Goal: Task Accomplishment & Management: Manage account settings

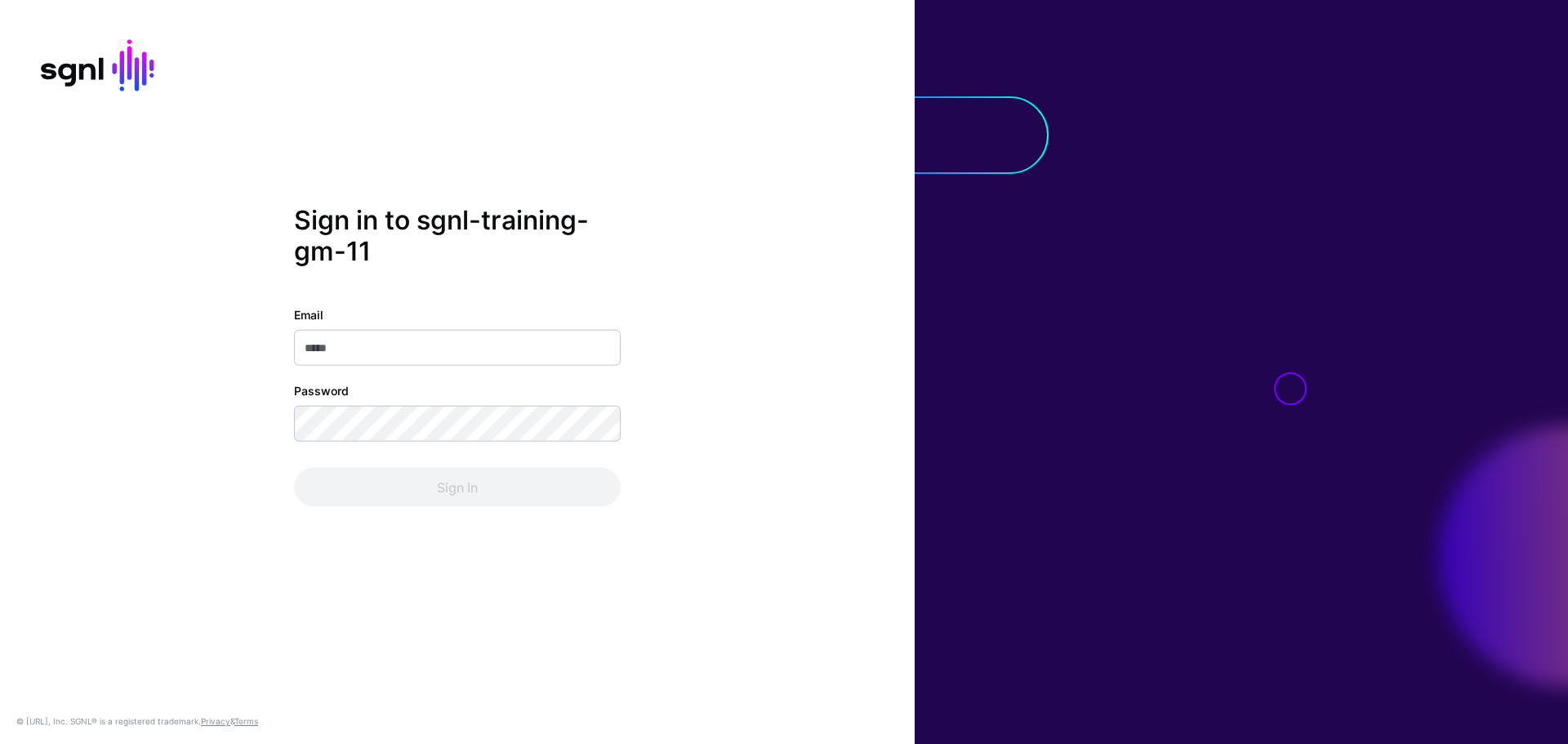
click at [414, 341] on input "Email" at bounding box center [457, 348] width 326 height 36
paste input "**********"
type input "**********"
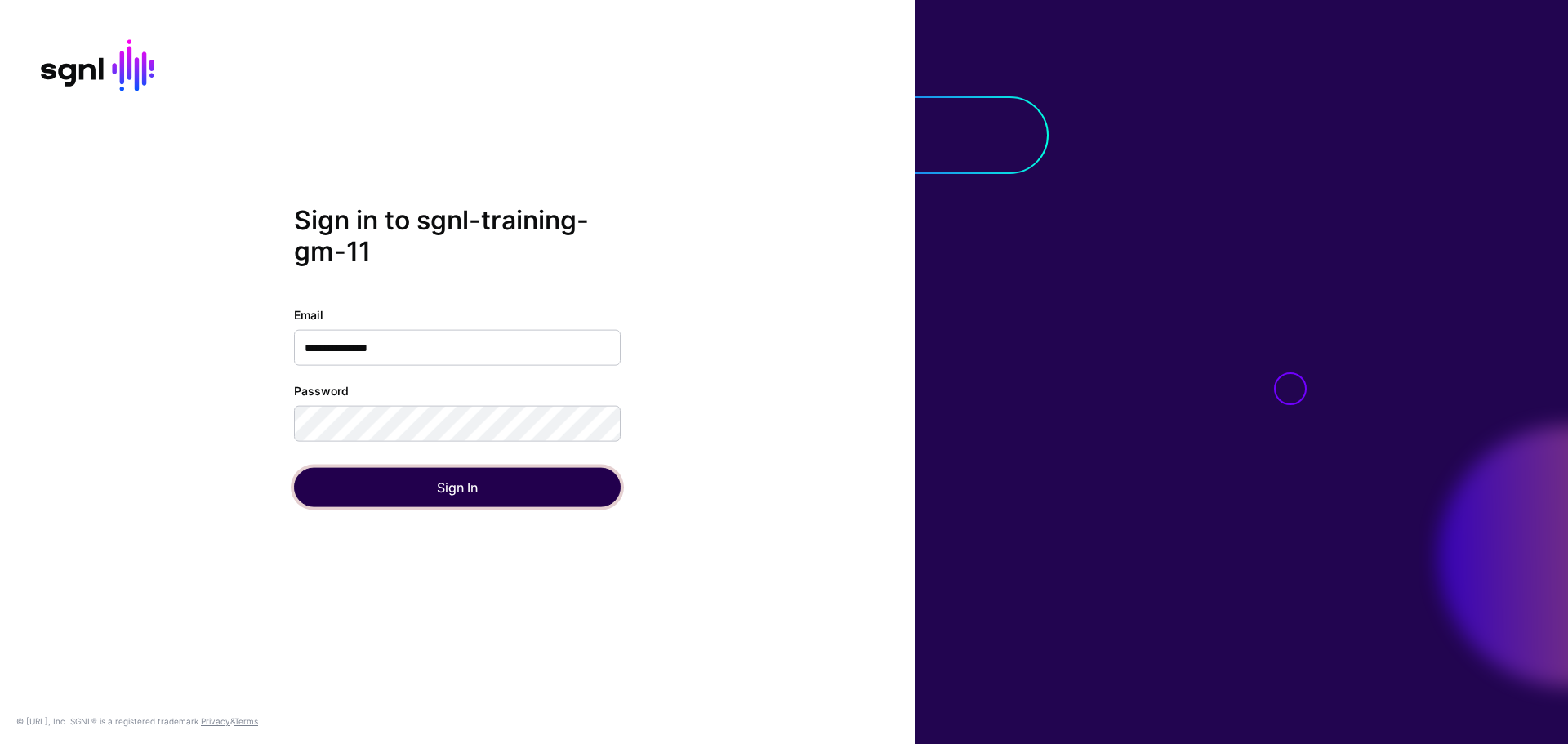
click at [498, 501] on button "Sign In" at bounding box center [457, 488] width 326 height 39
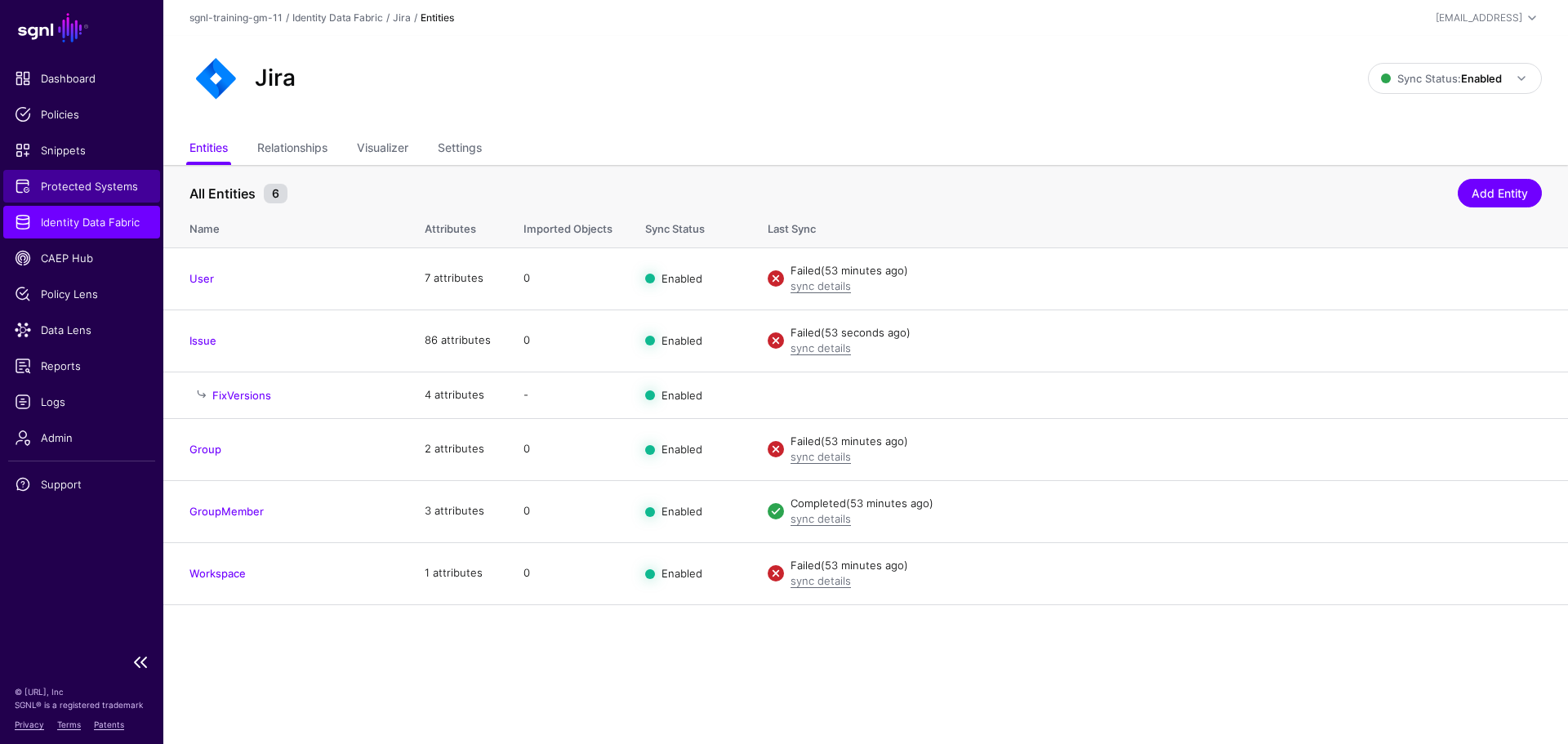
click at [103, 173] on link "Protected Systems" at bounding box center [81, 186] width 156 height 32
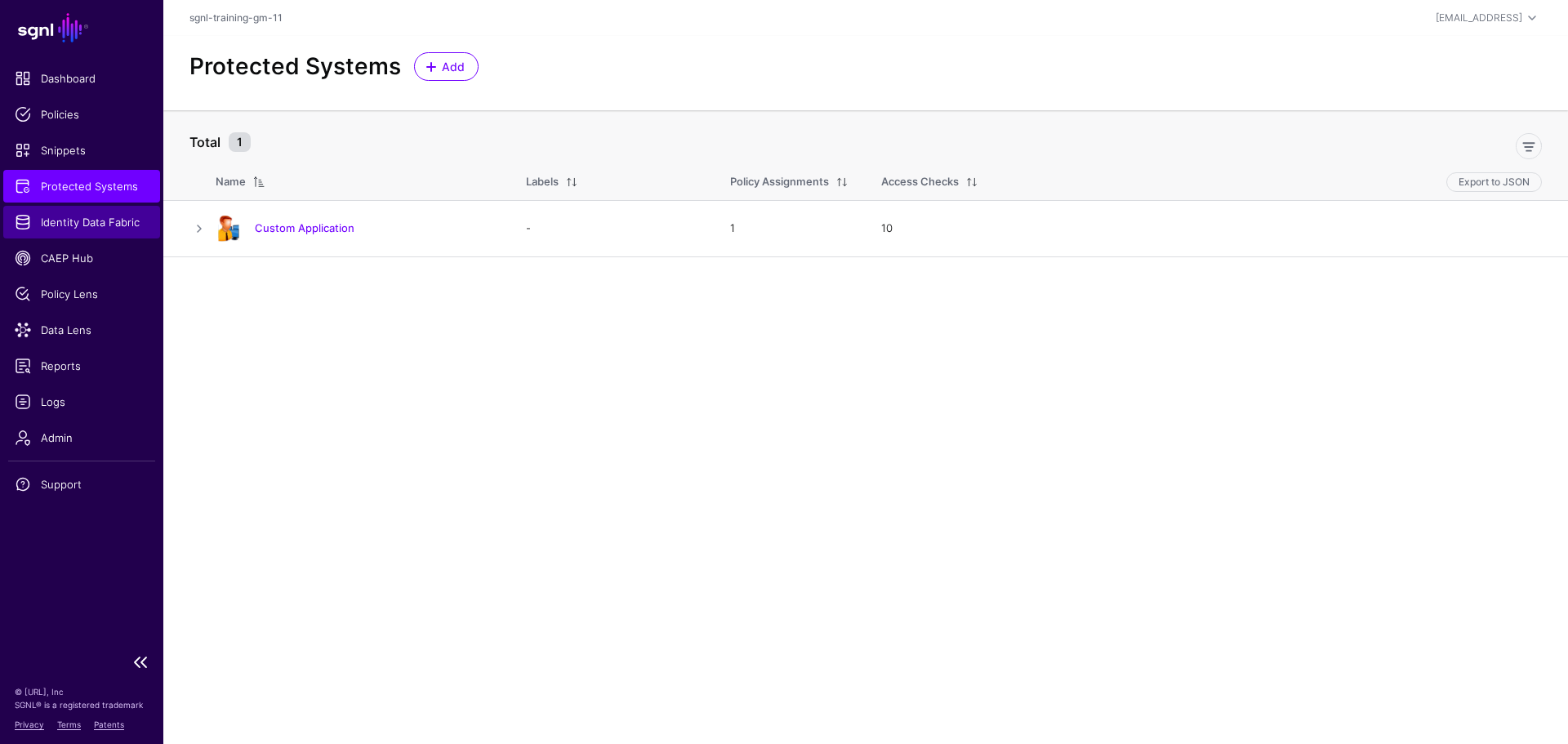
click at [103, 221] on span "Identity Data Fabric" at bounding box center [81, 221] width 134 height 16
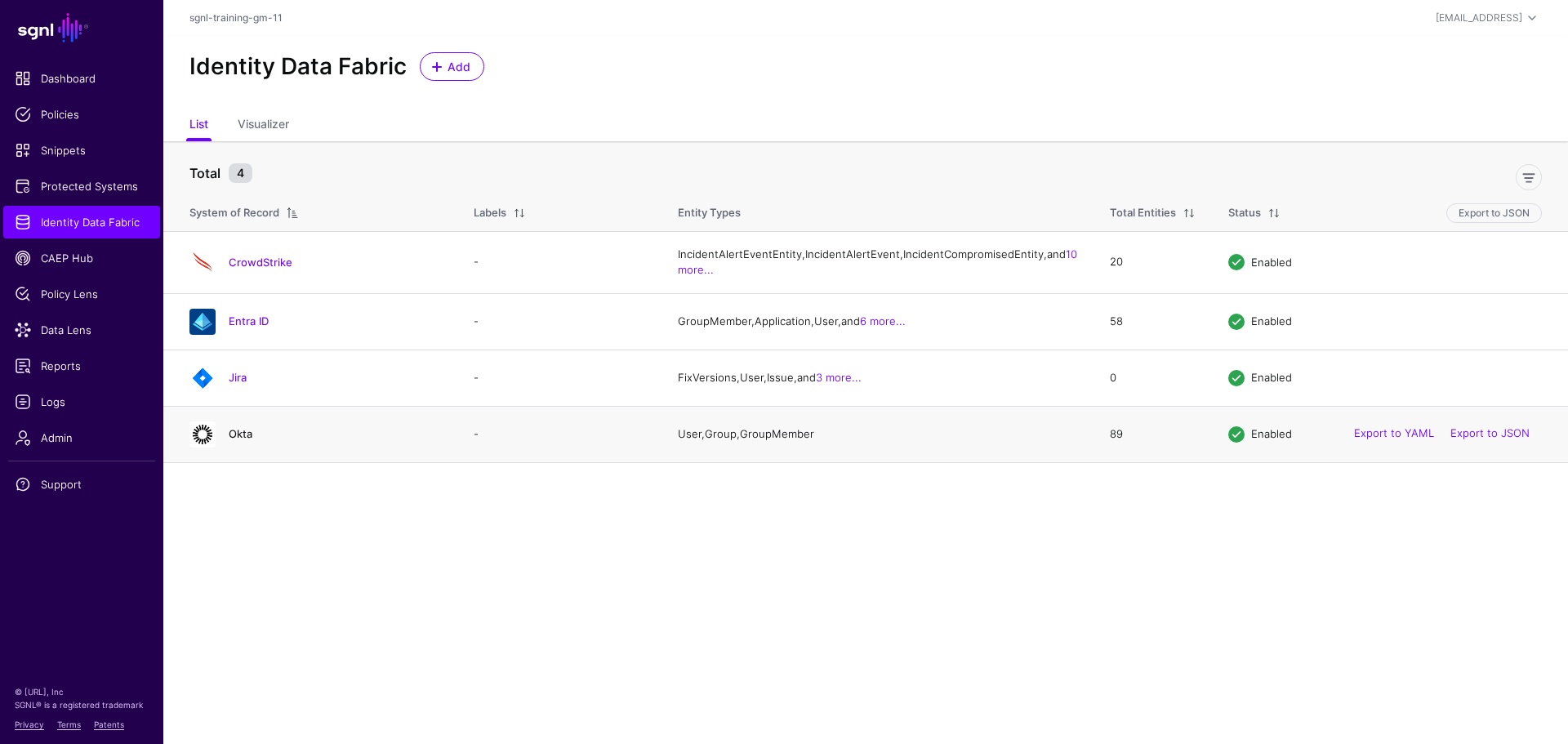
click at [238, 440] on link "Okta" at bounding box center [241, 433] width 24 height 13
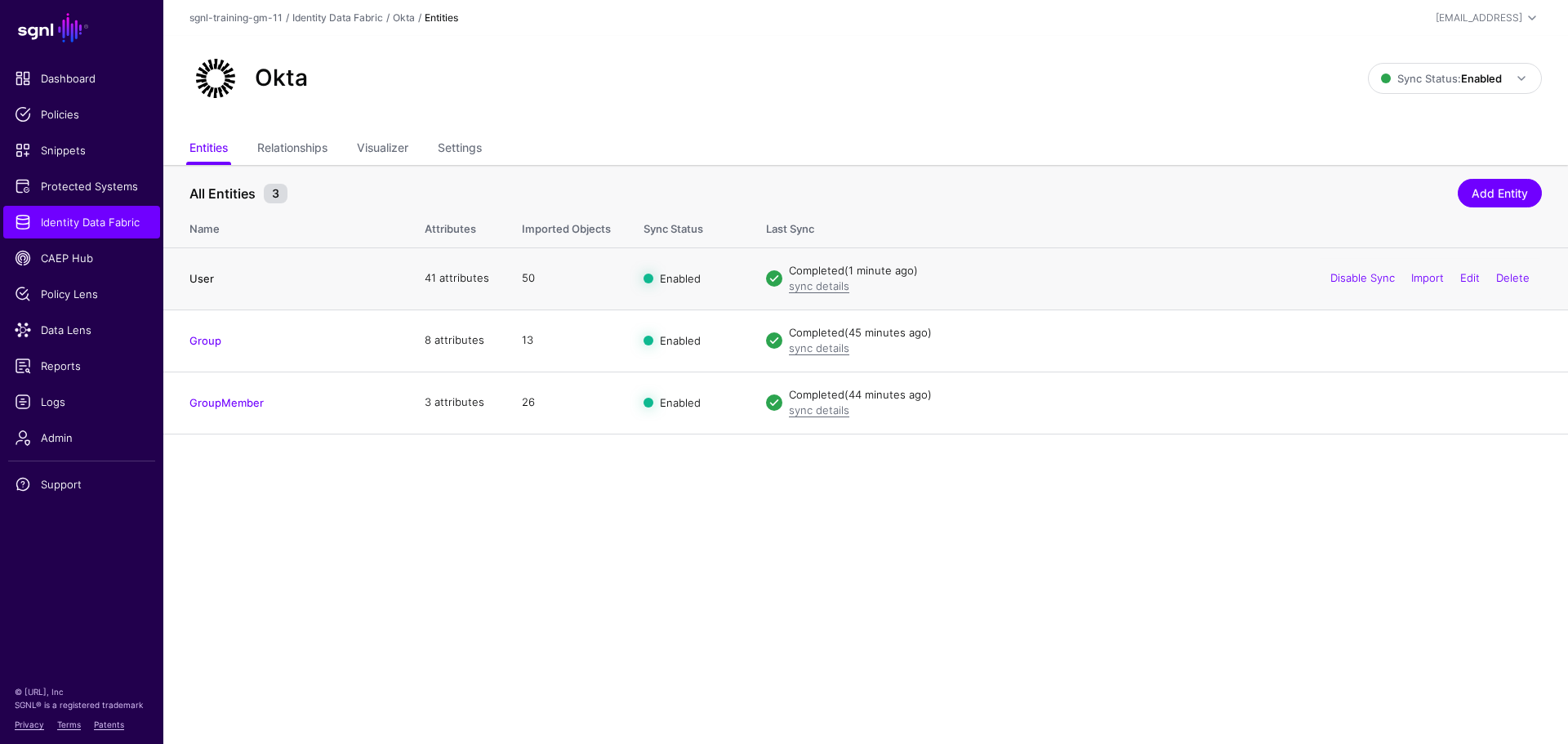
click at [191, 275] on link "User" at bounding box center [202, 278] width 25 height 13
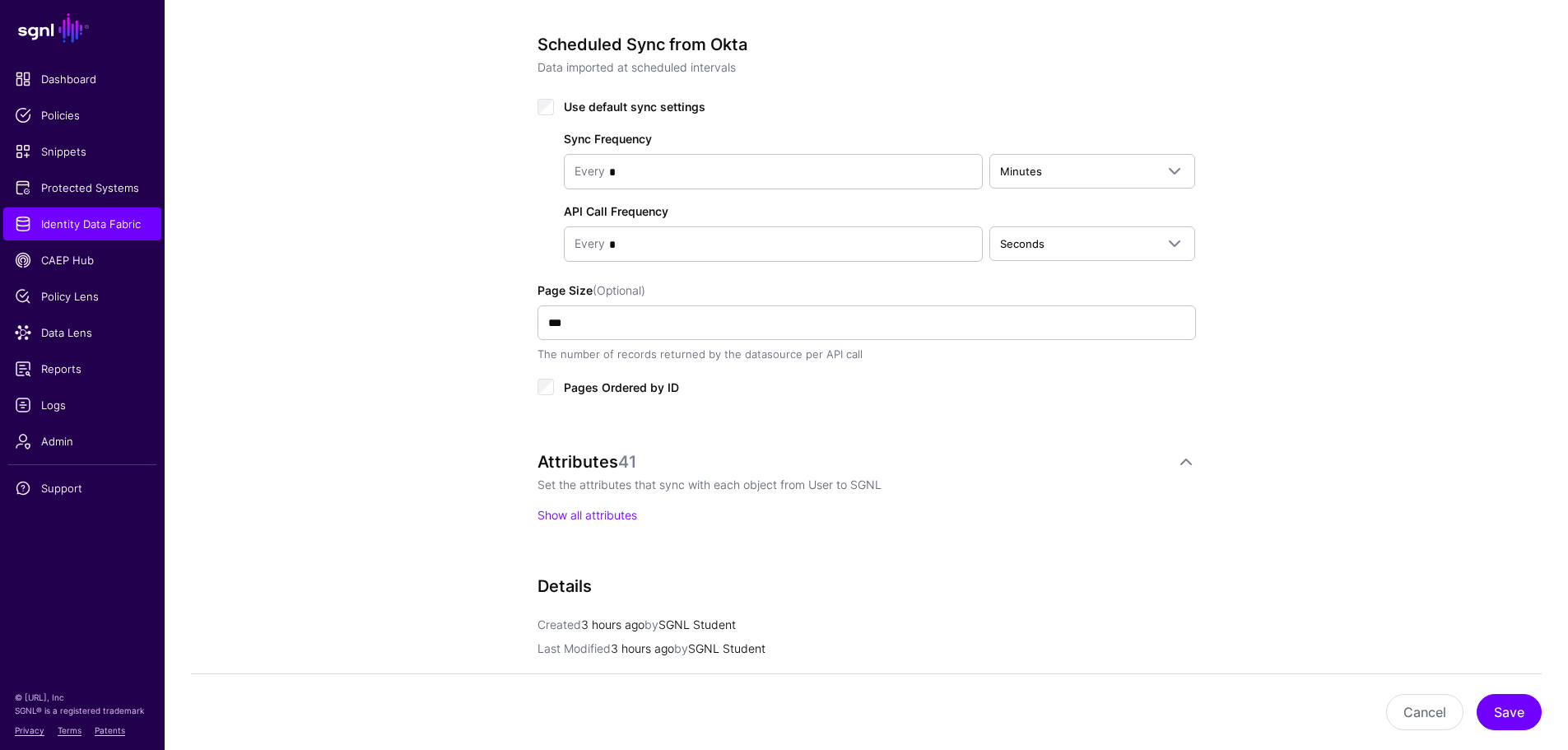
scroll to position [818, 0]
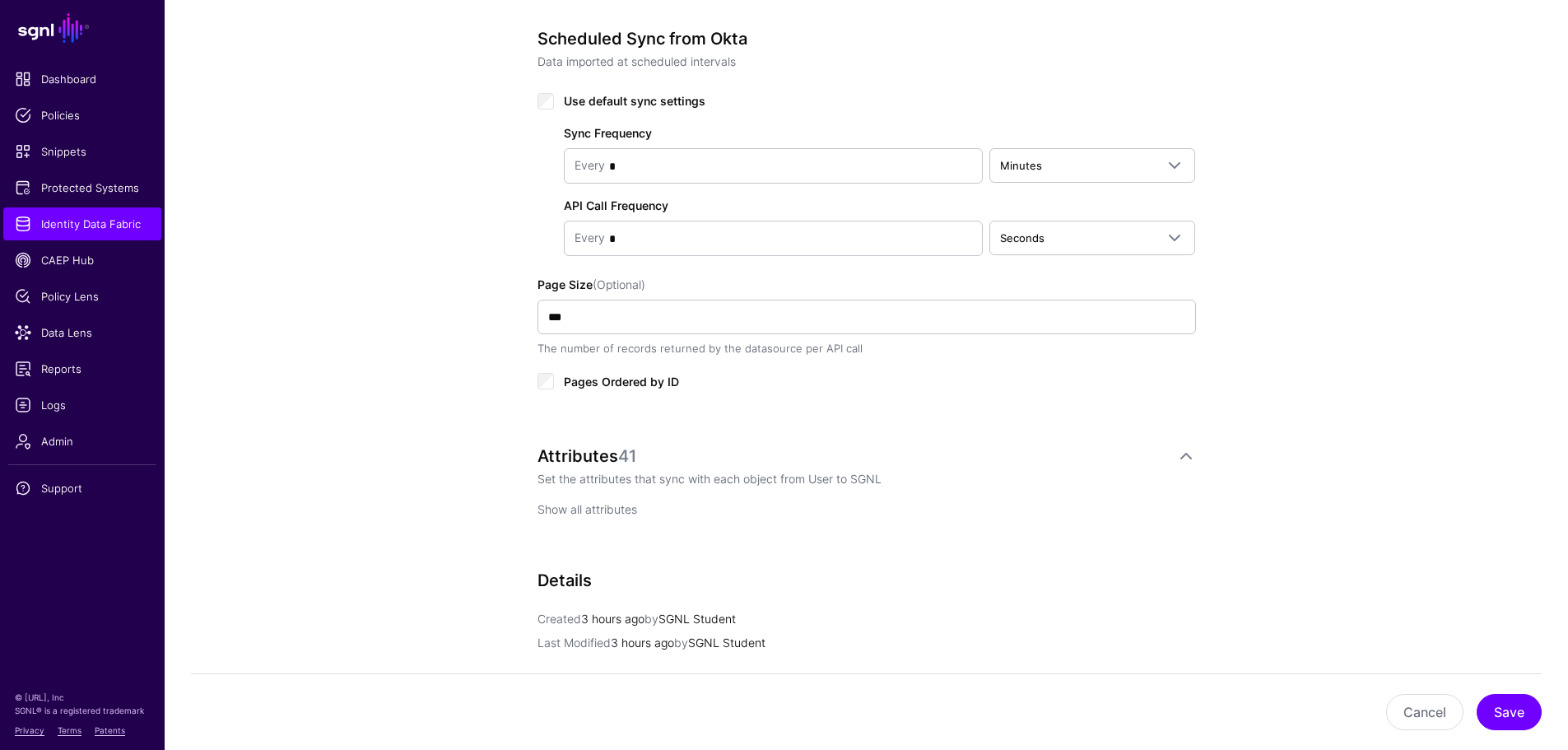
click at [552, 503] on link "Show all attributes" at bounding box center [587, 509] width 100 height 14
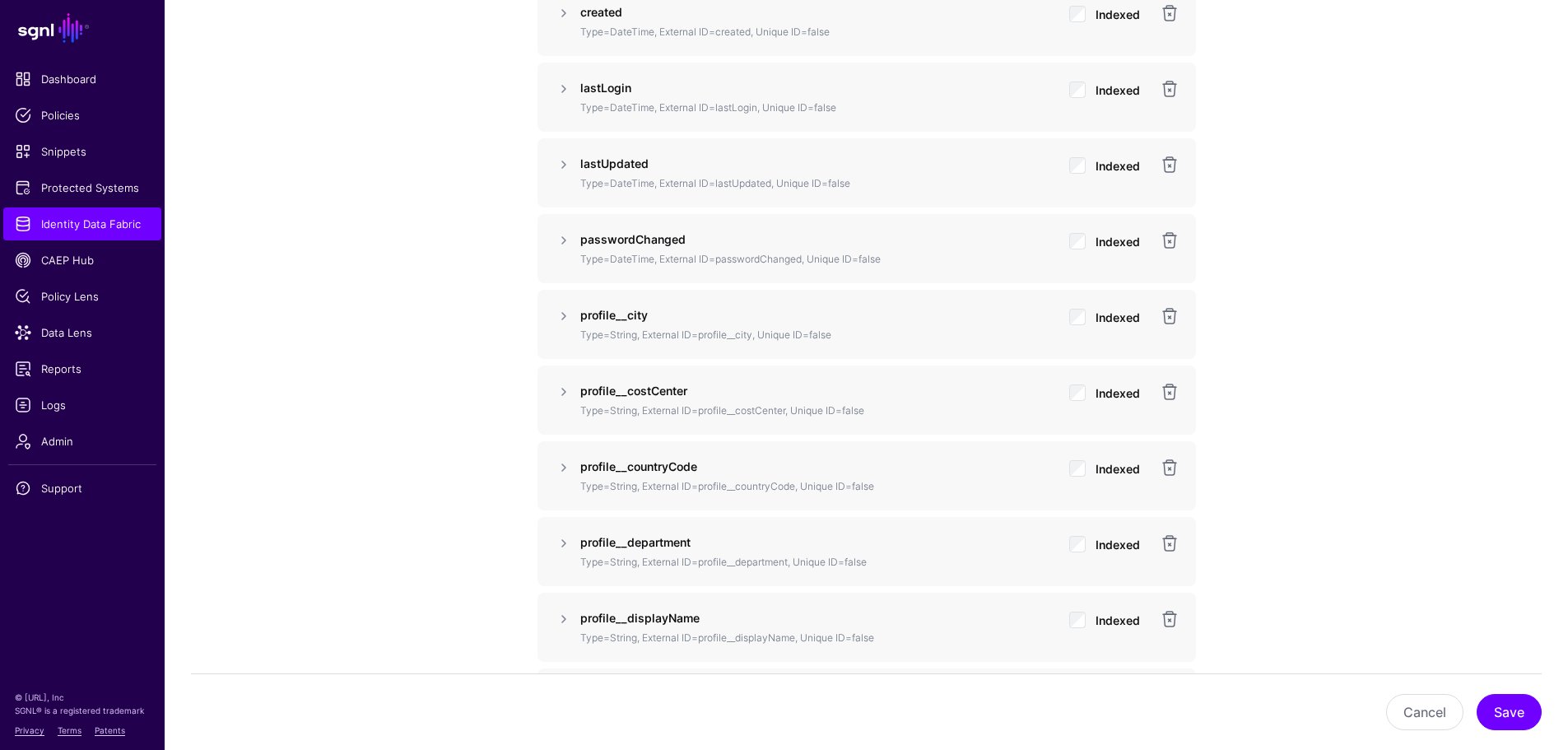
scroll to position [1723, 0]
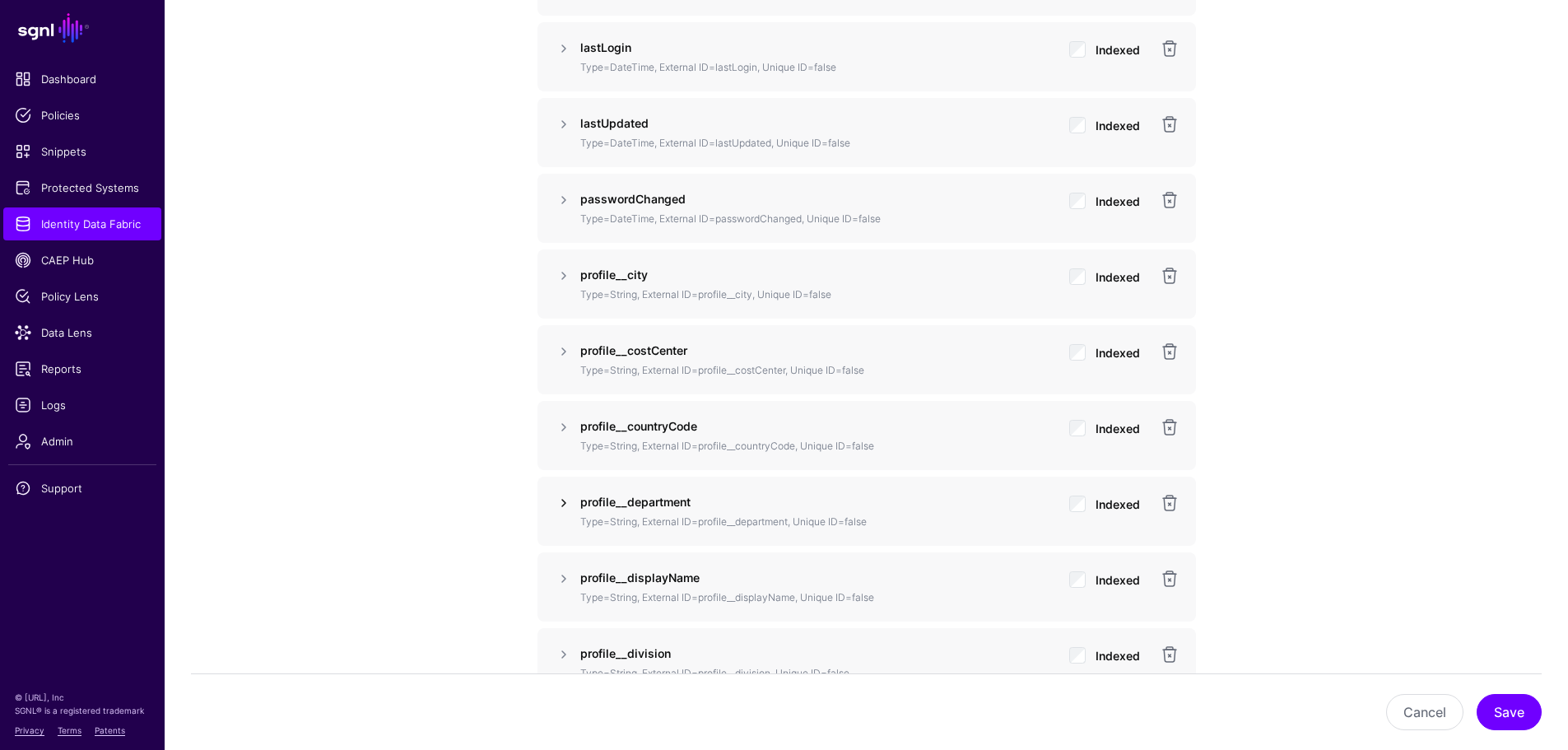
click at [567, 503] on link at bounding box center [563, 502] width 20 height 20
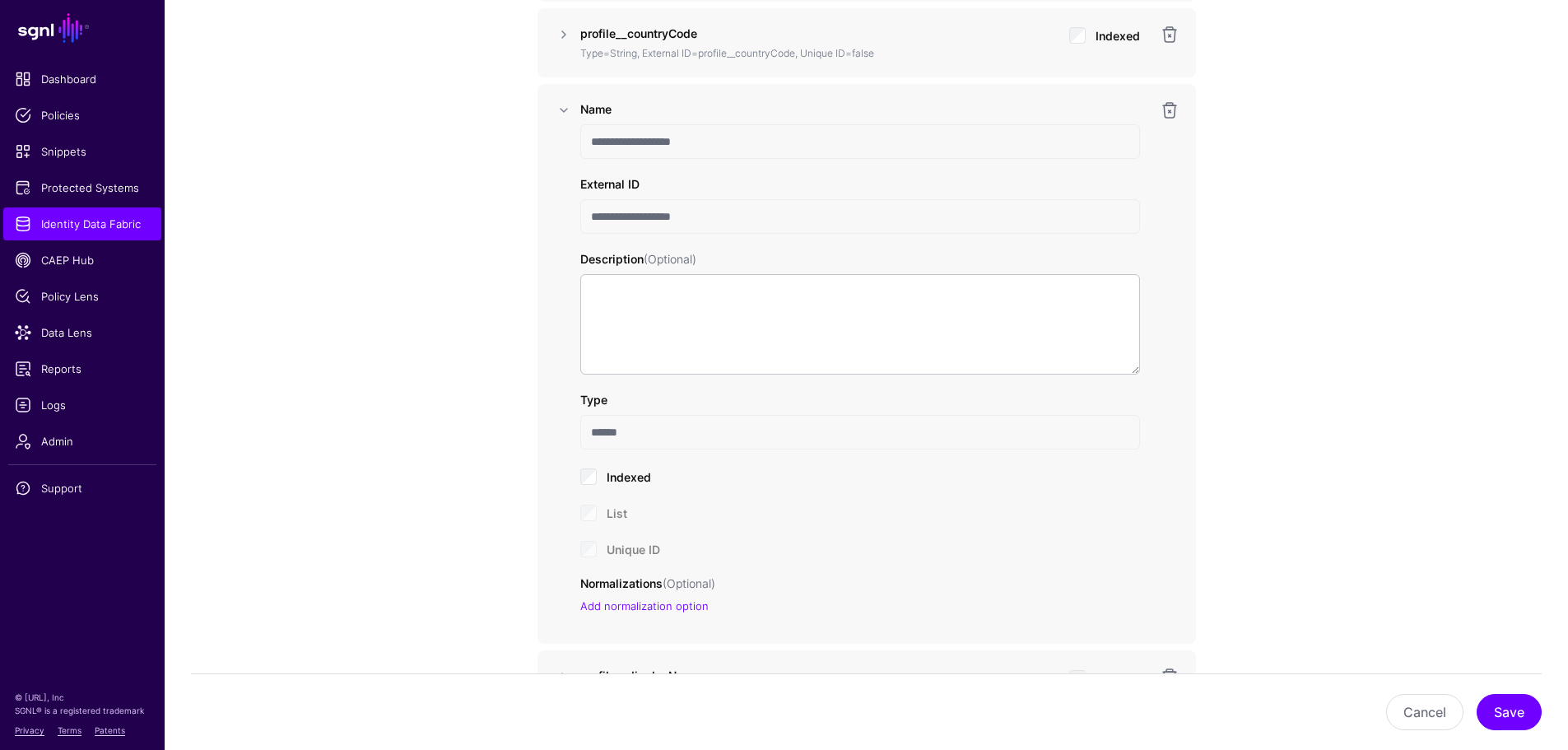
scroll to position [2217, 0]
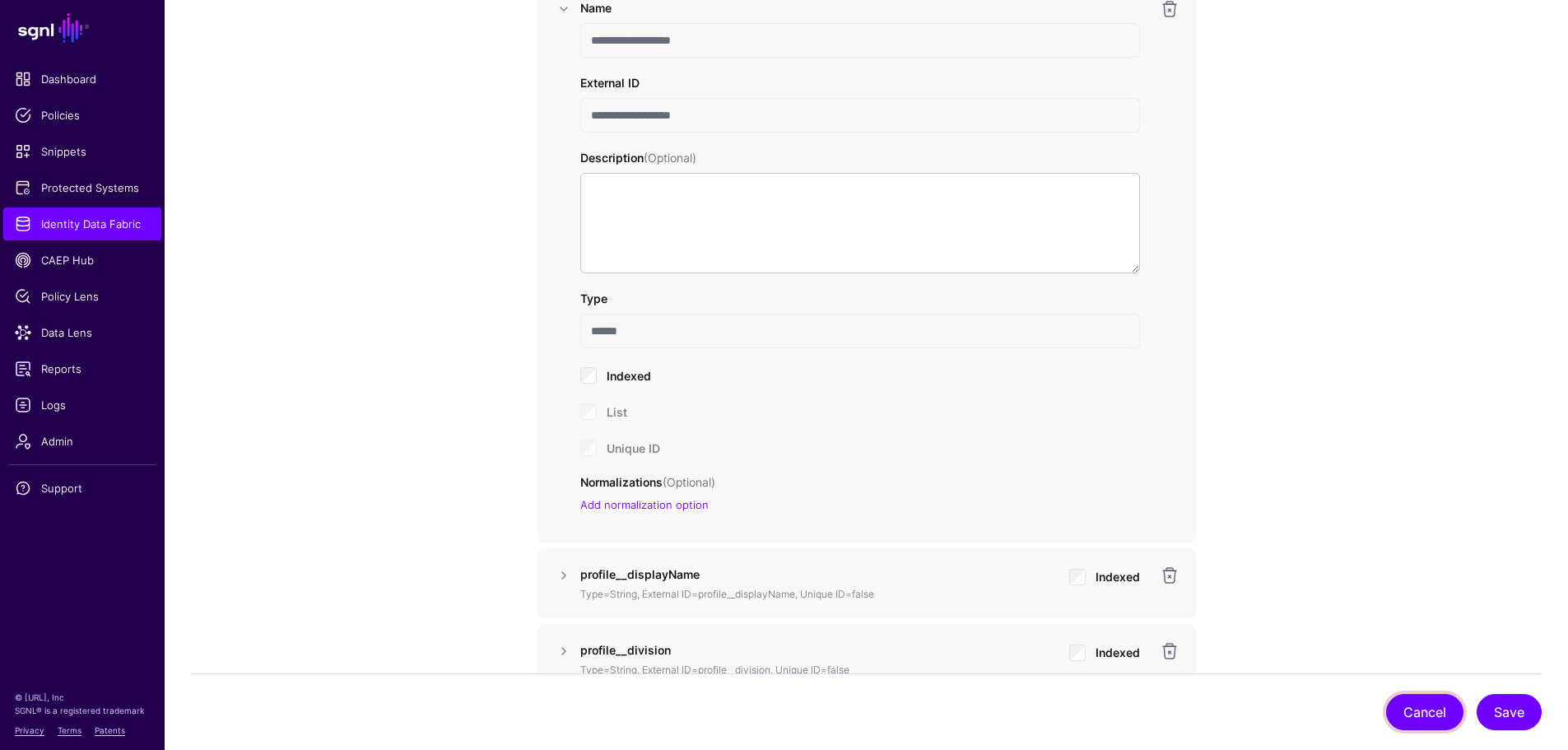
click at [1413, 711] on button "Cancel" at bounding box center [1424, 712] width 77 height 36
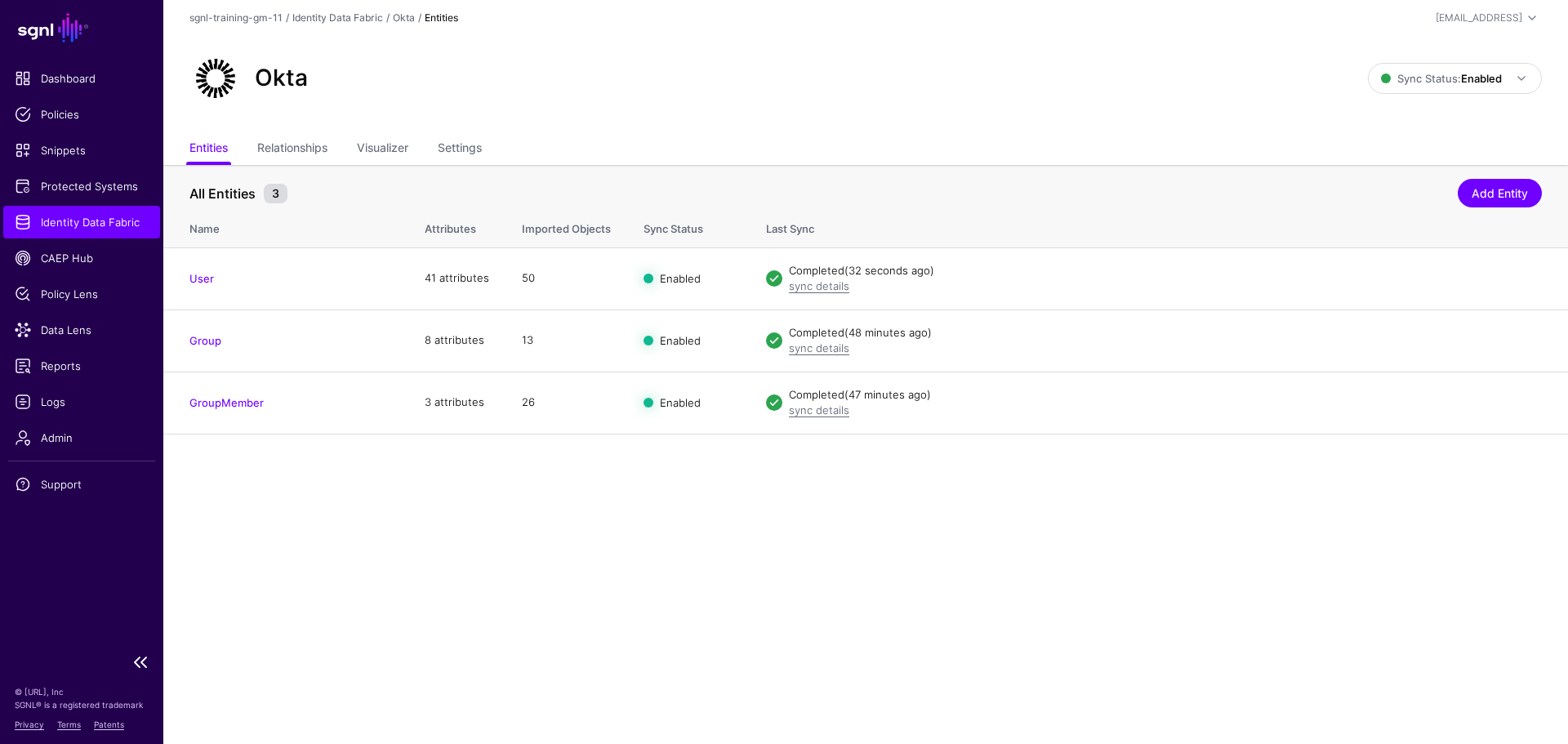
click at [94, 221] on span "Identity Data Fabric" at bounding box center [81, 221] width 134 height 16
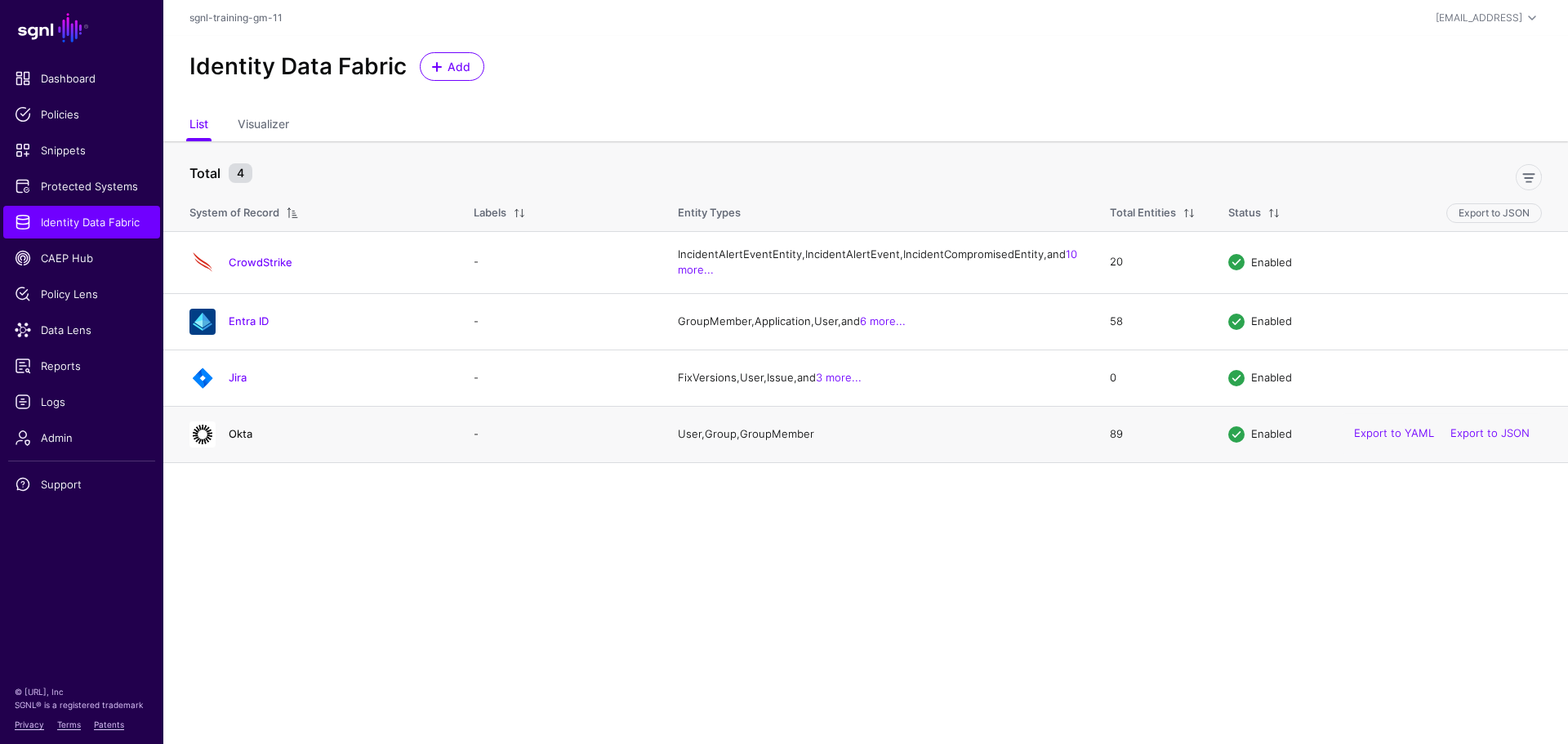
click at [244, 440] on link "Okta" at bounding box center [241, 433] width 24 height 13
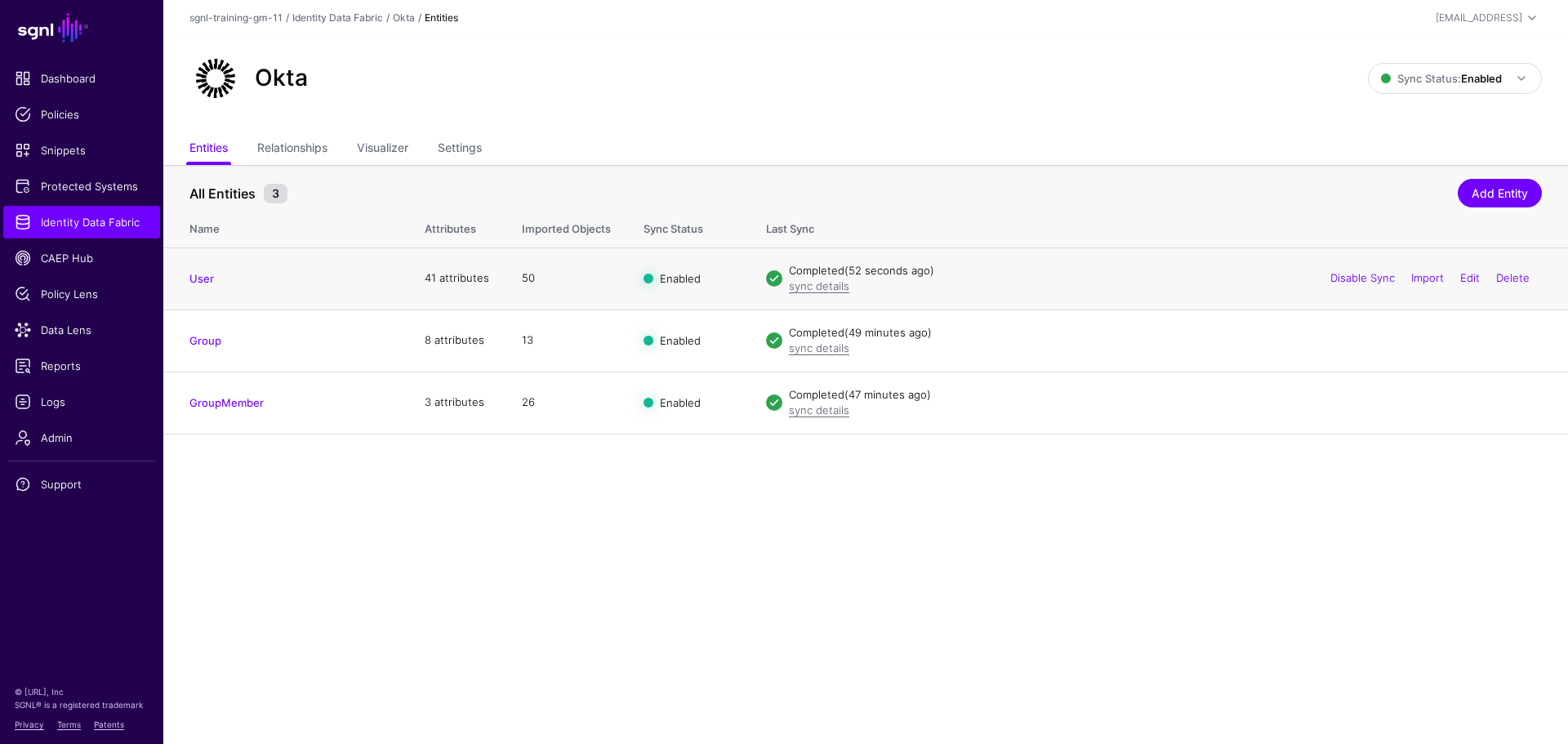
click at [193, 271] on h4 "User" at bounding box center [291, 278] width 203 height 15
click at [193, 277] on link "User" at bounding box center [202, 278] width 25 height 13
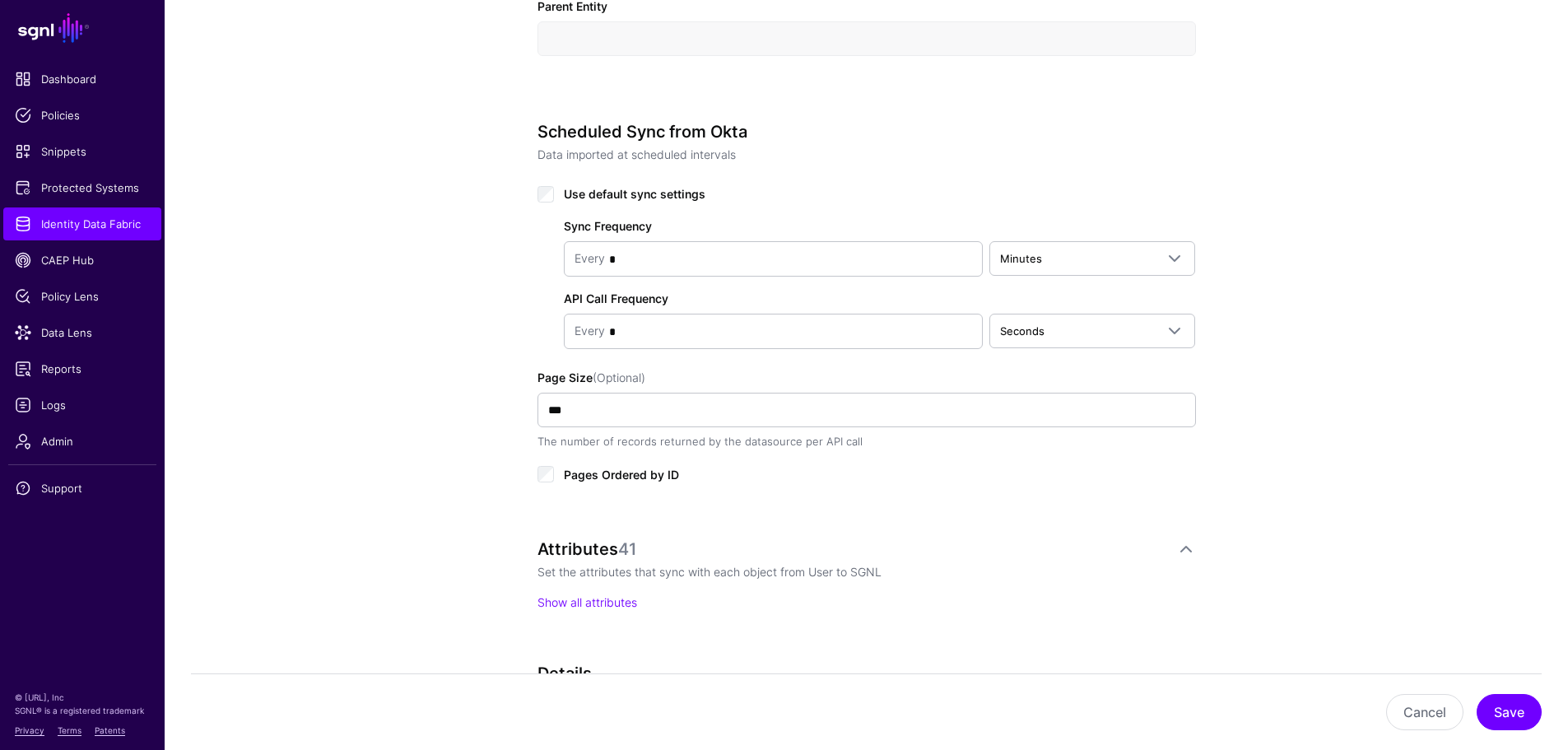
scroll to position [823, 0]
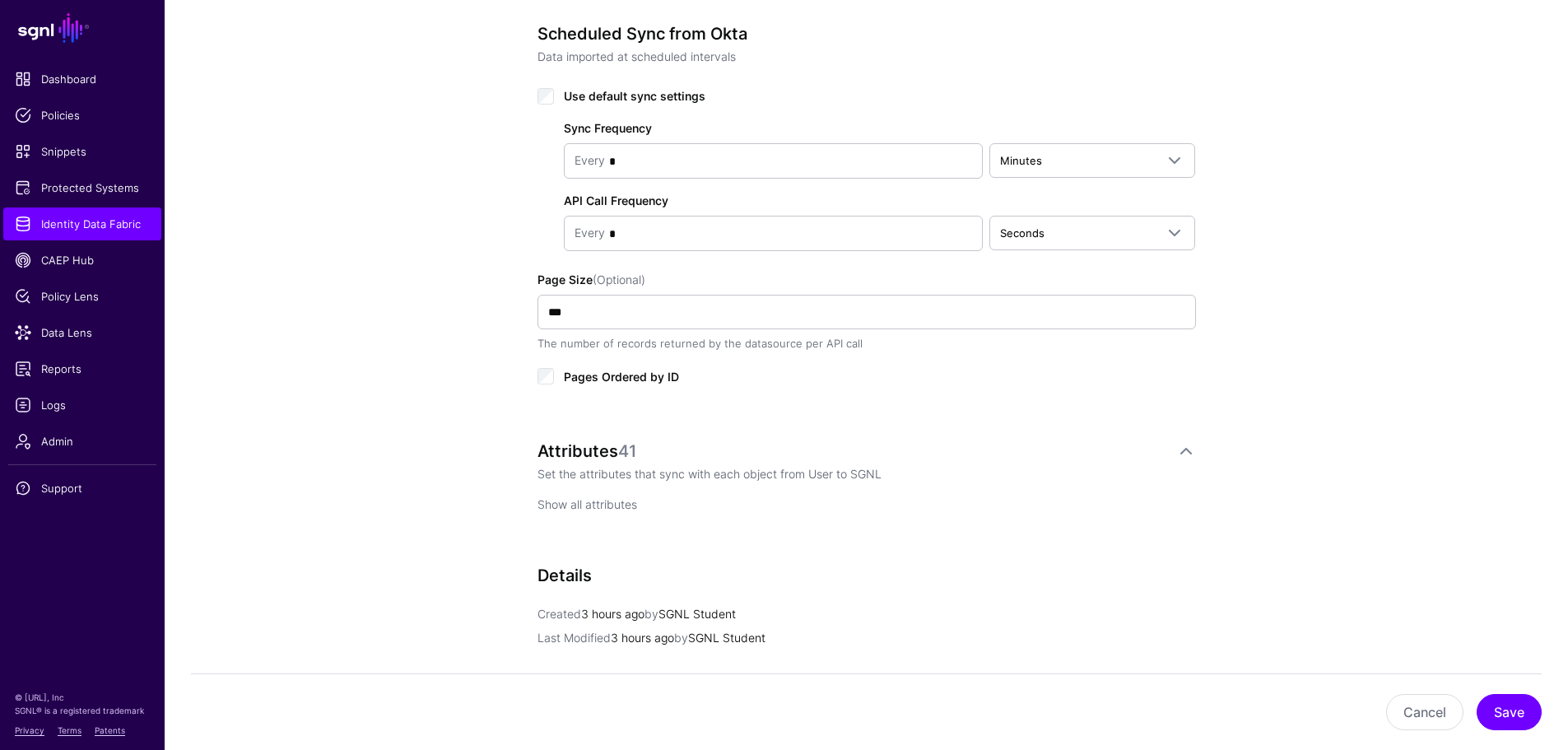
click at [561, 499] on link "Show all attributes" at bounding box center [587, 504] width 100 height 14
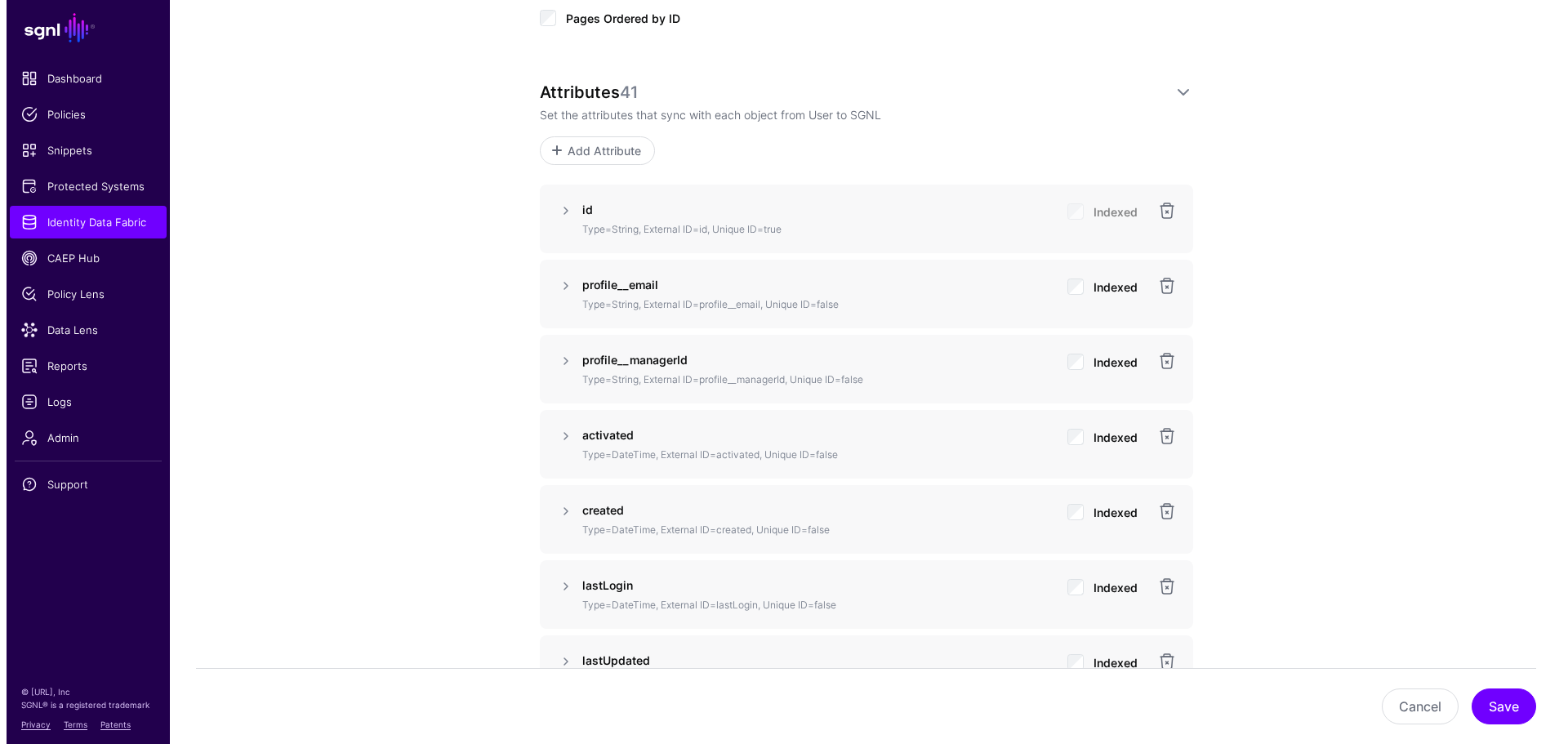
scroll to position [1127, 0]
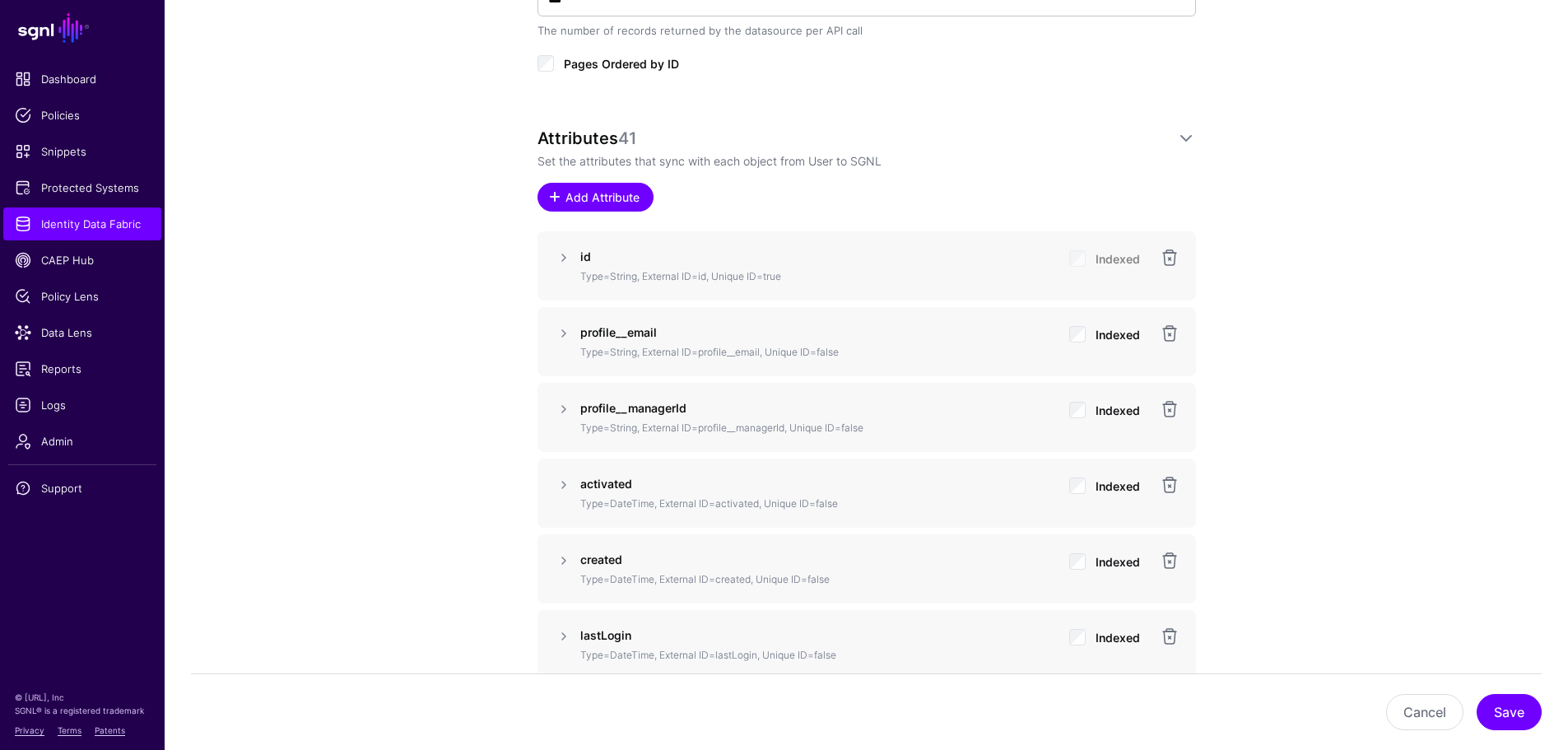
click at [597, 189] on span "Add Attribute" at bounding box center [602, 197] width 78 height 17
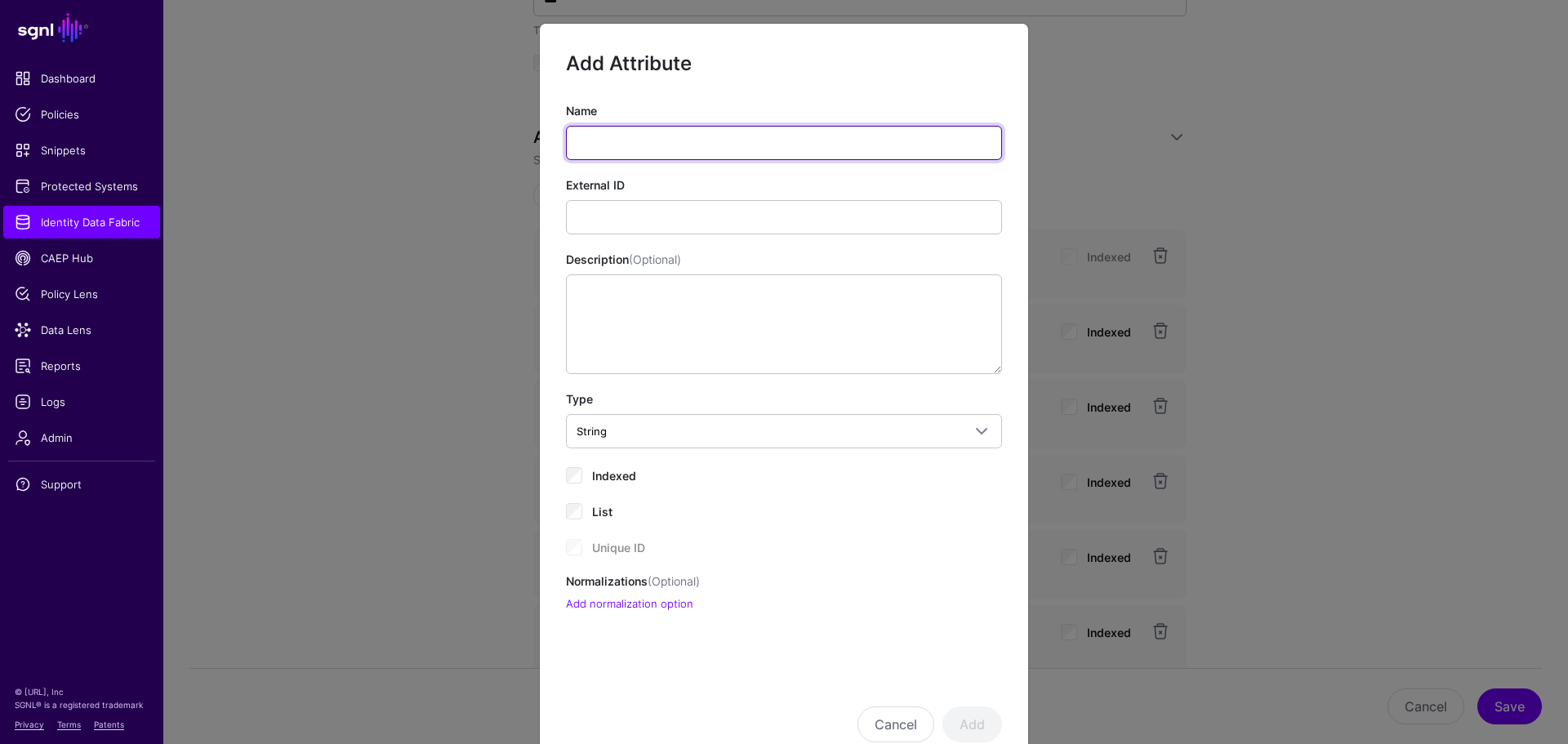
click at [681, 142] on input "Name" at bounding box center [784, 143] width 436 height 34
paste input "**********"
type input "**********"
click at [678, 236] on div "**********" at bounding box center [784, 356] width 436 height 510
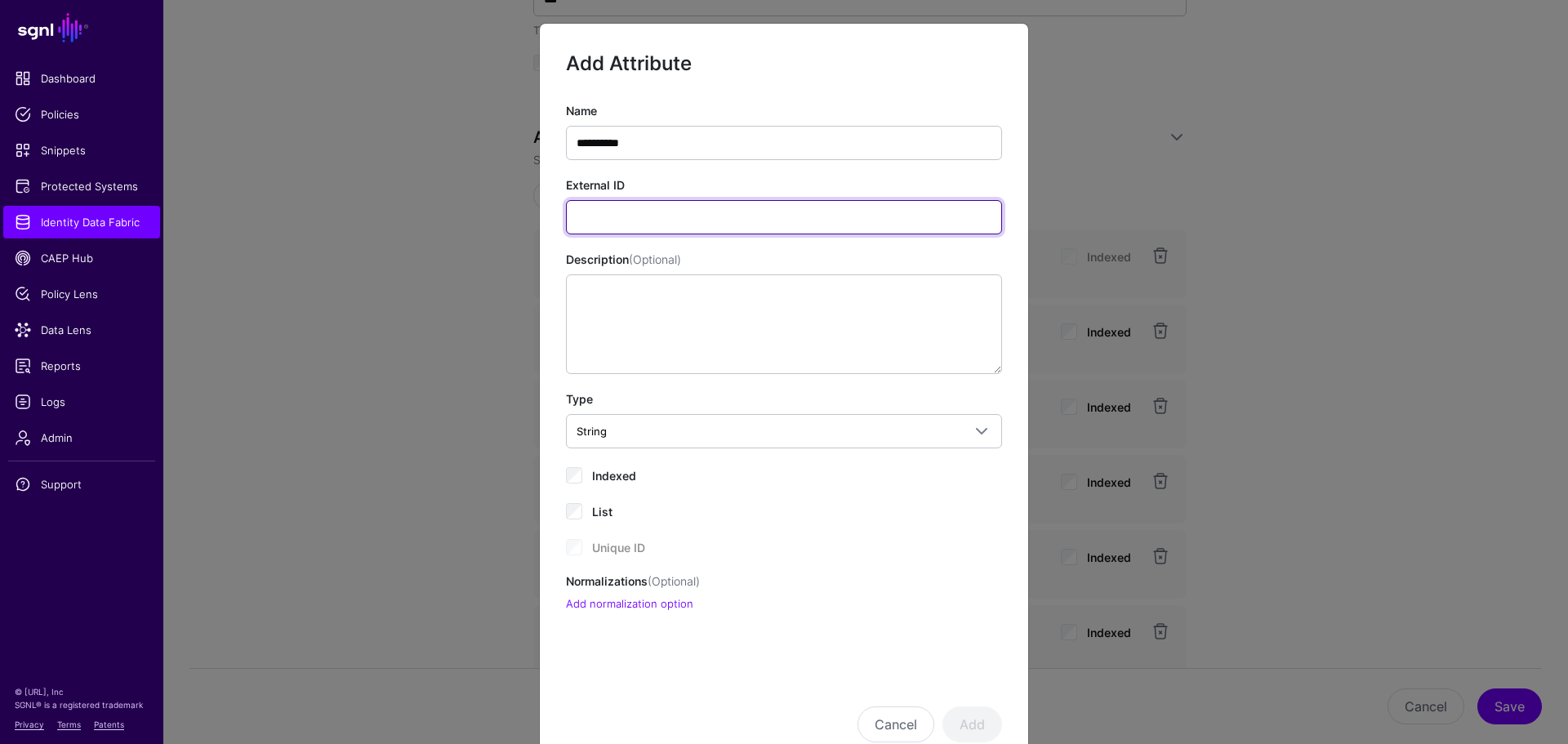
click at [678, 230] on input "External ID" at bounding box center [784, 217] width 436 height 34
paste input "**********"
type input "**********"
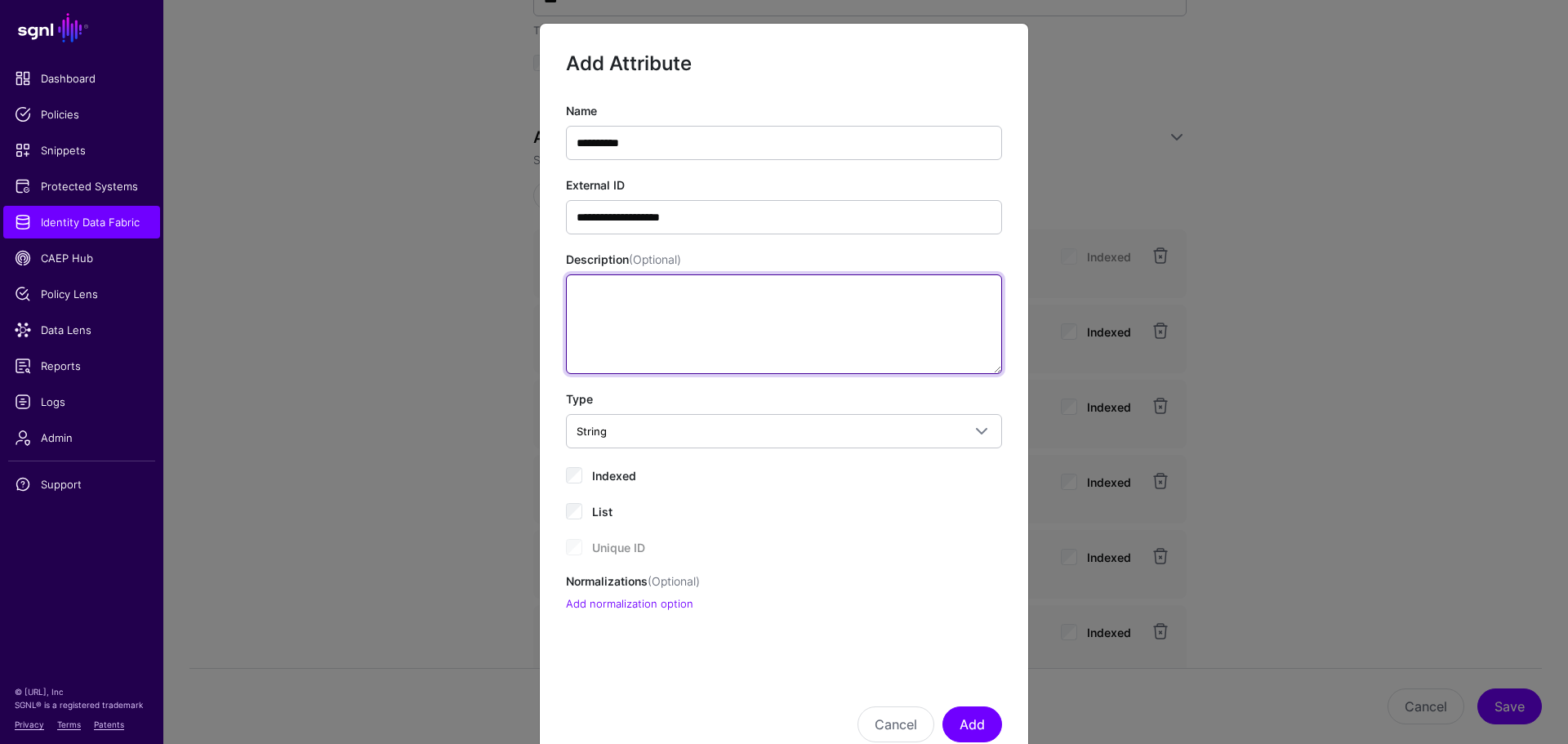
click at [592, 360] on textarea "Description (Optional)" at bounding box center [784, 324] width 436 height 100
paste textarea "**********"
type textarea "**********"
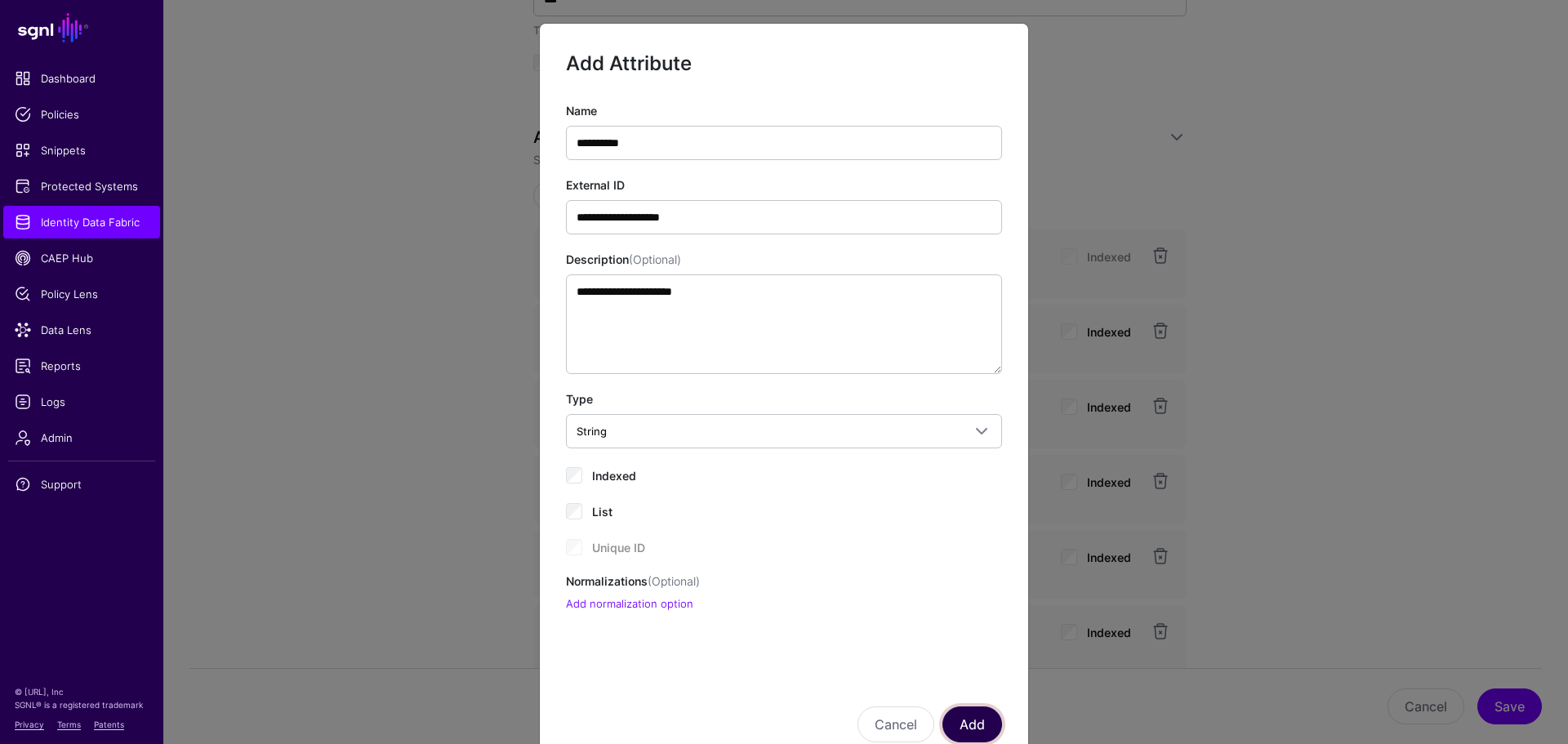
click at [984, 716] on button "Add" at bounding box center [972, 724] width 60 height 36
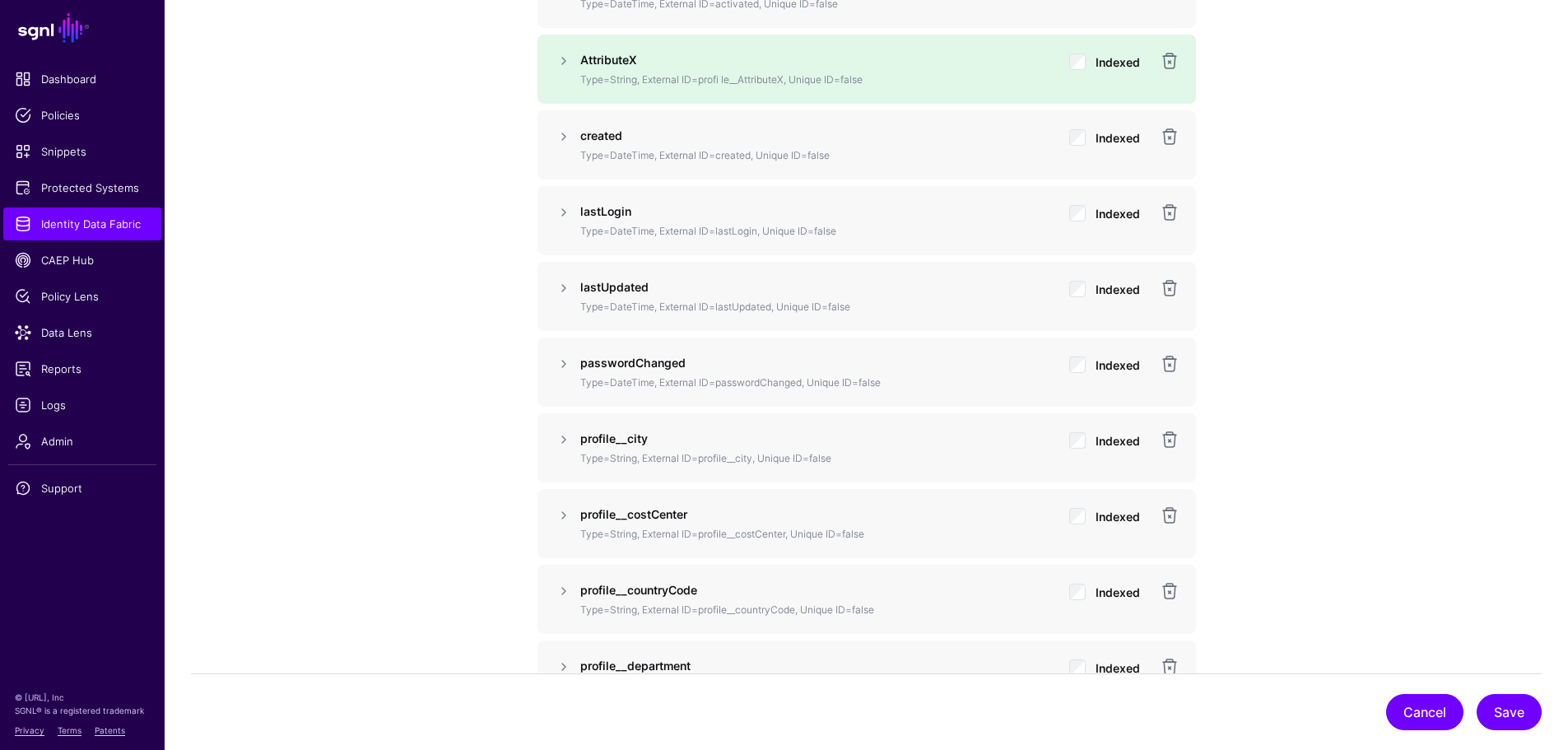
scroll to position [1668, 0]
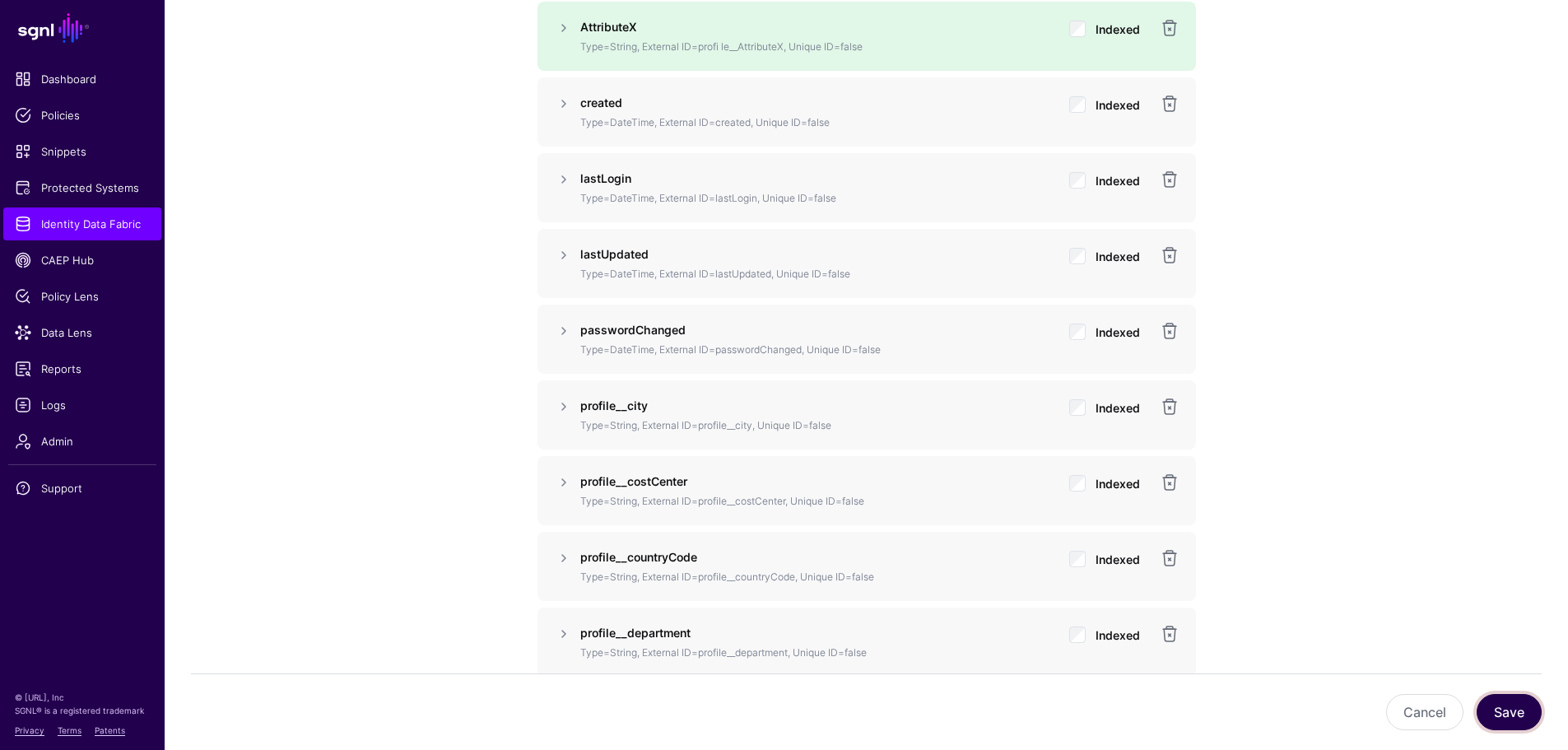
click at [1496, 699] on button "Save" at bounding box center [1508, 712] width 65 height 36
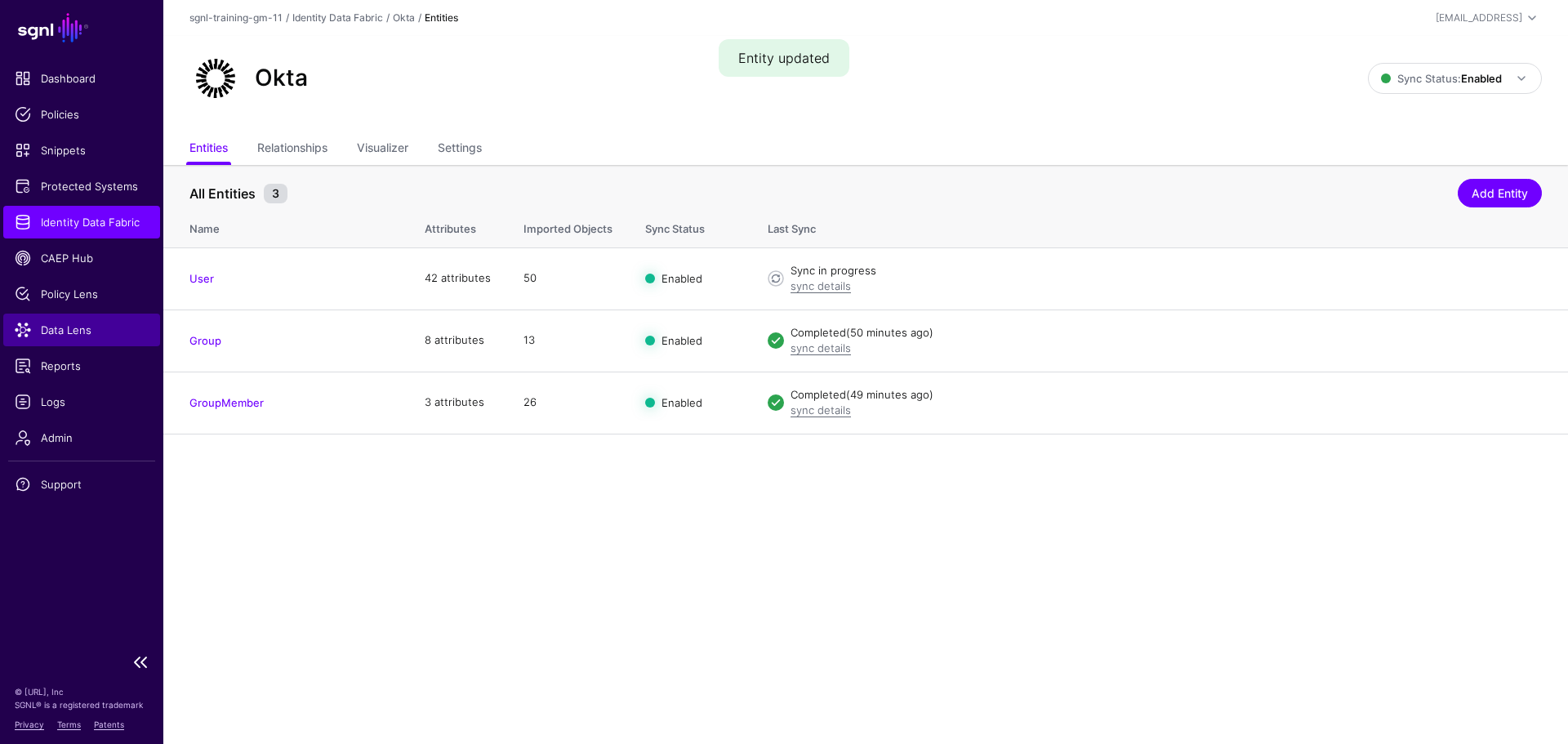
click at [64, 332] on span "Data Lens" at bounding box center [81, 330] width 134 height 16
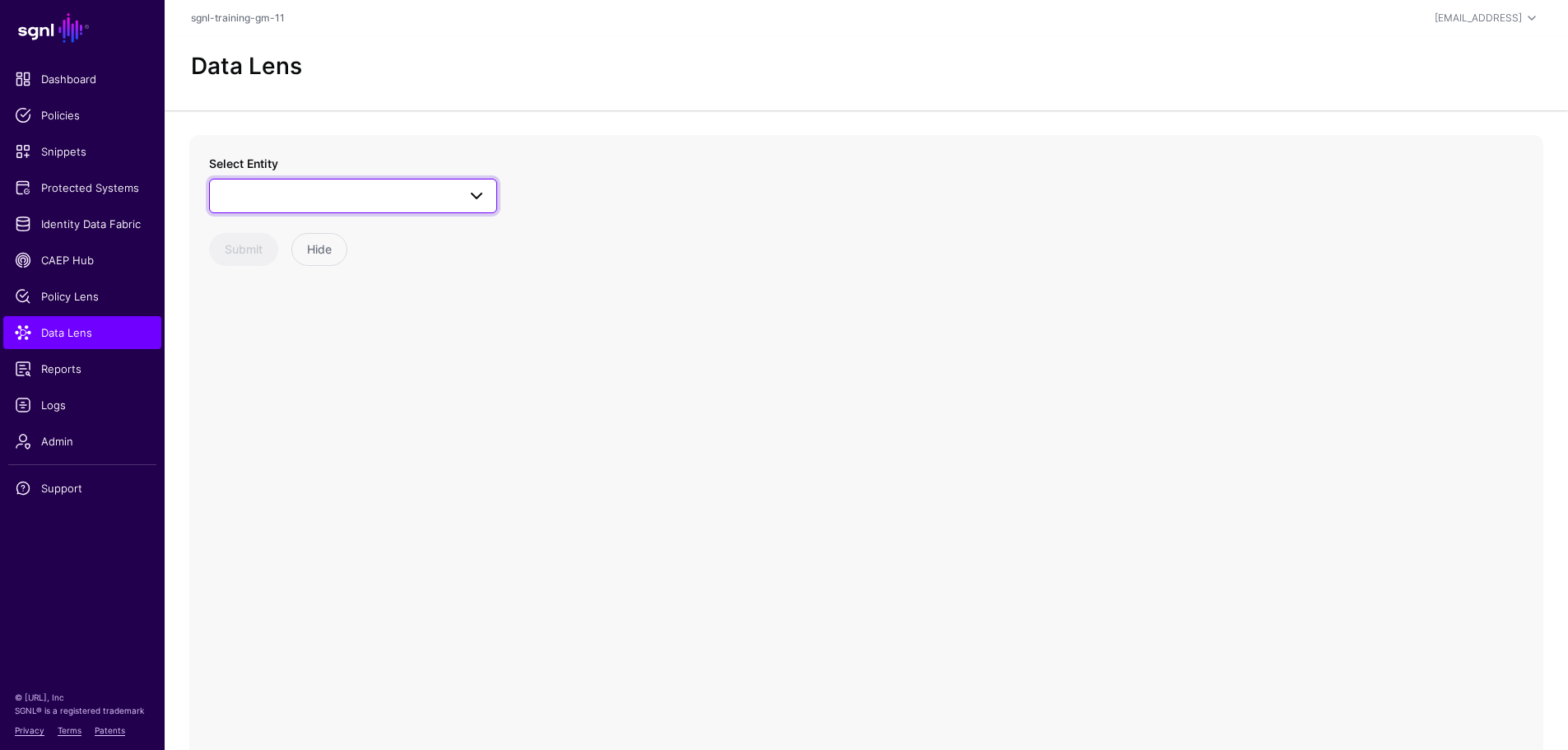
click at [257, 197] on span at bounding box center [353, 195] width 267 height 20
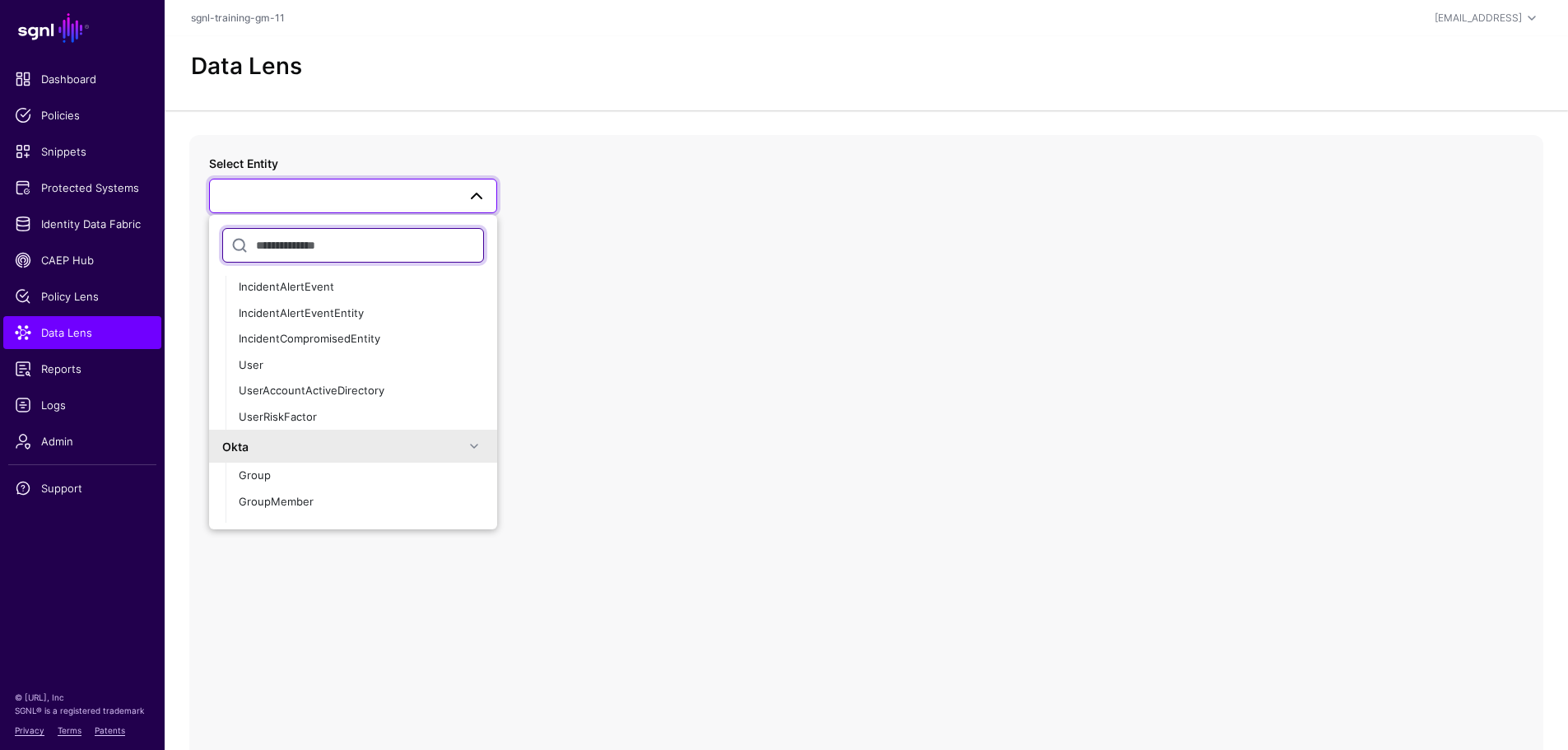
scroll to position [431, 0]
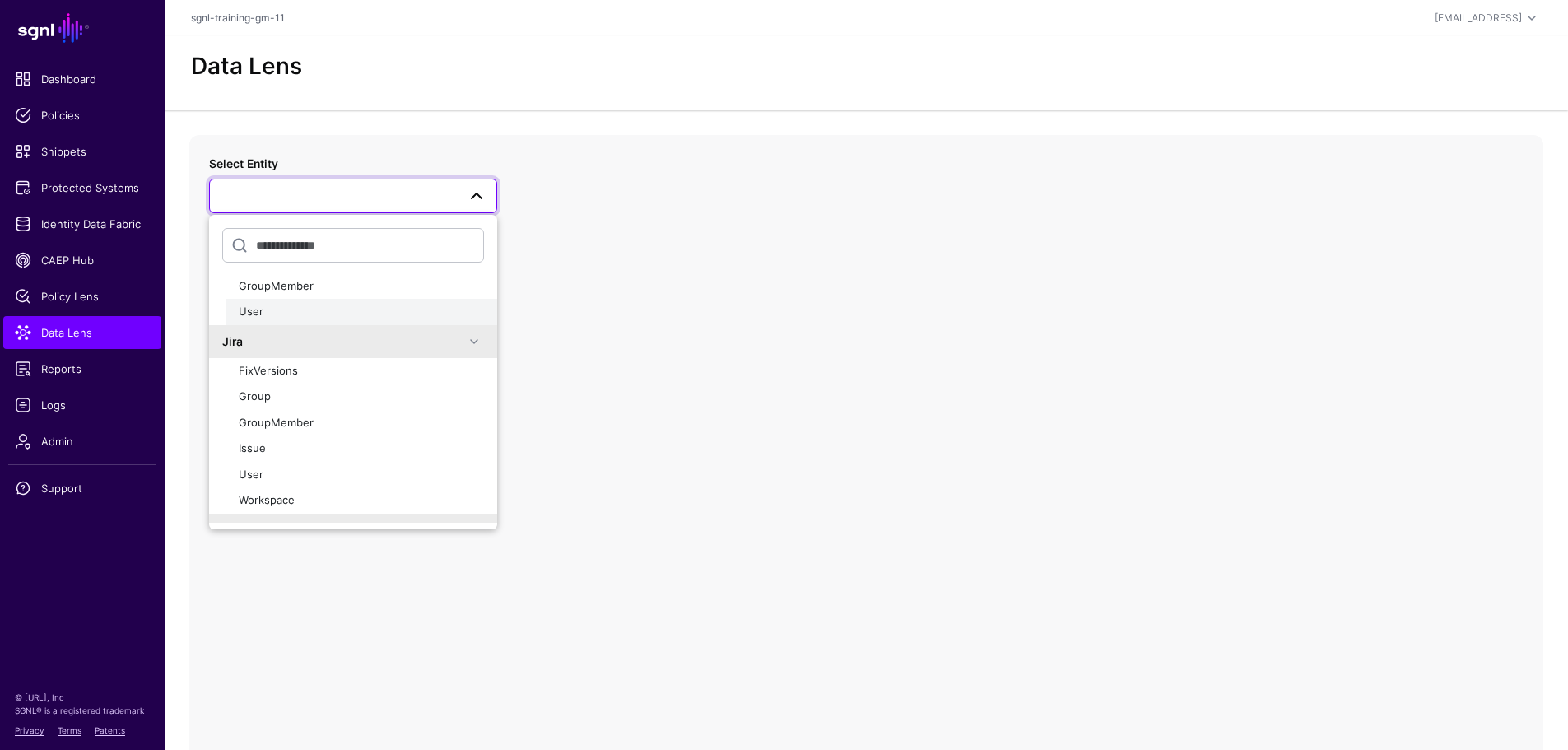
click at [368, 315] on div "User" at bounding box center [361, 312] width 245 height 16
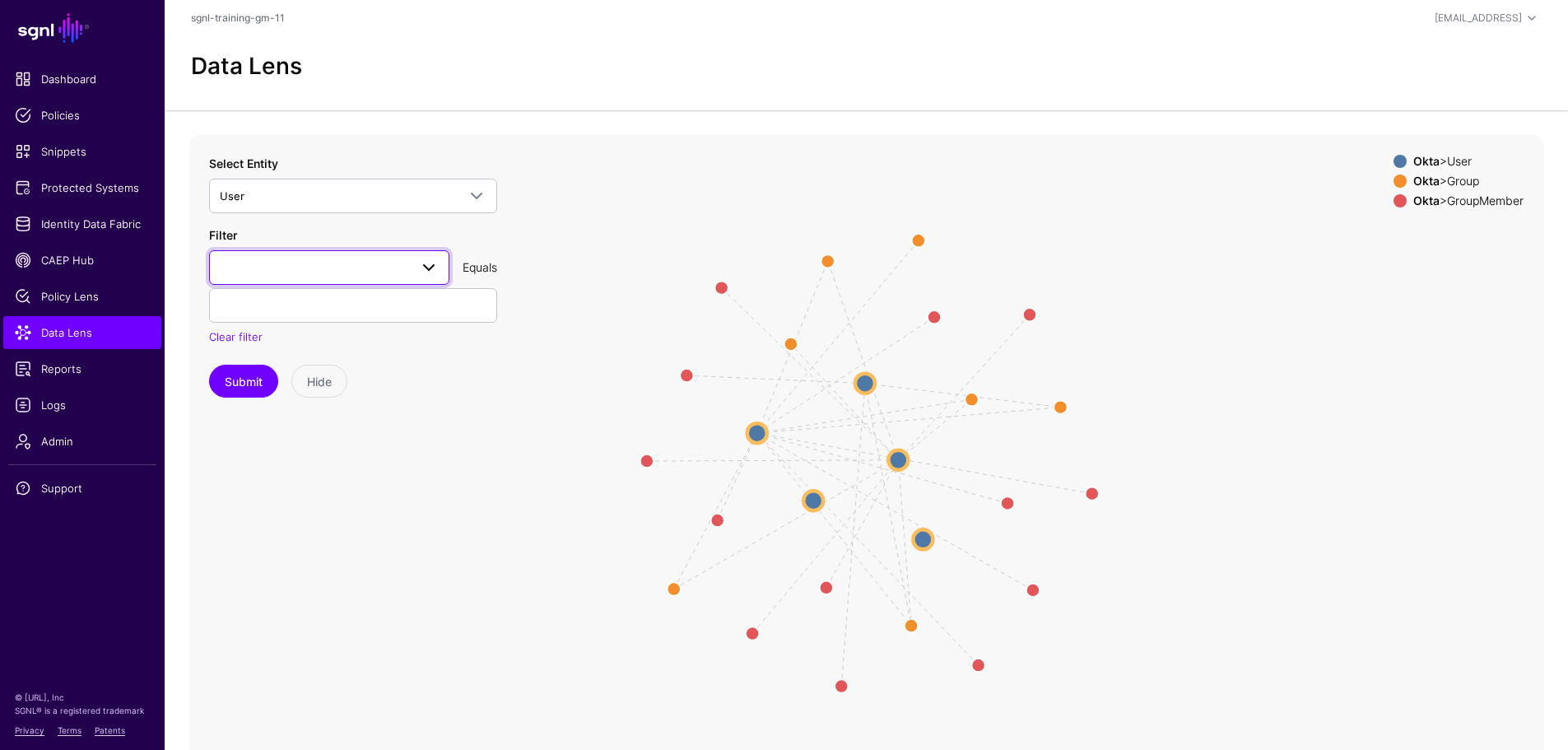
click at [431, 265] on span at bounding box center [428, 267] width 20 height 20
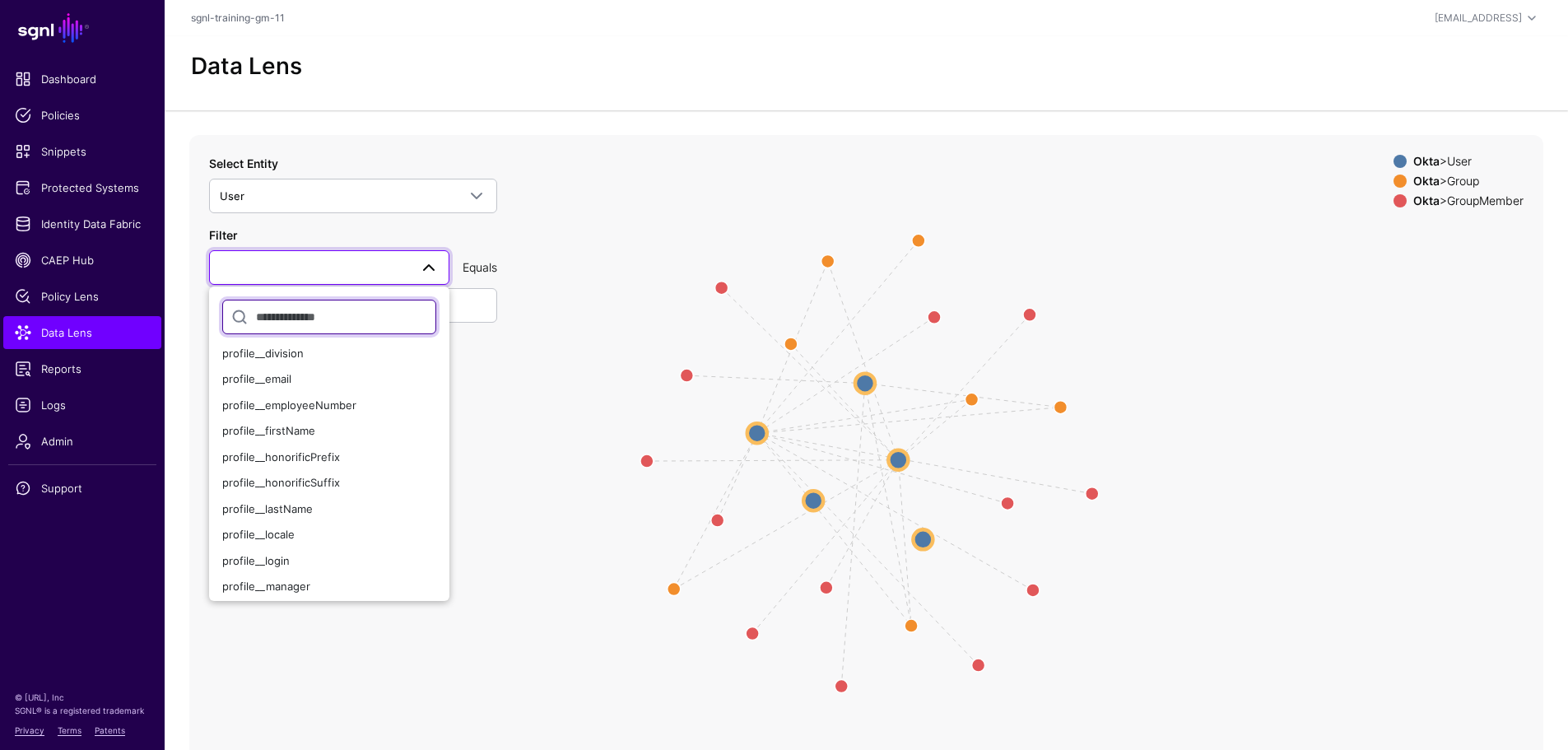
scroll to position [338, 0]
click at [319, 539] on div "profile__login" at bounding box center [329, 540] width 214 height 16
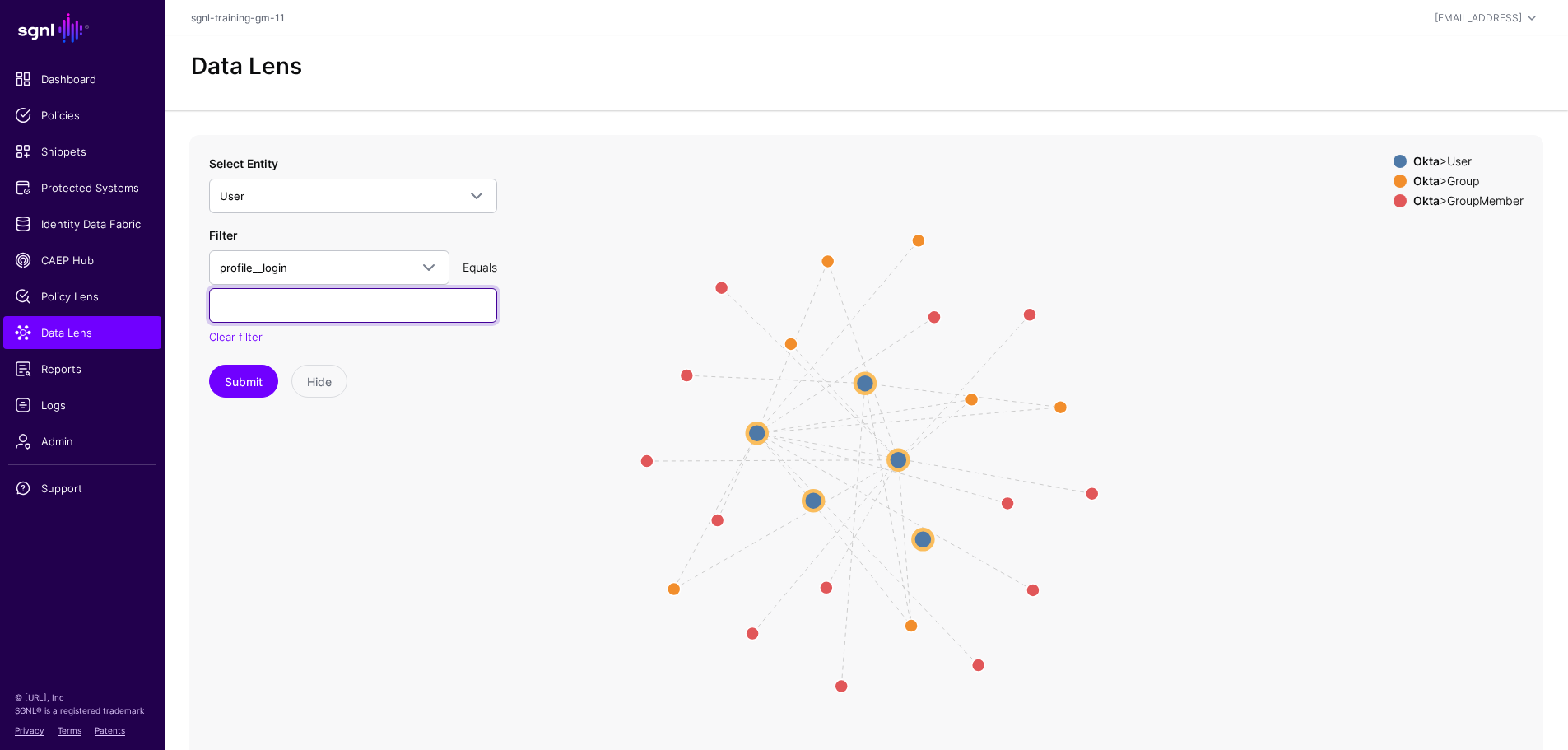
click at [238, 317] on input "text" at bounding box center [353, 305] width 288 height 34
type input "**********"
click at [756, 436] on circle at bounding box center [757, 432] width 20 height 20
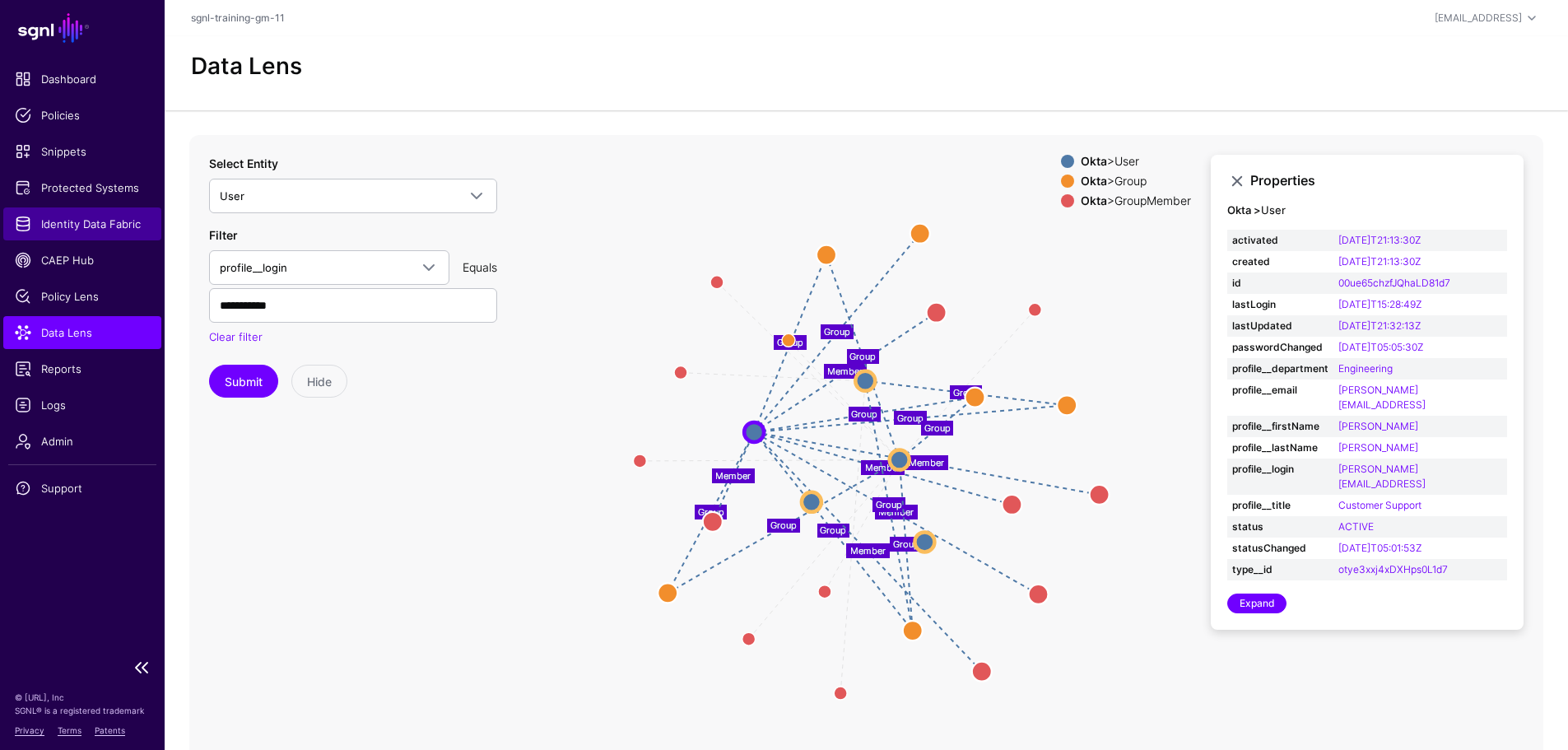
click at [105, 219] on span "Identity Data Fabric" at bounding box center [82, 223] width 135 height 16
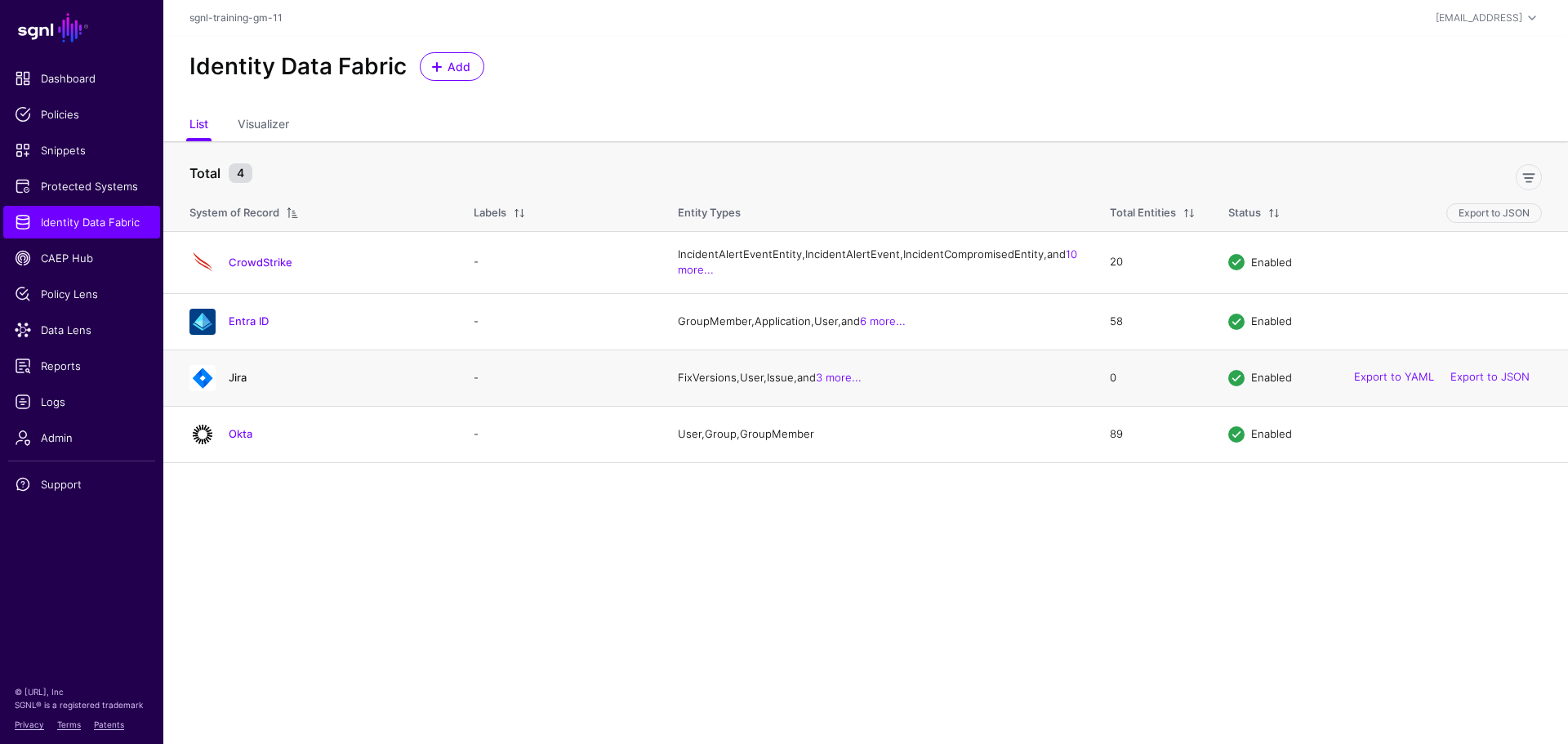
click at [232, 384] on link "Jira" at bounding box center [238, 377] width 18 height 13
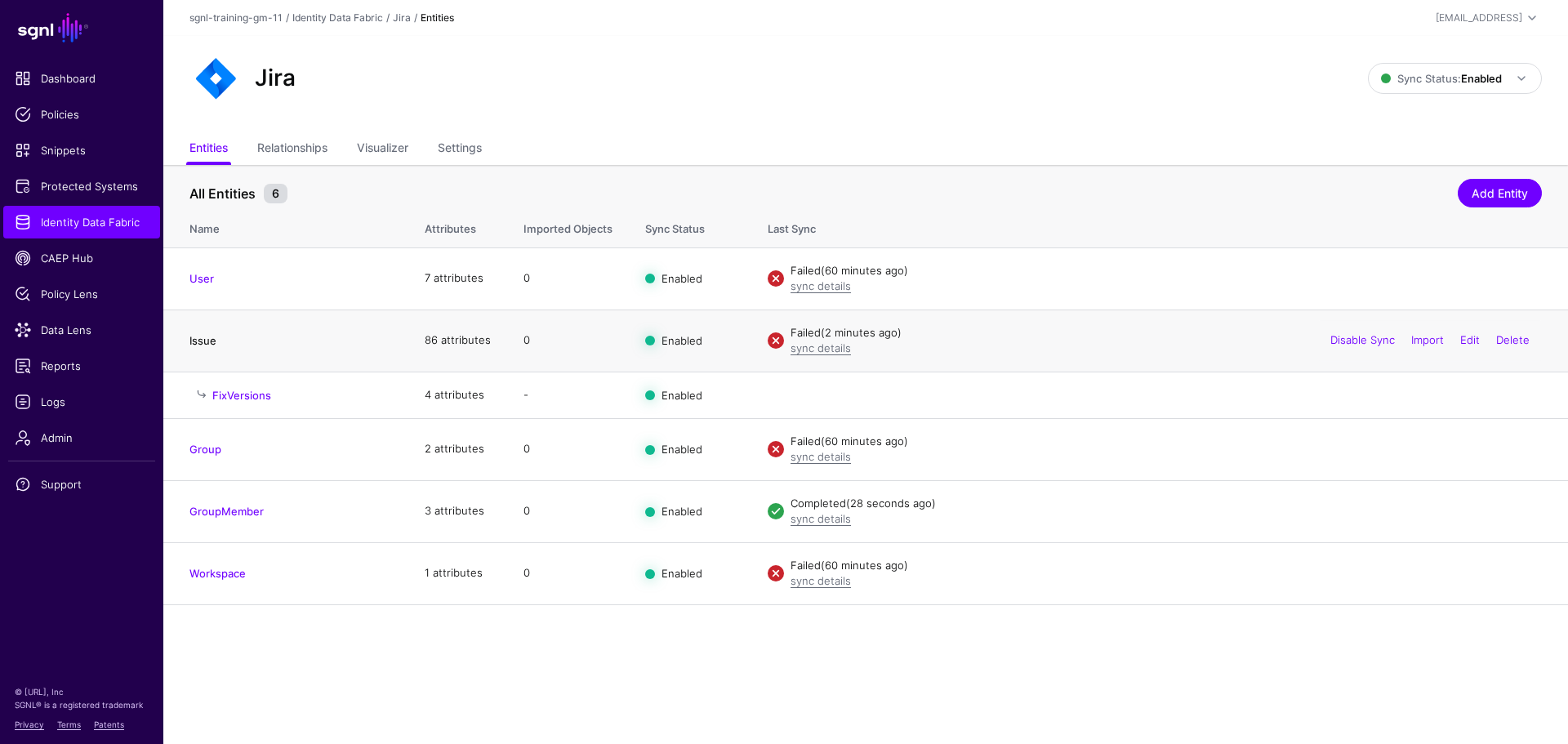
click at [206, 341] on link "Issue" at bounding box center [203, 340] width 27 height 13
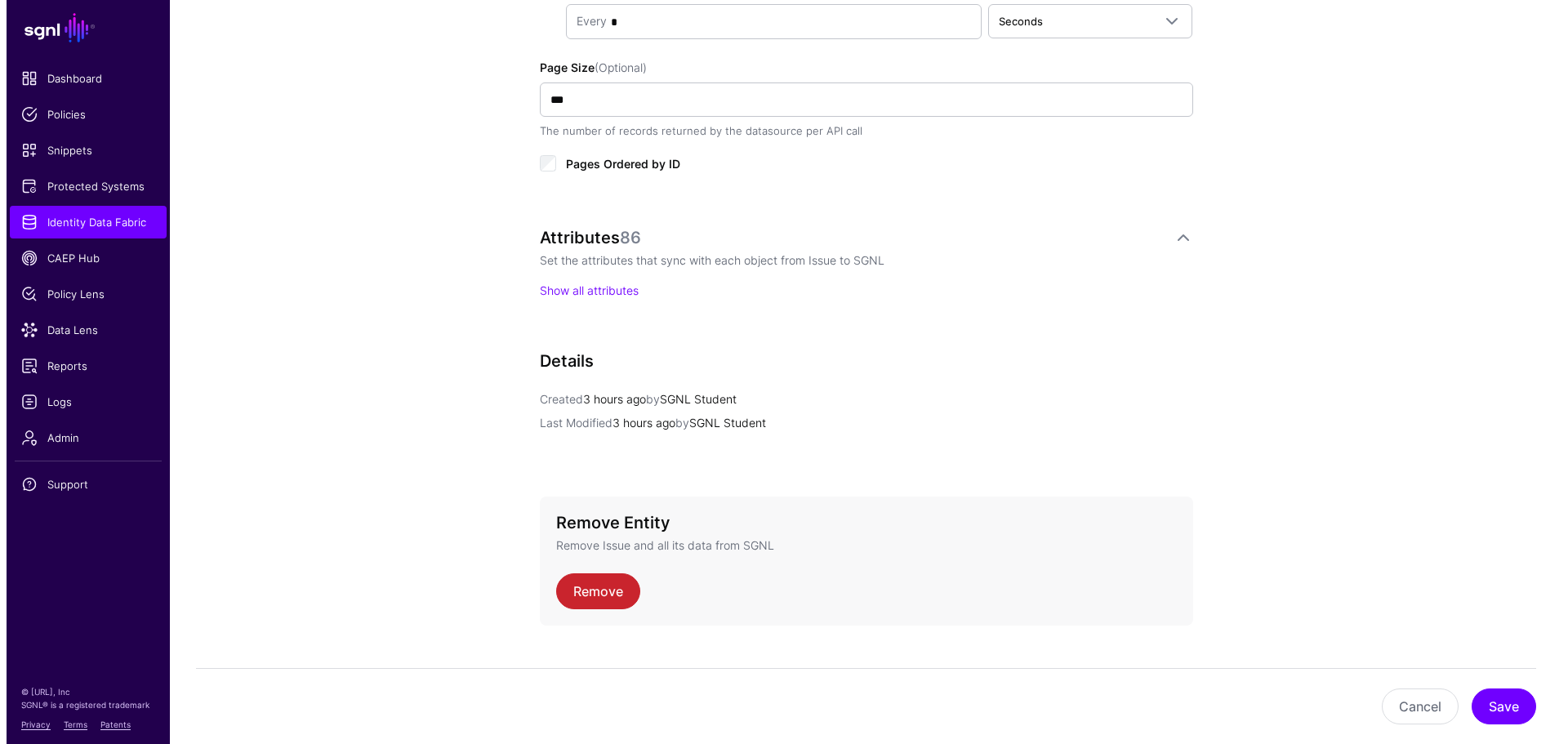
scroll to position [1057, 0]
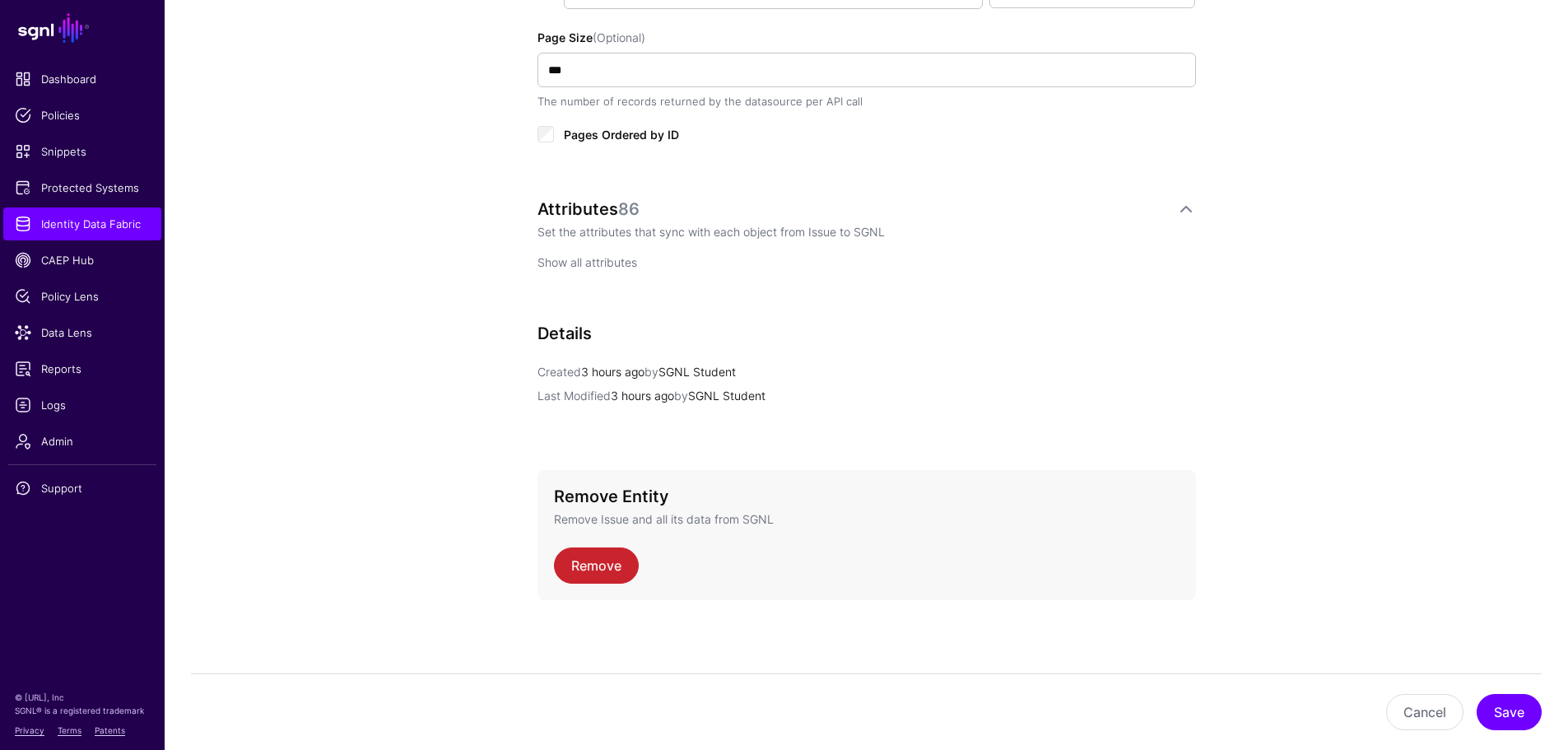
click at [574, 266] on link "Show all attributes" at bounding box center [587, 262] width 100 height 14
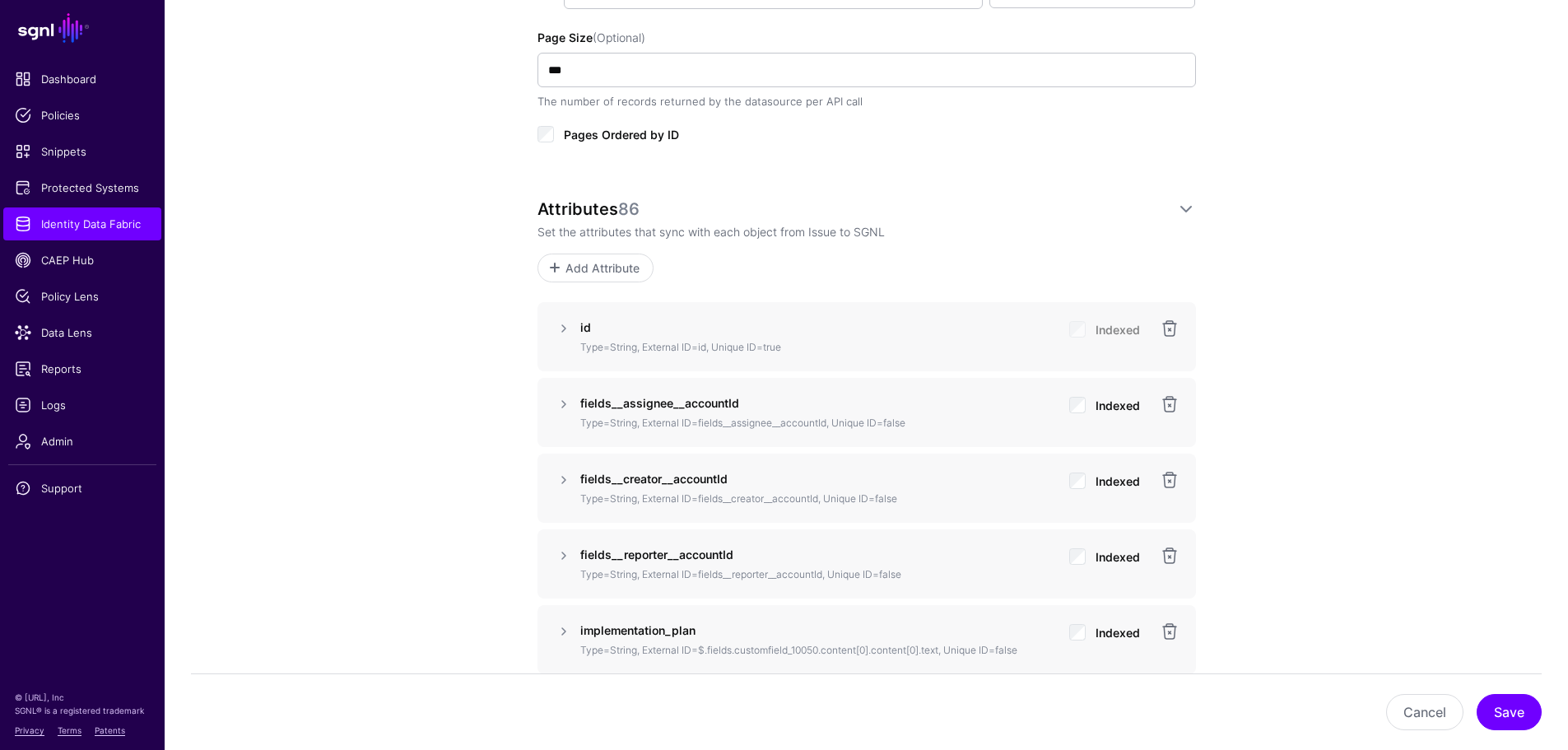
click at [574, 266] on span "Add Attribute" at bounding box center [602, 268] width 78 height 17
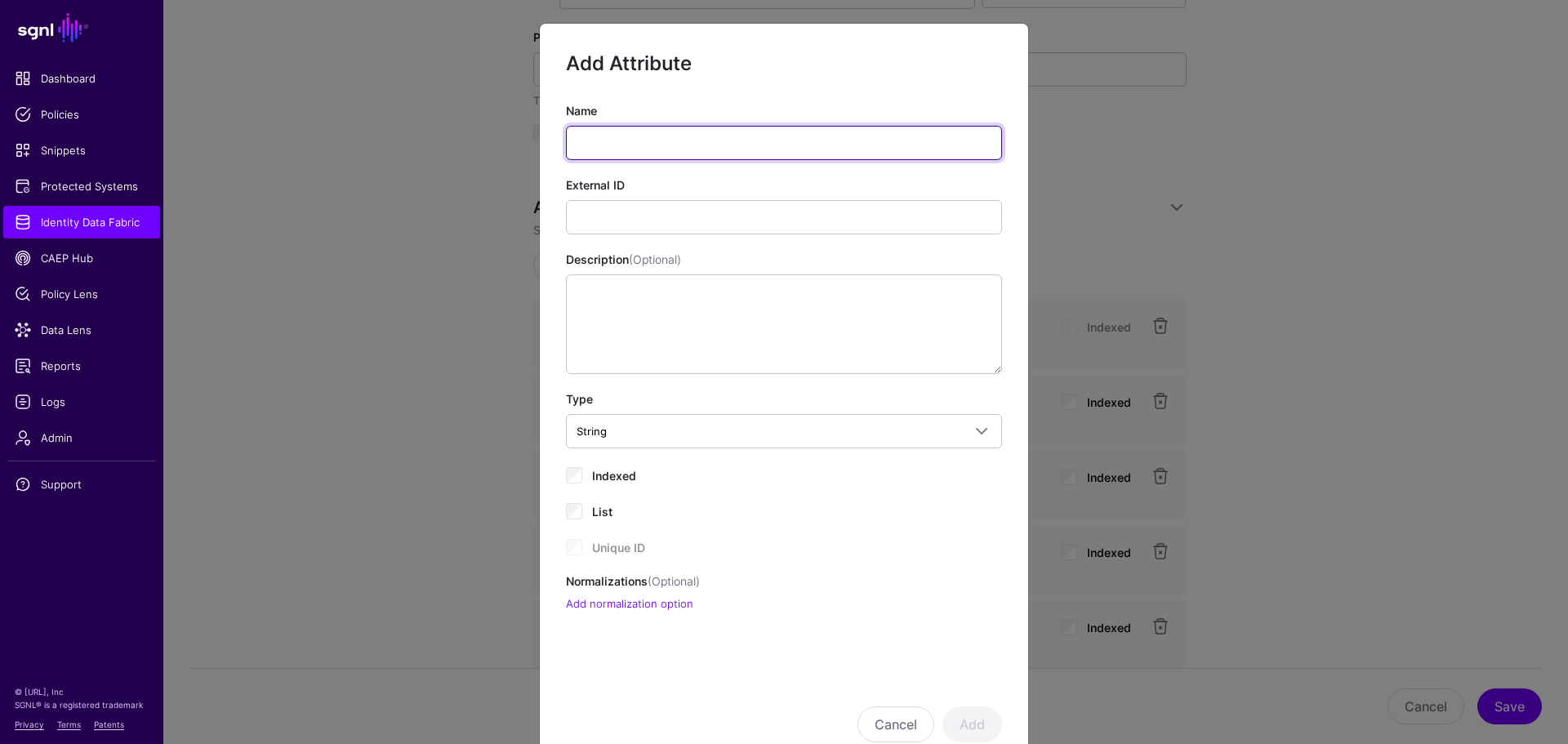
click at [641, 150] on input "Name" at bounding box center [784, 143] width 436 height 34
paste input "**********"
type input "**********"
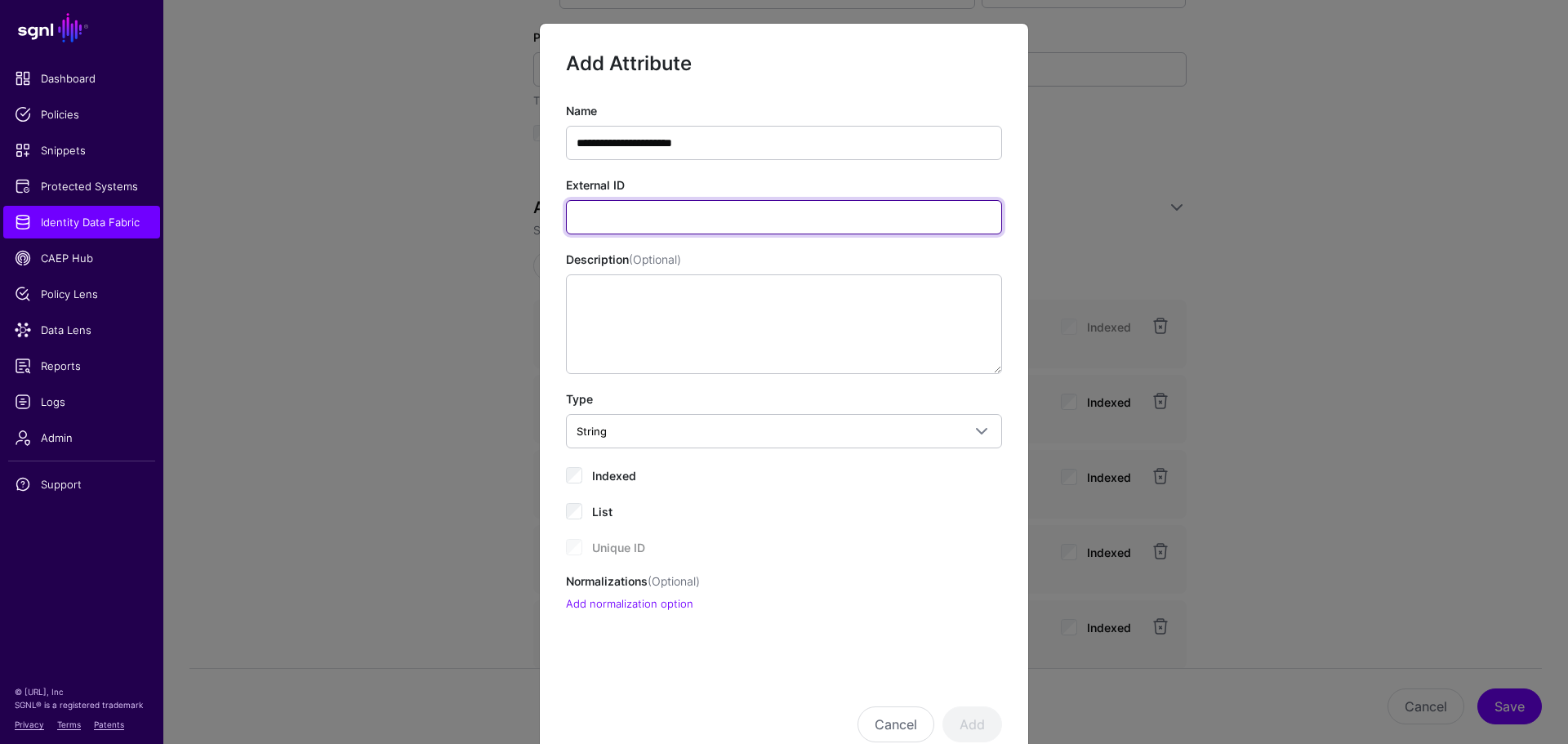
click at [575, 207] on input "External ID" at bounding box center [784, 217] width 436 height 34
paste input "**********"
type input "**********"
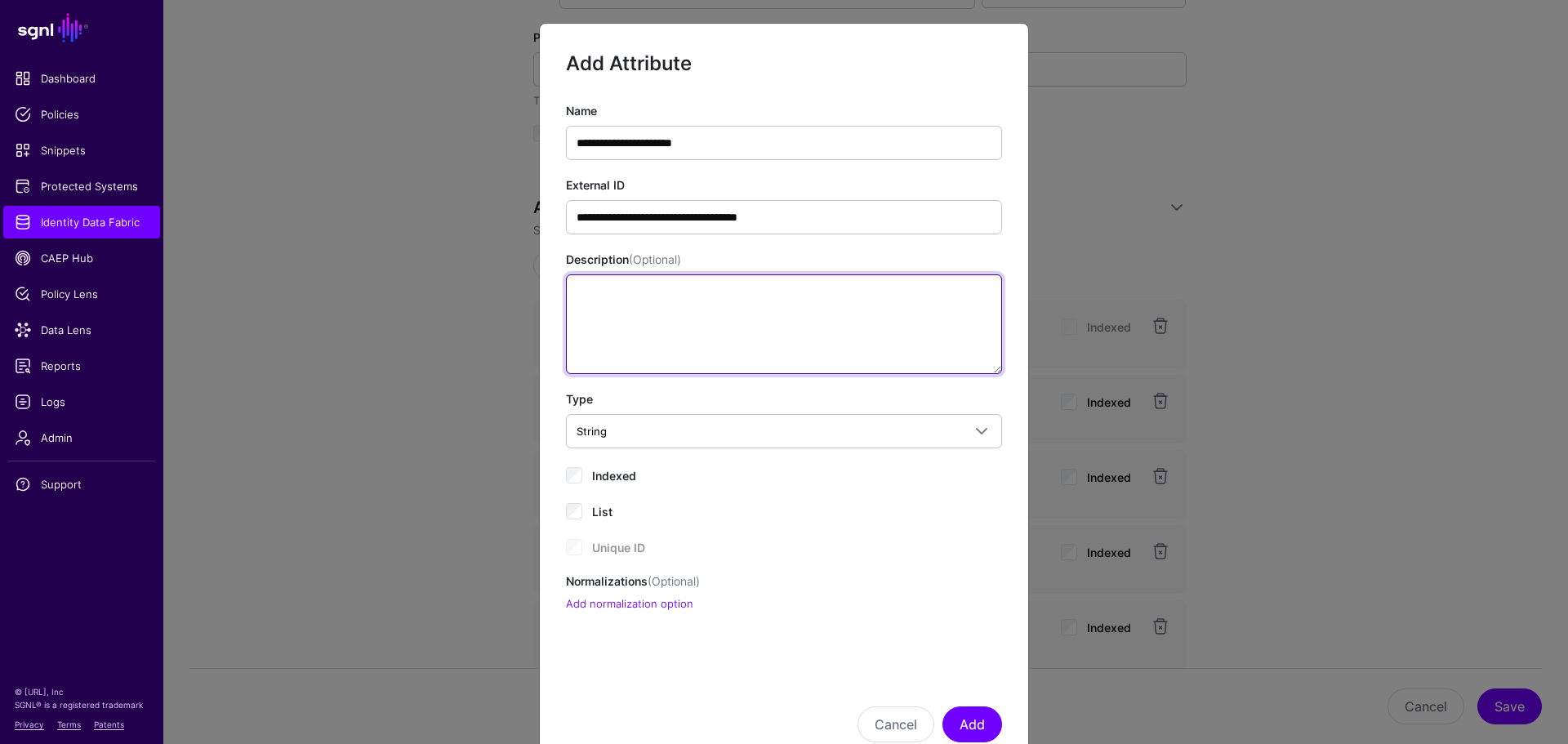
click at [593, 308] on textarea "Description (Optional)" at bounding box center [784, 324] width 436 height 100
click at [697, 304] on textarea "Description (Optional)" at bounding box center [784, 324] width 436 height 100
paste textarea "**********"
type textarea "**********"
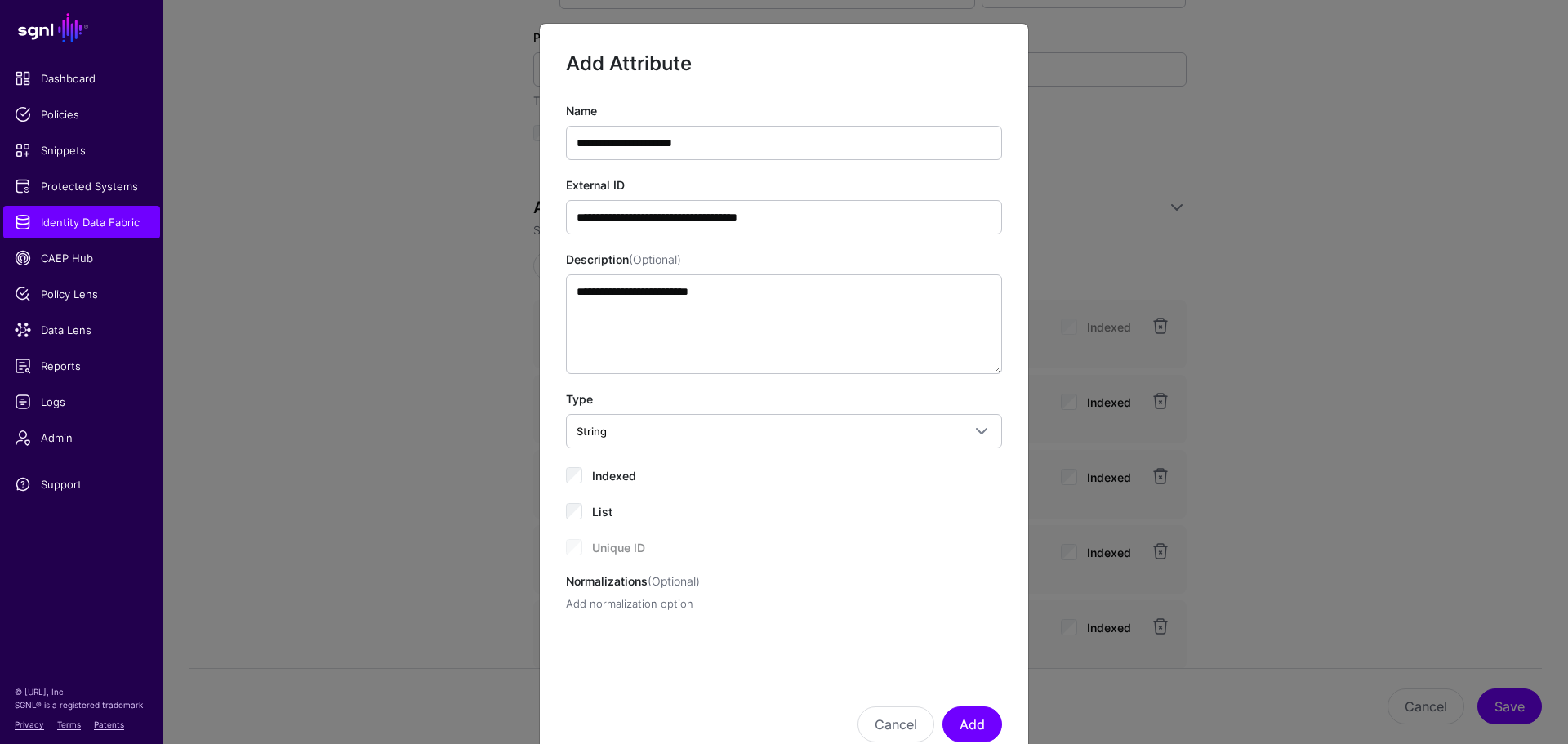
click at [682, 603] on link "Add normalization option" at bounding box center [629, 603] width 127 height 13
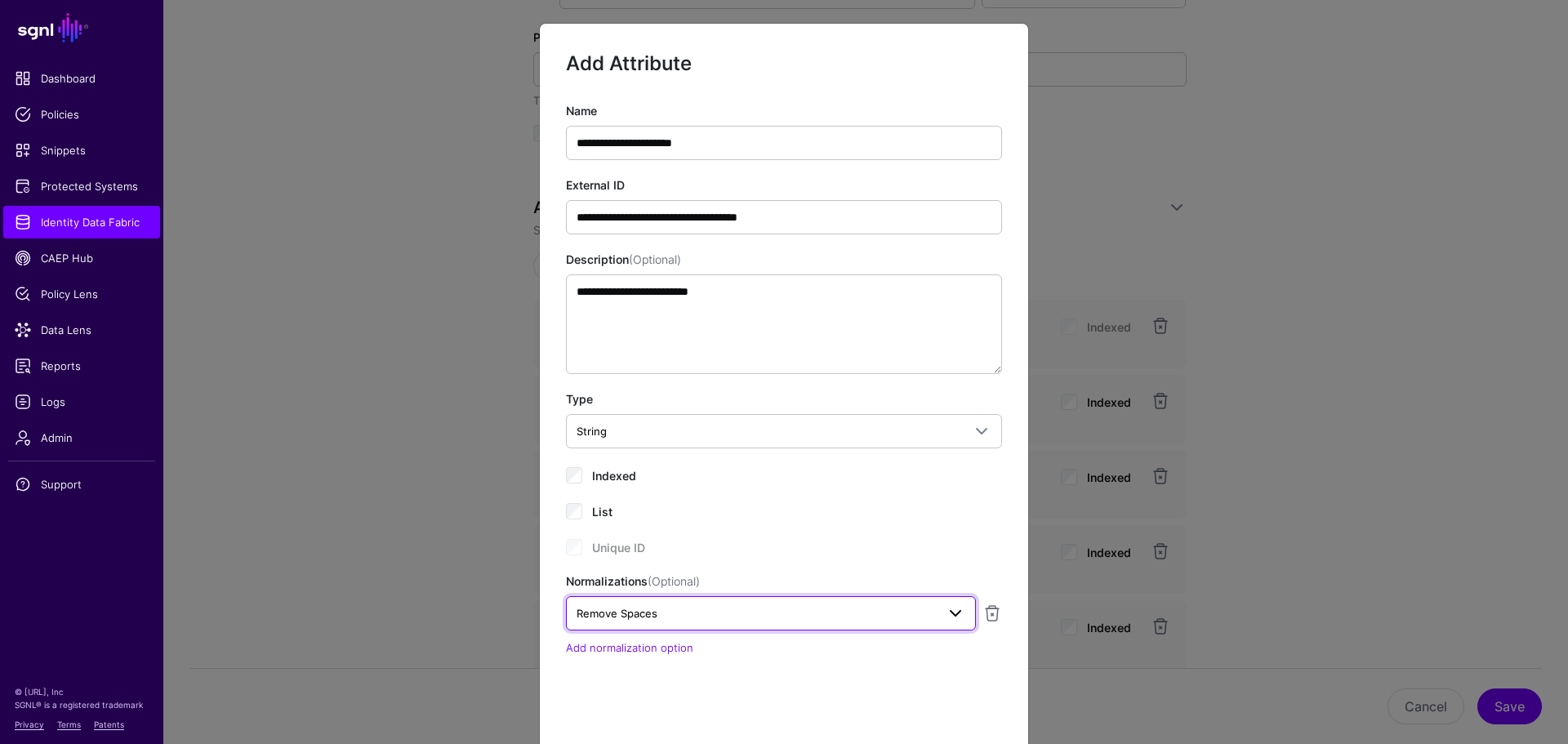
click at [682, 605] on span "Remove Spaces" at bounding box center [756, 612] width 359 height 18
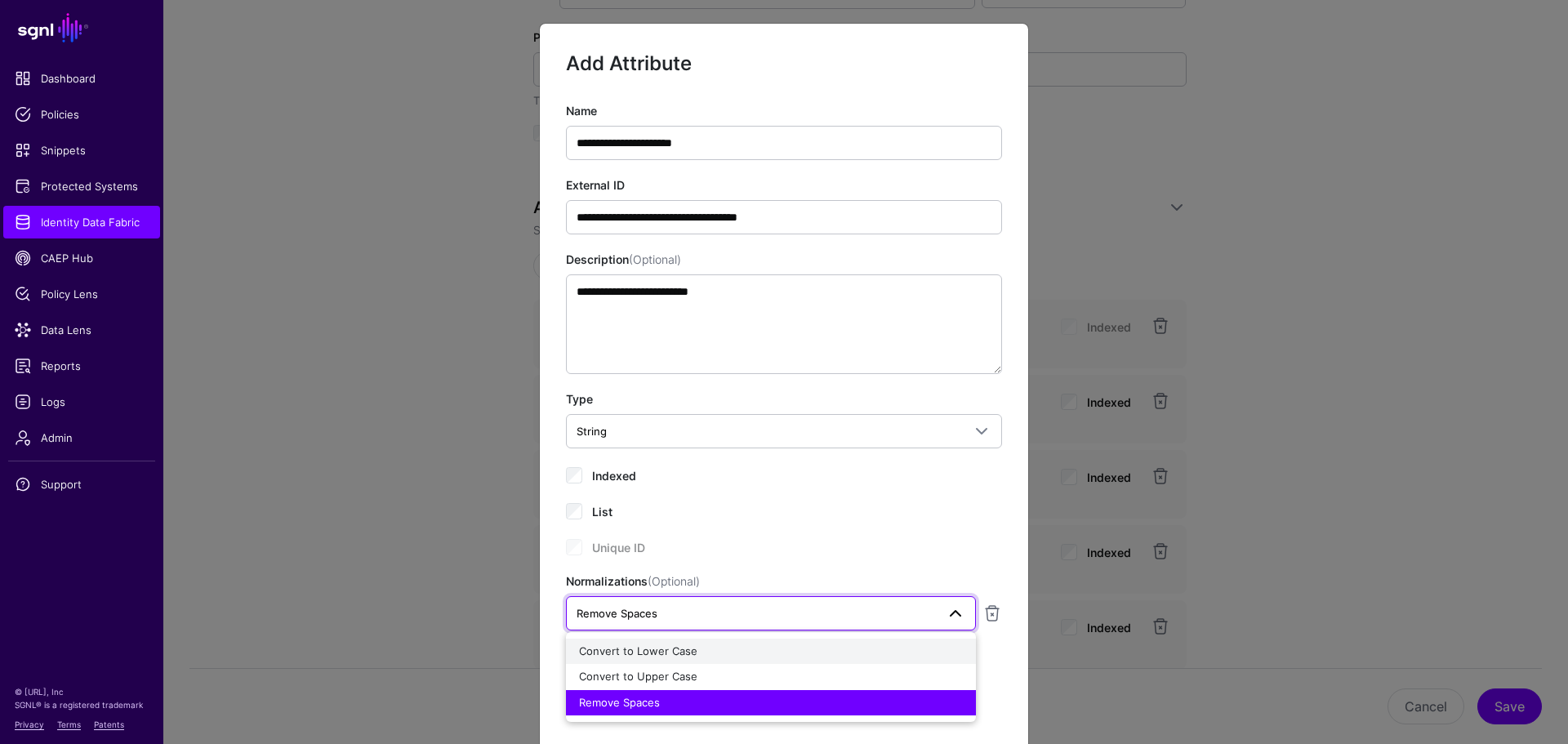
click at [680, 657] on div "Convert to Lower Case" at bounding box center [771, 651] width 384 height 16
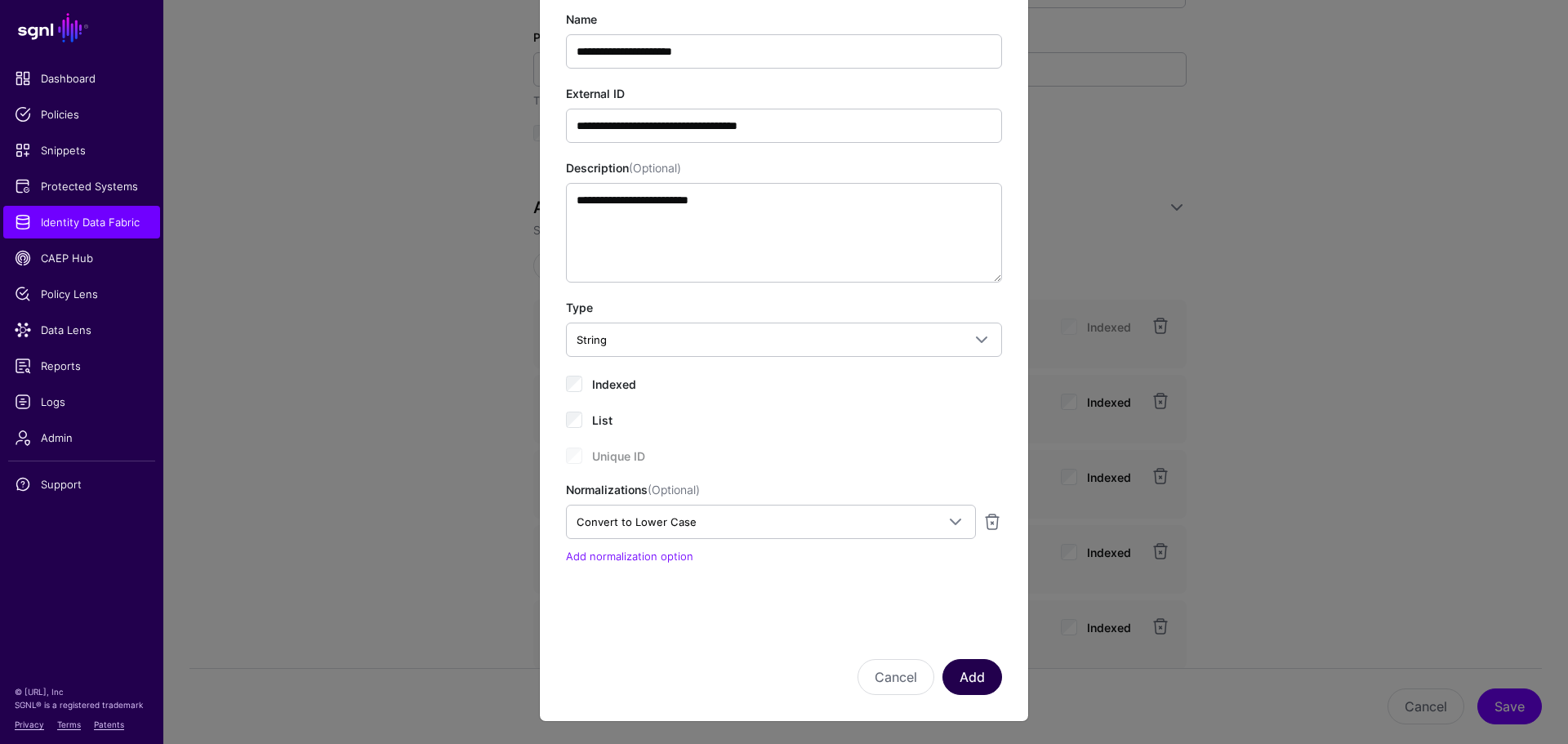
scroll to position [92, 0]
click at [963, 677] on button "Add" at bounding box center [972, 676] width 60 height 36
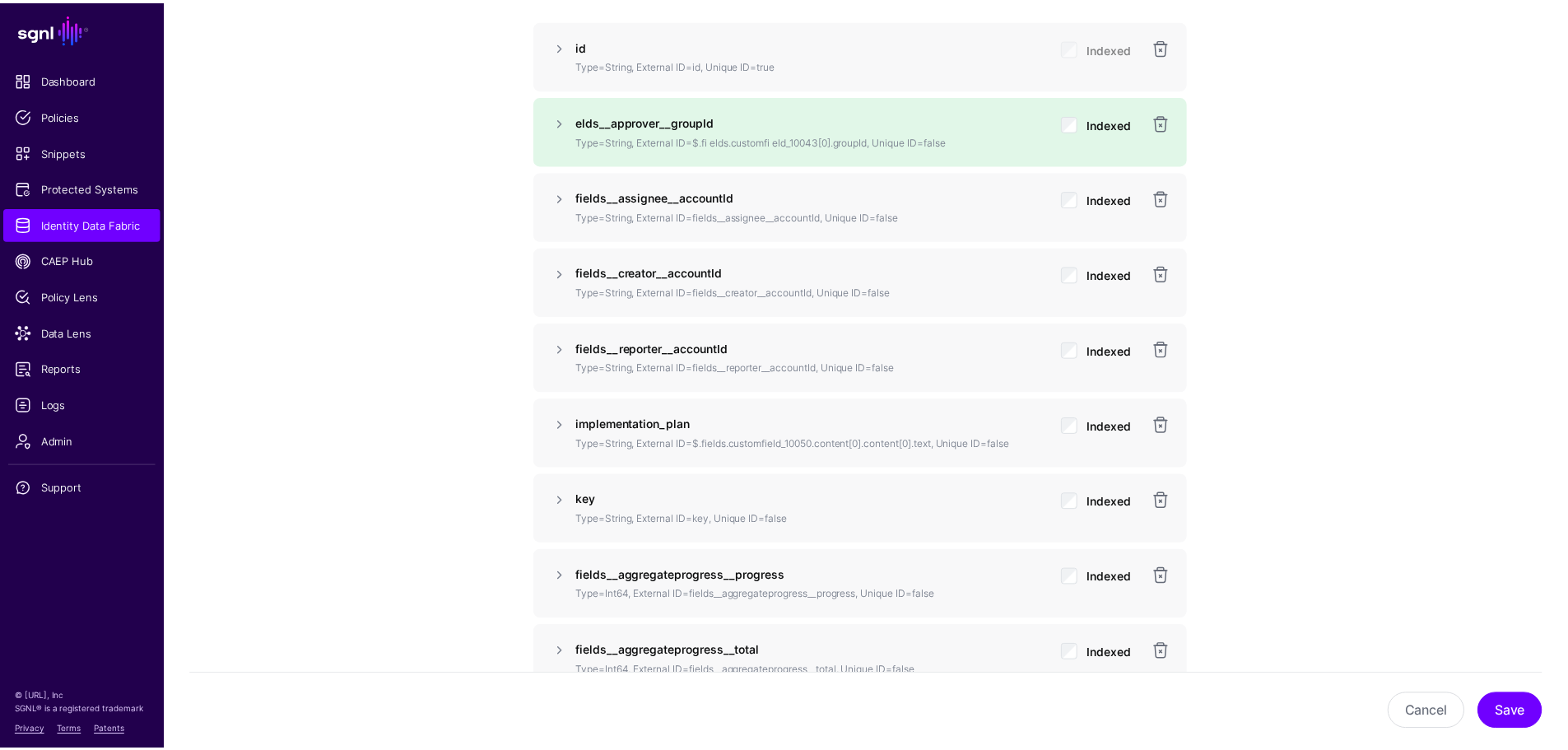
scroll to position [1441, 0]
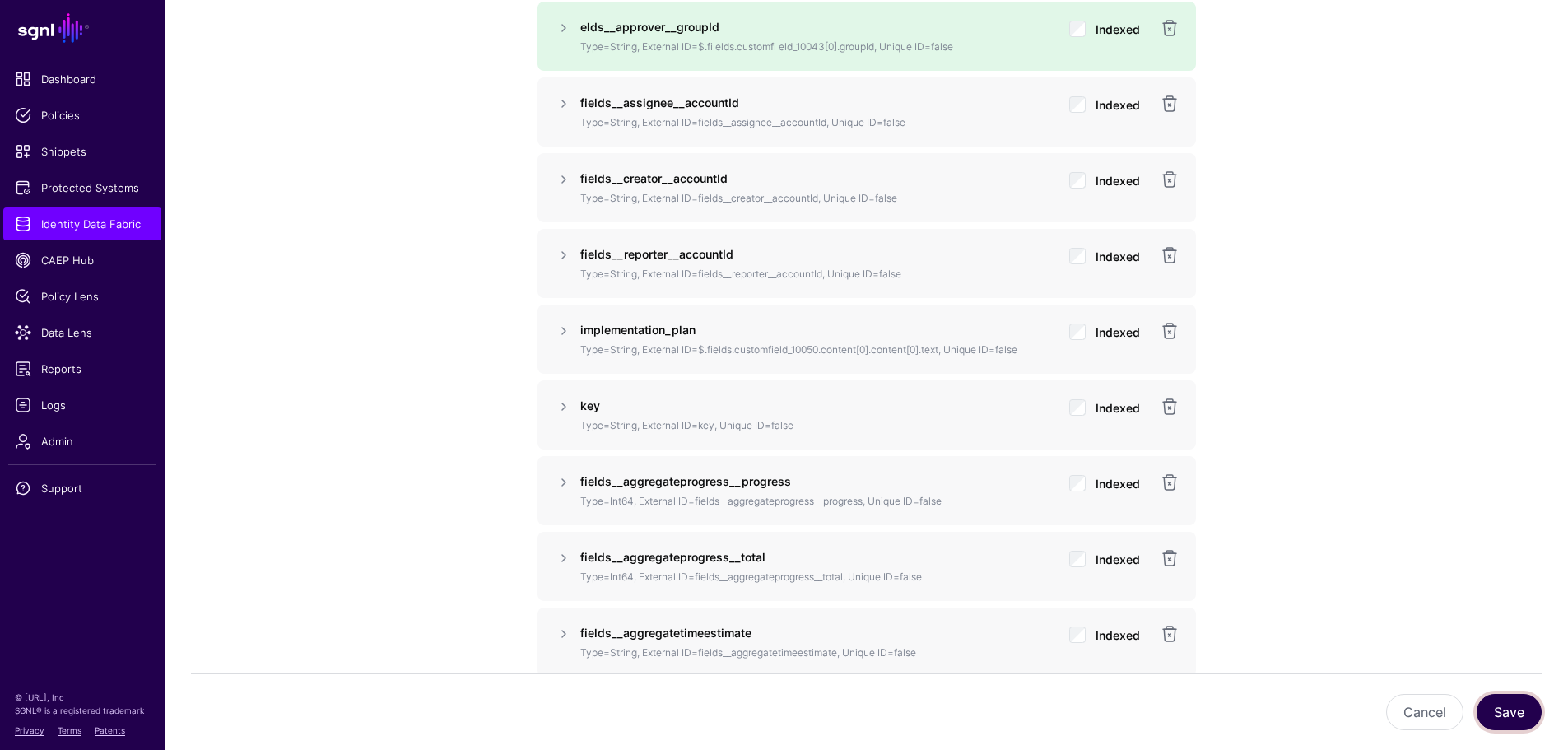
click at [1522, 702] on button "Save" at bounding box center [1508, 712] width 65 height 36
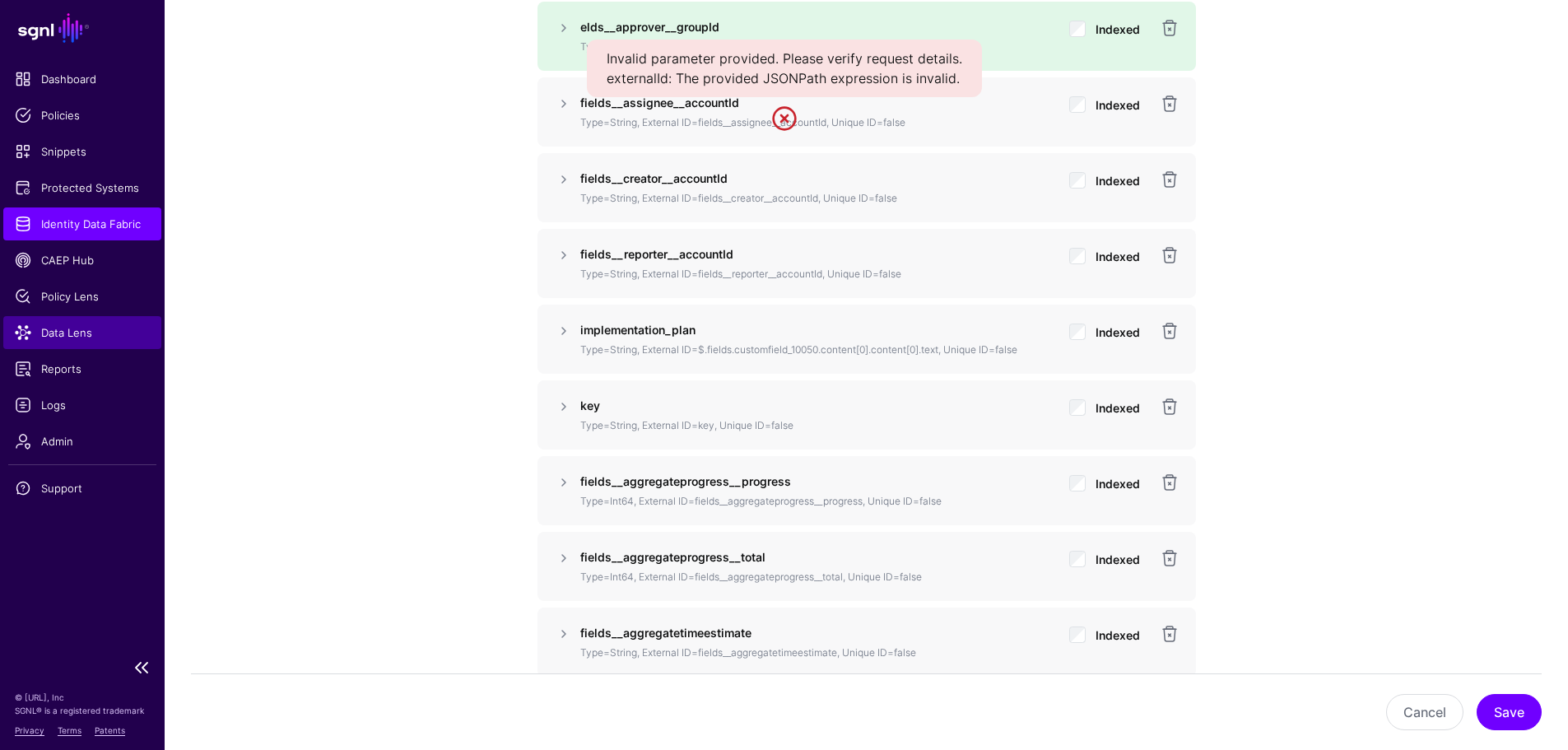
click at [73, 342] on link "Data Lens" at bounding box center [82, 332] width 158 height 33
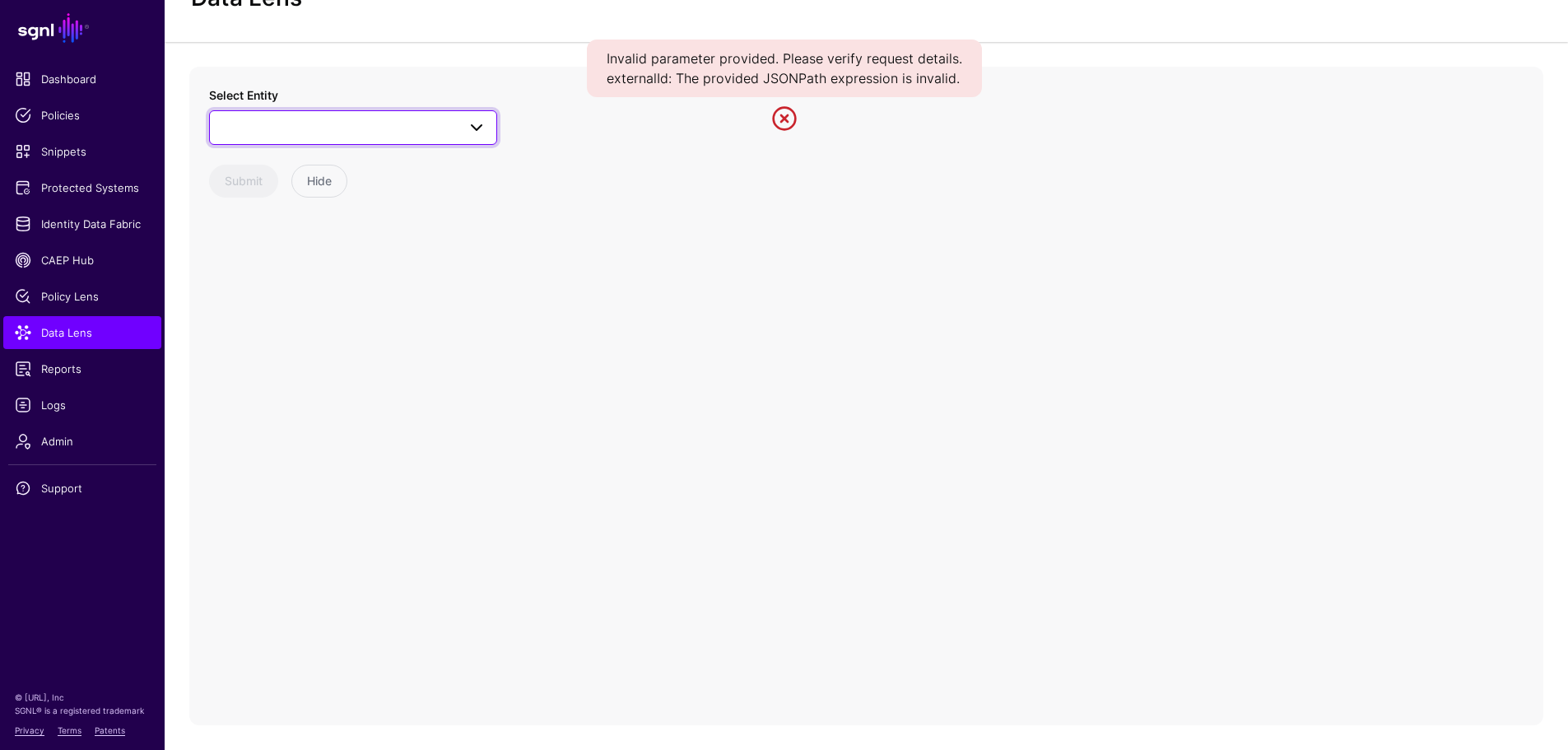
click at [452, 132] on span at bounding box center [353, 127] width 267 height 20
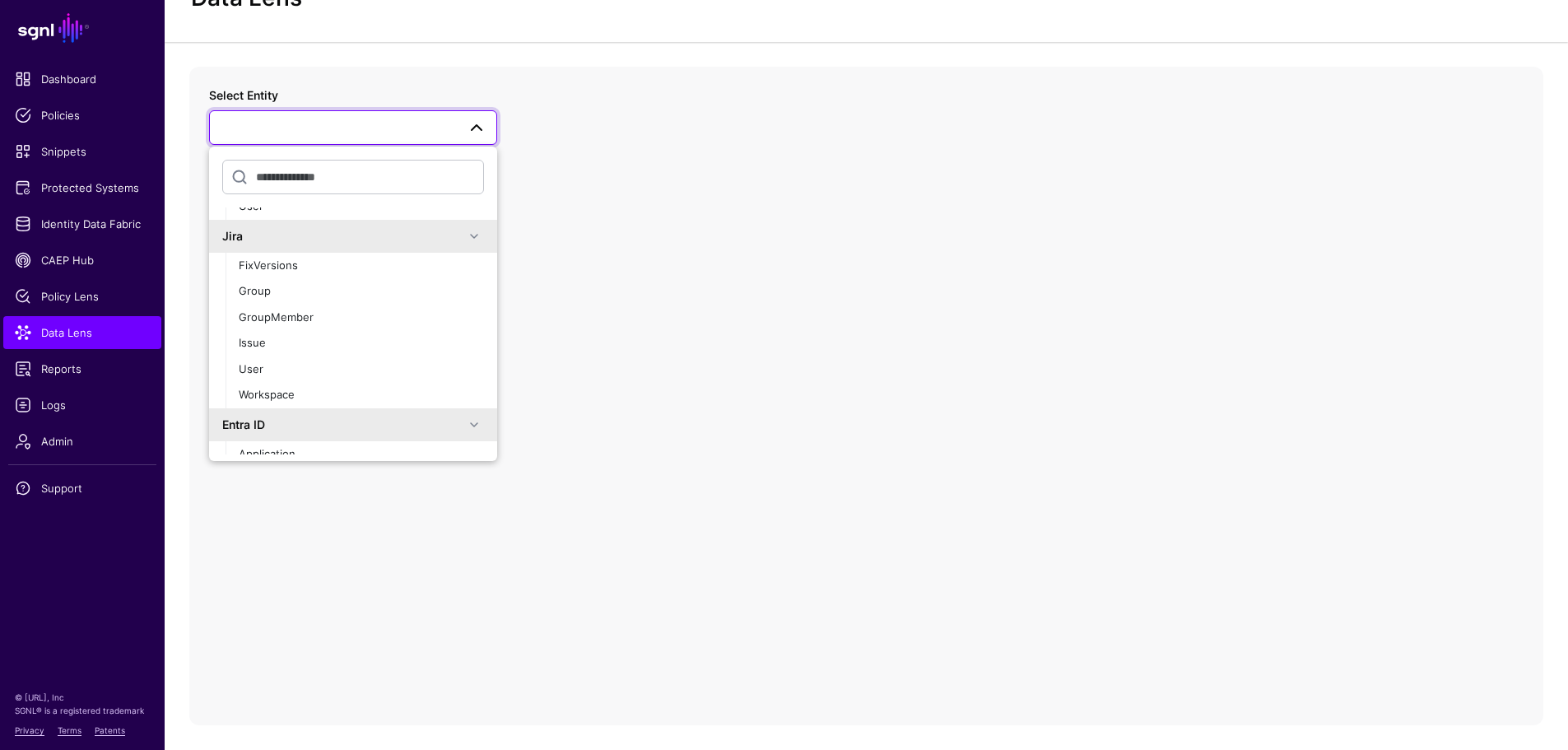
scroll to position [465, 0]
click at [400, 338] on button "Issue" at bounding box center [361, 346] width 271 height 27
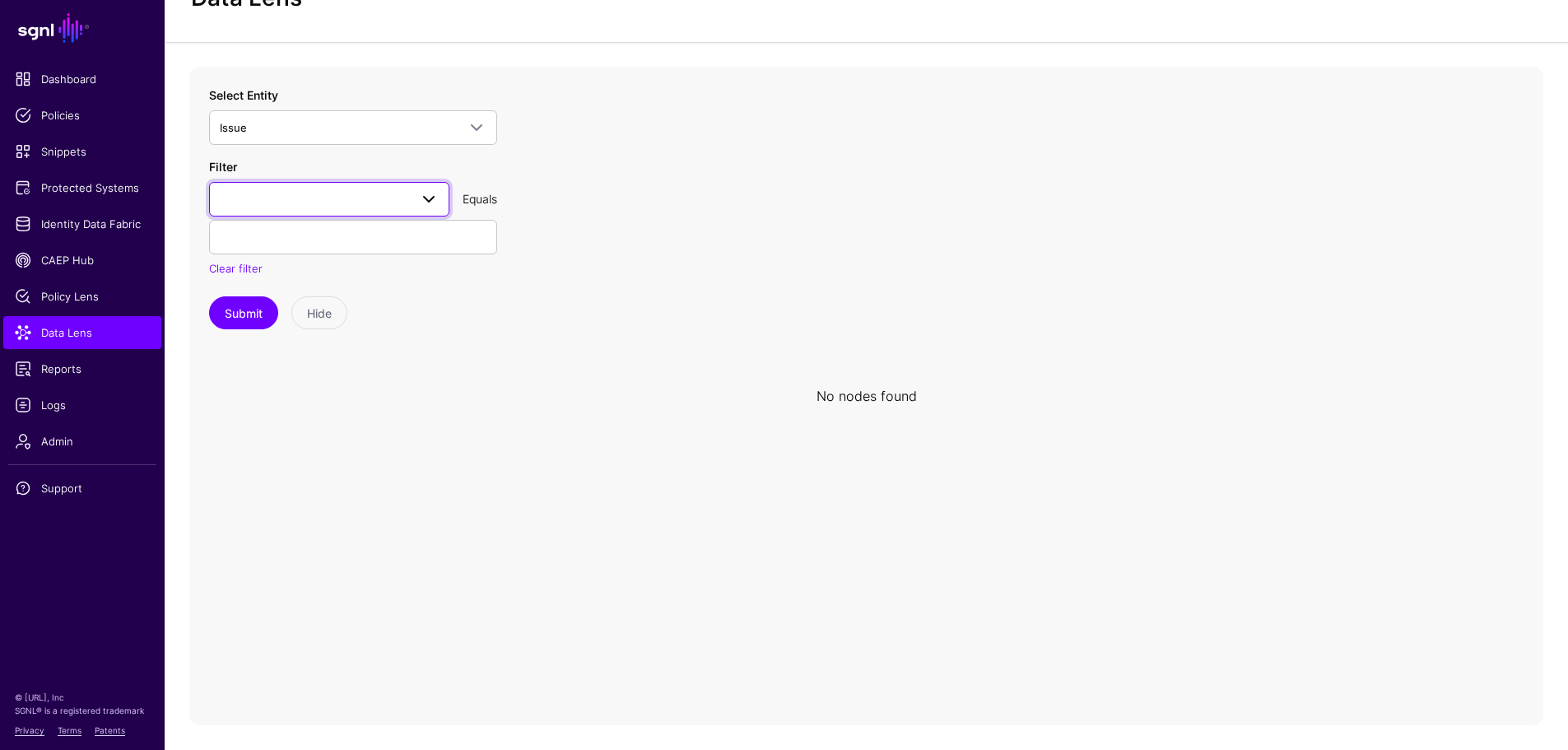
click at [347, 191] on span at bounding box center [329, 199] width 219 height 20
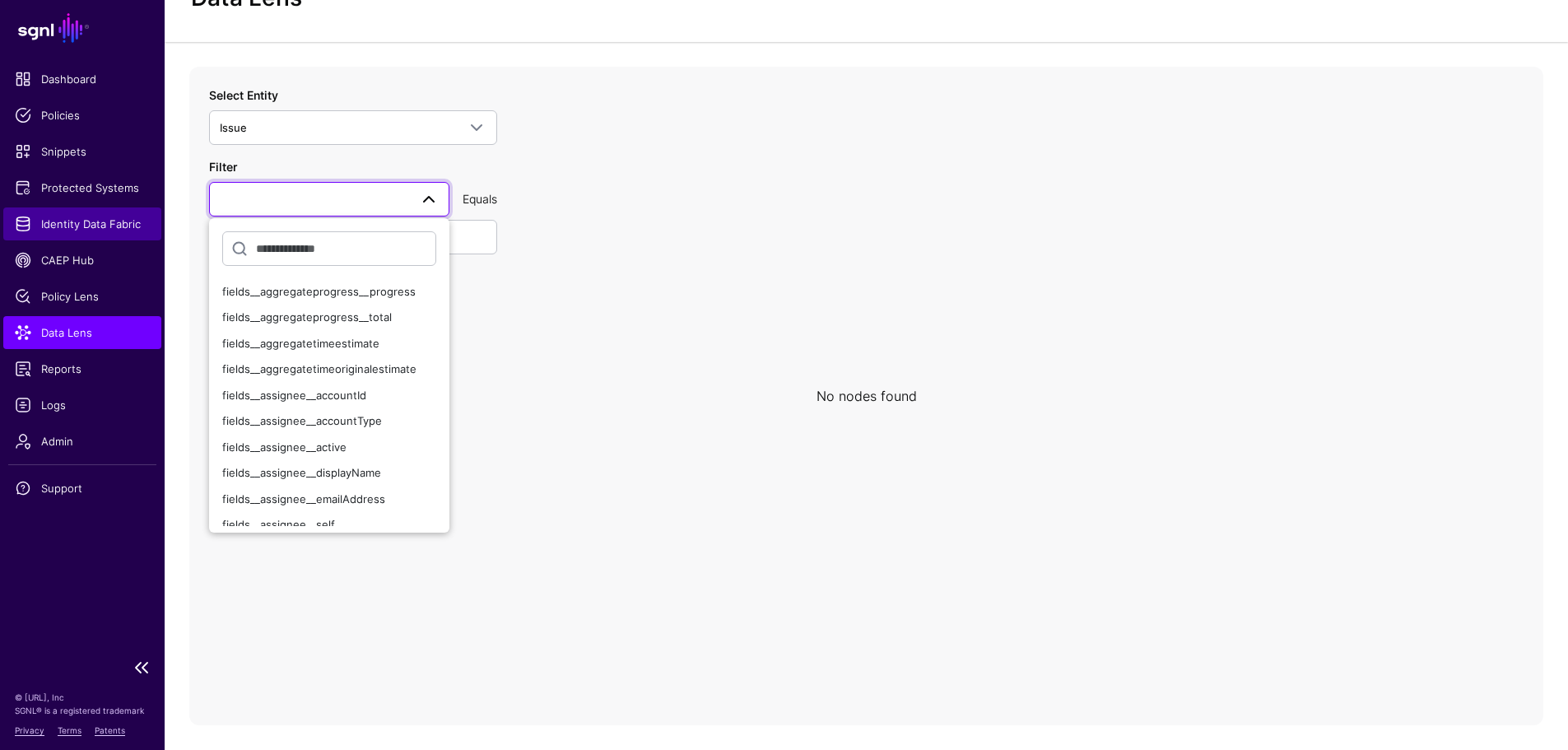
click at [109, 226] on span "Identity Data Fabric" at bounding box center [82, 223] width 135 height 16
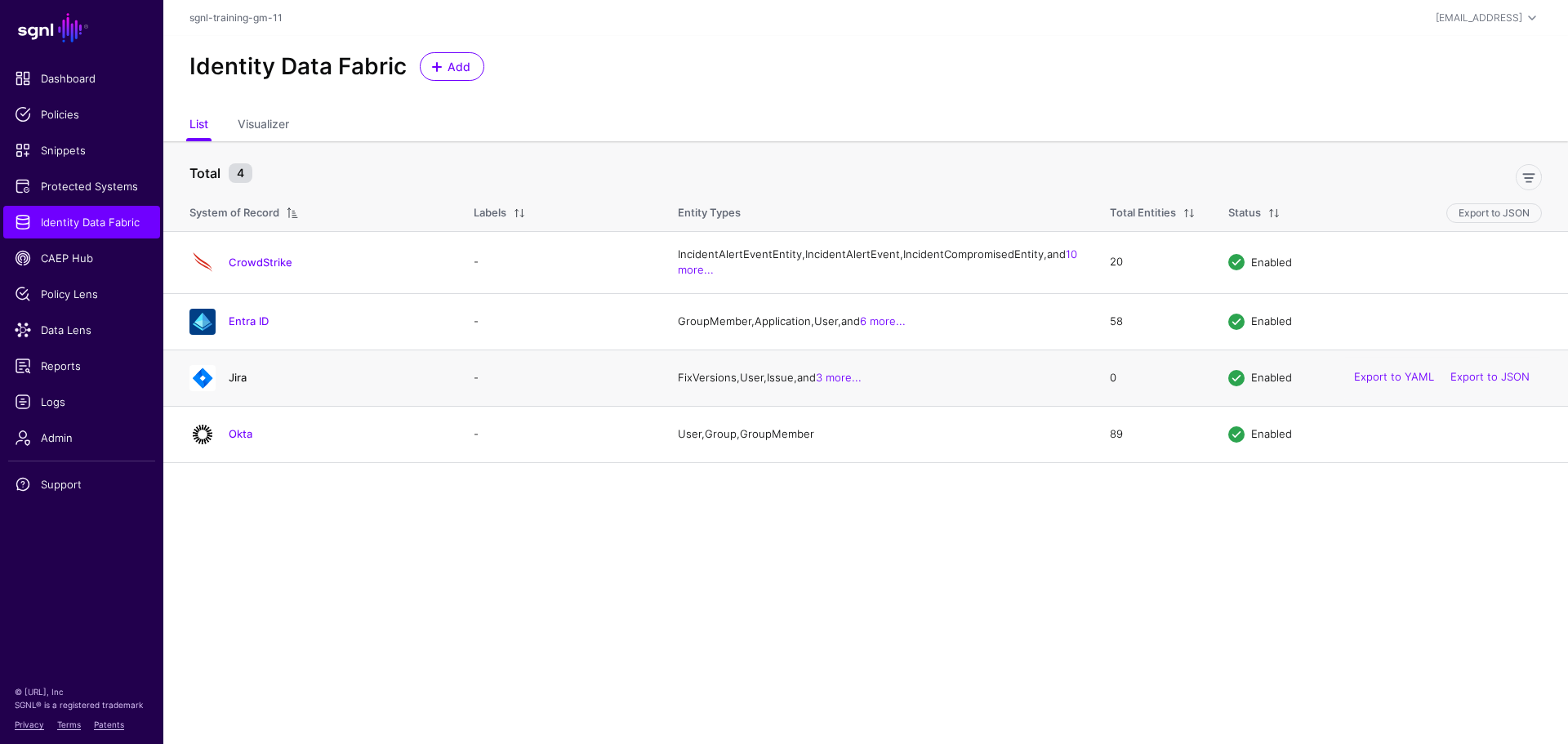
click at [233, 384] on link "Jira" at bounding box center [238, 377] width 18 height 13
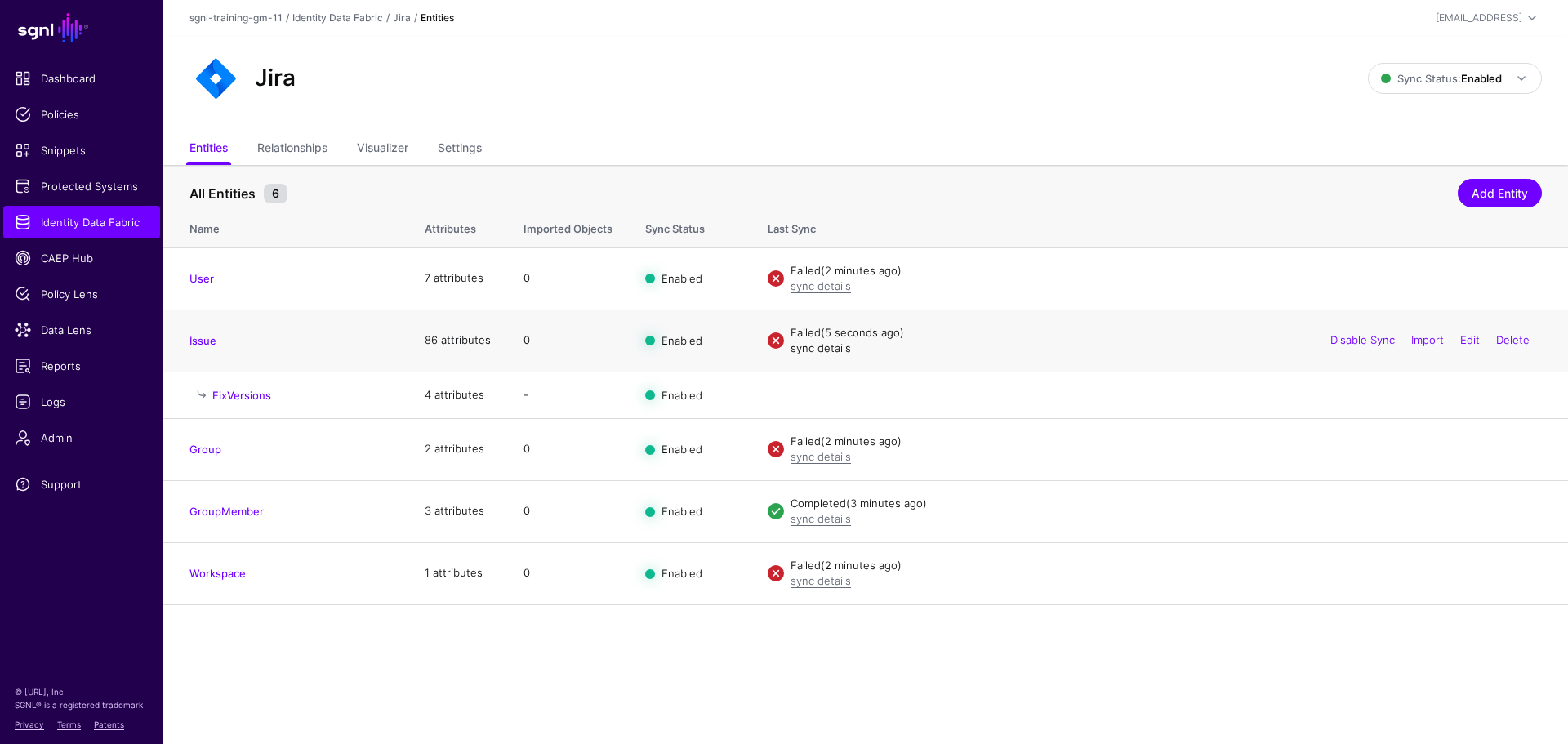
click at [802, 350] on link "sync details" at bounding box center [820, 347] width 61 height 13
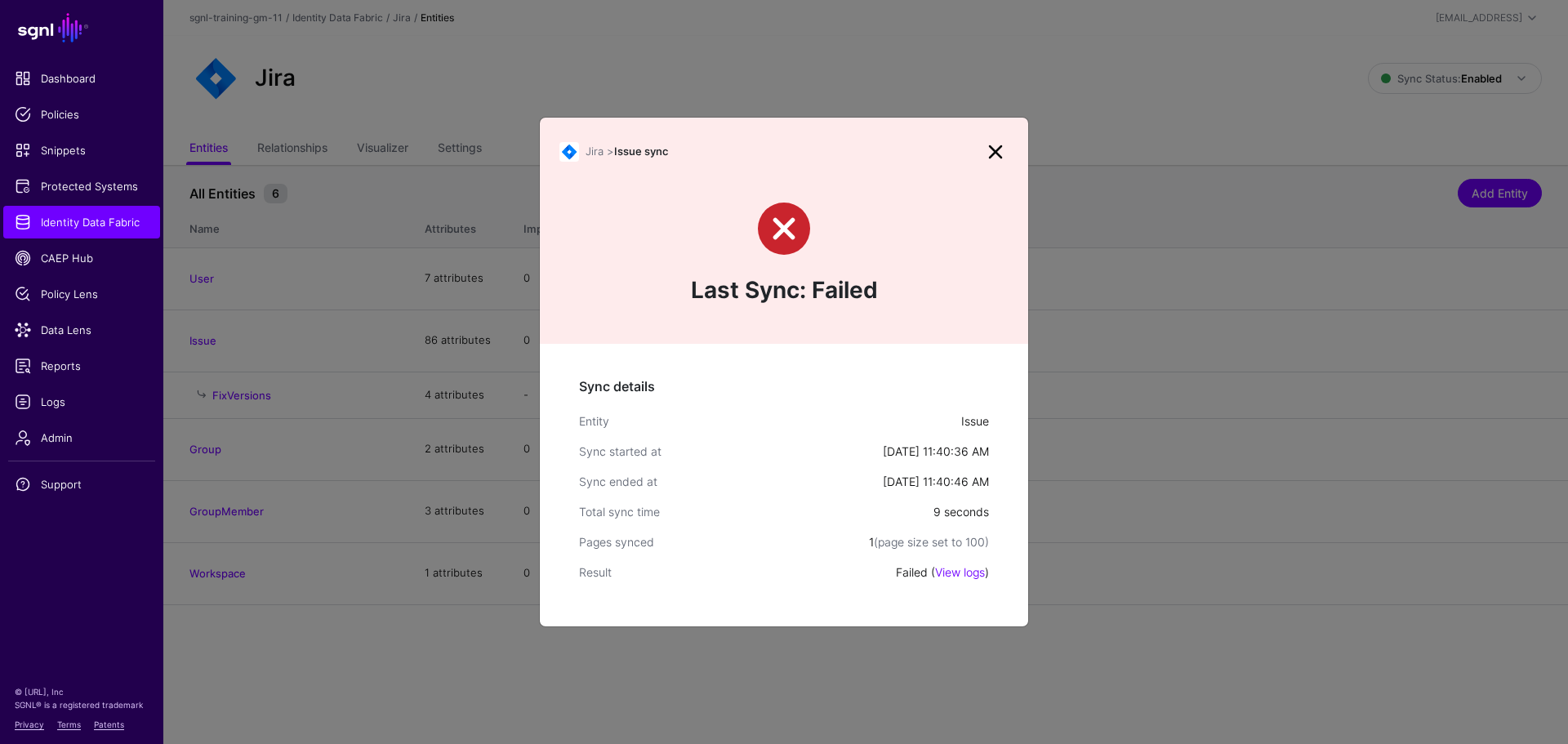
click at [991, 161] on link at bounding box center [995, 151] width 26 height 26
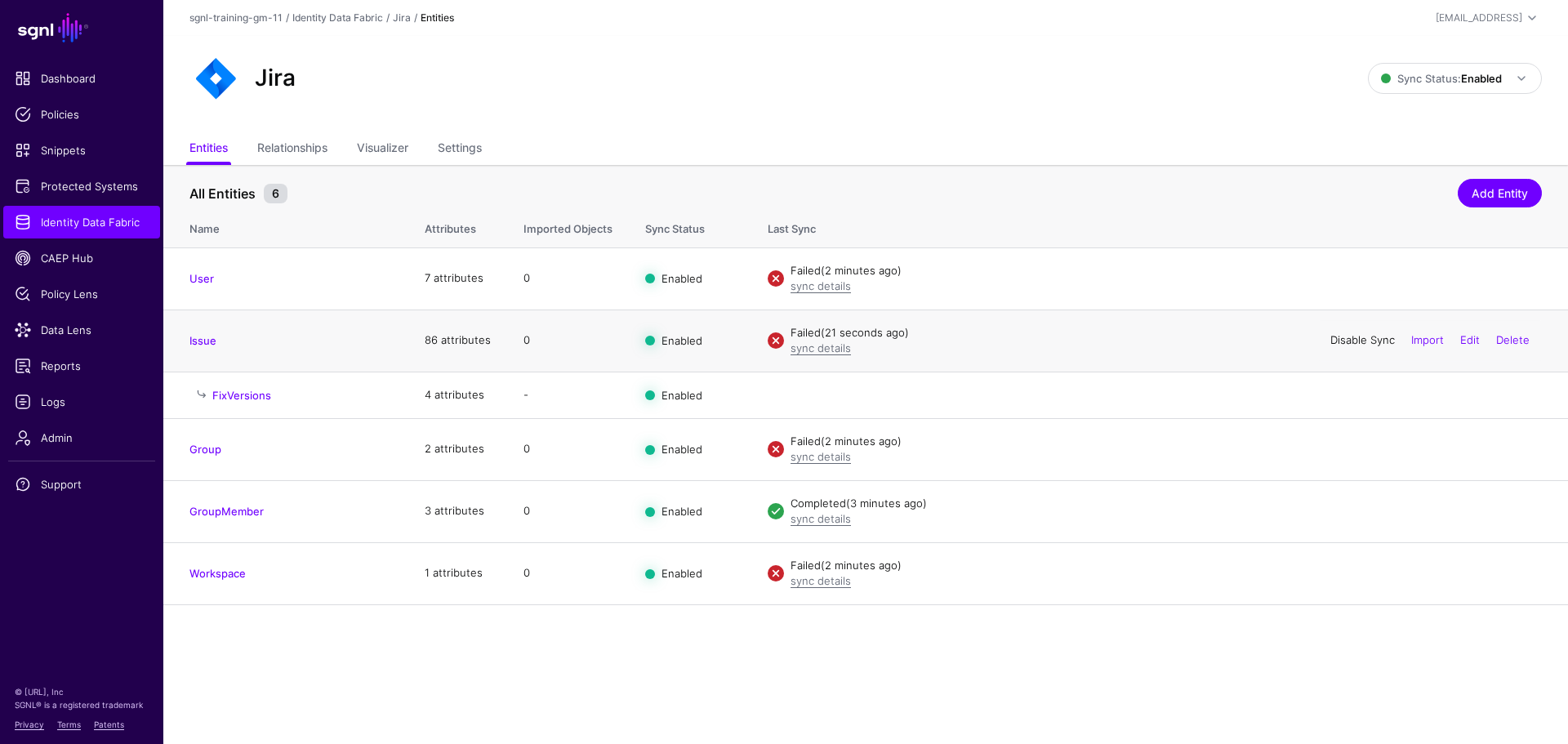
click at [1331, 342] on link "Disable Sync" at bounding box center [1362, 339] width 64 height 13
click at [0, 0] on link "Enable Sync" at bounding box center [0, 0] width 0 height 0
click at [84, 332] on span "Data Lens" at bounding box center [81, 330] width 134 height 16
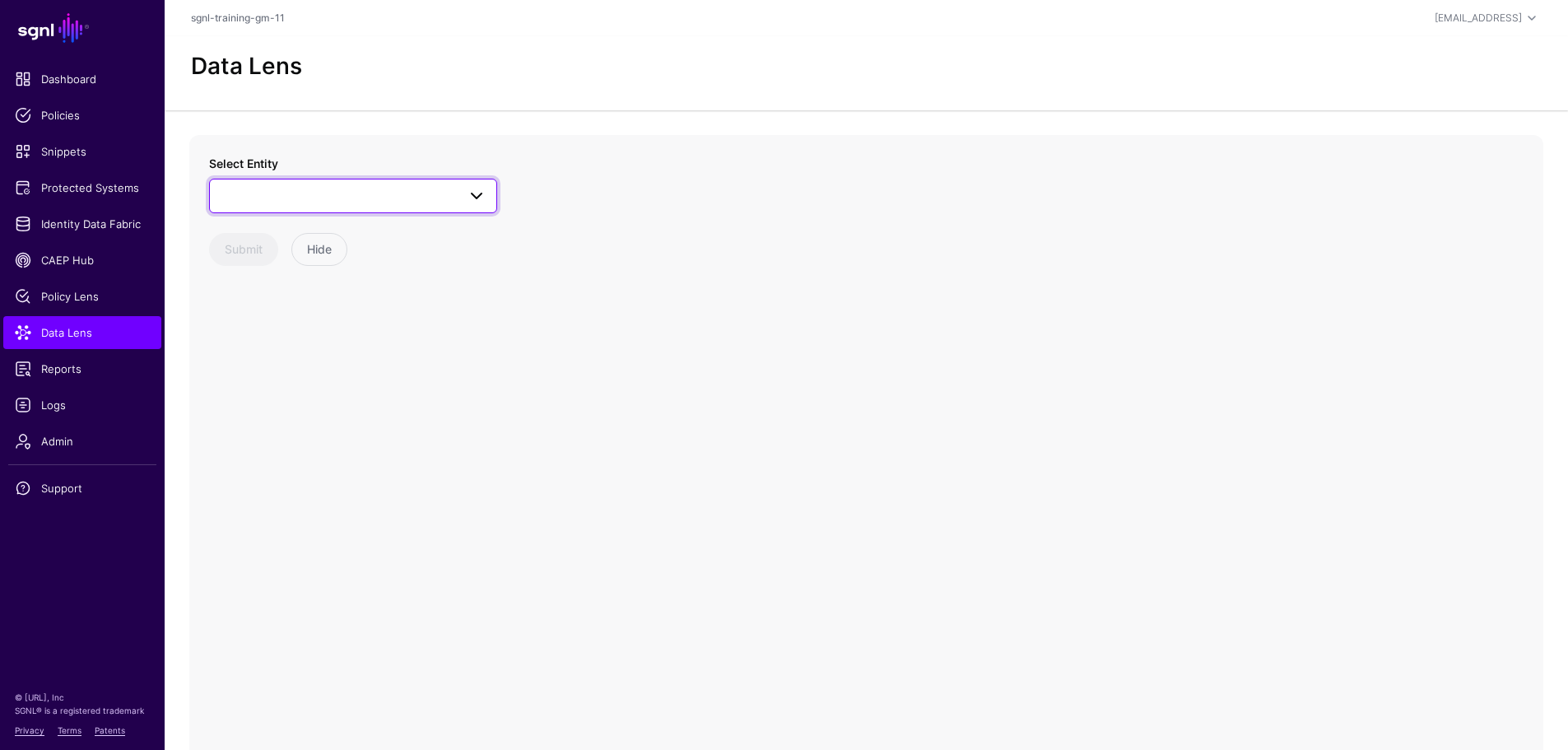
click at [485, 199] on span at bounding box center [476, 195] width 20 height 20
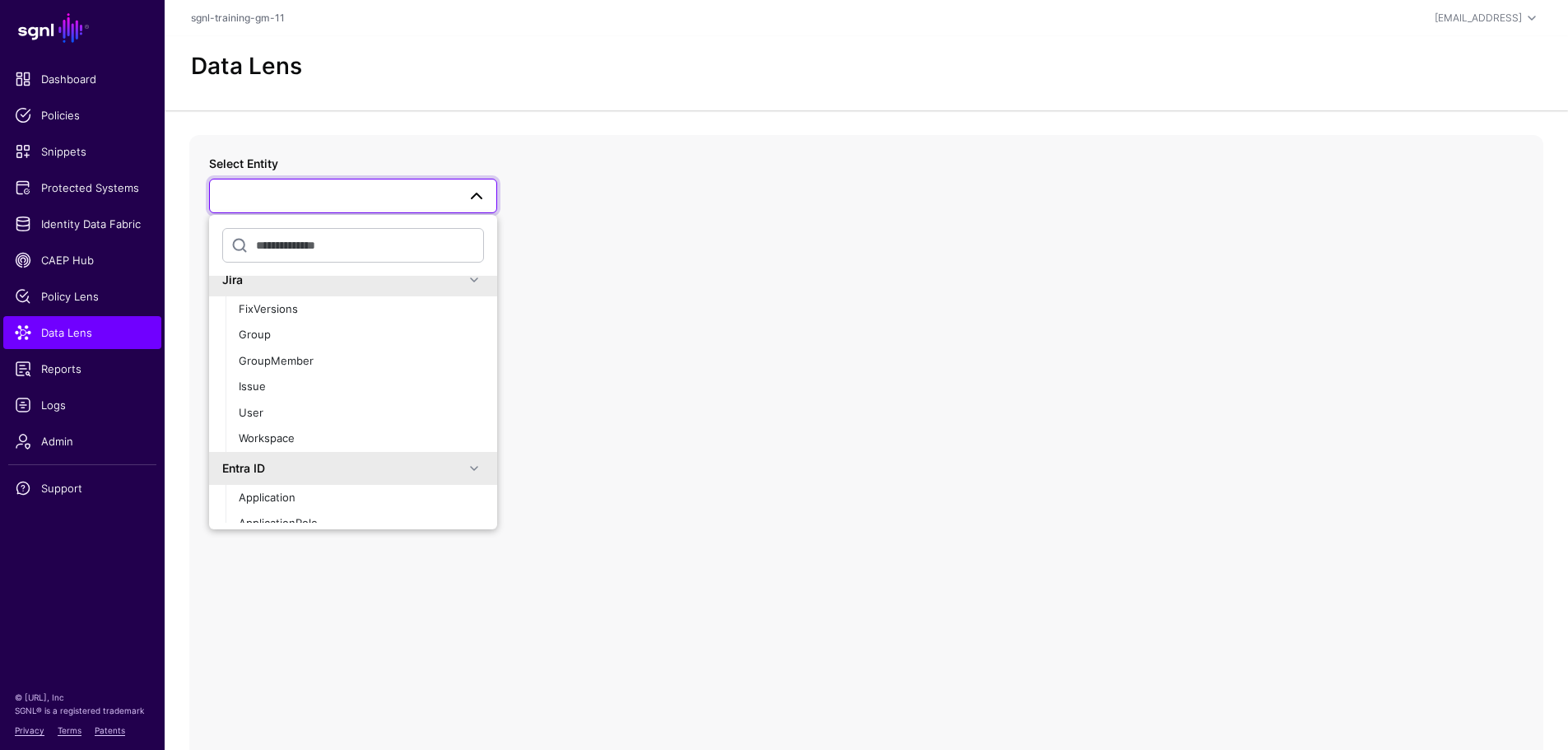
scroll to position [457, 0]
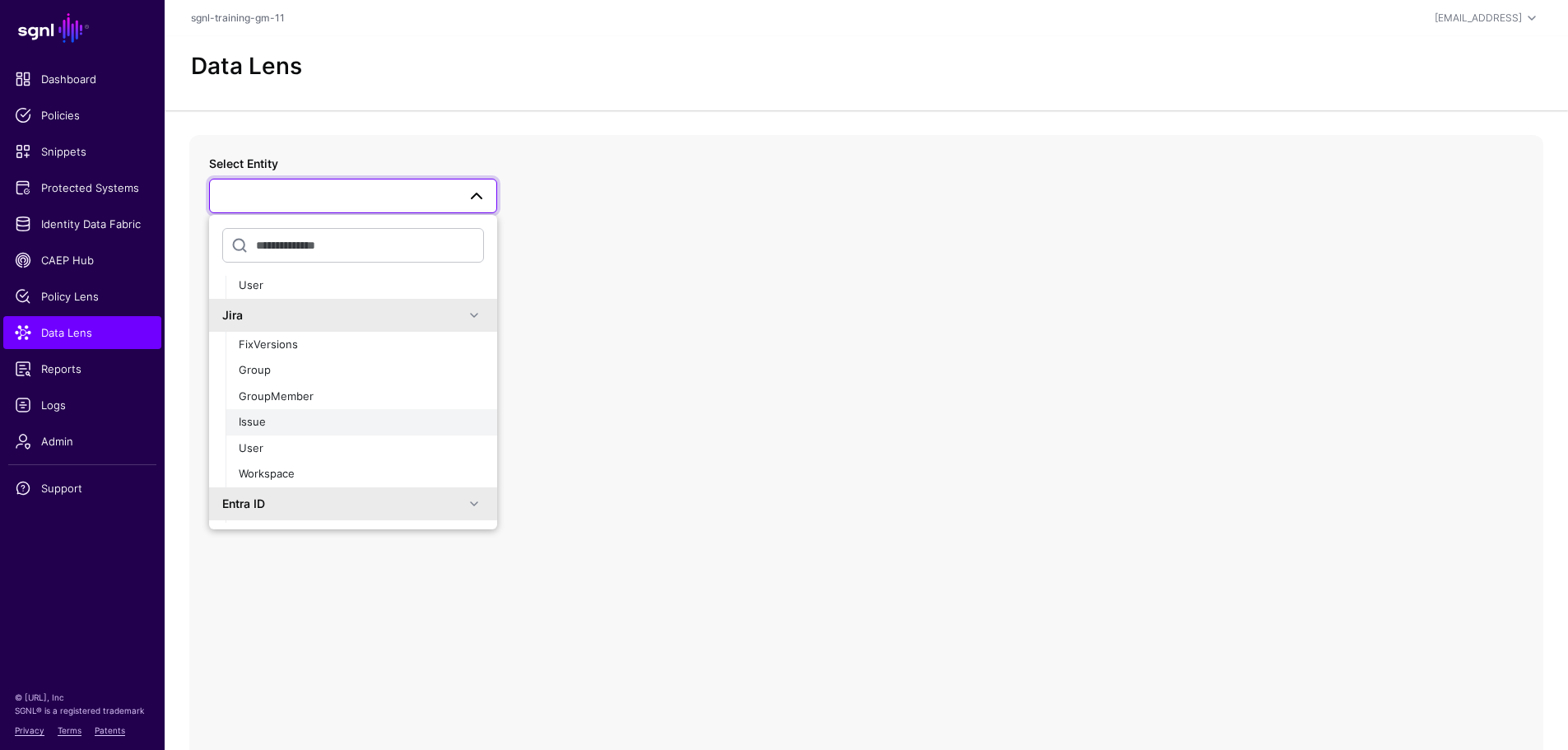
click at [294, 429] on div "Issue" at bounding box center [361, 422] width 245 height 16
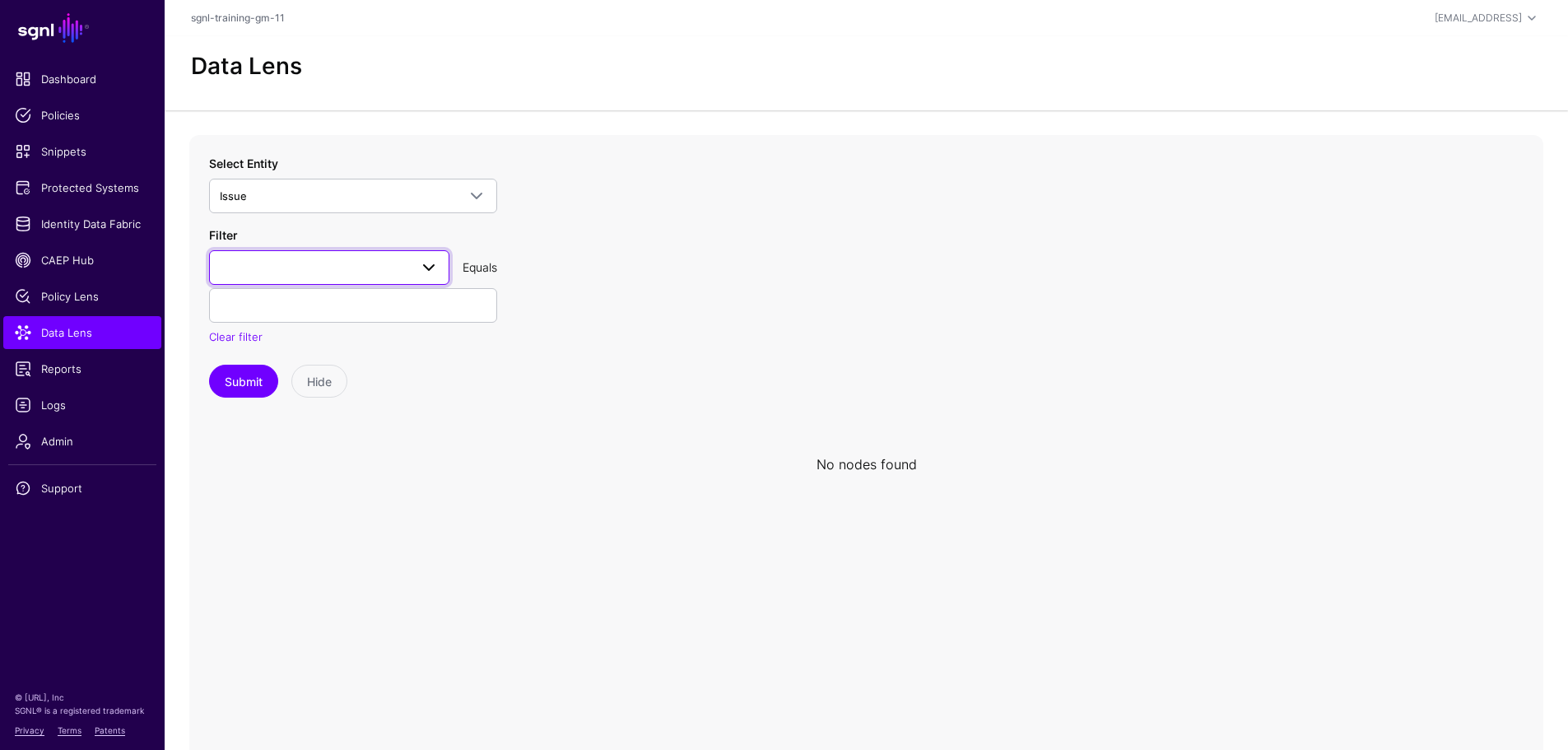
click at [436, 267] on span at bounding box center [428, 267] width 20 height 20
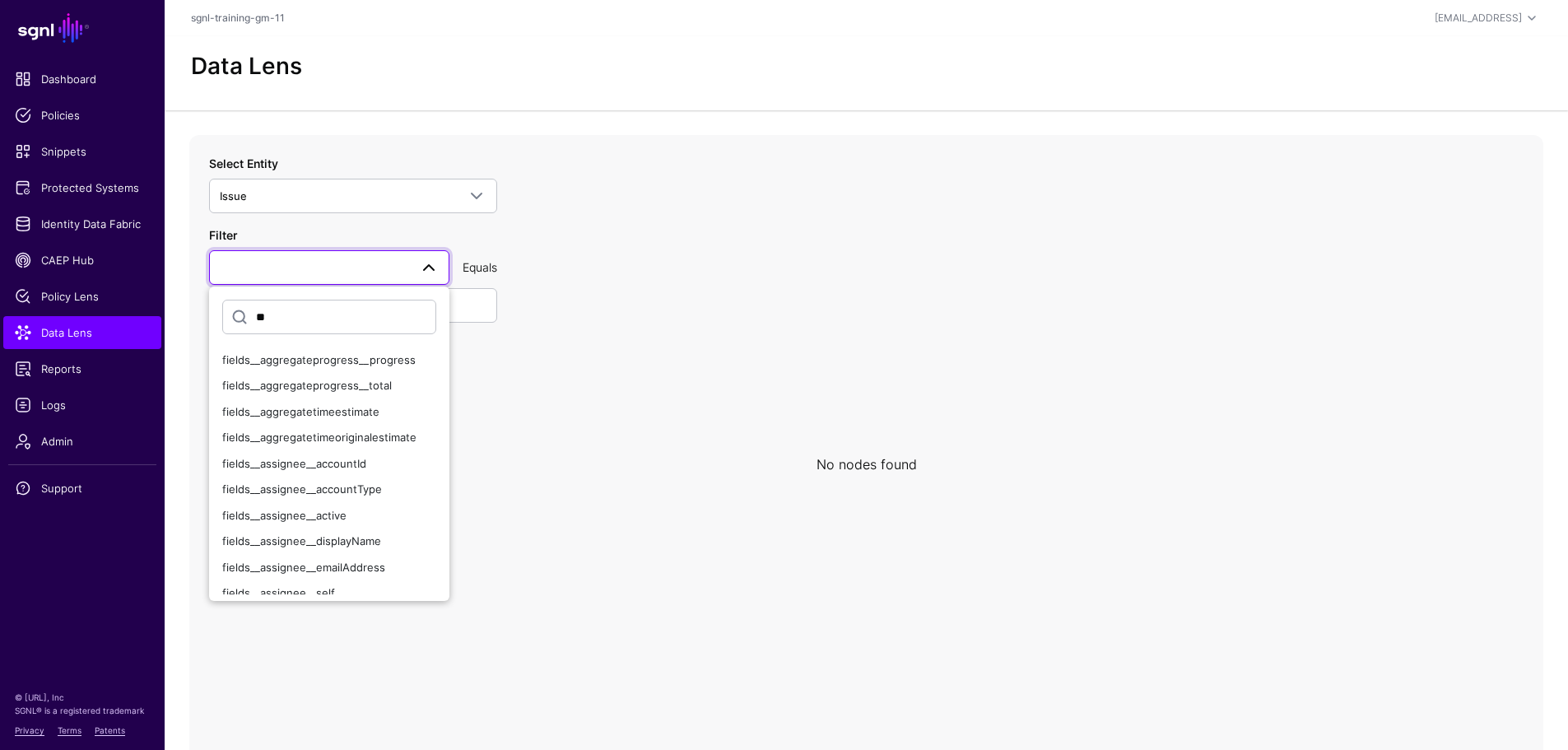
type input "*"
click at [114, 224] on span "Identity Data Fabric" at bounding box center [82, 223] width 135 height 16
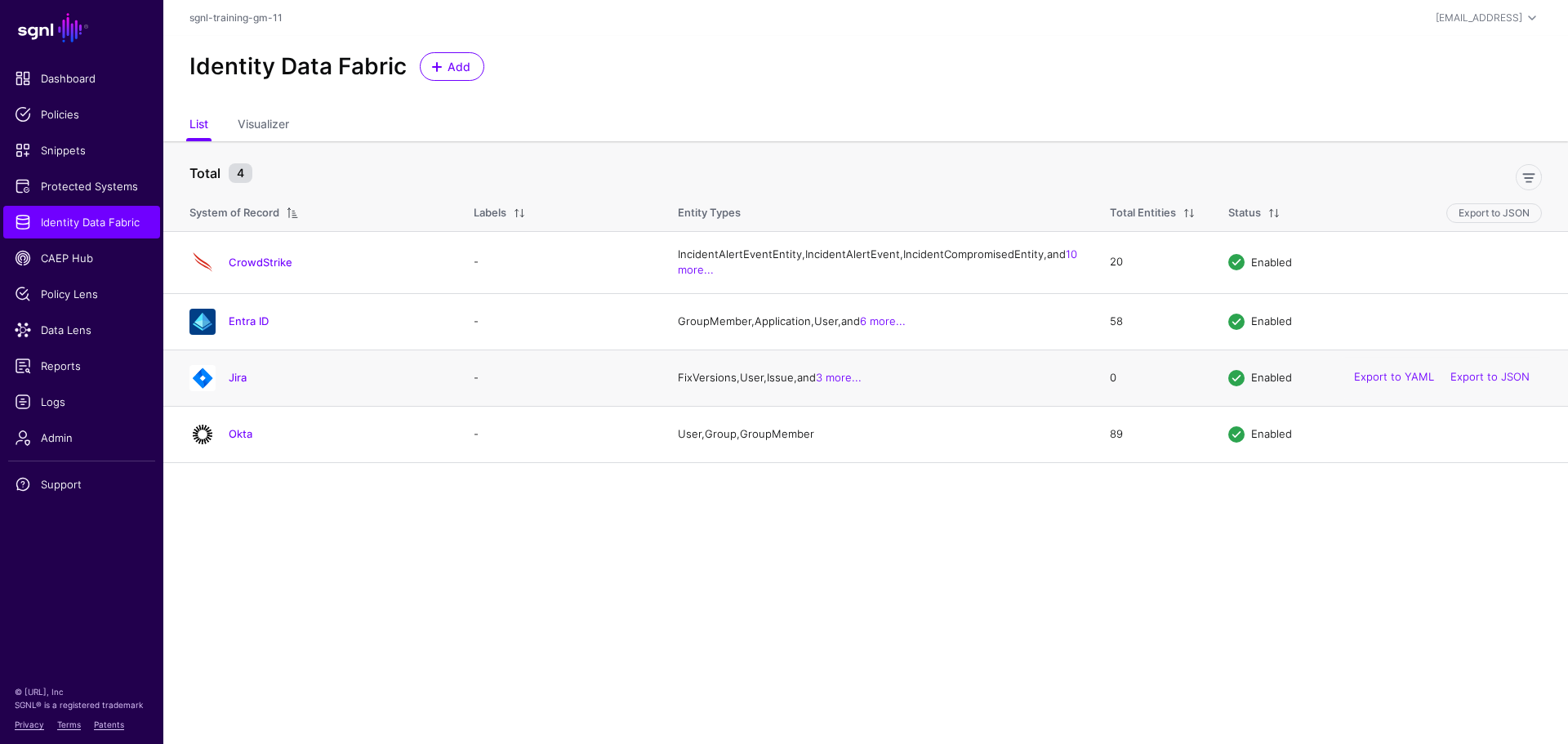
click at [236, 391] on div "Jira" at bounding box center [315, 378] width 265 height 26
click at [237, 384] on link "Jira" at bounding box center [238, 377] width 18 height 13
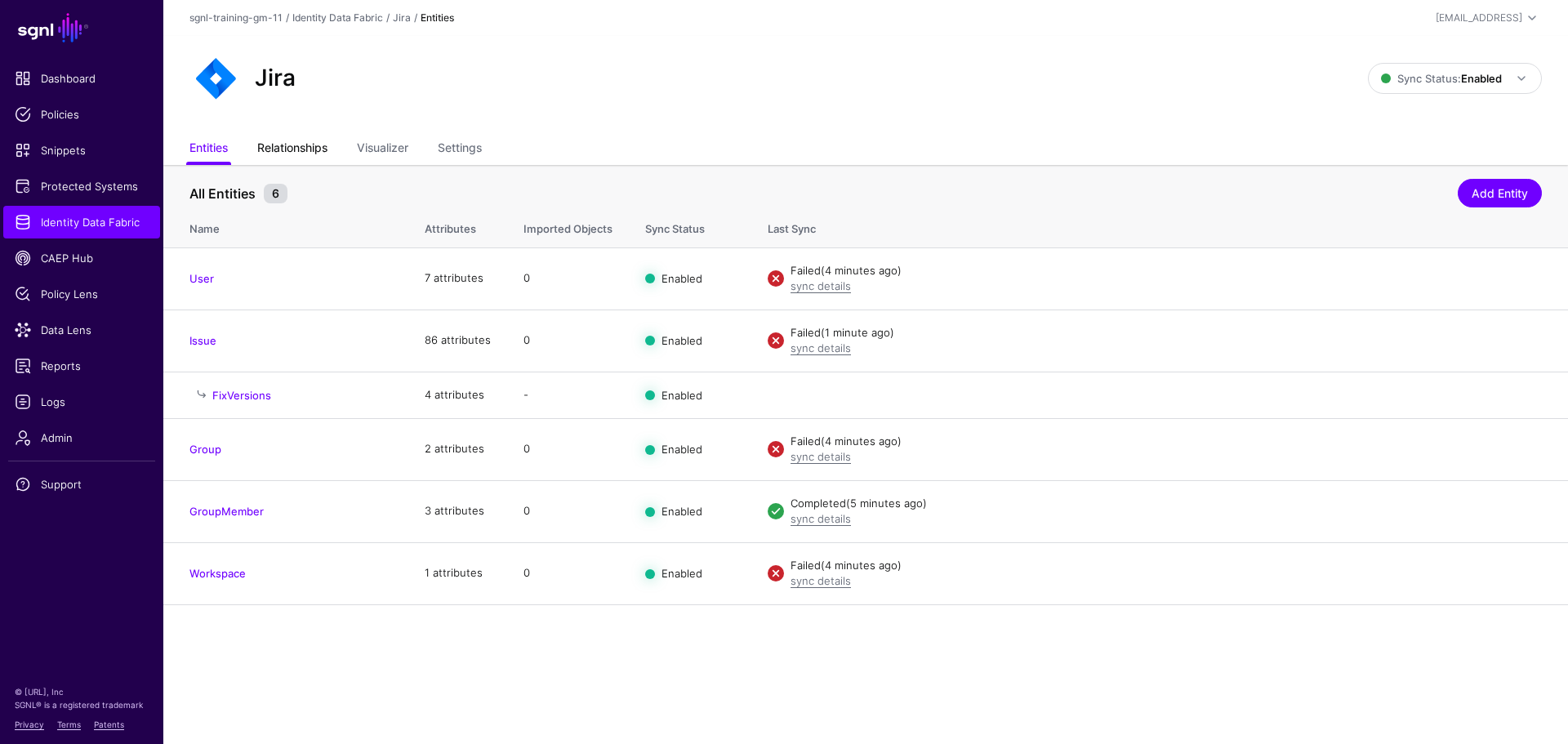
click at [297, 151] on link "Relationships" at bounding box center [292, 149] width 70 height 31
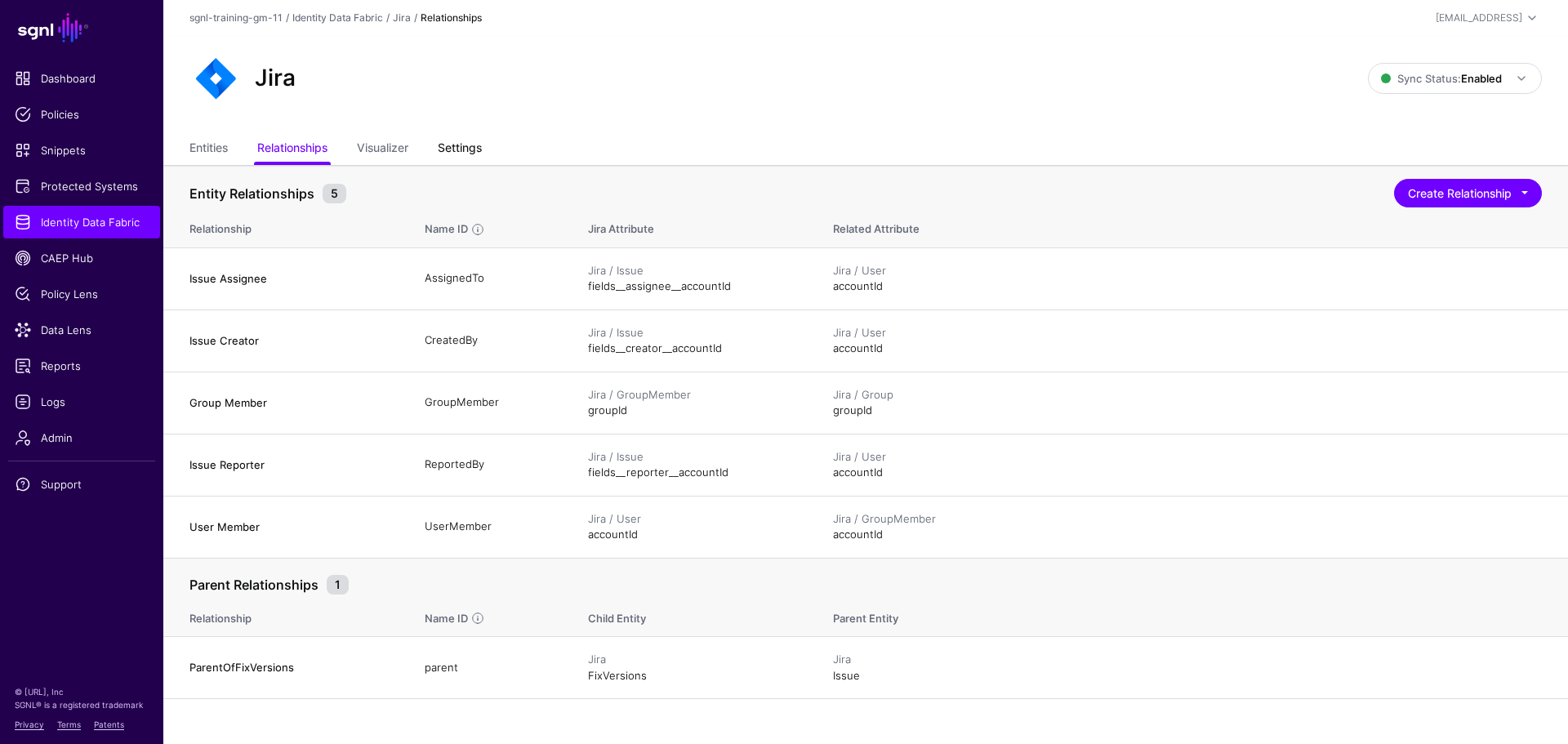
click at [479, 154] on link "Settings" at bounding box center [460, 149] width 44 height 31
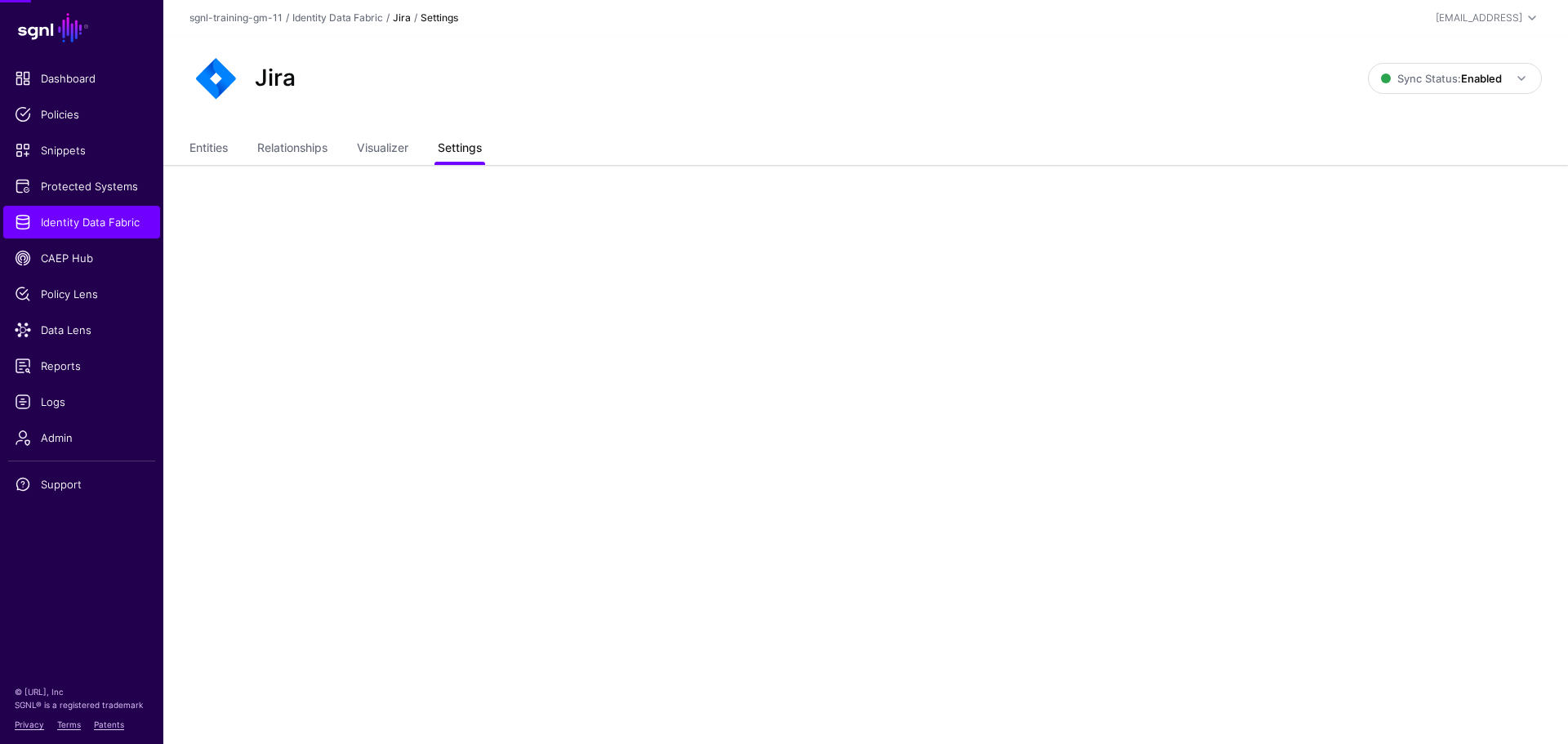
click at [479, 154] on link "Settings" at bounding box center [460, 149] width 44 height 31
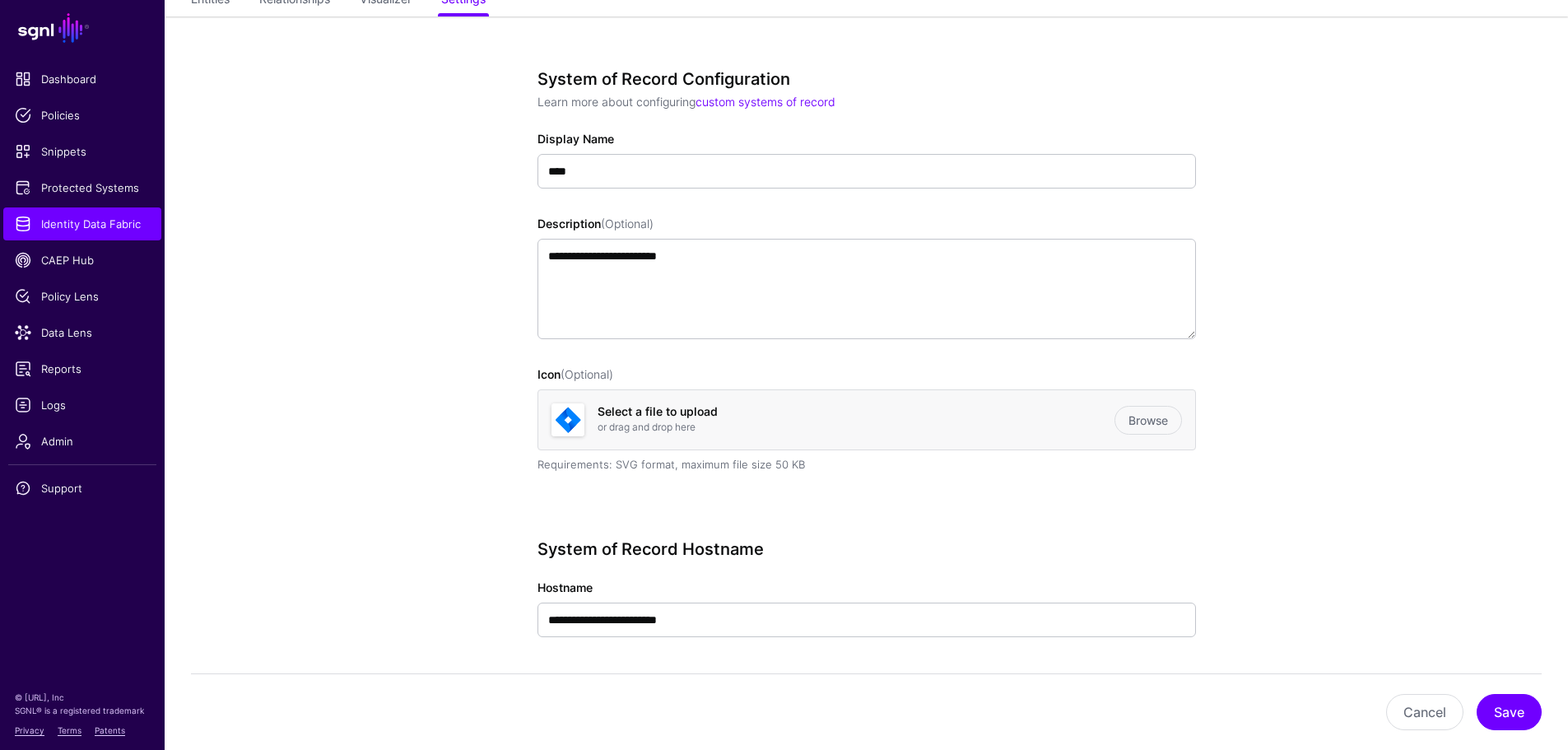
scroll to position [103, 0]
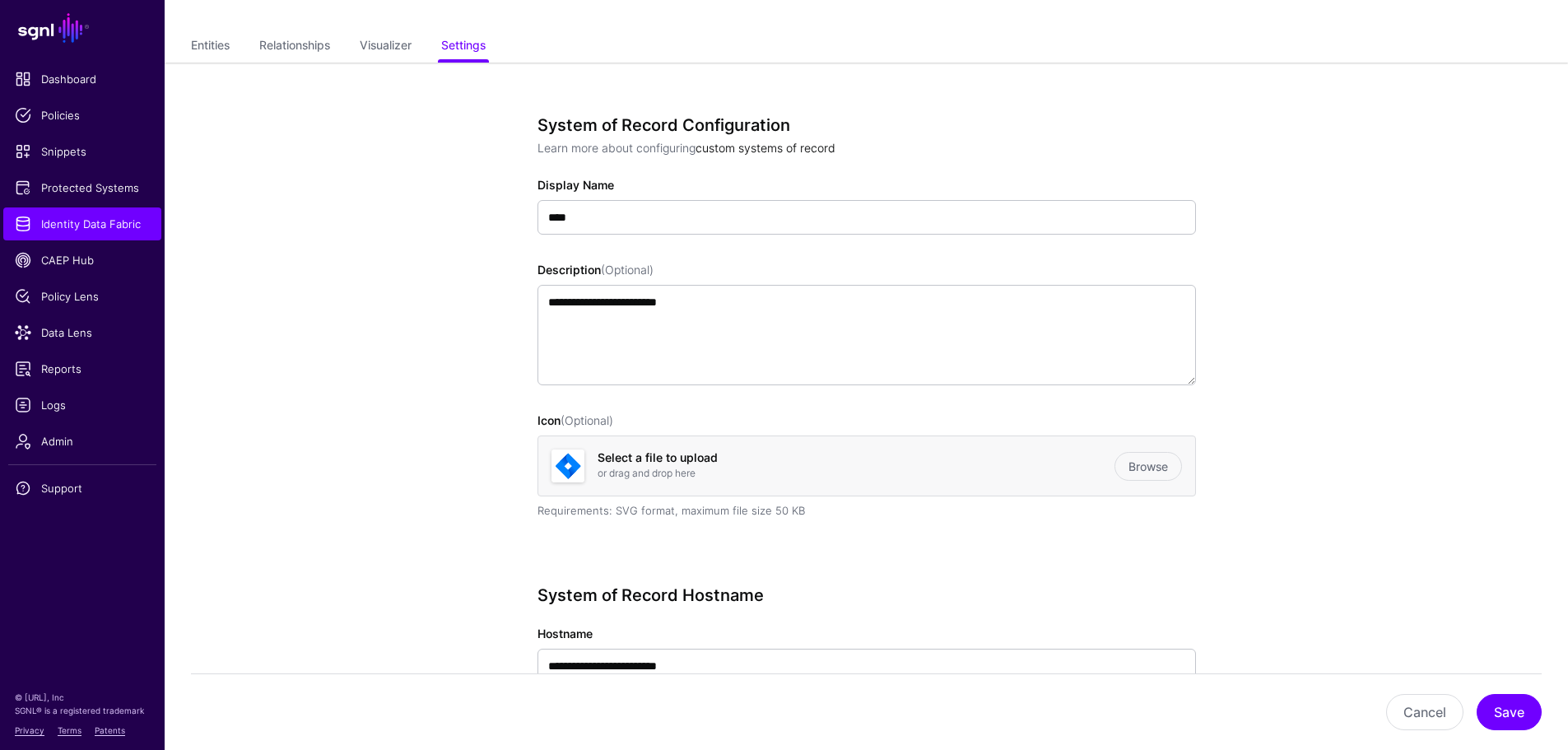
click at [802, 147] on link "custom systems of record" at bounding box center [765, 147] width 139 height 14
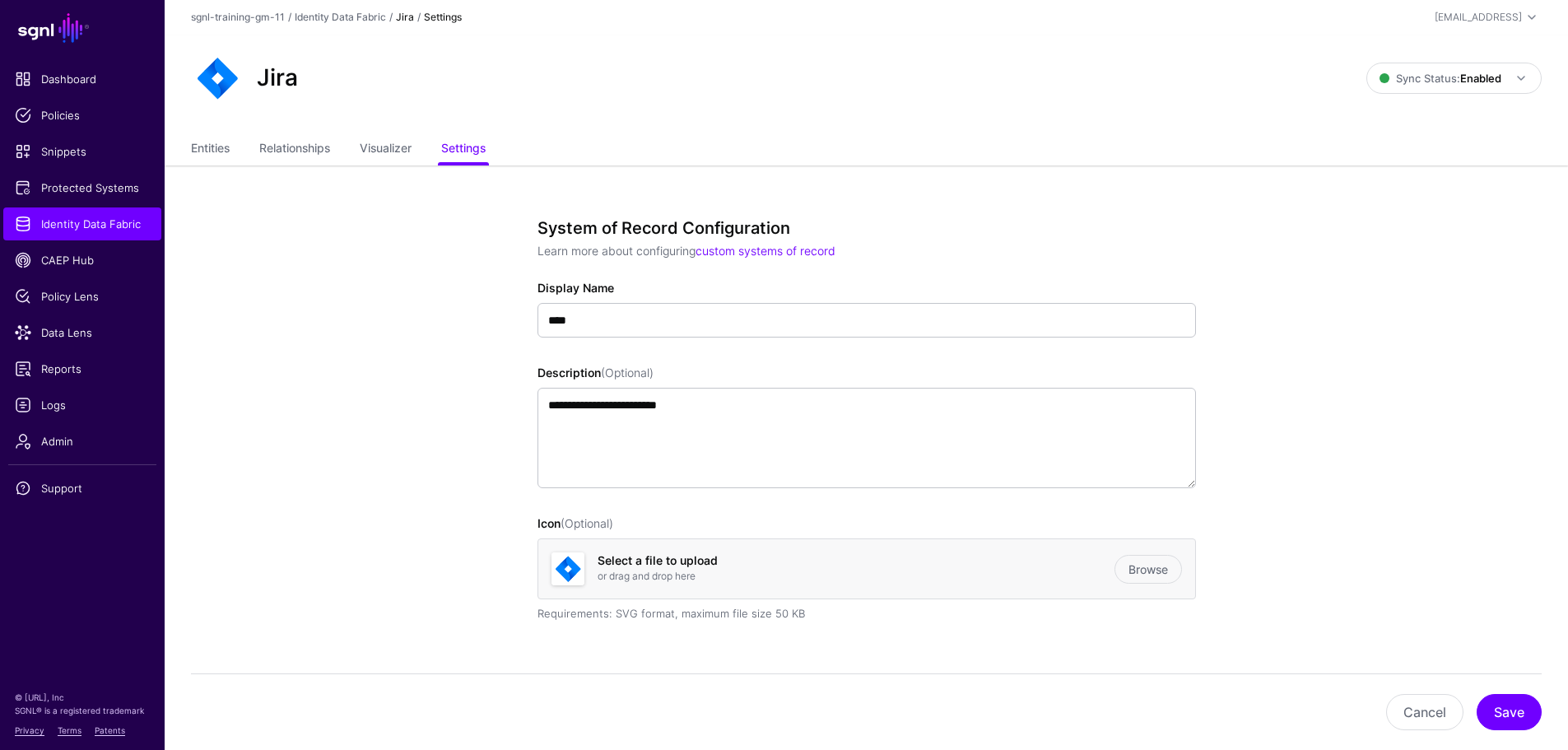
scroll to position [0, 0]
click at [310, 141] on link "Relationships" at bounding box center [294, 151] width 71 height 31
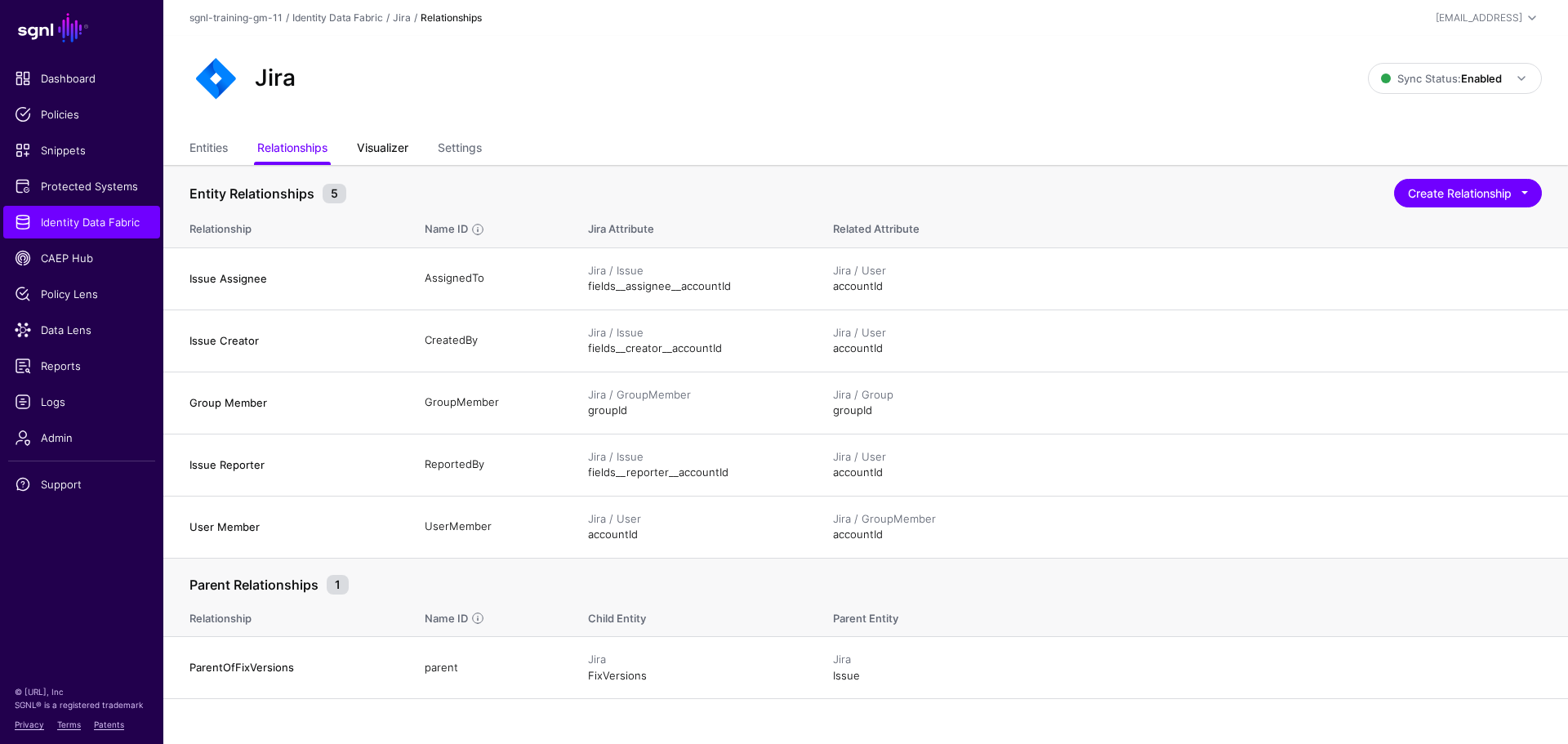
click at [405, 145] on link "Visualizer" at bounding box center [383, 149] width 51 height 31
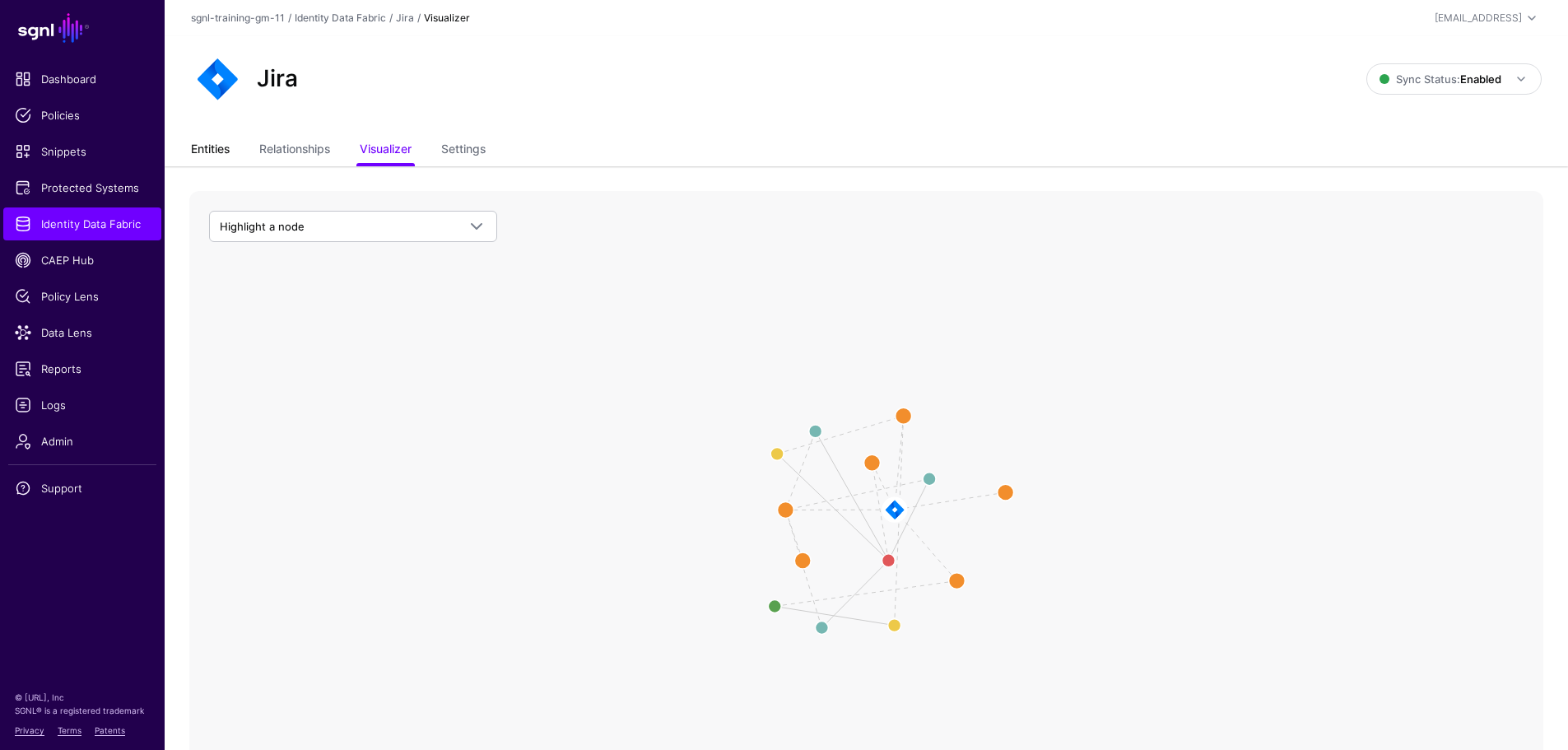
click at [192, 157] on link "Entities" at bounding box center [210, 151] width 39 height 31
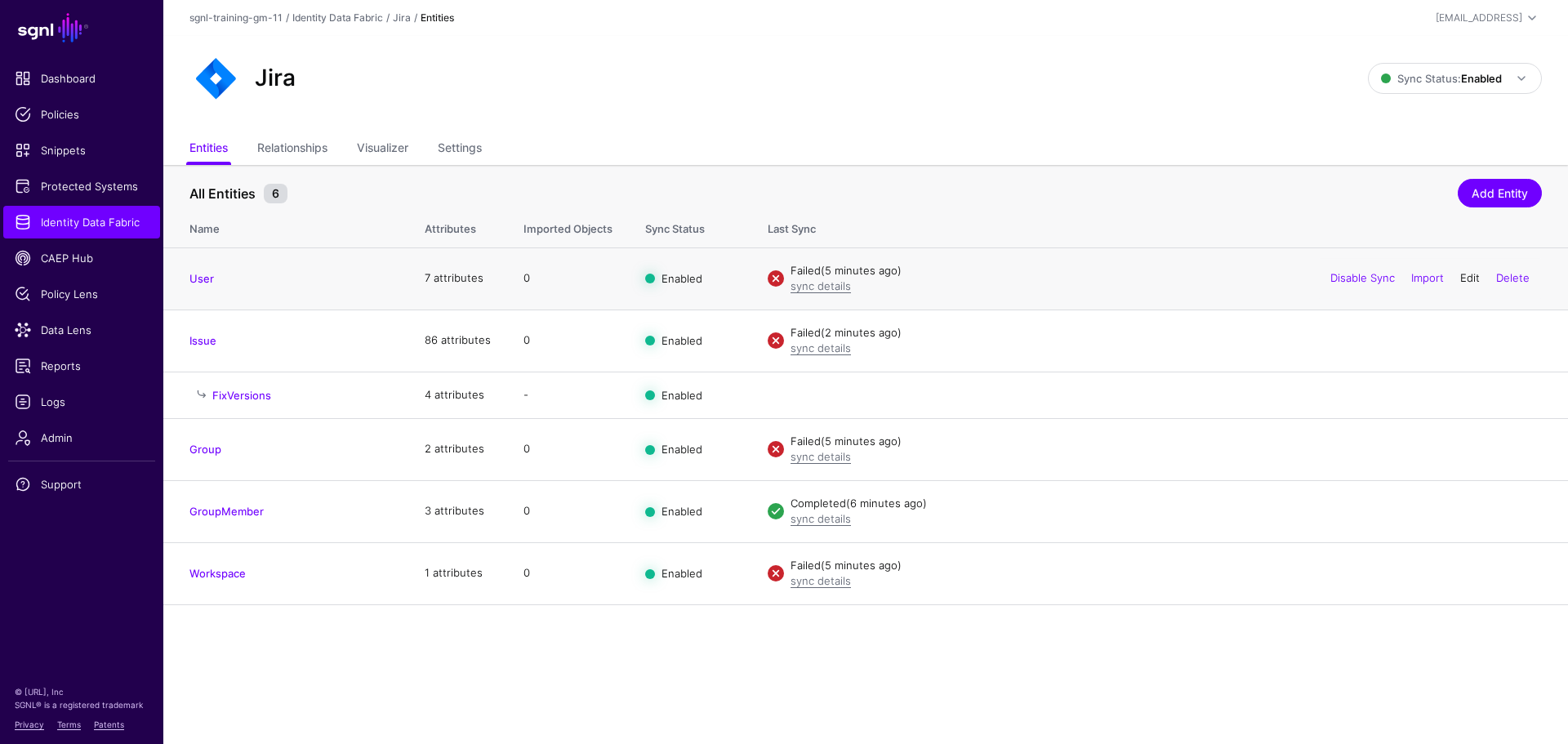
click at [1465, 279] on link "Edit" at bounding box center [1470, 277] width 20 height 13
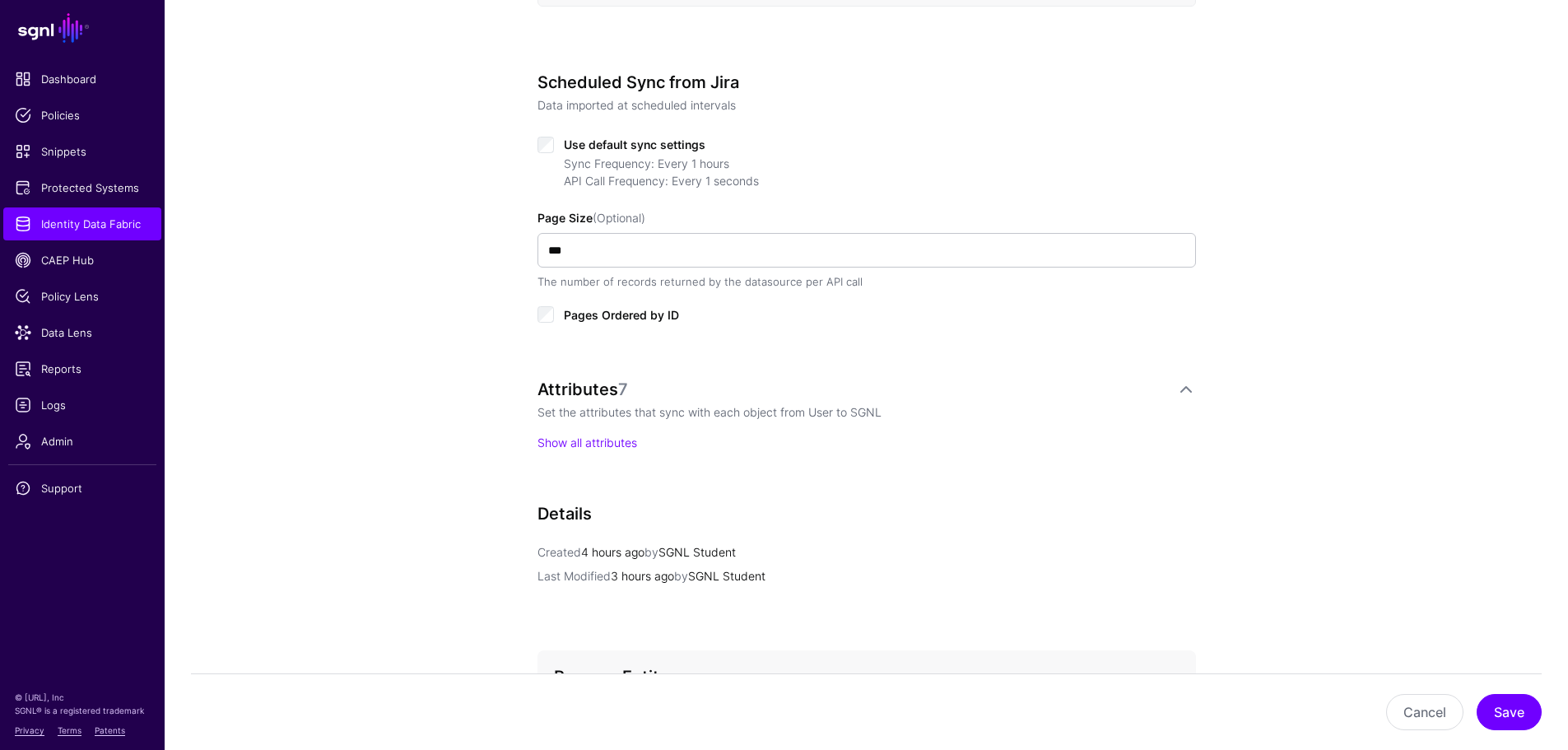
scroll to position [905, 0]
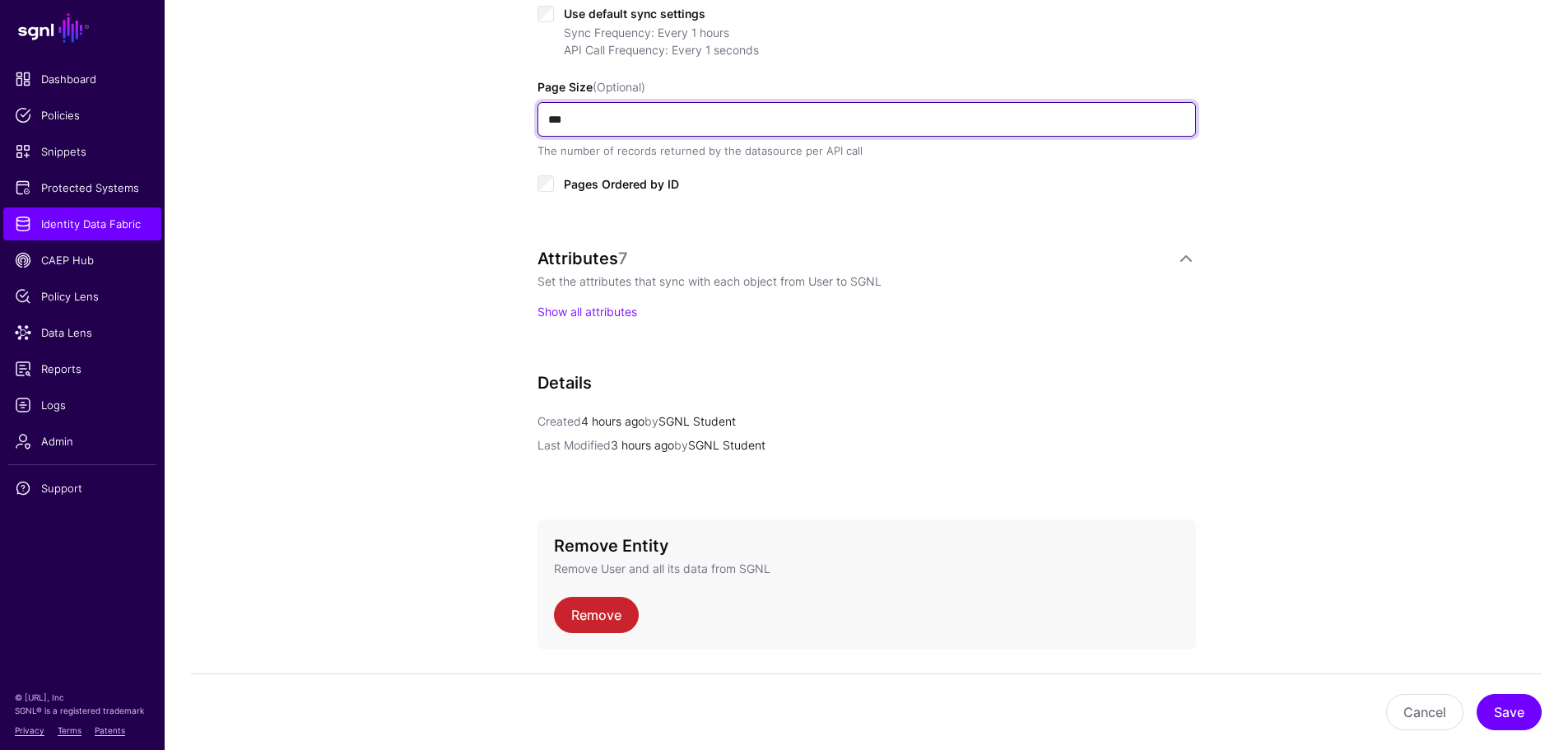
click at [601, 117] on input "***" at bounding box center [866, 120] width 659 height 34
type input "***"
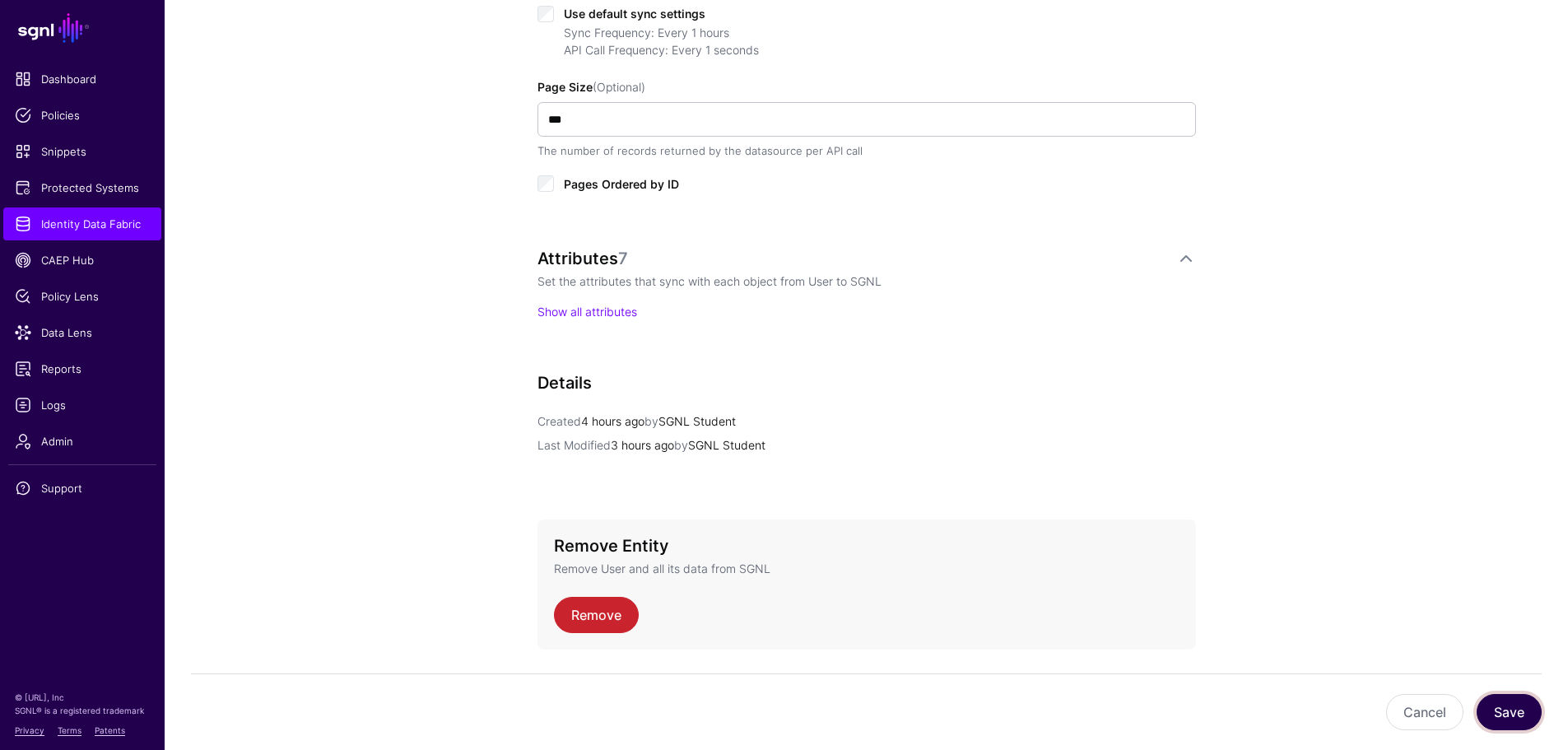
click at [1500, 718] on button "Save" at bounding box center [1508, 712] width 65 height 36
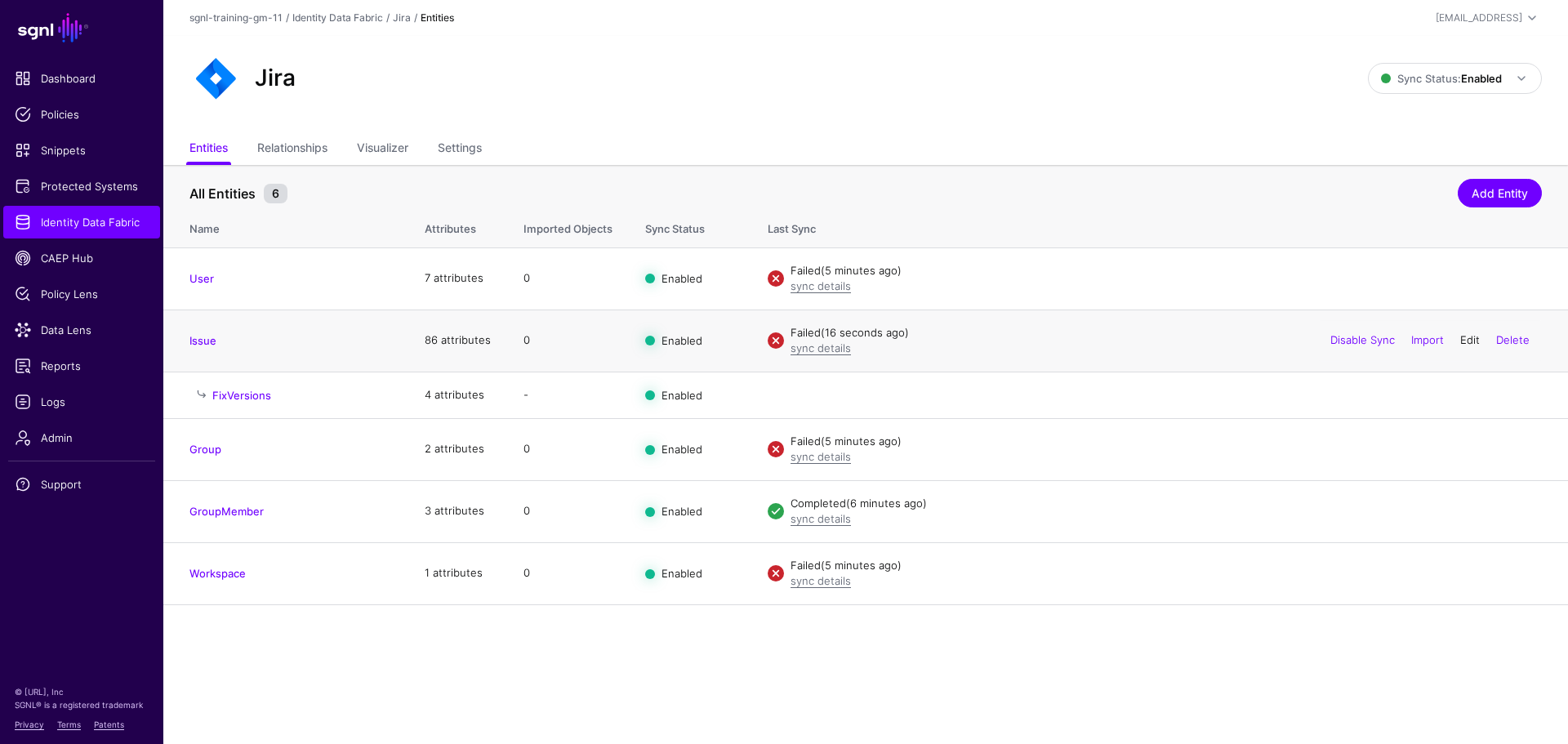
click at [1463, 337] on link "Edit" at bounding box center [1470, 339] width 20 height 13
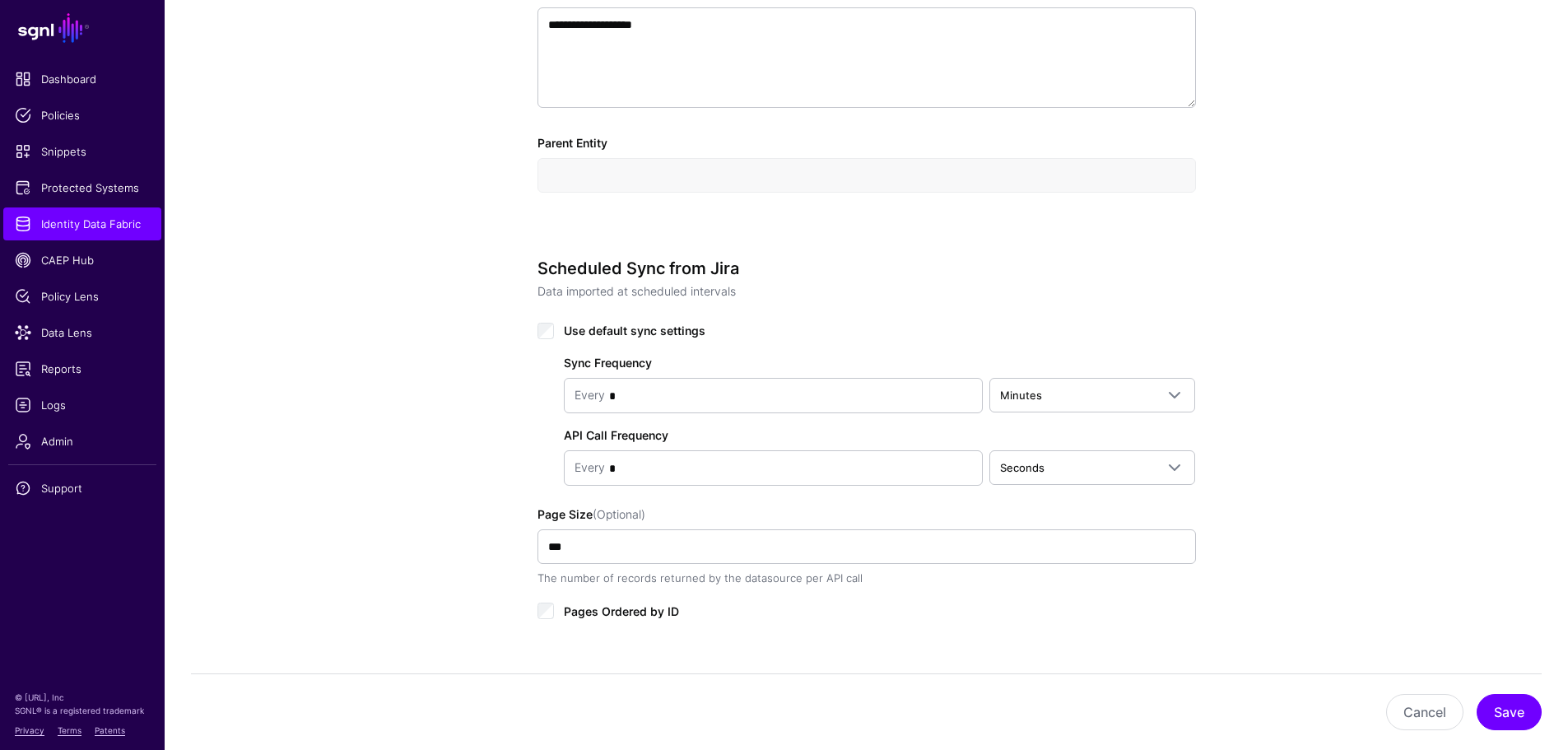
scroll to position [576, 0]
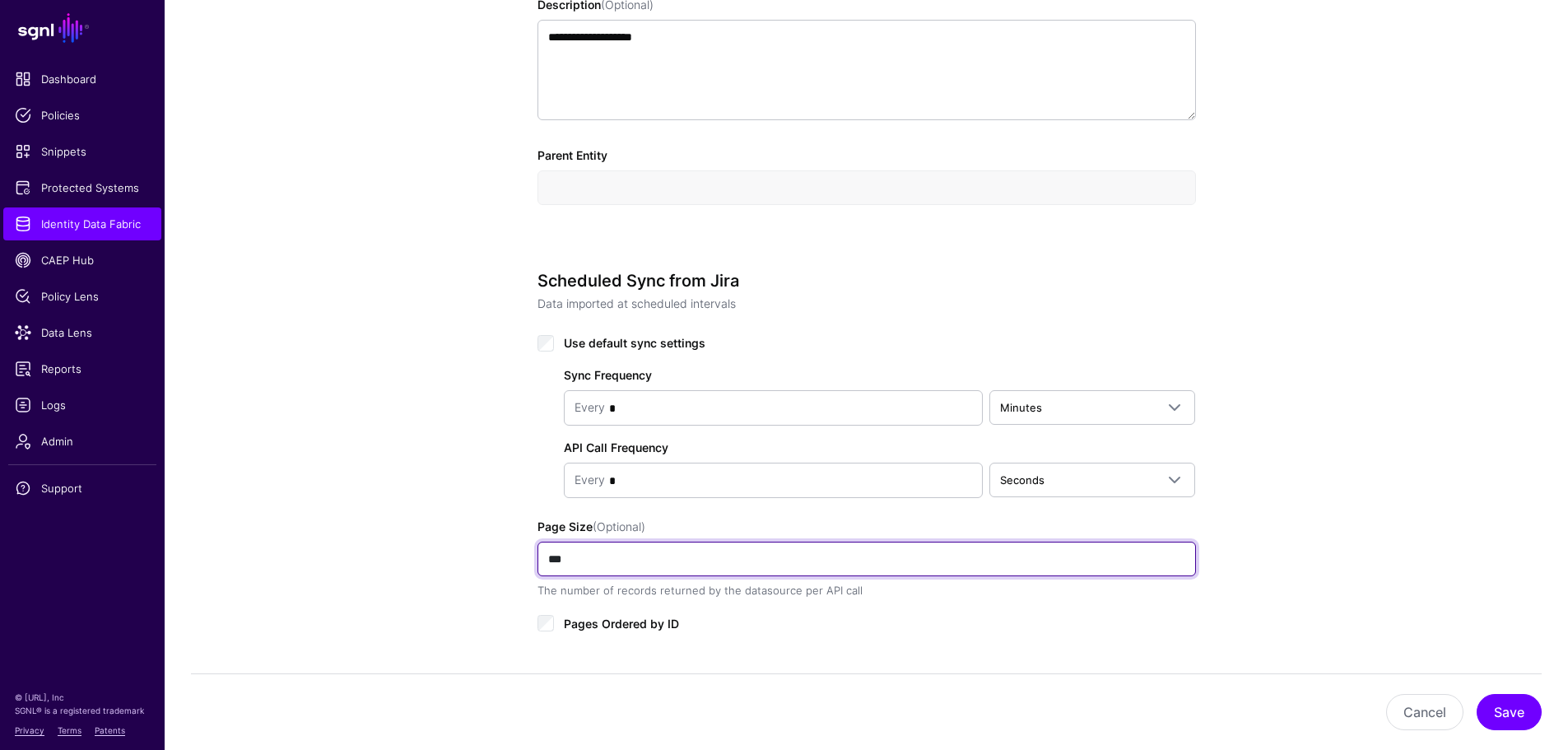
click at [716, 555] on input "***" at bounding box center [866, 559] width 659 height 34
type input "***"
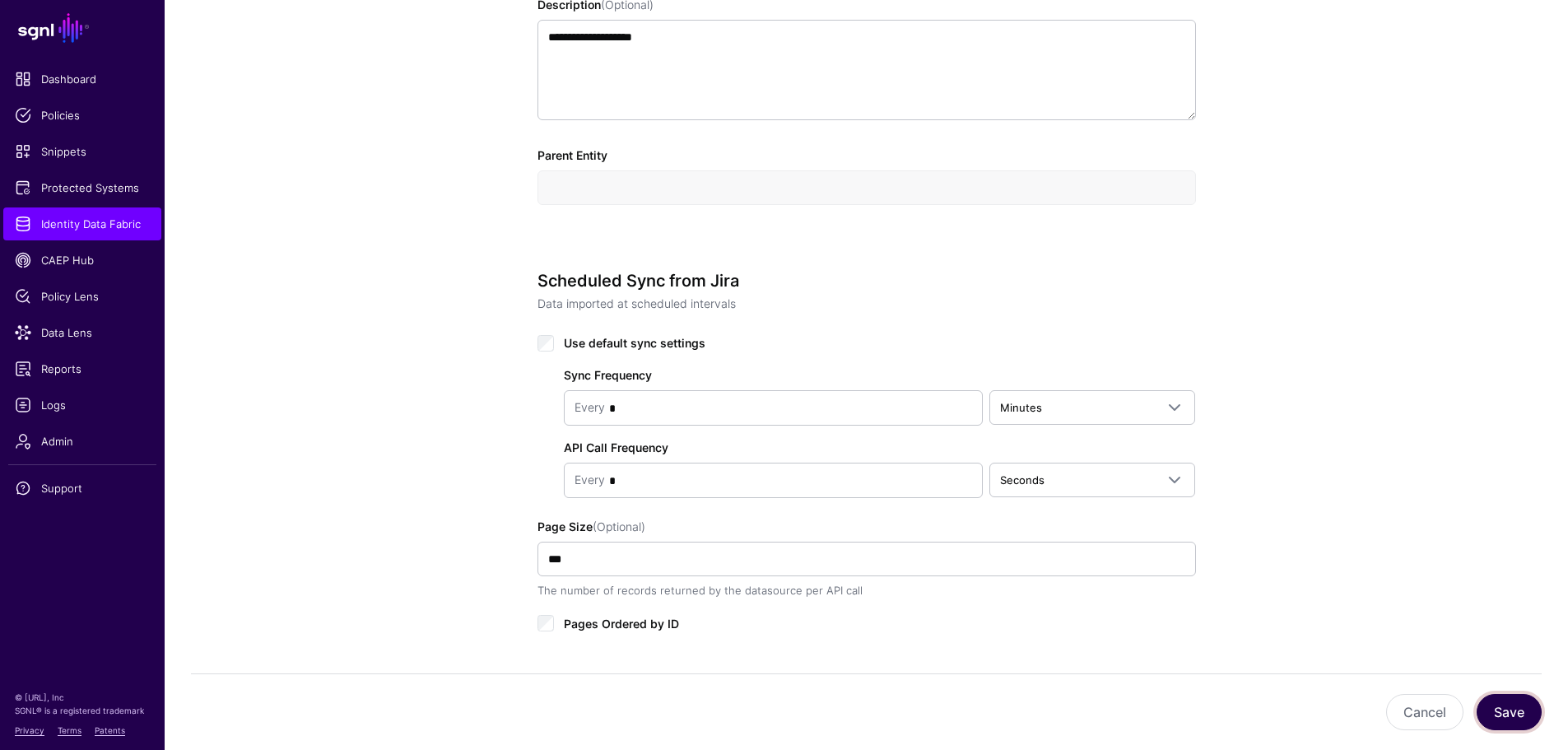
click at [1503, 726] on button "Save" at bounding box center [1508, 712] width 65 height 36
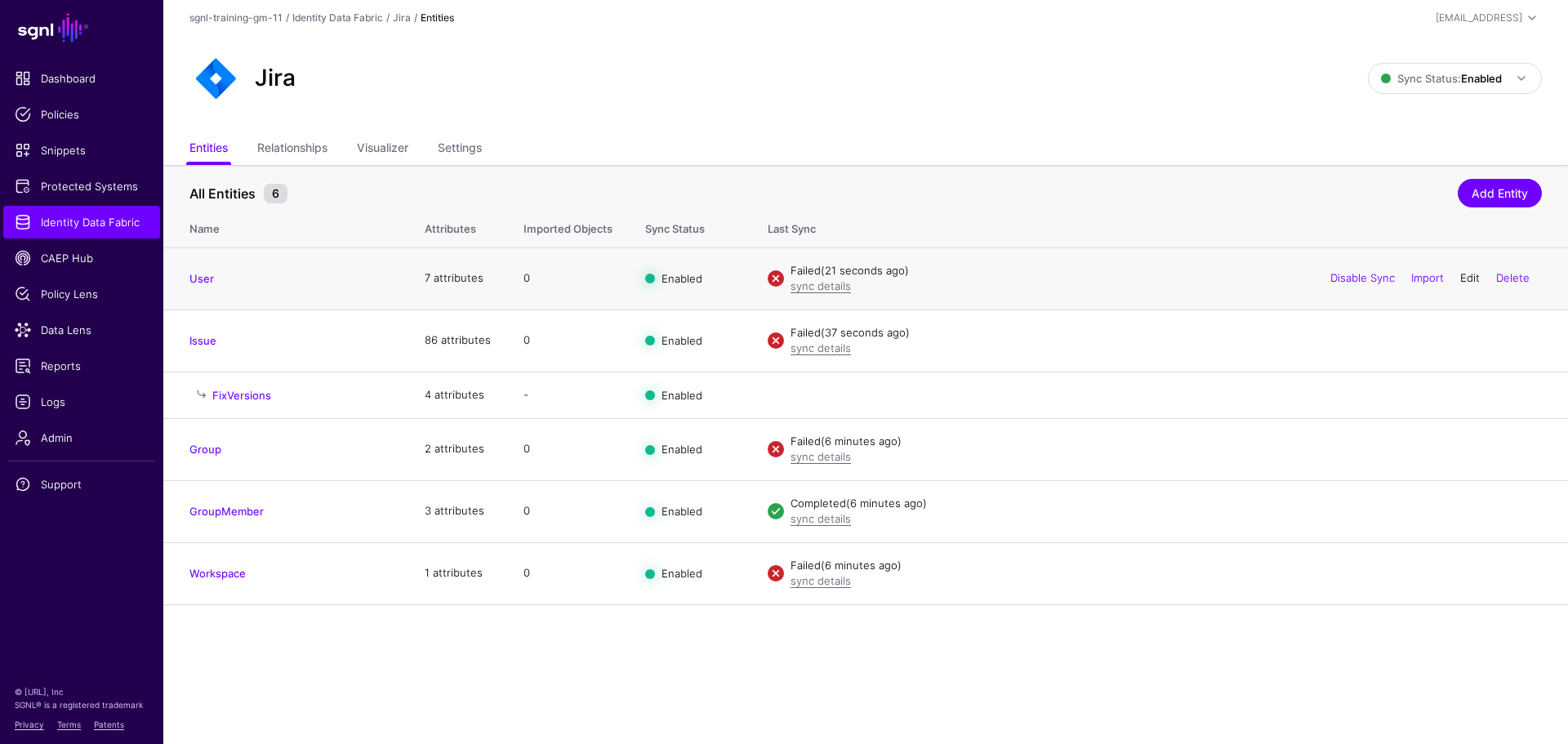
click at [1460, 275] on link "Edit" at bounding box center [1470, 277] width 20 height 13
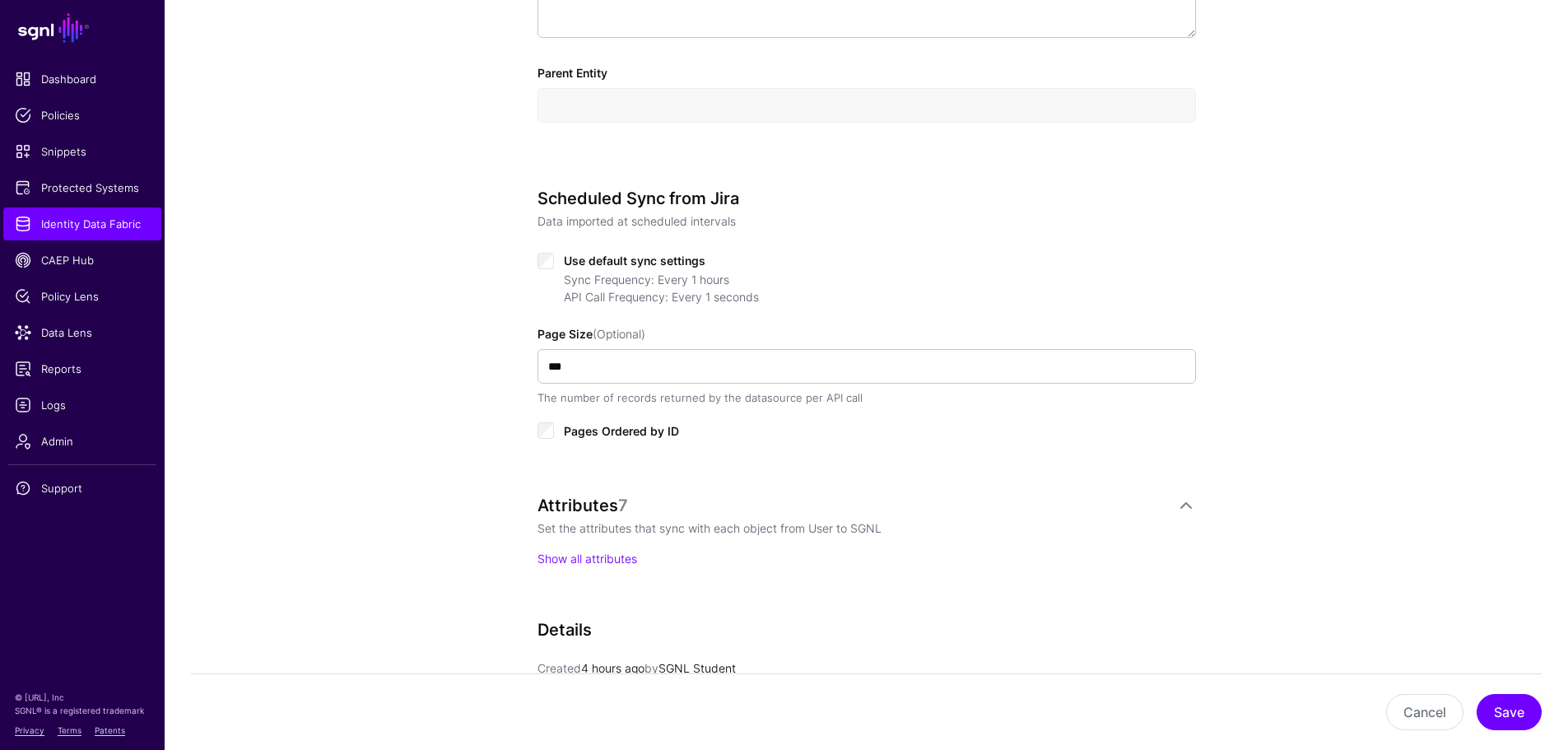
scroll to position [741, 0]
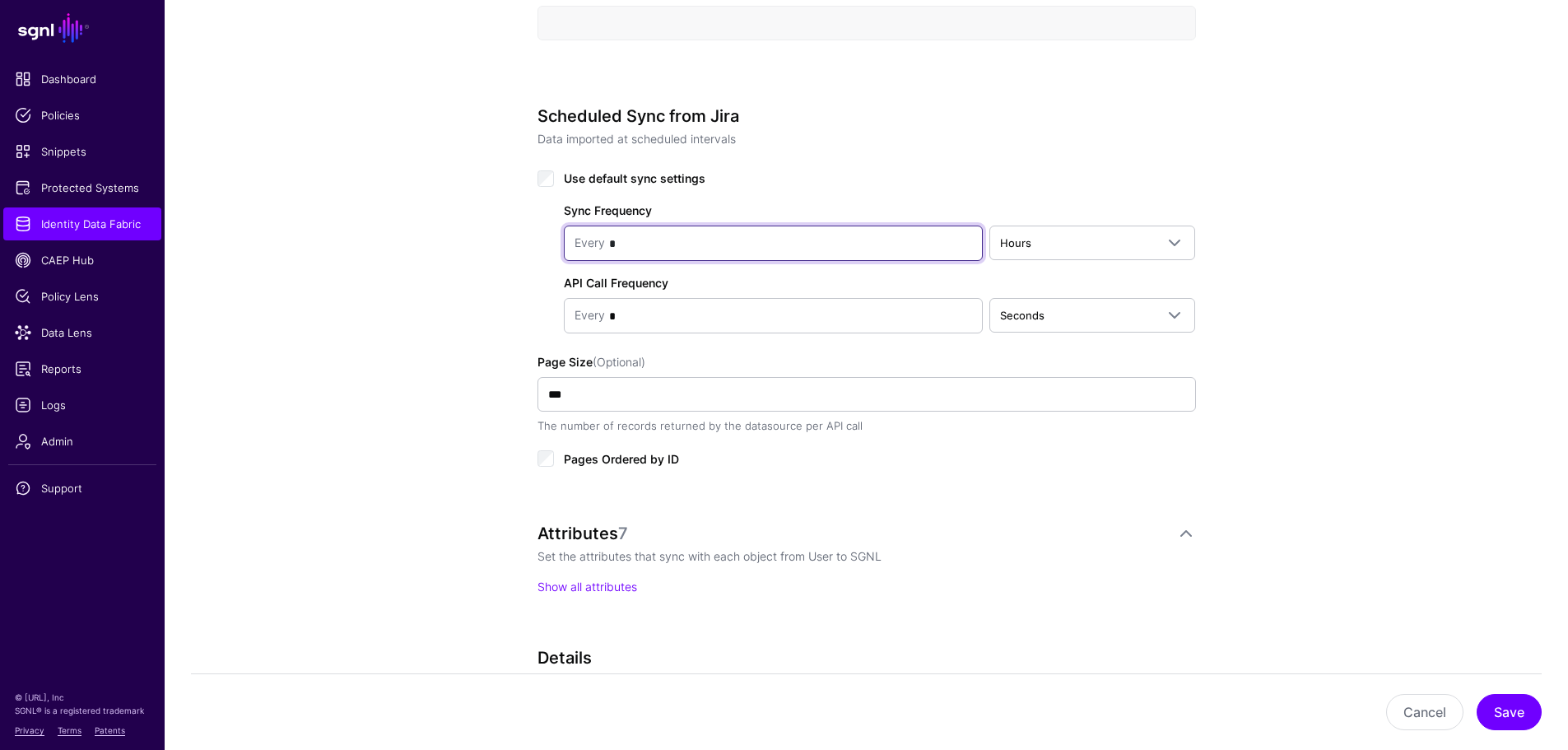
click at [882, 245] on input "*" at bounding box center [788, 244] width 367 height 33
type input "*"
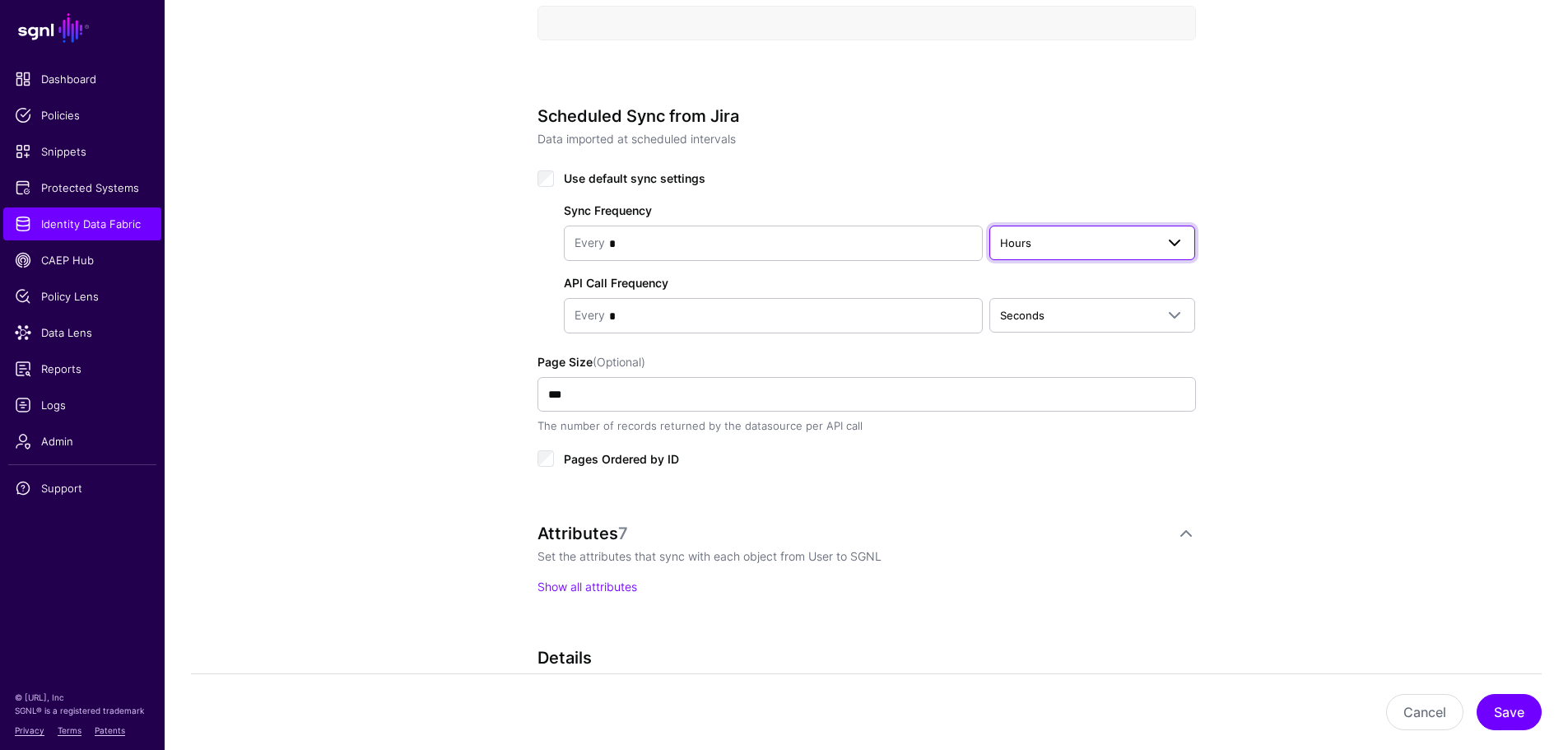
click at [1076, 239] on span "Hours" at bounding box center [1077, 242] width 156 height 18
click at [1067, 301] on div "Minutes" at bounding box center [1092, 307] width 180 height 16
click at [1513, 705] on button "Save" at bounding box center [1508, 712] width 65 height 36
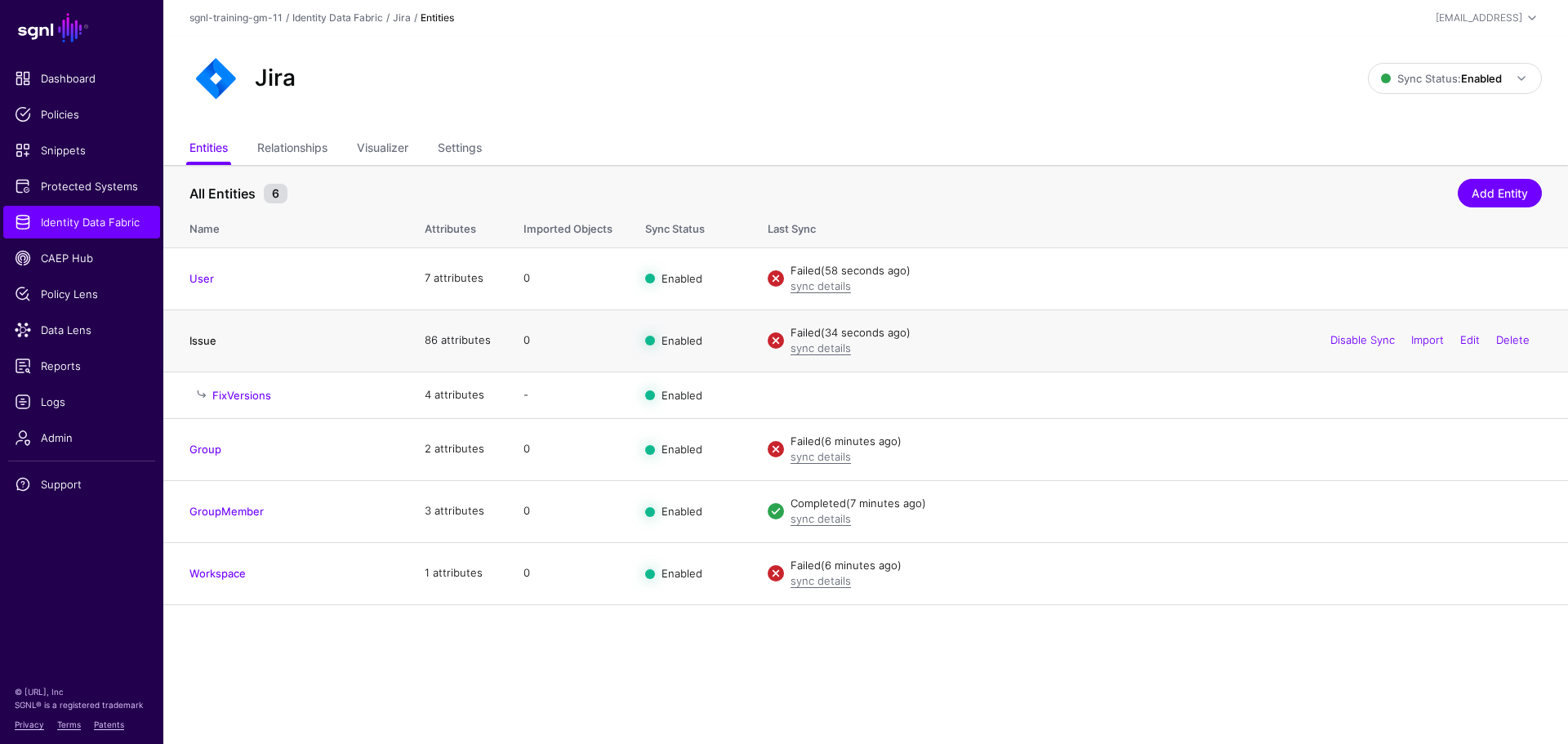
click at [208, 345] on link "Issue" at bounding box center [203, 340] width 27 height 13
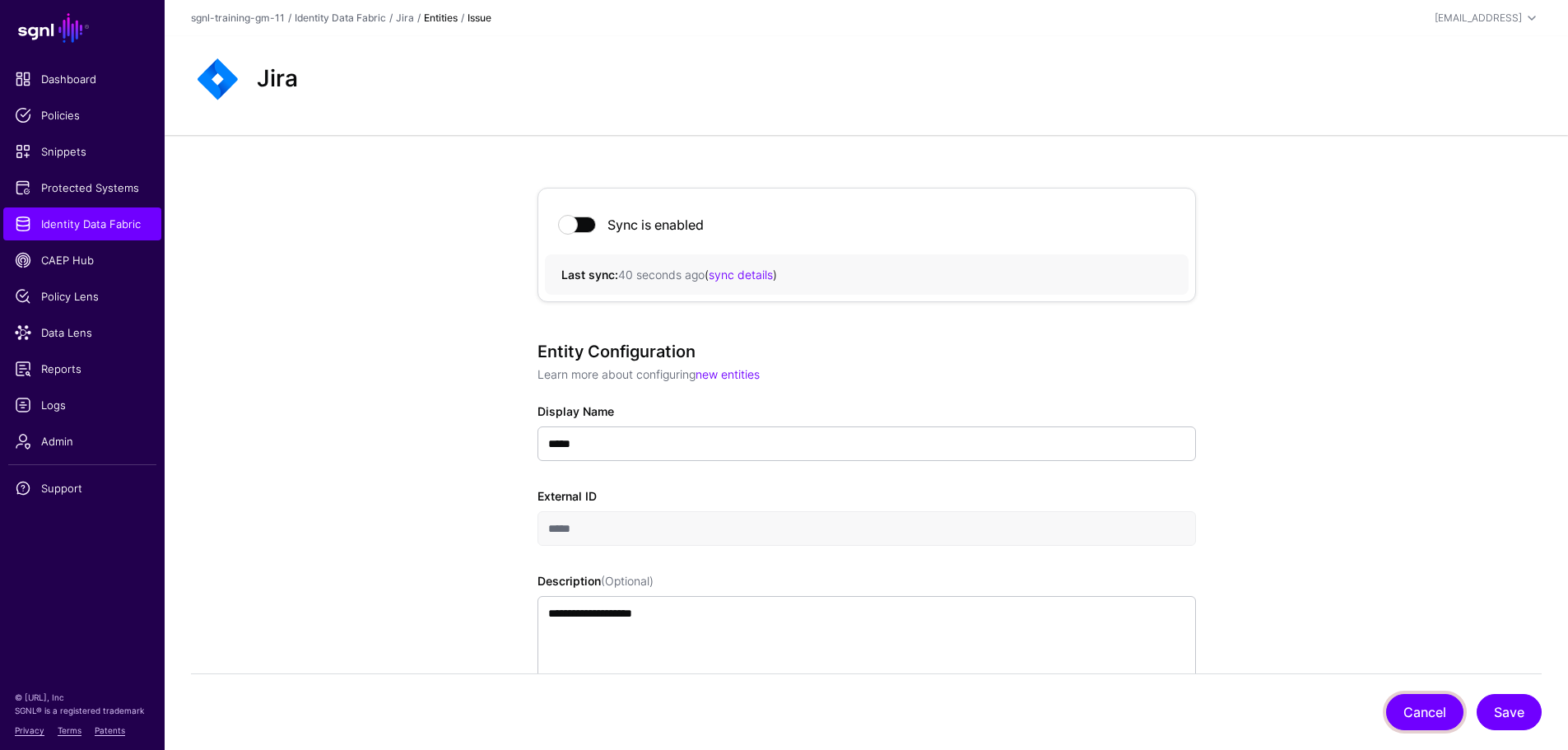
click at [1442, 711] on button "Cancel" at bounding box center [1424, 712] width 77 height 36
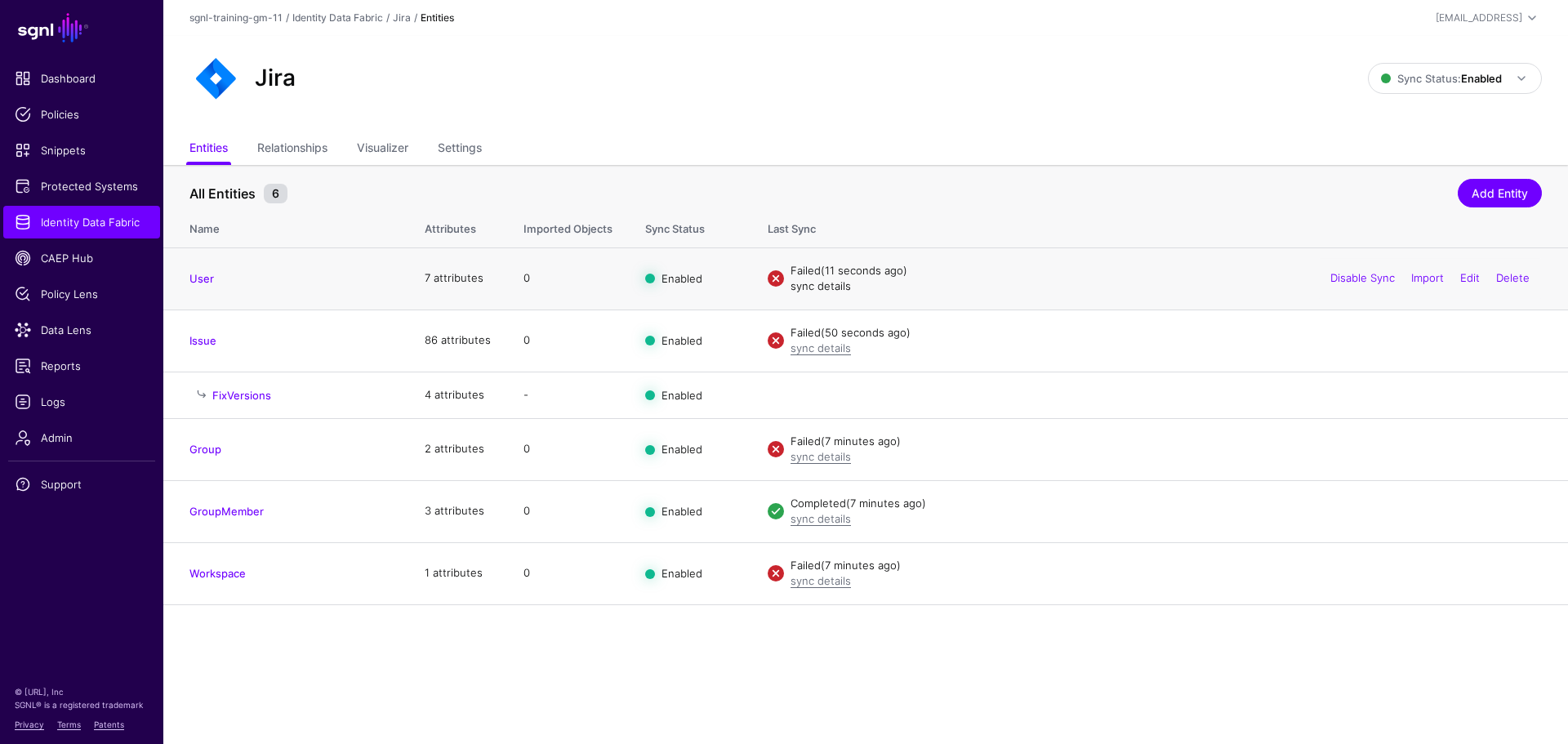
click at [838, 280] on link "sync details" at bounding box center [820, 285] width 61 height 13
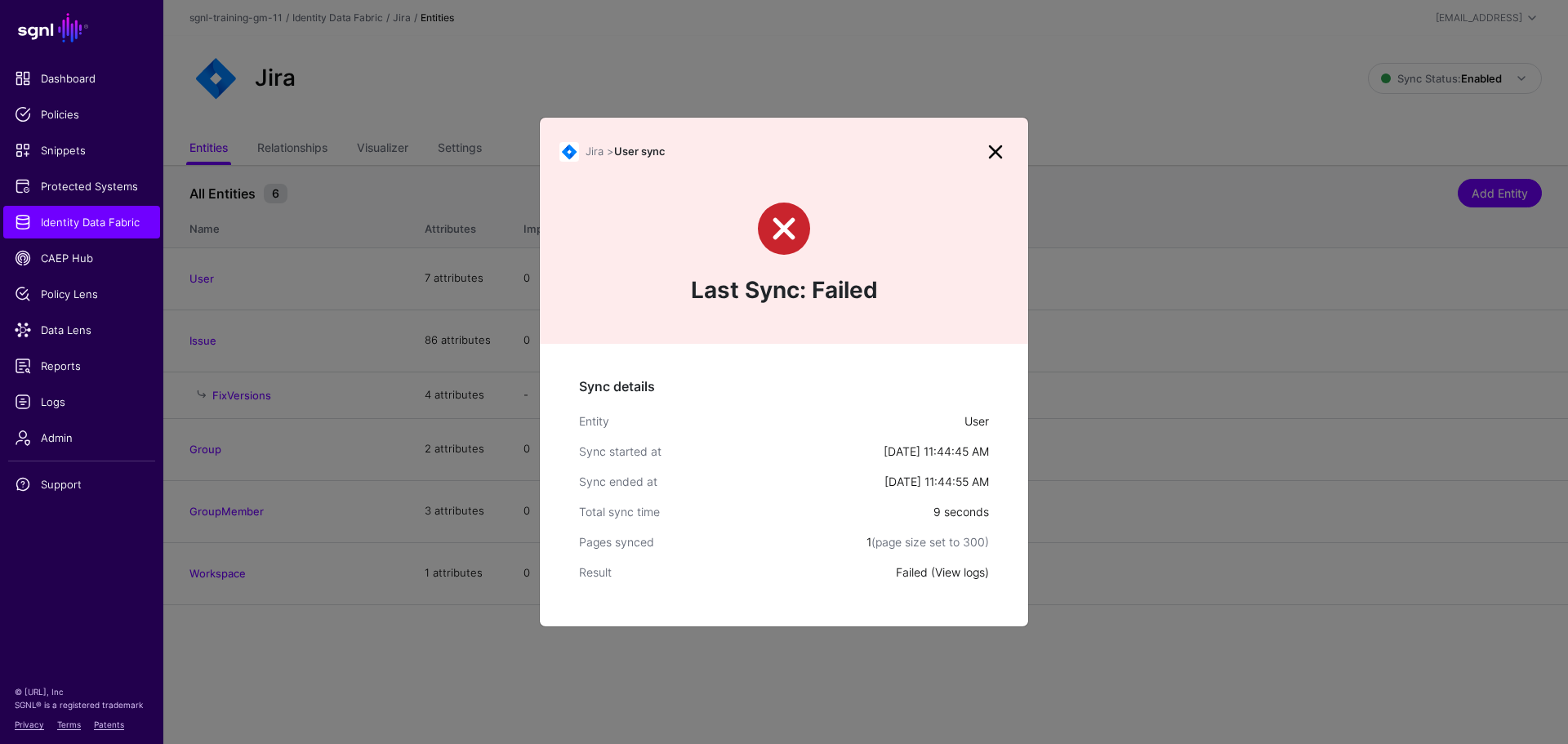
click at [952, 577] on link "View logs" at bounding box center [960, 571] width 50 height 14
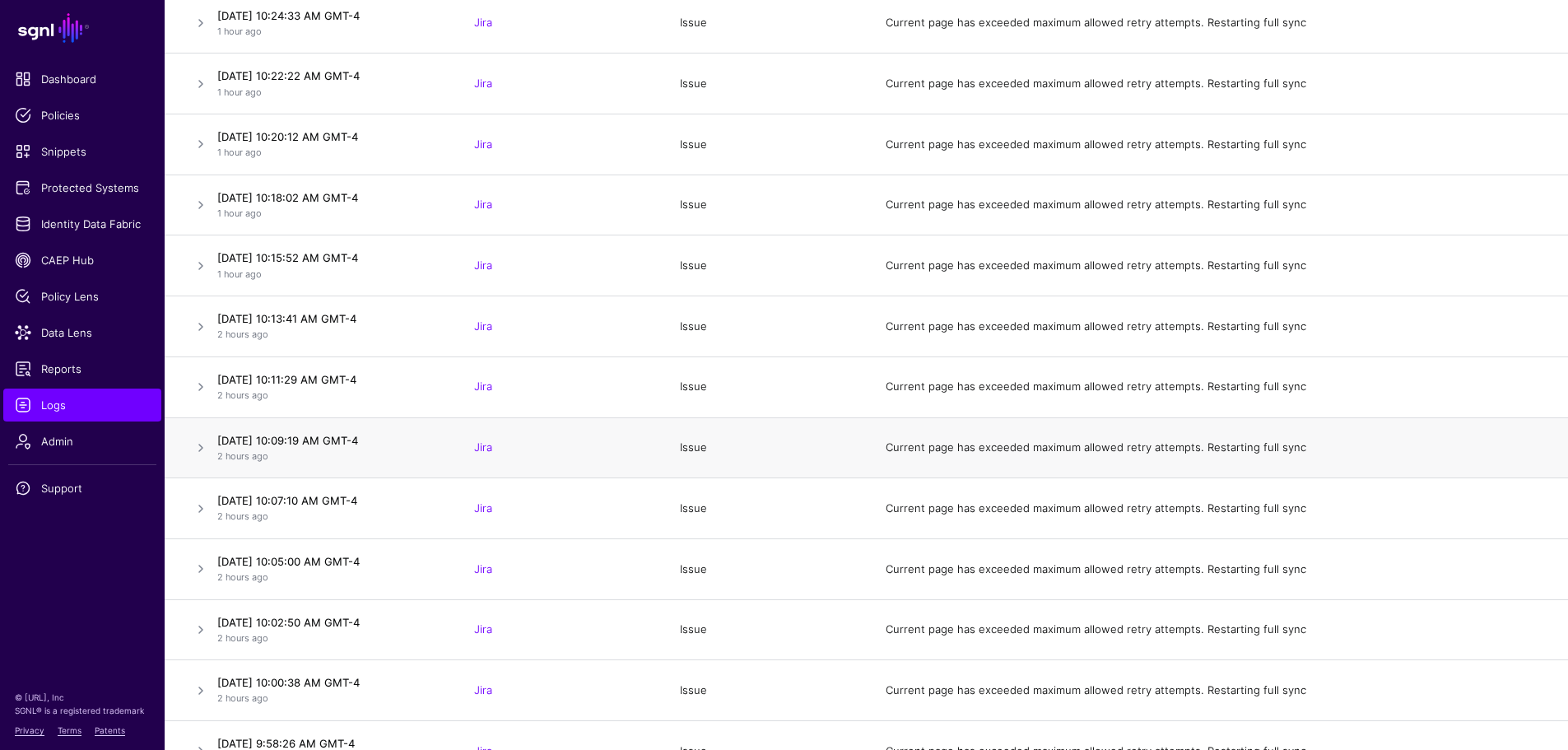
scroll to position [3045, 0]
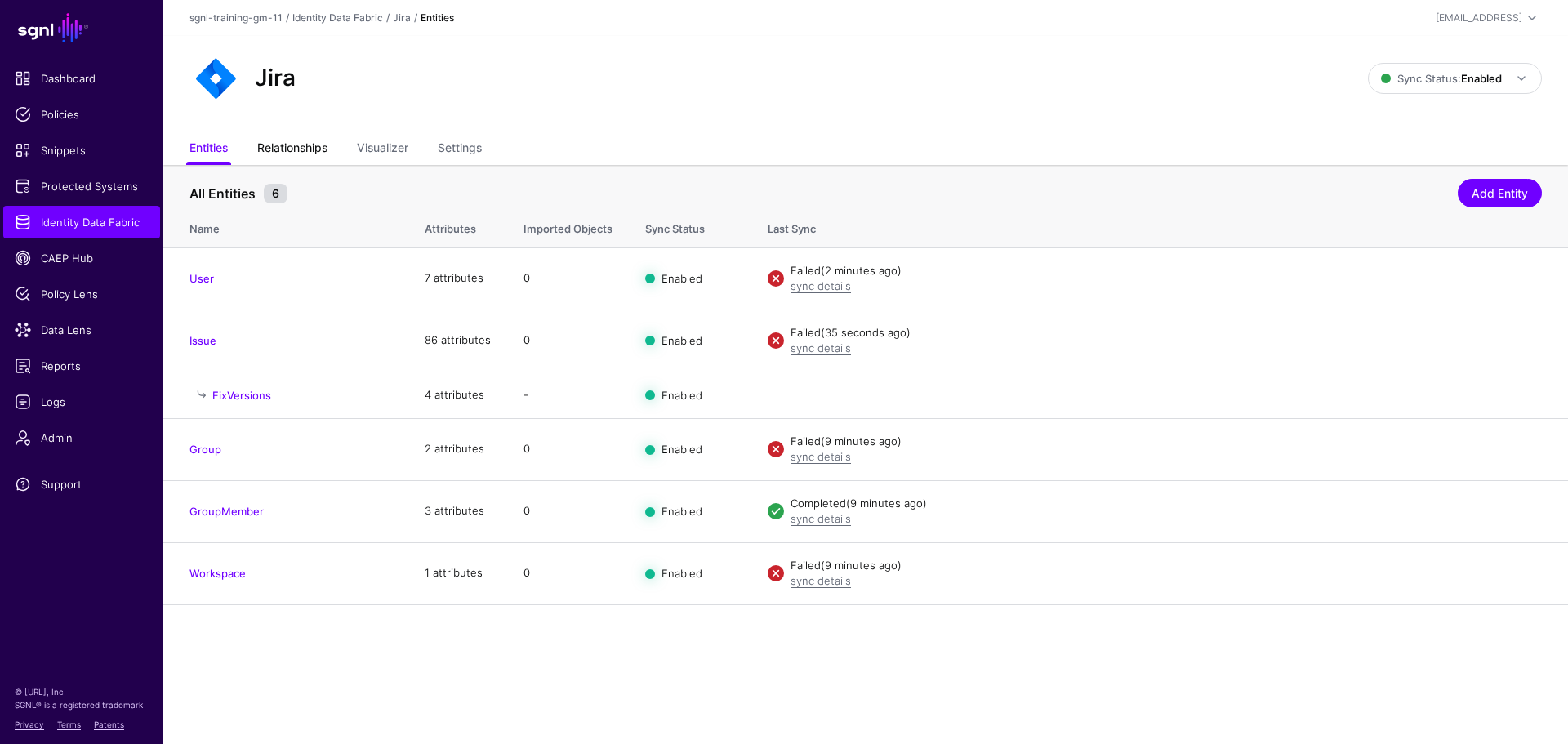
click at [276, 153] on link "Relationships" at bounding box center [292, 149] width 70 height 31
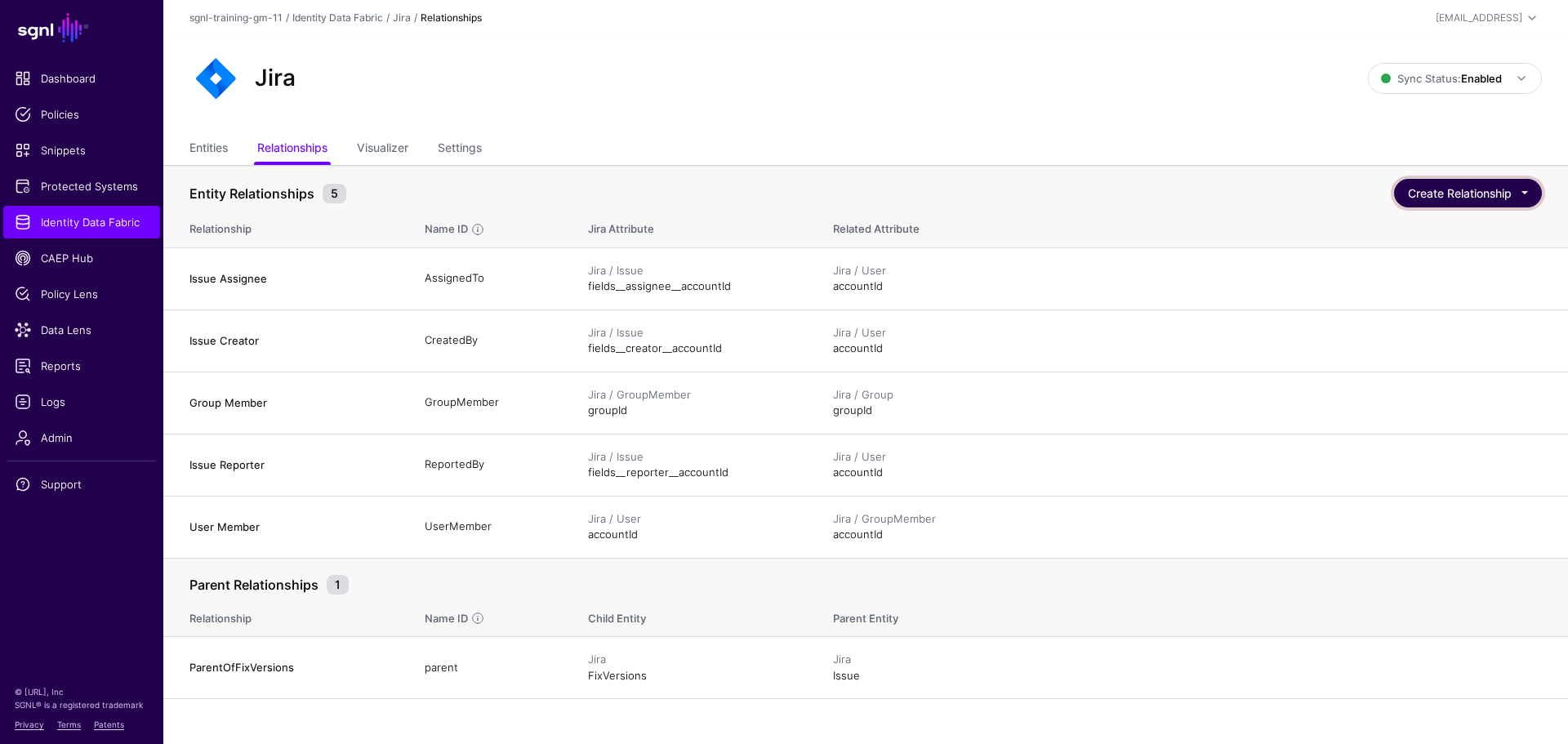
click at [1417, 198] on button "Create Relationship" at bounding box center [1467, 192] width 148 height 28
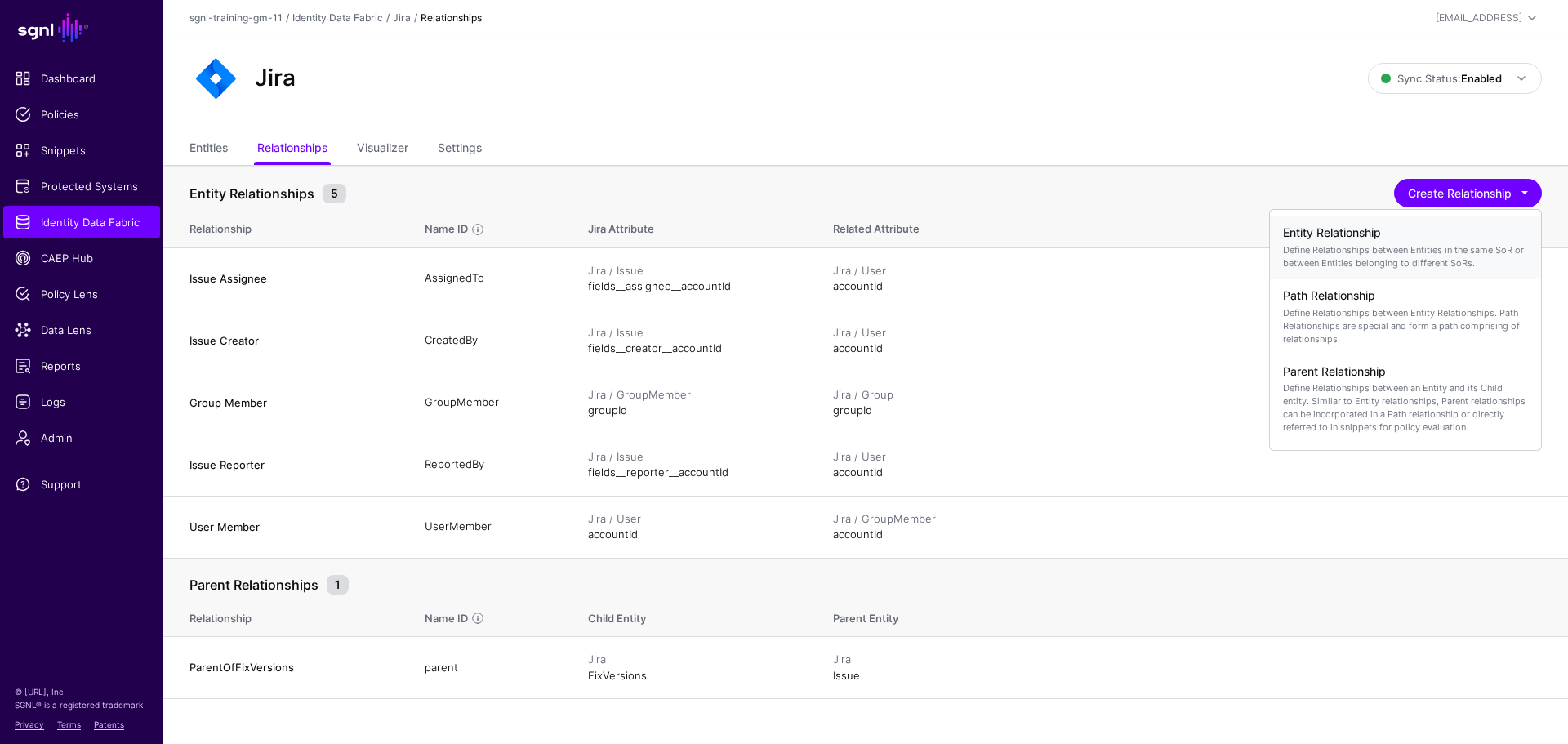
click at [1299, 250] on p "Define Relationships between Entities in the same SoR or between Entities belon…" at bounding box center [1405, 256] width 245 height 26
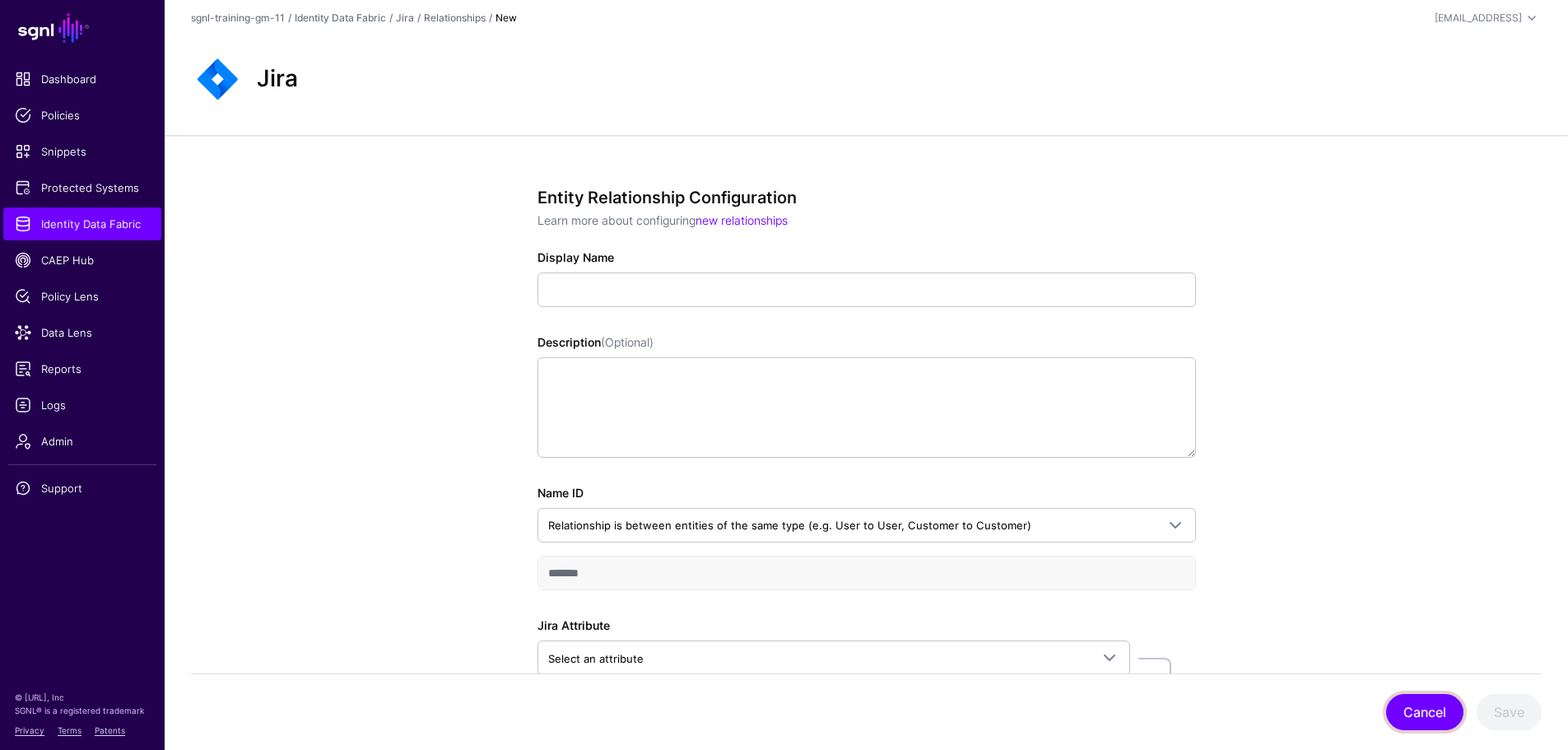
click at [1420, 707] on button "Cancel" at bounding box center [1424, 712] width 77 height 36
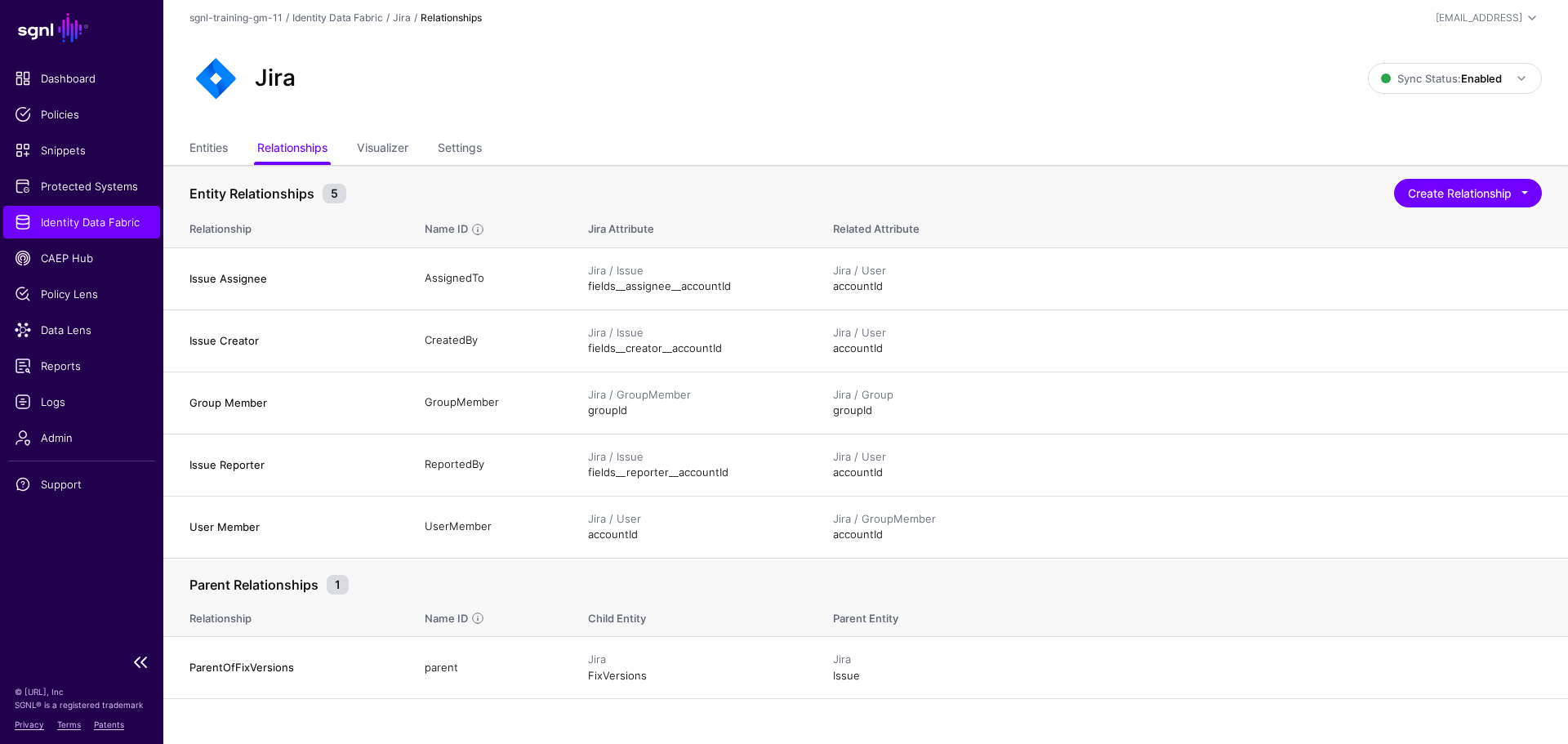
click at [117, 211] on link "Identity Data Fabric" at bounding box center [81, 222] width 156 height 32
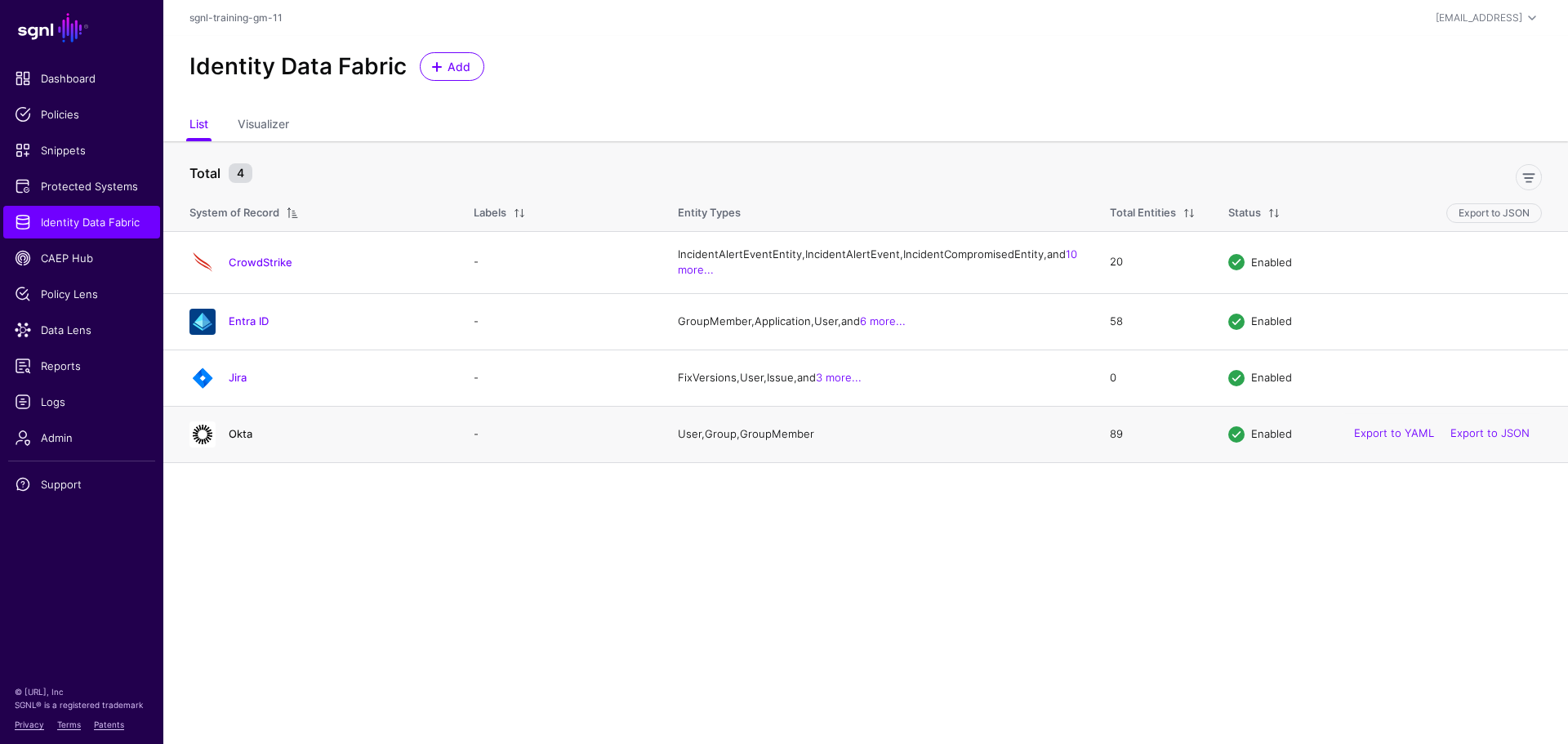
click at [249, 440] on link "Okta" at bounding box center [241, 433] width 24 height 13
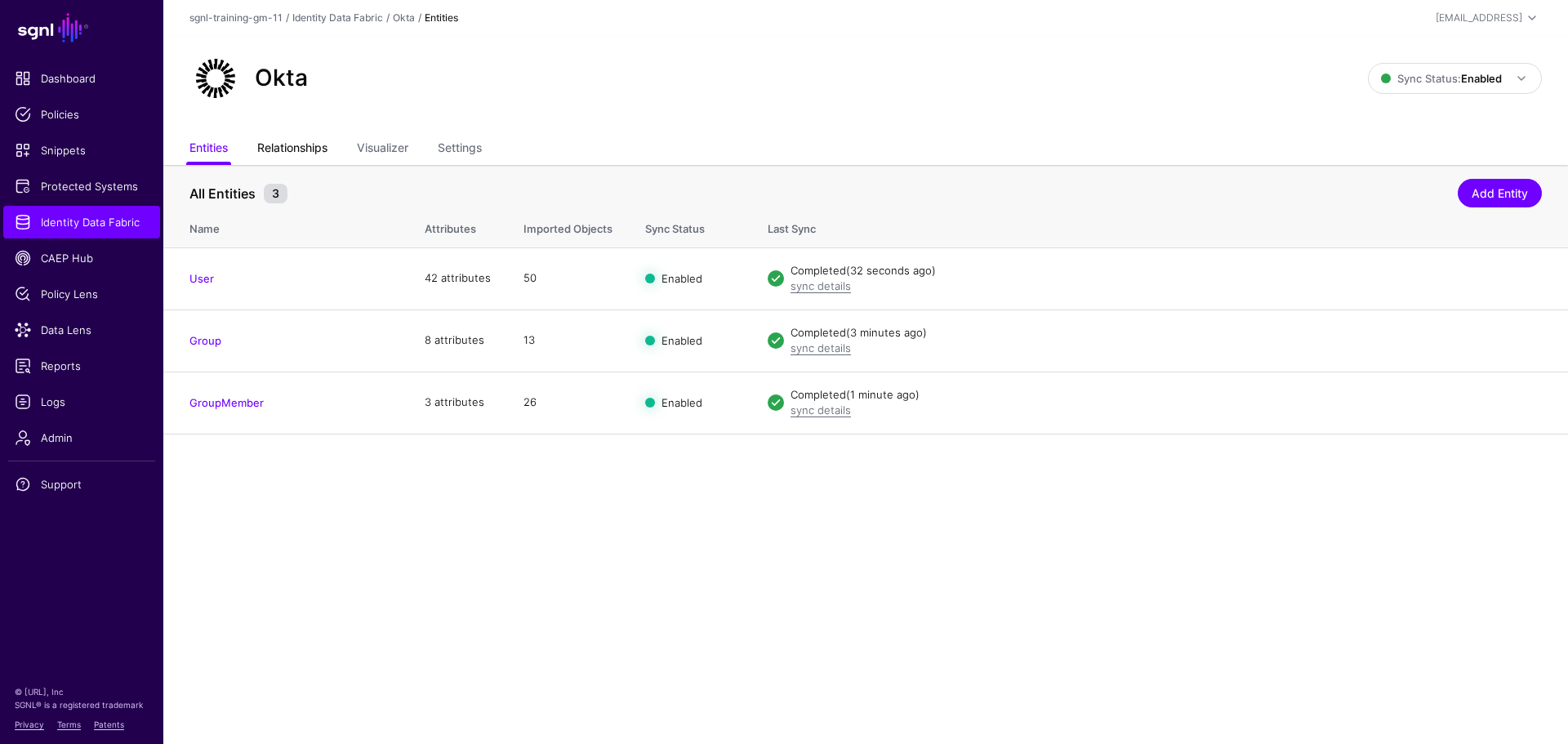
click at [293, 155] on link "Relationships" at bounding box center [292, 149] width 70 height 31
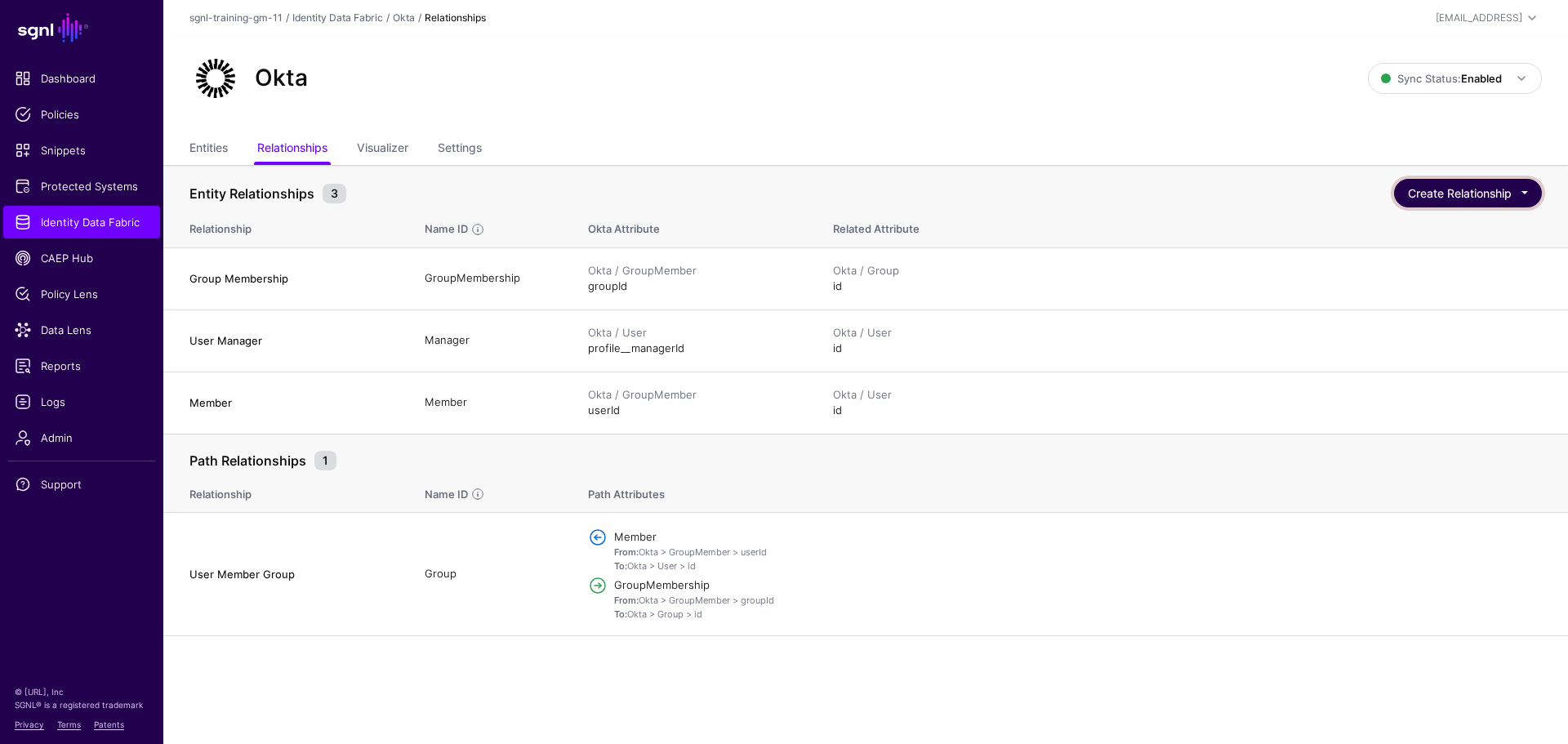
click at [1440, 192] on button "Create Relationship" at bounding box center [1467, 192] width 148 height 28
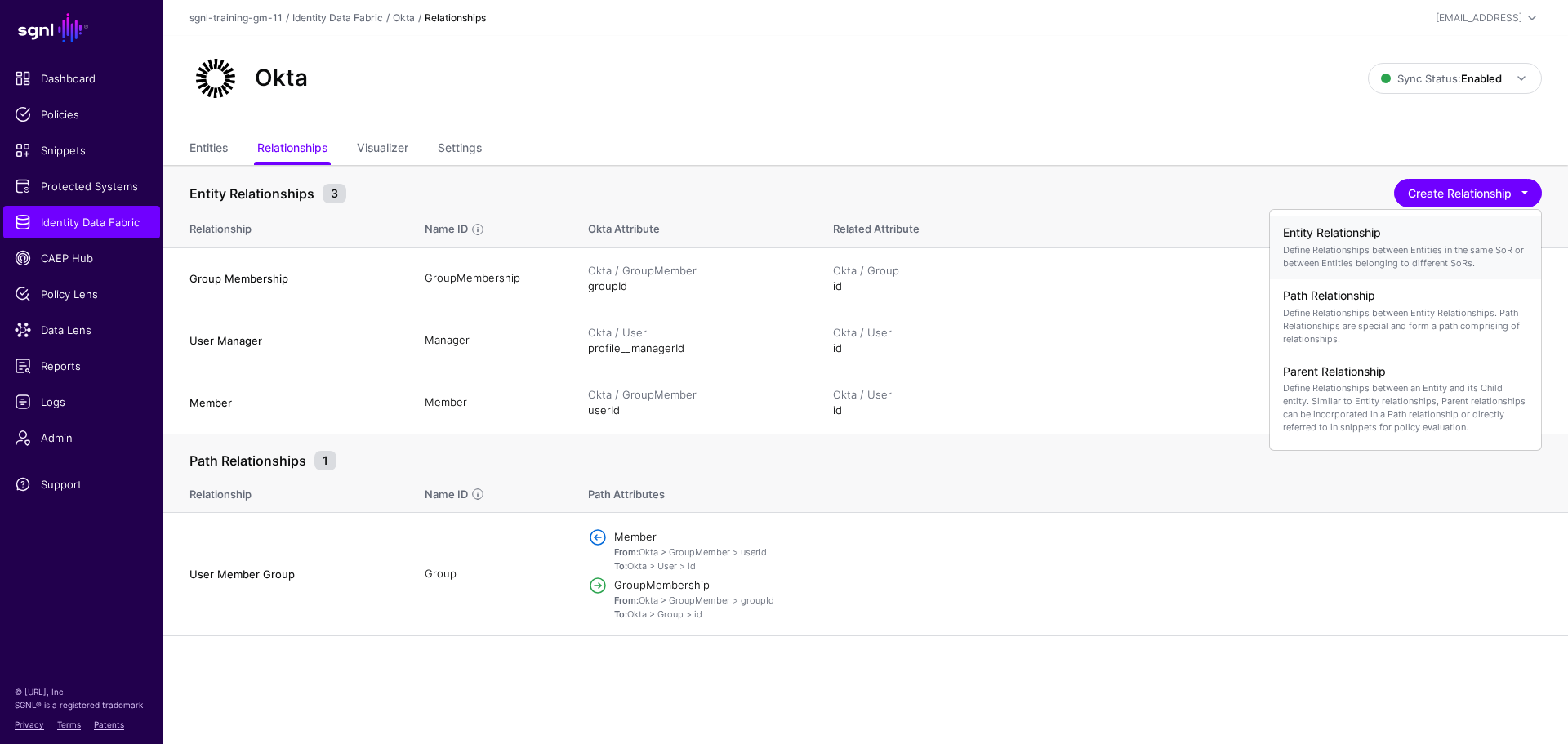
click at [1373, 243] on p "Define Relationships between Entities in the same SoR or between Entities belon…" at bounding box center [1405, 256] width 245 height 26
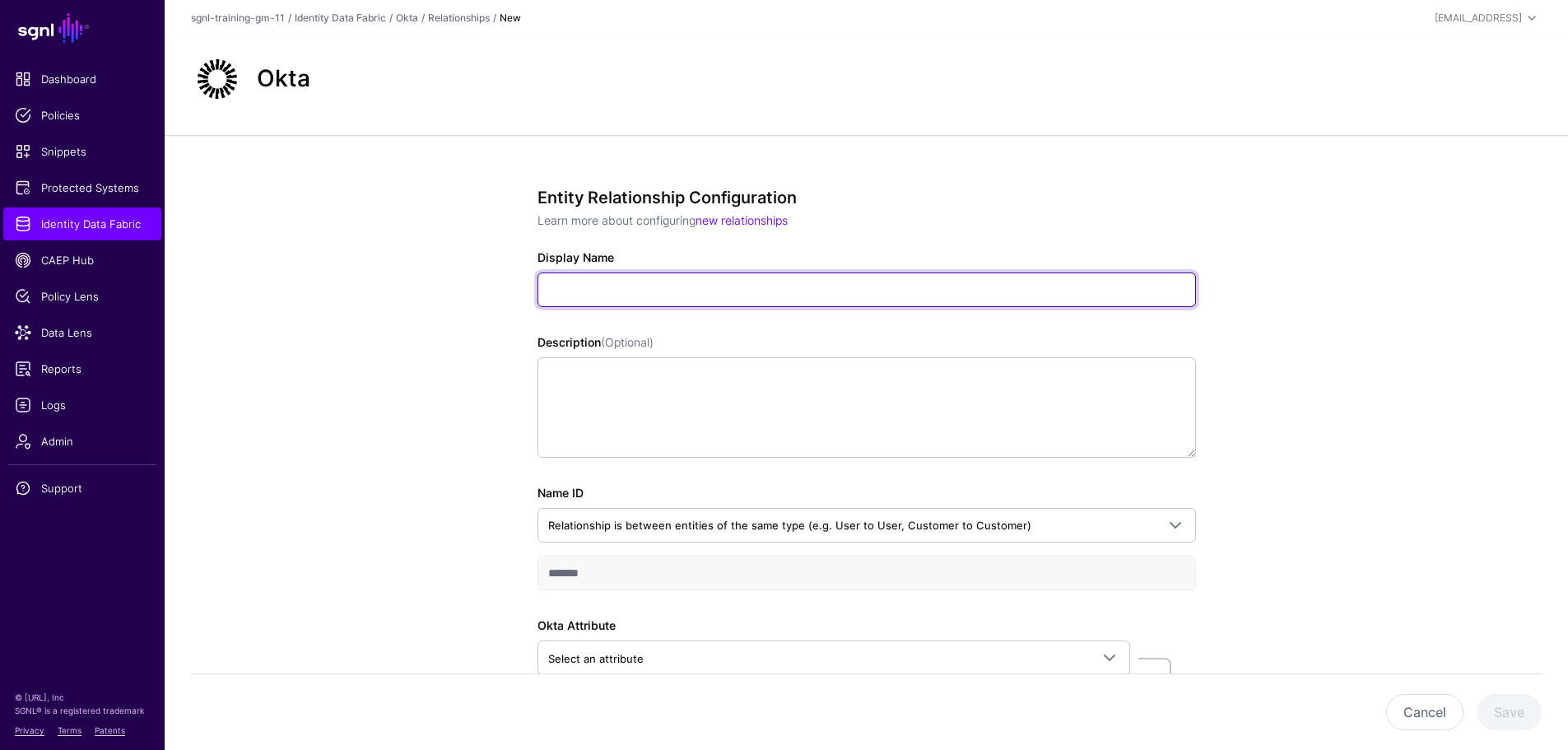
click at [716, 296] on input "Display Name" at bounding box center [866, 289] width 659 height 34
paste input "**********"
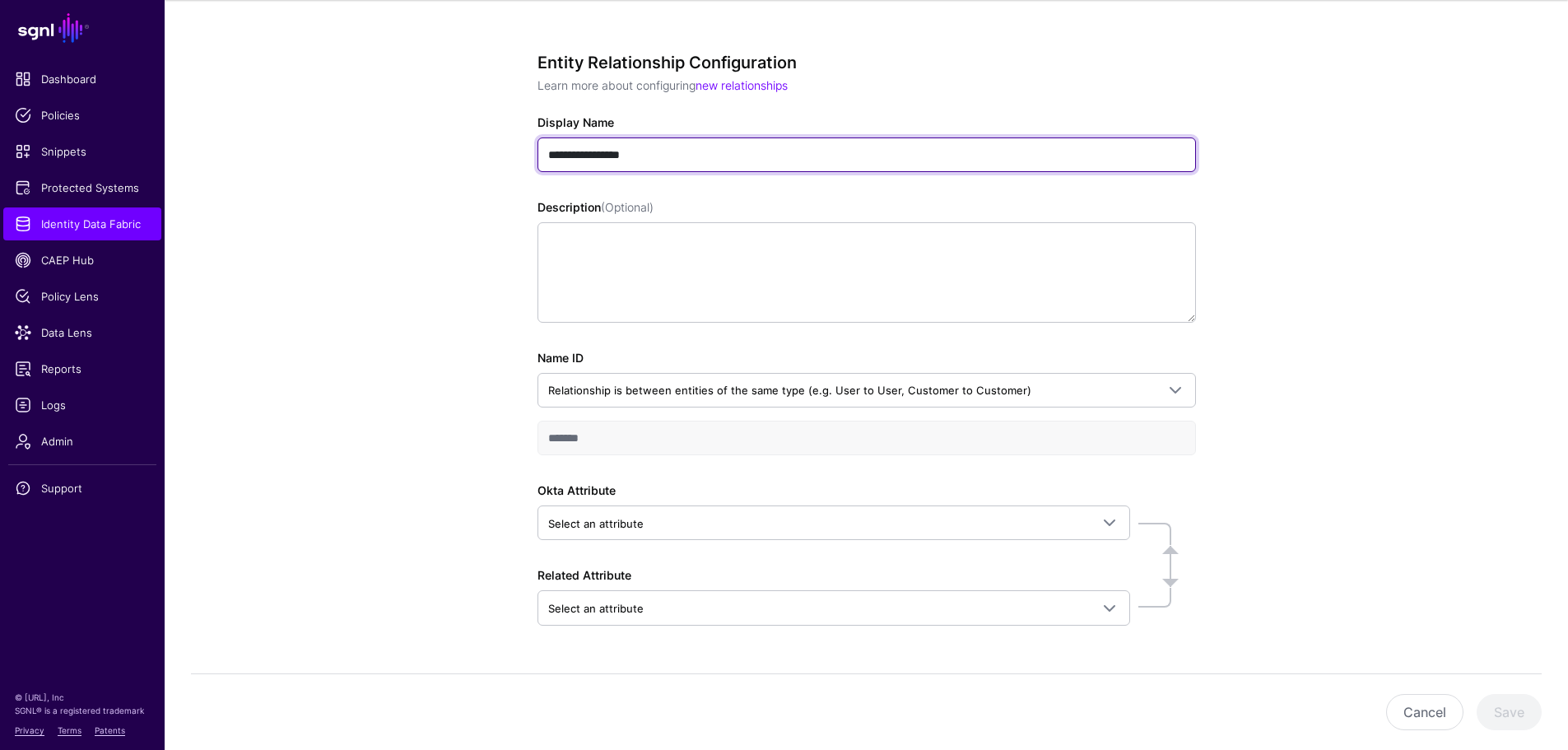
scroll to position [164, 0]
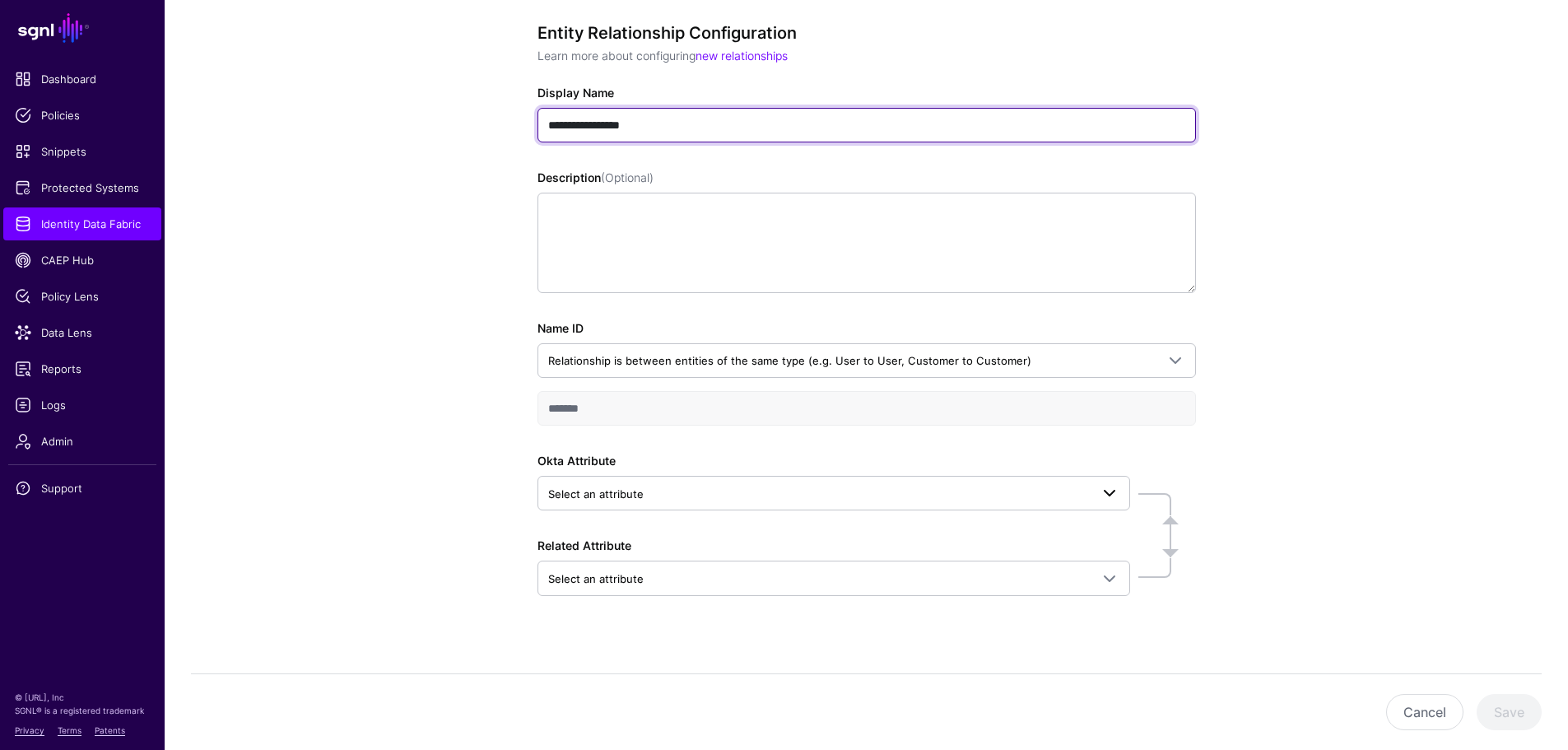
type input "**********"
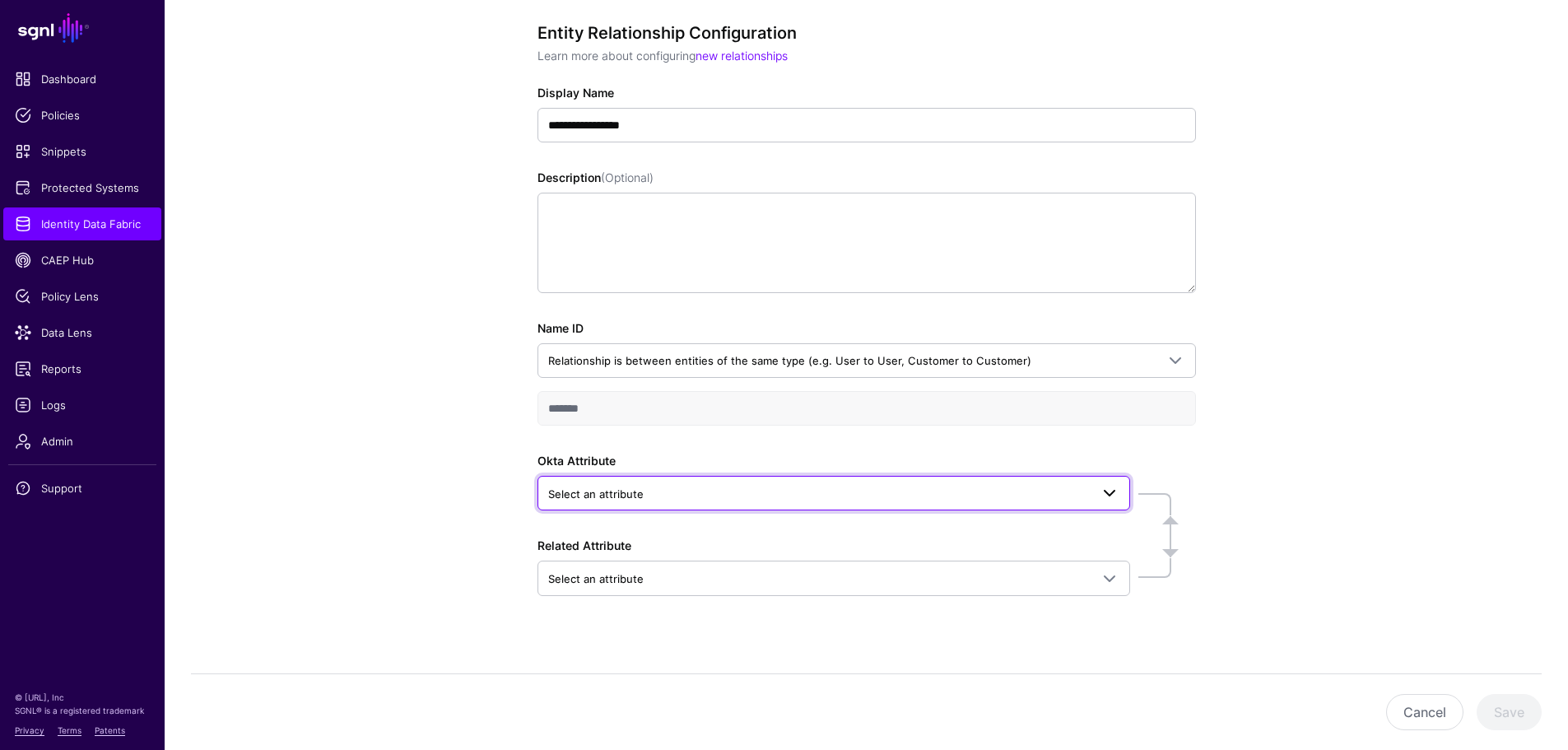
click at [583, 496] on span "Select an attribute" at bounding box center [595, 493] width 96 height 13
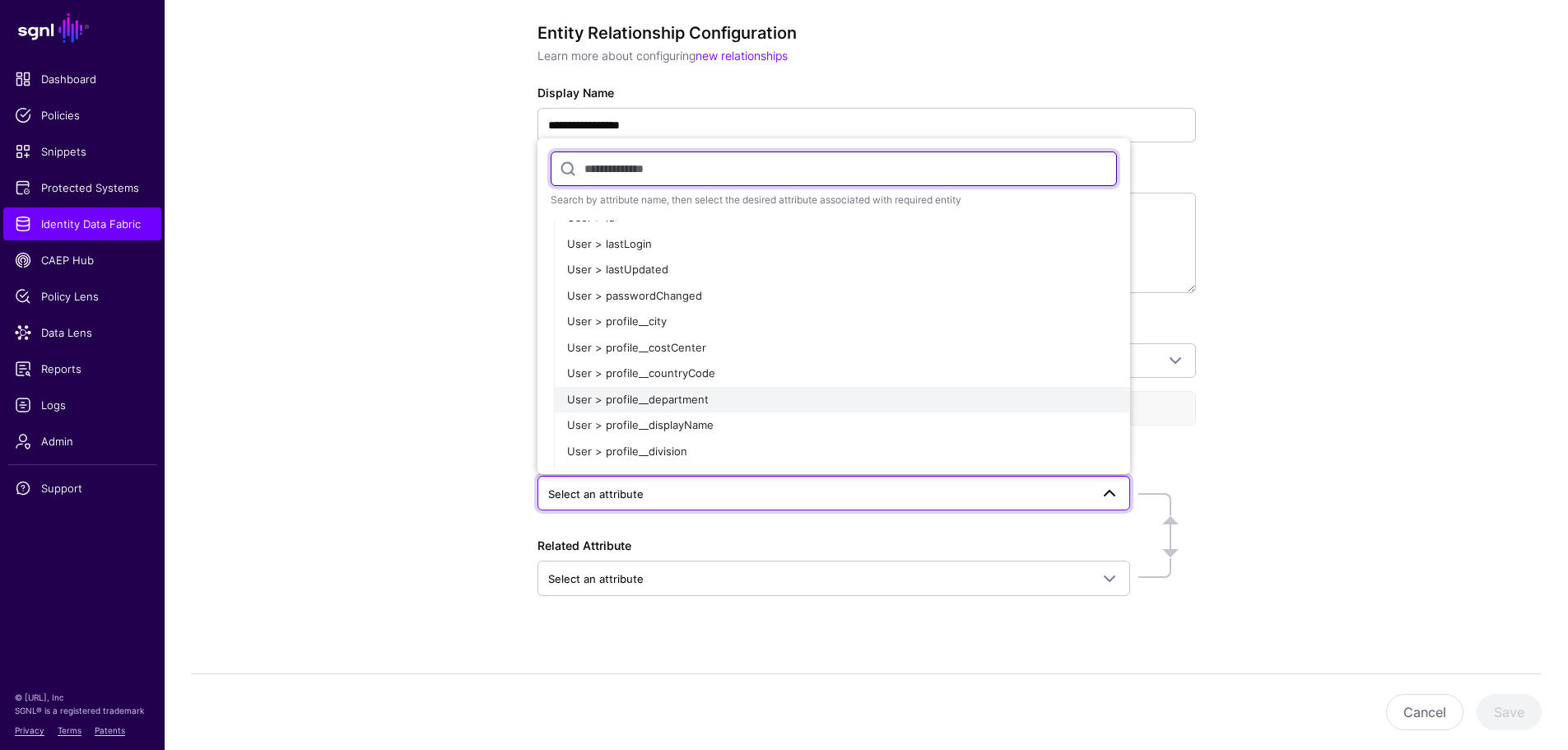
scroll to position [493, 0]
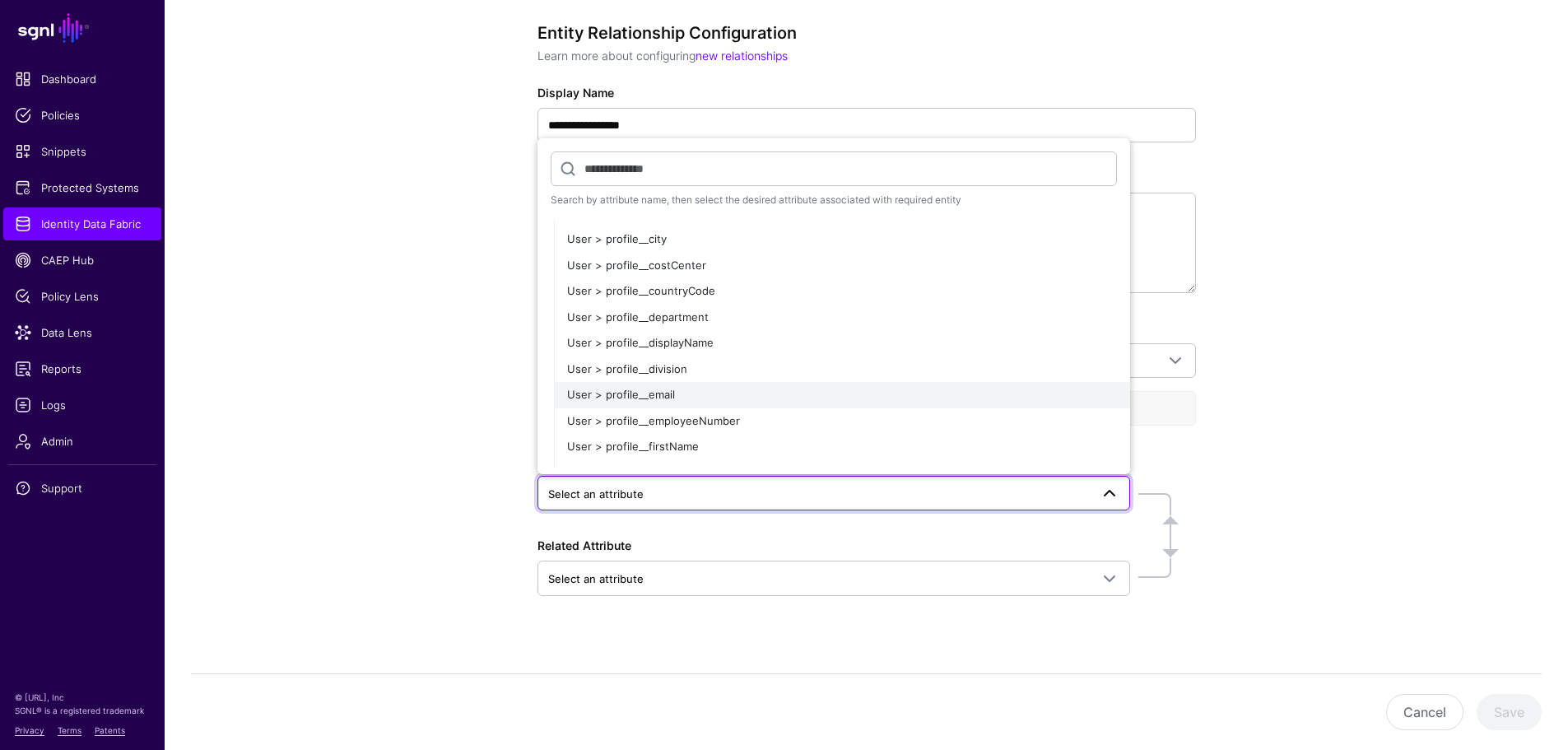
click at [715, 399] on div "User > profile__email" at bounding box center [841, 394] width 549 height 16
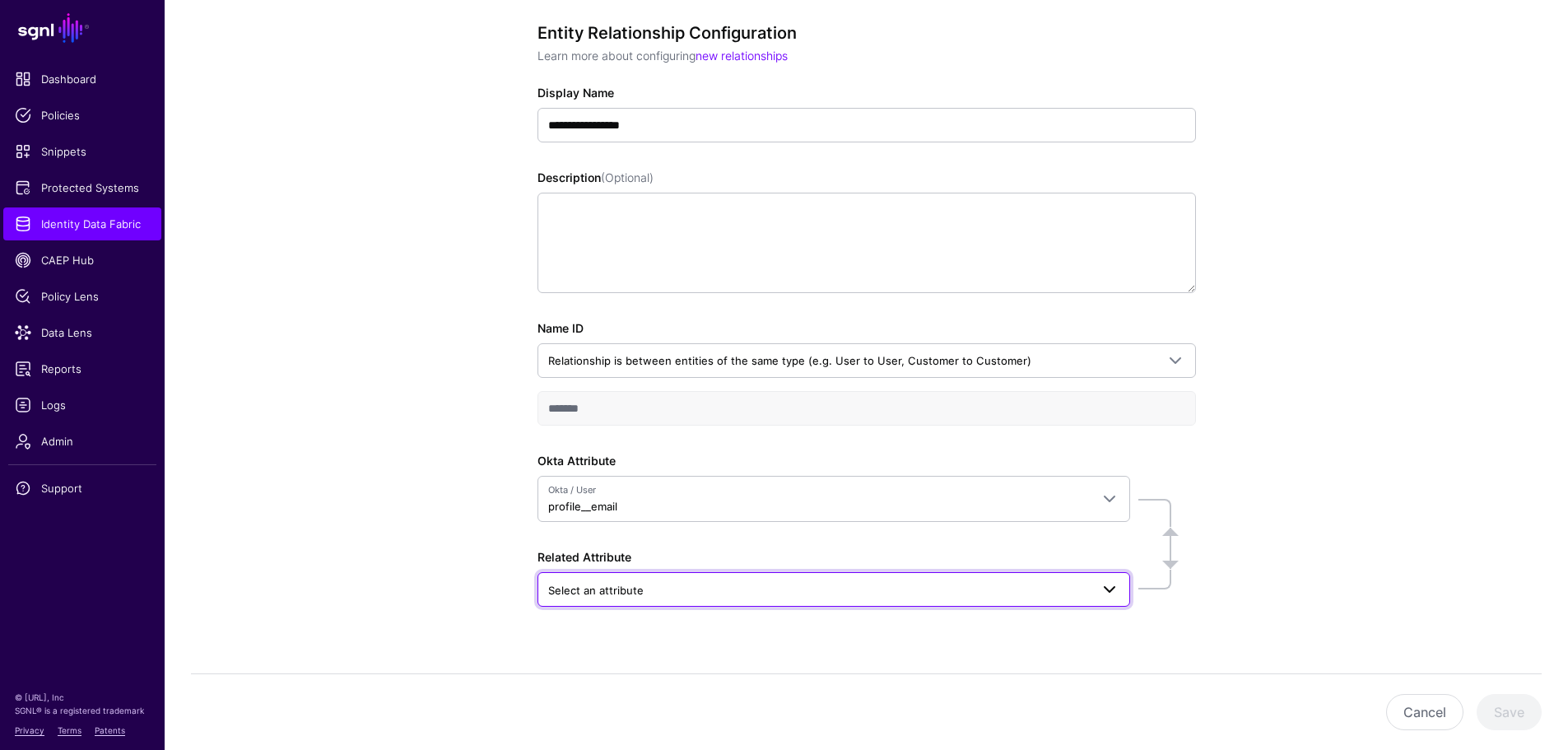
click at [693, 590] on span "Select an attribute" at bounding box center [818, 590] width 542 height 18
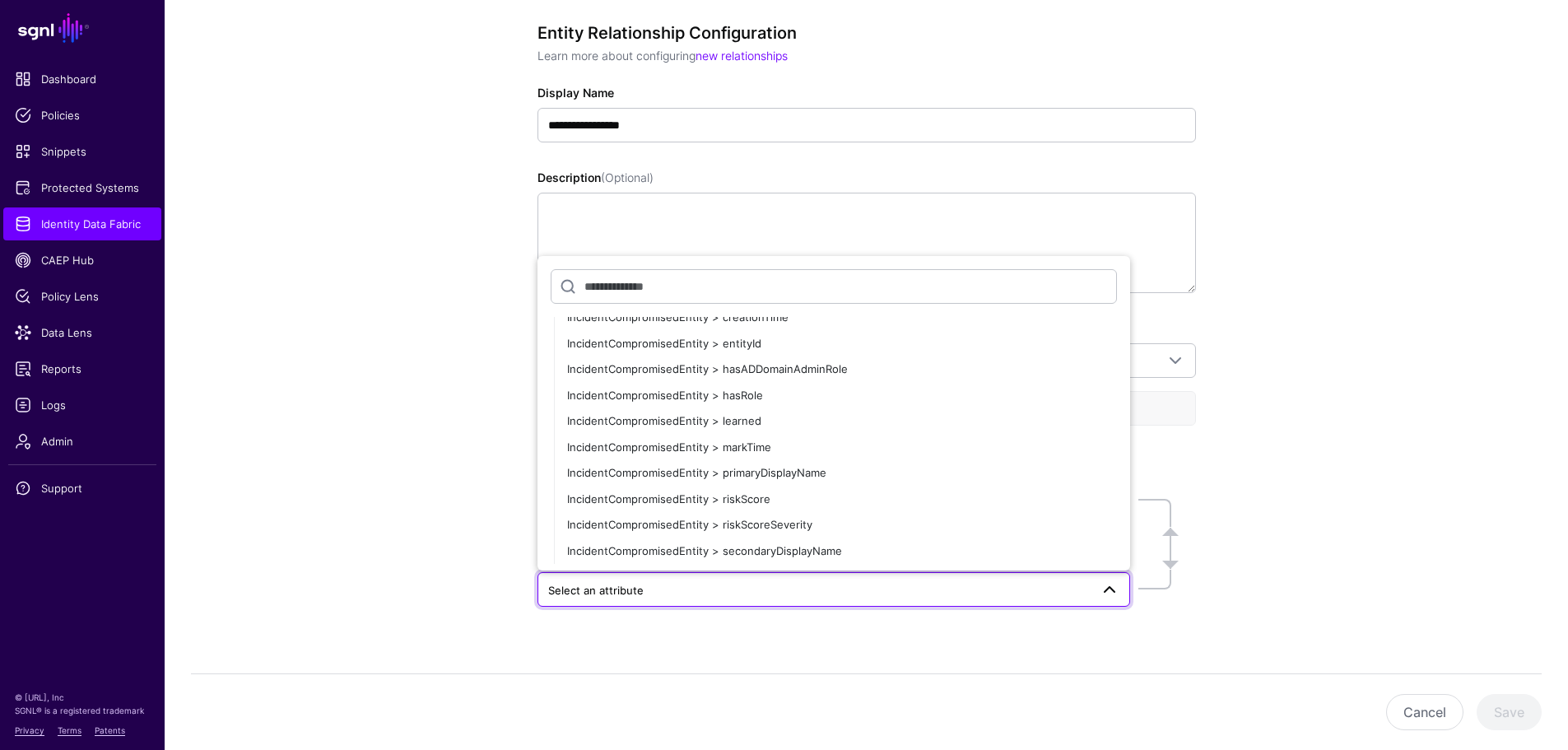
scroll to position [3127, 0]
click at [1305, 443] on div "**********" at bounding box center [865, 375] width 1403 height 808
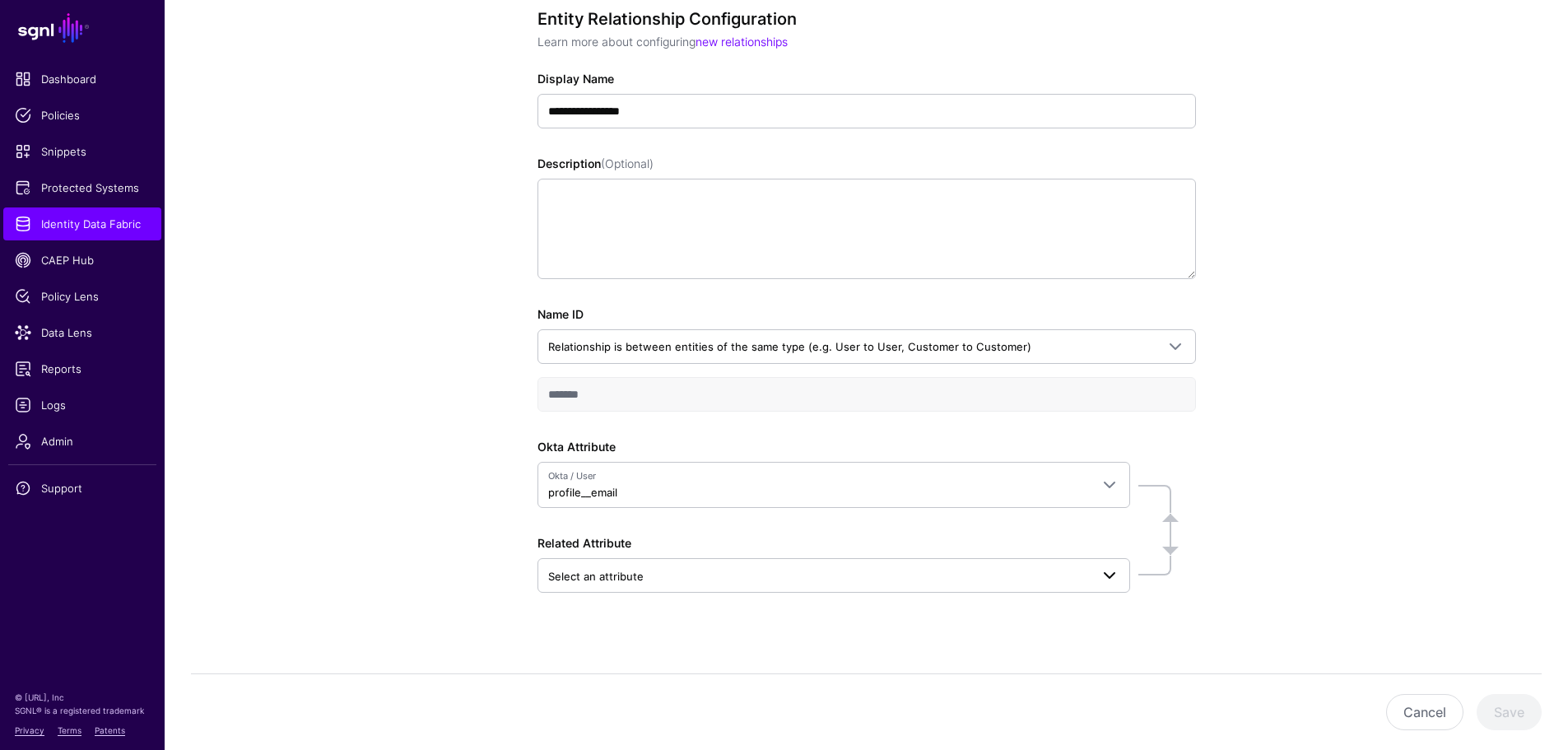
scroll to position [193, 0]
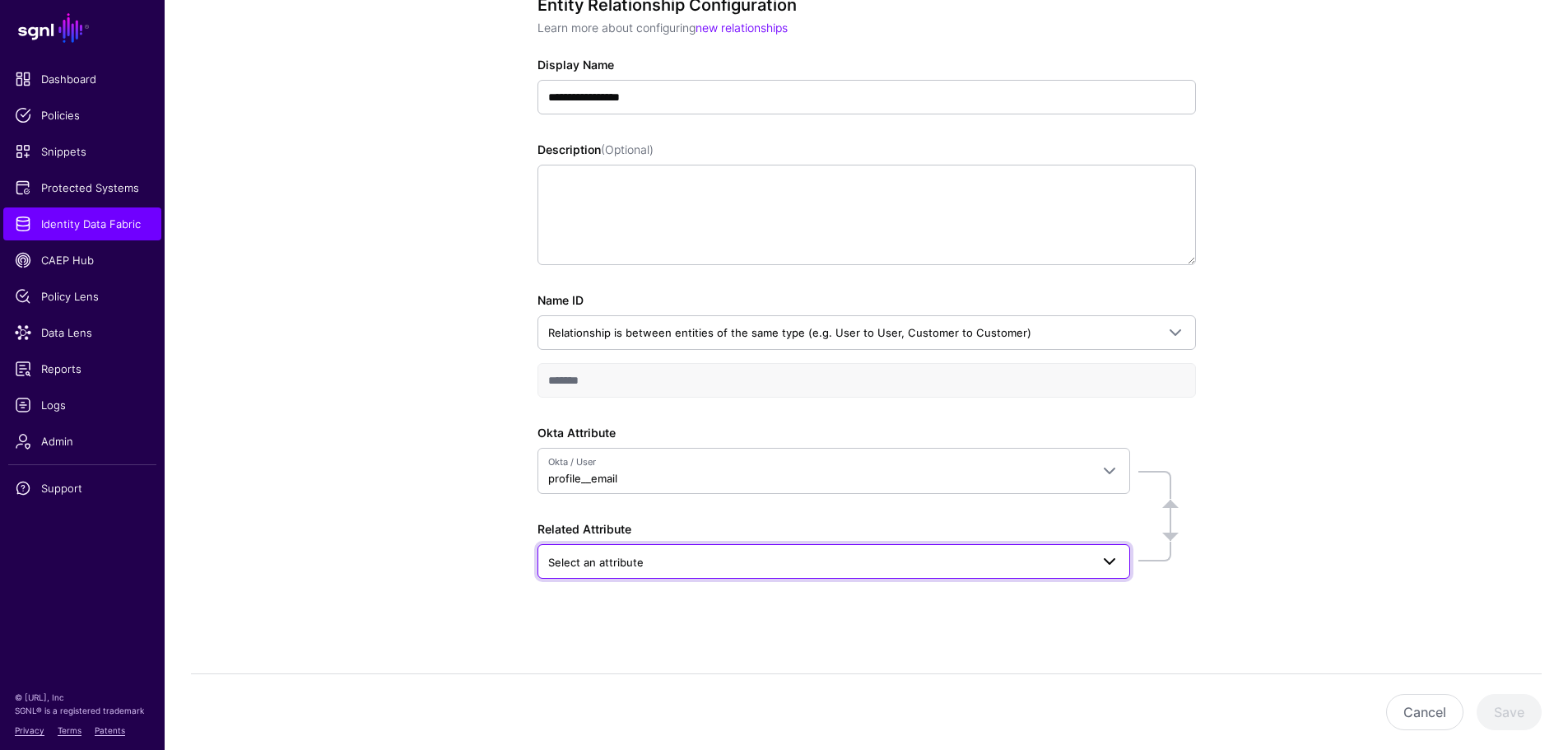
click at [1110, 563] on span at bounding box center [1109, 561] width 20 height 20
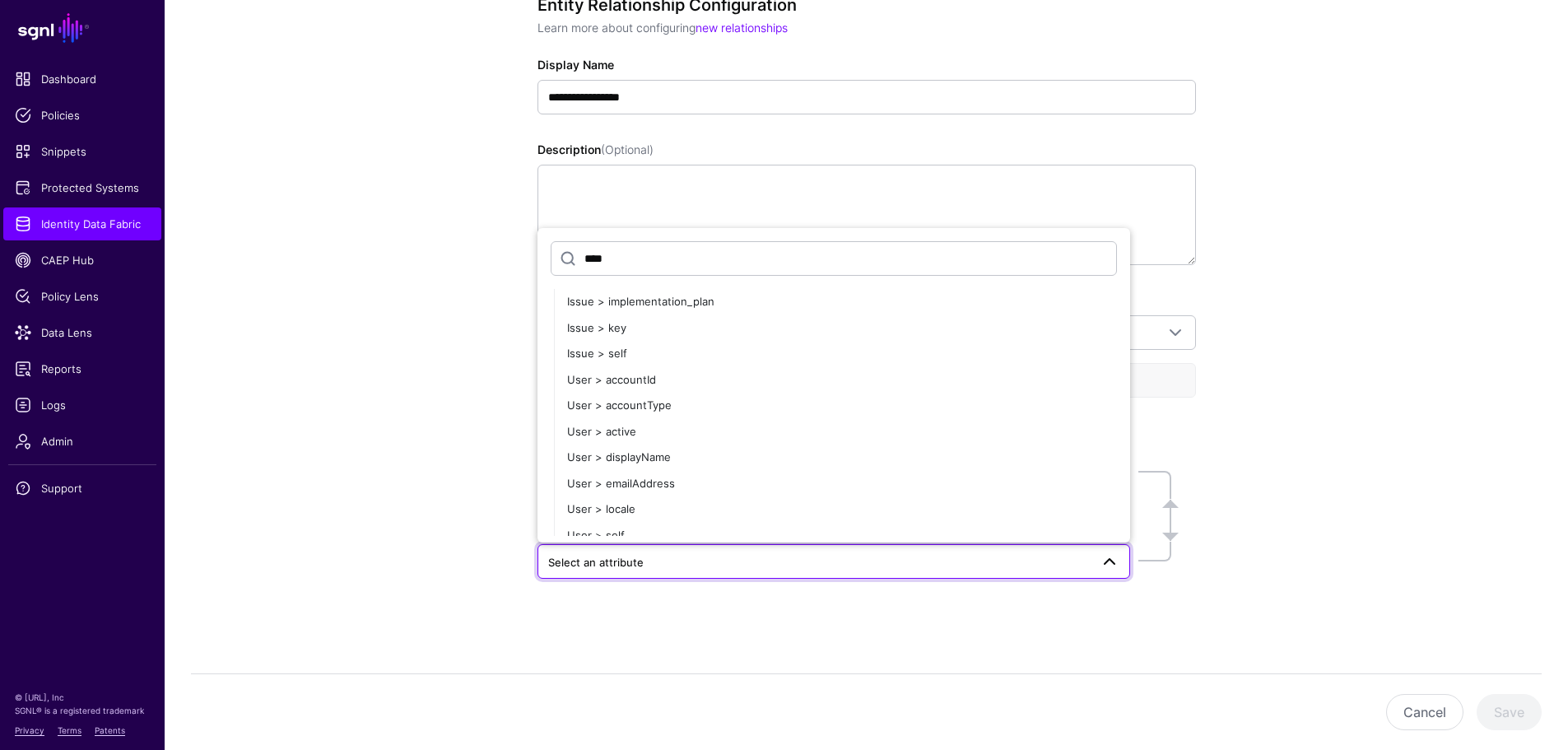
scroll to position [2454, 0]
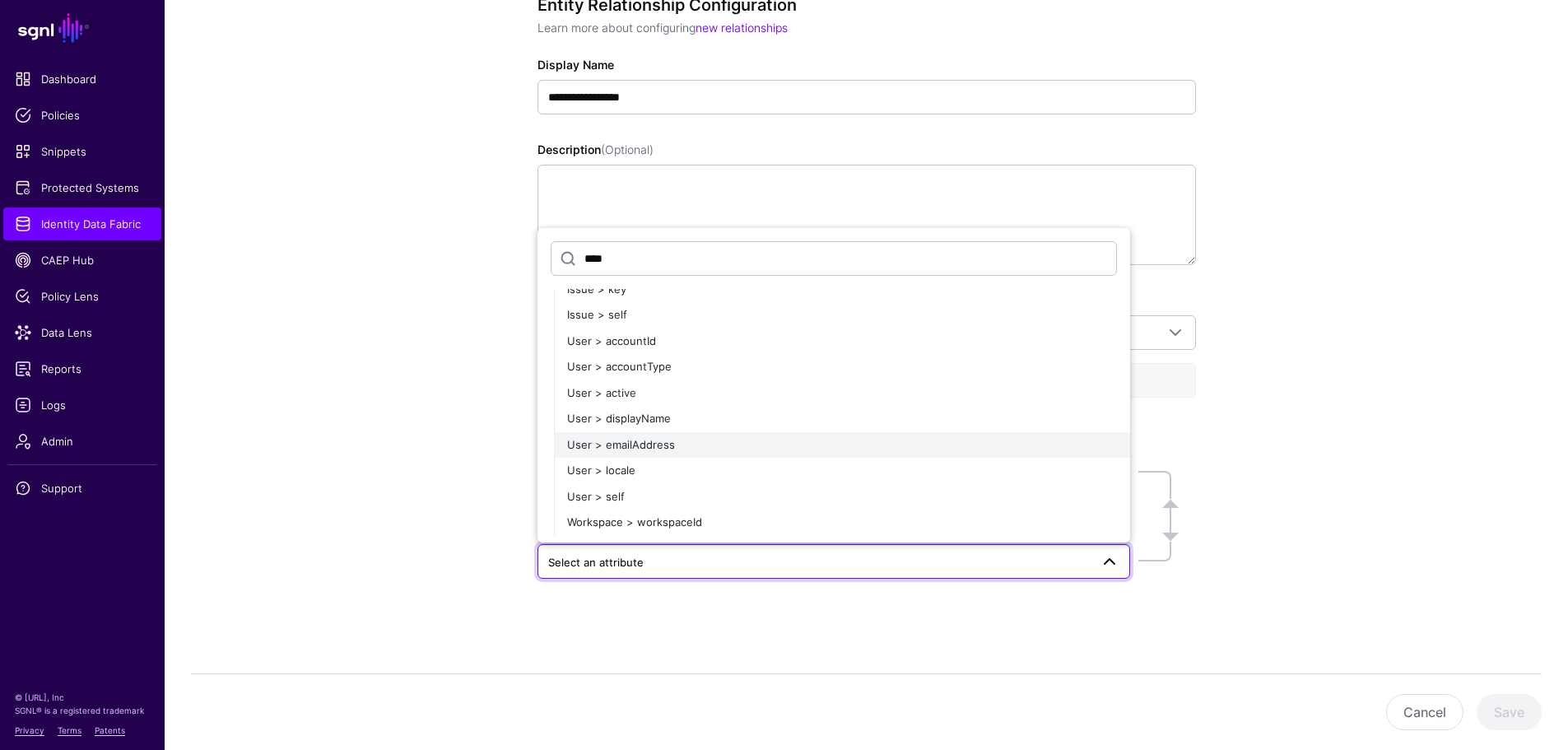
type input "****"
click at [747, 453] on div "User > emailAddress" at bounding box center [841, 444] width 549 height 16
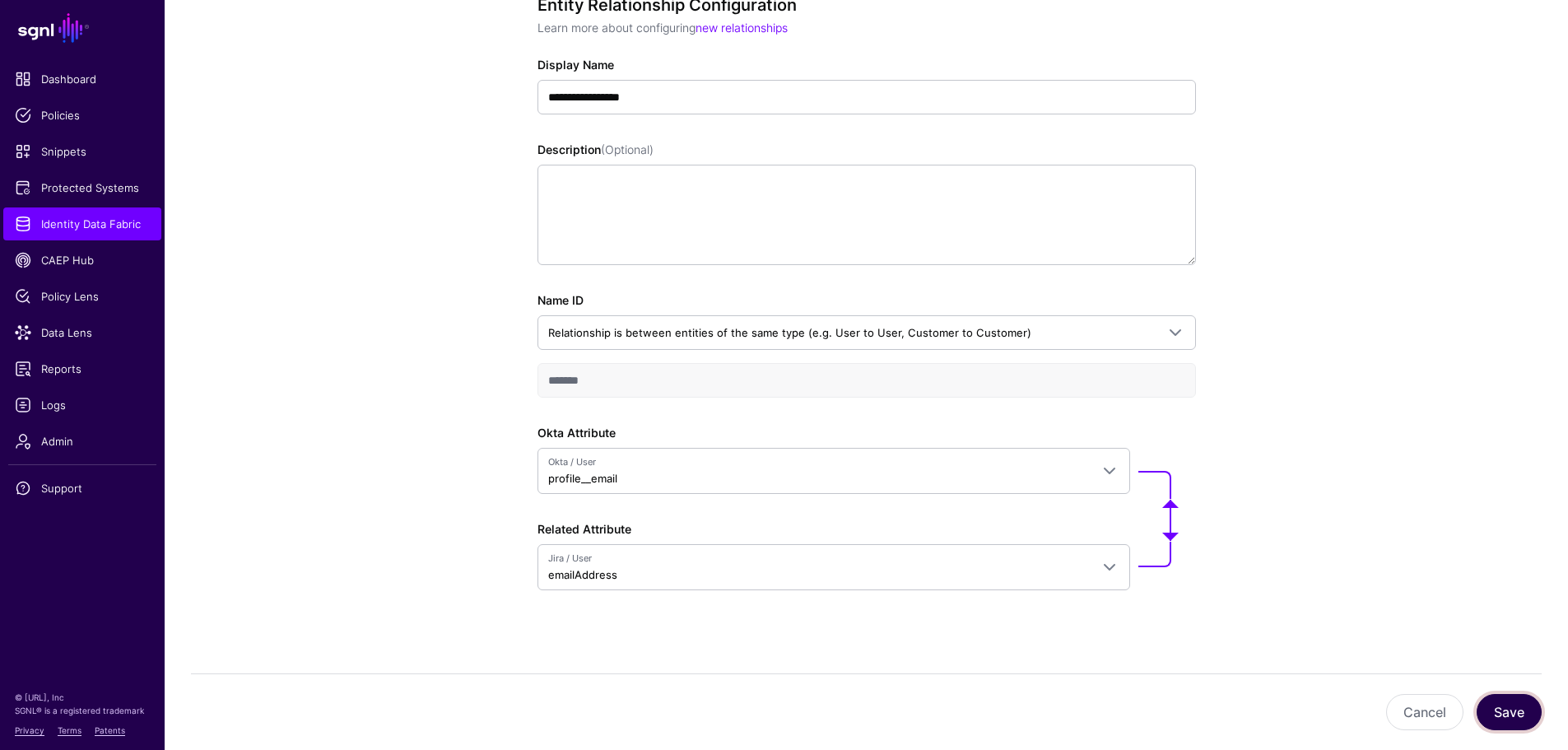
click at [1496, 703] on button "Save" at bounding box center [1508, 712] width 65 height 36
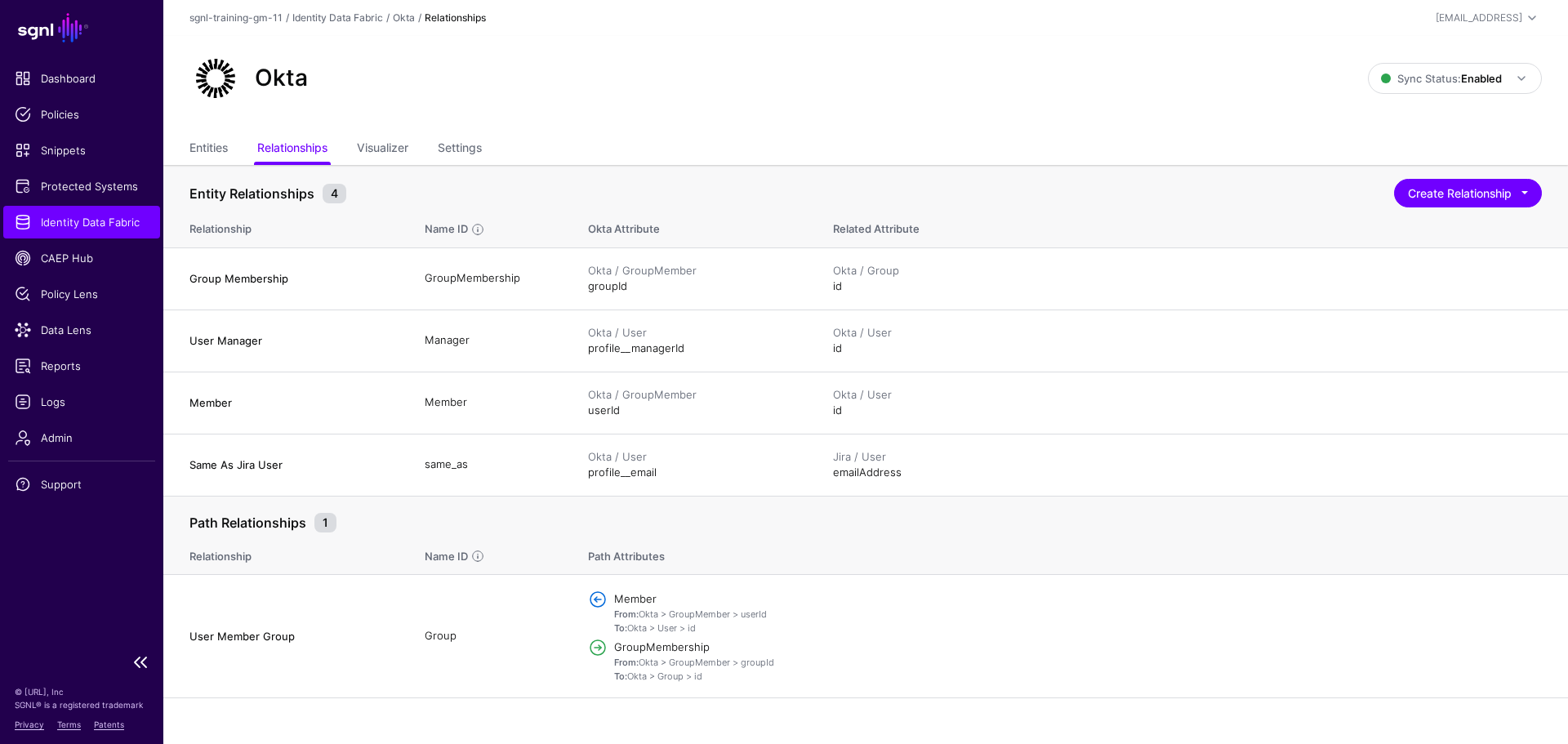
click at [92, 228] on span "Identity Data Fabric" at bounding box center [81, 221] width 134 height 16
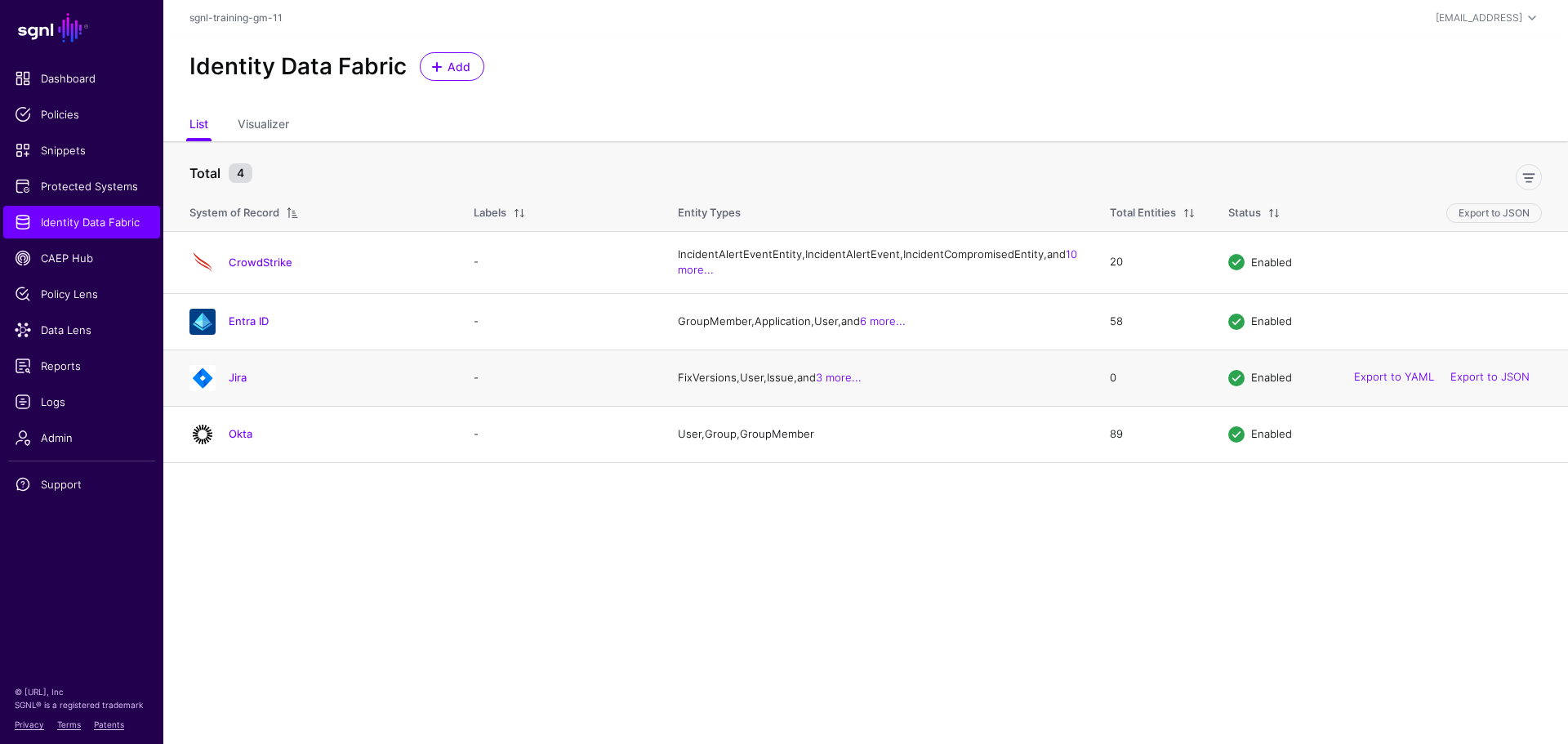
click at [249, 391] on div "Jira" at bounding box center [315, 378] width 265 height 26
click at [238, 384] on link "Jira" at bounding box center [238, 377] width 18 height 13
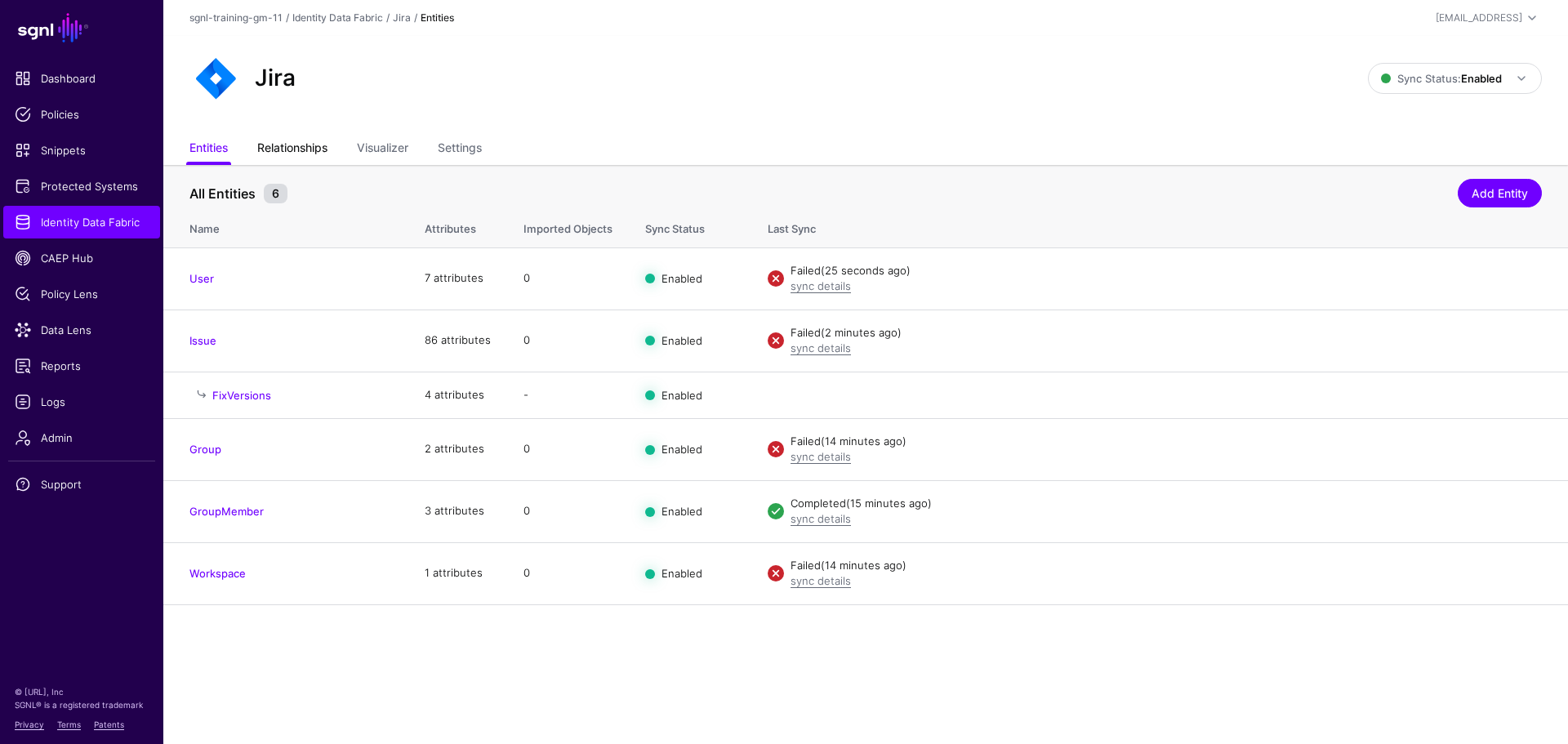
click at [278, 162] on link "Relationships" at bounding box center [292, 149] width 70 height 31
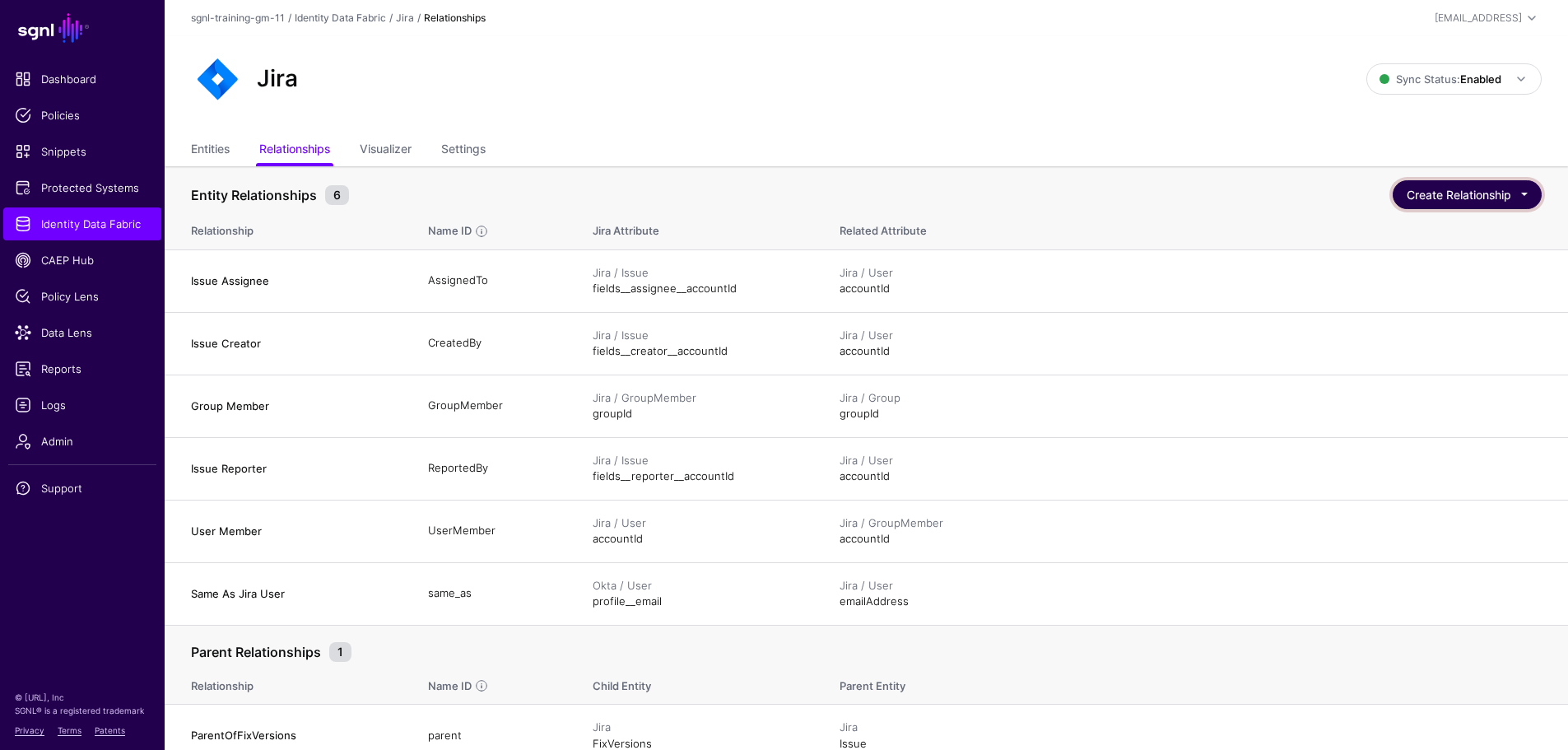
click at [1477, 195] on button "Create Relationship" at bounding box center [1466, 194] width 149 height 28
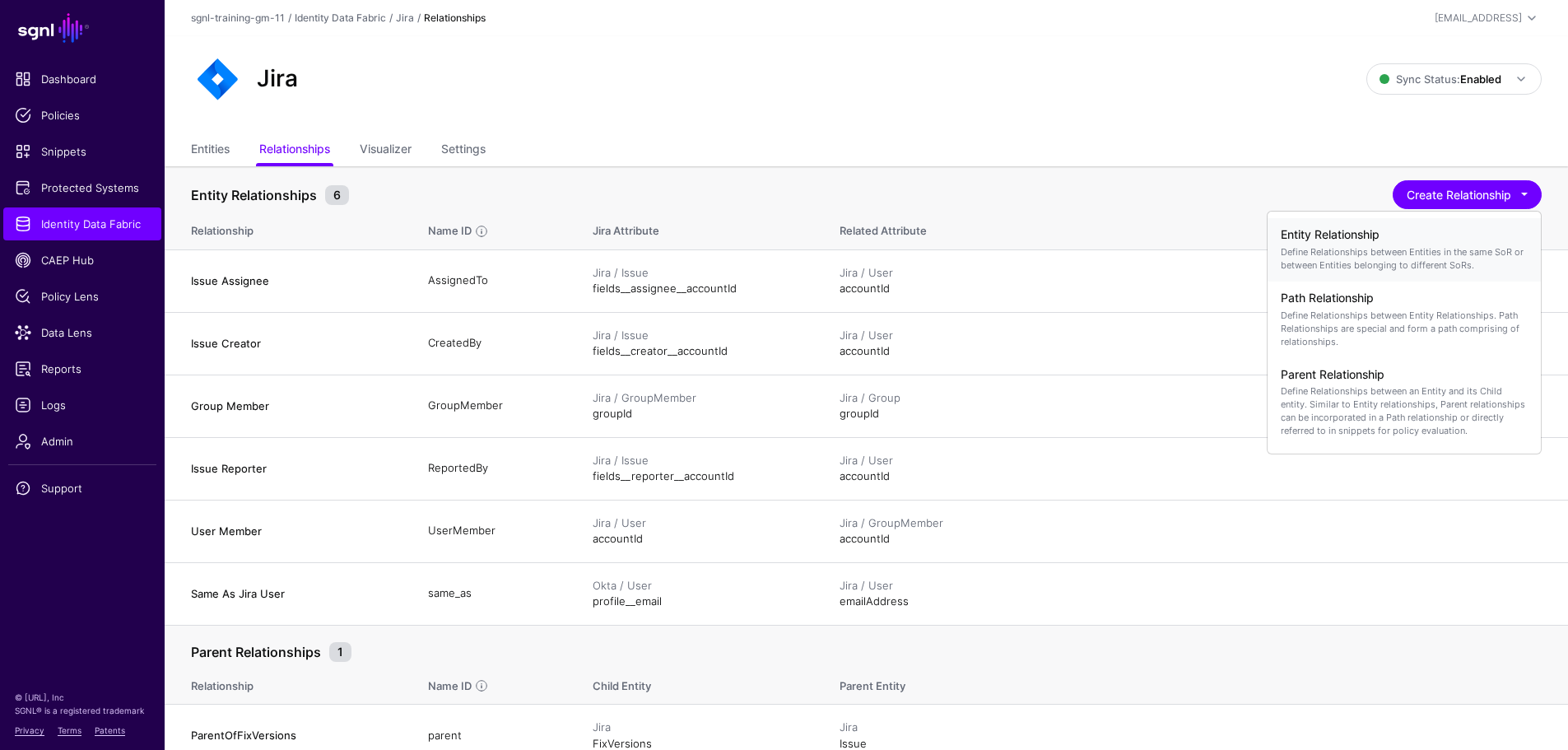
click at [1367, 253] on p "Define Relationships between Entities in the same SoR or between Entities belon…" at bounding box center [1404, 258] width 247 height 27
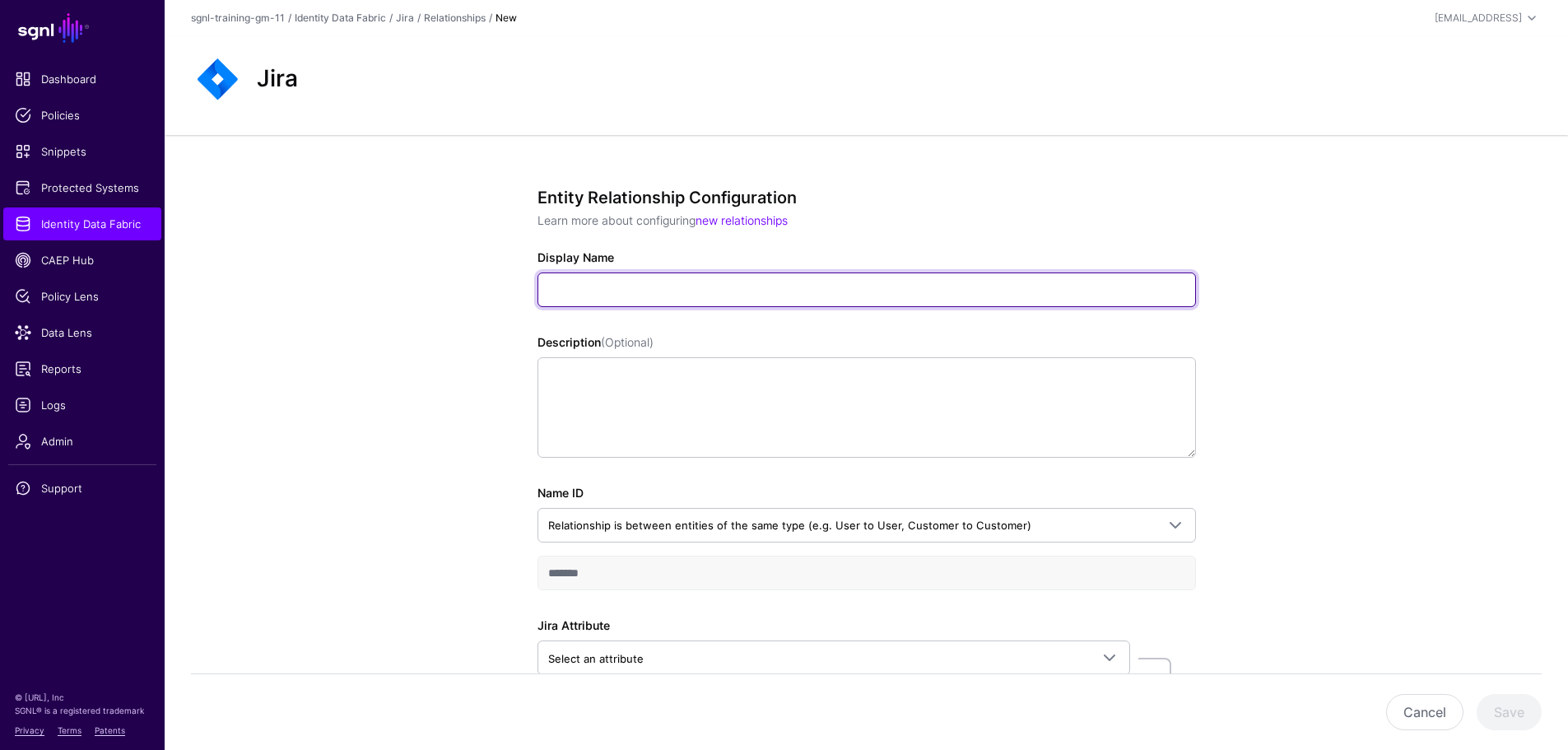
click at [760, 296] on input "Display Name" at bounding box center [866, 289] width 659 height 34
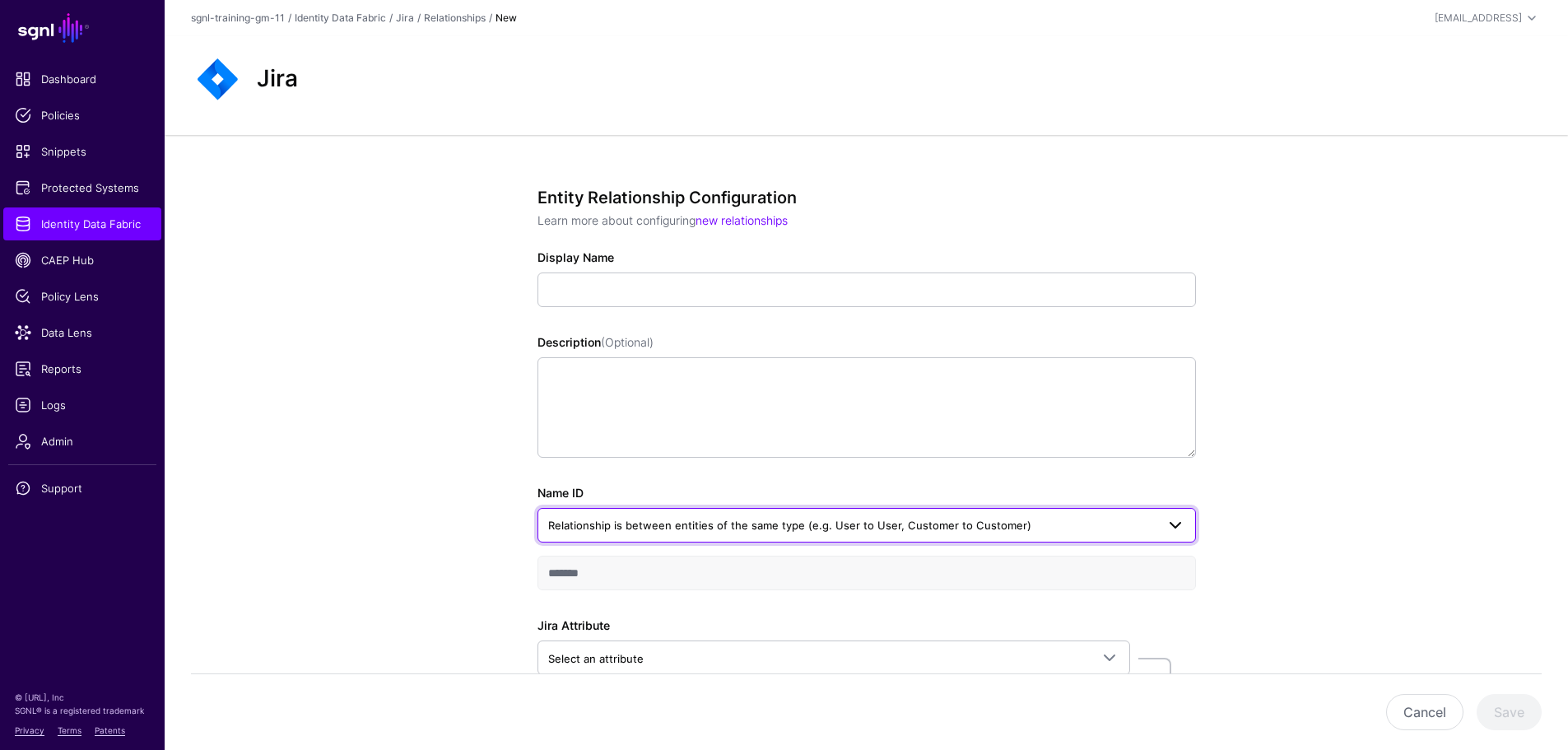
click at [643, 528] on span "Relationship is between entities of the same type (e.g. User to User, Customer …" at bounding box center [789, 524] width 483 height 13
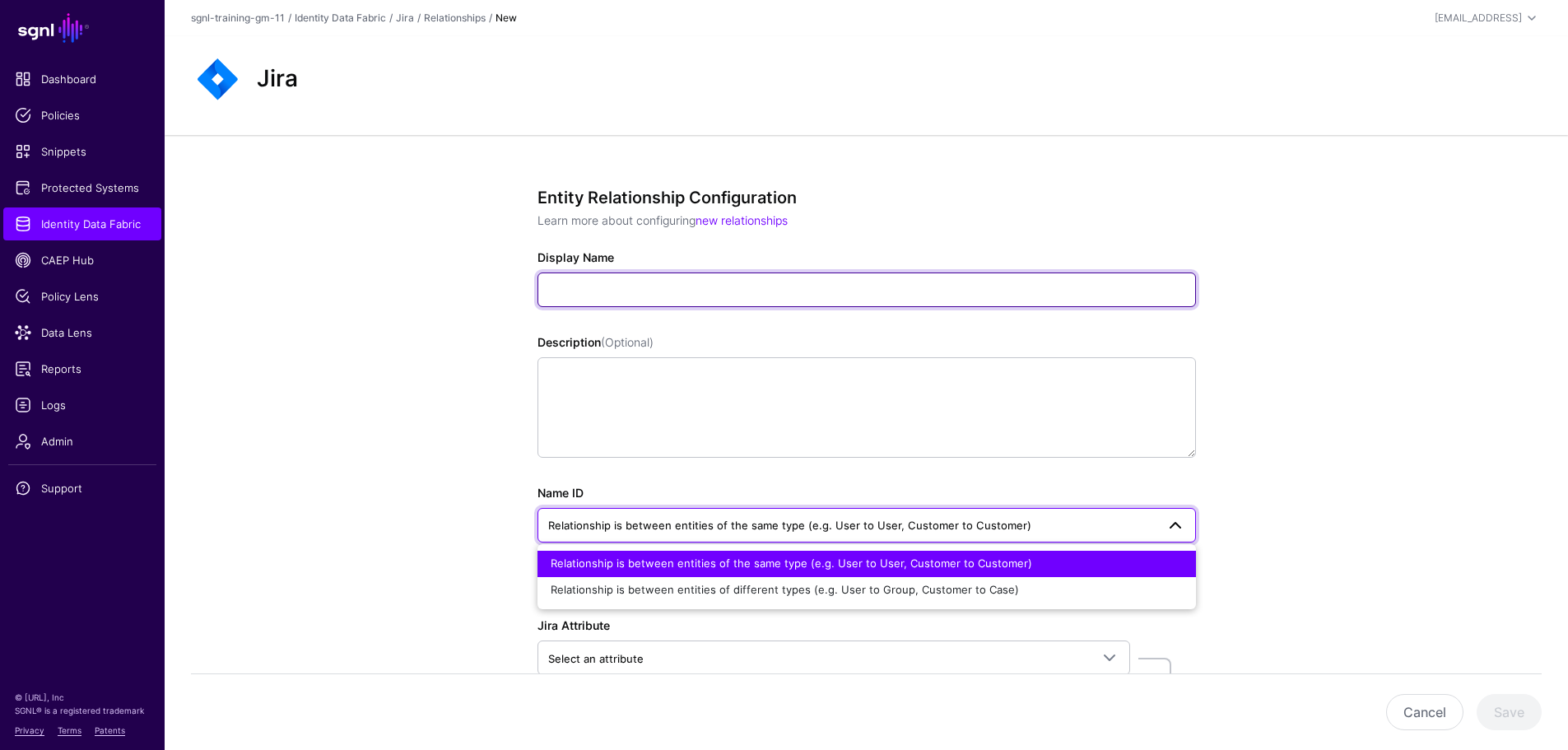
click at [607, 295] on input "Display Name" at bounding box center [866, 289] width 659 height 34
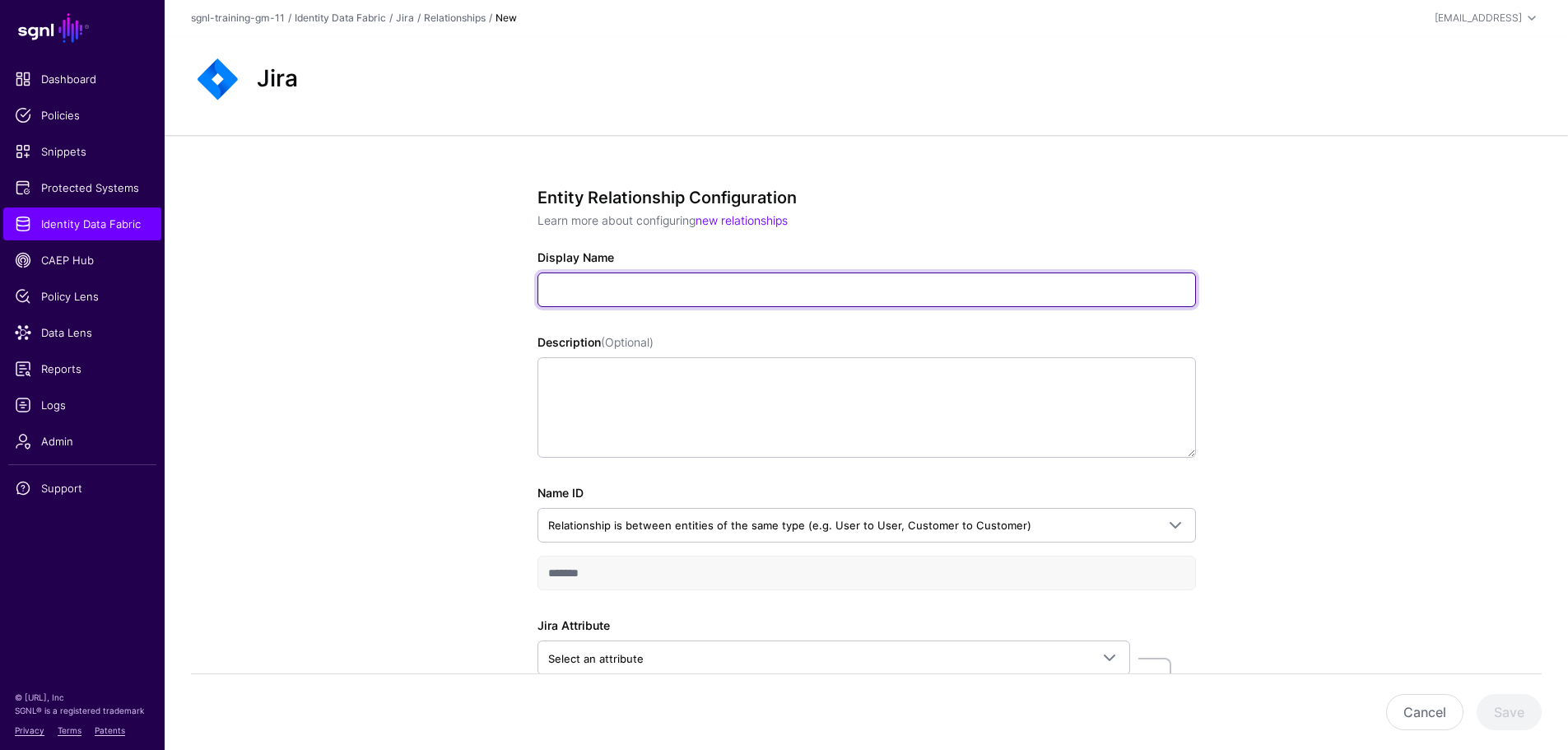
paste input "**********"
type input "**********"
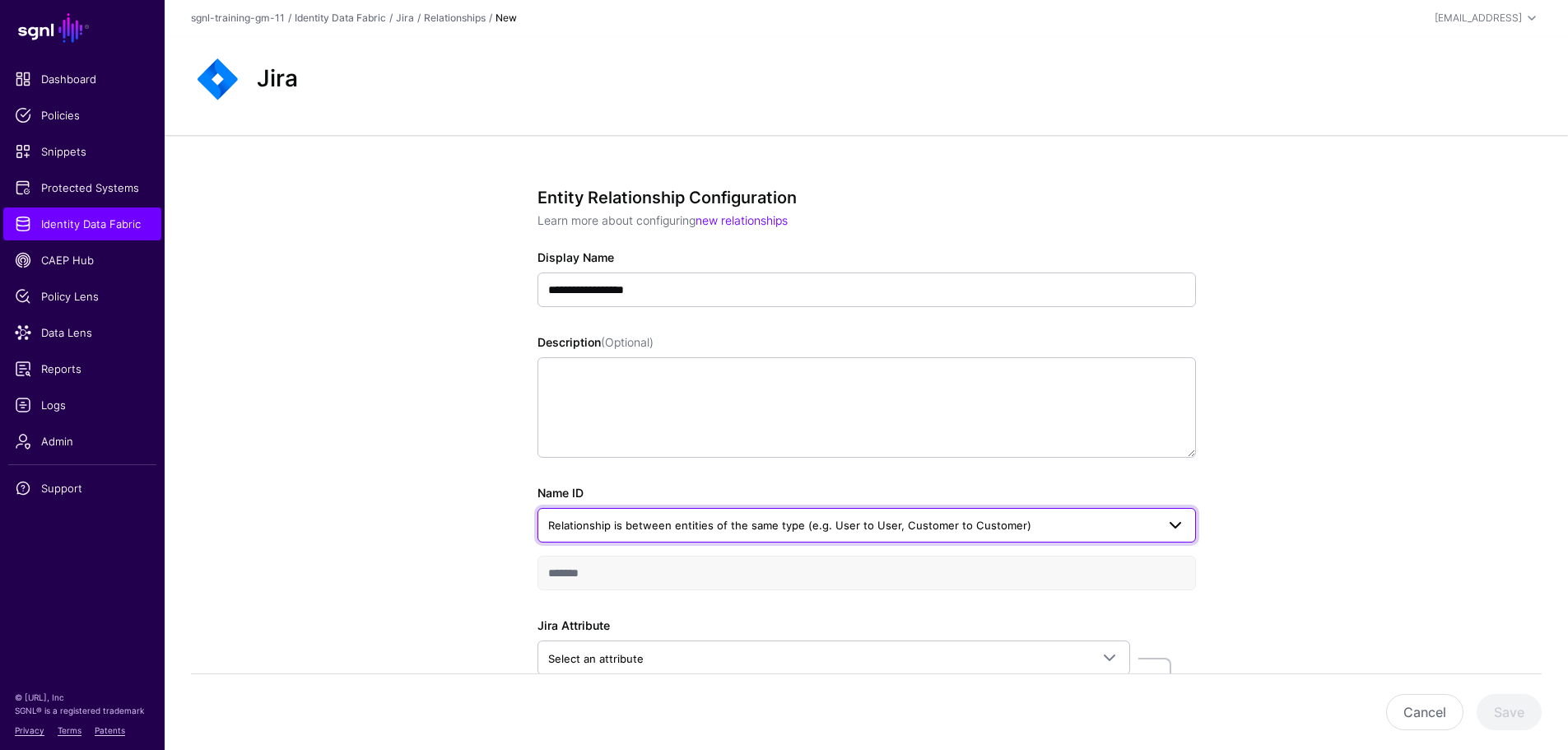
click at [642, 518] on span "Relationship is between entities of the same type (e.g. User to User, Customer …" at bounding box center [851, 524] width 607 height 18
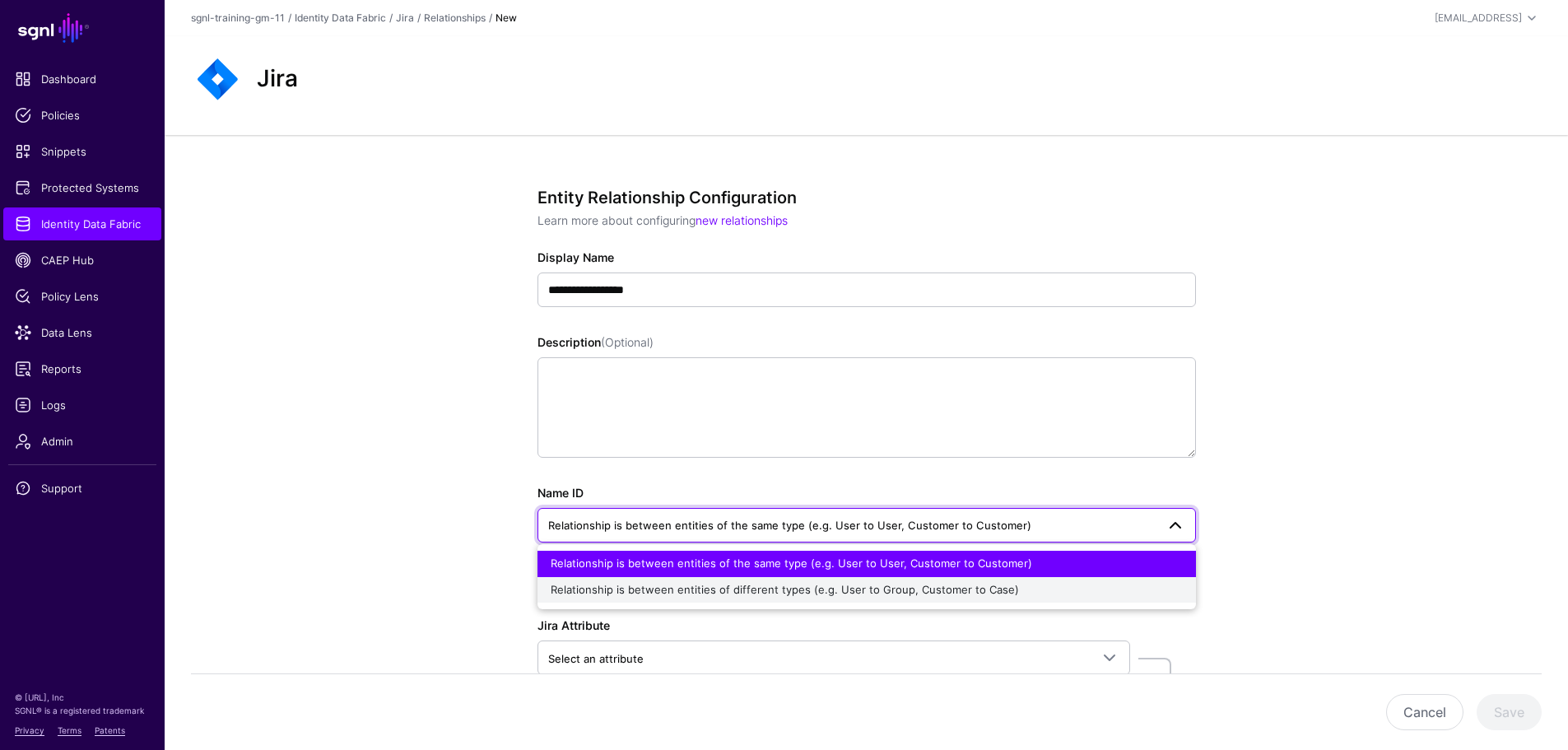
click at [639, 585] on span "Relationship is between entities of different types (e.g. User to Group, Custom…" at bounding box center [784, 589] width 468 height 13
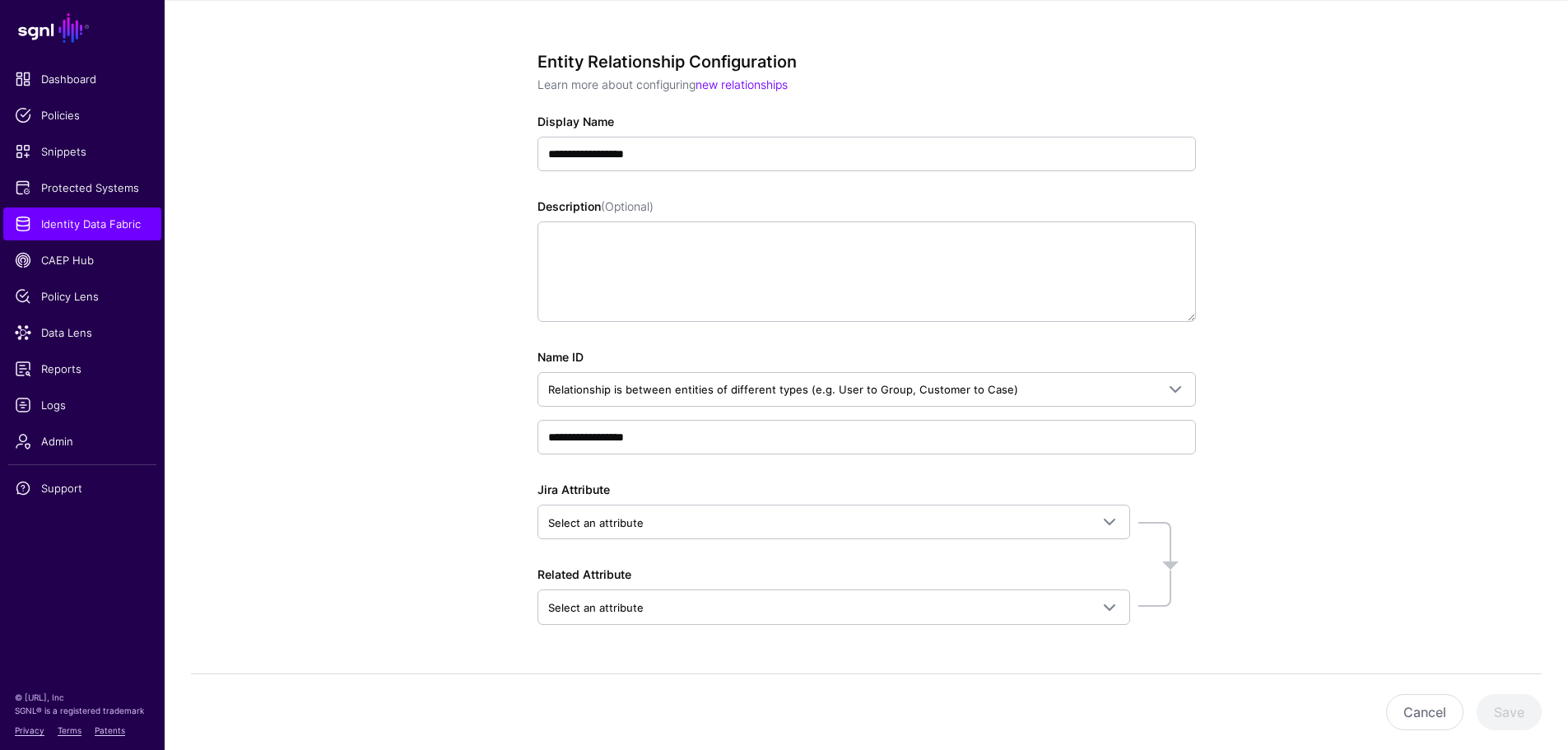
scroll to position [164, 0]
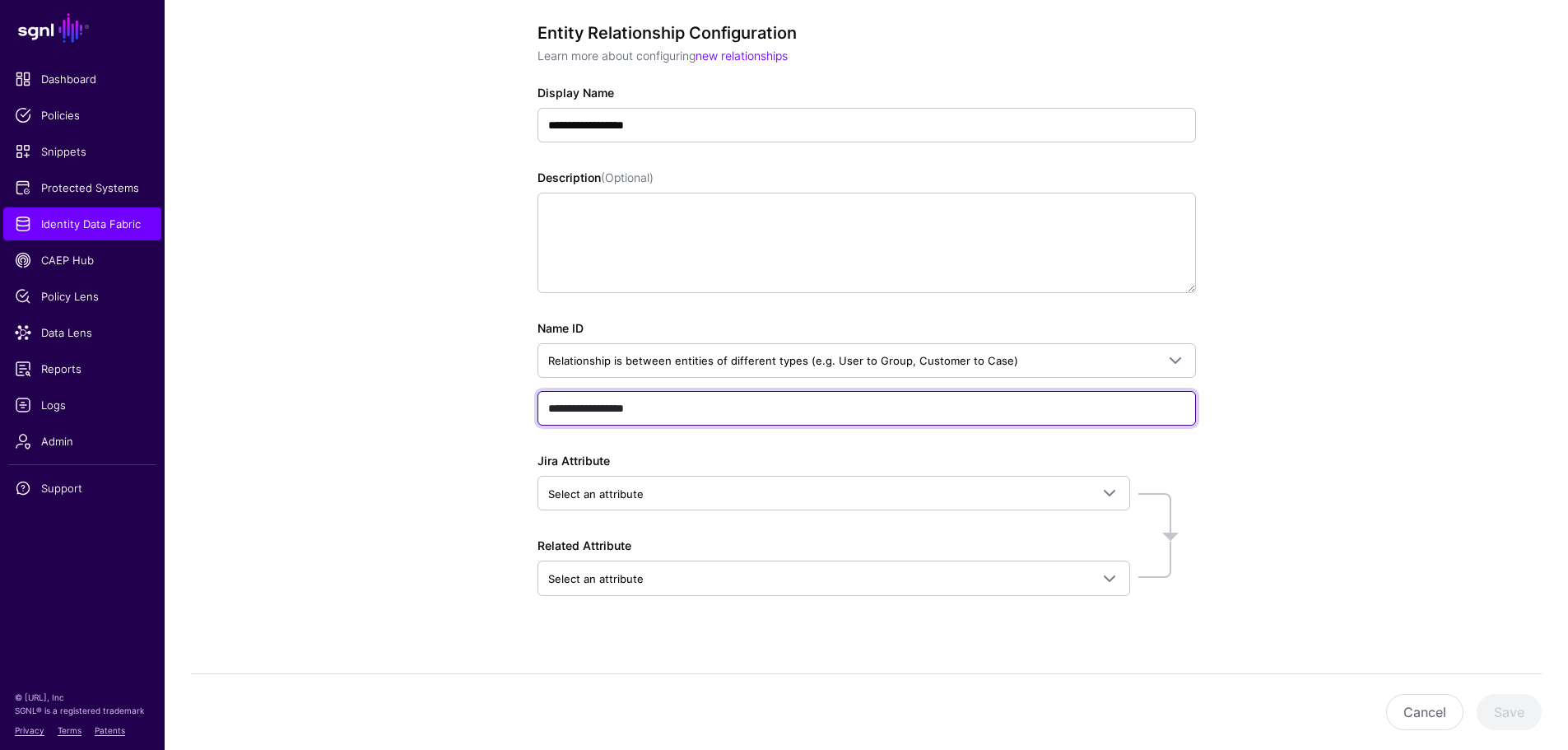
click at [640, 409] on input "**********" at bounding box center [866, 408] width 659 height 34
paste input "text"
type input "**********"
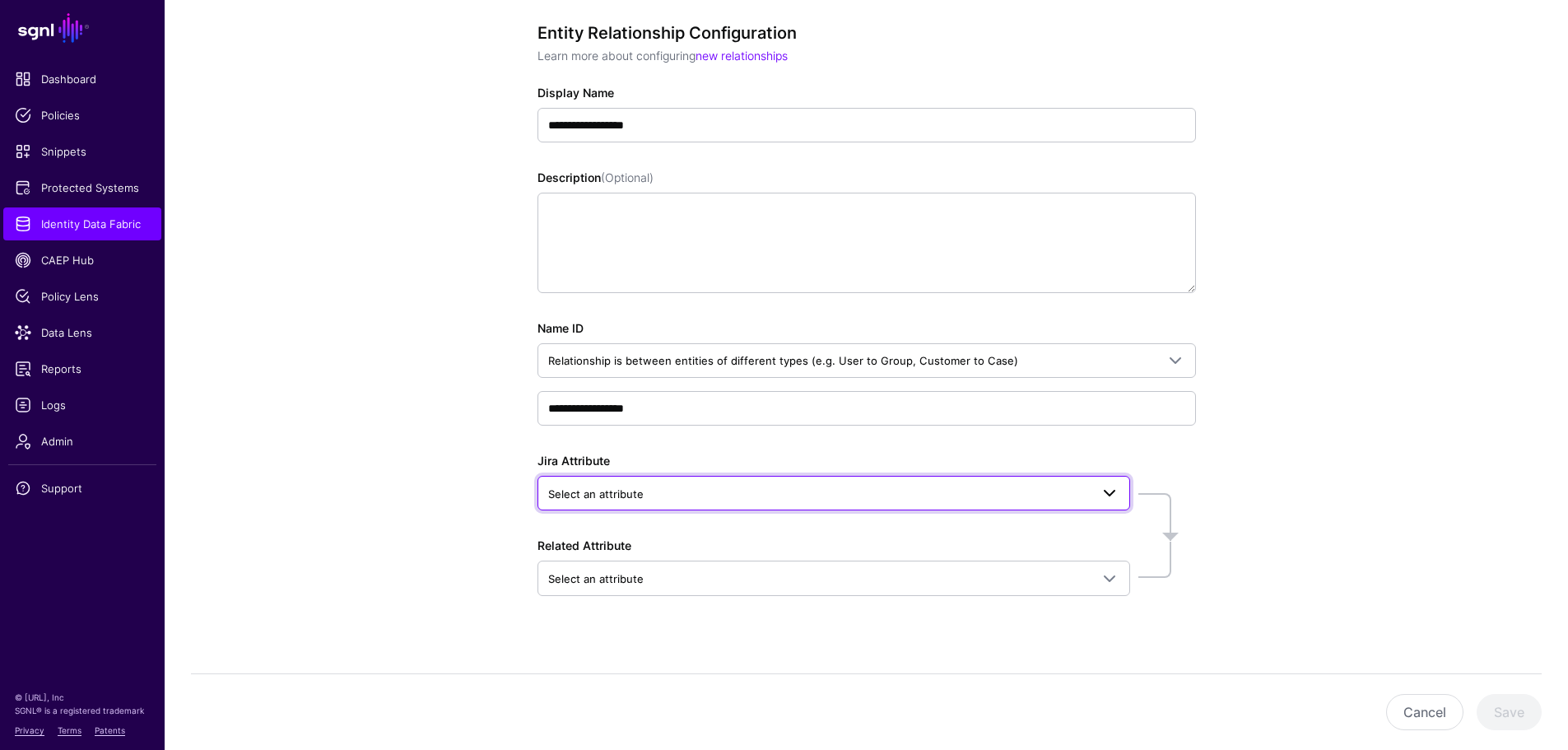
click at [562, 494] on span "Select an attribute" at bounding box center [595, 493] width 96 height 13
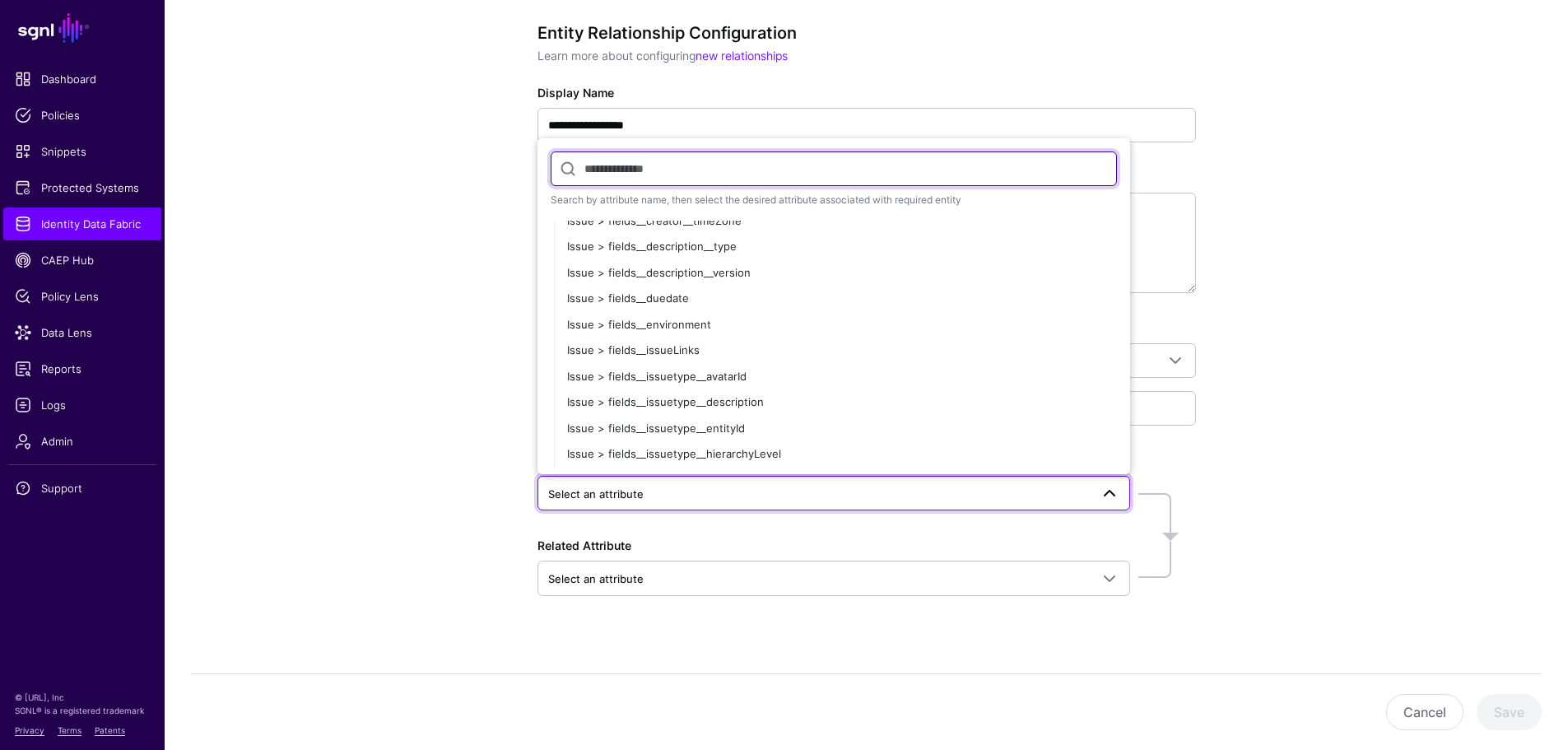
scroll to position [715, 0]
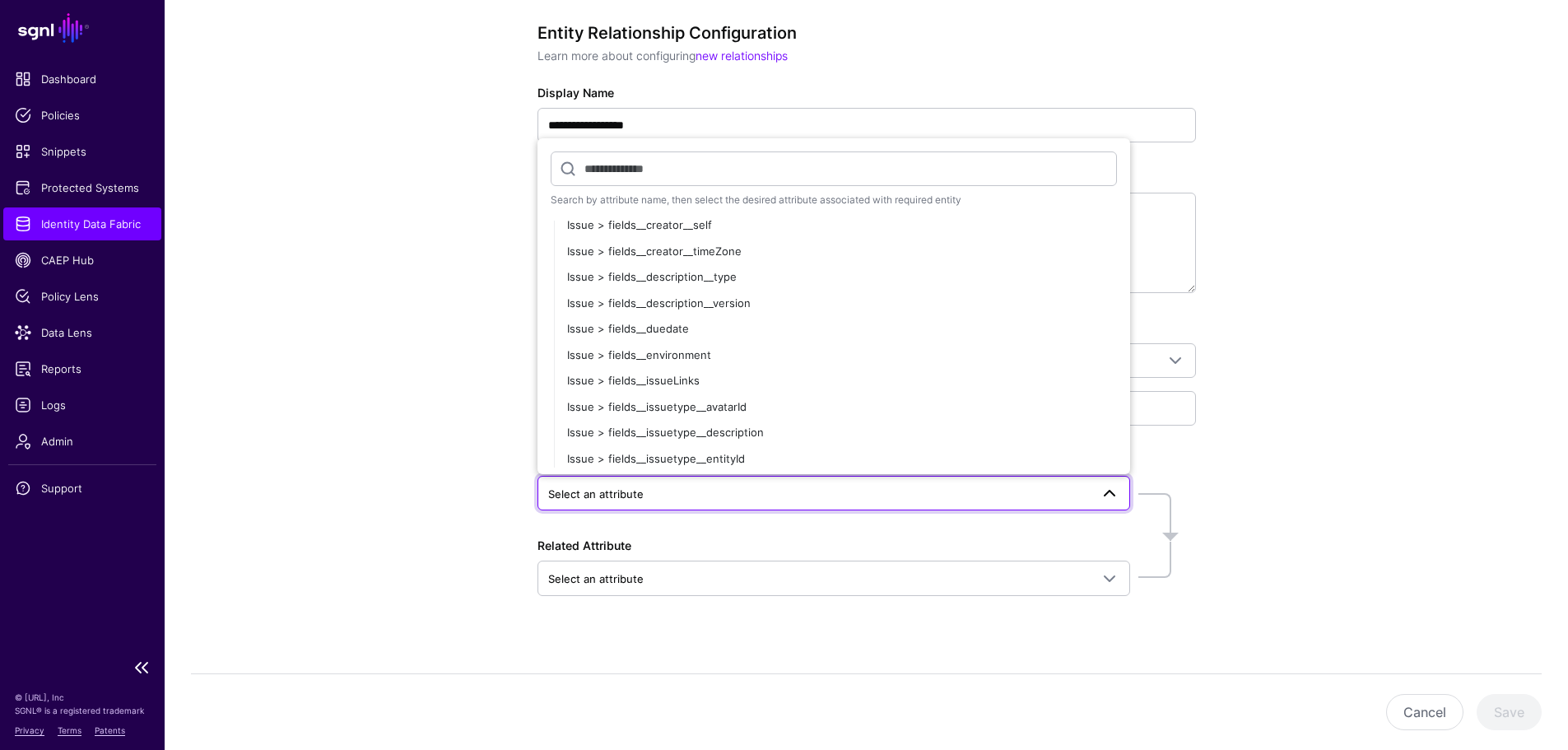
click at [102, 234] on link "Identity Data Fabric" at bounding box center [82, 224] width 158 height 33
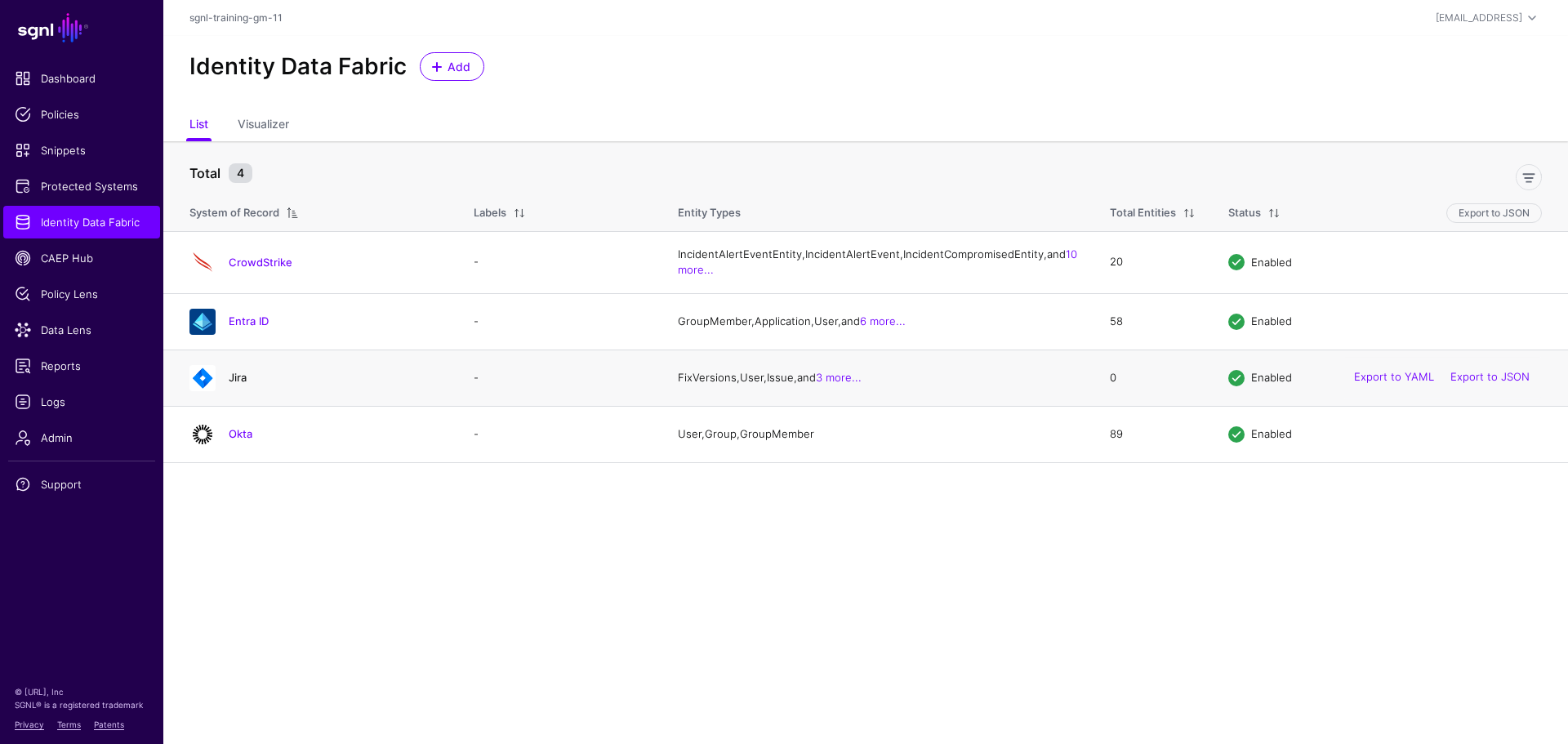
click at [233, 384] on link "Jira" at bounding box center [238, 377] width 18 height 13
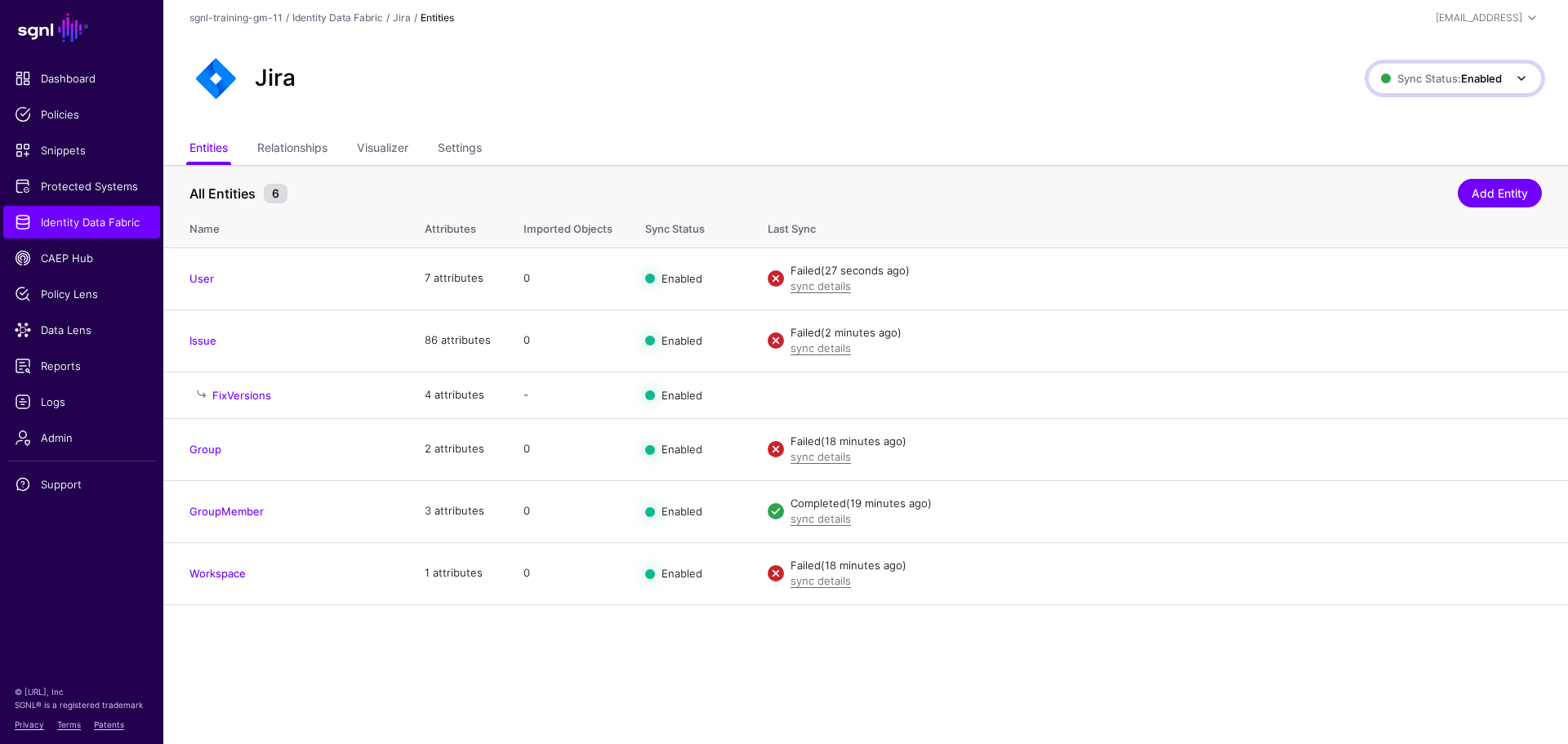
click at [1501, 84] on span at bounding box center [1516, 78] width 29 height 20
click at [1449, 176] on span "Disabled Syncing inactive for all configured entities" at bounding box center [1437, 196] width 183 height 53
click at [1379, 276] on link "Disable Sync" at bounding box center [1362, 277] width 64 height 13
click at [1351, 333] on link "Disable Sync" at bounding box center [1362, 339] width 64 height 13
click at [1372, 453] on link "Disable Sync" at bounding box center [1362, 448] width 64 height 13
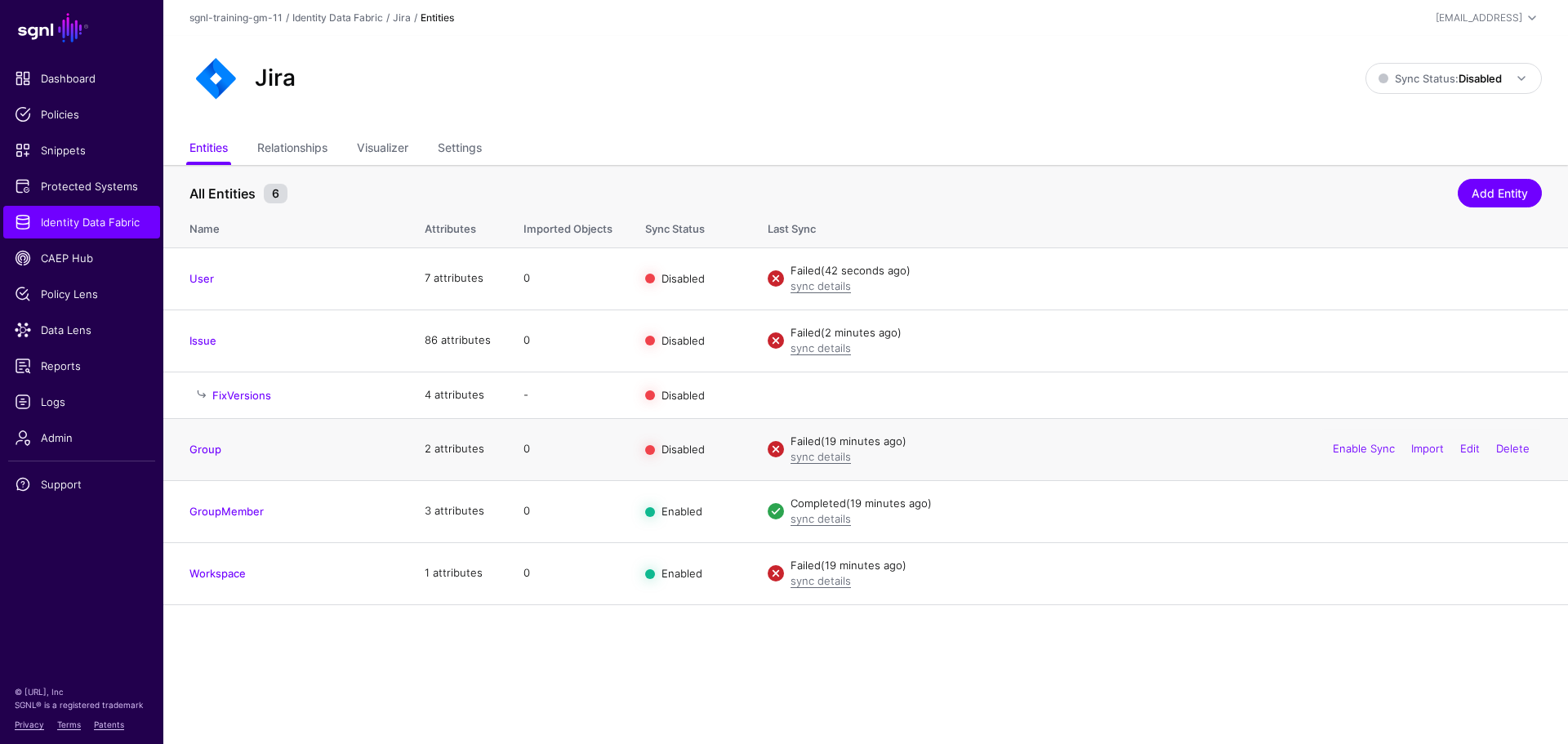
click at [1372, 458] on div "Enable Sync Import Edit Delete" at bounding box center [1430, 449] width 221 height 41
click at [1371, 516] on link "Disable Sync" at bounding box center [1362, 510] width 64 height 13
click at [1361, 578] on link "Disable Sync" at bounding box center [1362, 571] width 64 height 13
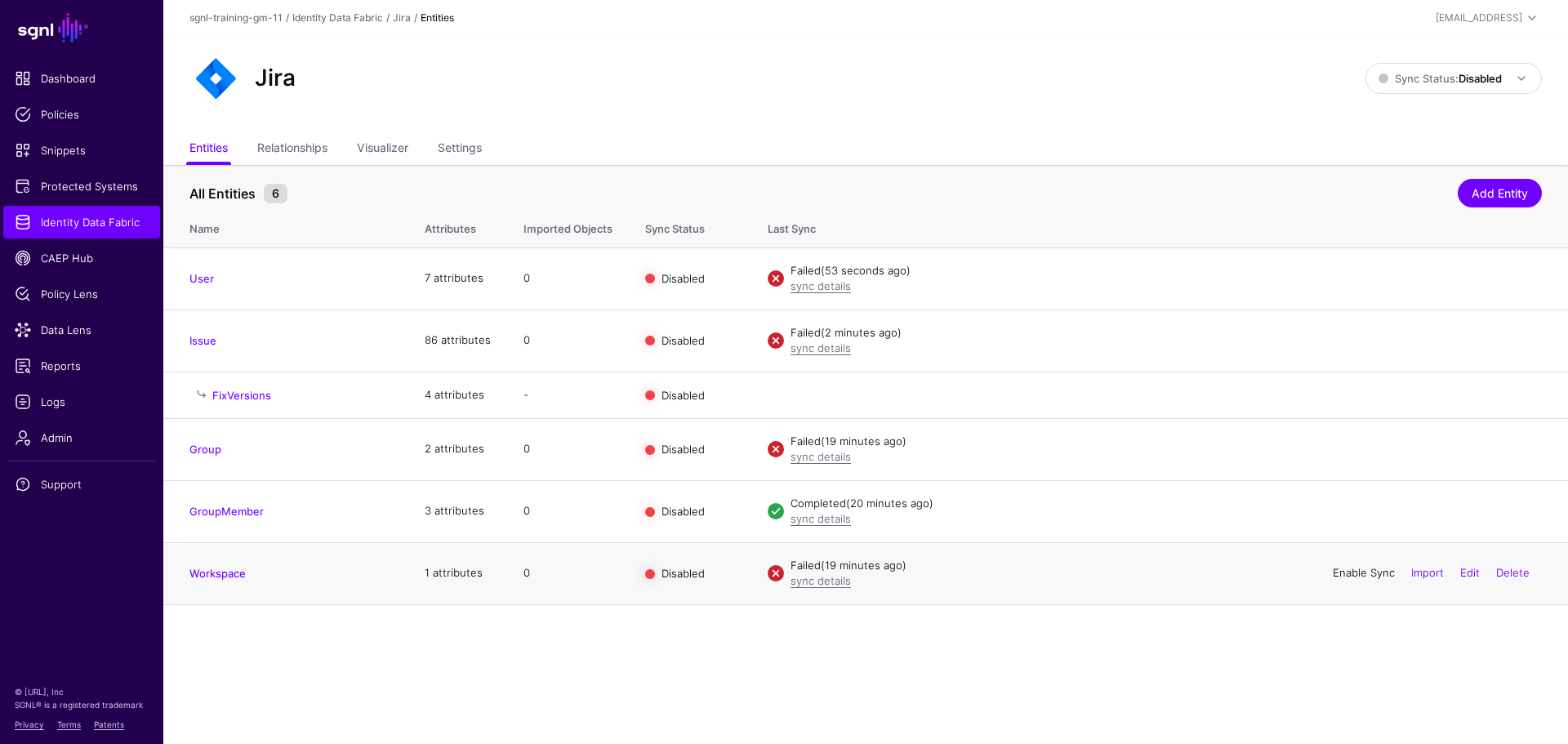
click at [1361, 570] on link "Enable Sync" at bounding box center [1364, 571] width 62 height 13
click at [1362, 517] on link "Enable Sync" at bounding box center [1364, 510] width 62 height 13
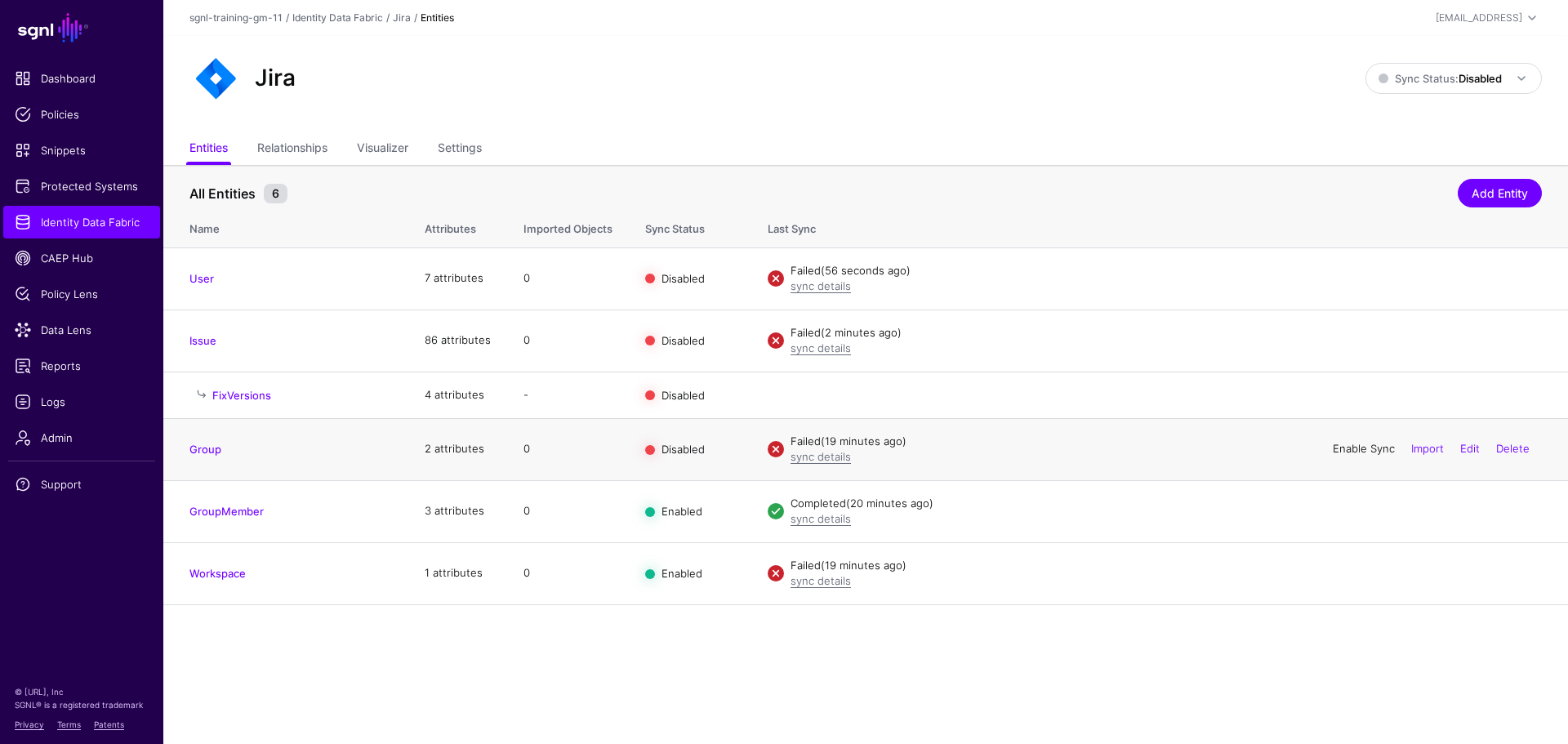
click at [1362, 442] on link "Enable Sync" at bounding box center [1364, 448] width 62 height 13
click at [1364, 334] on link "Enable Sync" at bounding box center [1364, 339] width 62 height 13
click at [1365, 271] on link "Enable Sync" at bounding box center [1364, 277] width 62 height 13
click at [1464, 85] on span "Sync Status: Disabled" at bounding box center [1440, 78] width 123 height 18
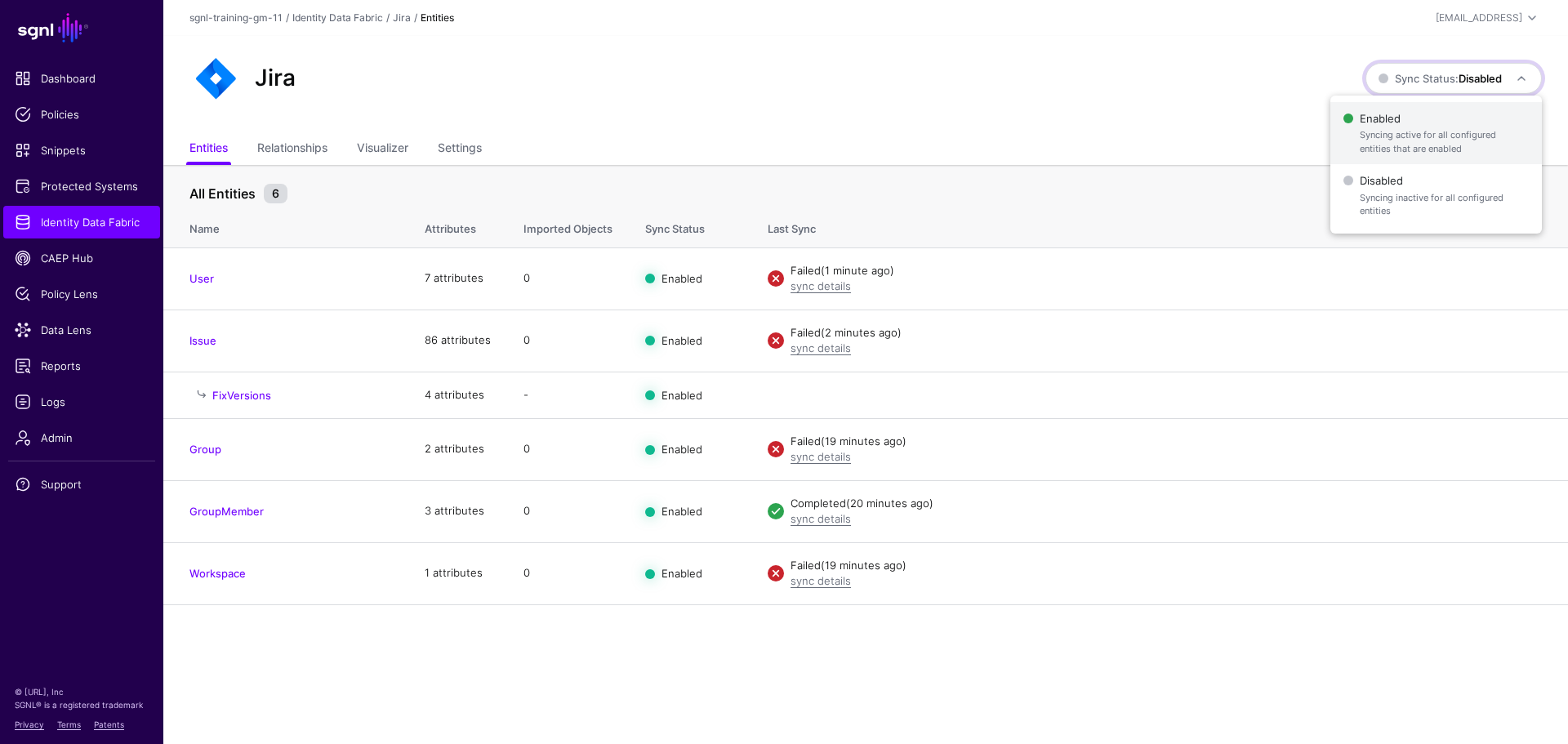
click at [1459, 141] on span "Syncing active for all configured entities that are enabled" at bounding box center [1444, 142] width 169 height 27
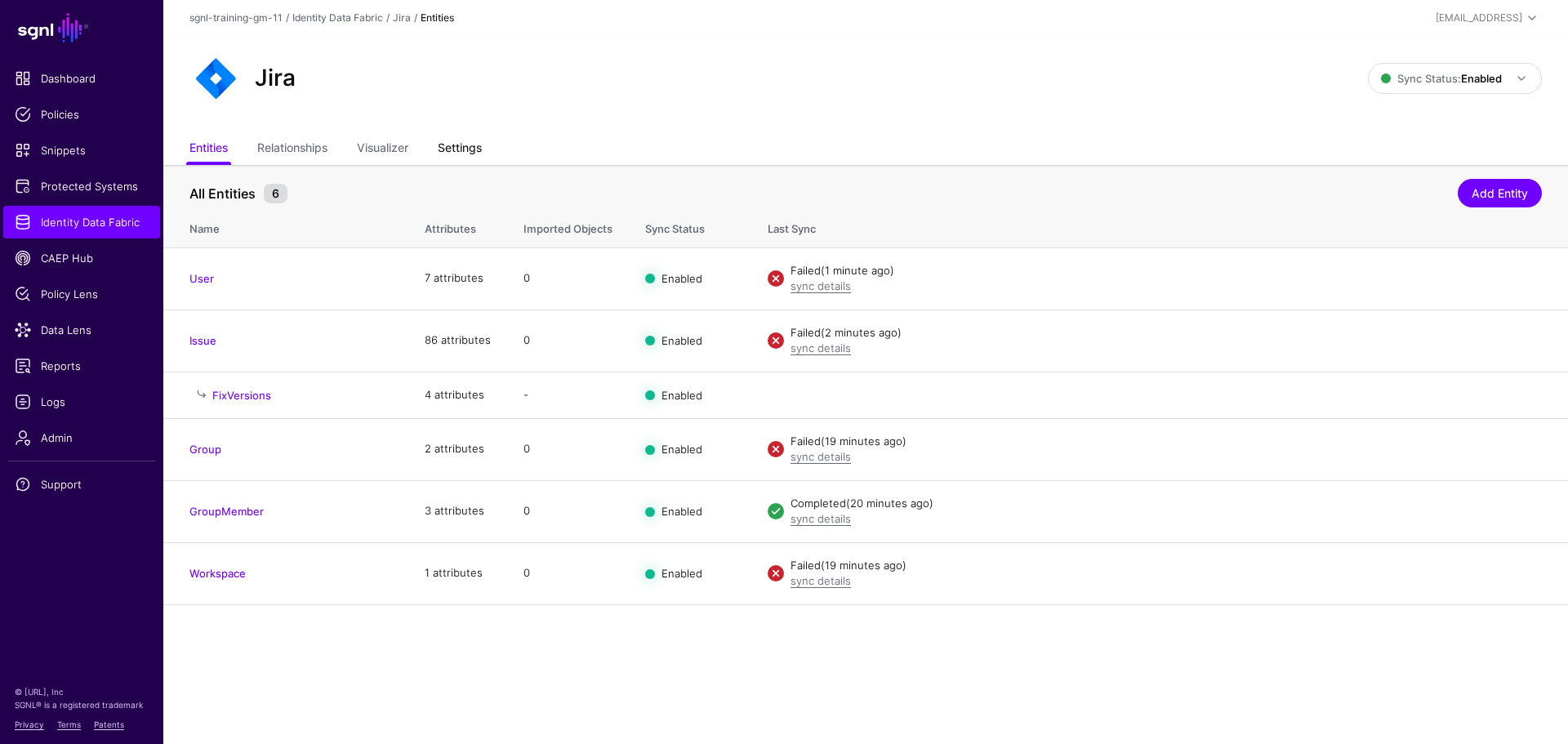
click at [479, 153] on link "Settings" at bounding box center [460, 149] width 44 height 31
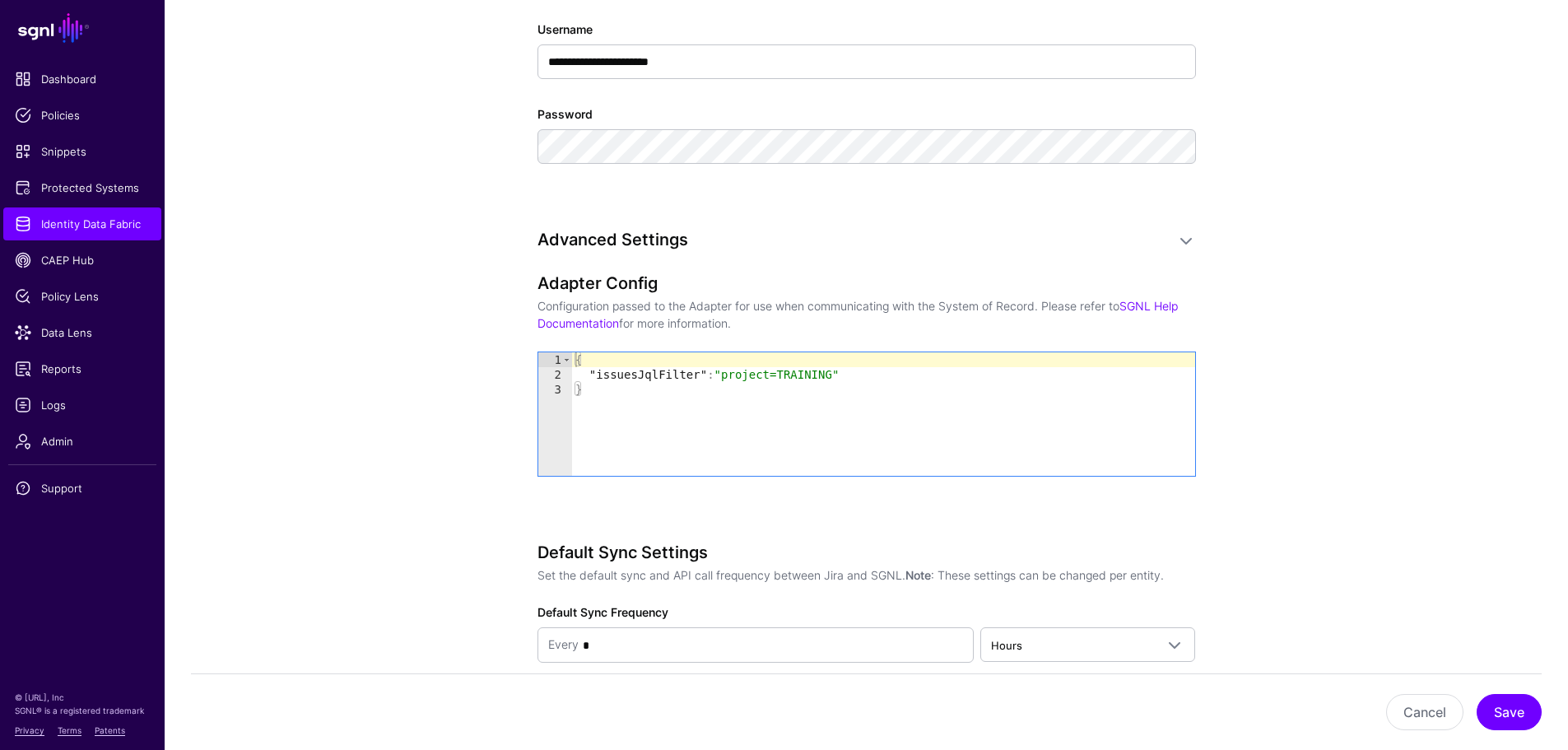
scroll to position [1235, 0]
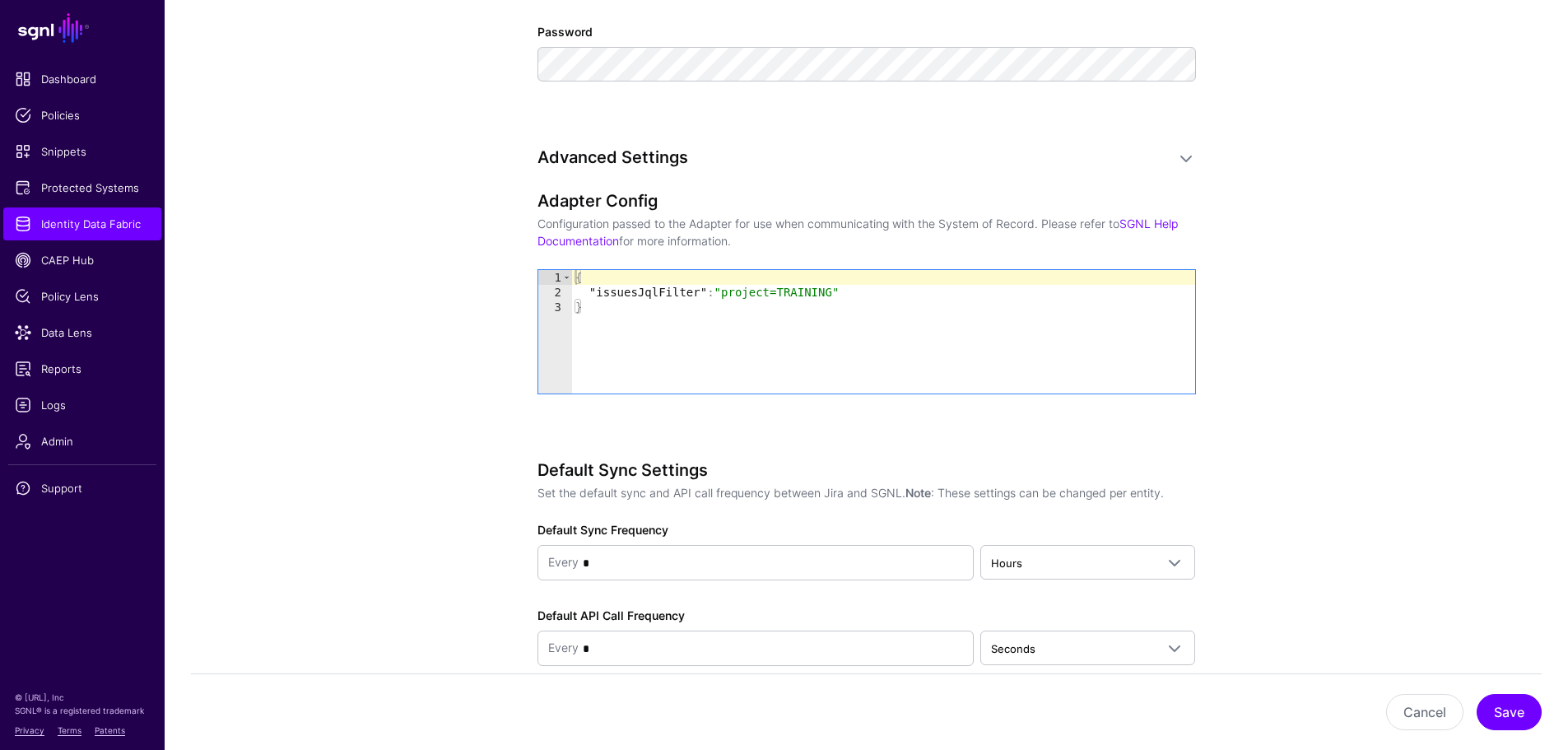
type textarea "*"
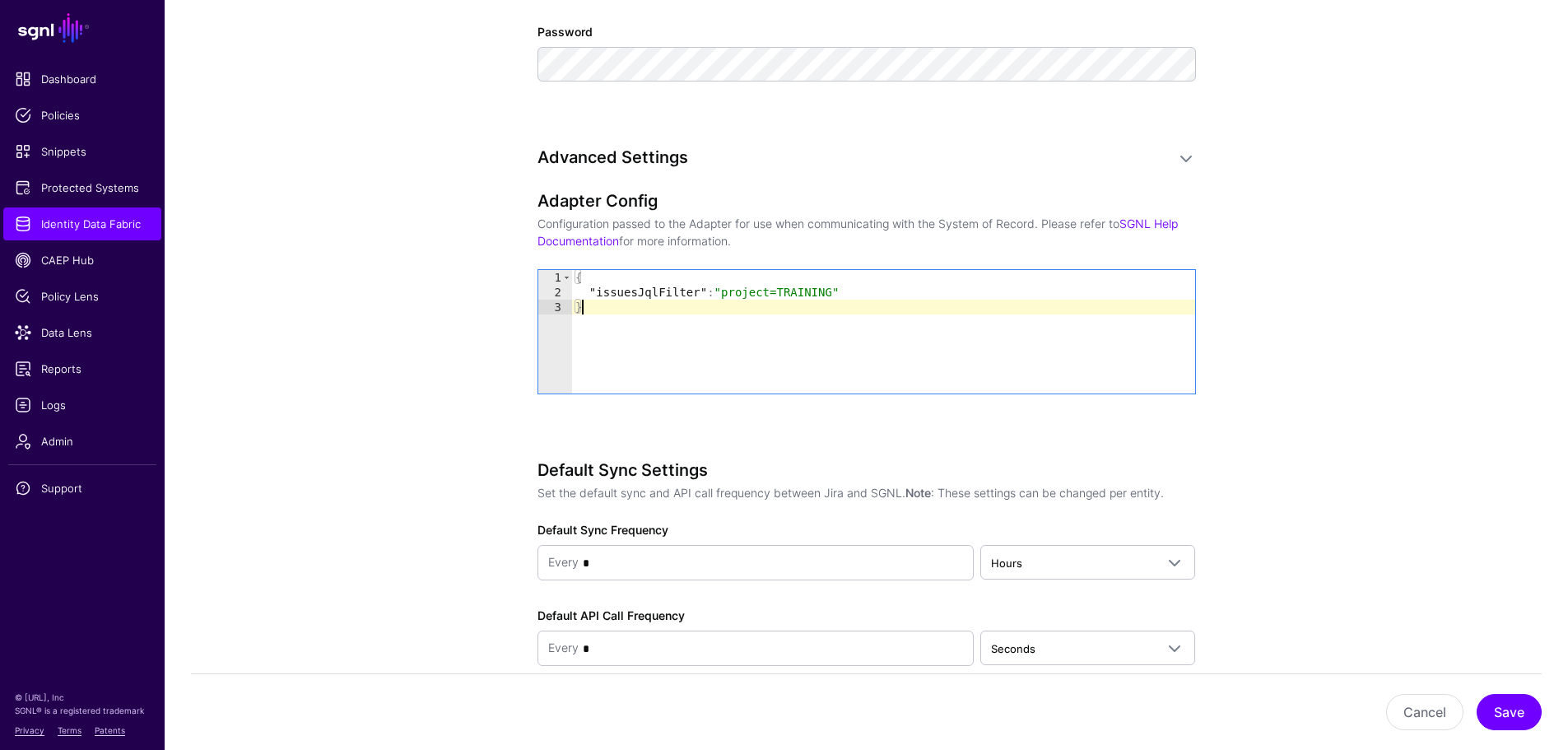
click at [668, 325] on div "{ "issuesJqlFilter" : "project=TRAINING" }" at bounding box center [883, 346] width 623 height 153
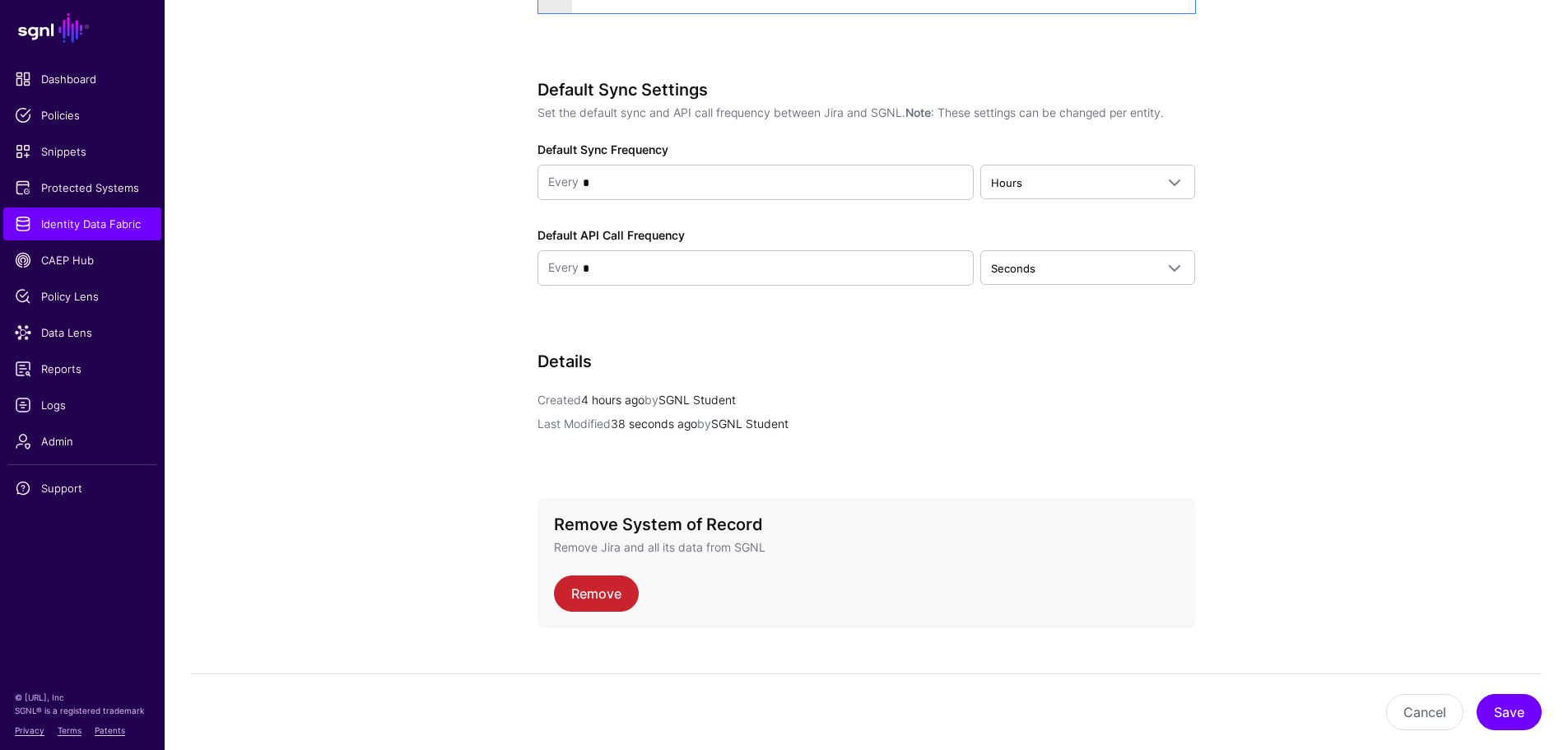
scroll to position [1643, 0]
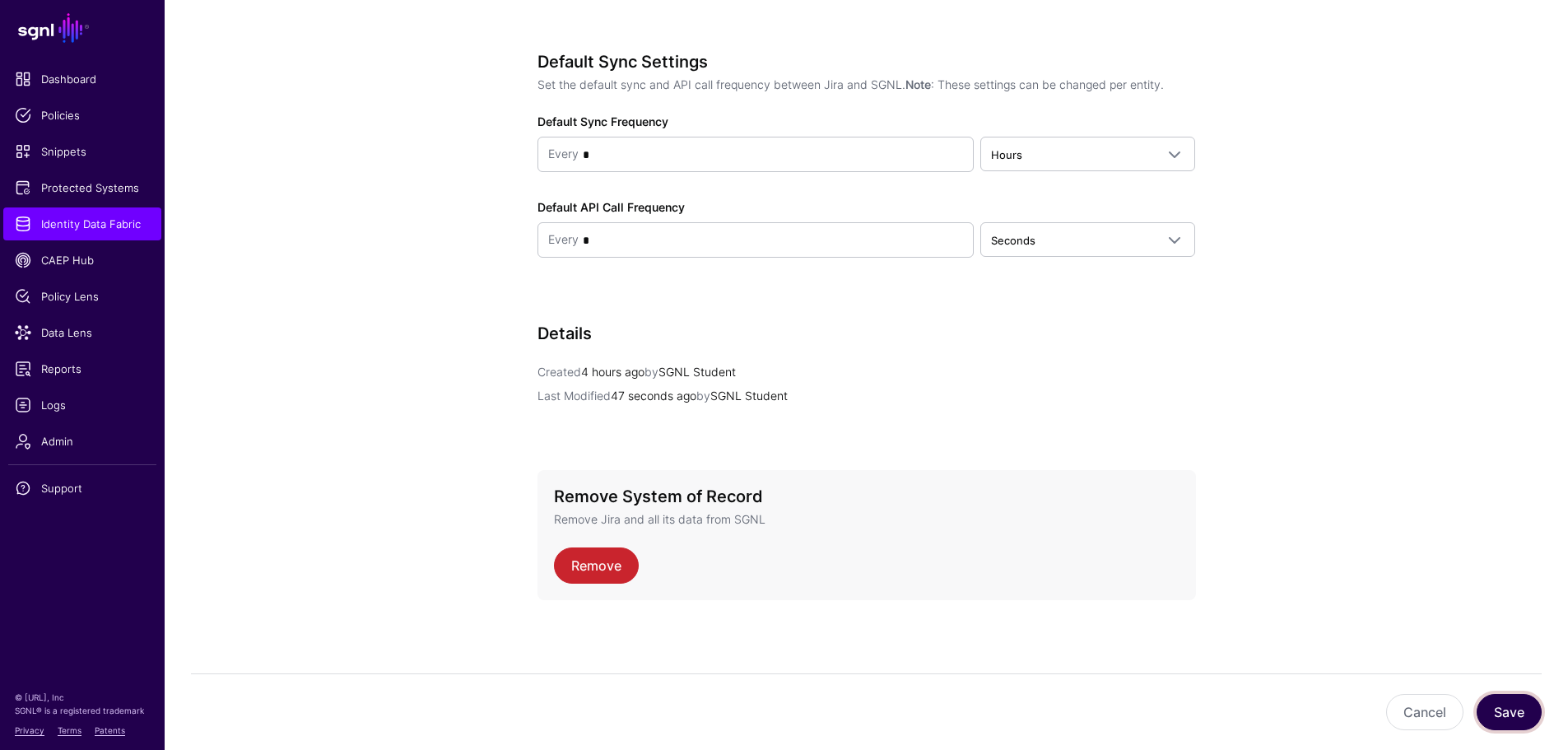
click at [1508, 723] on button "Save" at bounding box center [1508, 712] width 65 height 36
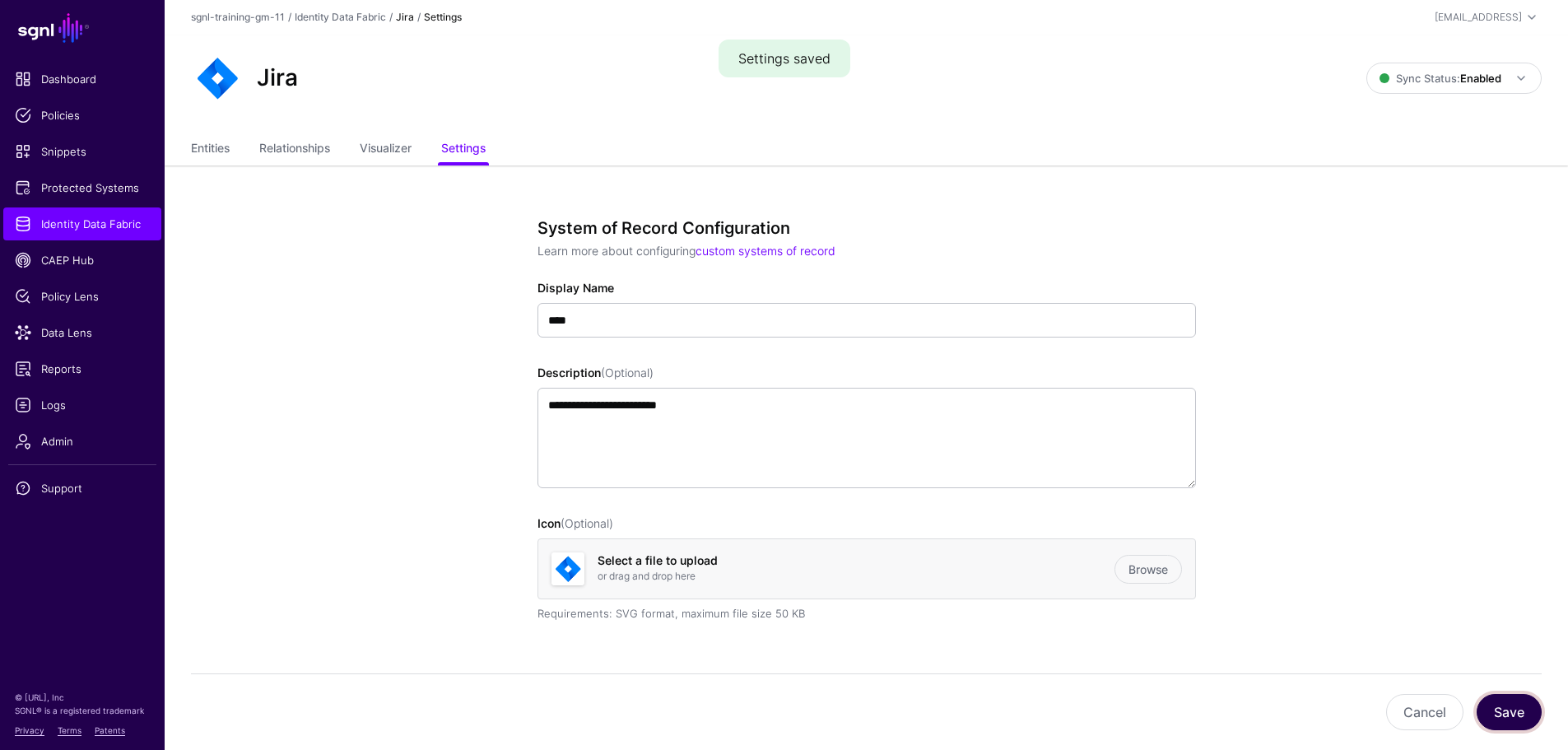
scroll to position [0, 0]
click at [219, 152] on link "Entities" at bounding box center [210, 151] width 39 height 31
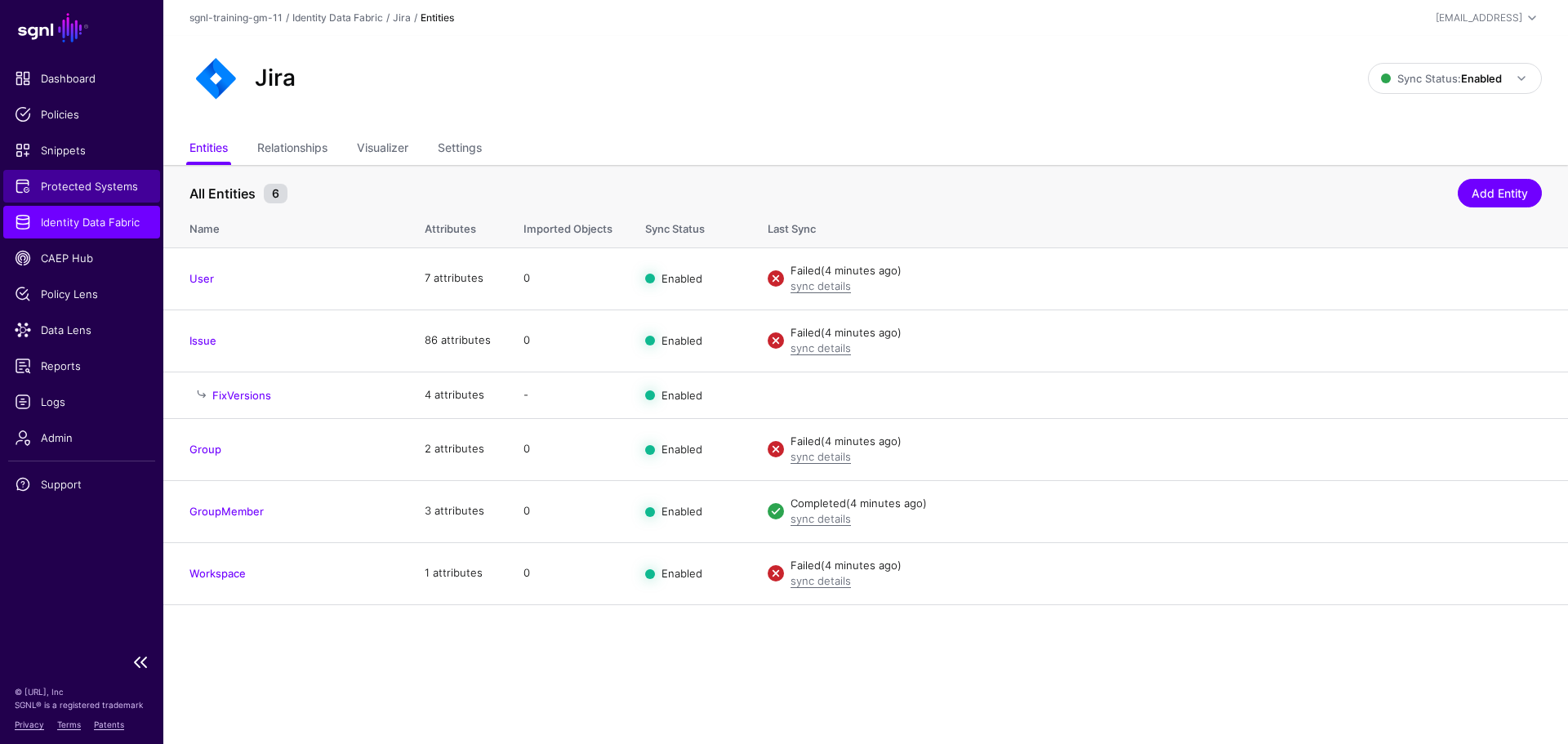
click at [88, 183] on span "Protected Systems" at bounding box center [81, 185] width 134 height 16
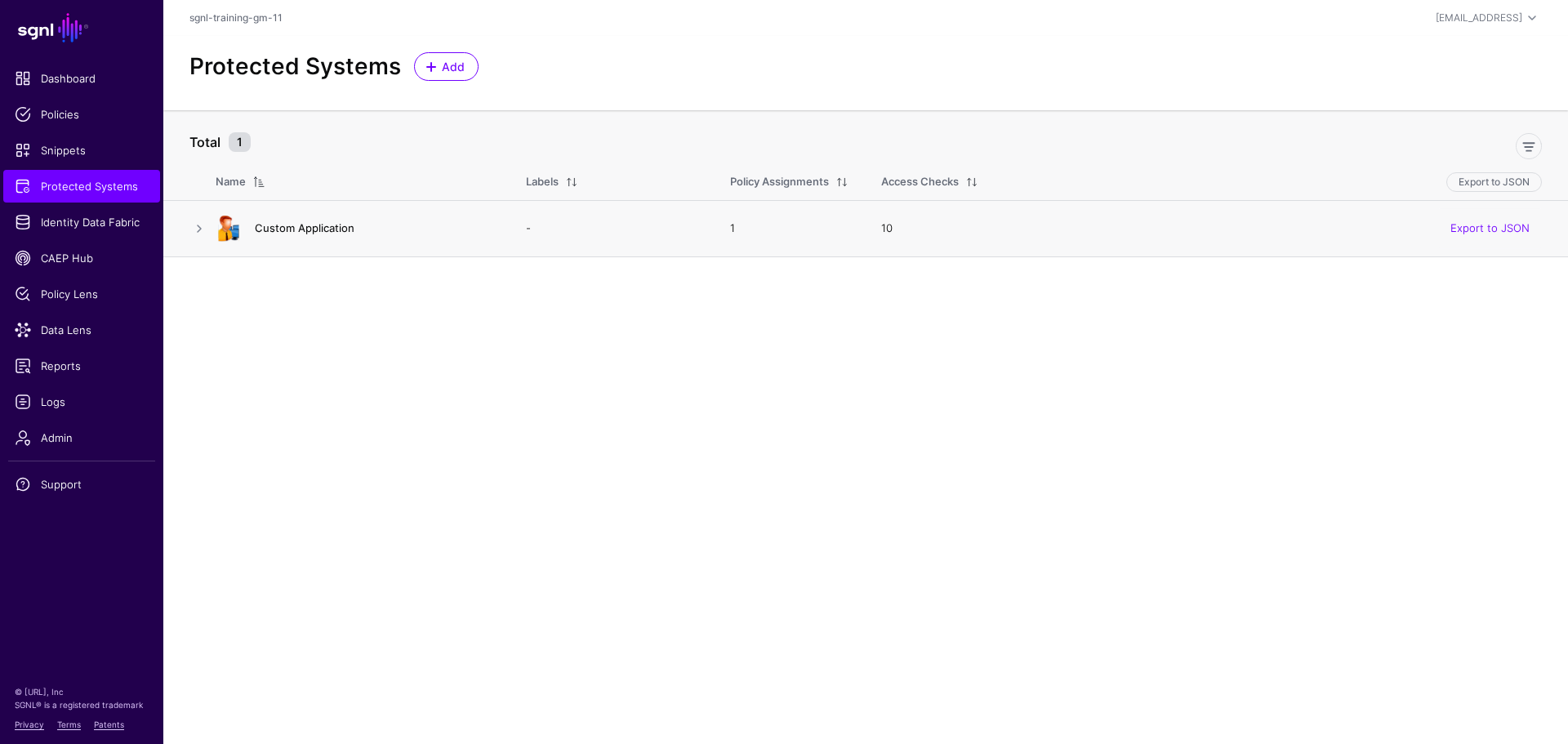
click at [260, 221] on link "Custom Application" at bounding box center [304, 227] width 100 height 13
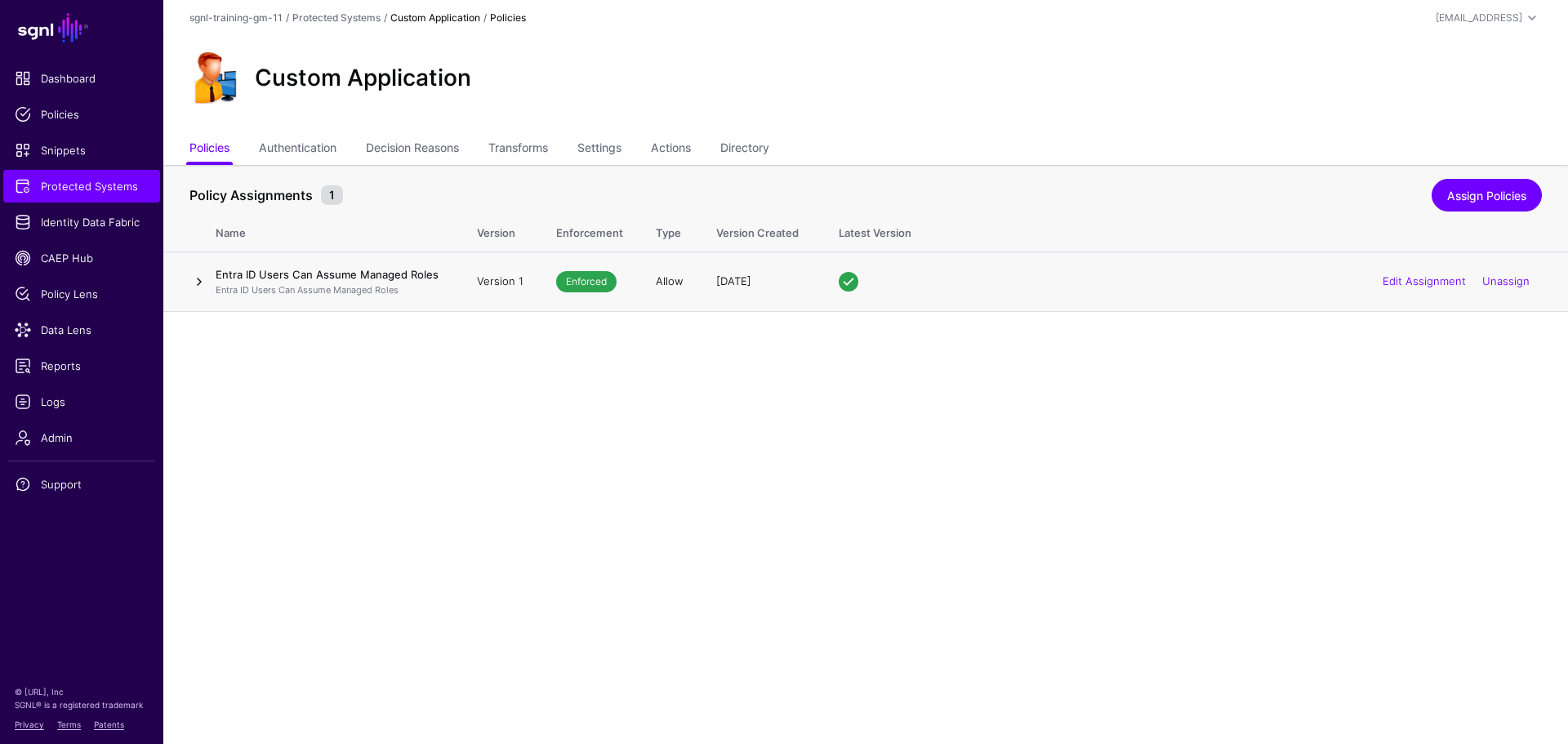
click at [200, 277] on link at bounding box center [199, 281] width 20 height 20
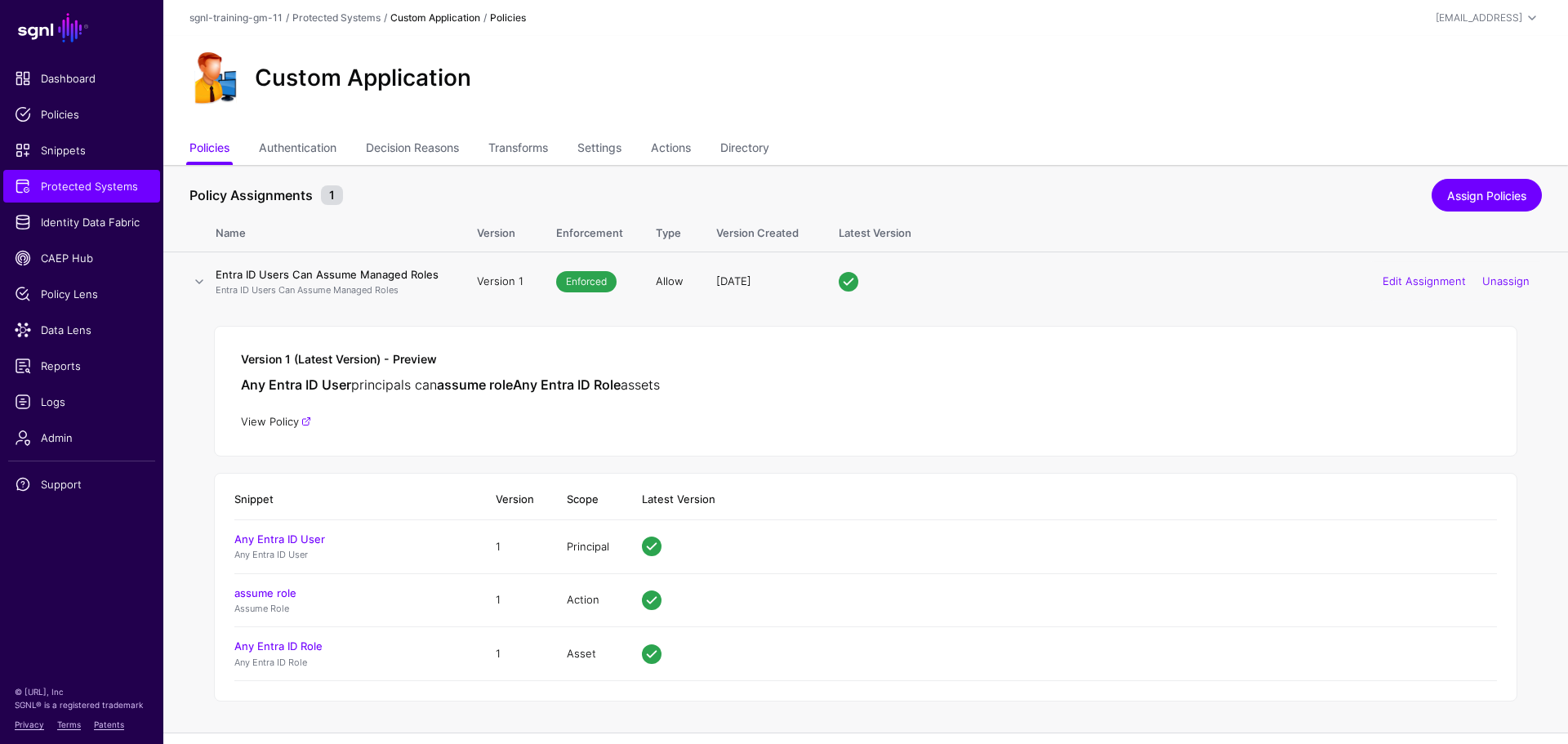
click at [276, 418] on link "View Policy" at bounding box center [276, 420] width 70 height 13
click at [328, 144] on link "Authentication" at bounding box center [297, 149] width 78 height 31
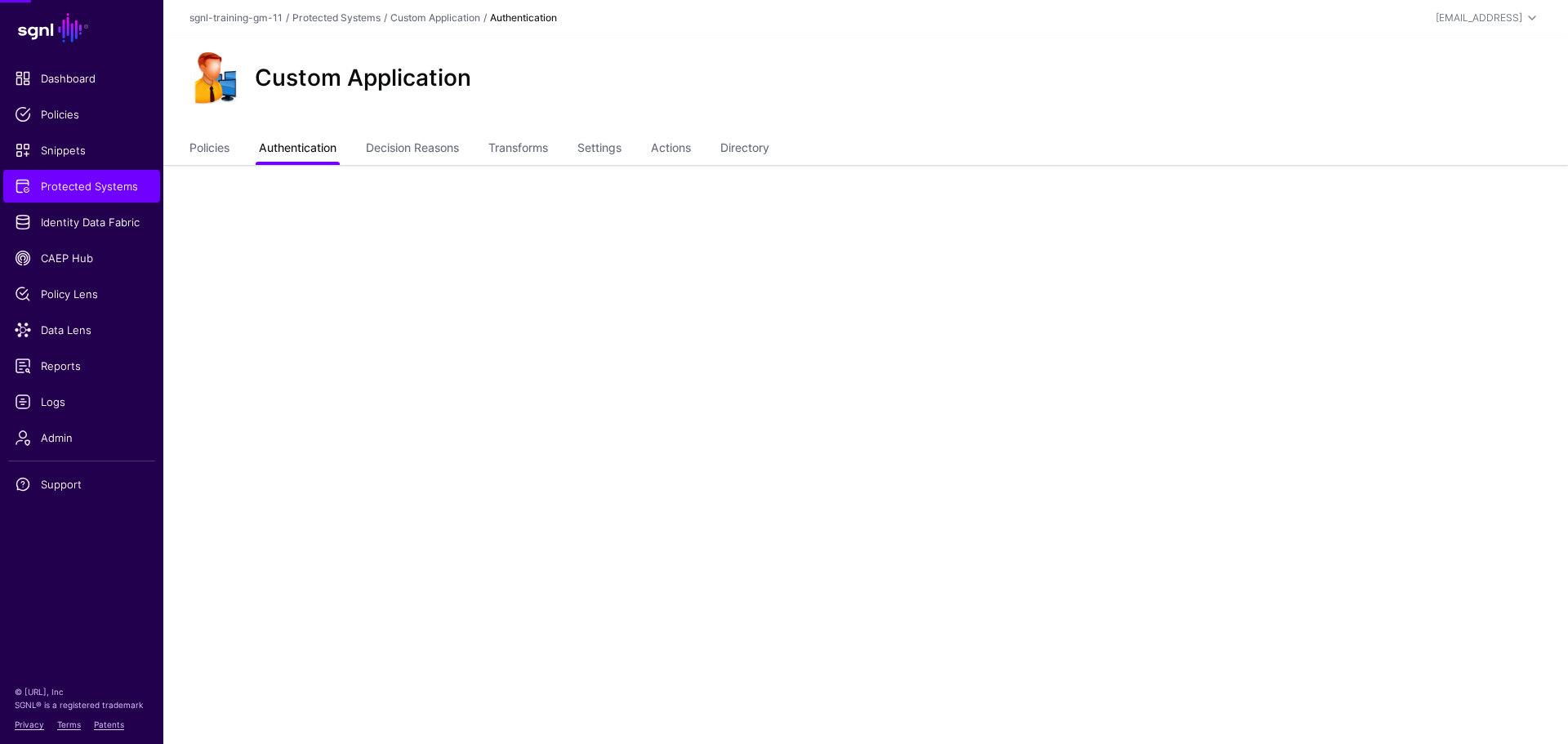
click at [328, 144] on link "Authentication" at bounding box center [297, 149] width 78 height 31
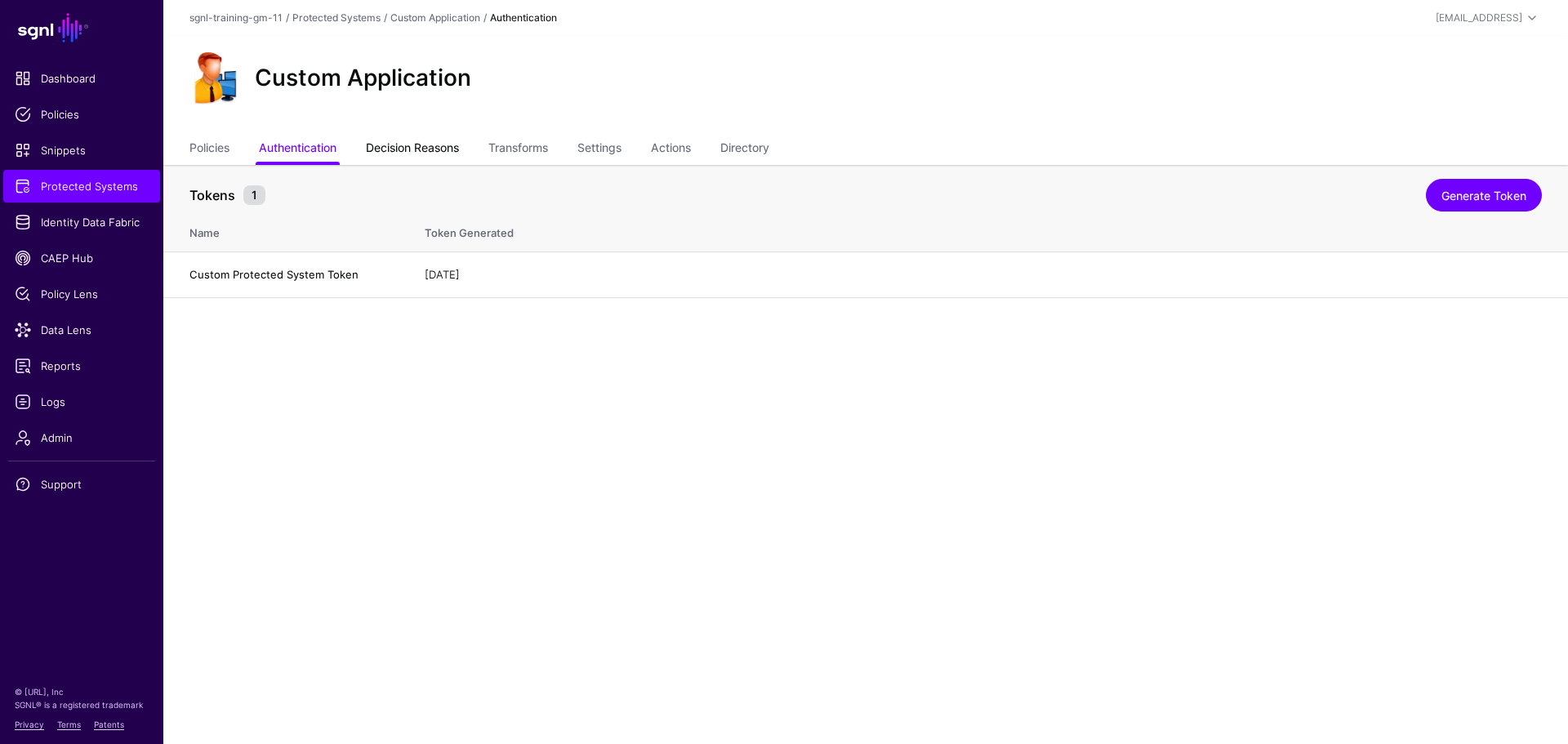
click at [424, 149] on link "Decision Reasons" at bounding box center [412, 149] width 93 height 31
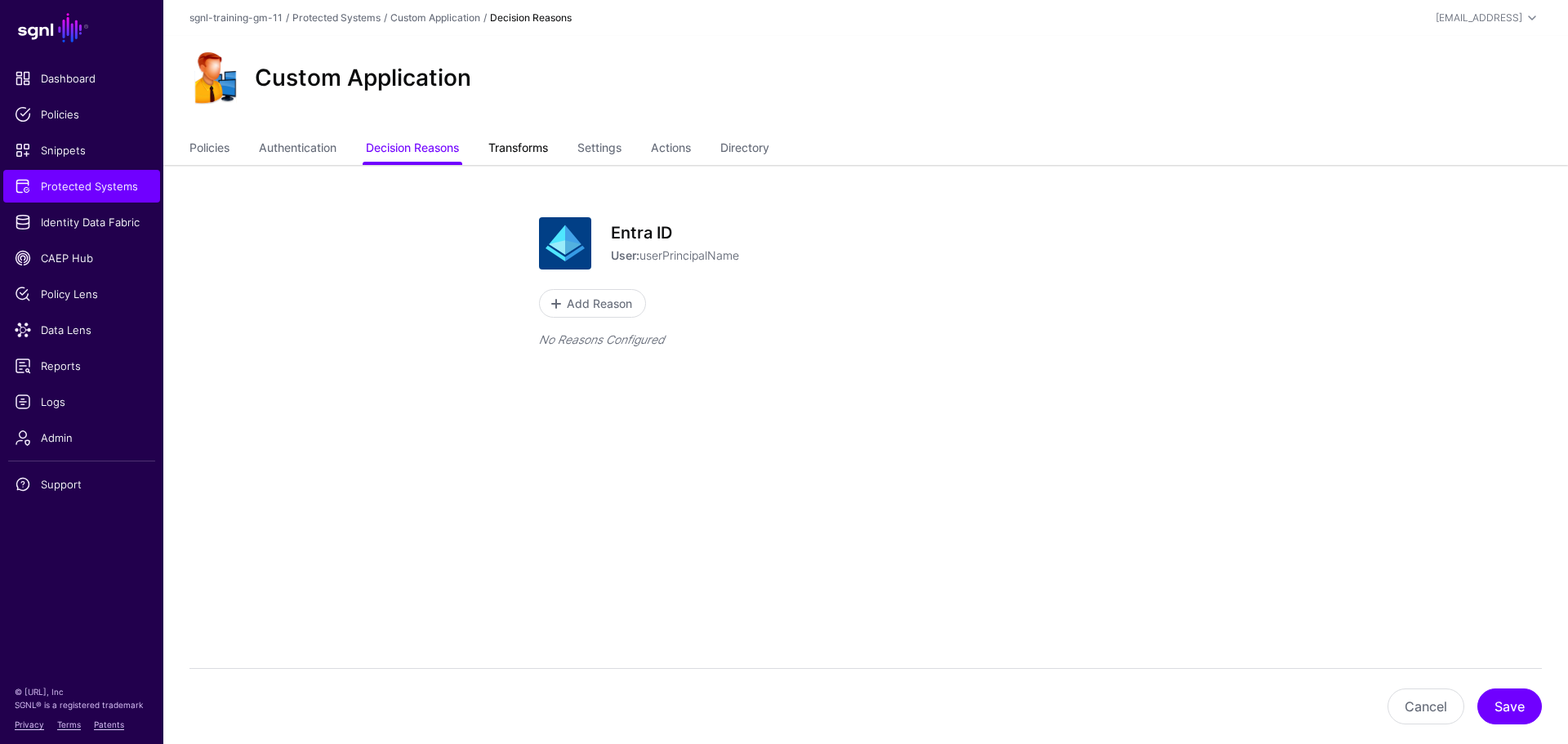
click at [539, 149] on link "Transforms" at bounding box center [518, 149] width 60 height 31
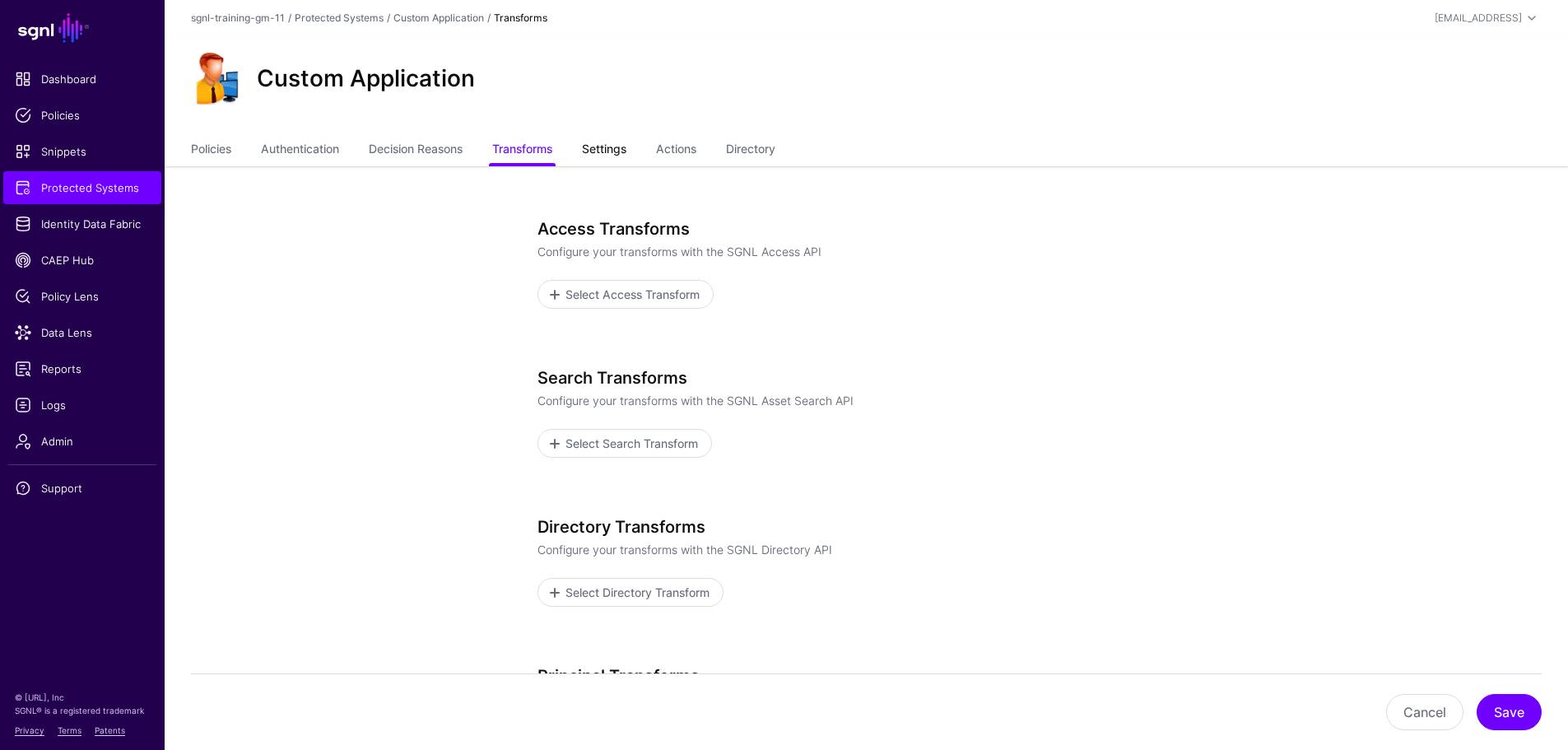
click at [608, 141] on link "Settings" at bounding box center [604, 151] width 45 height 31
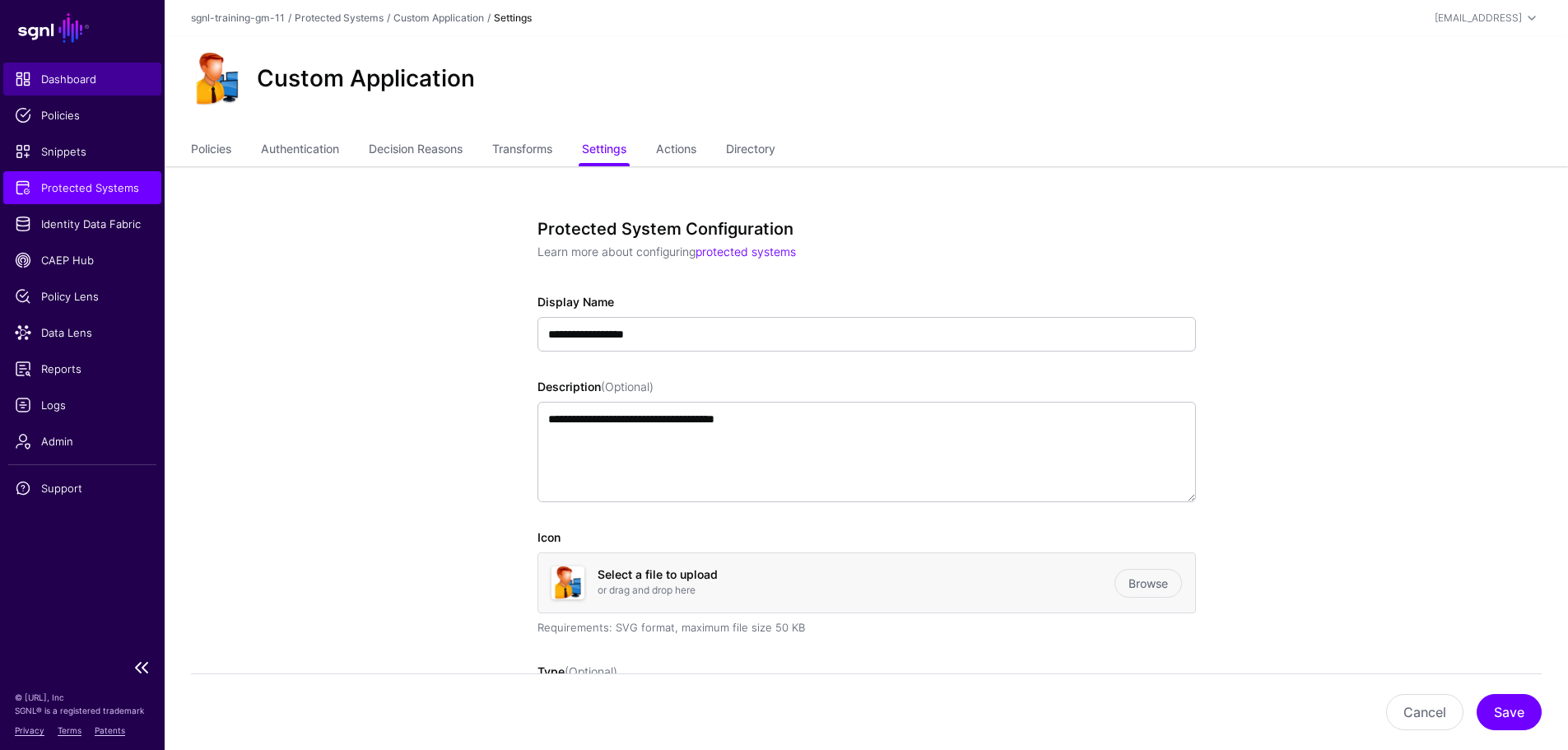
click at [65, 72] on span "Dashboard" at bounding box center [82, 78] width 135 height 16
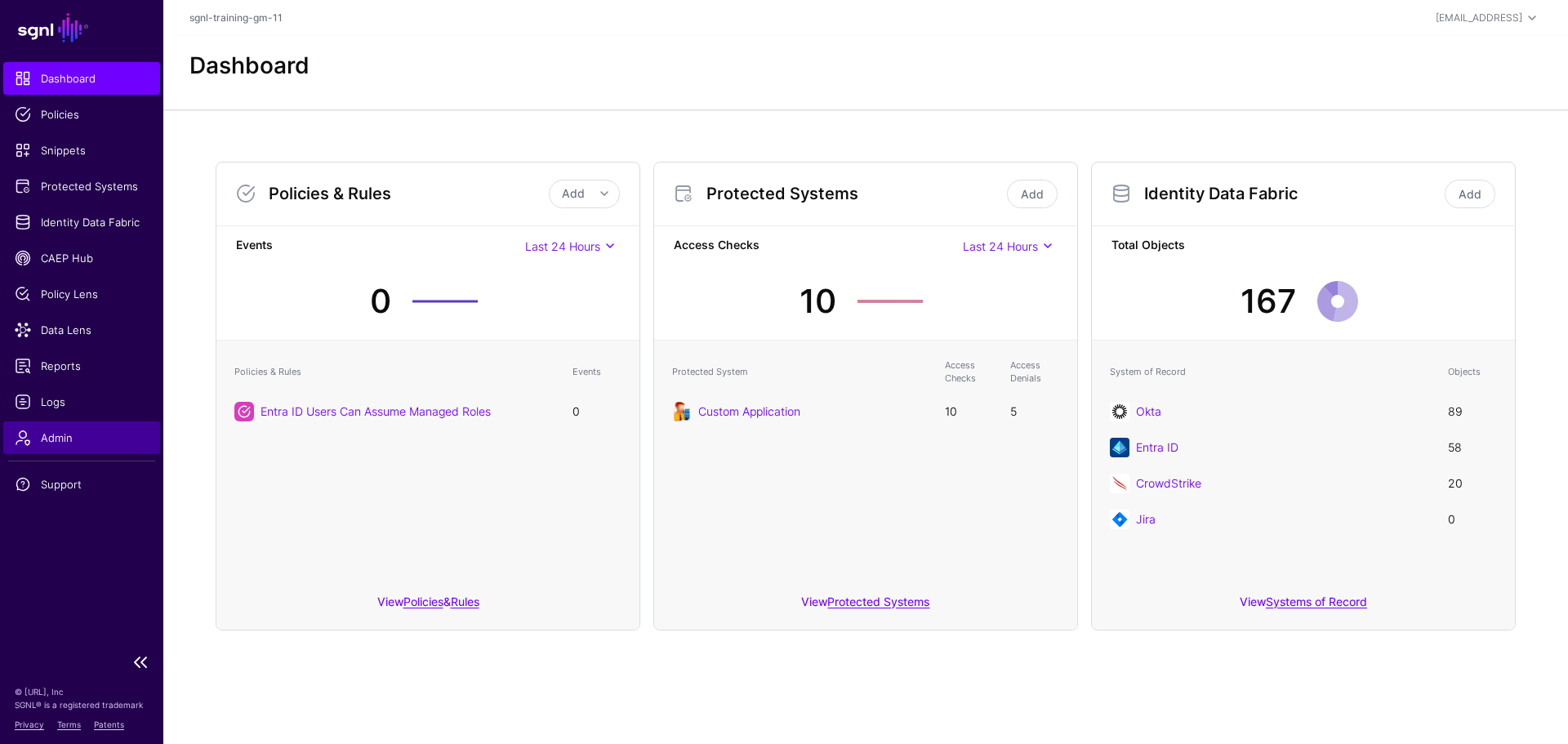
click at [46, 430] on span "Admin" at bounding box center [81, 437] width 134 height 16
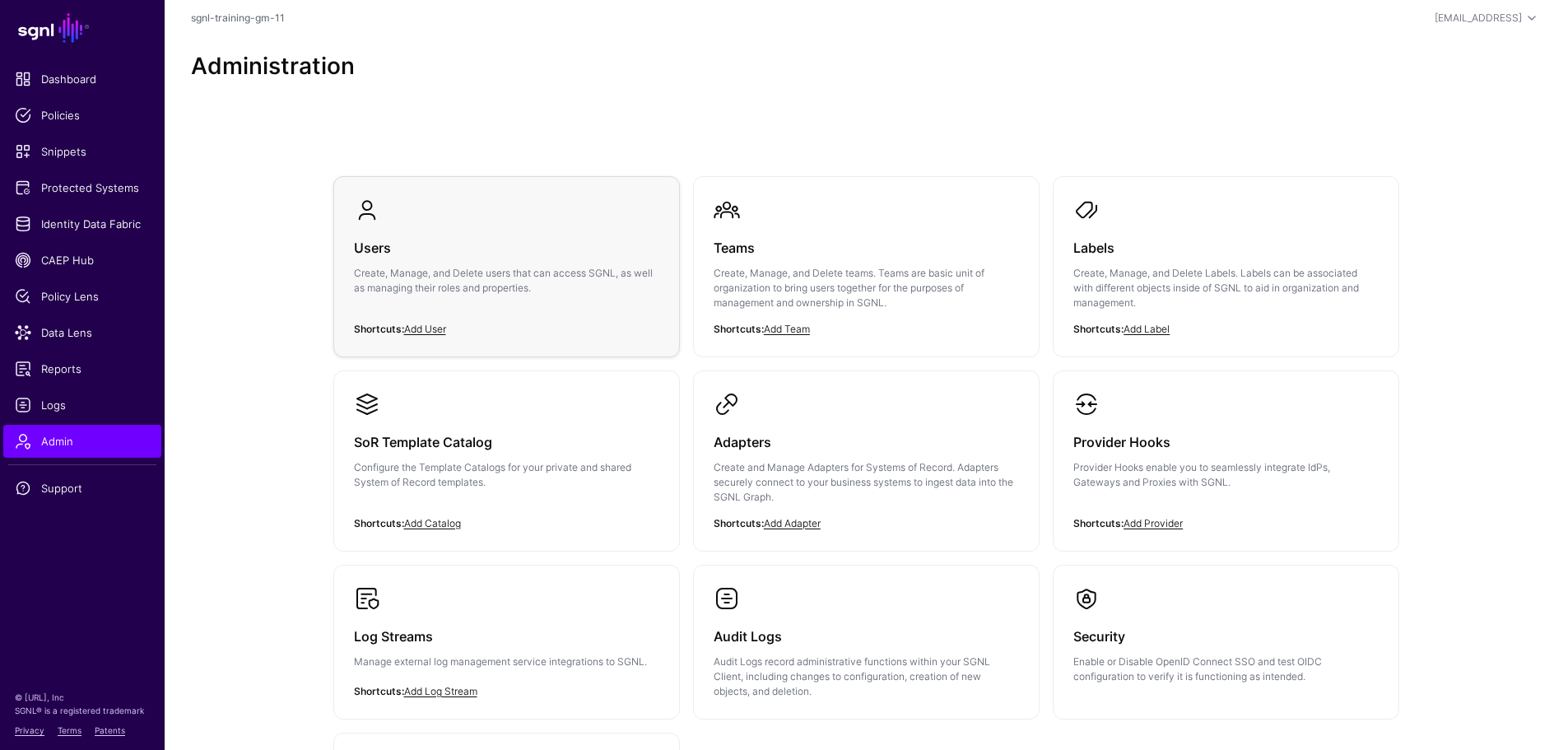
click at [351, 288] on link "Users Create, Manage, and Delete users that can access SGNL, as well as managin…" at bounding box center [506, 258] width 344 height 164
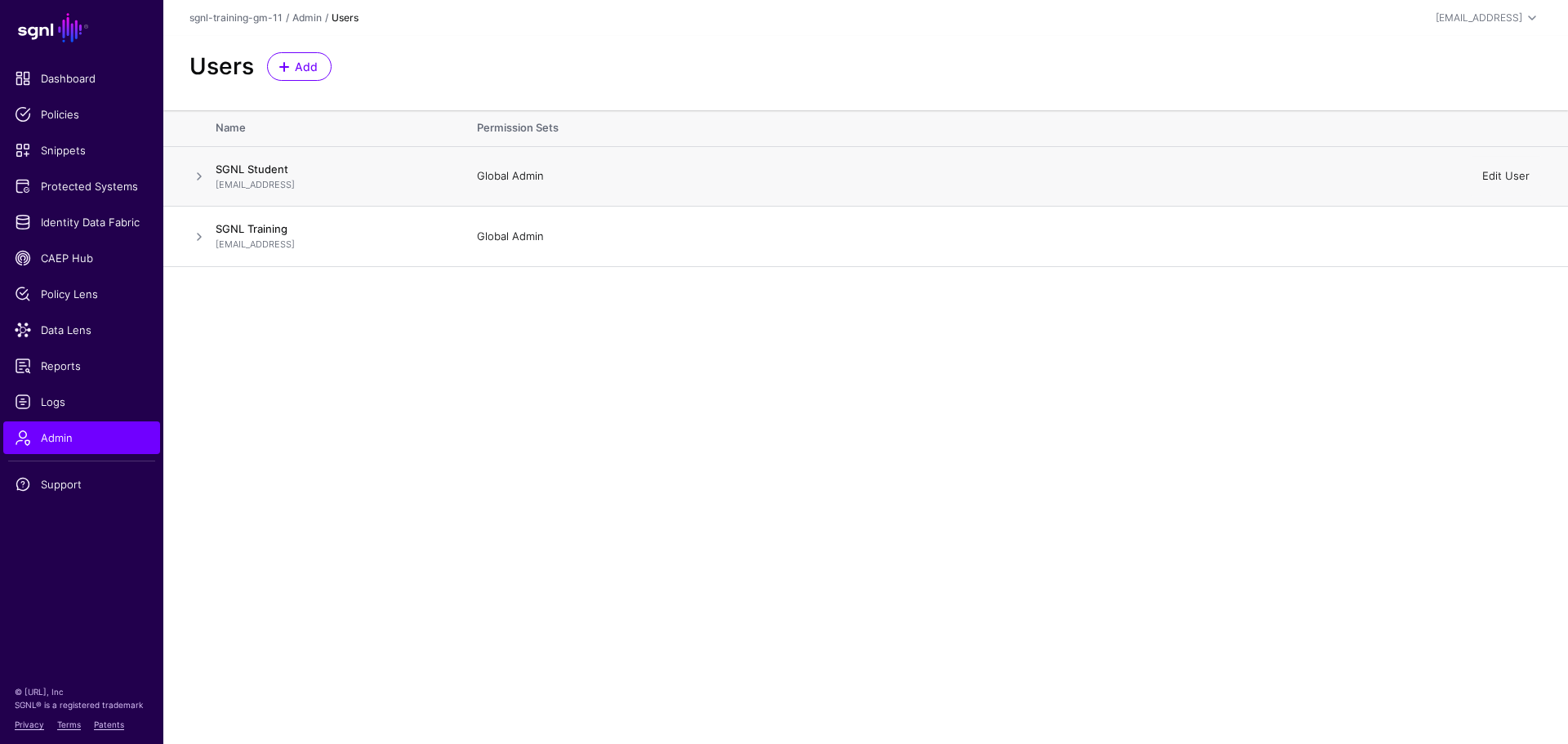
click at [1492, 179] on link "Edit User" at bounding box center [1506, 175] width 47 height 13
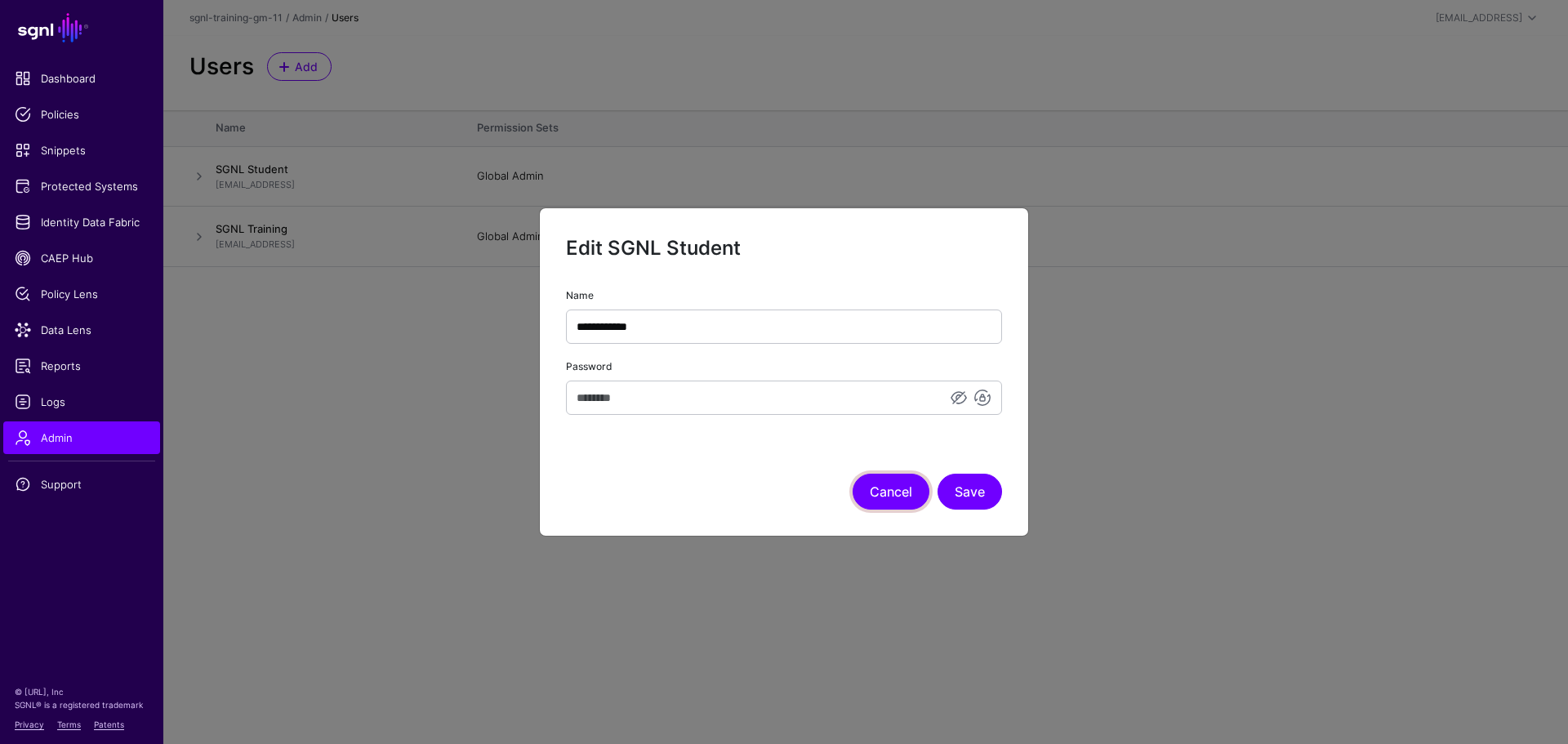
click at [906, 482] on button "Cancel" at bounding box center [891, 491] width 77 height 36
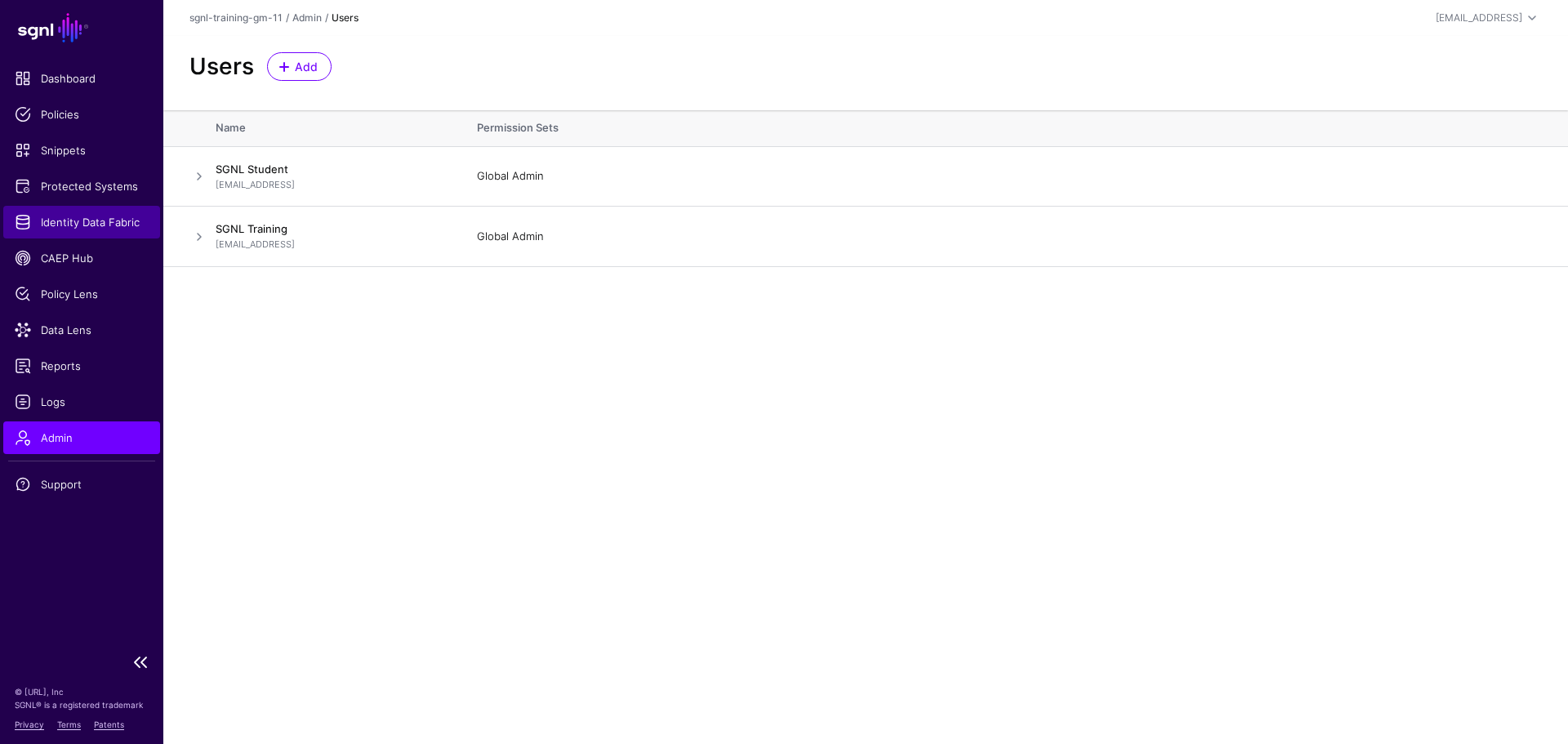
click at [62, 212] on link "Identity Data Fabric" at bounding box center [81, 222] width 156 height 32
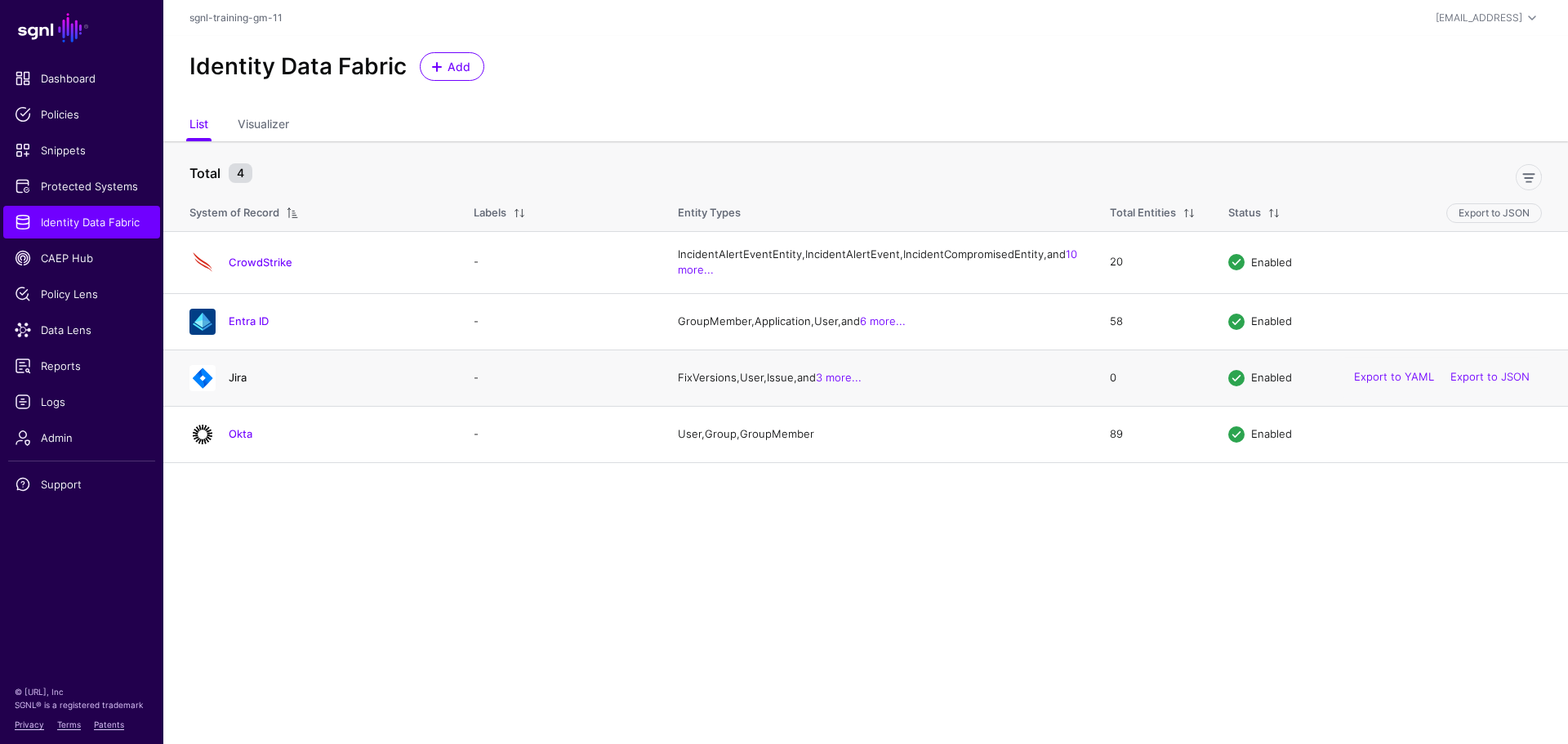
click at [232, 384] on link "Jira" at bounding box center [238, 377] width 18 height 13
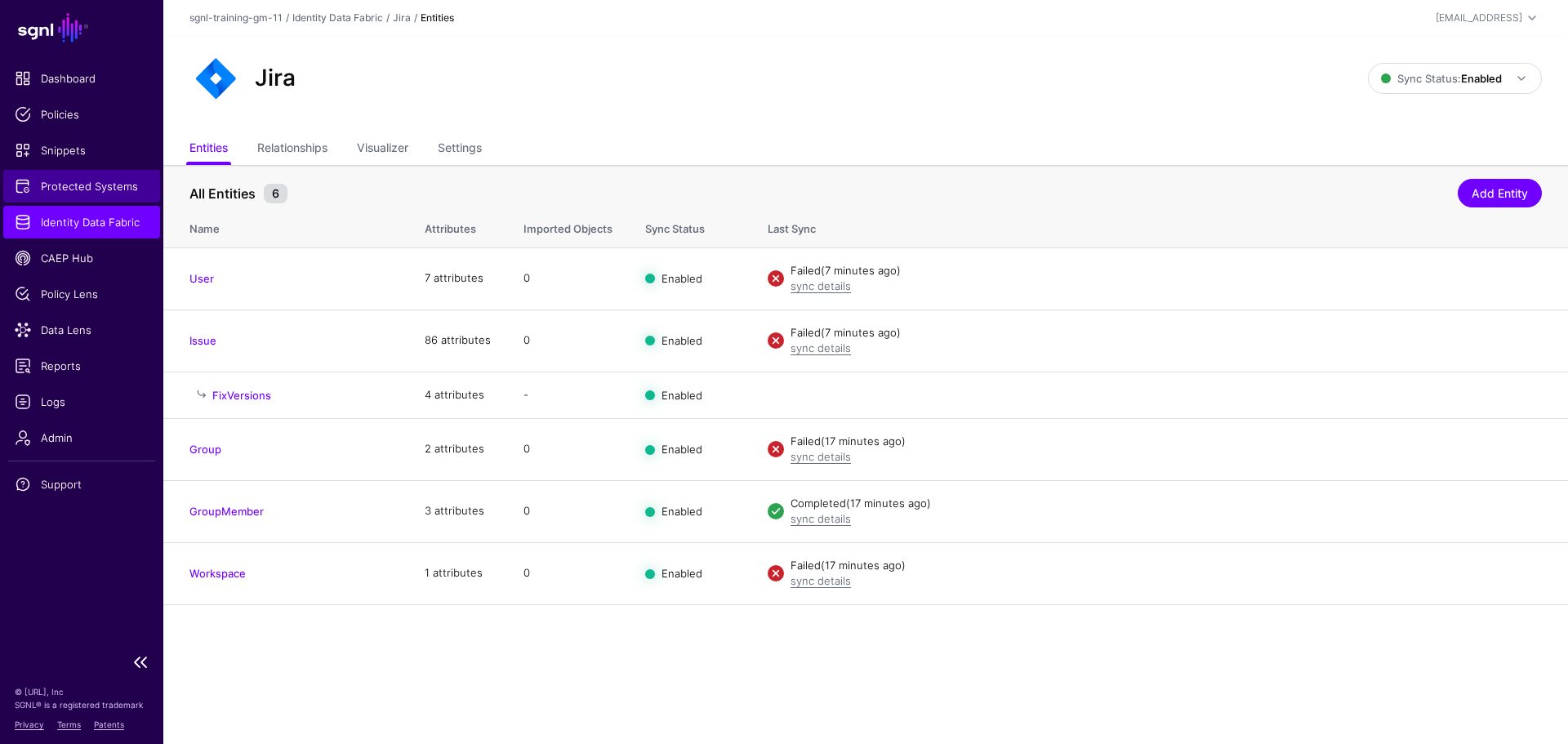
click at [83, 179] on span "Protected Systems" at bounding box center [81, 185] width 134 height 16
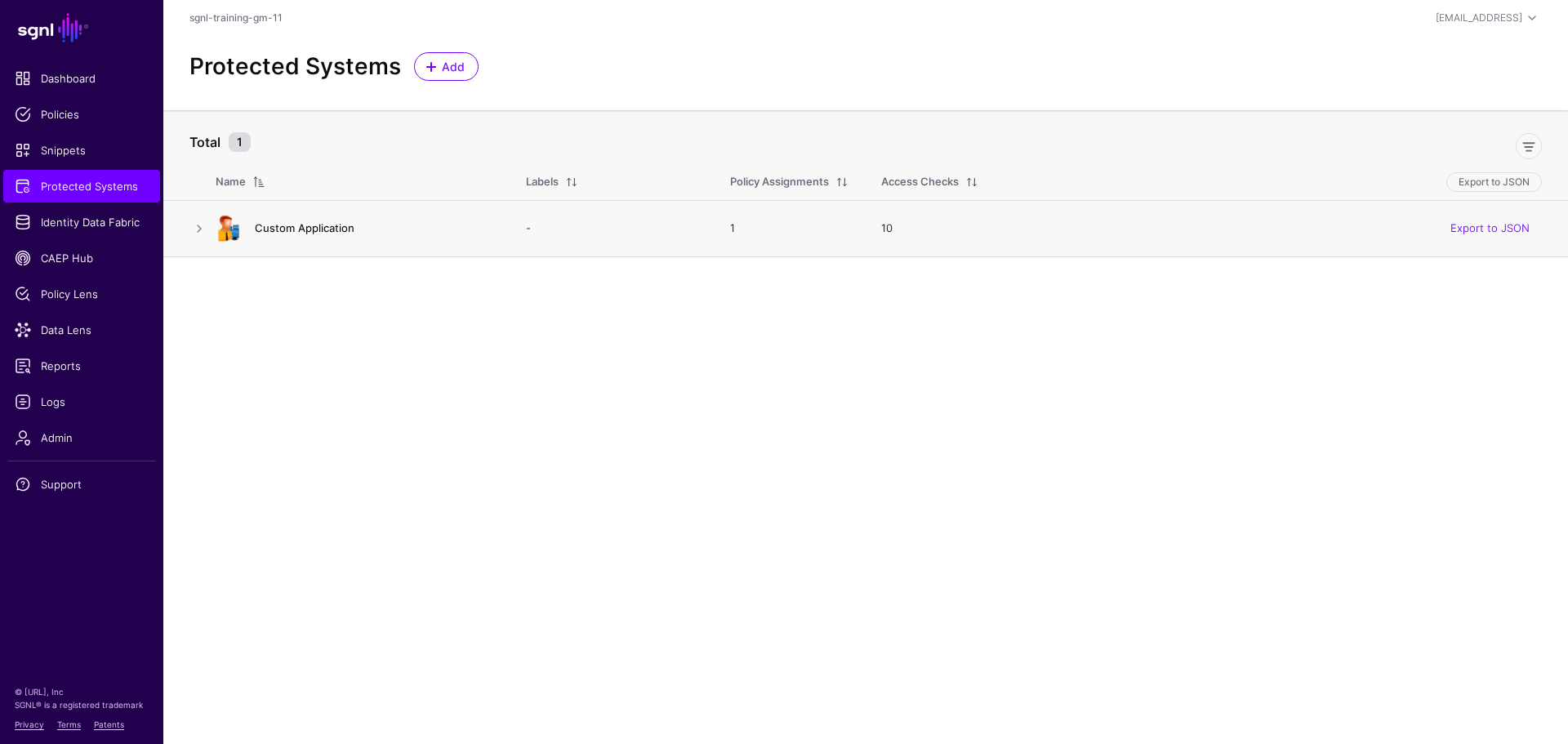
click at [303, 232] on link "Custom Application" at bounding box center [304, 227] width 100 height 13
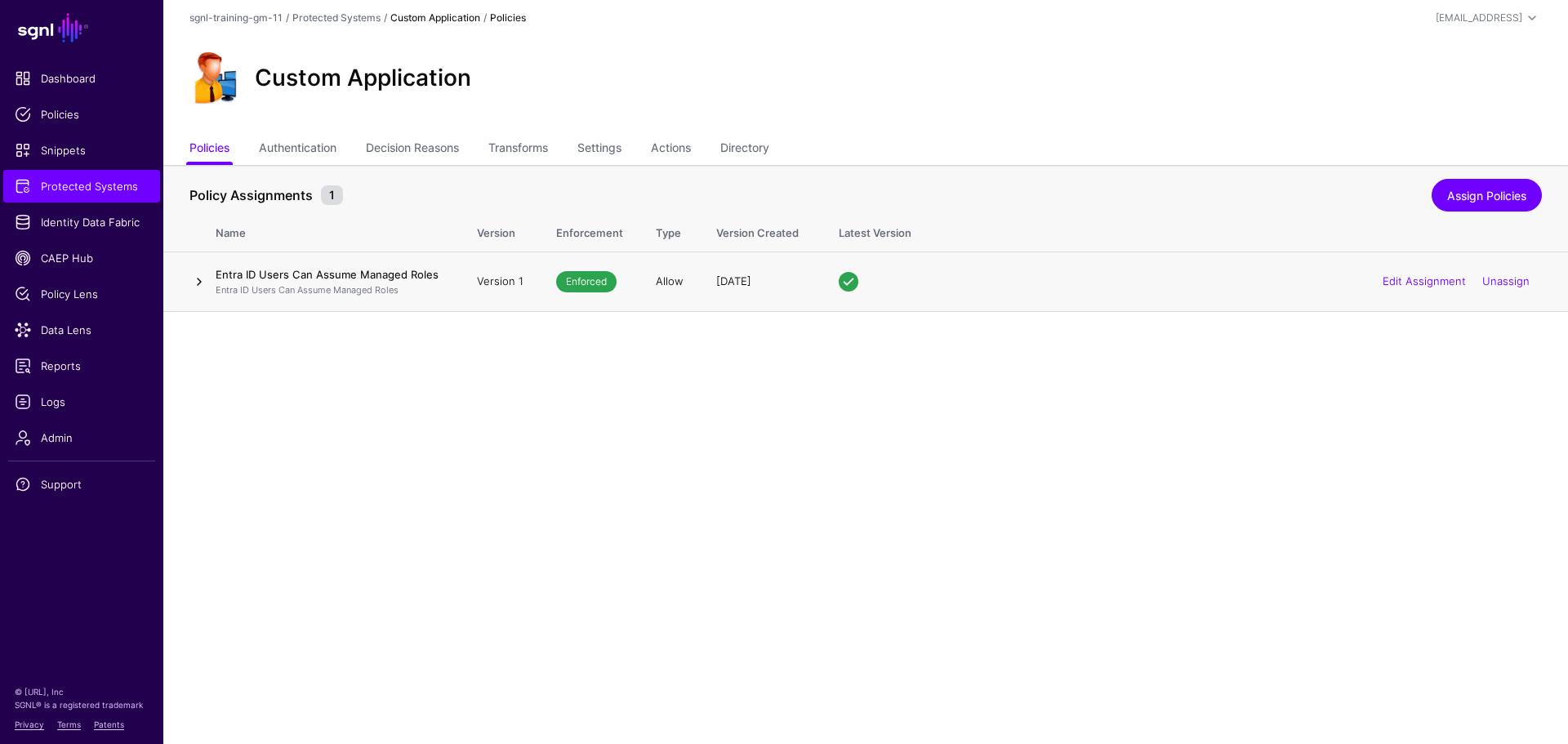
click at [197, 287] on link at bounding box center [199, 281] width 20 height 20
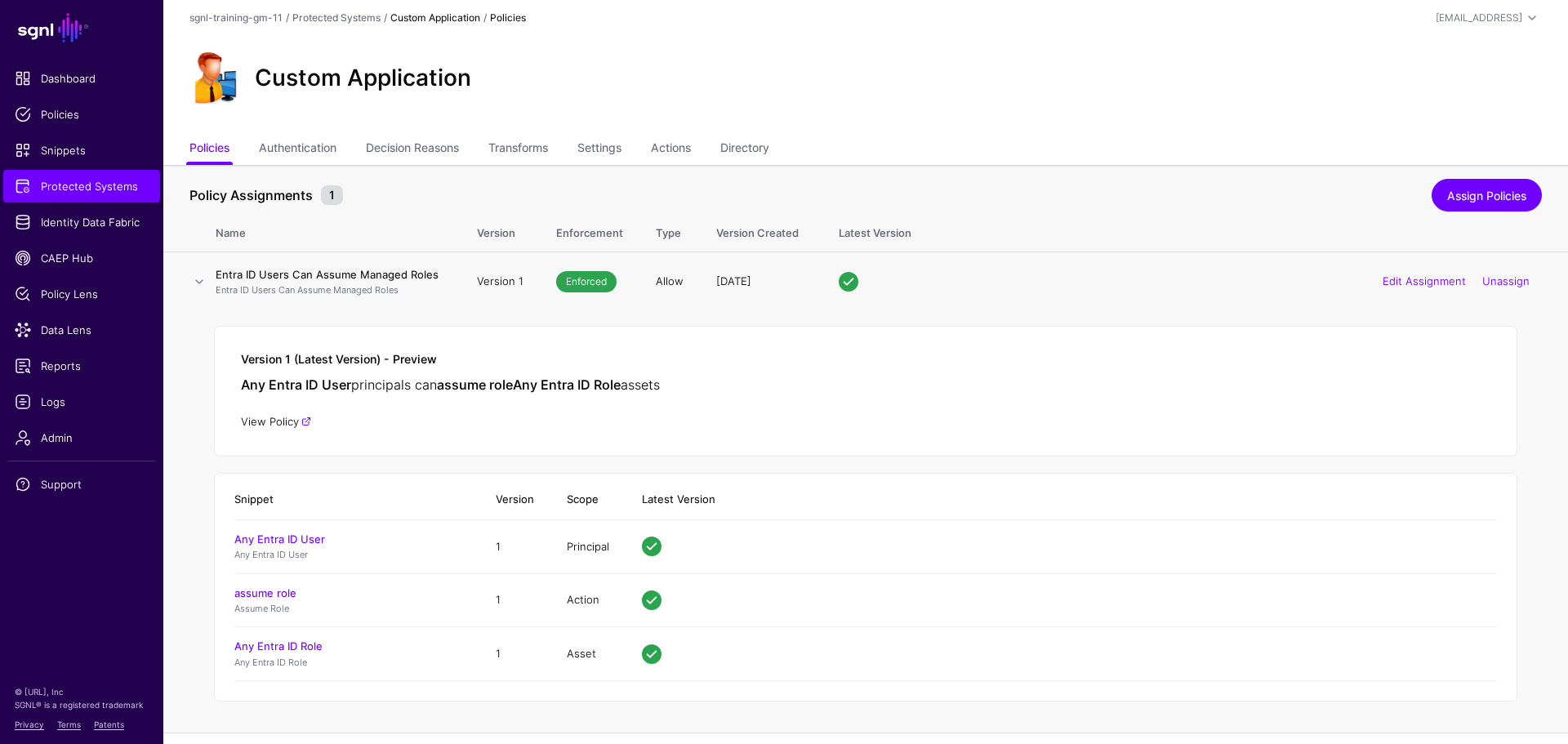
click at [276, 425] on link "View Policy" at bounding box center [276, 420] width 70 height 13
click at [322, 151] on link "Authentication" at bounding box center [297, 149] width 78 height 31
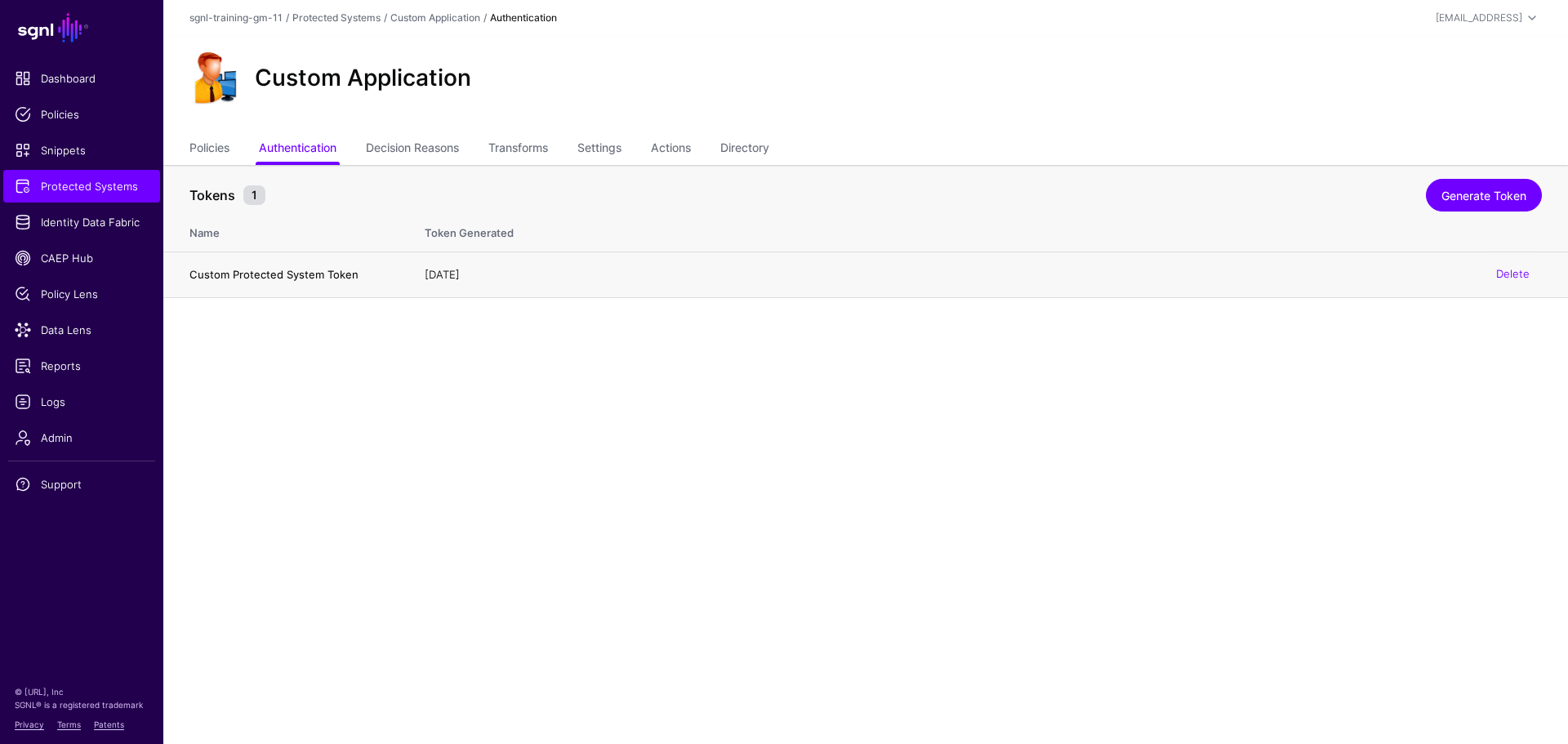
click at [319, 282] on h4 "Custom Protected System Token" at bounding box center [291, 274] width 203 height 15
click at [389, 162] on link "Decision Reasons" at bounding box center [412, 149] width 93 height 31
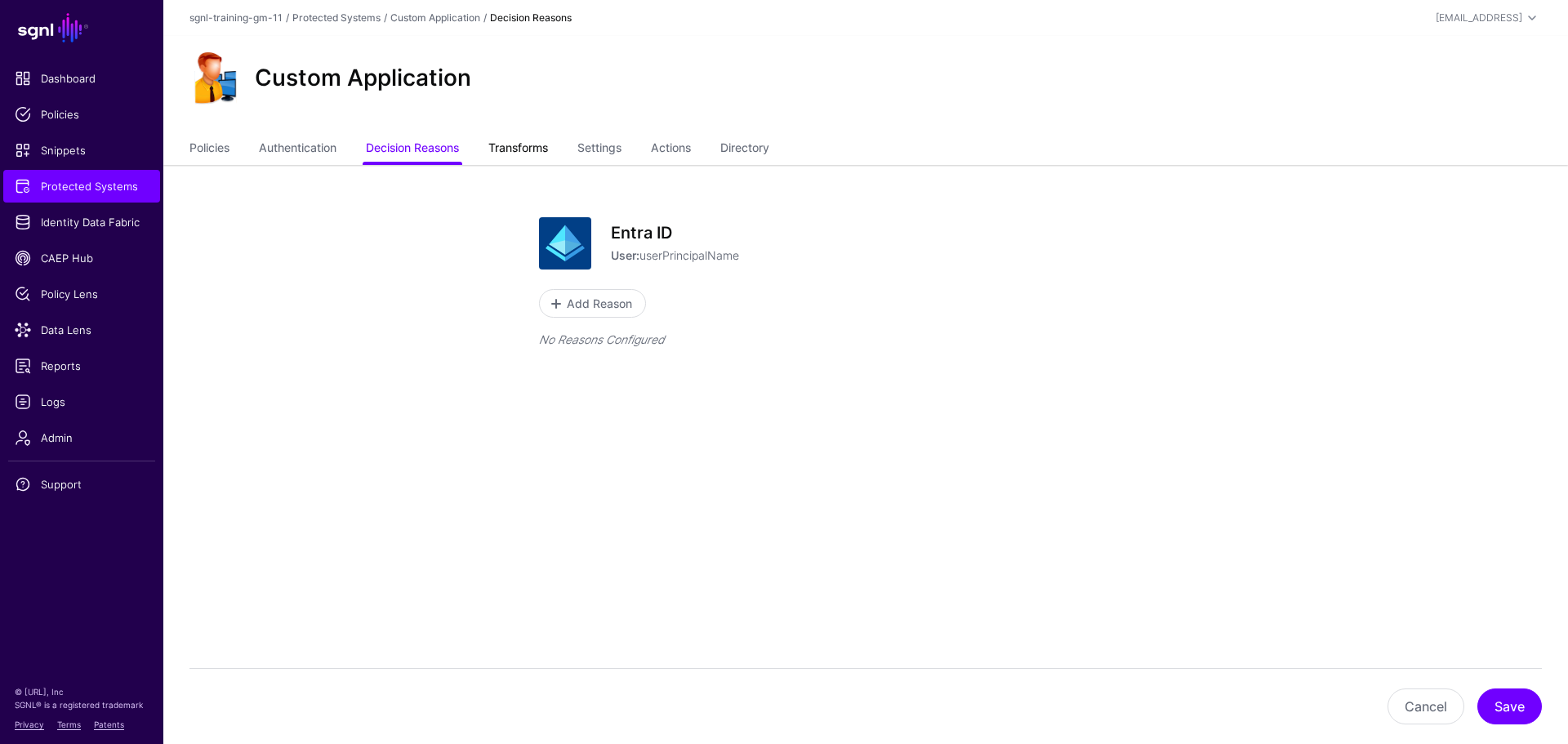
click at [508, 161] on link "Transforms" at bounding box center [518, 149] width 60 height 31
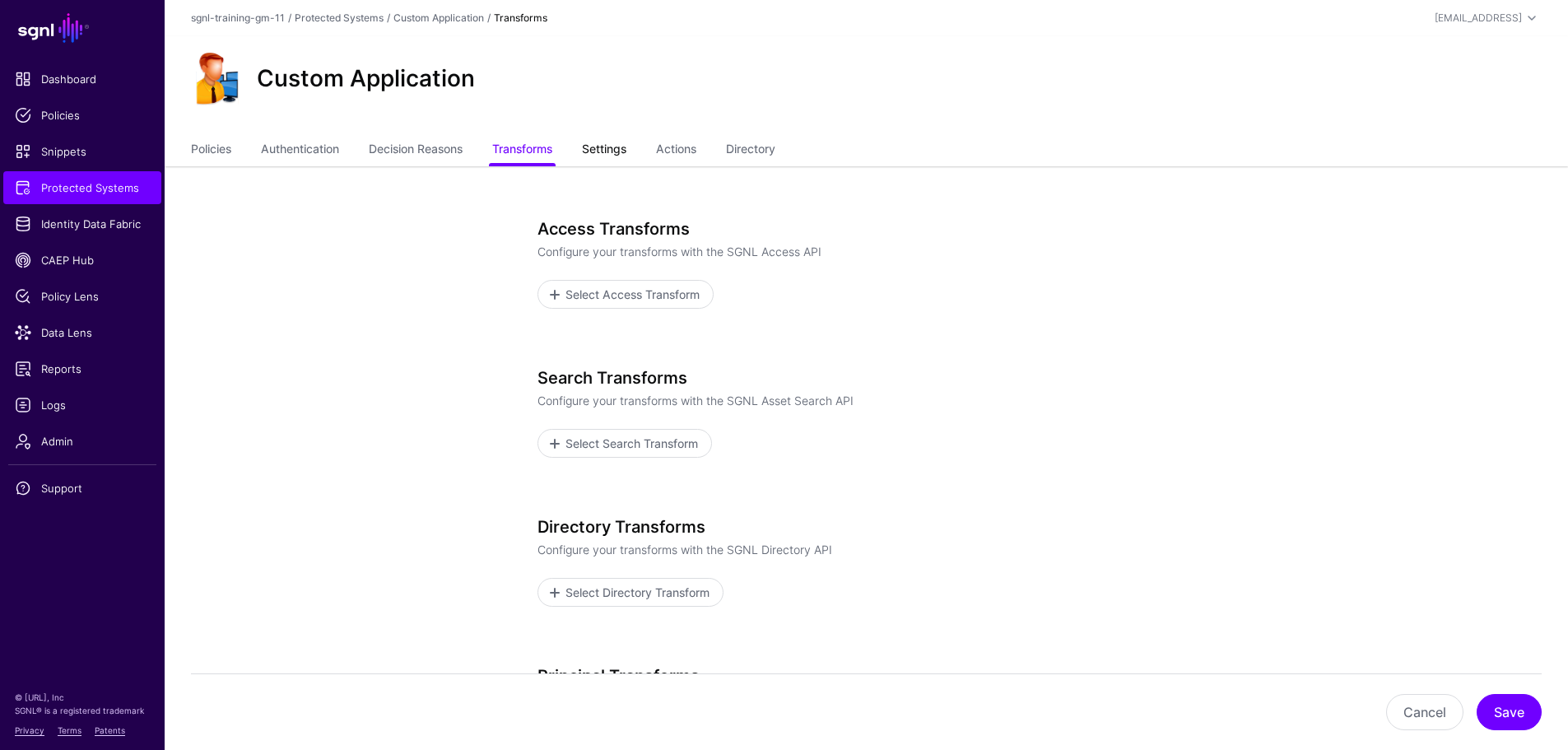
click at [604, 147] on link "Settings" at bounding box center [604, 151] width 45 height 31
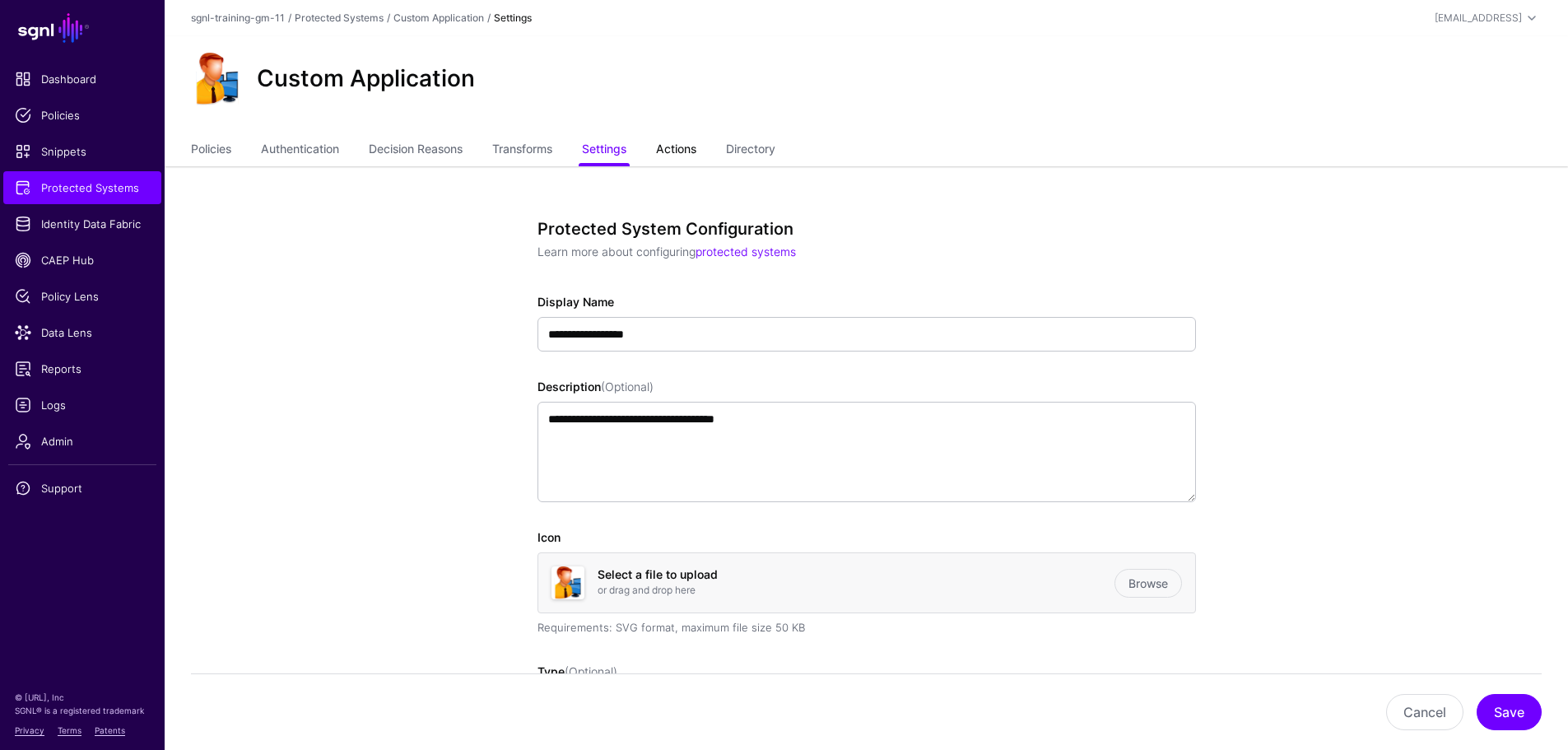
click at [691, 155] on link "Actions" at bounding box center [676, 151] width 40 height 31
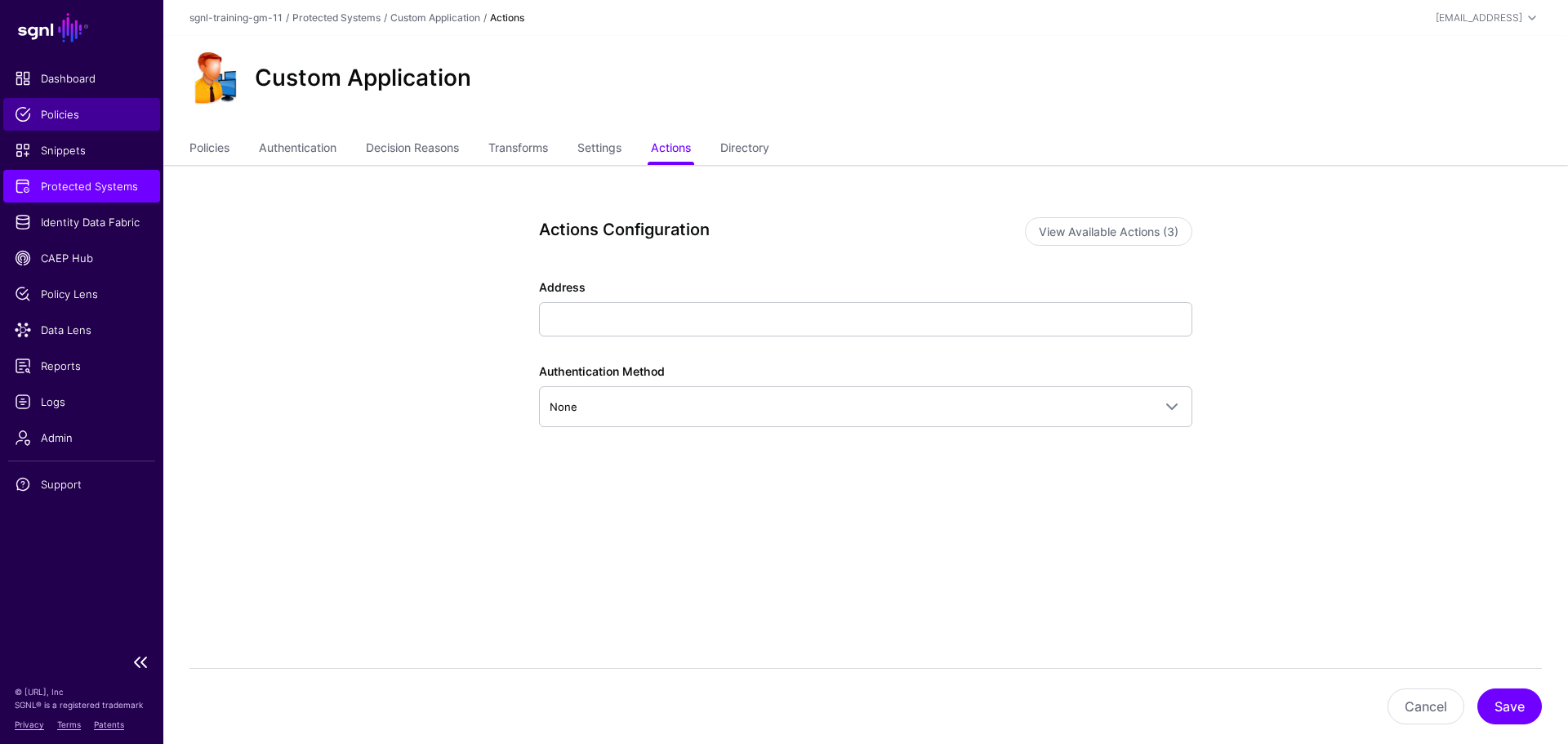
click at [87, 110] on span "Policies" at bounding box center [81, 114] width 134 height 16
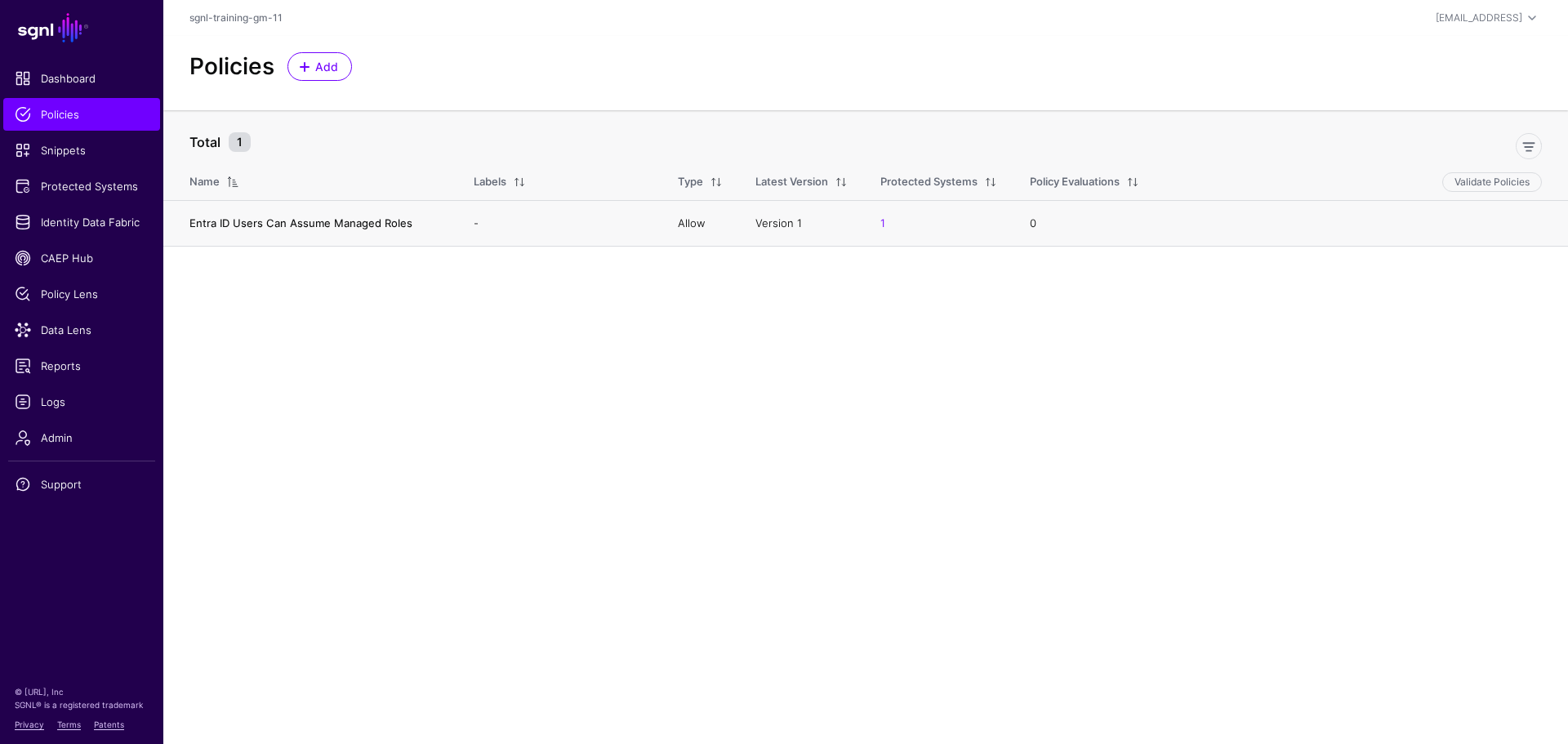
click at [271, 225] on link "Entra ID Users Can Assume Managed Roles" at bounding box center [301, 222] width 223 height 13
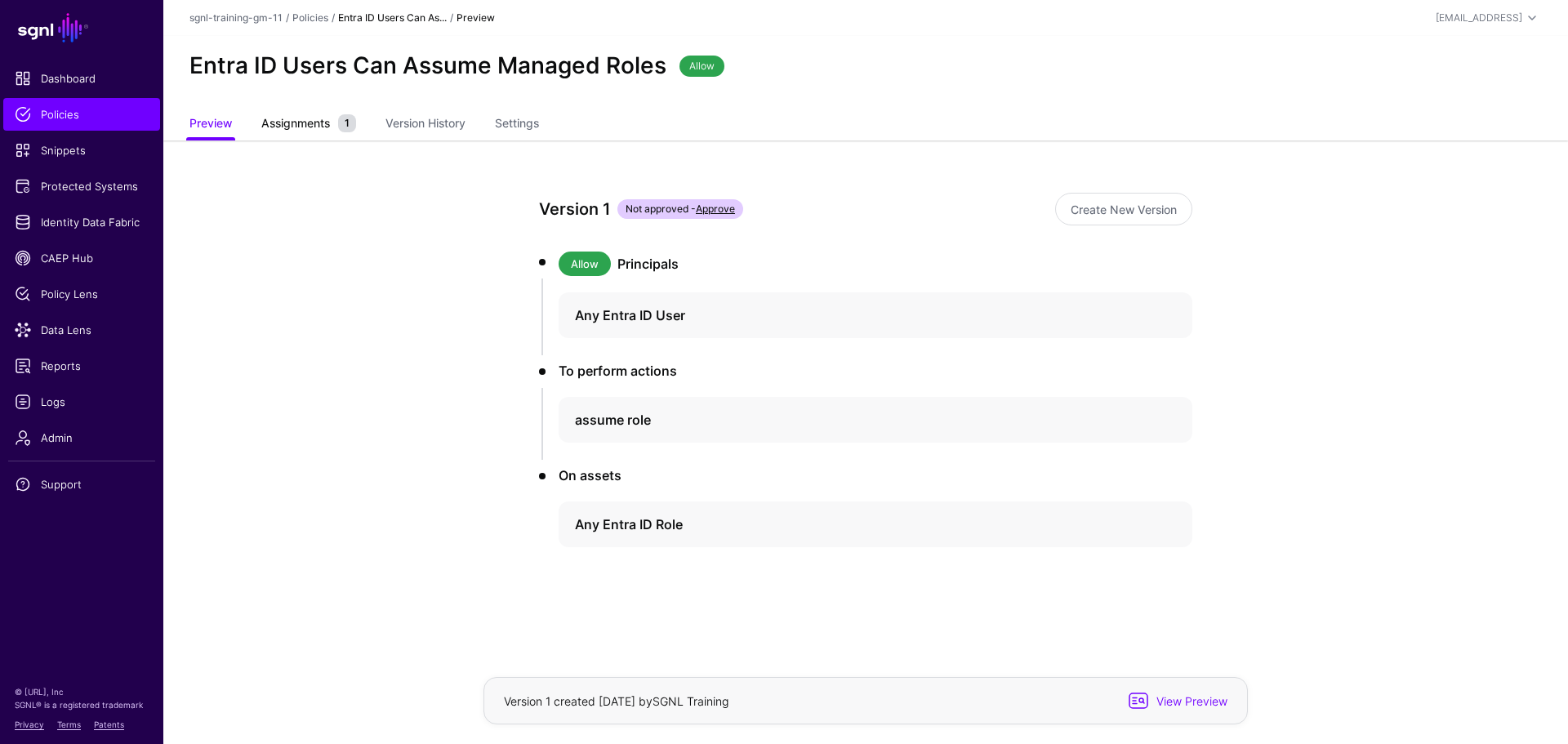
click at [285, 123] on span "Assignments" at bounding box center [296, 123] width 77 height 17
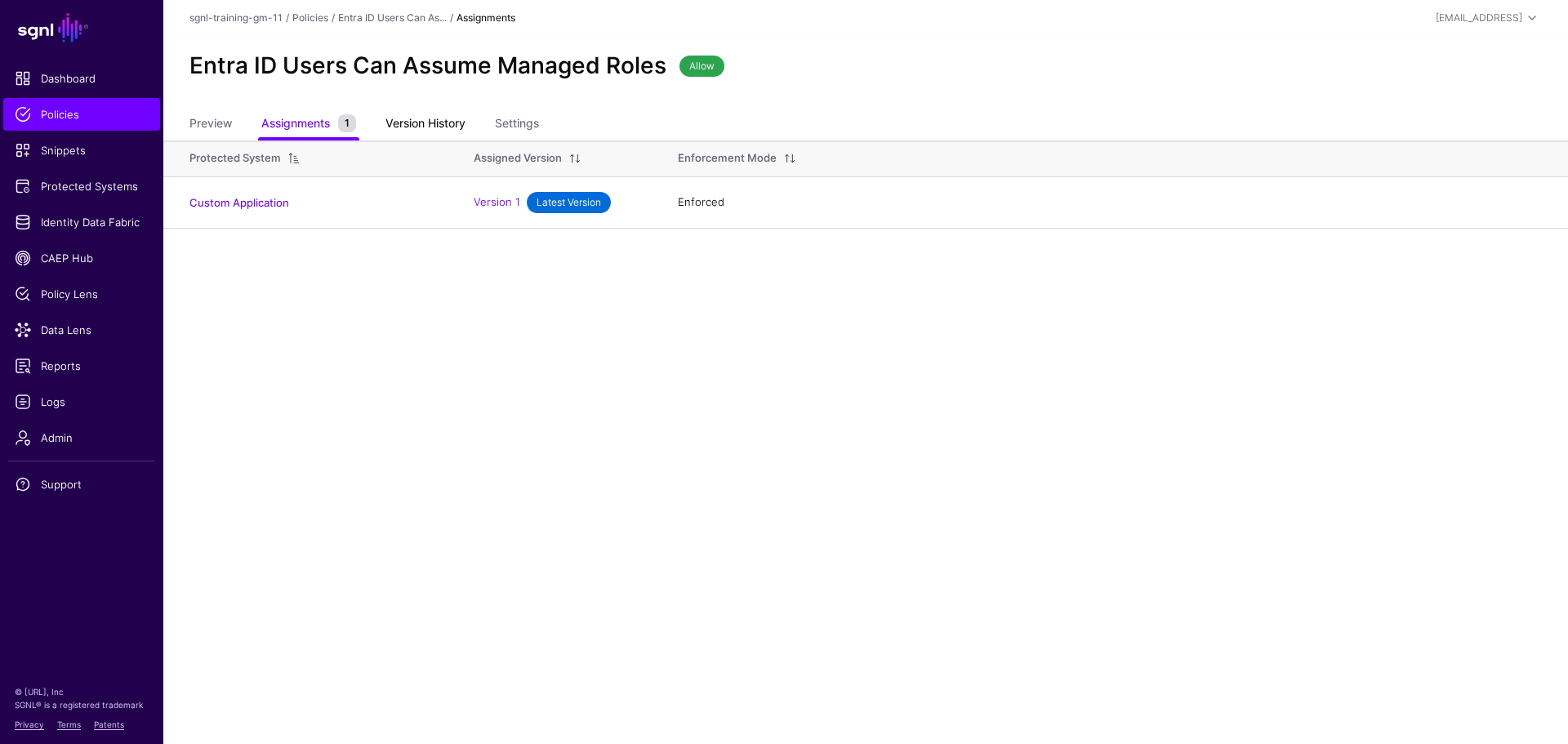
click at [408, 122] on link "Version History" at bounding box center [426, 125] width 80 height 31
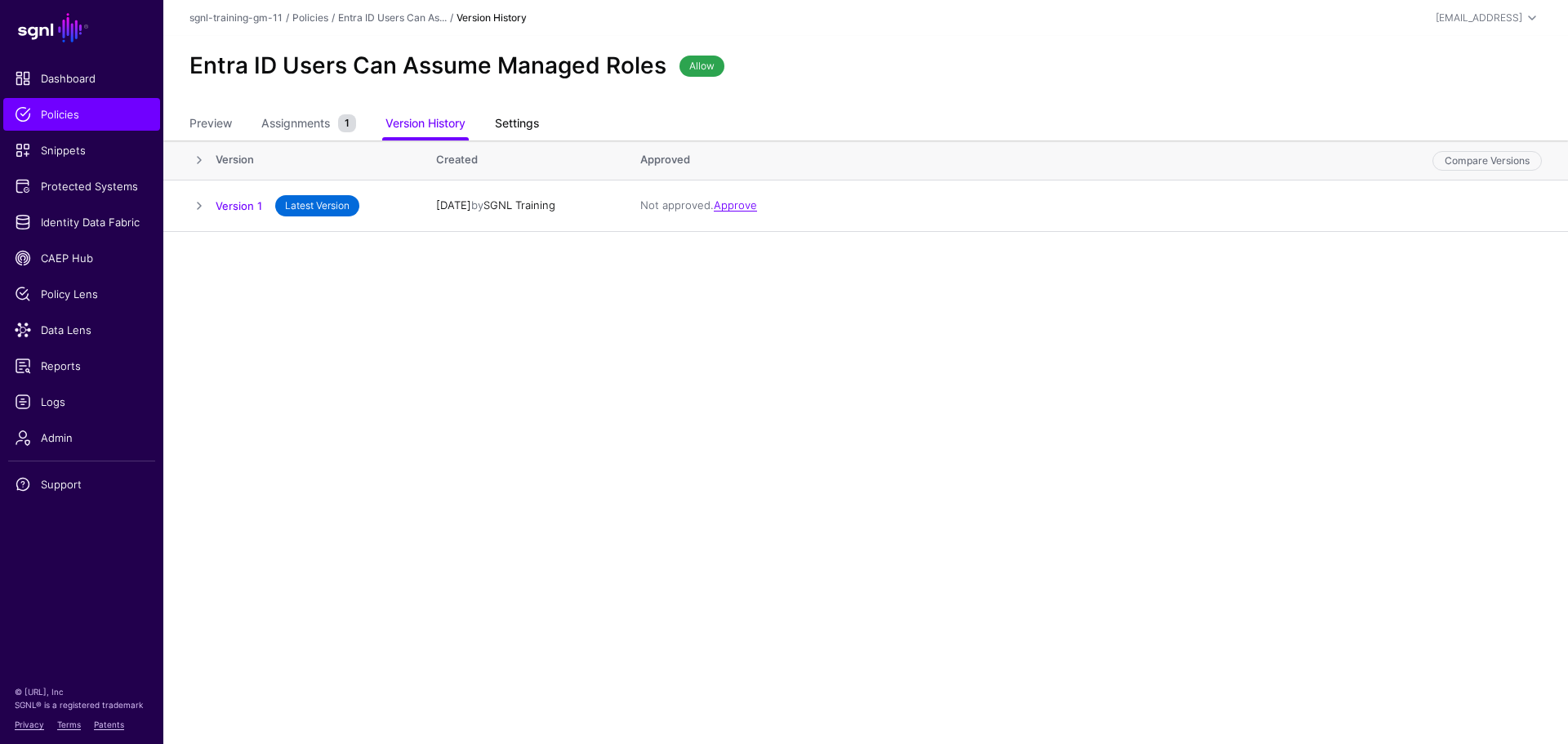
click at [527, 126] on link "Settings" at bounding box center [517, 125] width 44 height 31
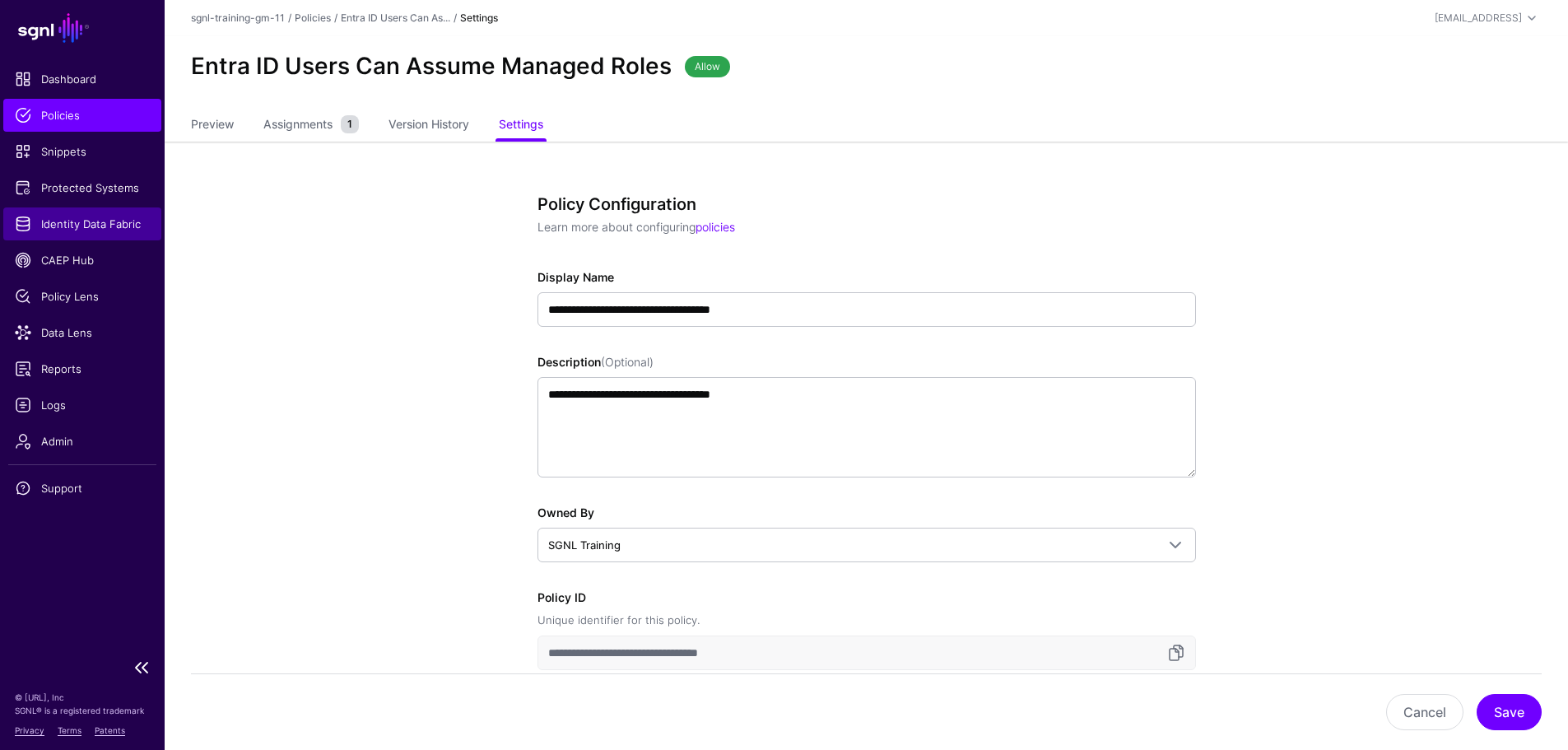
click at [71, 220] on span "Identity Data Fabric" at bounding box center [82, 223] width 135 height 16
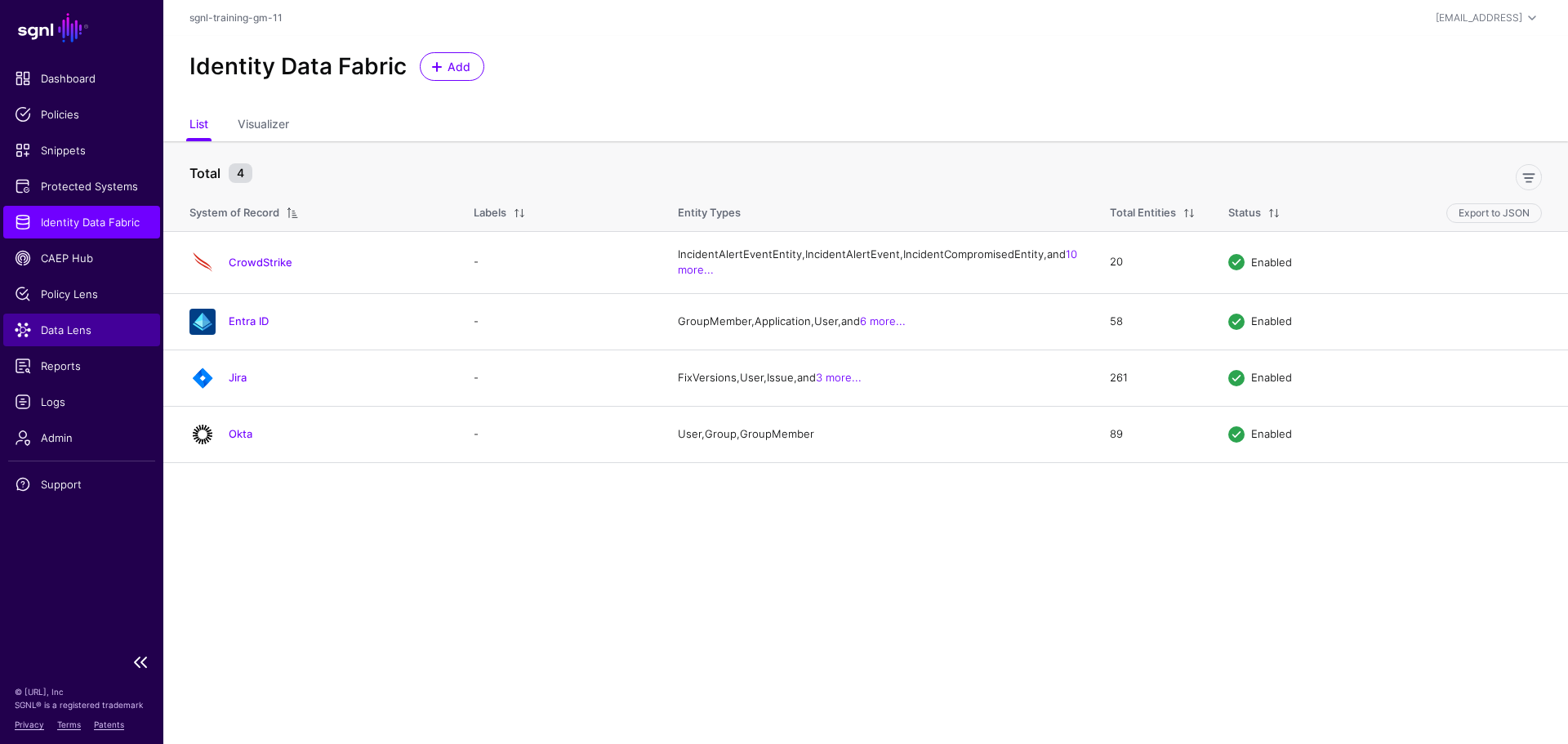
click at [79, 330] on span "Data Lens" at bounding box center [81, 330] width 134 height 16
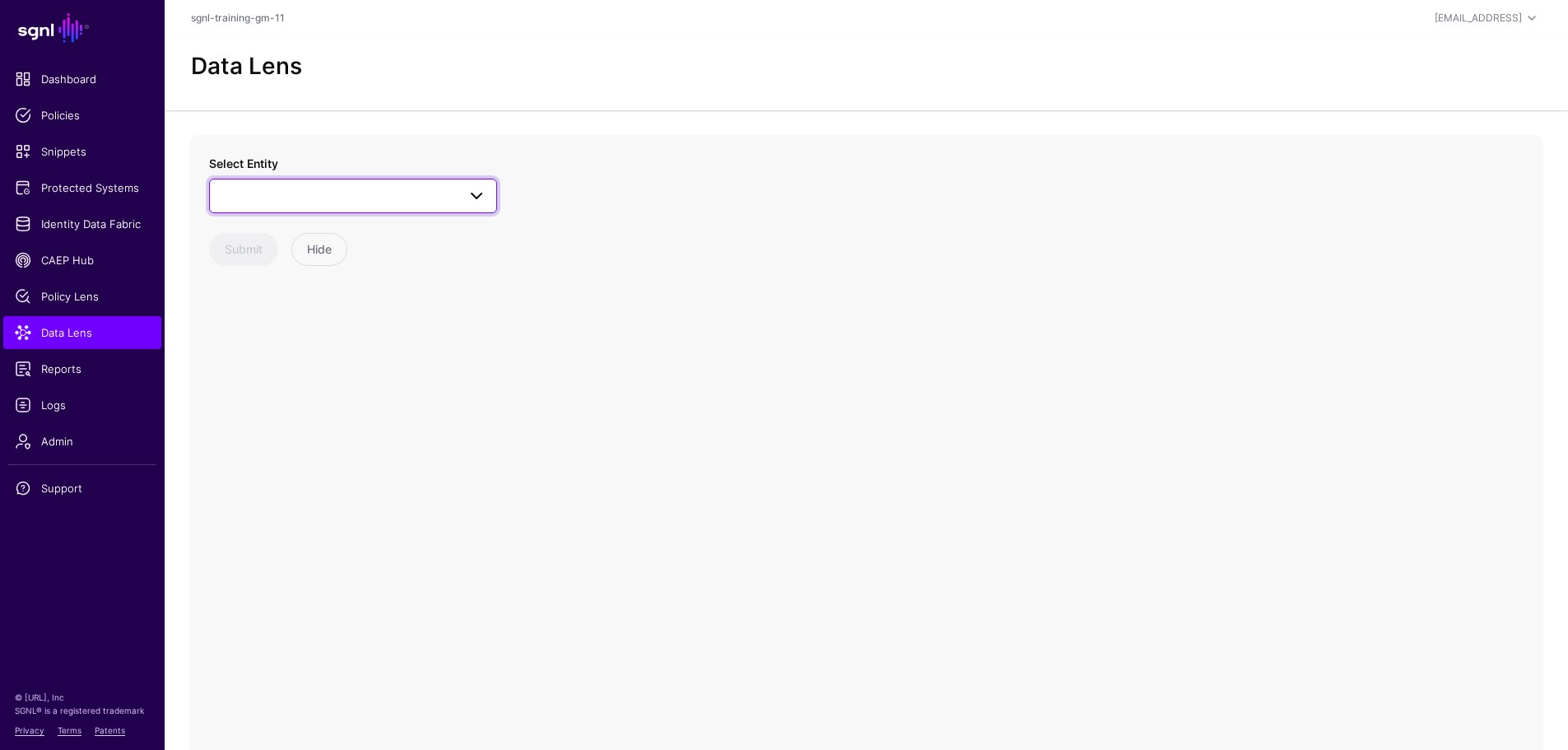
click at [356, 195] on span at bounding box center [353, 195] width 267 height 20
type input "****"
click at [393, 398] on div "Issue" at bounding box center [361, 396] width 245 height 16
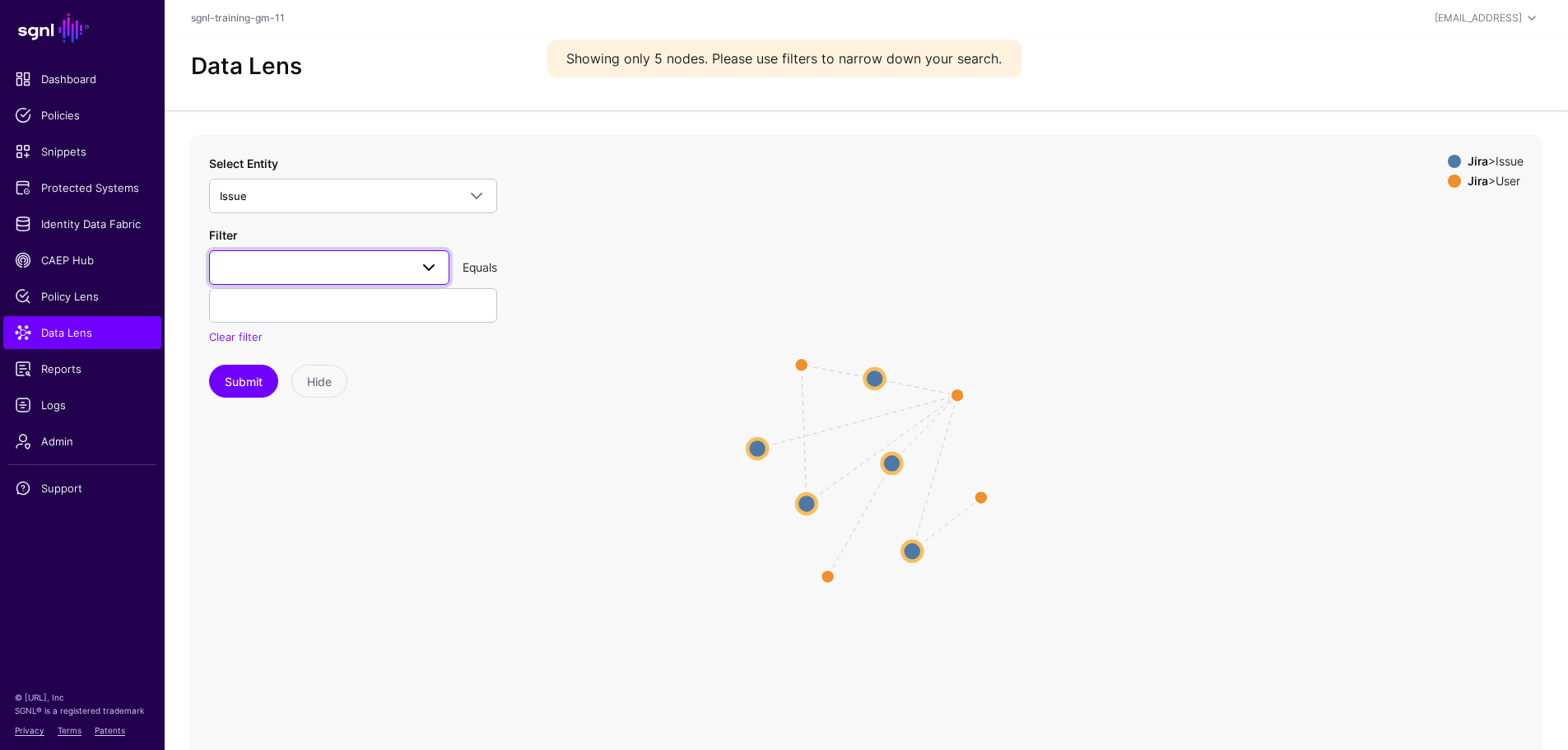
click at [433, 270] on span at bounding box center [428, 267] width 20 height 20
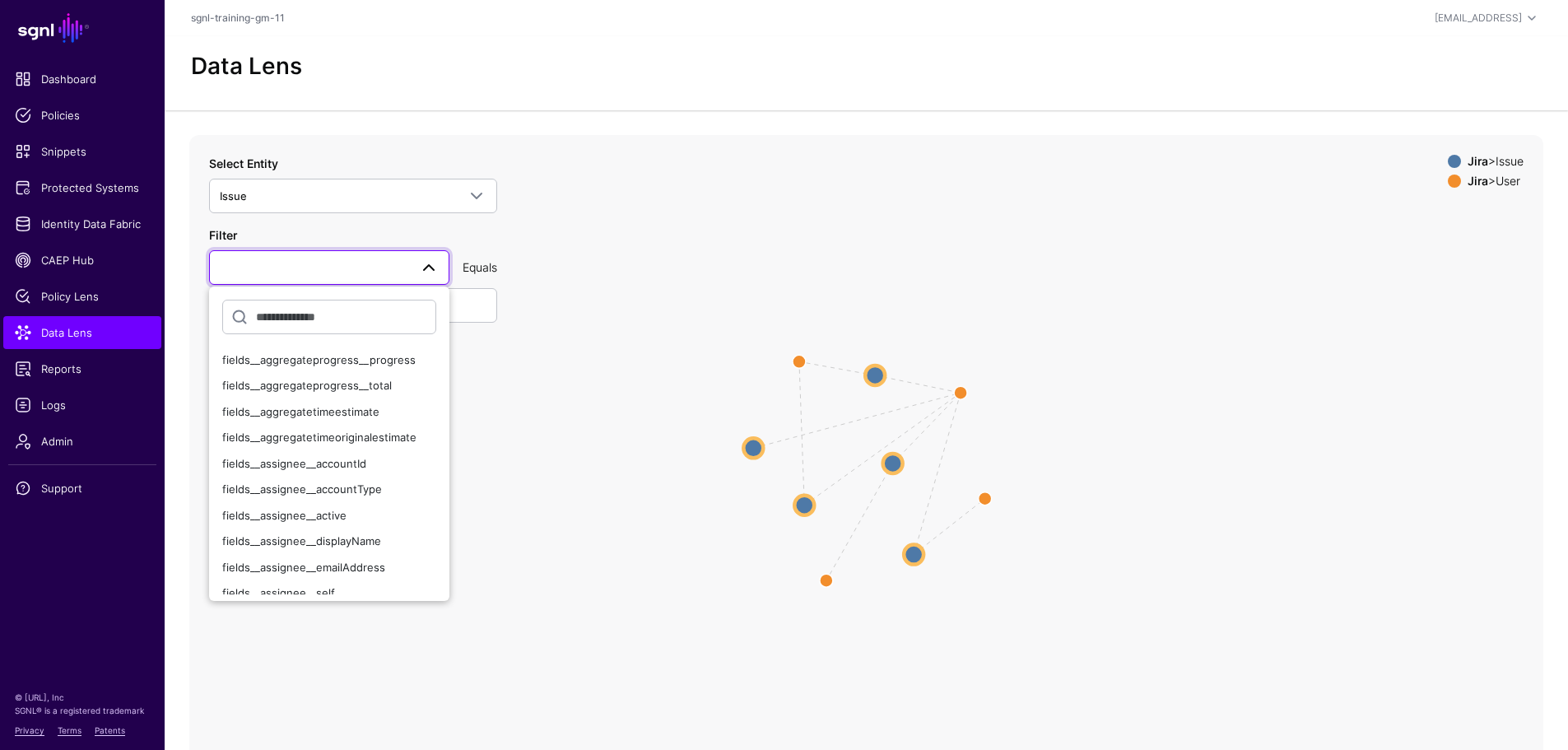
click at [708, 272] on icon "CreatedBy ReportedBy CreatedBy ReportedBy CreatedBy ReportedBy CreatedBy Report…" at bounding box center [866, 464] width 1354 height 659
click at [107, 231] on span "Identity Data Fabric" at bounding box center [82, 223] width 135 height 16
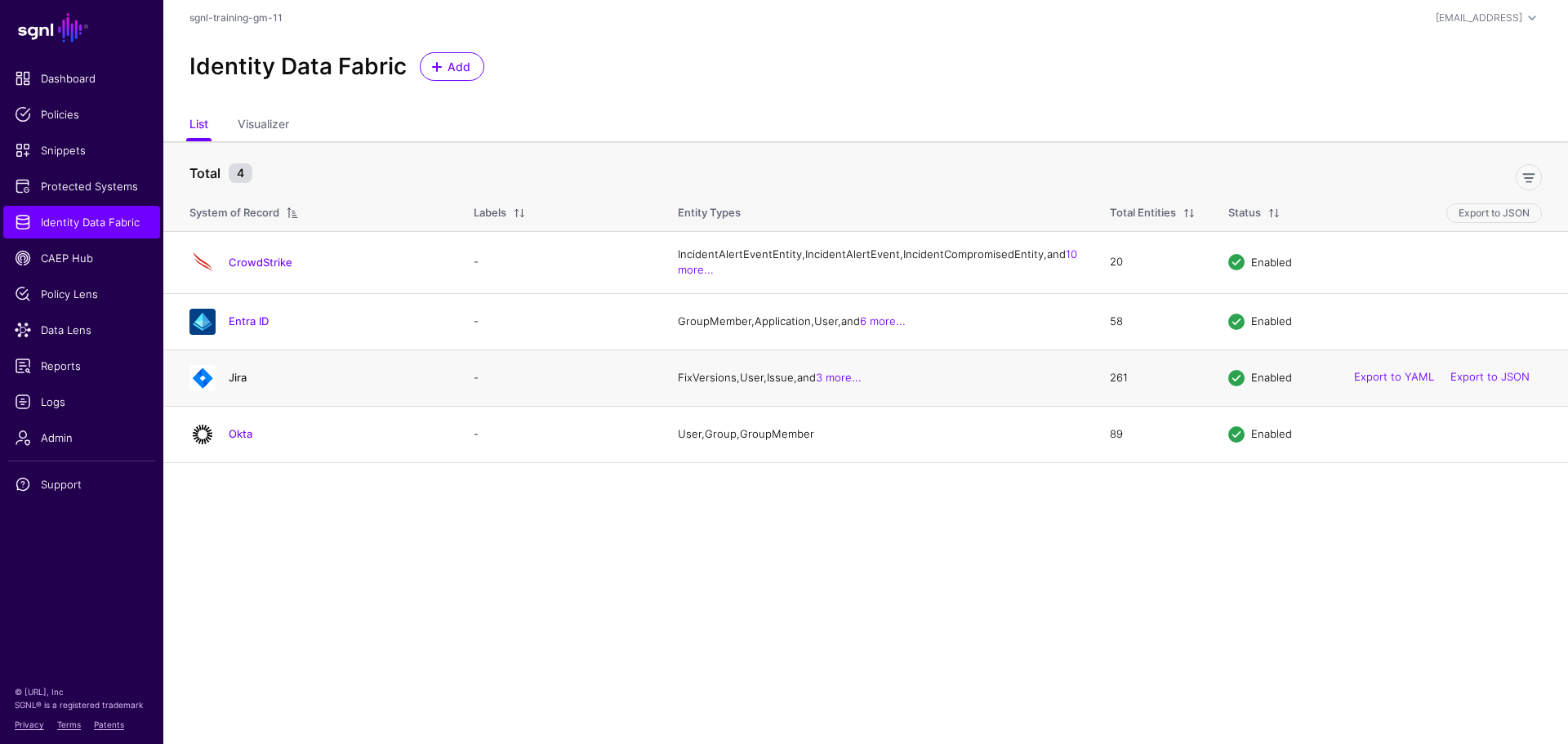
click at [237, 384] on link "Jira" at bounding box center [238, 377] width 18 height 13
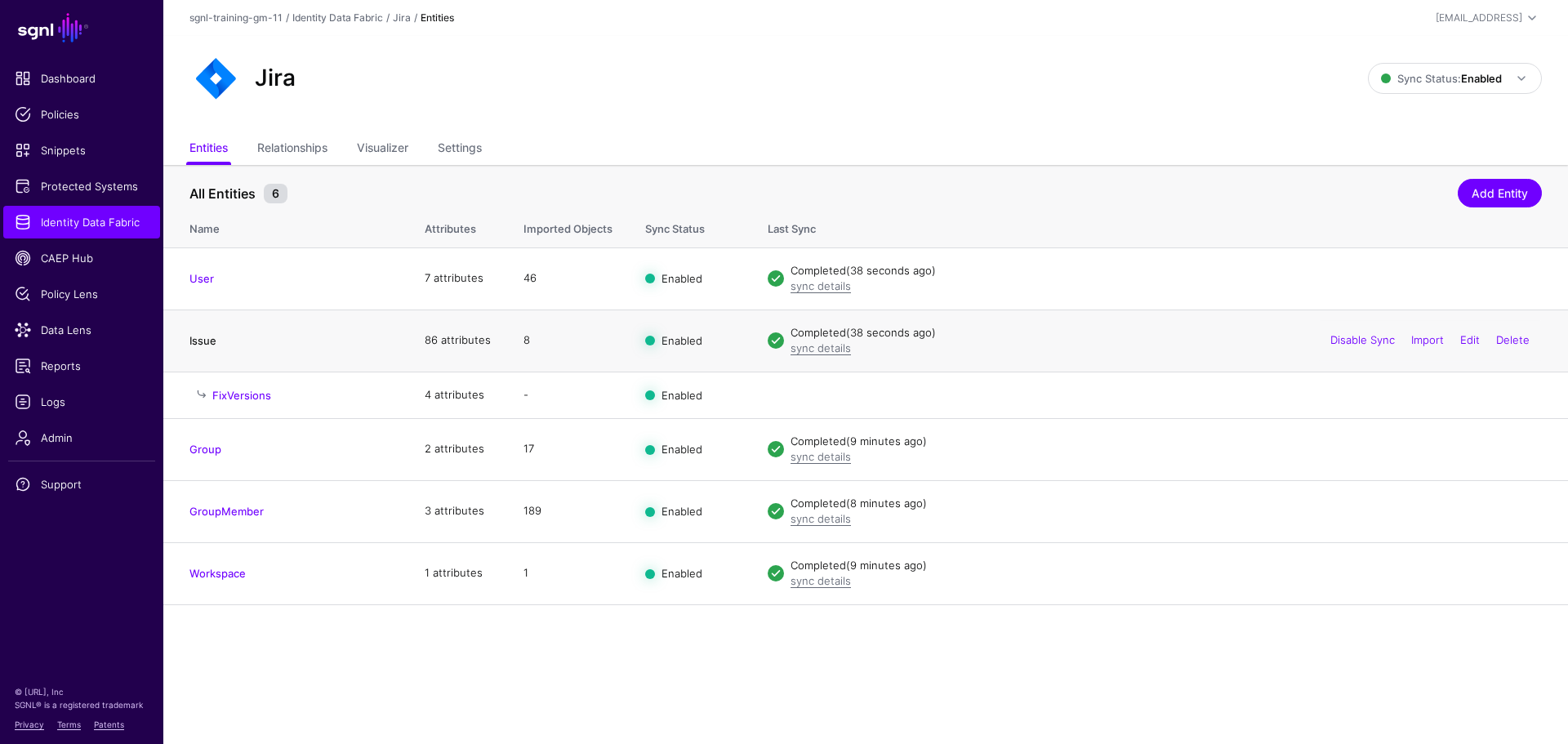
click at [214, 341] on link "Issue" at bounding box center [203, 340] width 27 height 13
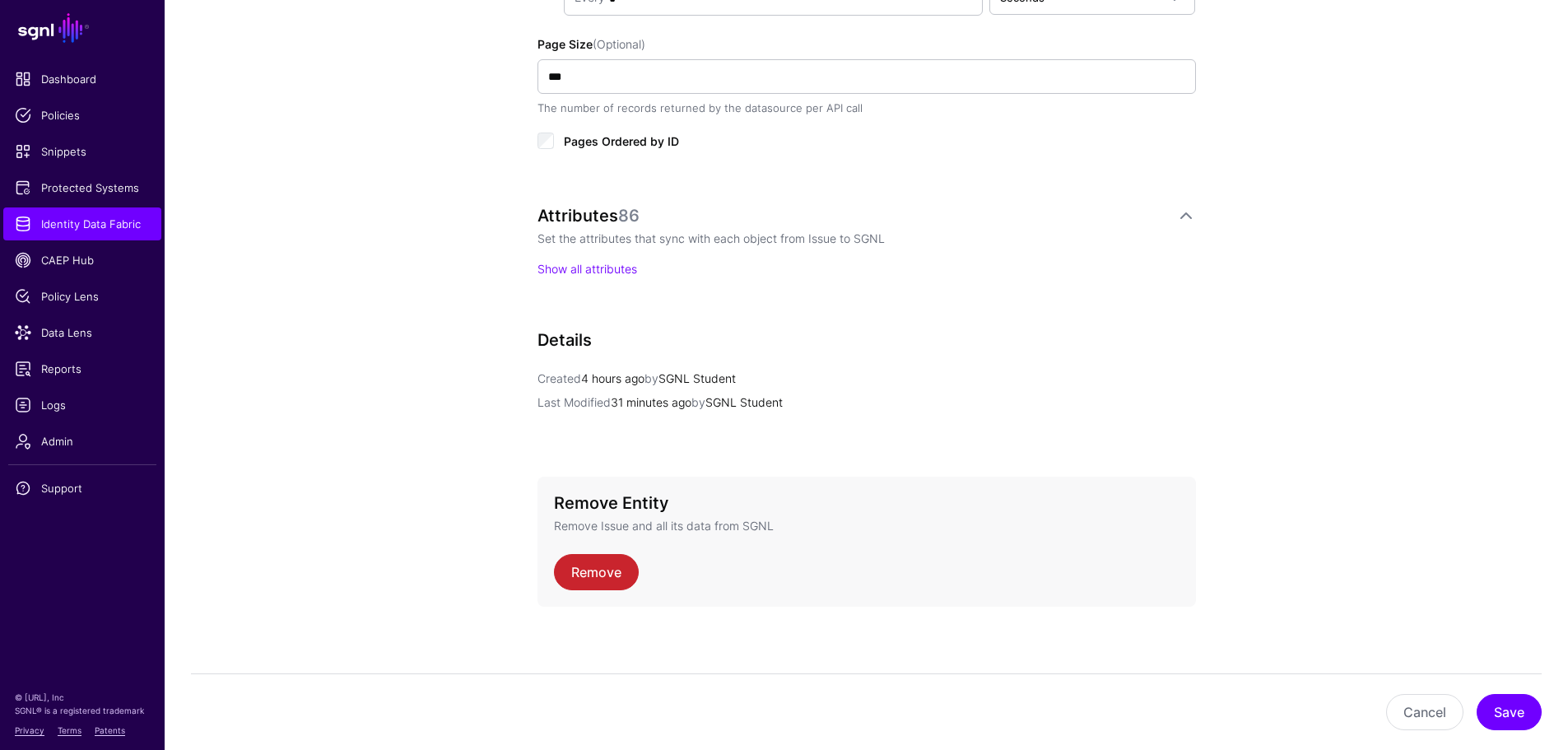
scroll to position [1065, 0]
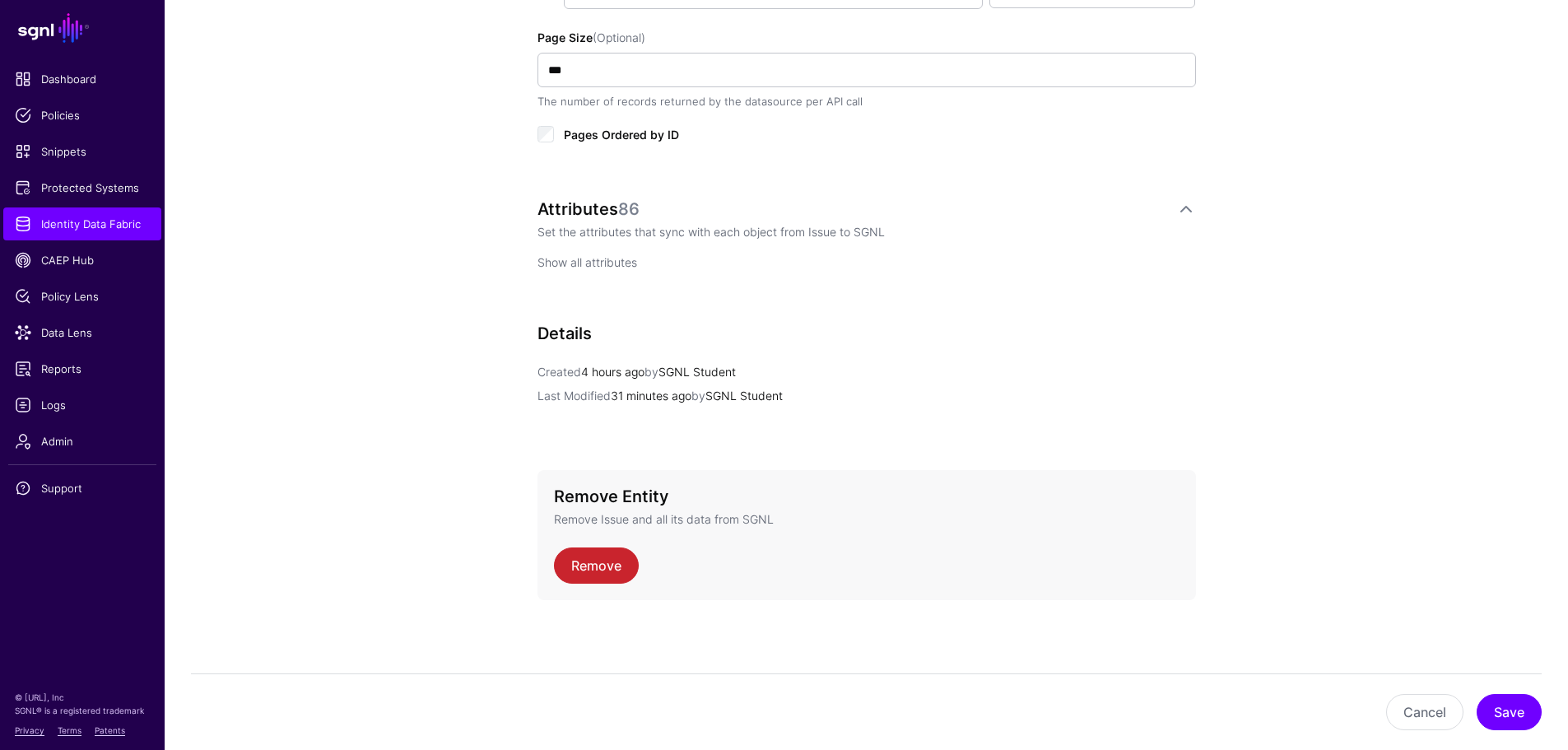
click at [588, 267] on link "Show all attributes" at bounding box center [587, 262] width 100 height 14
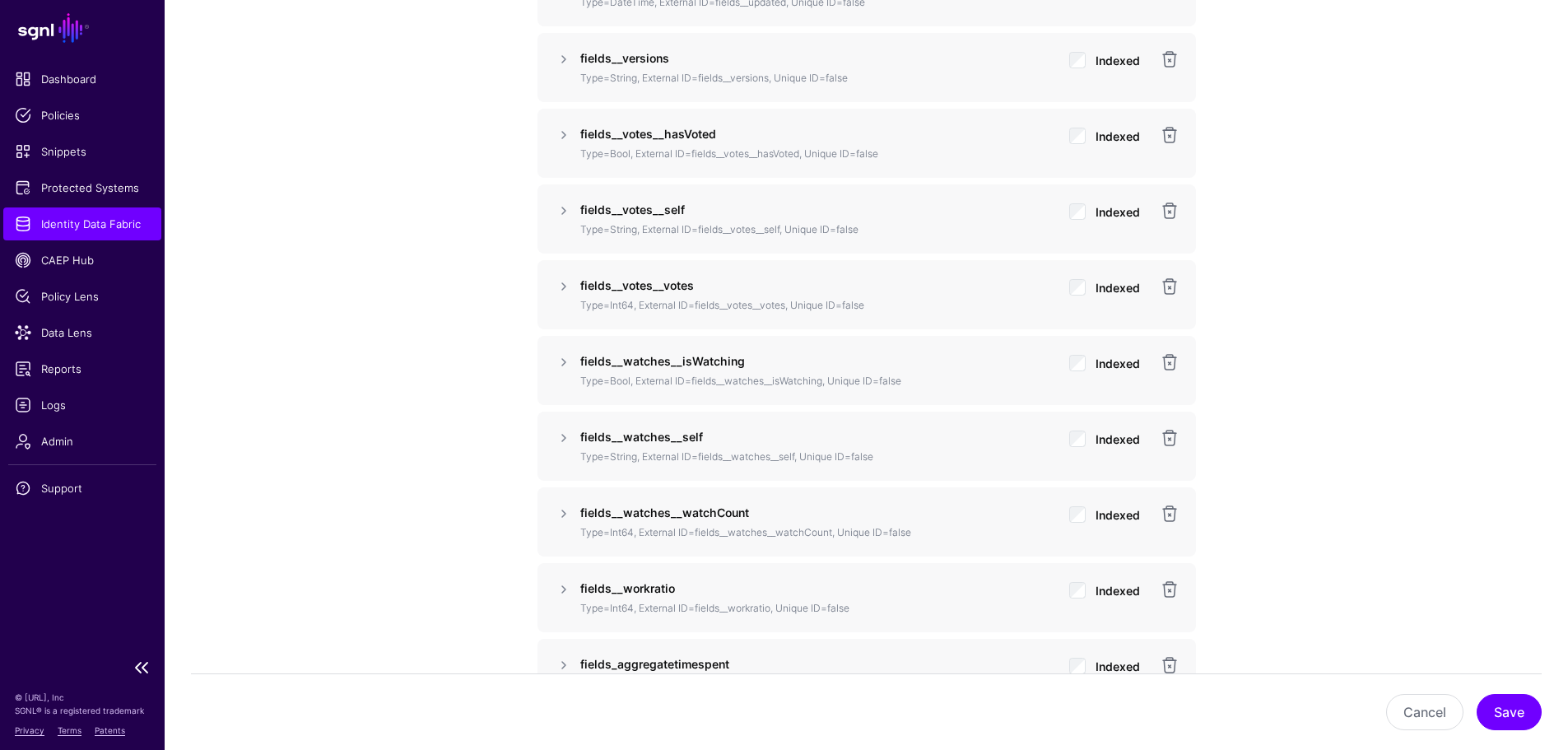
scroll to position [7072, 0]
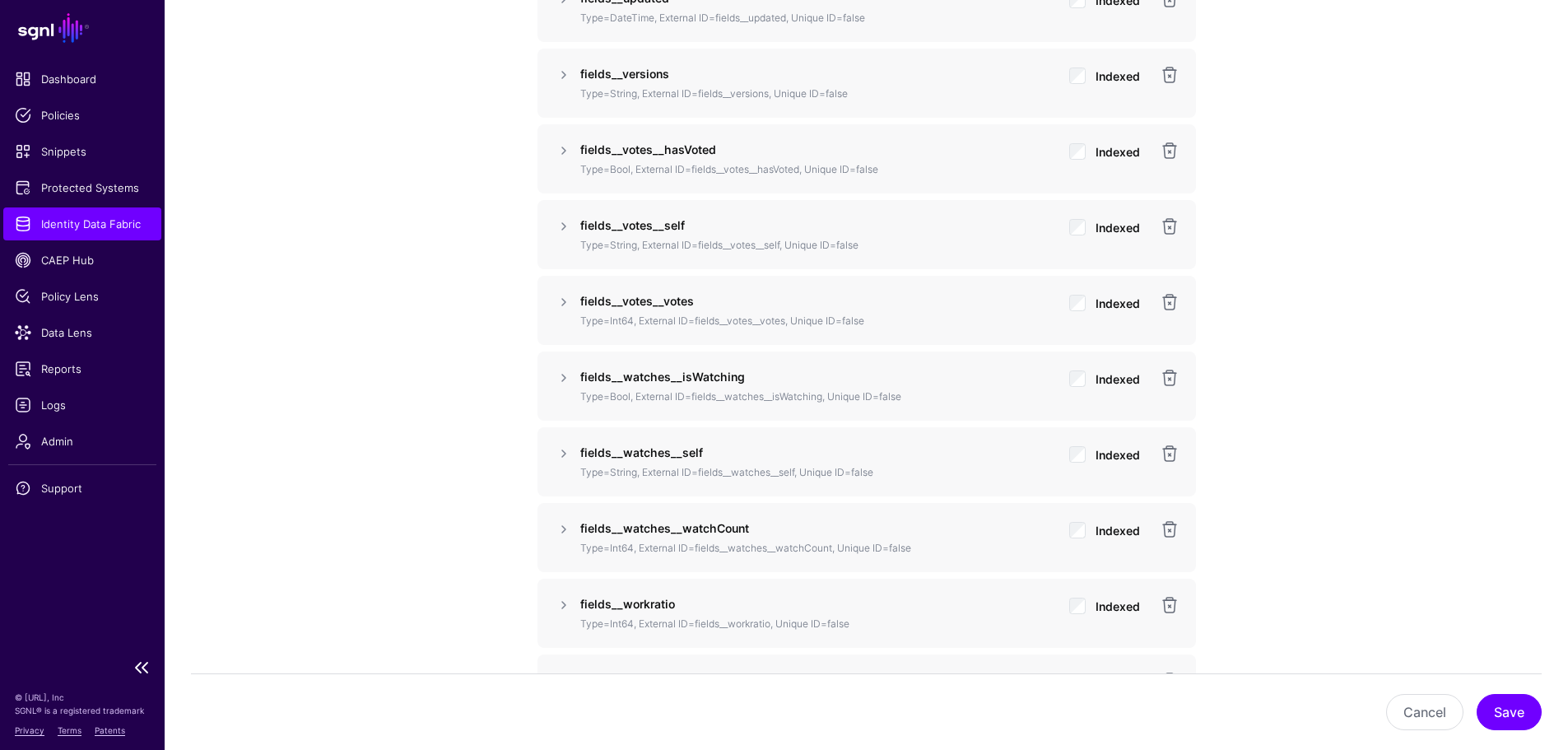
click at [86, 237] on link "Identity Data Fabric" at bounding box center [82, 224] width 158 height 33
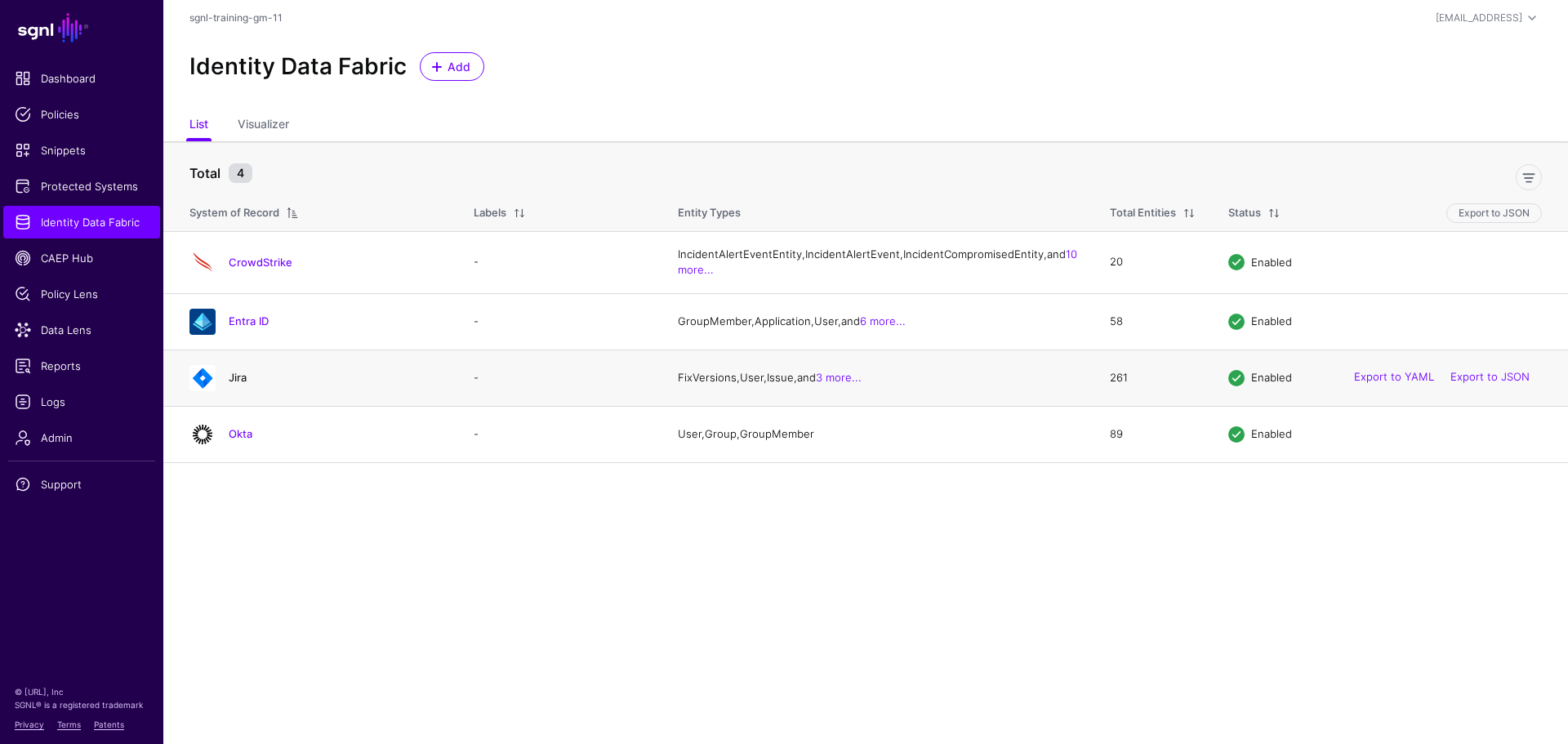
click at [229, 384] on link "Jira" at bounding box center [238, 377] width 18 height 13
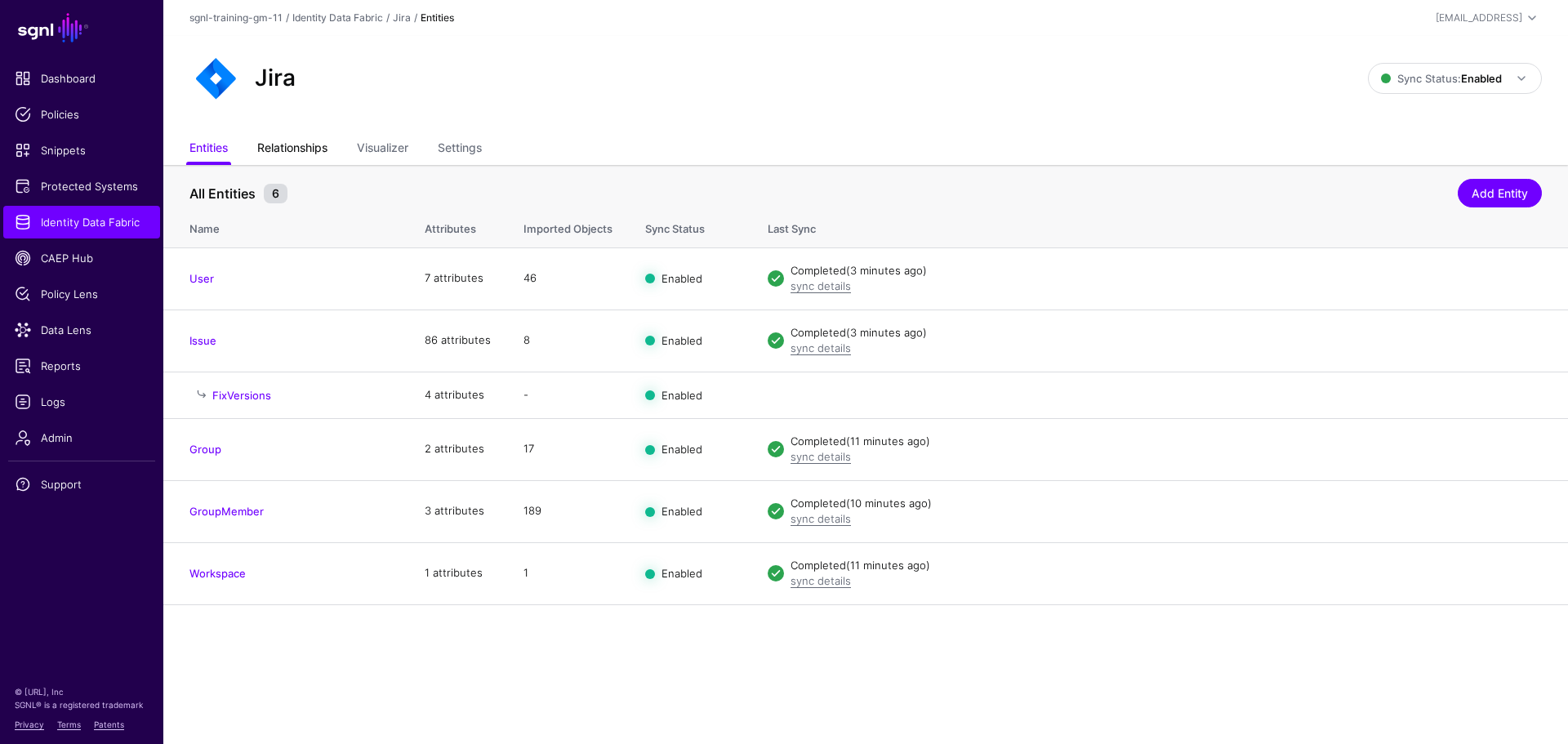
click at [264, 146] on link "Relationships" at bounding box center [292, 149] width 70 height 31
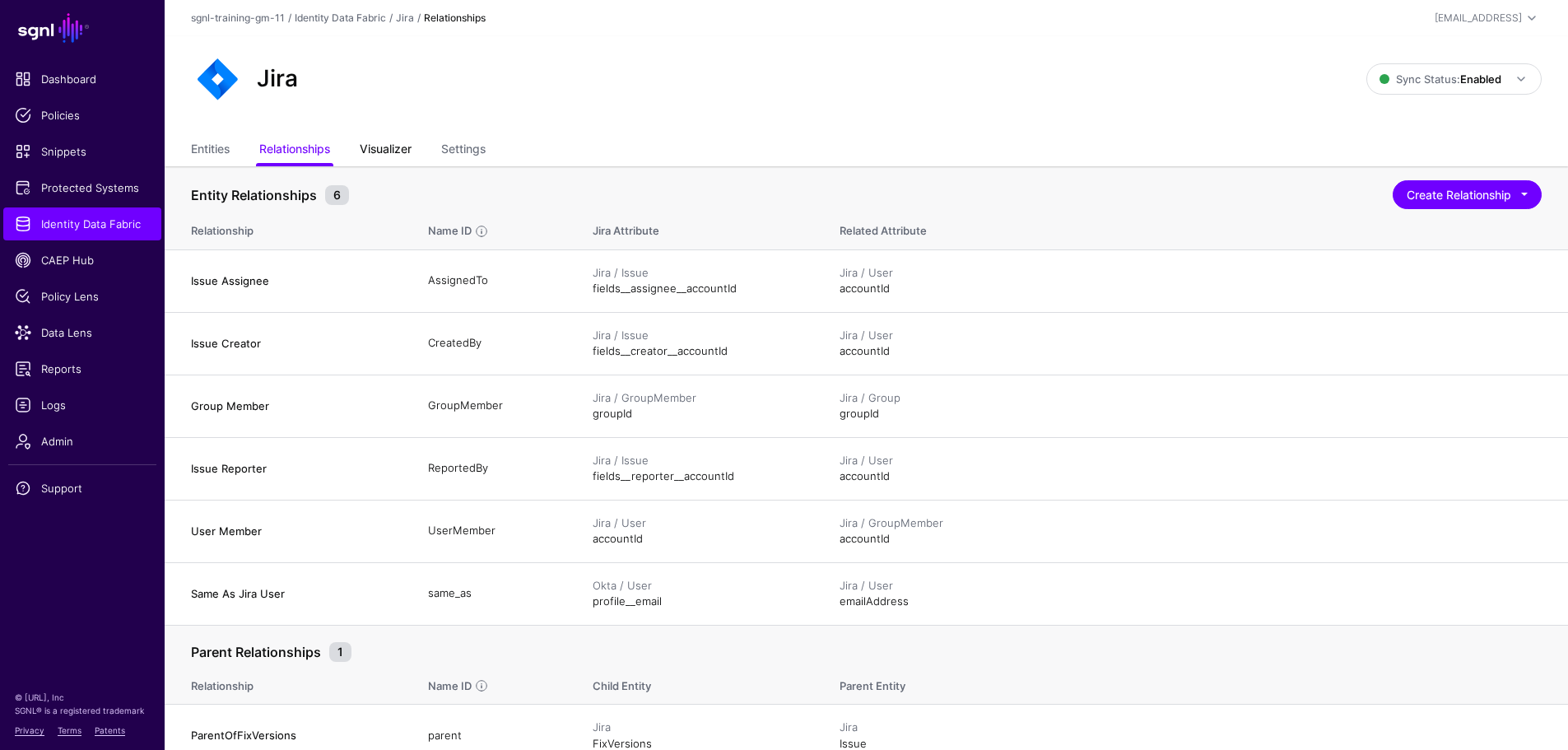
click at [385, 152] on link "Visualizer" at bounding box center [386, 151] width 52 height 31
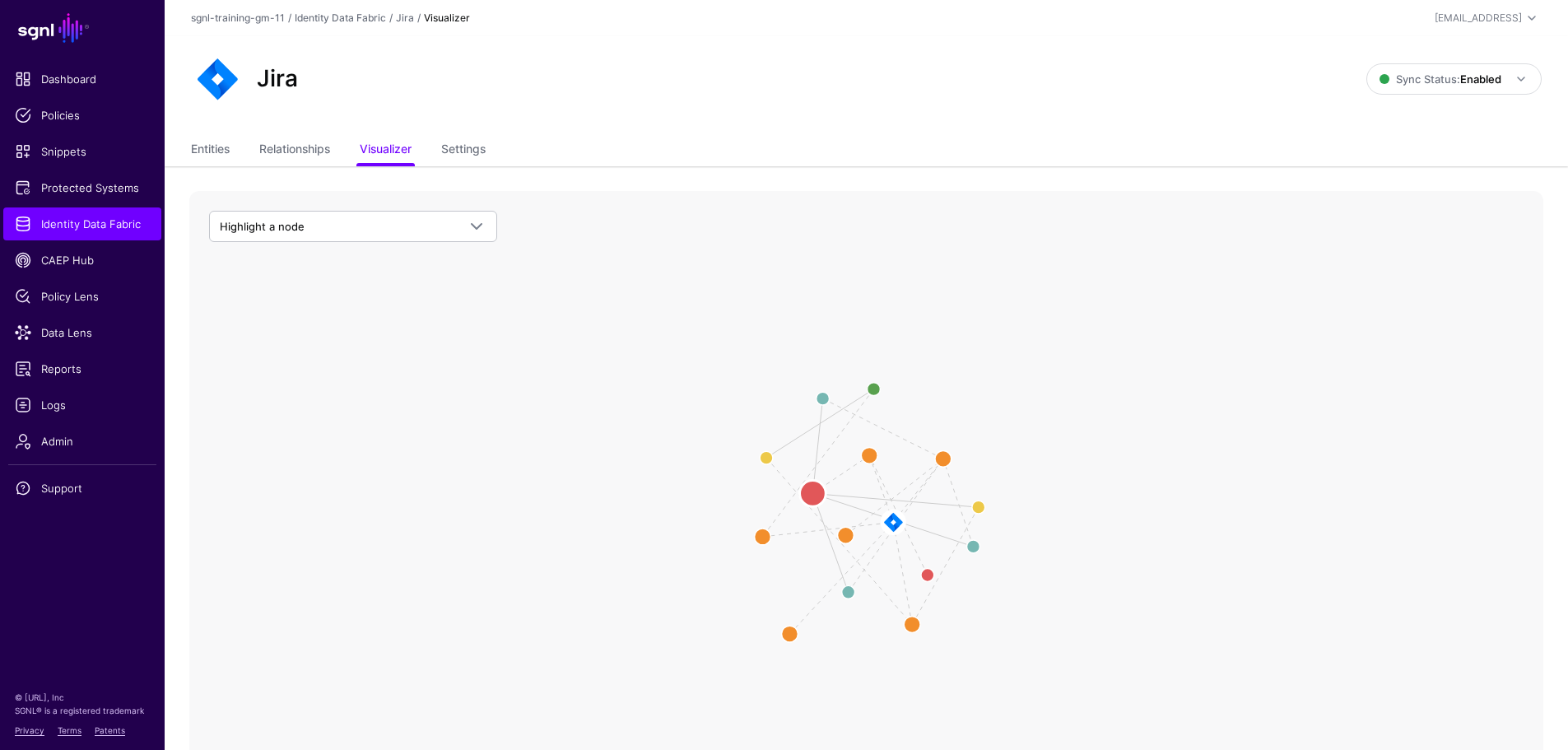
click at [808, 497] on circle at bounding box center [813, 493] width 27 height 27
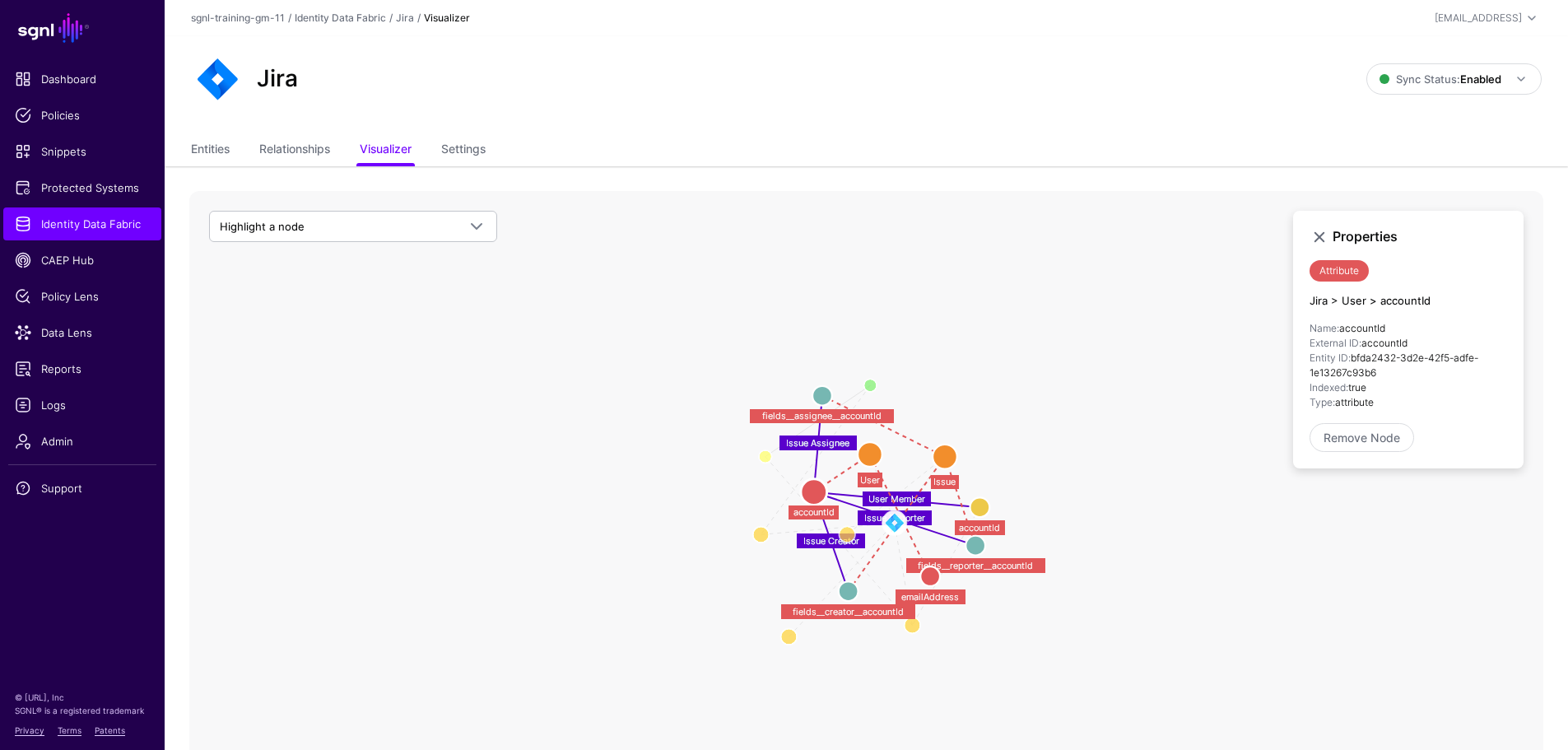
click at [865, 460] on circle at bounding box center [870, 454] width 25 height 25
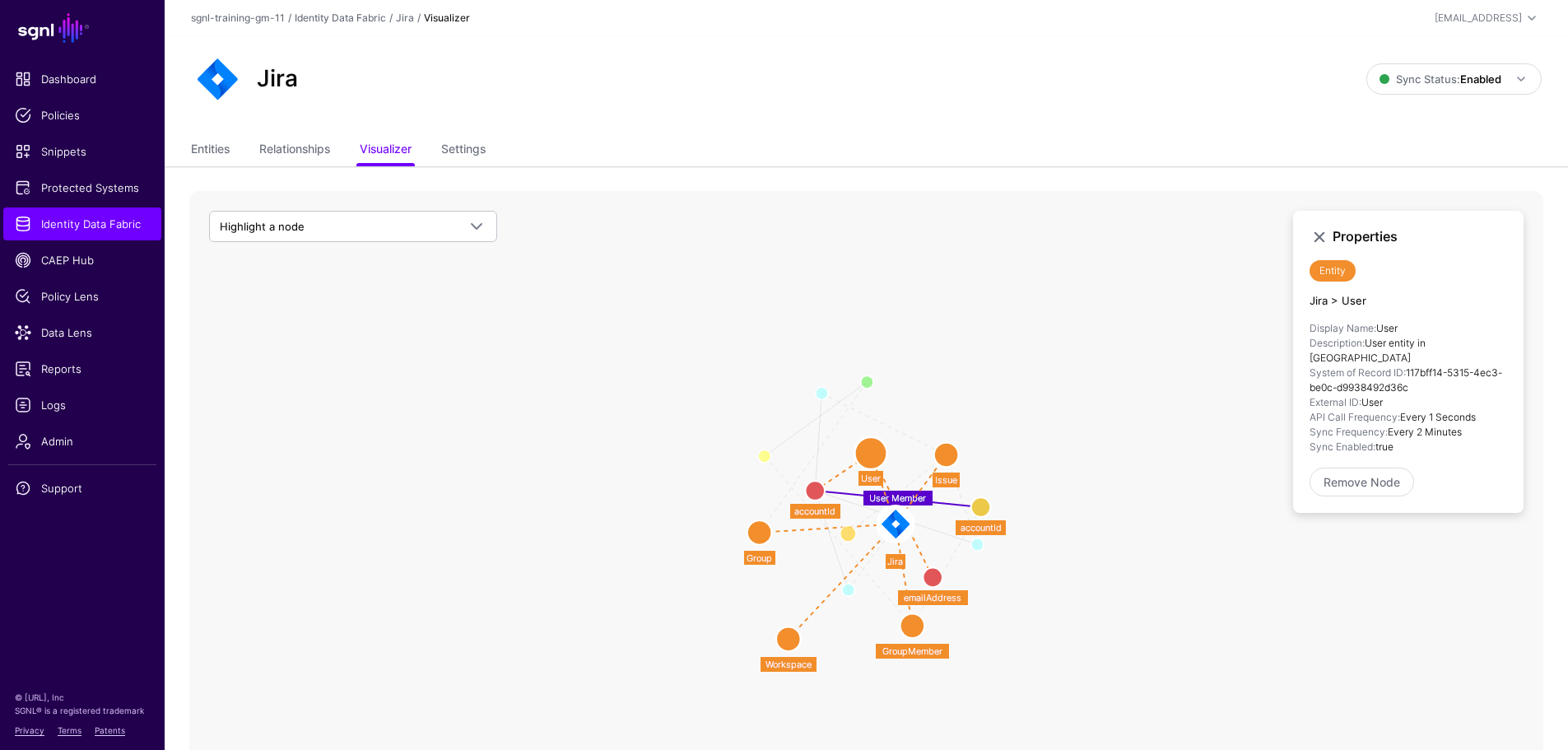
click at [942, 459] on circle at bounding box center [946, 455] width 25 height 25
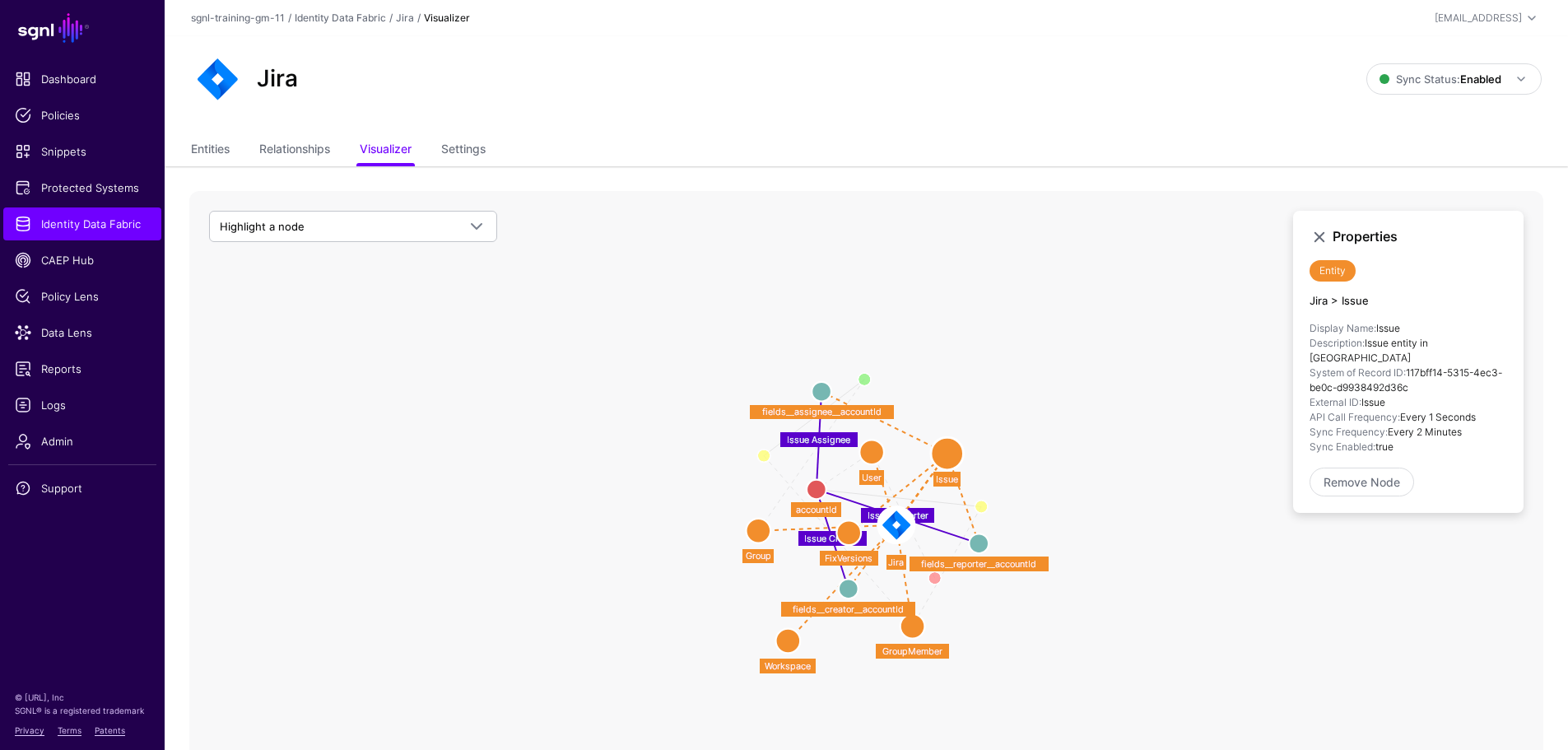
click at [846, 586] on circle at bounding box center [848, 588] width 20 height 20
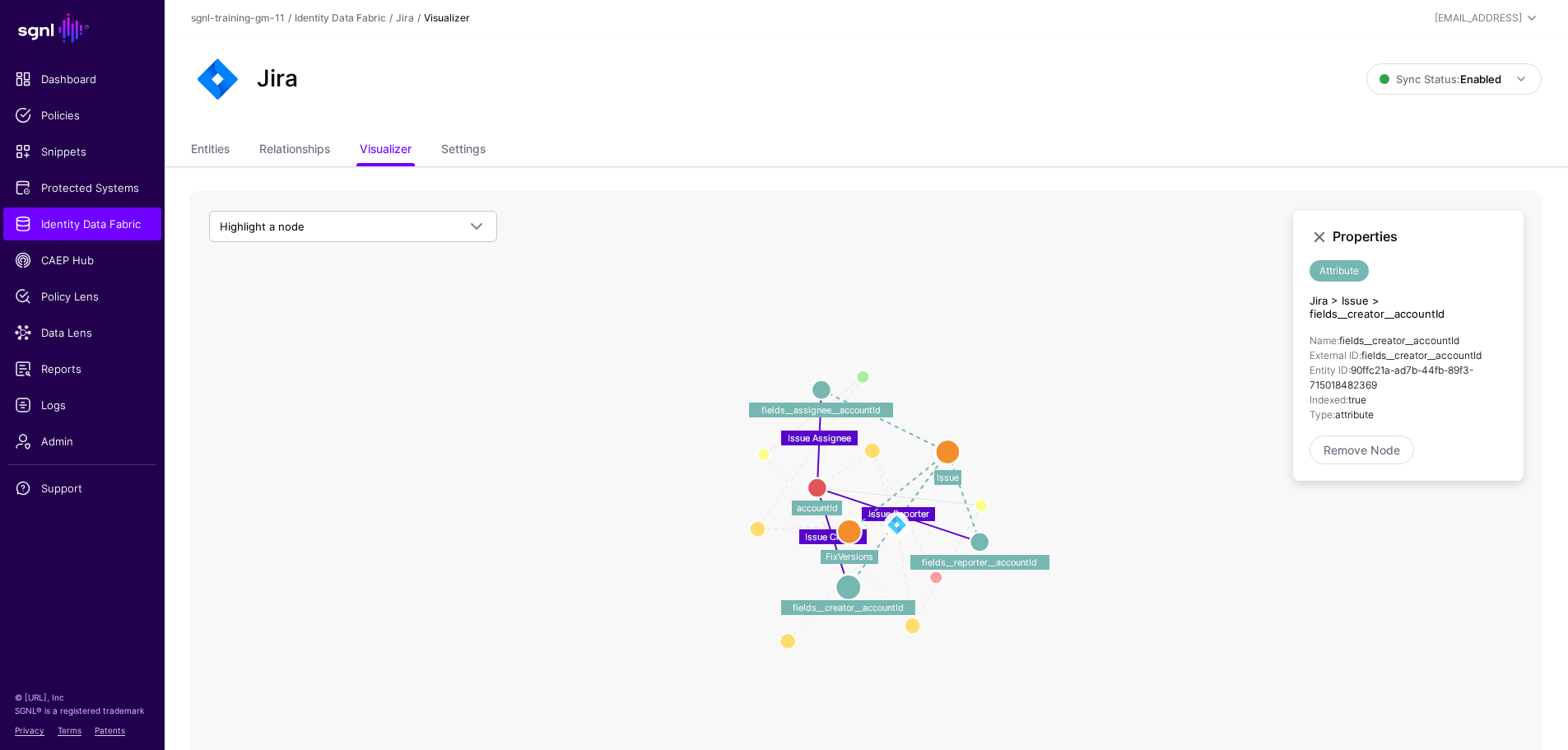
click at [437, 337] on icon "Group Member User Member Issue Creator Issue Reporter Issue Assignee User User …" at bounding box center [866, 520] width 1354 height 659
click at [60, 327] on span "Data Lens" at bounding box center [82, 332] width 135 height 16
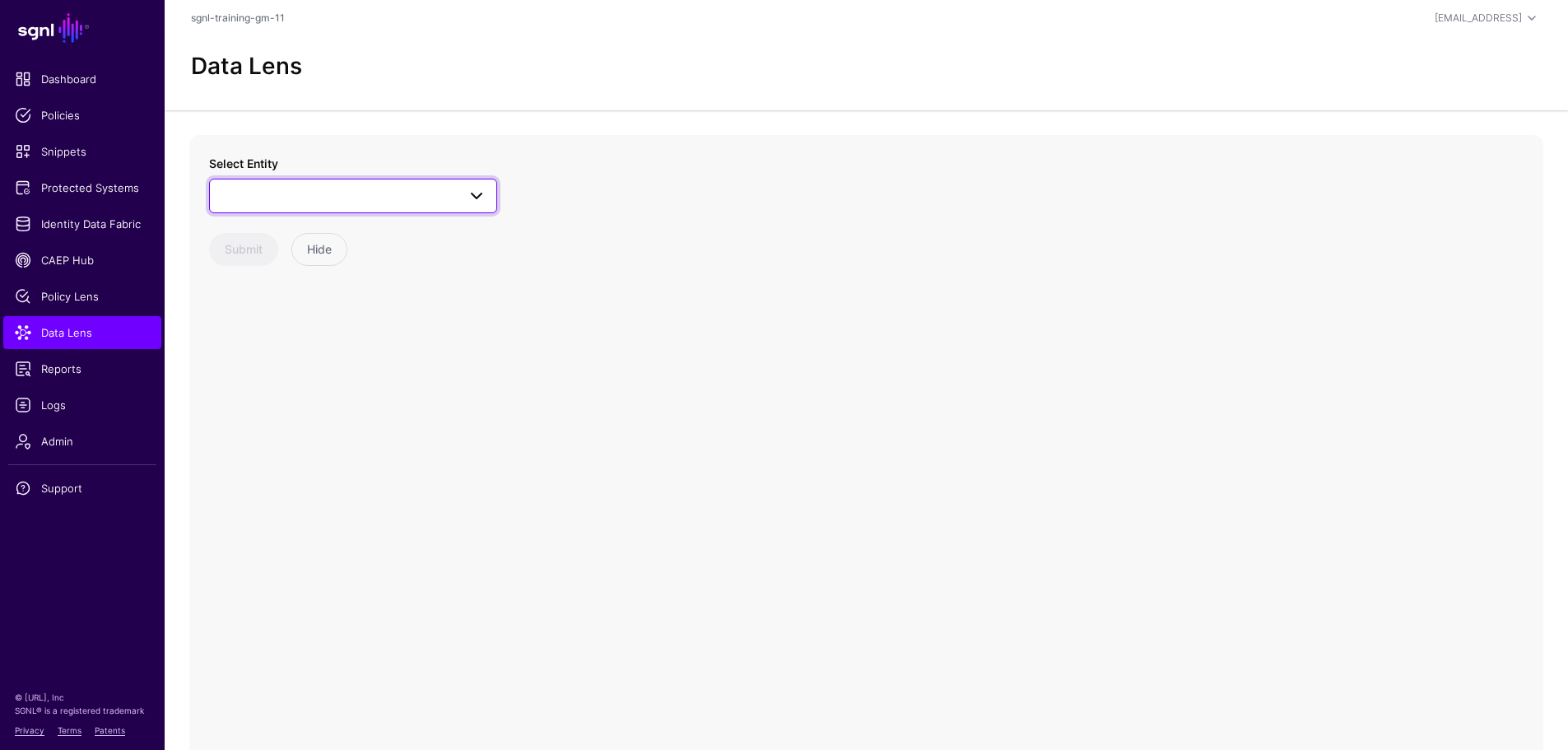
click at [304, 204] on span at bounding box center [353, 195] width 267 height 20
type input "****"
click at [277, 418] on div "User" at bounding box center [361, 423] width 245 height 16
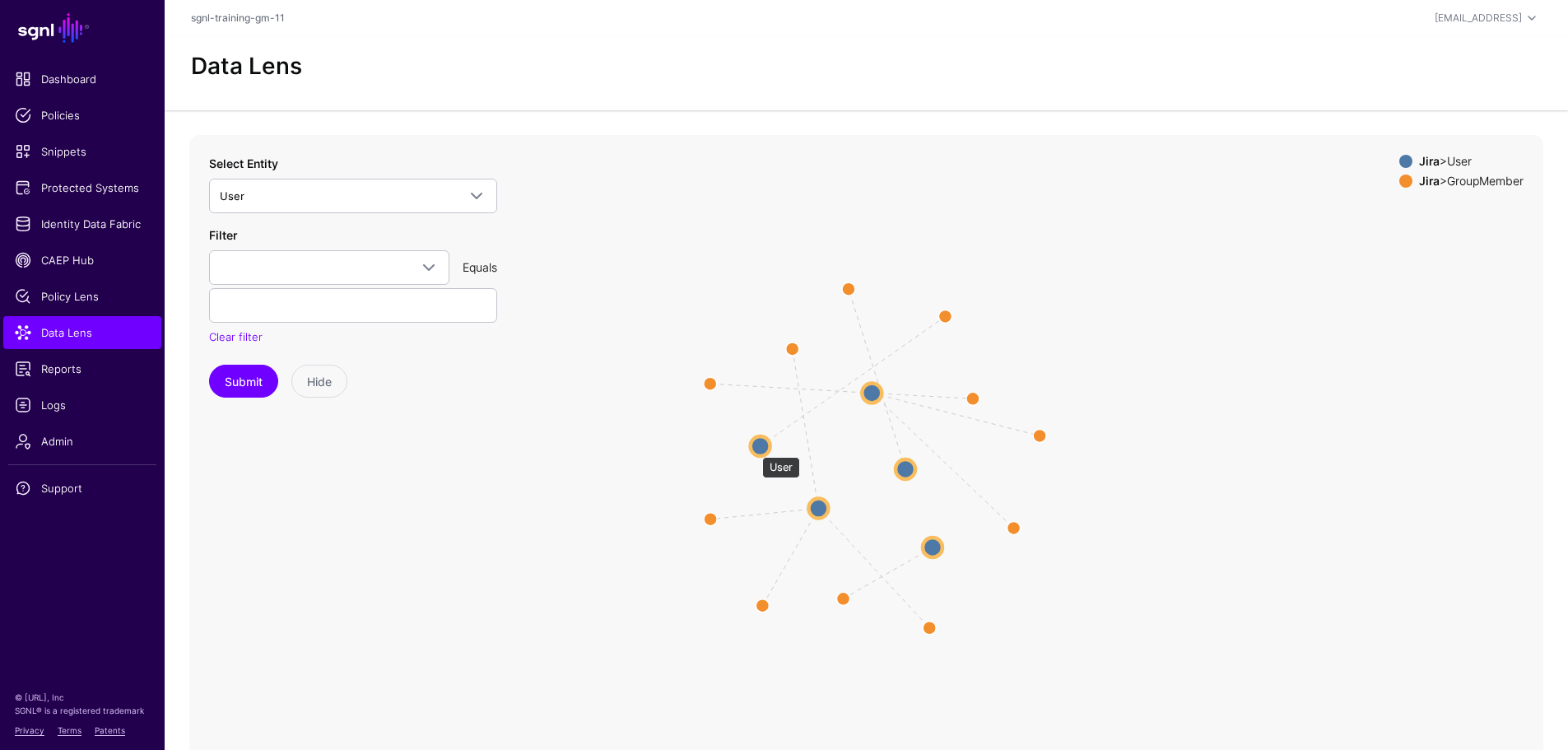
click at [753, 449] on circle at bounding box center [760, 446] width 20 height 20
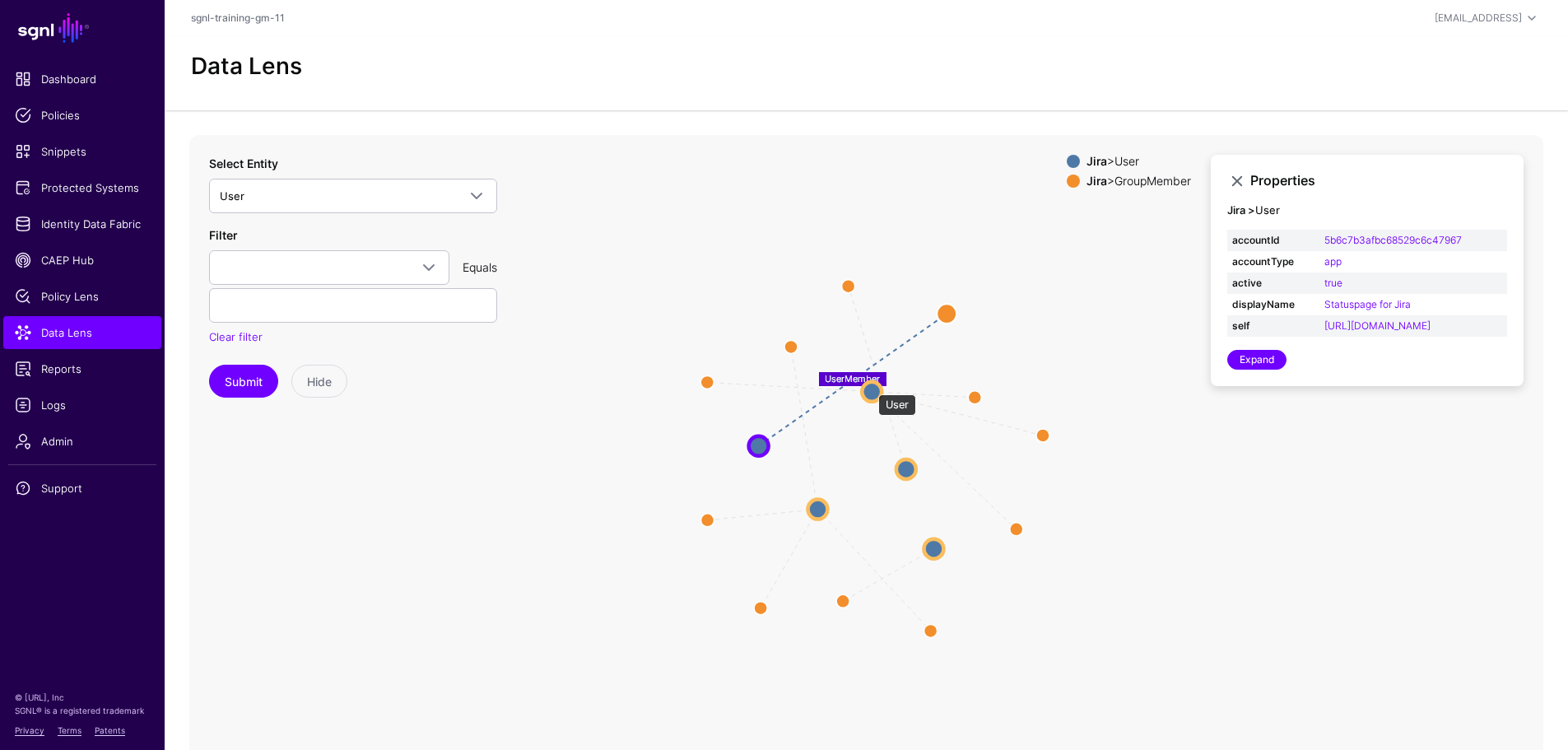
click at [870, 386] on circle at bounding box center [871, 390] width 20 height 20
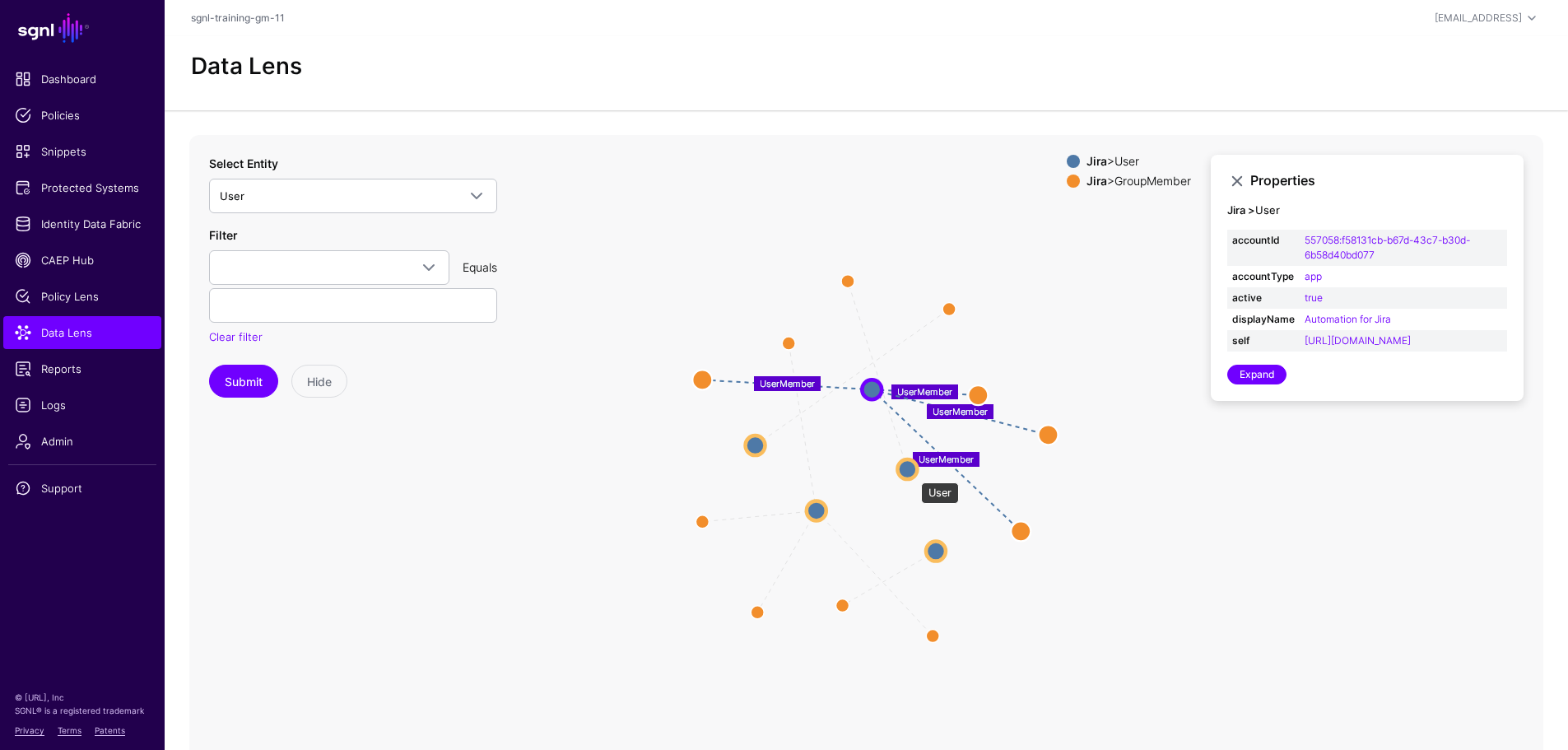
click at [913, 474] on circle at bounding box center [907, 468] width 20 height 20
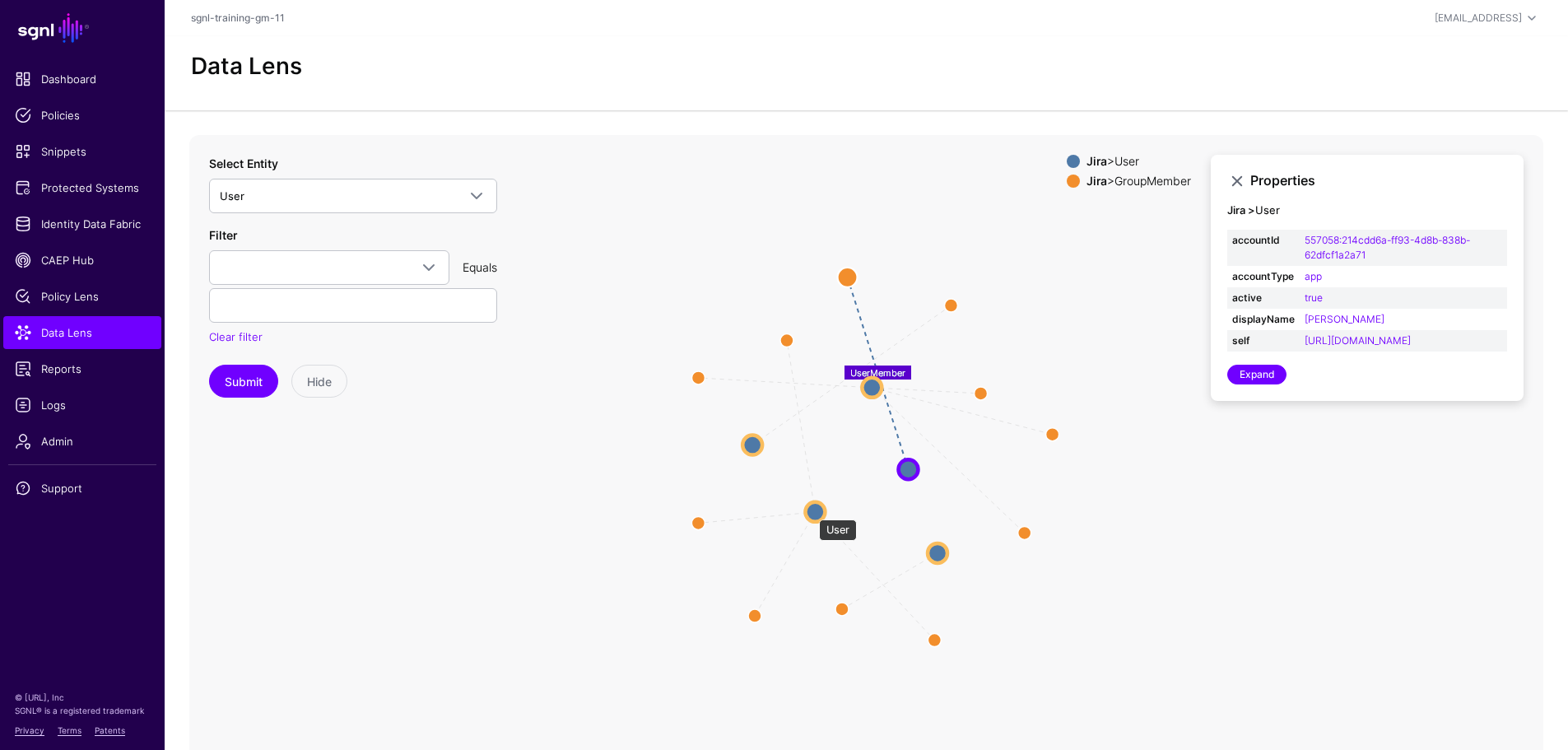
click at [810, 511] on circle at bounding box center [815, 511] width 20 height 20
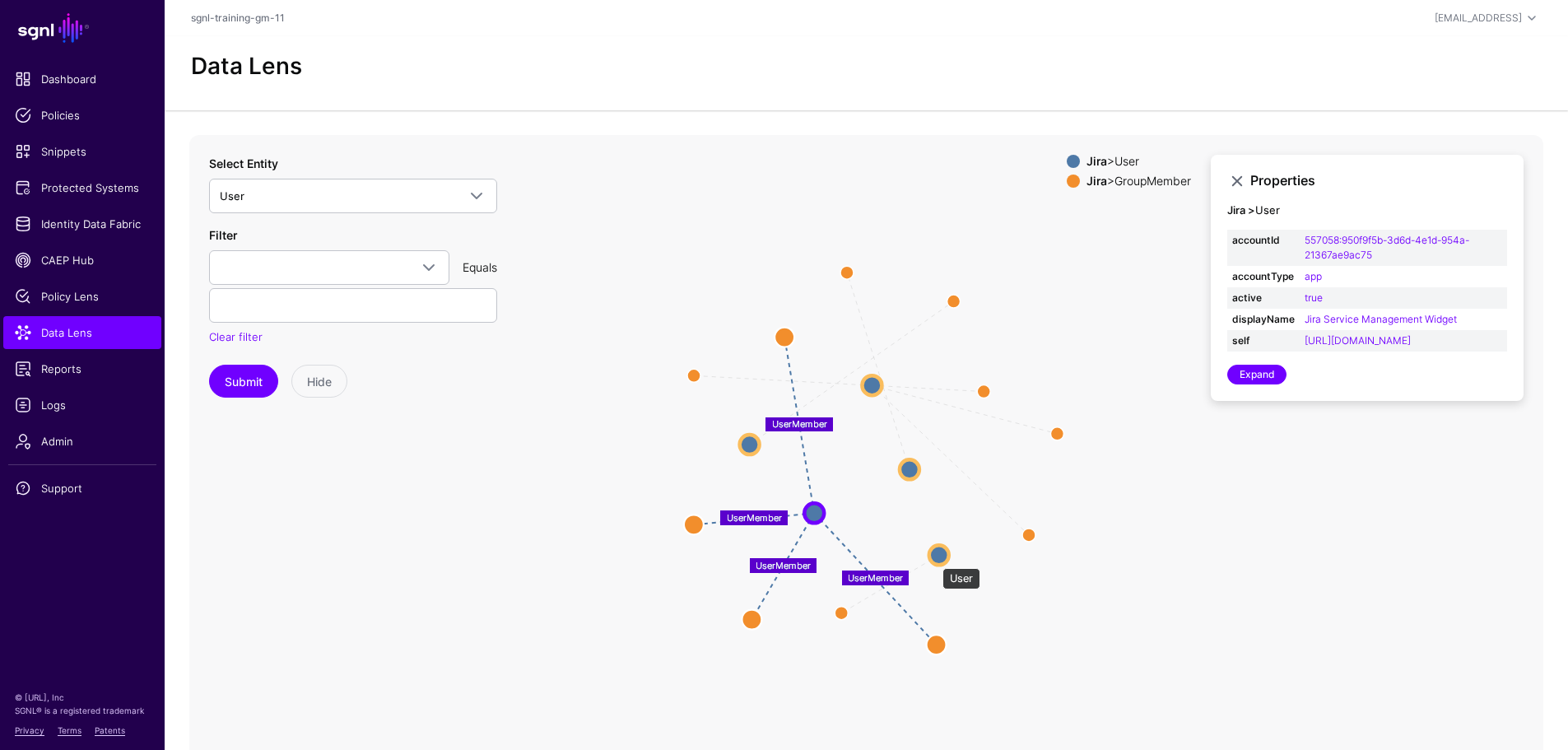
click at [934, 560] on circle at bounding box center [939, 555] width 20 height 20
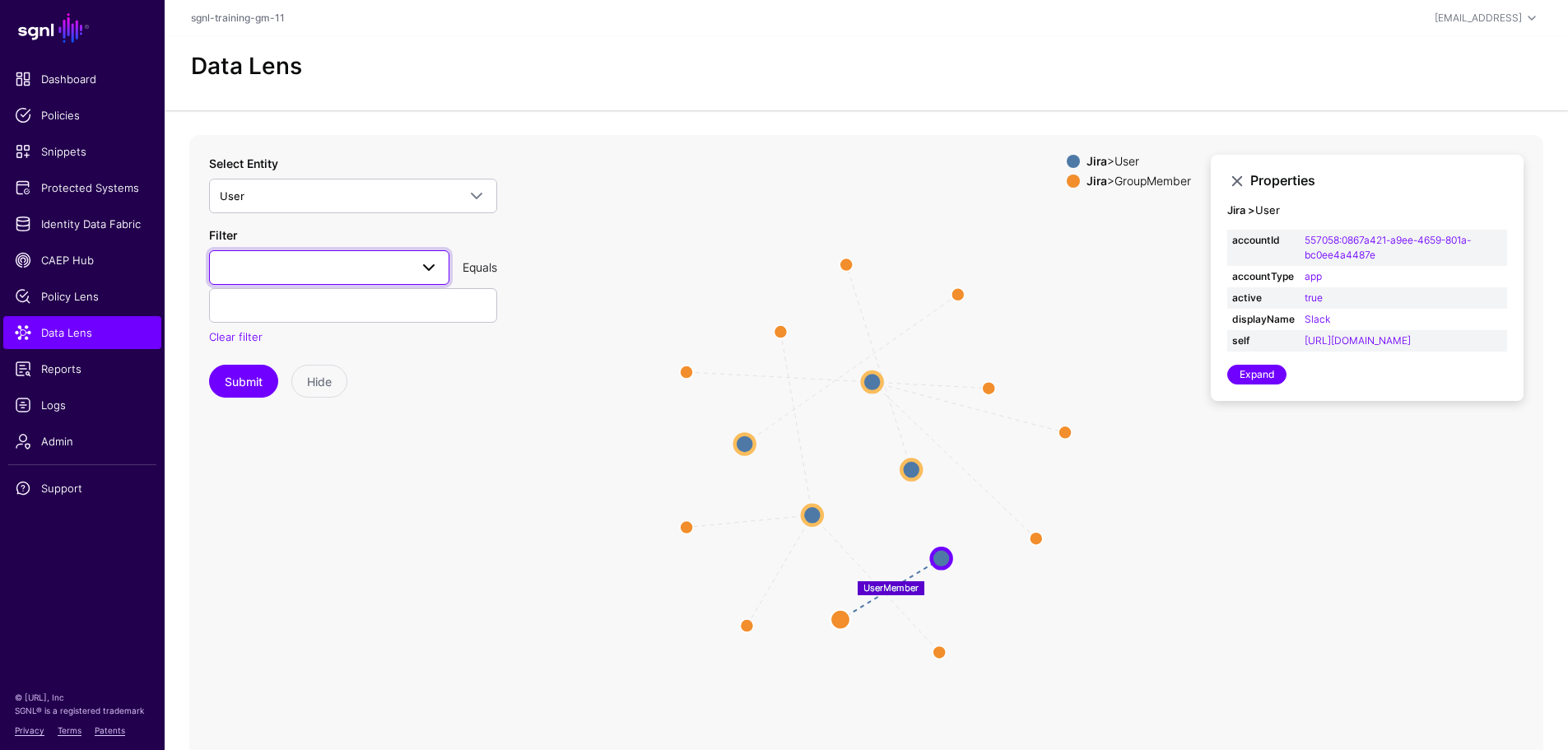
click at [283, 266] on span at bounding box center [329, 267] width 219 height 20
click at [262, 462] on span "emailAddress" at bounding box center [257, 462] width 69 height 13
click at [273, 315] on input "text" at bounding box center [353, 305] width 288 height 34
type input "**********"
click at [209, 364] on button "Submit" at bounding box center [244, 381] width 69 height 33
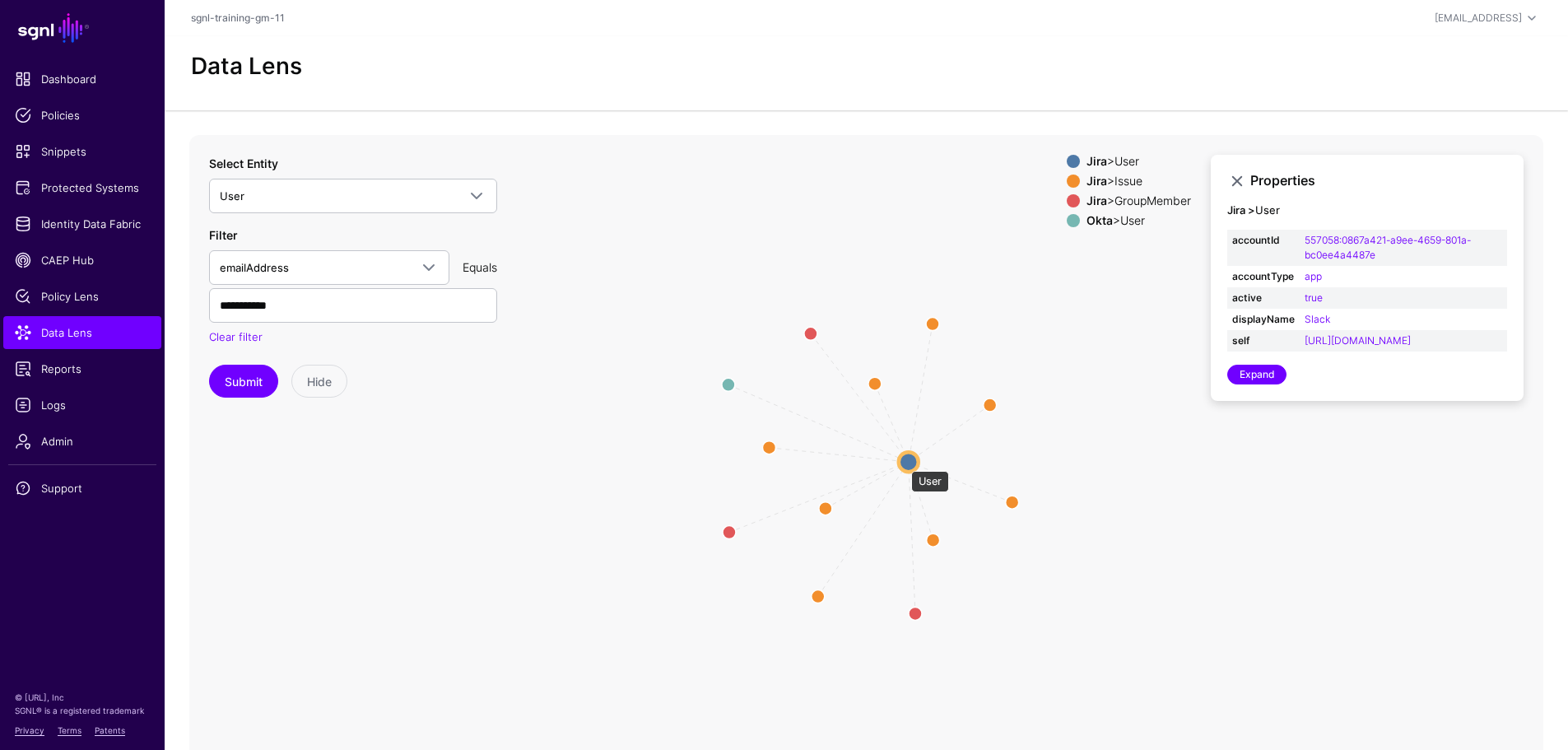
click at [902, 463] on circle at bounding box center [908, 462] width 20 height 20
click at [108, 214] on link "Identity Data Fabric" at bounding box center [82, 224] width 158 height 33
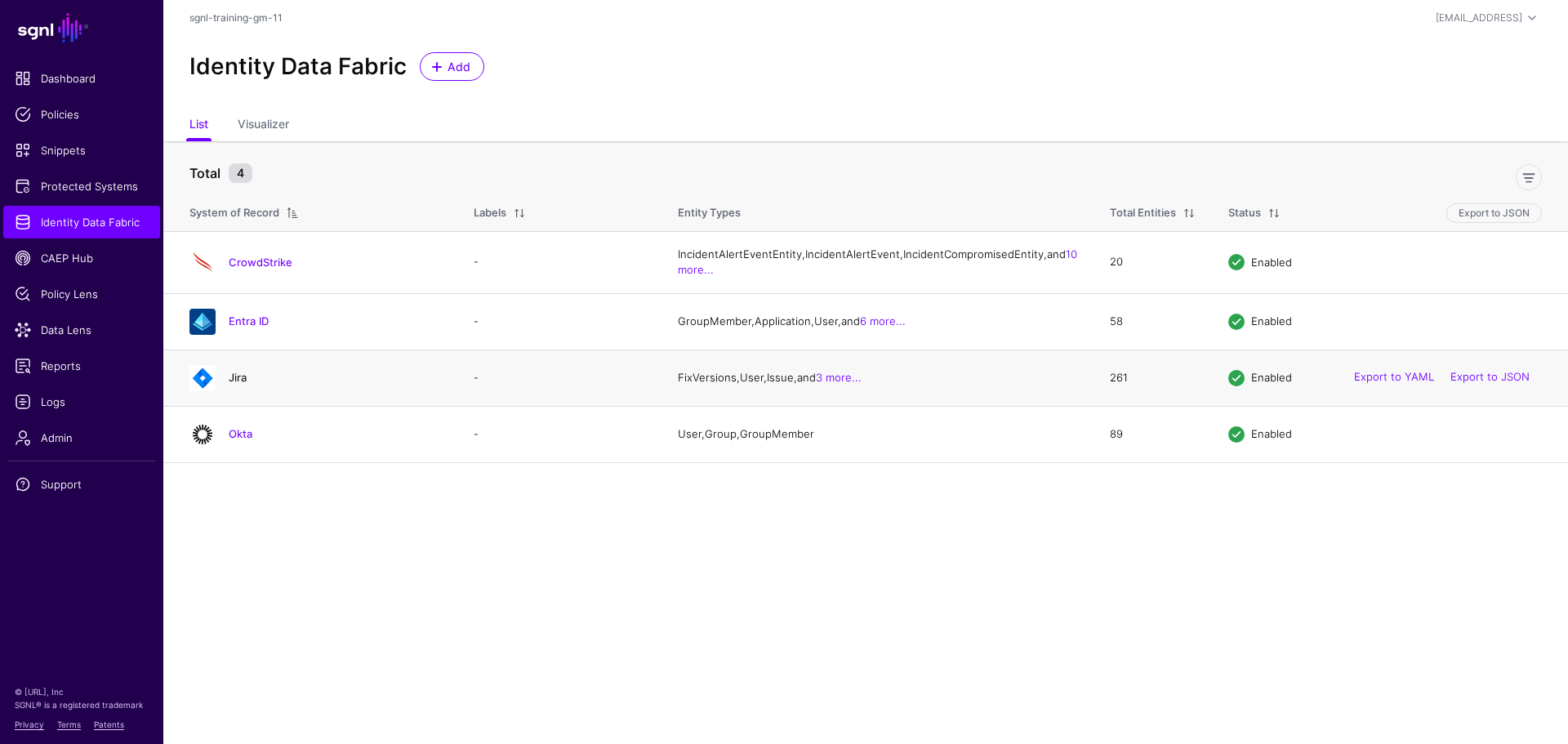
click at [241, 384] on link "Jira" at bounding box center [238, 377] width 18 height 13
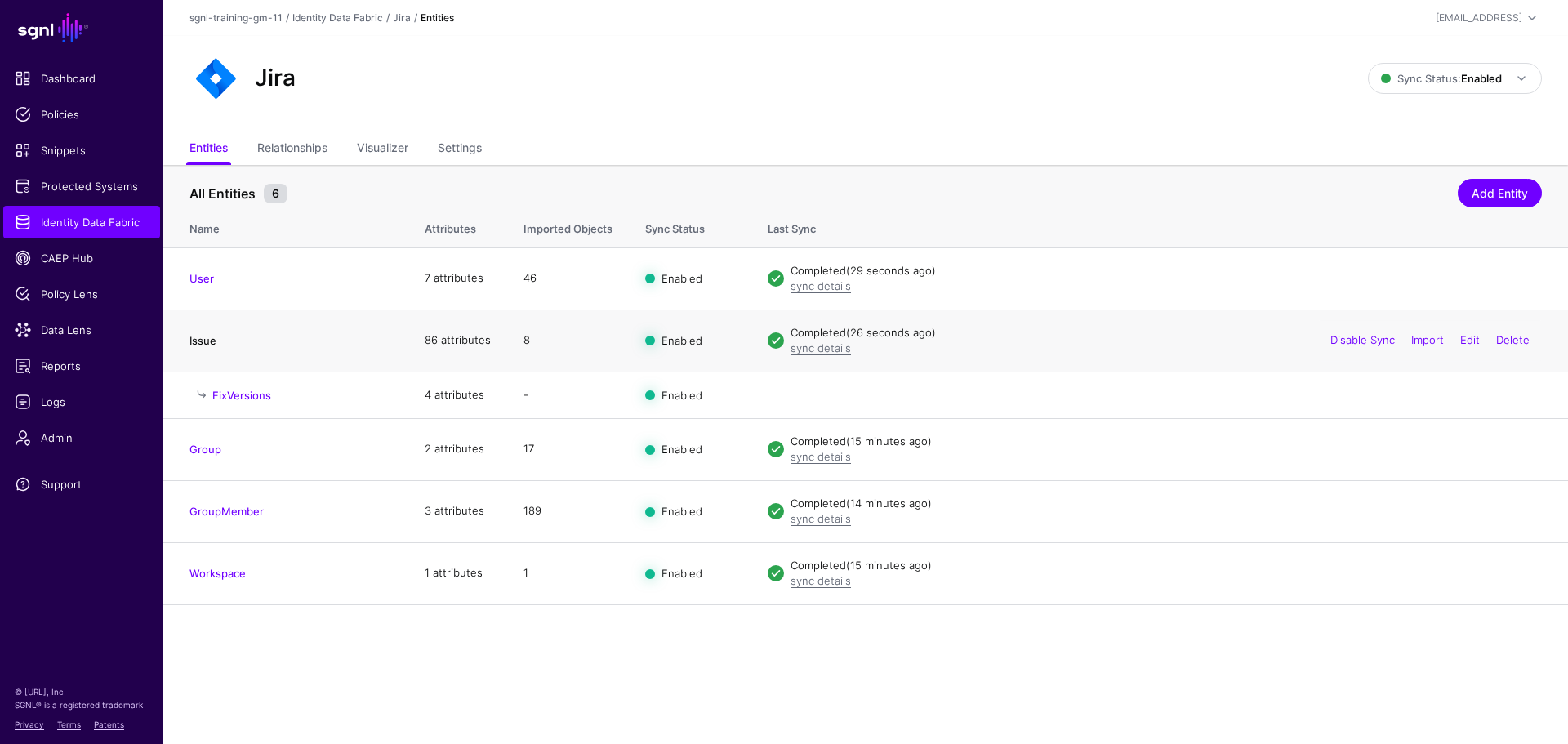
click at [197, 338] on link "Issue" at bounding box center [203, 340] width 27 height 13
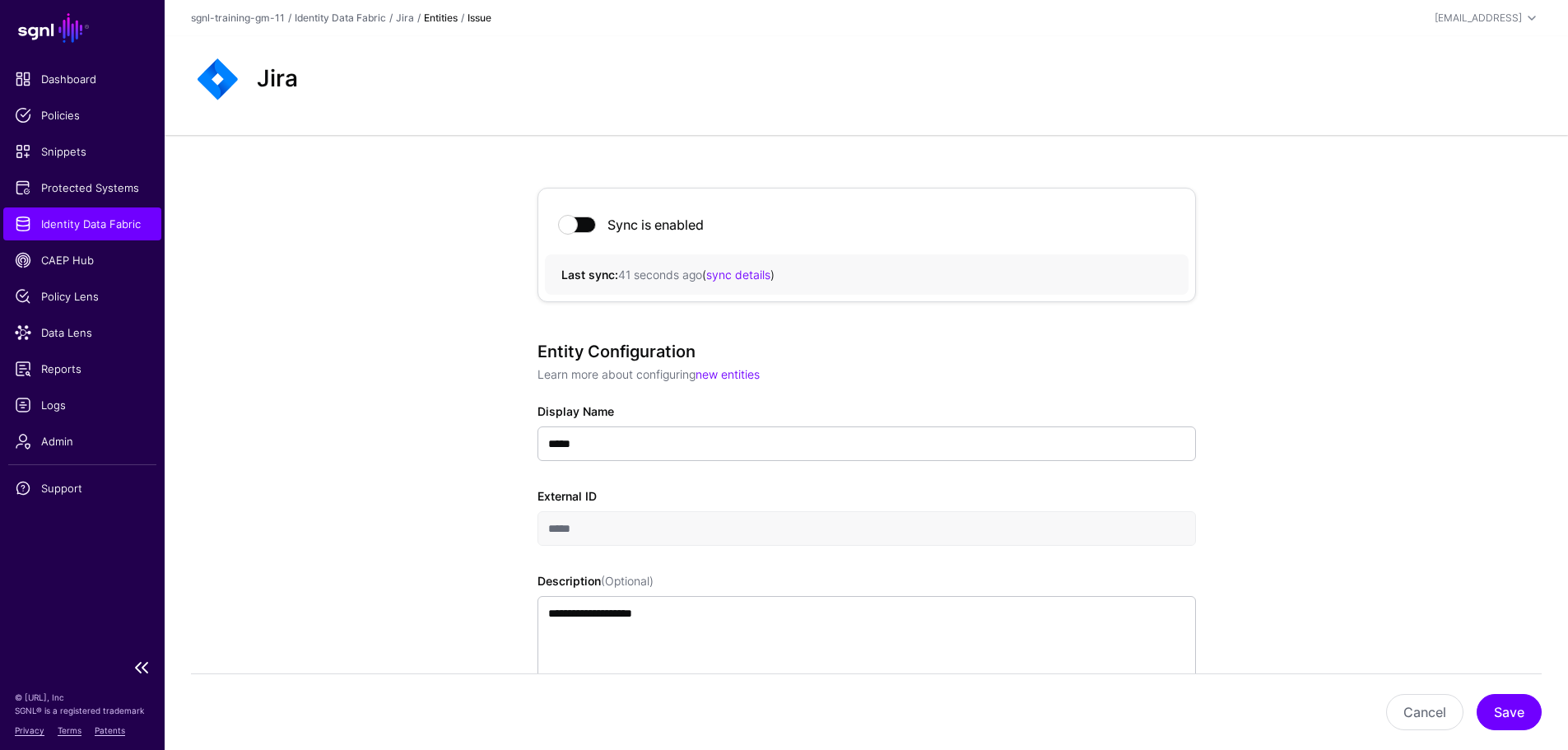
click at [110, 228] on span "Identity Data Fabric" at bounding box center [82, 223] width 135 height 16
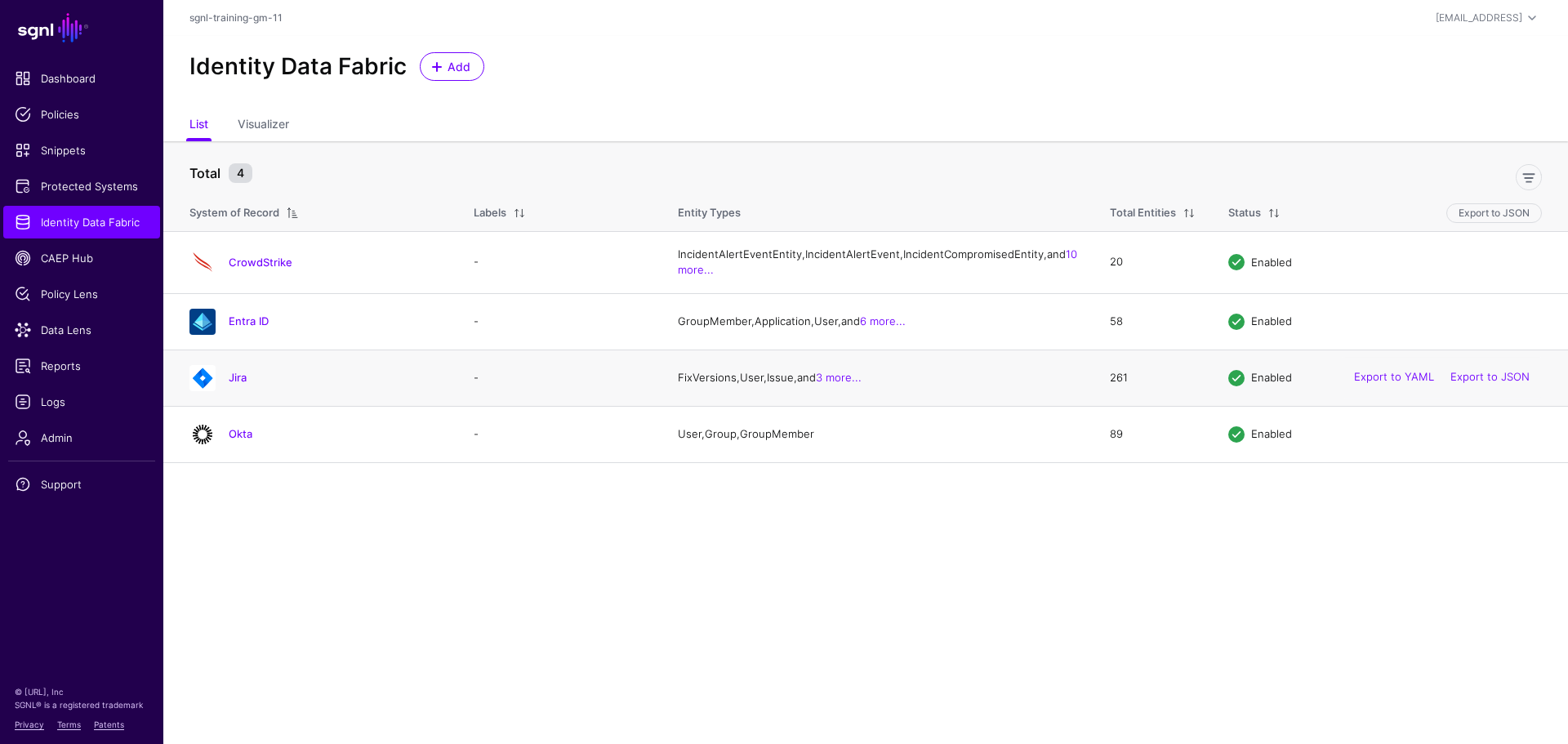
click at [226, 384] on div "Jira" at bounding box center [335, 377] width 226 height 15
click at [238, 384] on link "Jira" at bounding box center [238, 377] width 18 height 13
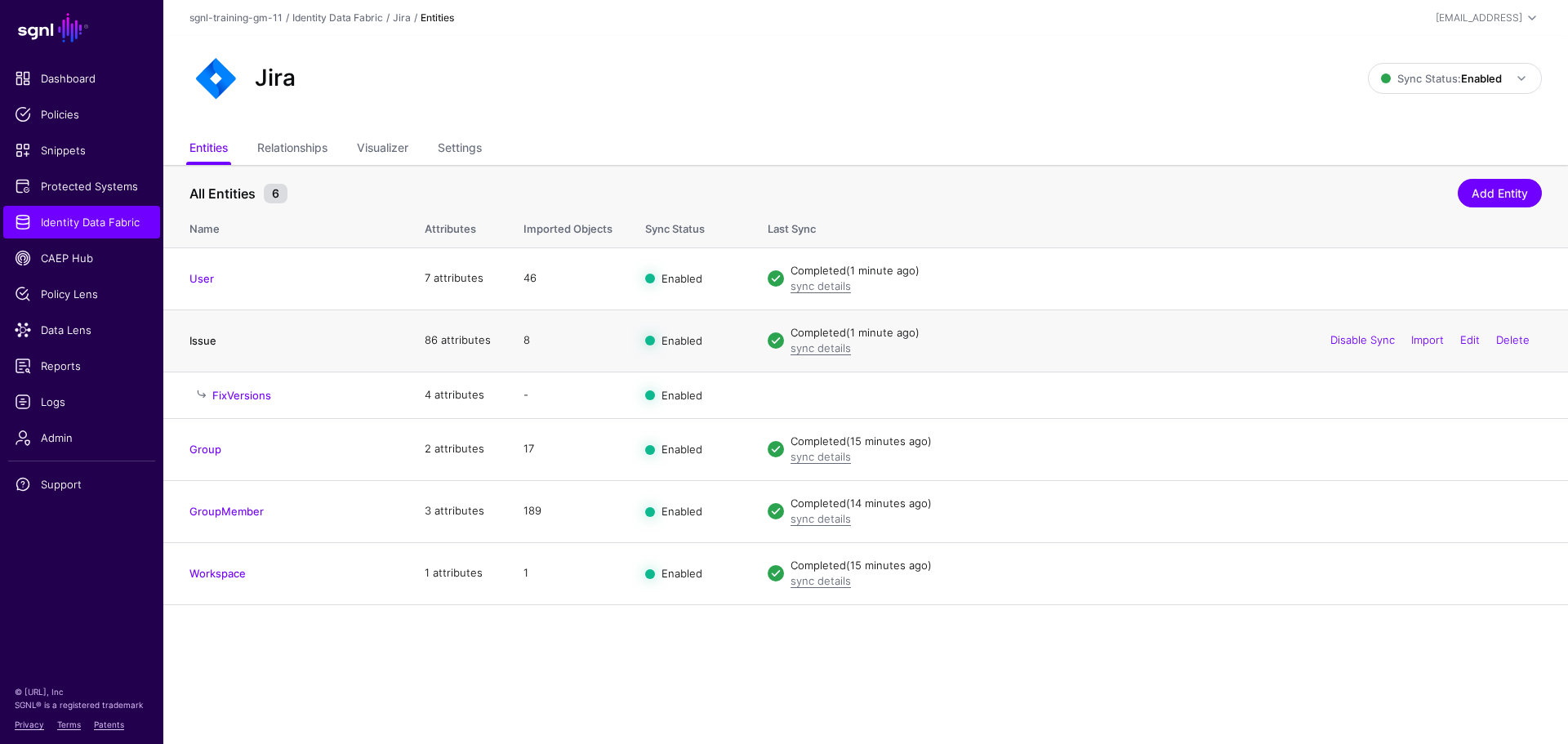
click at [212, 339] on link "Issue" at bounding box center [203, 340] width 27 height 13
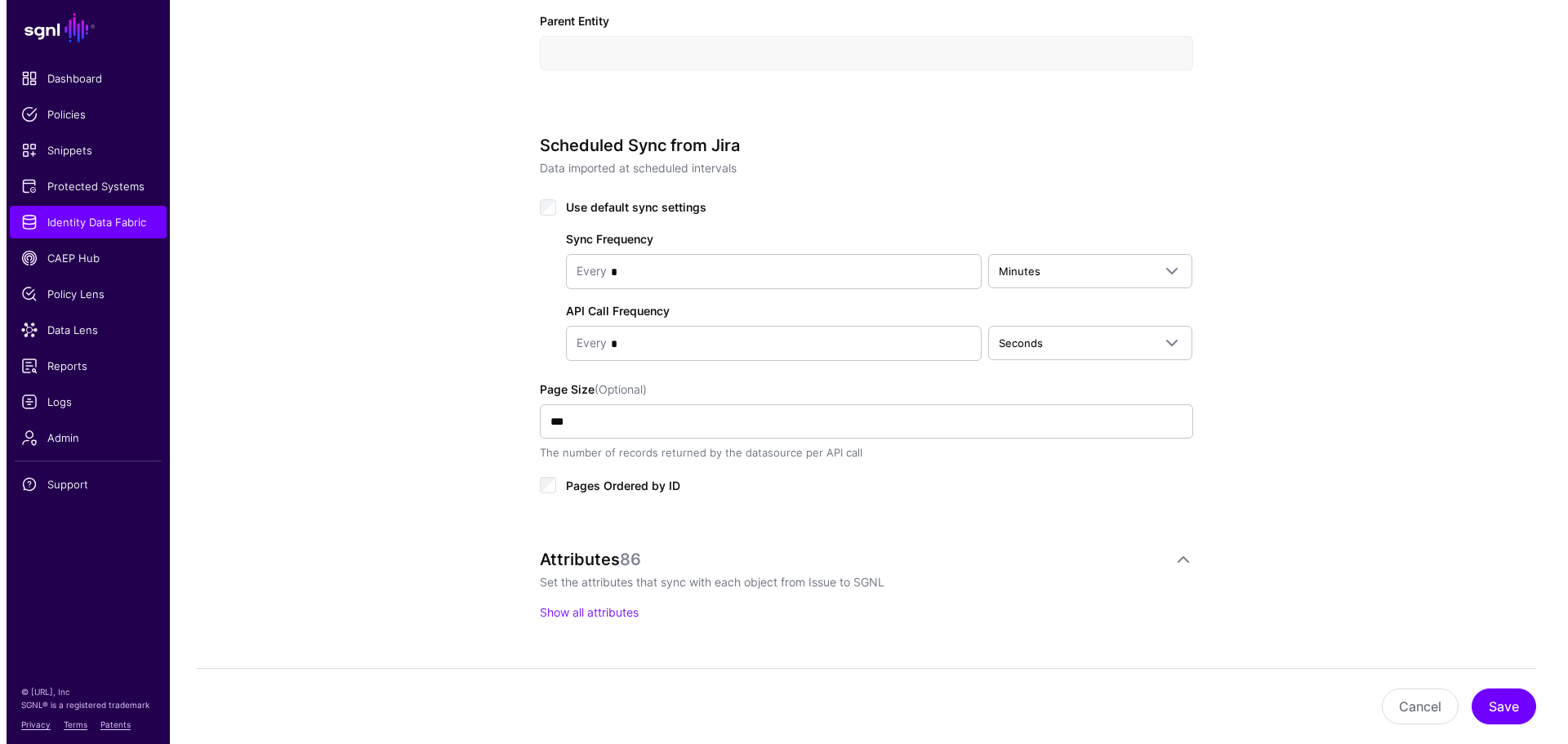
scroll to position [735, 0]
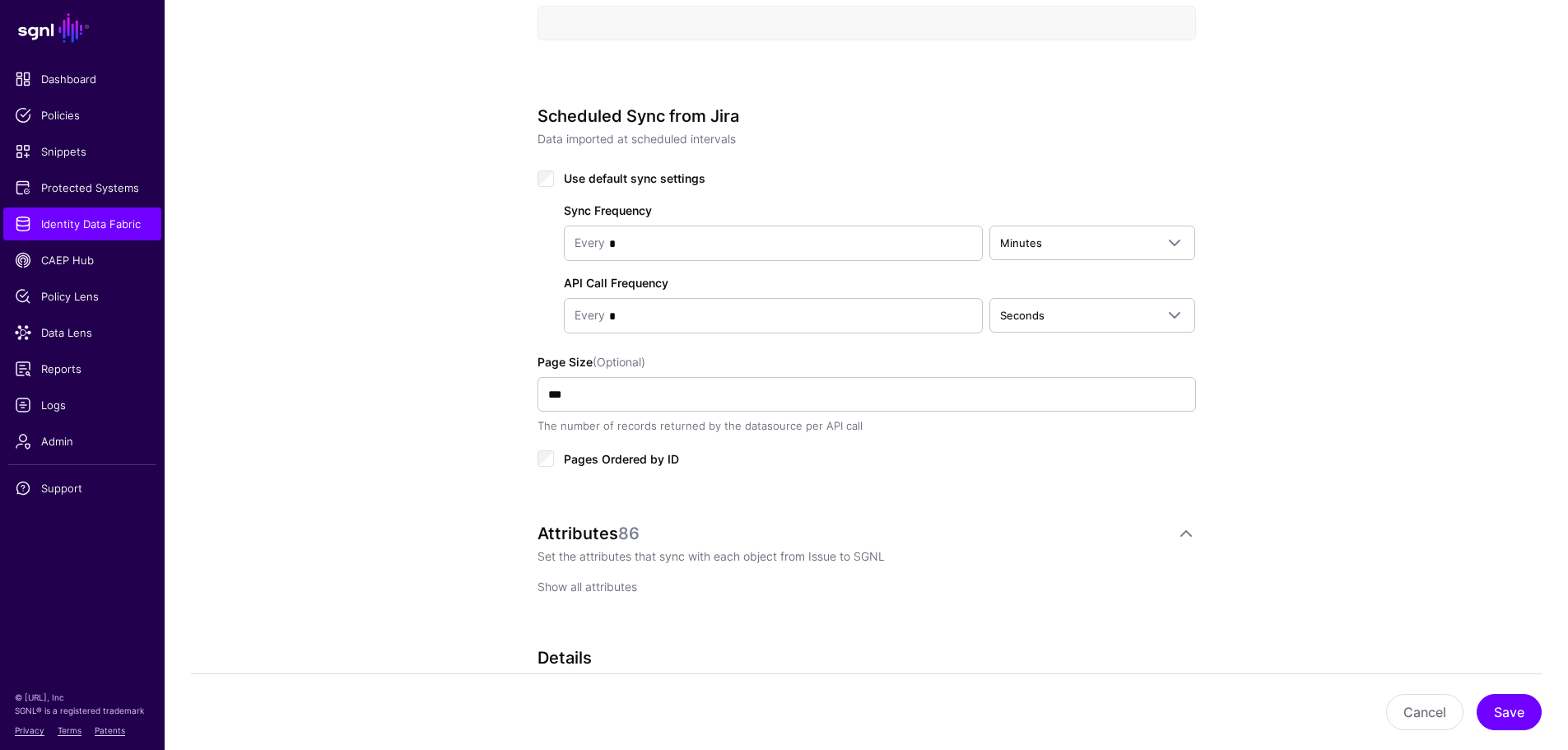
click at [582, 586] on link "Show all attributes" at bounding box center [587, 586] width 100 height 14
click at [598, 589] on span "Add Attribute" at bounding box center [602, 592] width 78 height 17
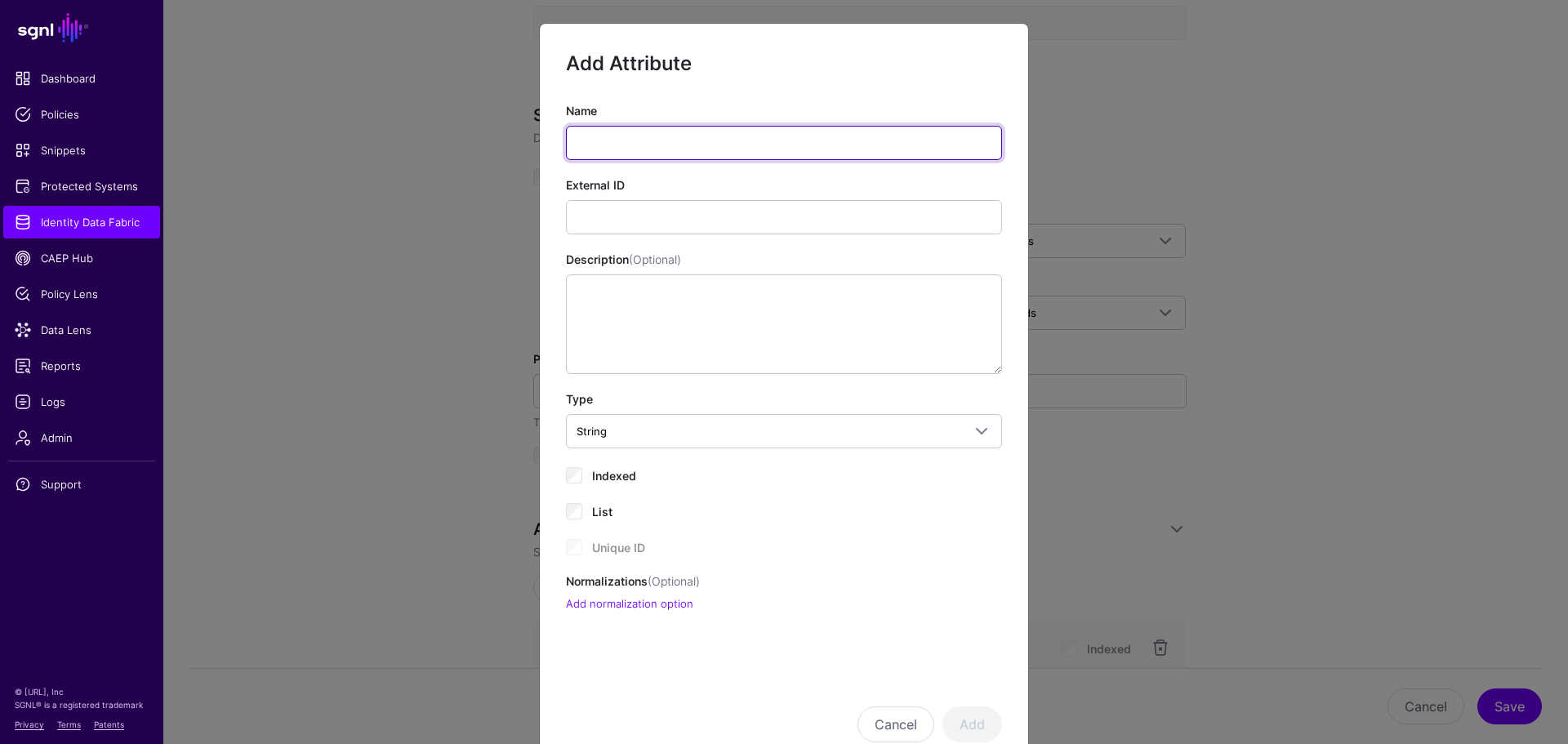
click at [683, 152] on input "Name" at bounding box center [784, 143] width 436 height 34
paste input "**********"
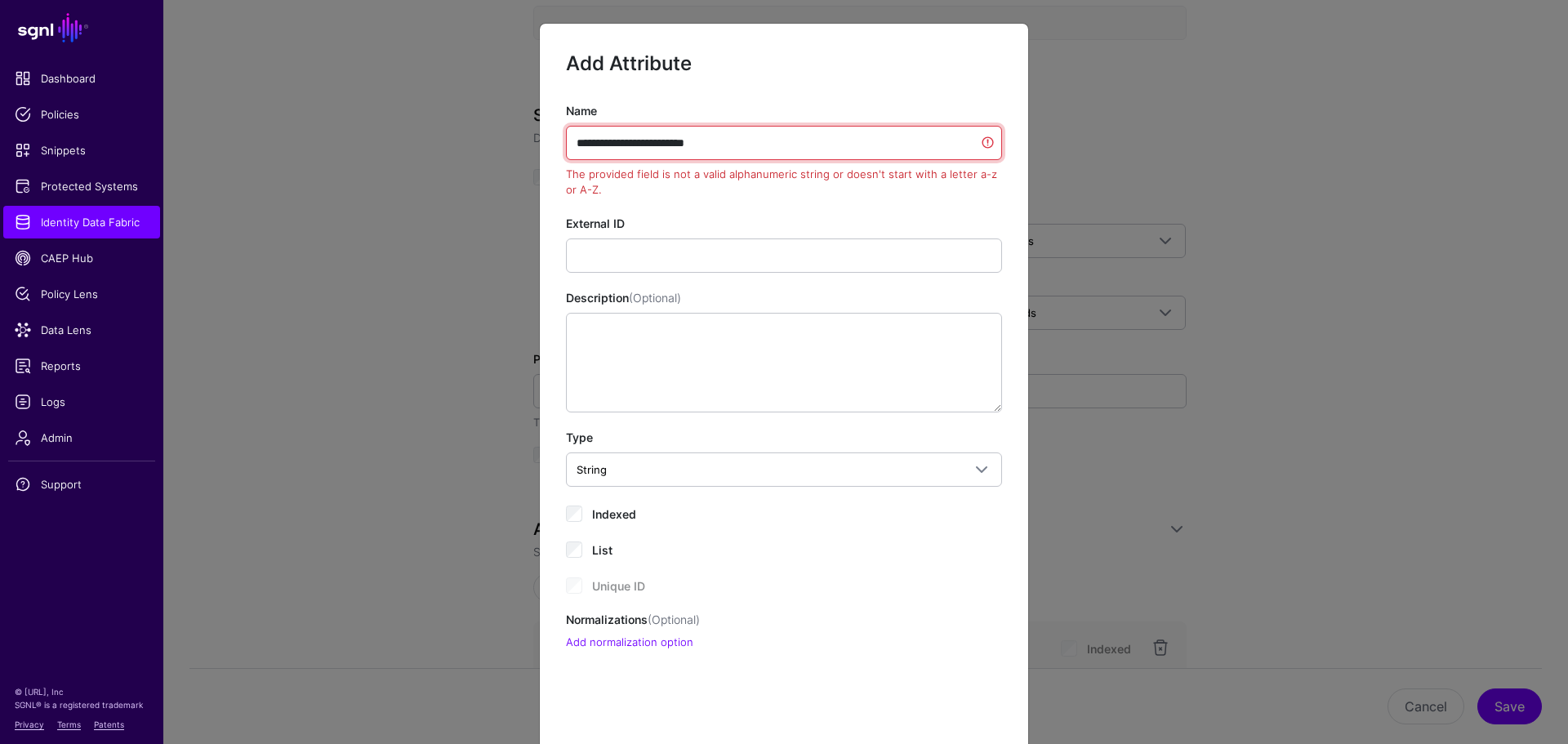
type input "**********"
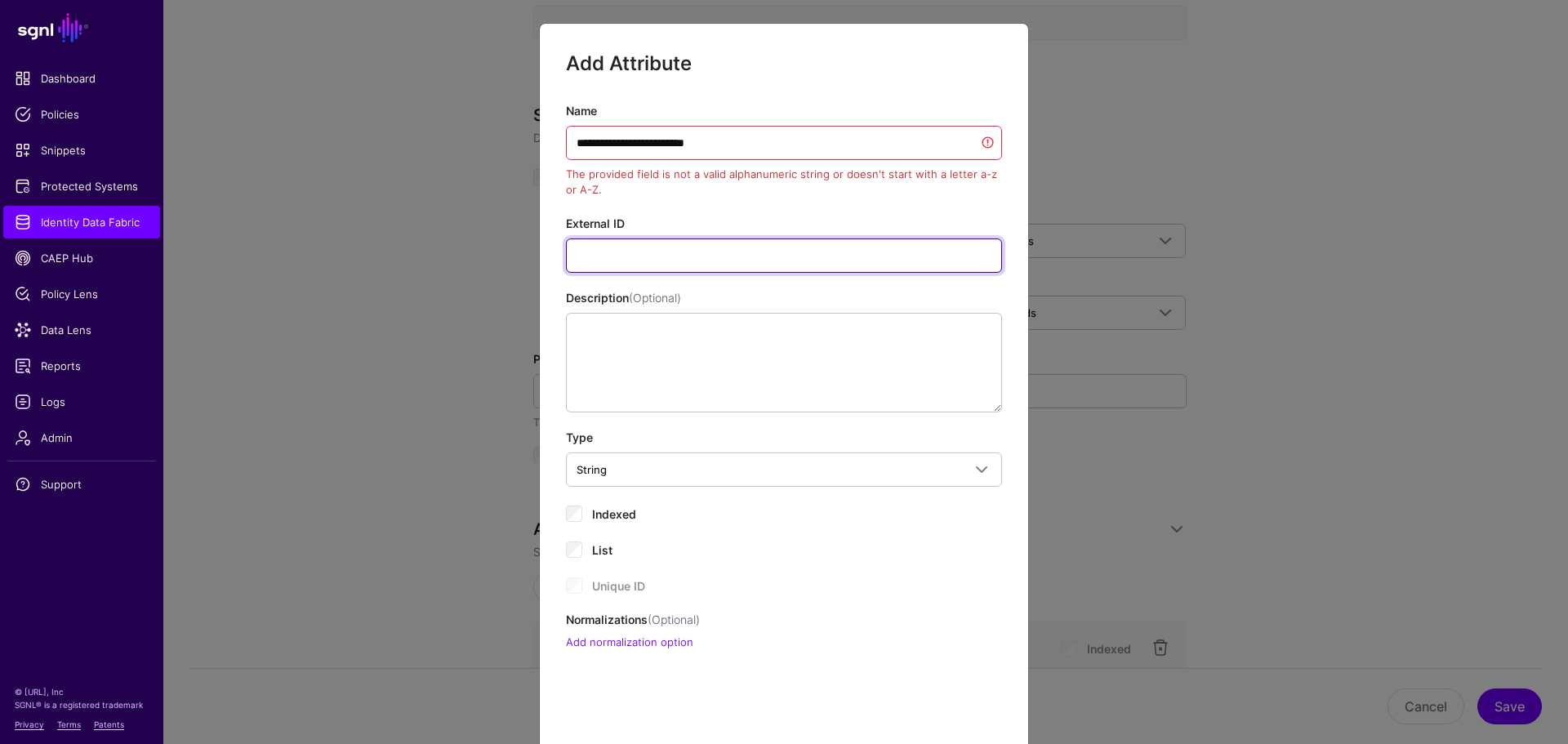
click at [591, 258] on input "External ID" at bounding box center [784, 255] width 436 height 34
paste input "**********"
type input "**********"
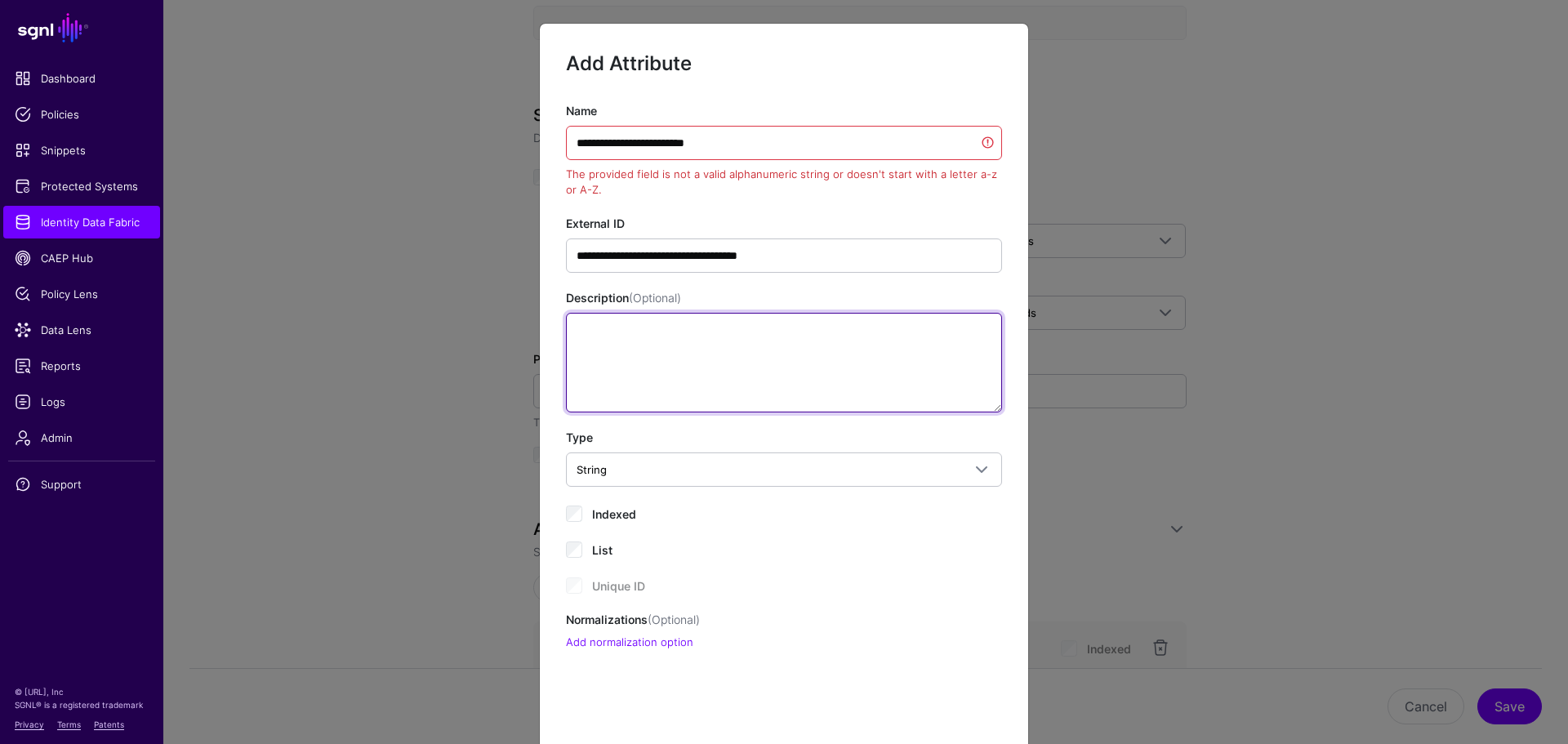
click at [604, 325] on textarea "Description (Optional)" at bounding box center [784, 362] width 436 height 100
paste textarea "**********"
type textarea "**********"
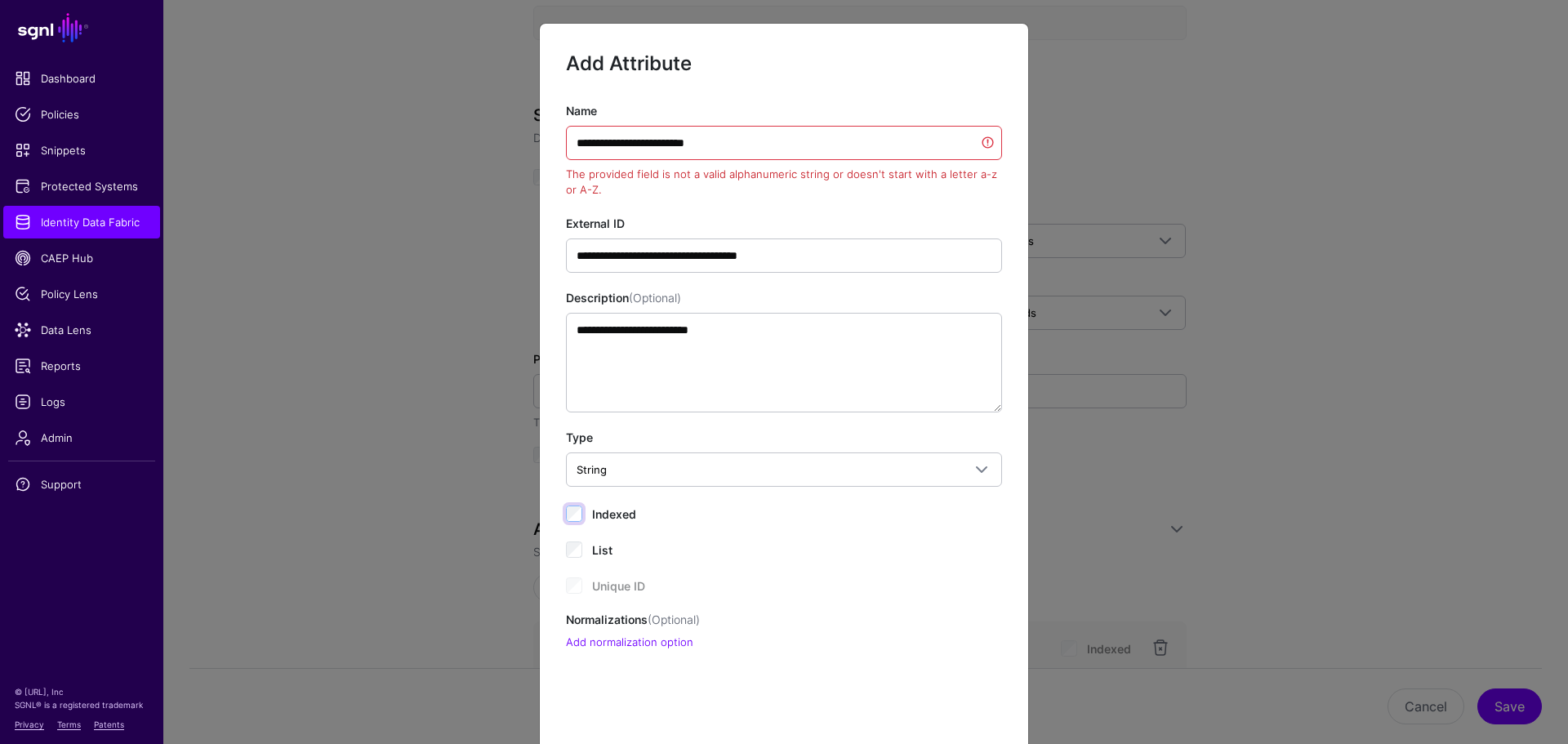
scroll to position [82, 0]
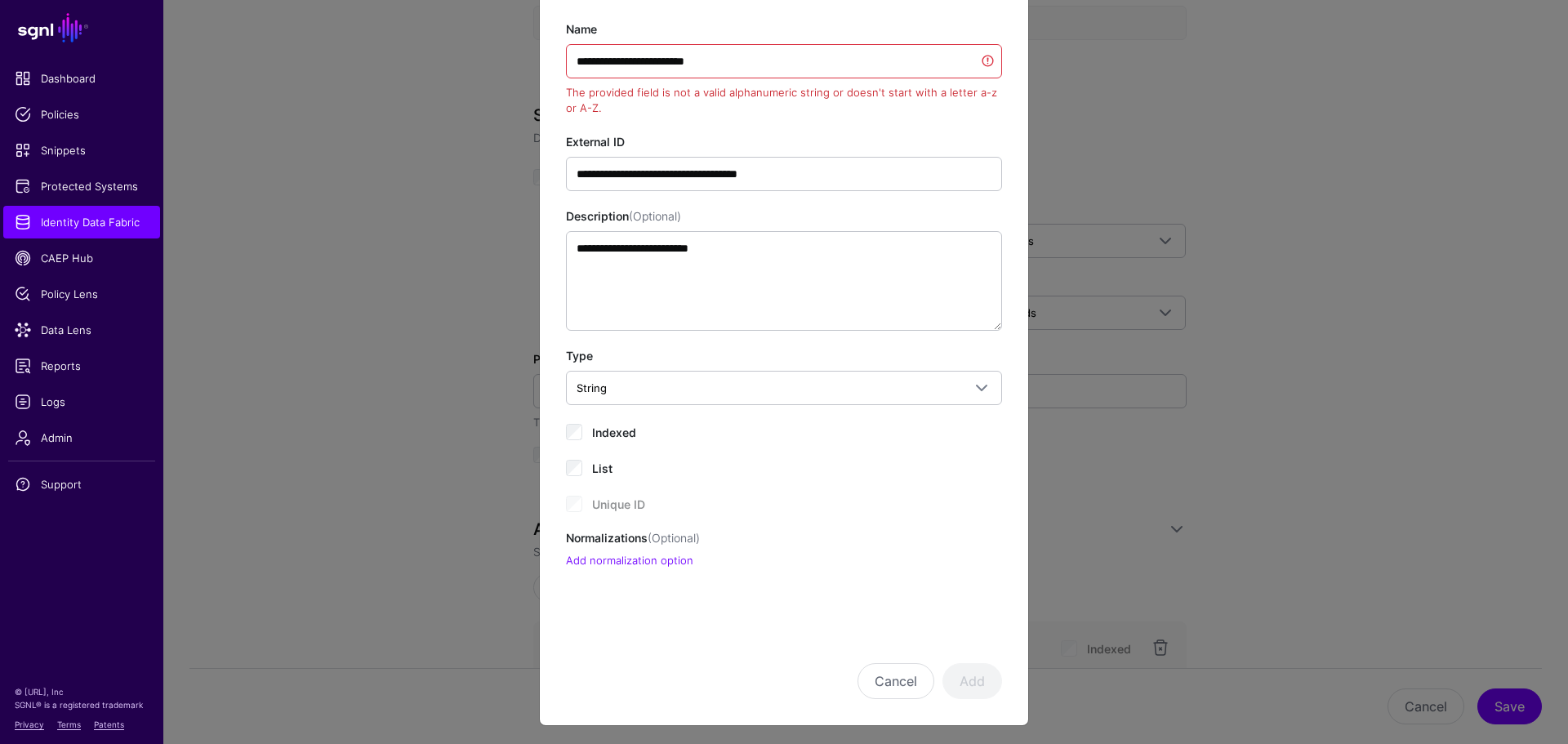
click at [770, 495] on div "Unique ID" at bounding box center [784, 502] width 436 height 20
click at [580, 58] on input "**********" at bounding box center [784, 62] width 436 height 34
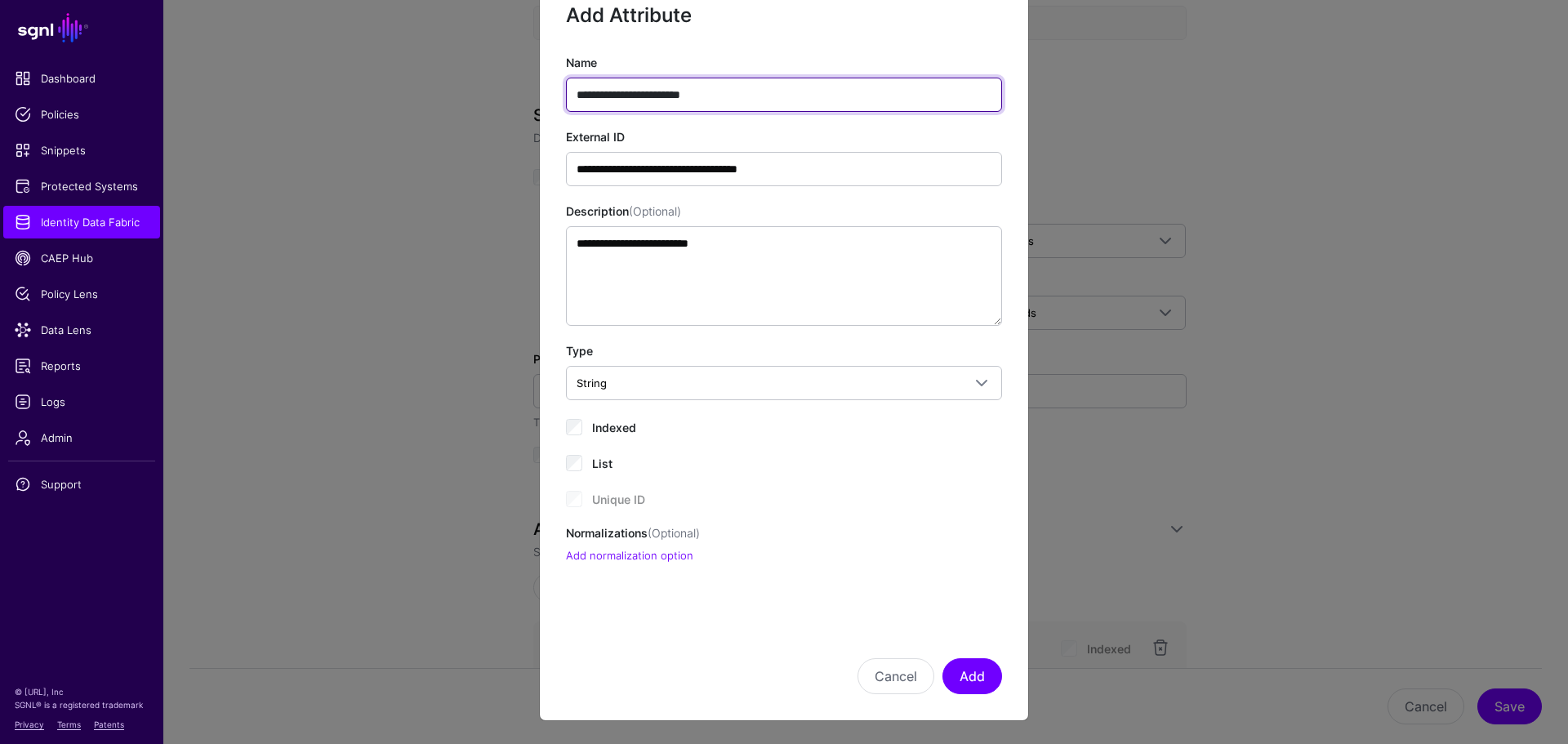
scroll to position [48, 0]
type input "**********"
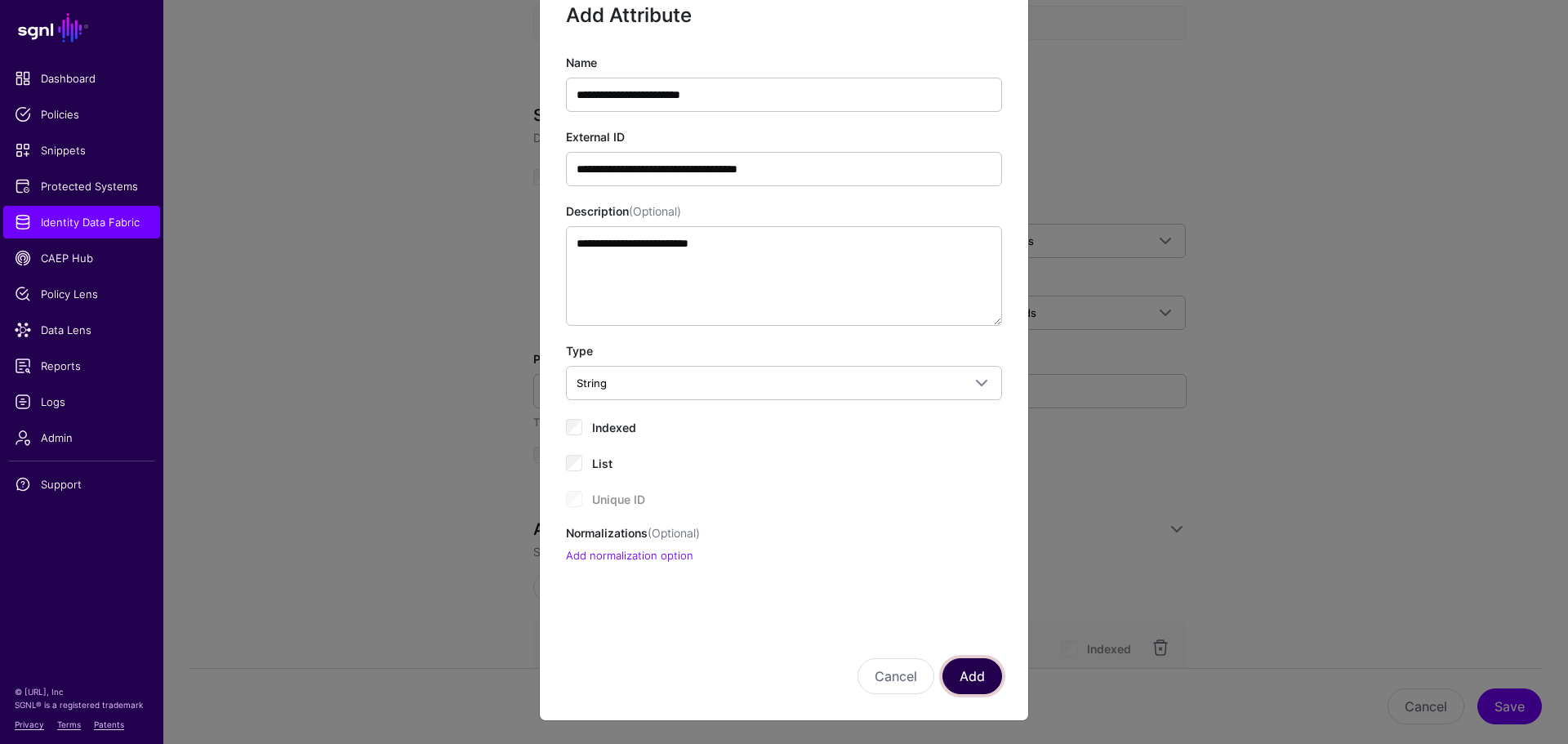
click at [953, 667] on button "Add" at bounding box center [972, 676] width 60 height 36
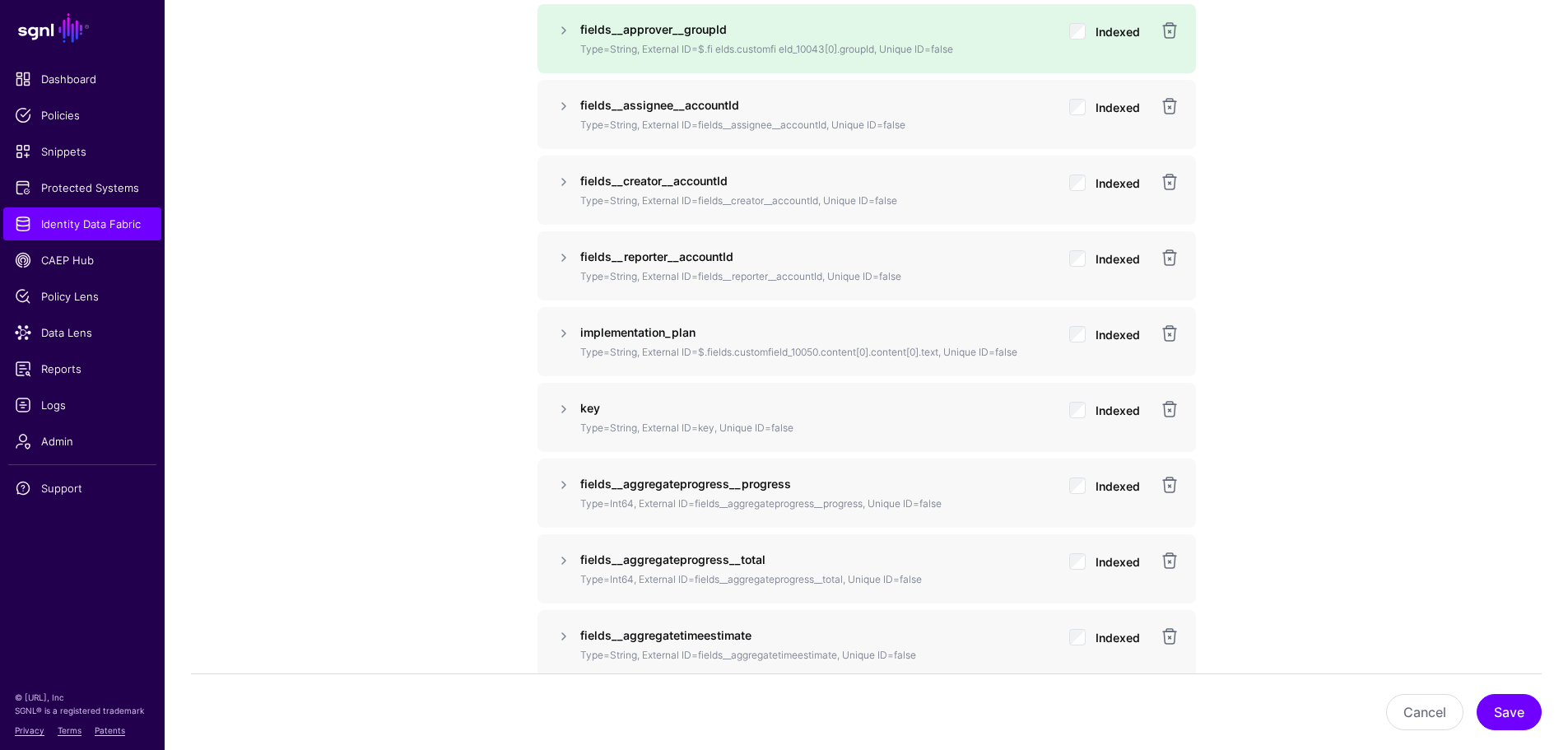
scroll to position [1441, 0]
click at [1508, 706] on button "Save" at bounding box center [1508, 712] width 65 height 36
click at [720, 31] on strong "fields__approver__groupId" at bounding box center [654, 27] width 146 height 14
click at [718, 31] on strong "fields__approver__groupId" at bounding box center [654, 27] width 146 height 14
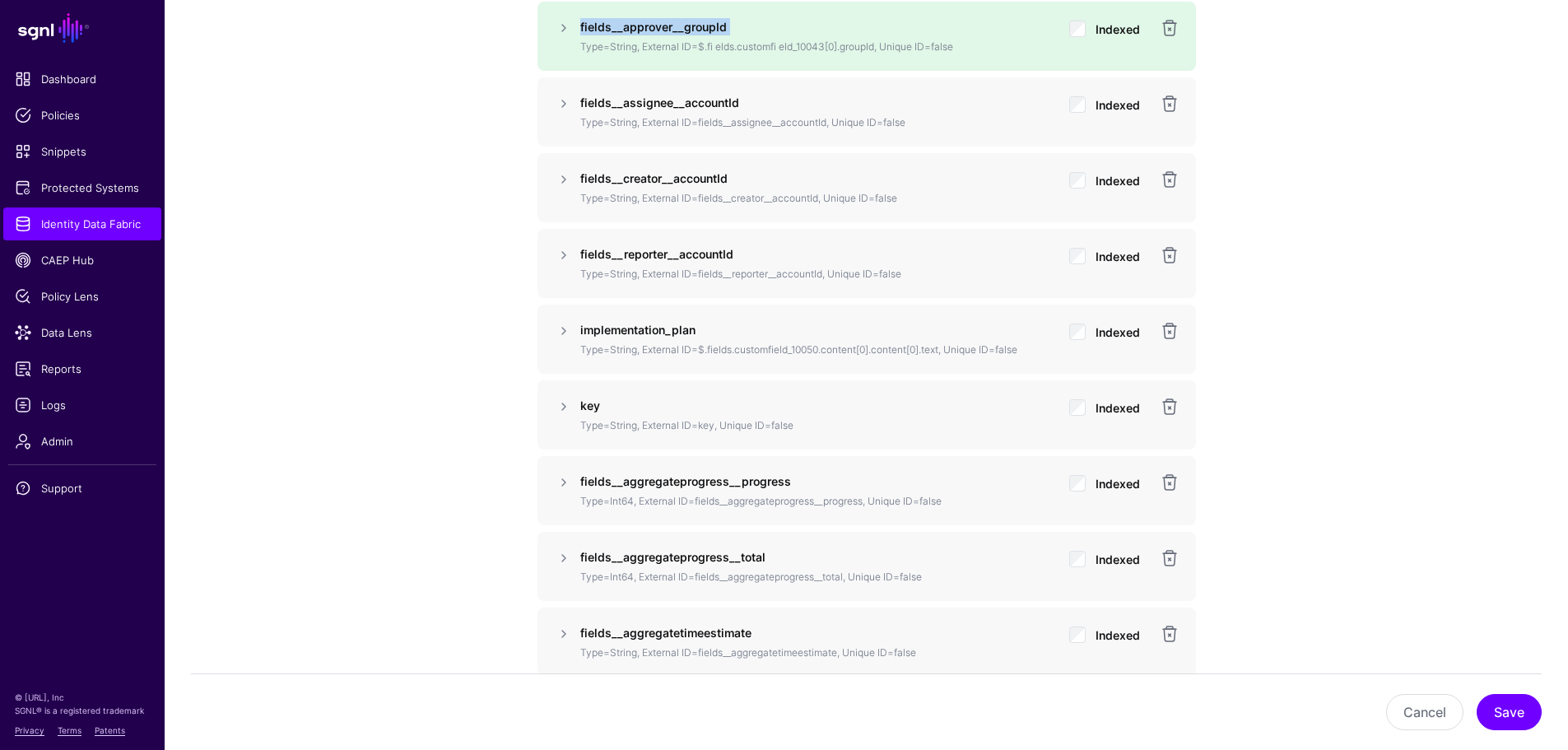
click at [718, 31] on strong "fields__approver__groupId" at bounding box center [654, 27] width 146 height 14
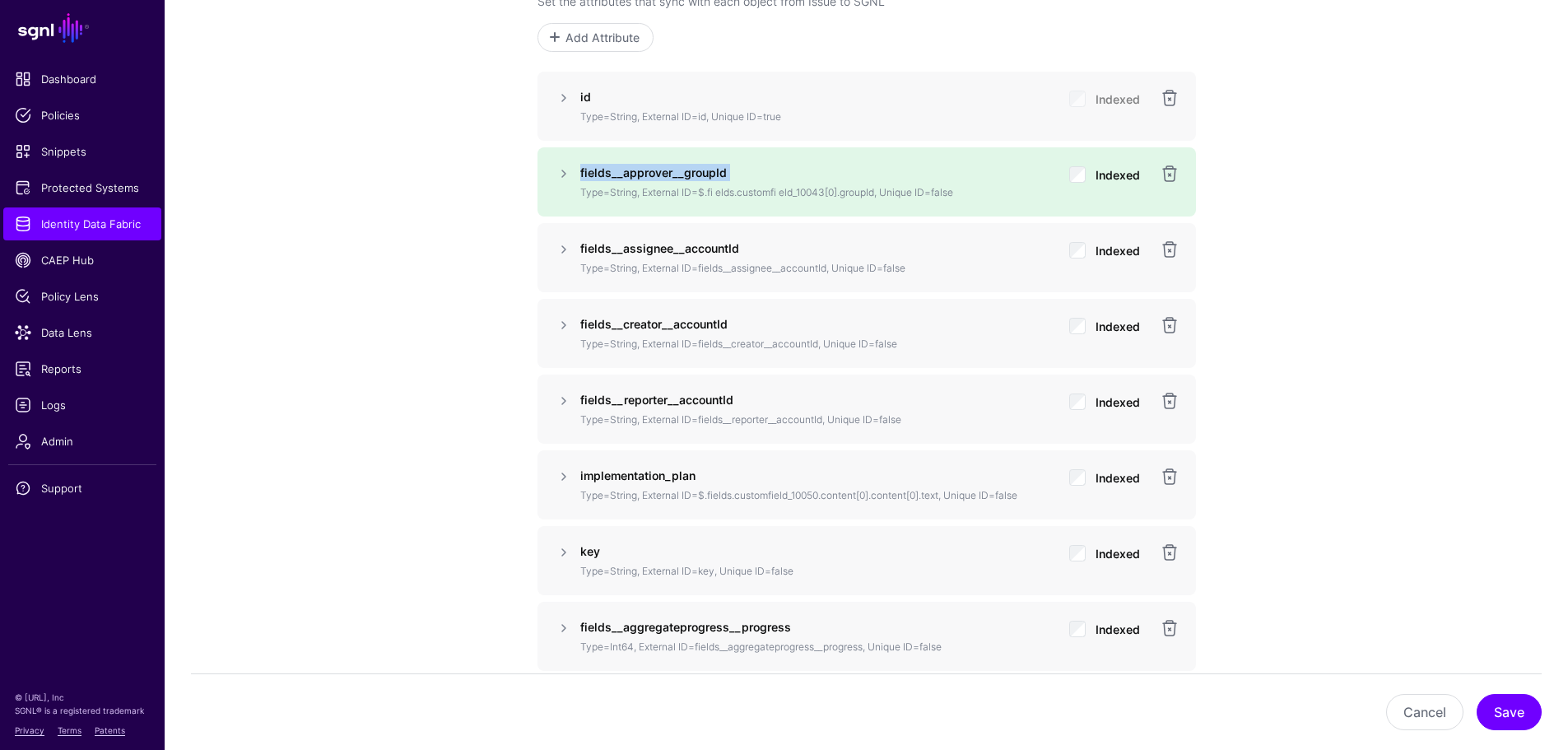
scroll to position [1276, 0]
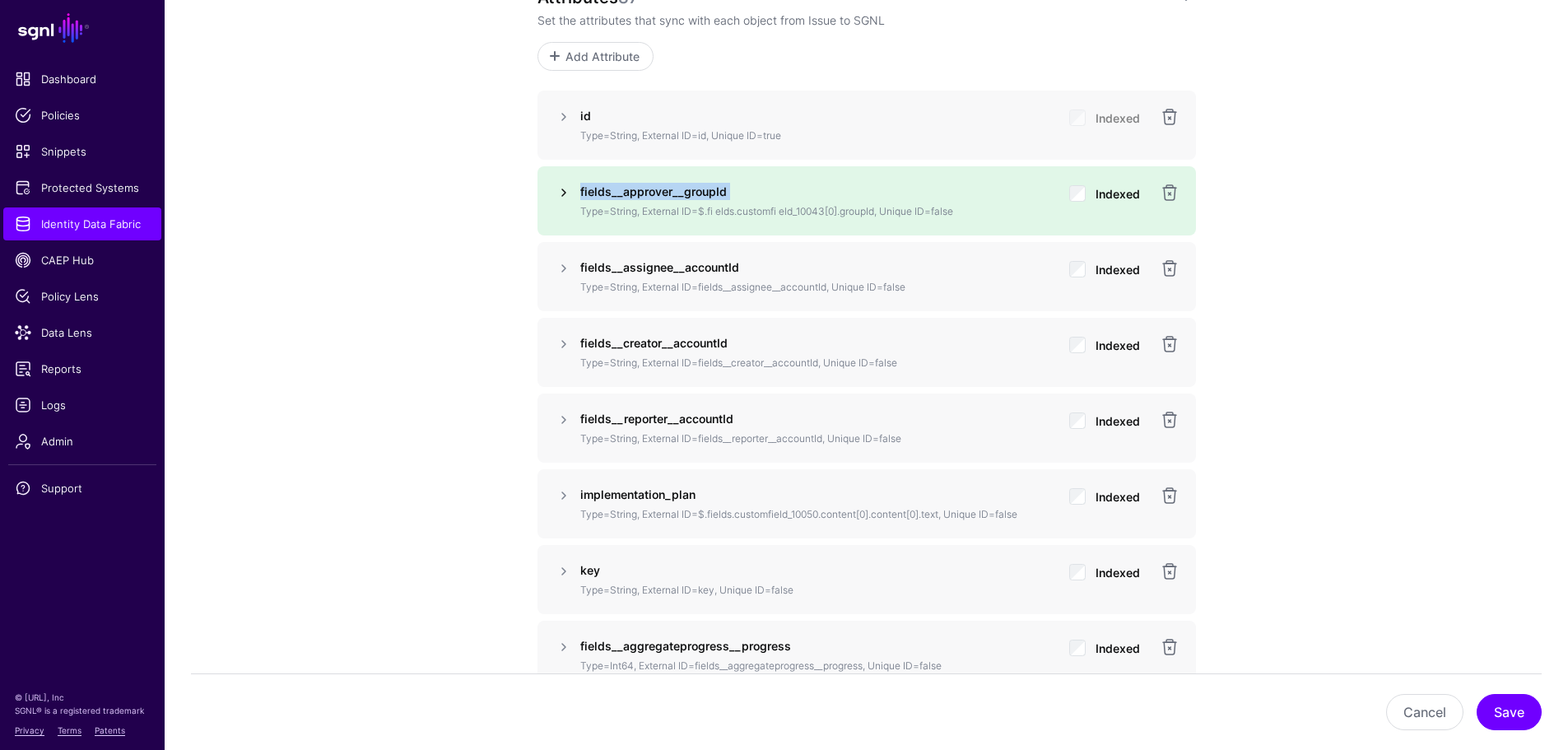
click at [558, 189] on link at bounding box center [563, 192] width 20 height 20
click at [560, 197] on link at bounding box center [563, 192] width 20 height 20
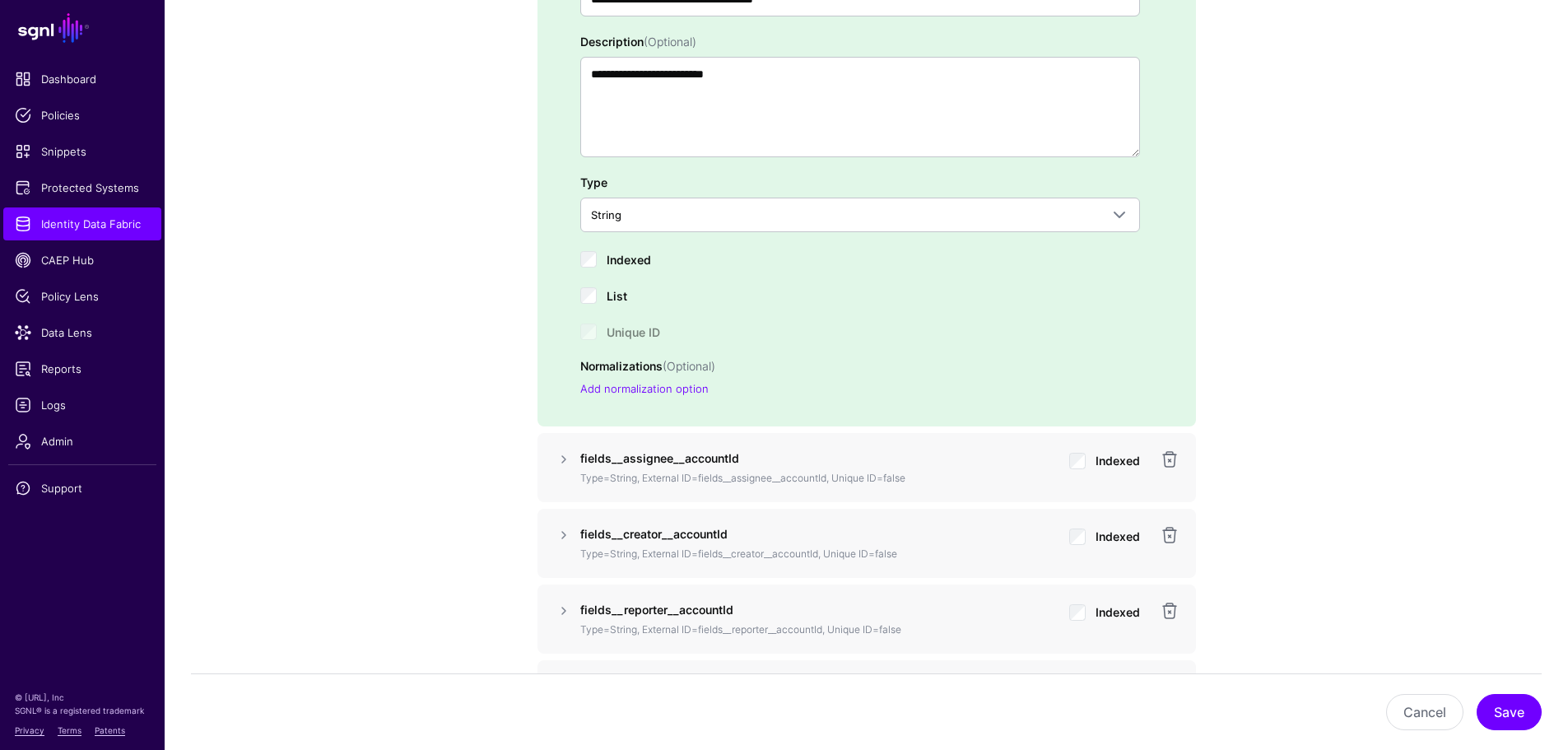
scroll to position [1606, 0]
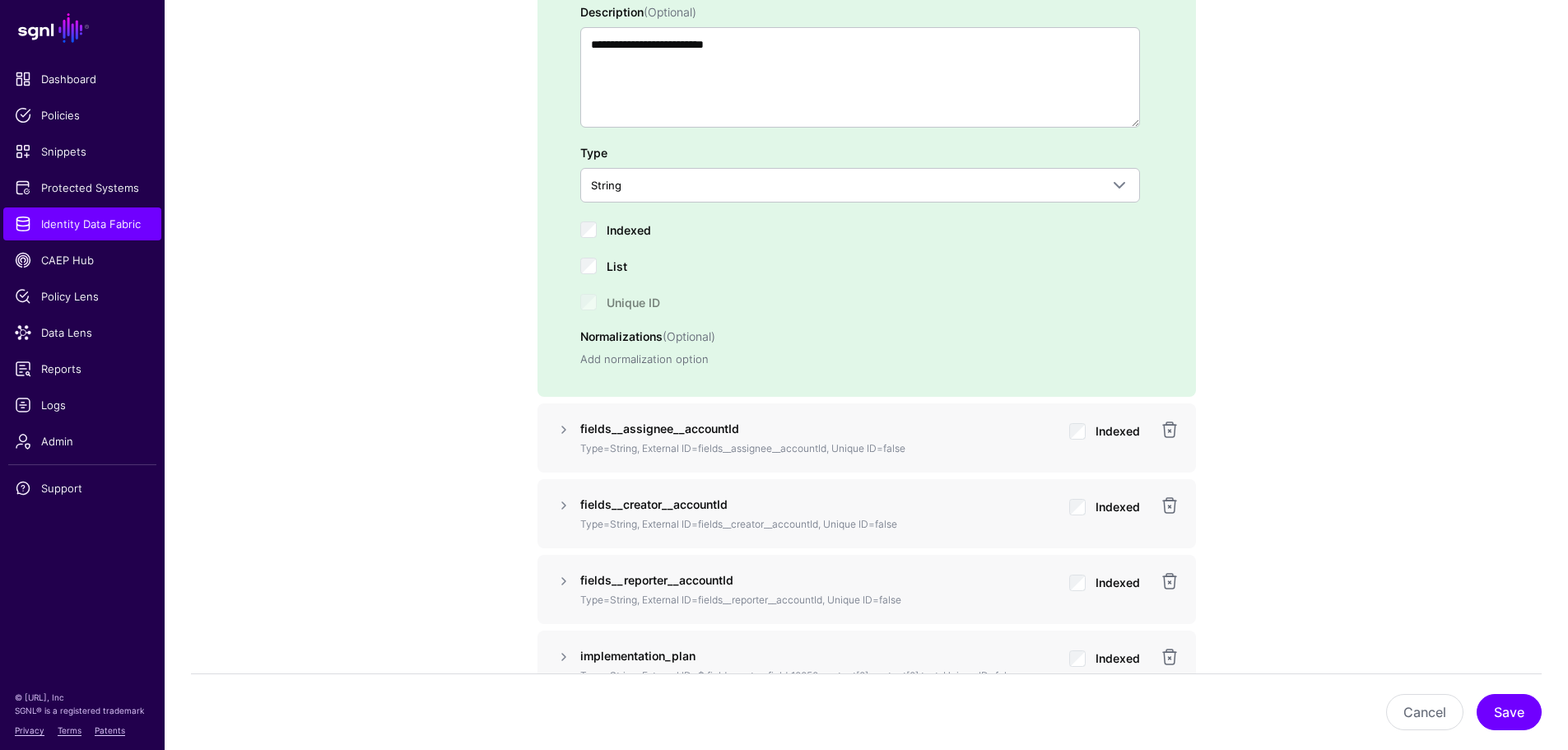
click at [636, 356] on link "Add normalization option" at bounding box center [644, 358] width 128 height 13
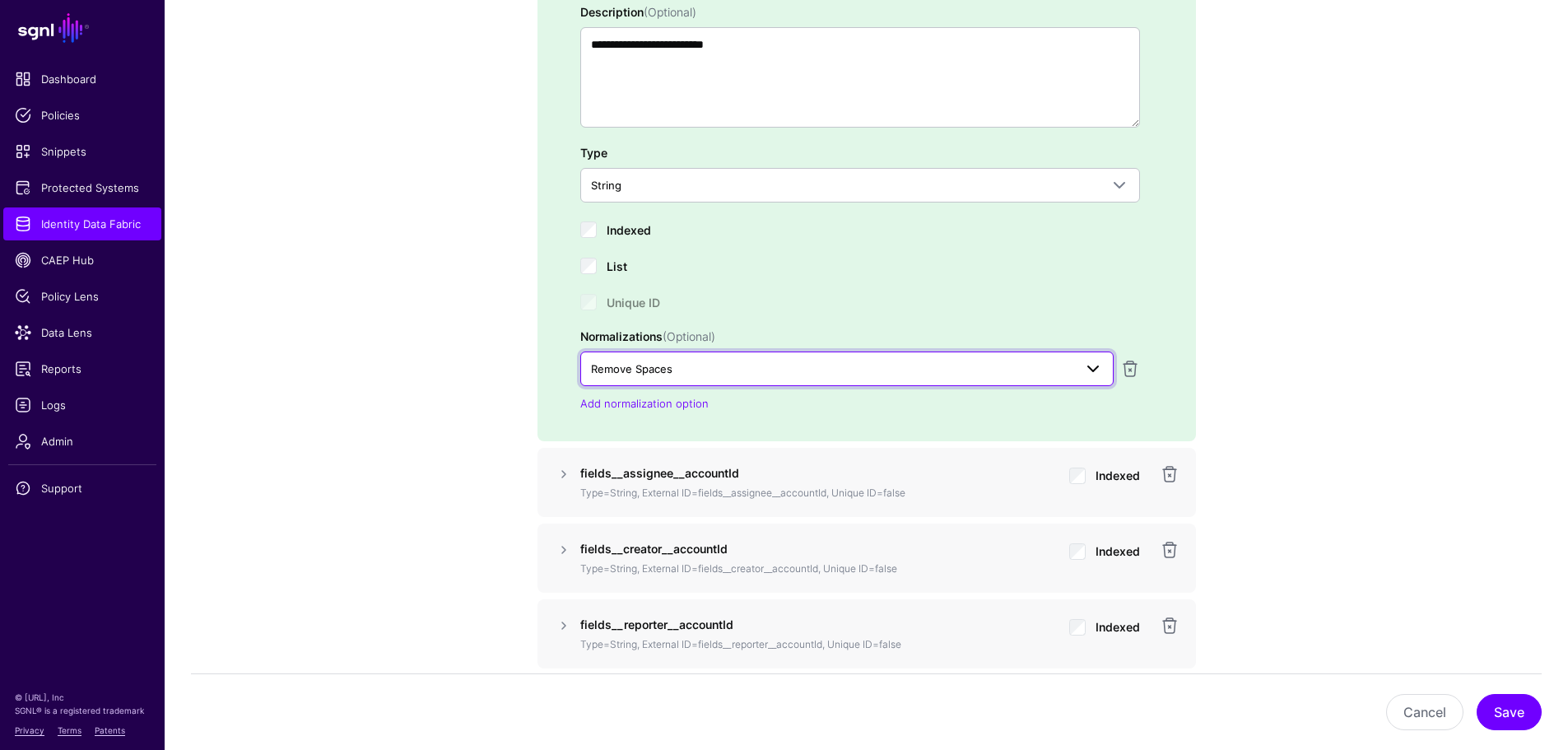
click at [698, 375] on span "Remove Spaces" at bounding box center [832, 369] width 482 height 18
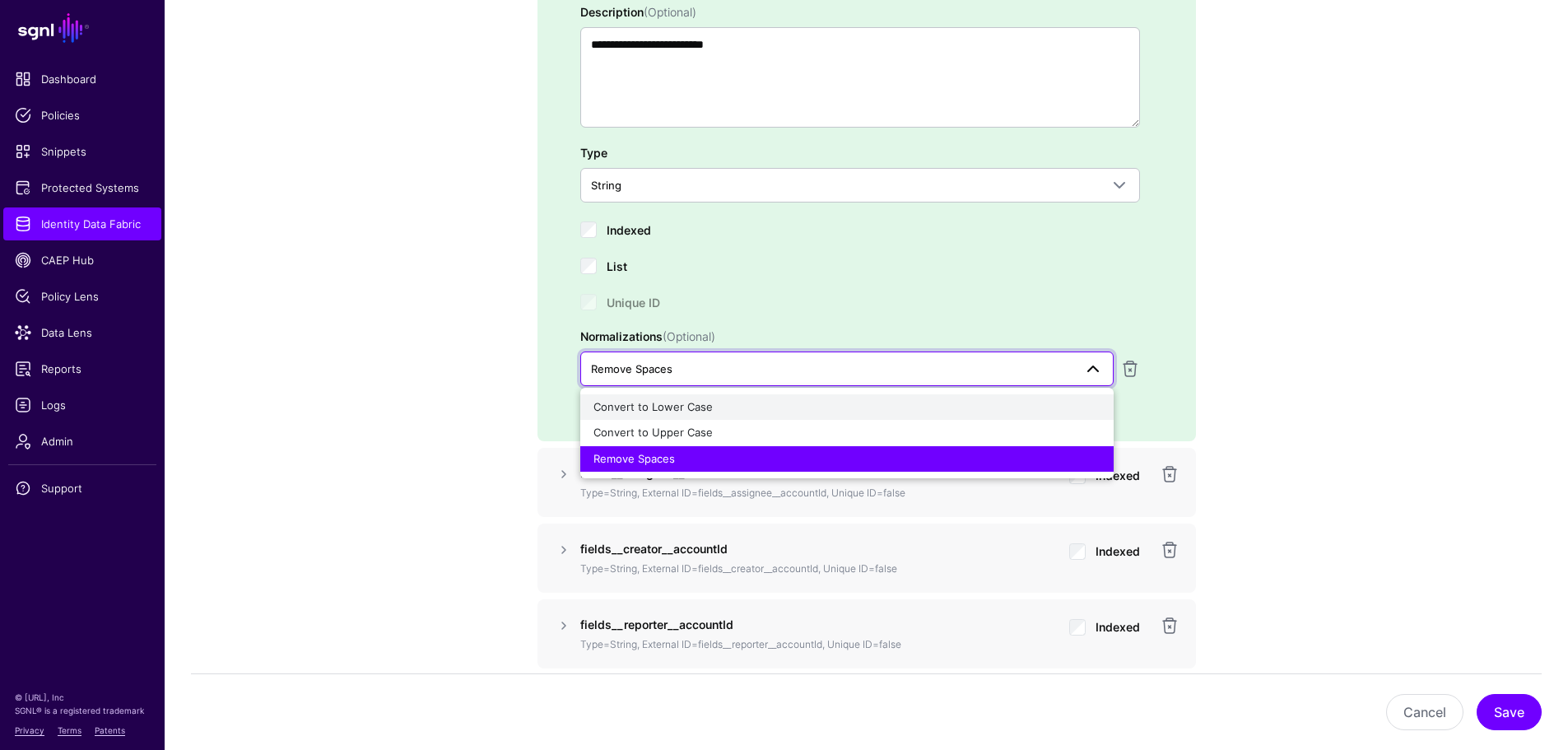
click at [695, 410] on span "Convert to Lower Case" at bounding box center [653, 406] width 120 height 13
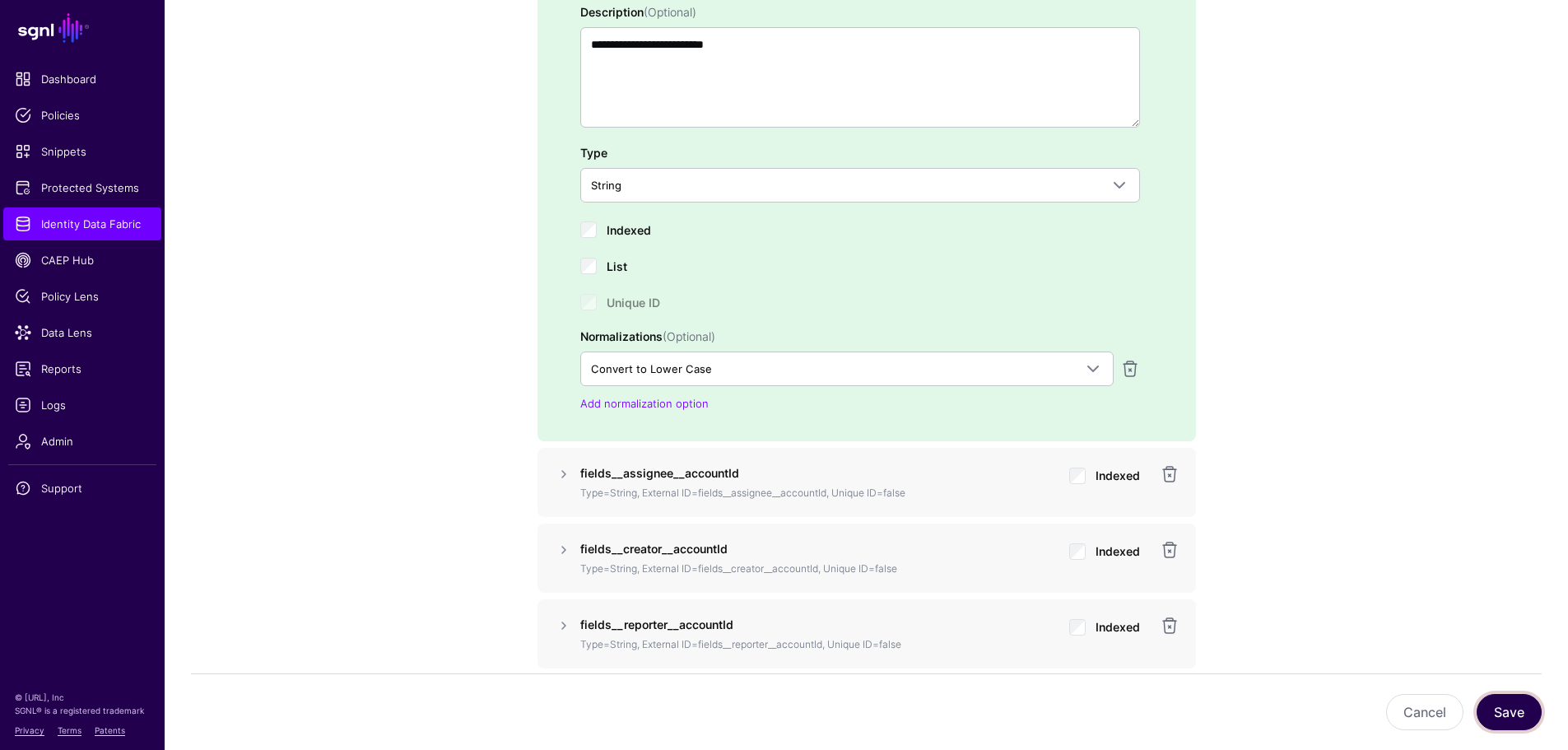
click at [1510, 707] on button "Save" at bounding box center [1508, 712] width 65 height 36
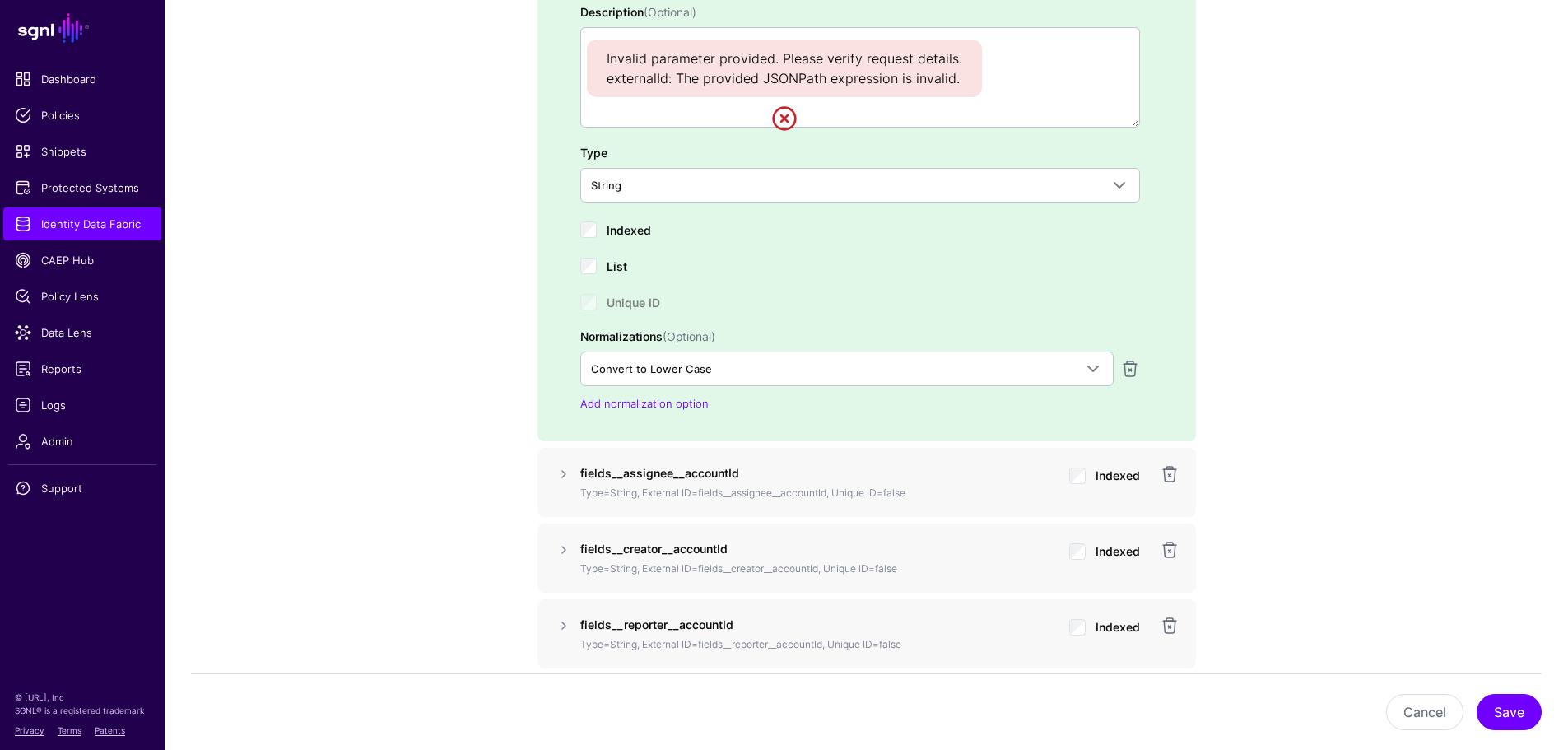
click at [784, 121] on link at bounding box center [784, 118] width 27 height 27
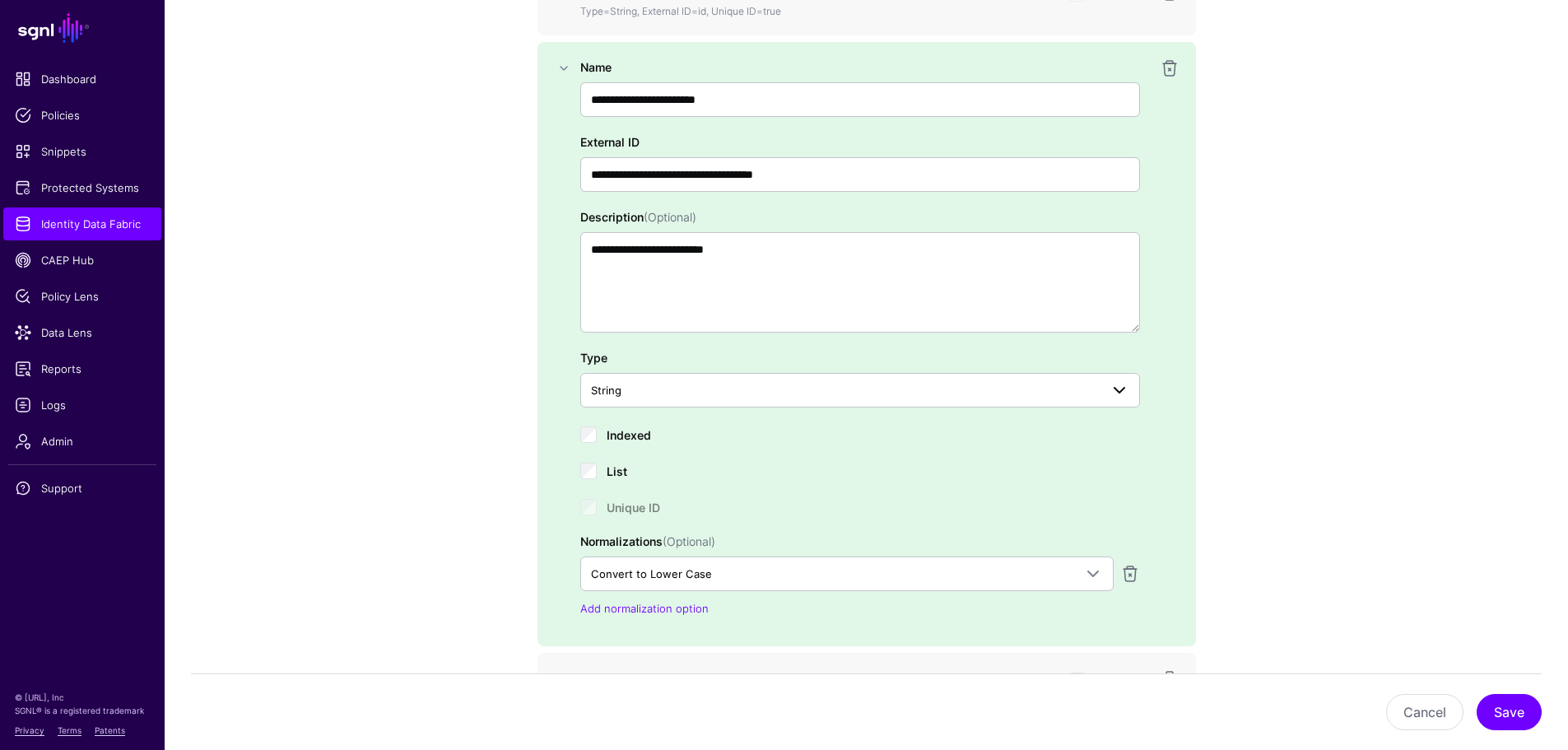
scroll to position [1359, 0]
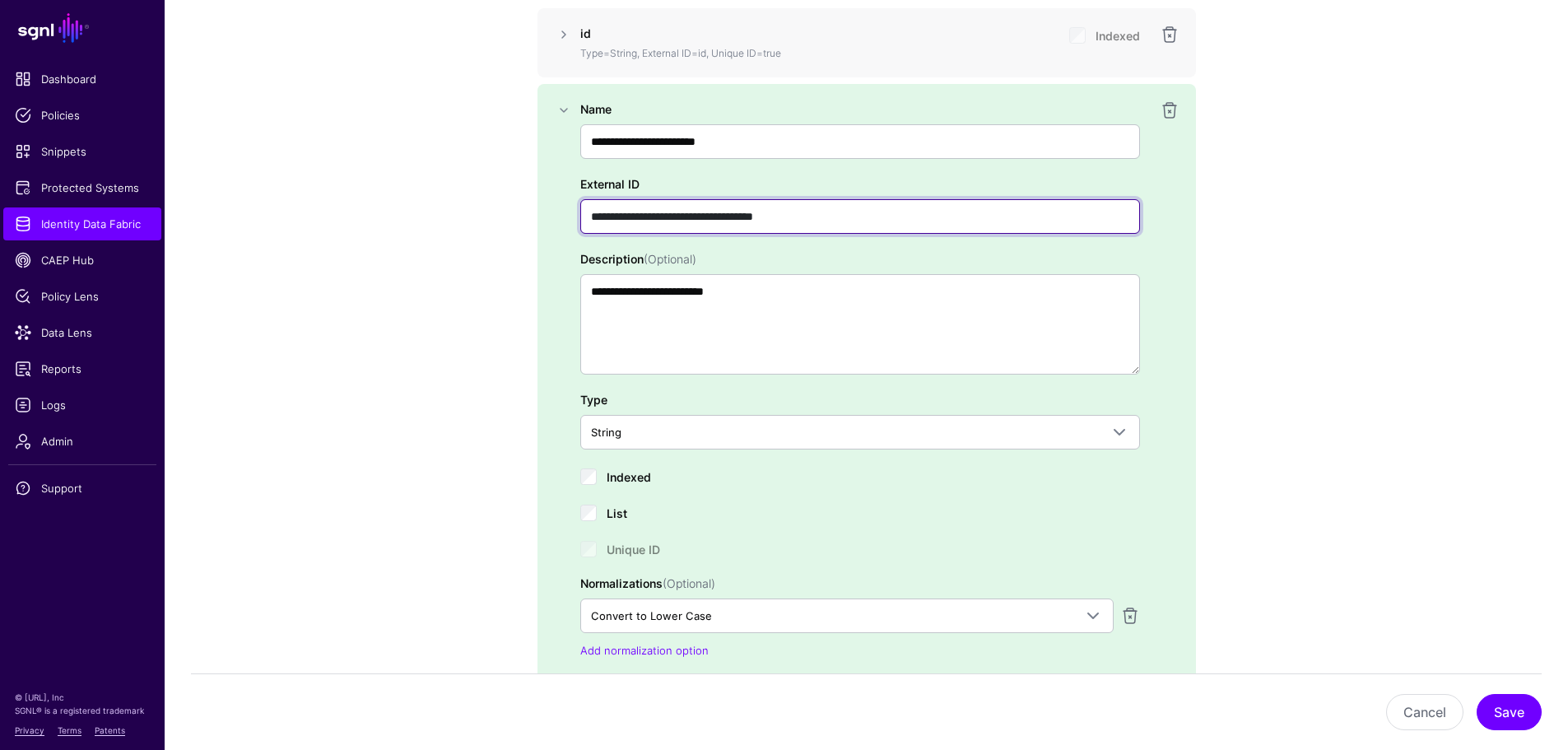
click at [609, 214] on input "**********" at bounding box center [860, 216] width 560 height 34
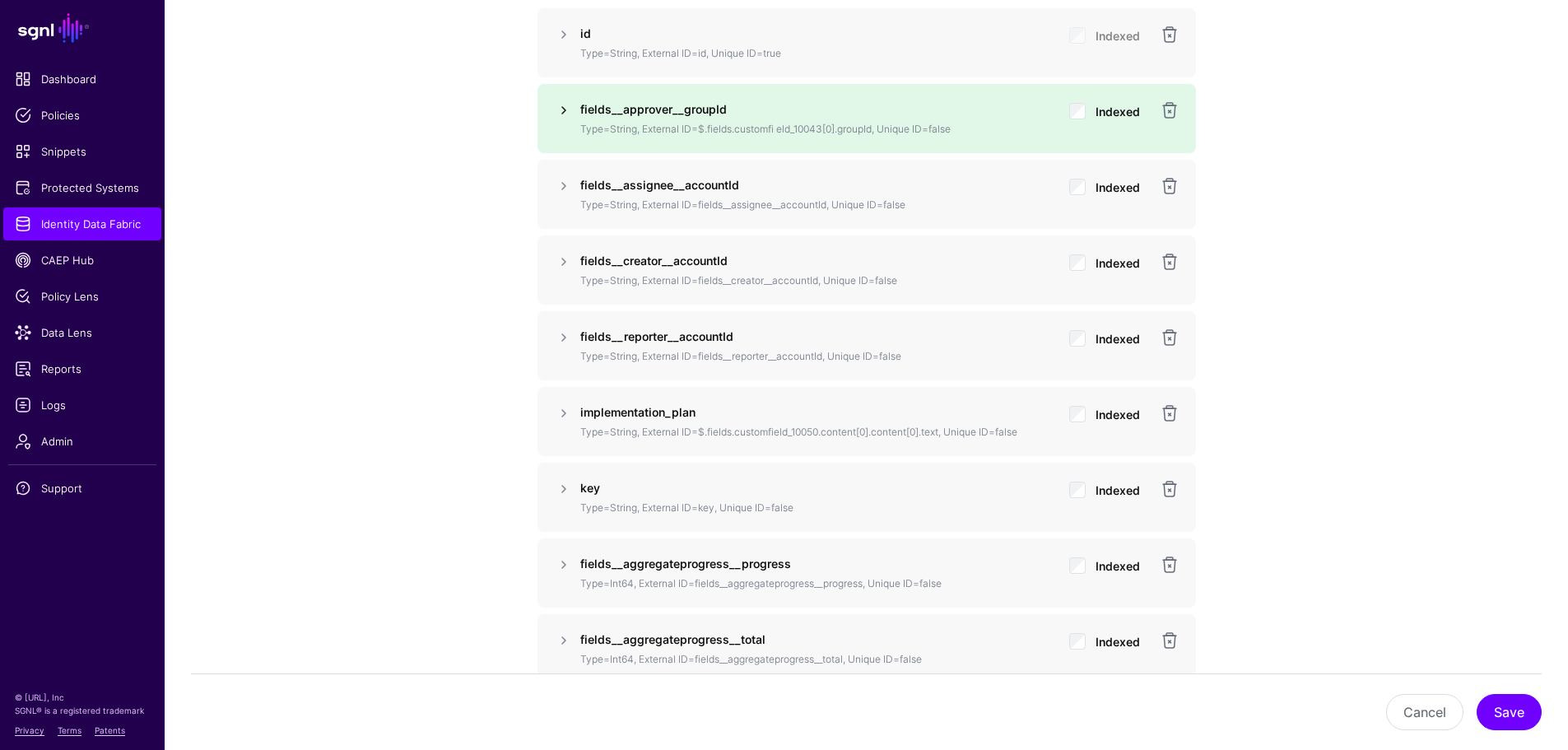
click at [563, 108] on link at bounding box center [563, 110] width 20 height 20
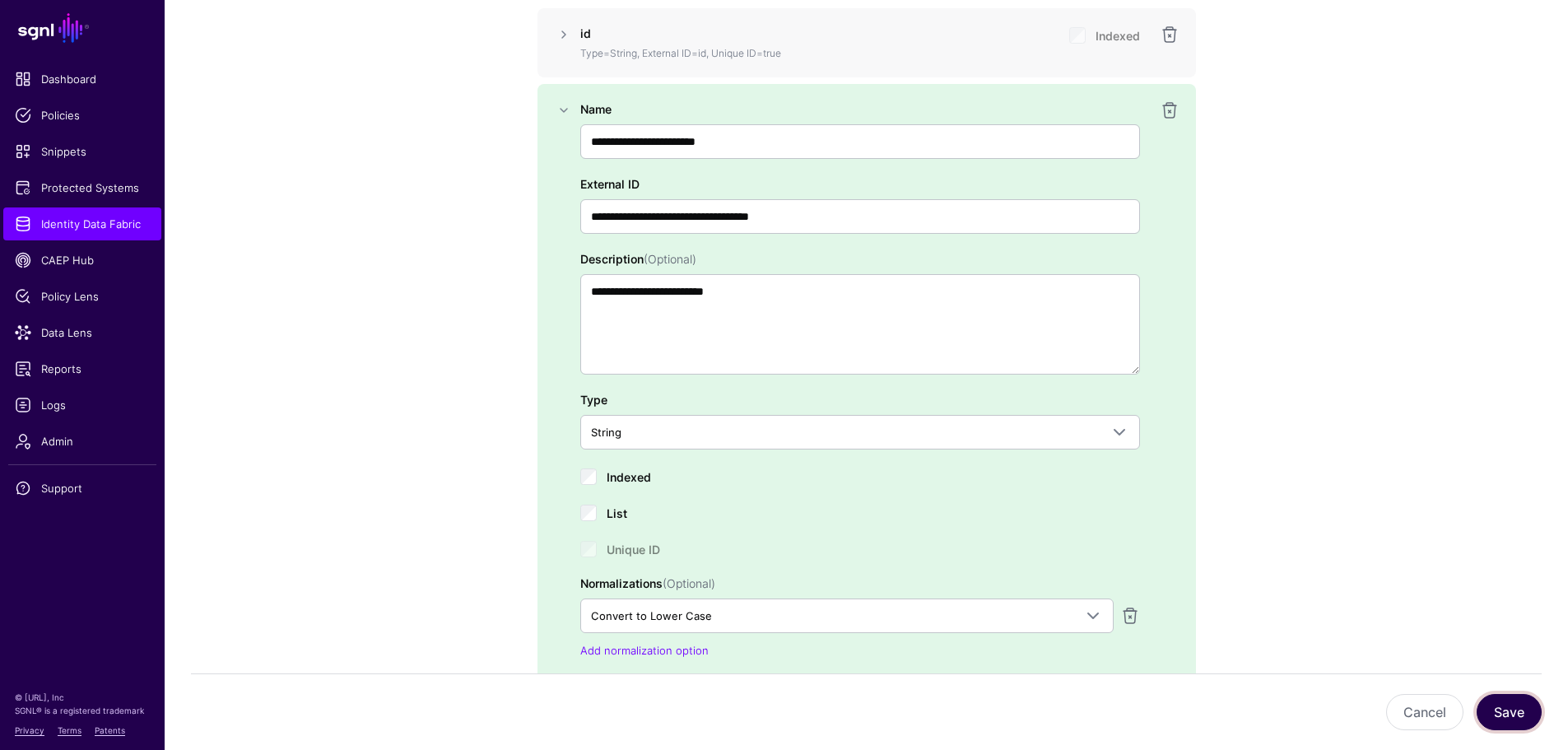
click at [1534, 704] on button "Save" at bounding box center [1508, 712] width 65 height 36
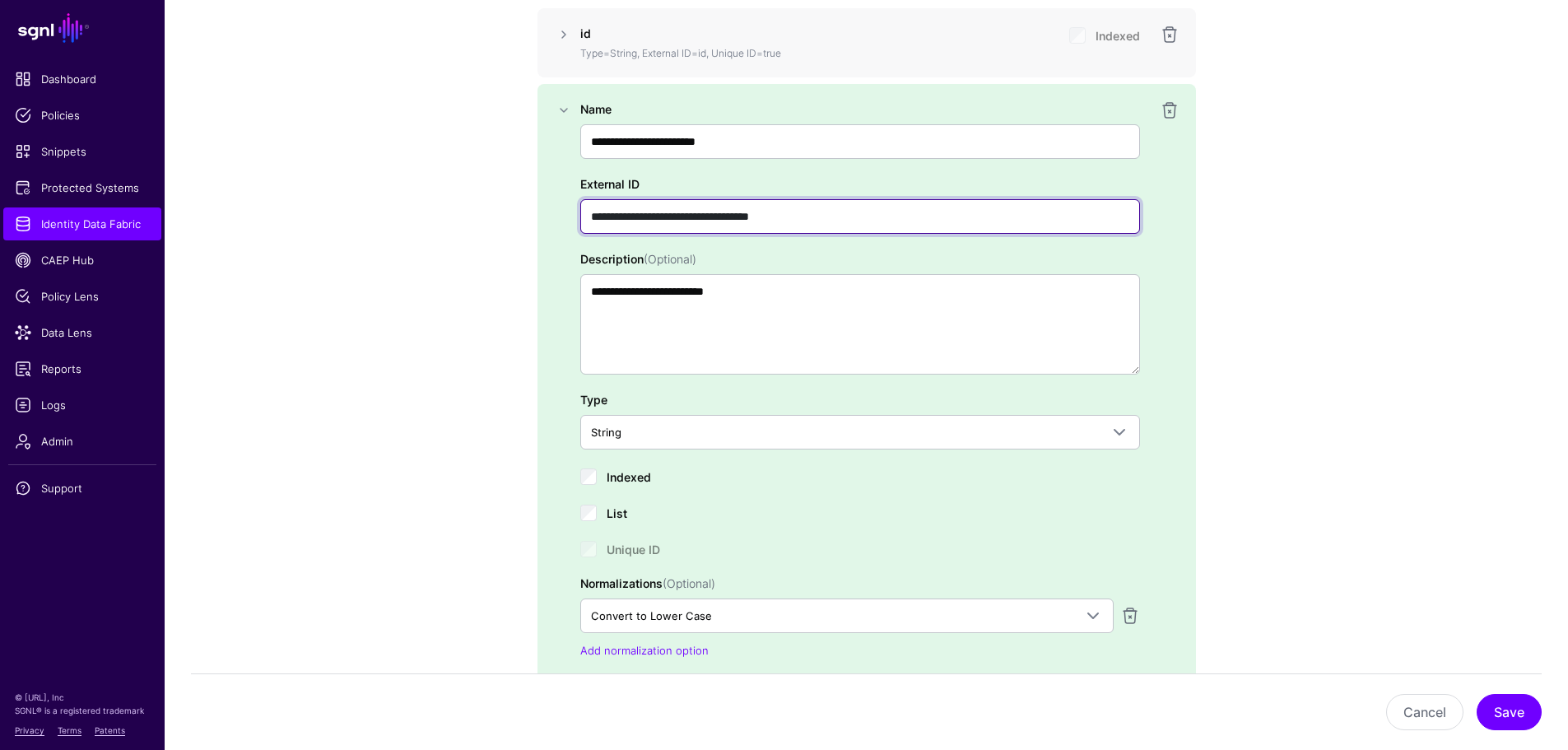
click at [604, 214] on input "**********" at bounding box center [860, 216] width 560 height 34
click at [602, 213] on input "**********" at bounding box center [860, 216] width 560 height 34
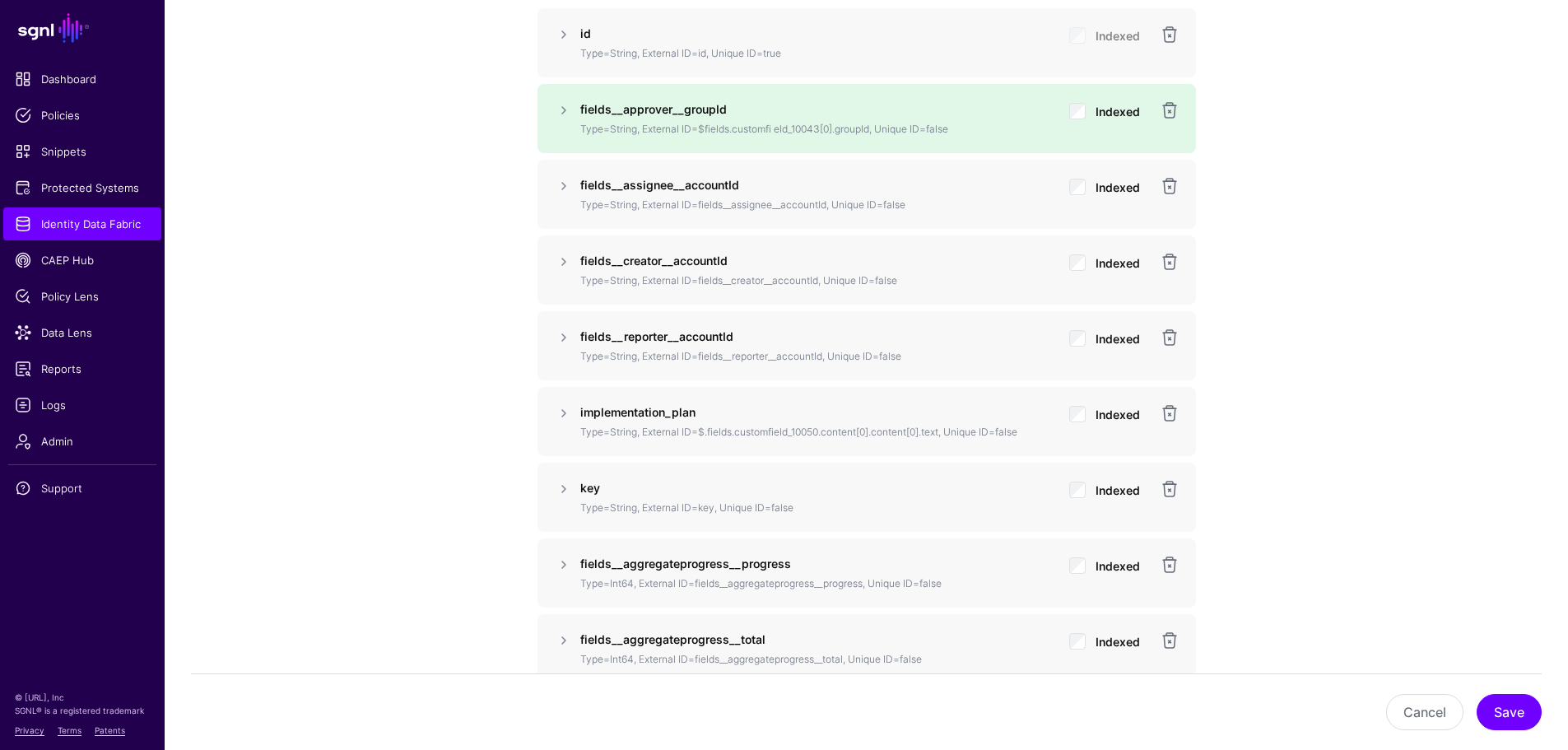
click at [579, 108] on div "fields__approver__groupId Type=String, External ID=$fields.customfi eld_10043[0…" at bounding box center [866, 119] width 586 height 36
click at [566, 108] on link at bounding box center [563, 110] width 20 height 20
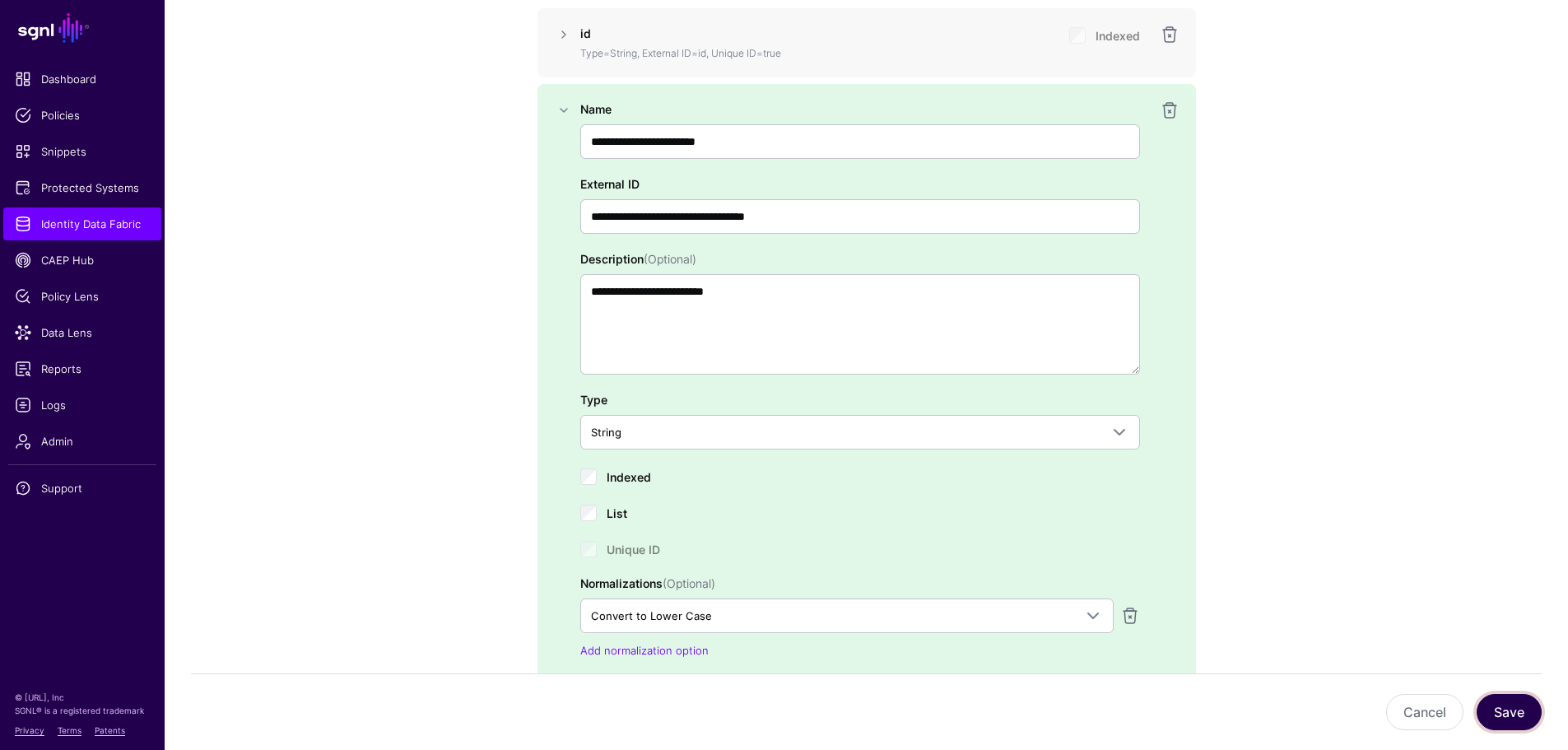
click at [1530, 697] on button "Save" at bounding box center [1508, 712] width 65 height 36
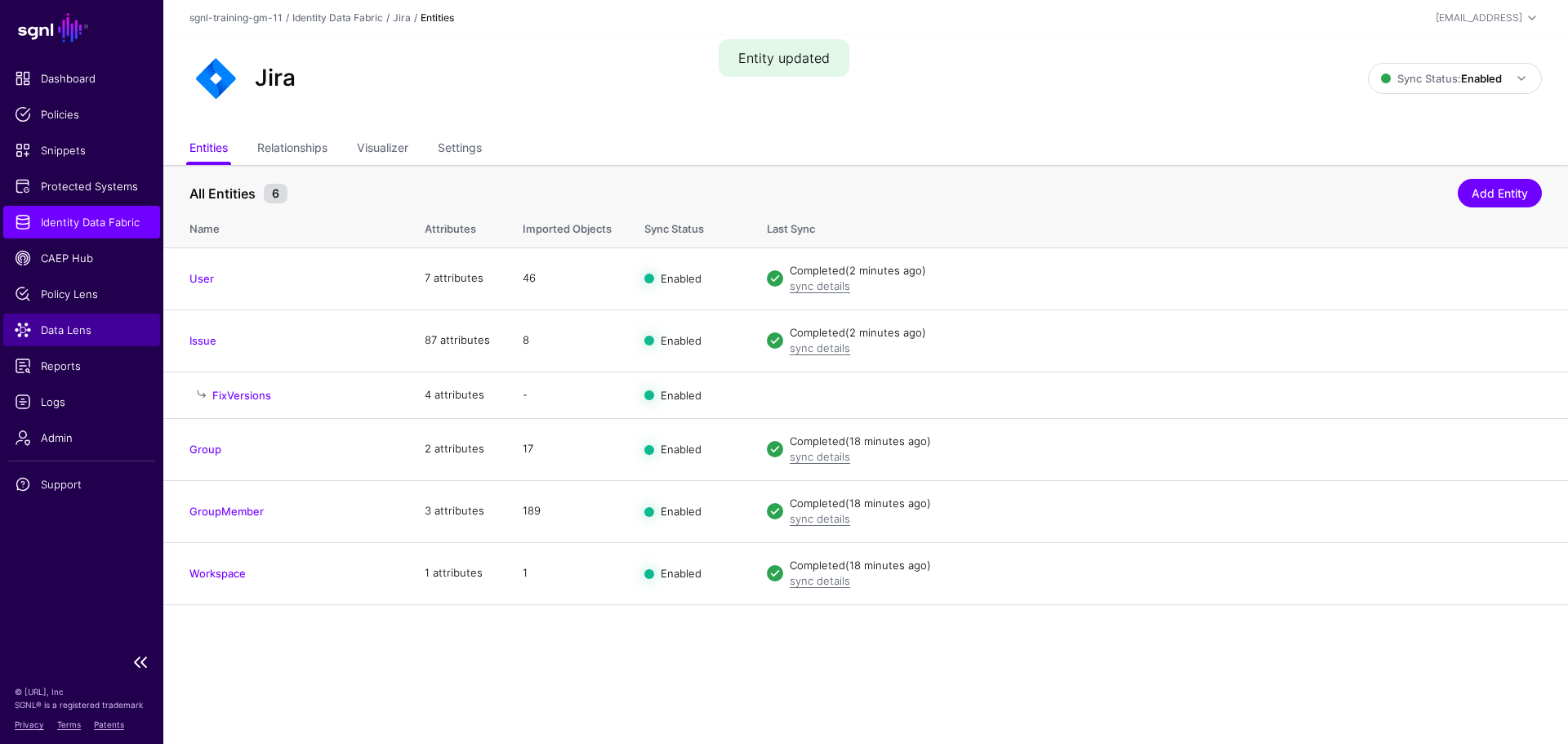
click at [90, 327] on span "Data Lens" at bounding box center [81, 330] width 134 height 16
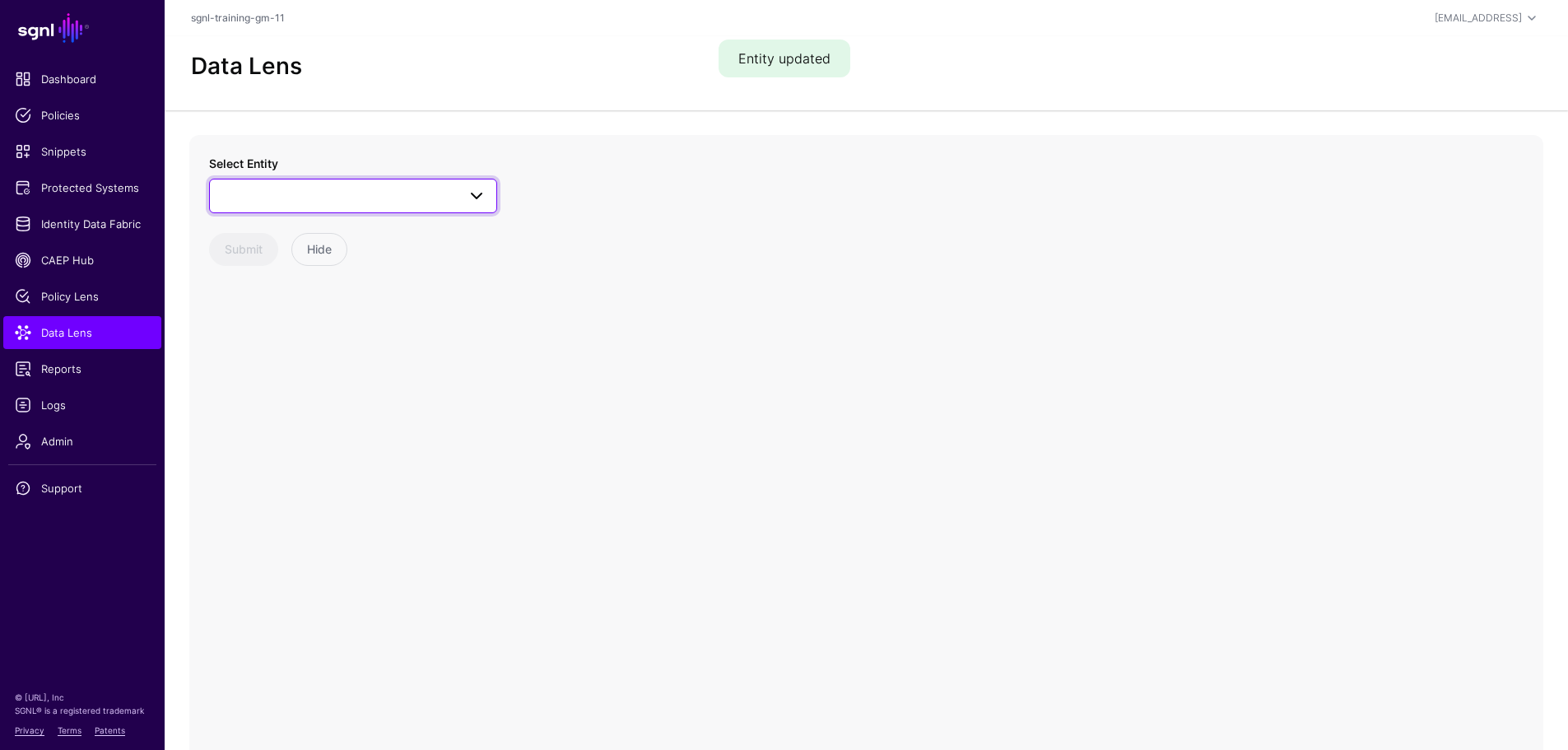
click at [358, 200] on span at bounding box center [353, 195] width 267 height 20
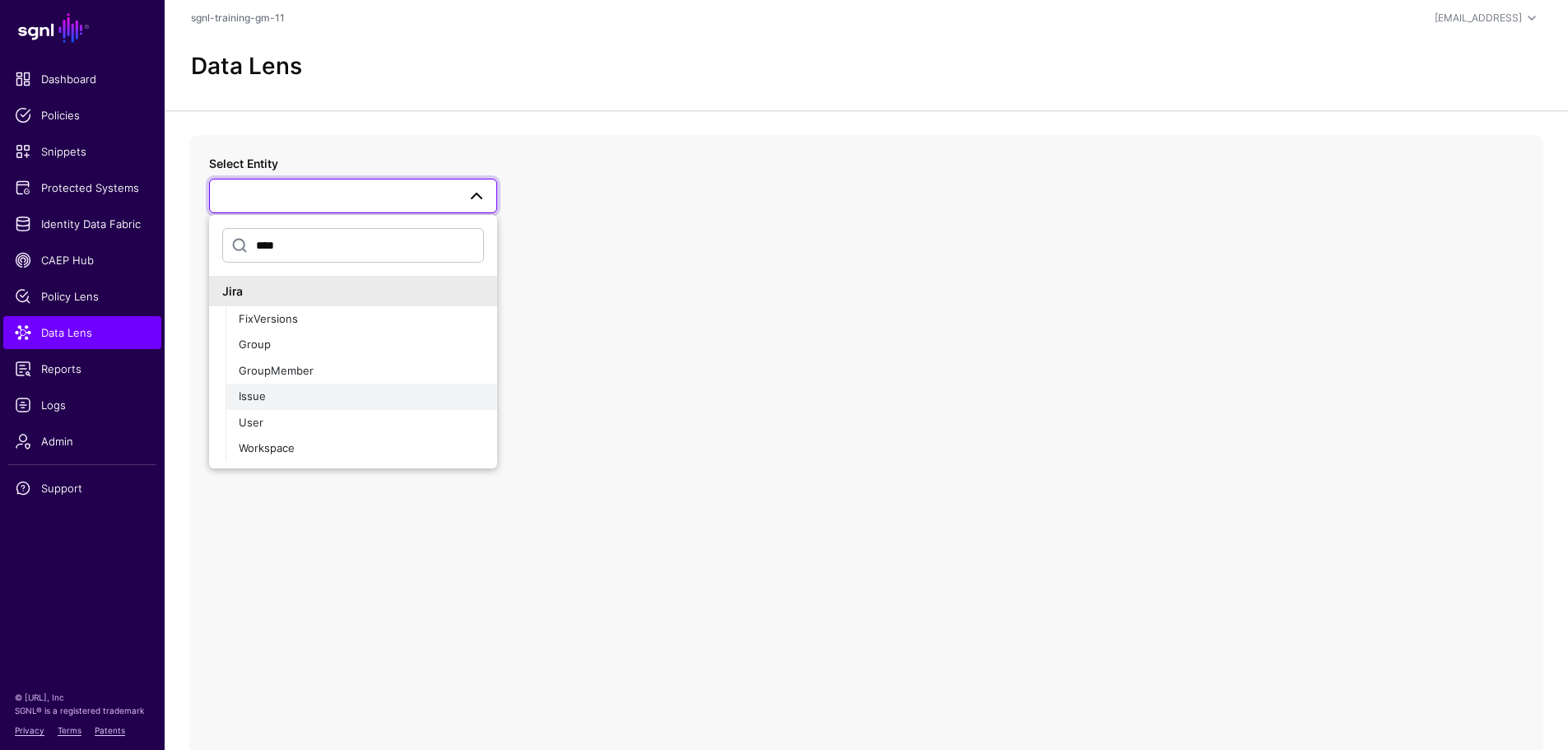
type input "****"
click at [288, 390] on div "Issue" at bounding box center [361, 396] width 245 height 16
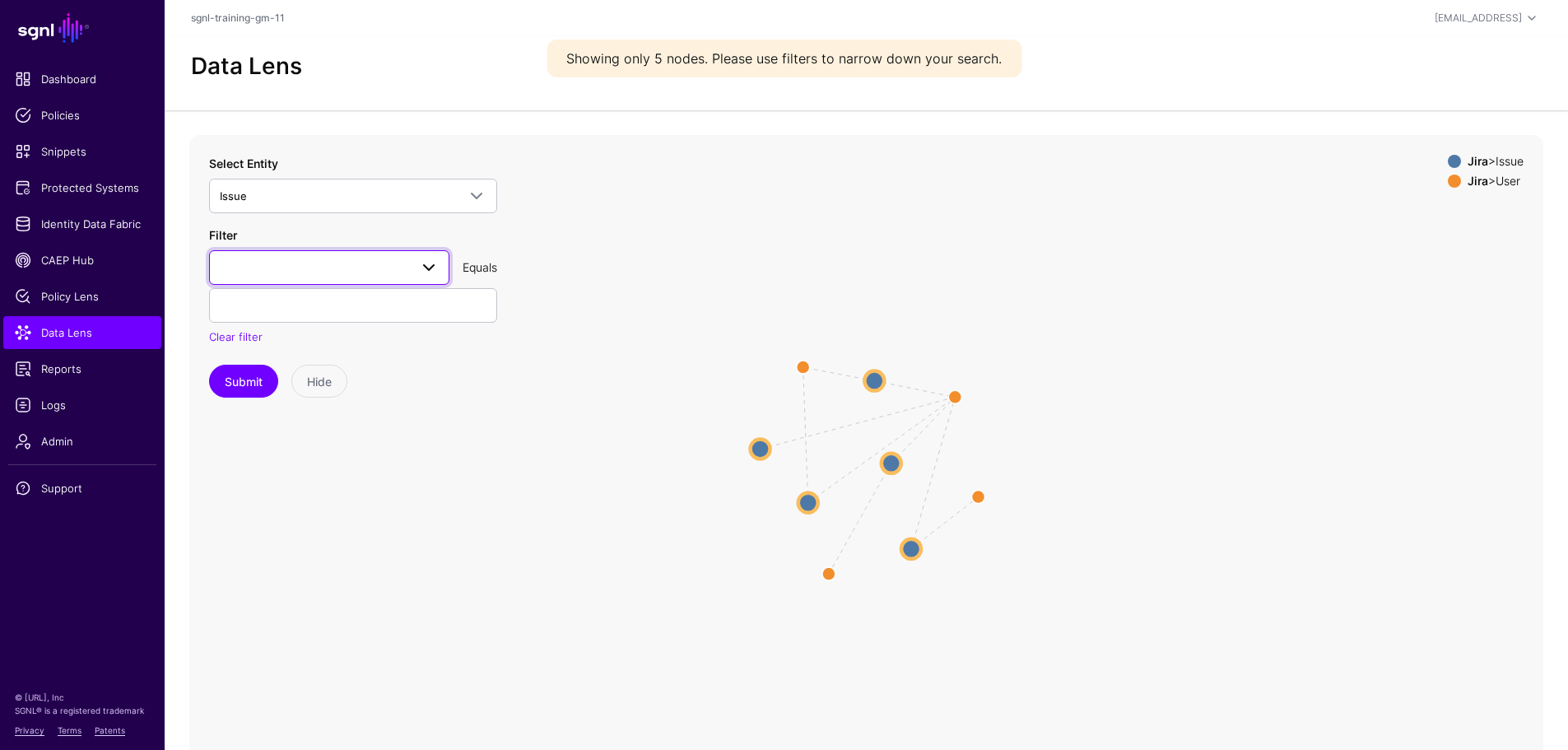
click at [425, 266] on span at bounding box center [428, 267] width 20 height 20
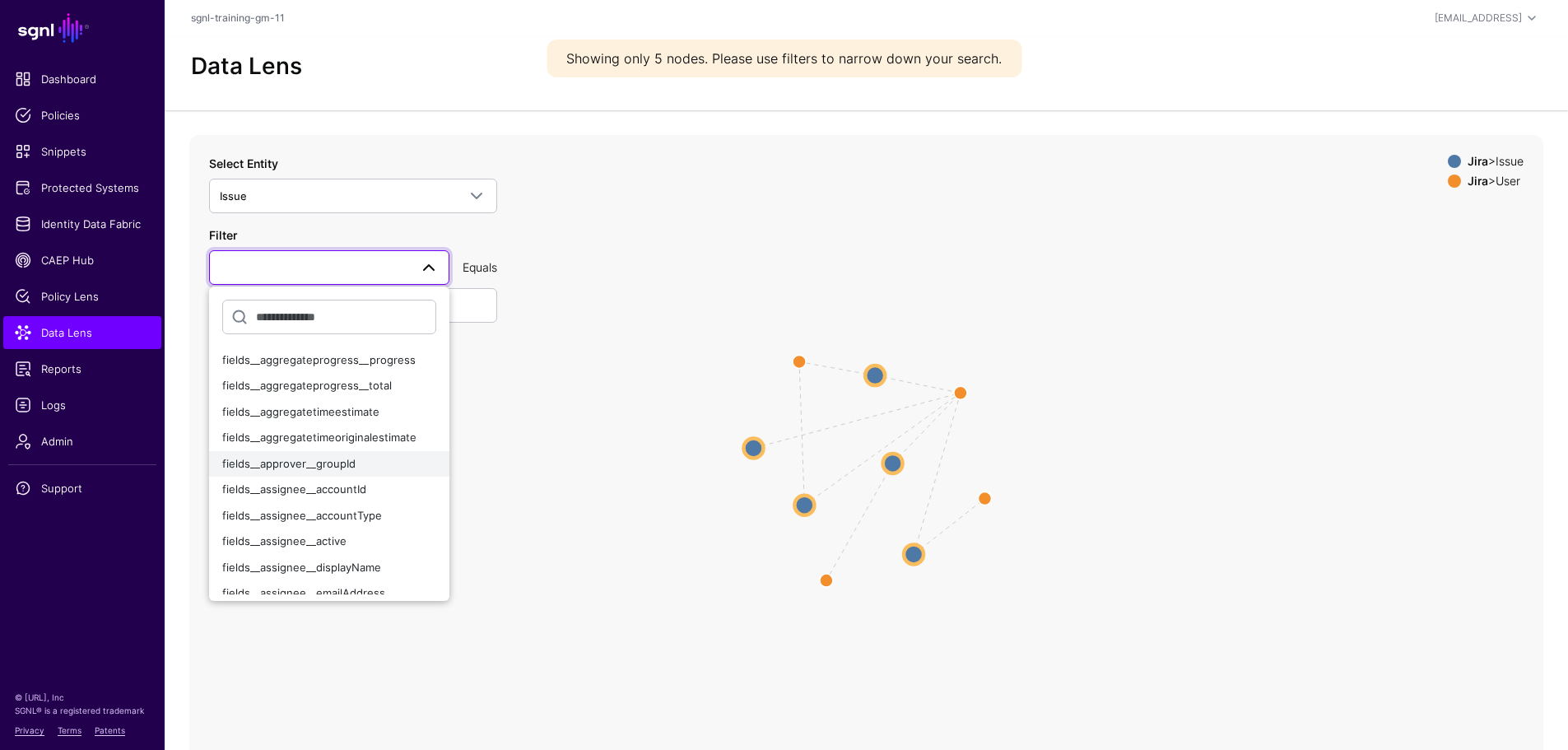
click at [343, 463] on span "fields__approver__groupId" at bounding box center [288, 462] width 133 height 13
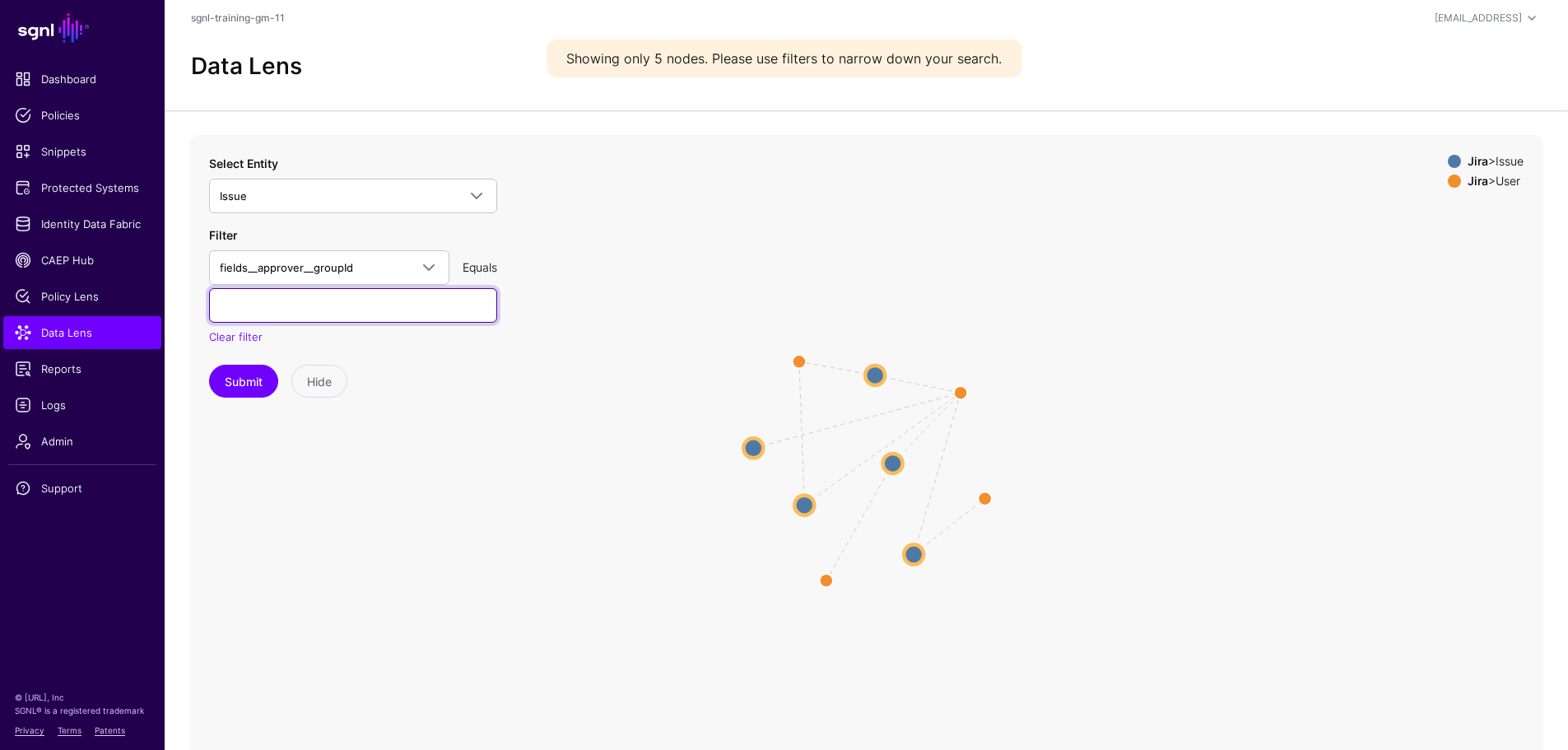
click at [277, 316] on input "text" at bounding box center [353, 305] width 288 height 34
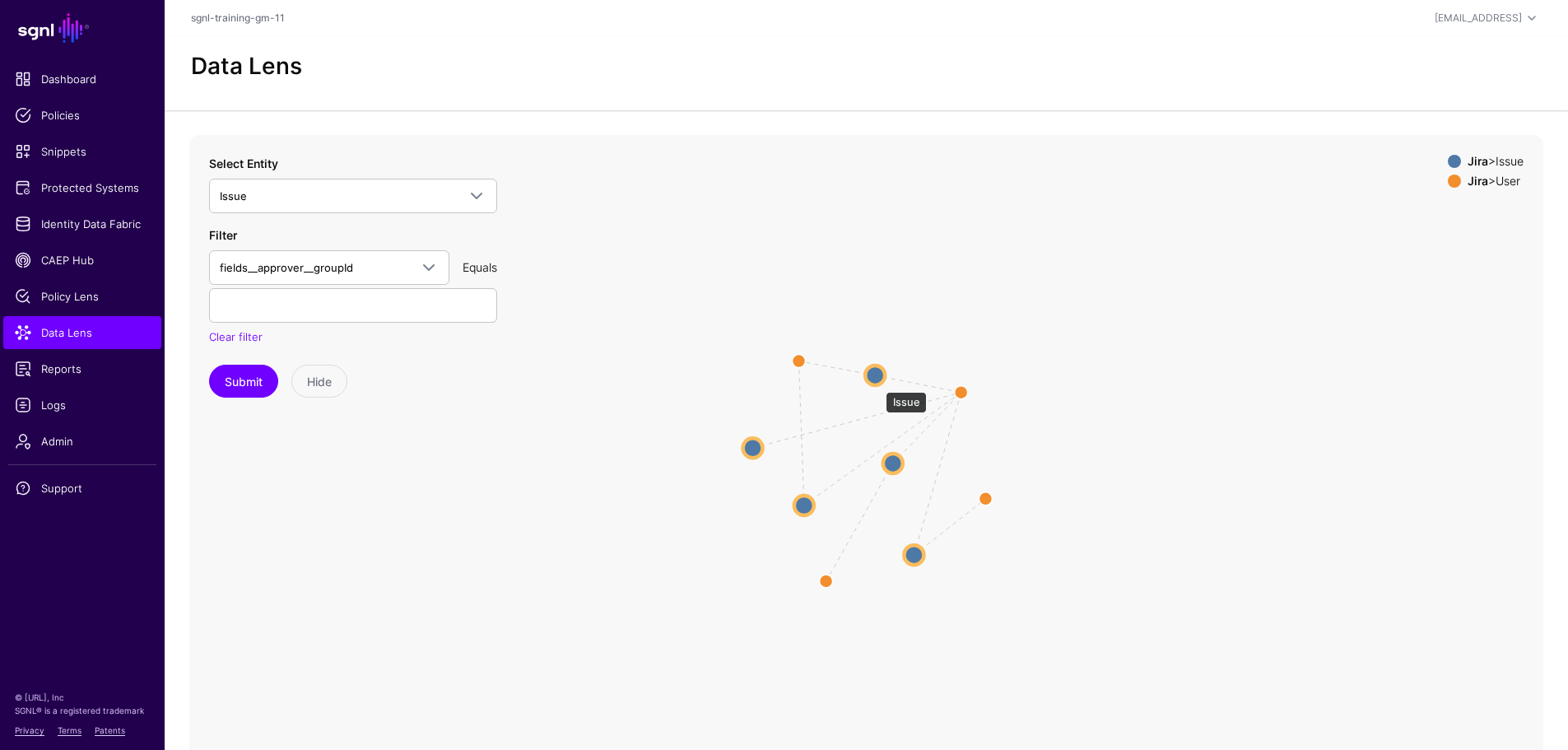
click at [877, 383] on circle at bounding box center [874, 375] width 20 height 20
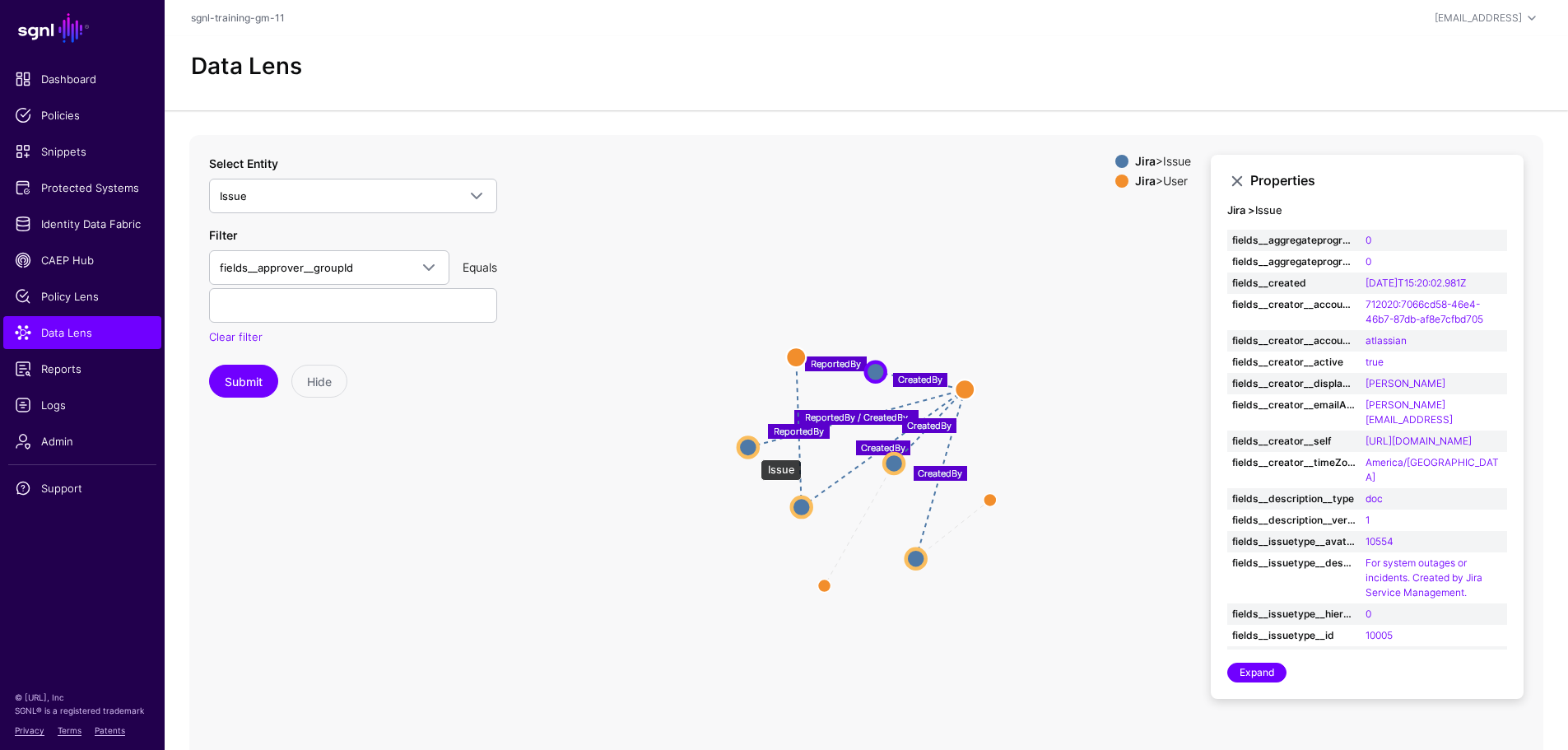
click at [752, 451] on circle at bounding box center [747, 446] width 20 height 20
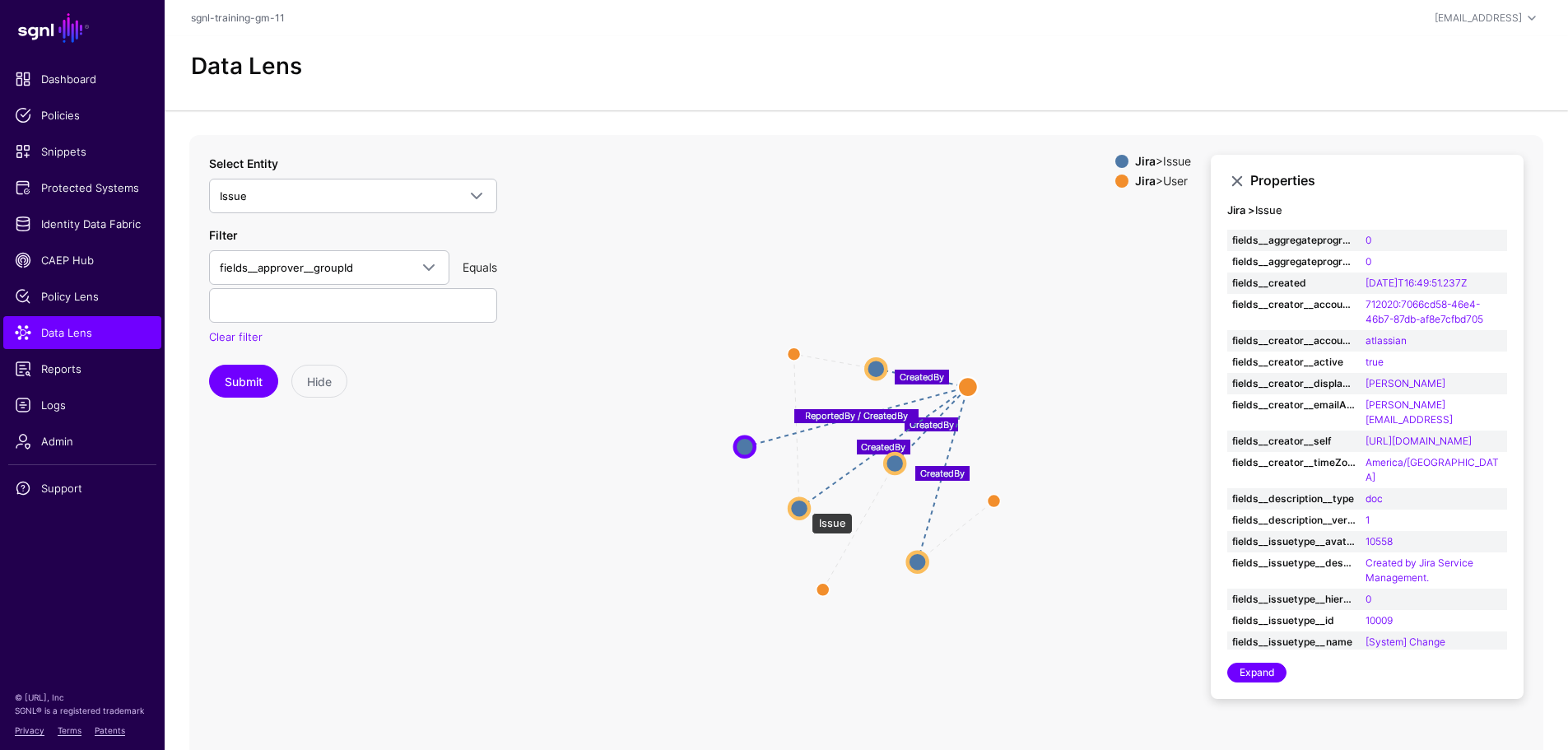
click at [803, 505] on circle at bounding box center [798, 507] width 20 height 20
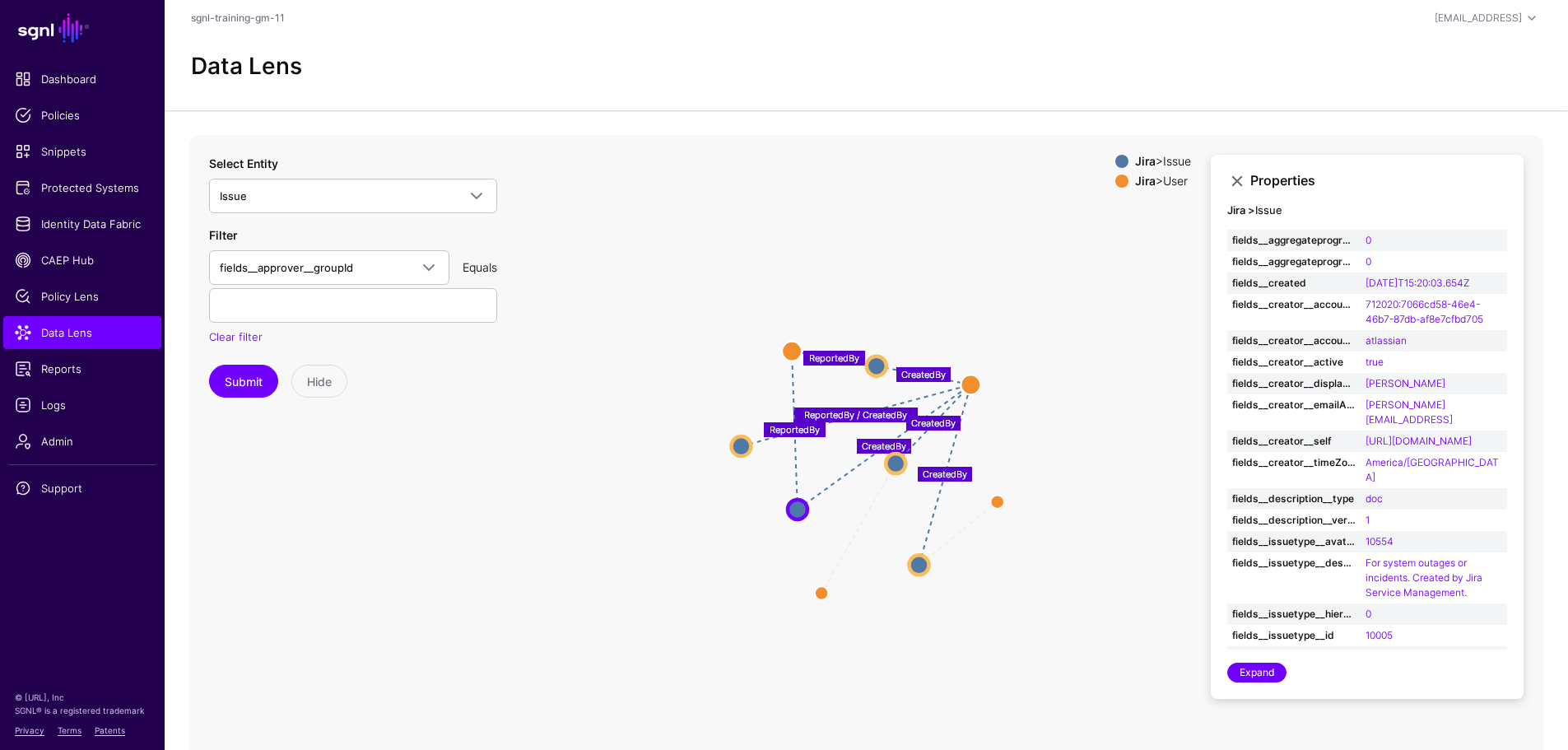
click at [636, 577] on icon "ReportedBy ReportedBy ReportedBy / CreatedBy CreatedBy CreatedBy CreatedBy Crea…" at bounding box center [866, 464] width 1354 height 659
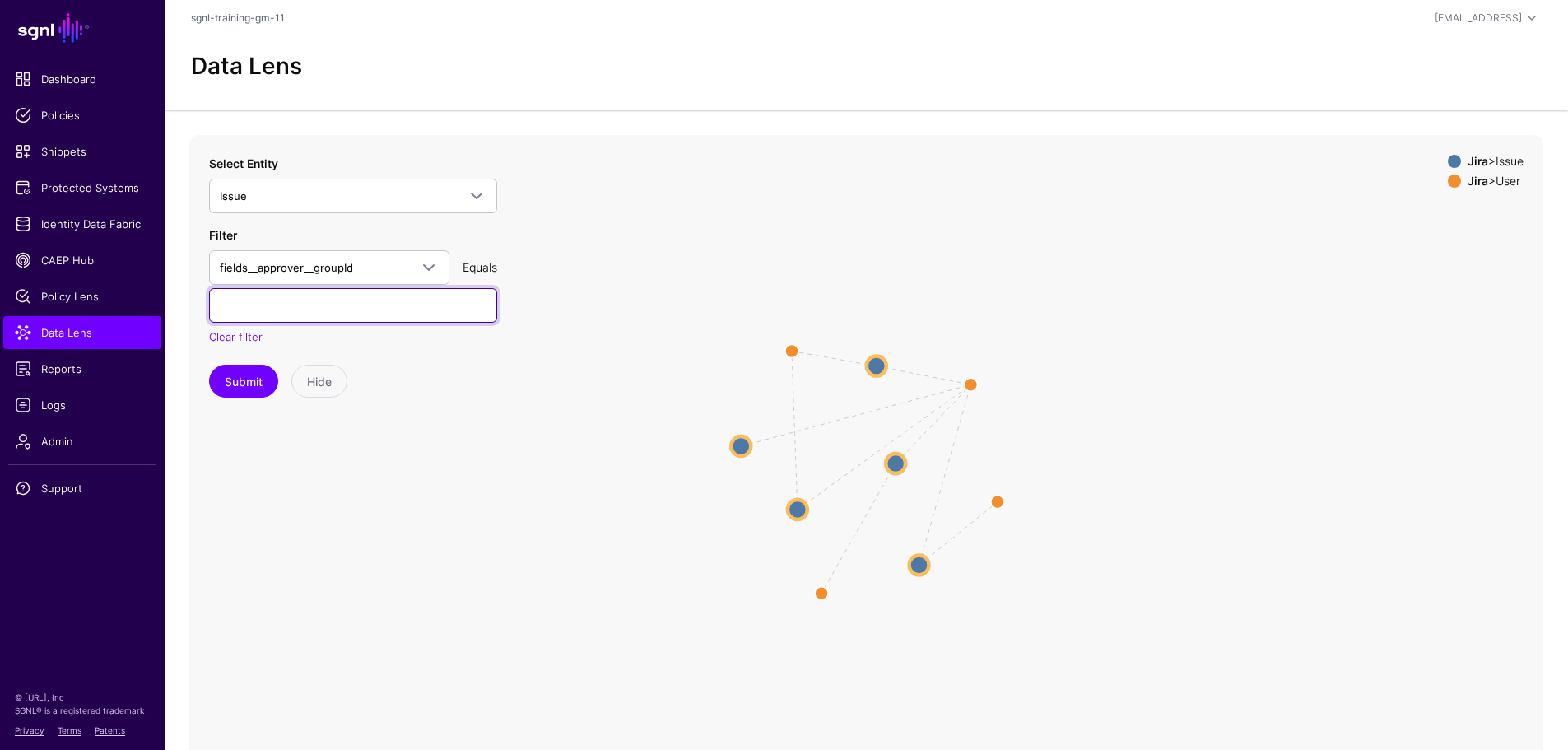
click at [382, 299] on input "text" at bounding box center [353, 305] width 288 height 34
paste input "**********"
type input "**********"
click at [236, 385] on button "Submit" at bounding box center [244, 381] width 69 height 33
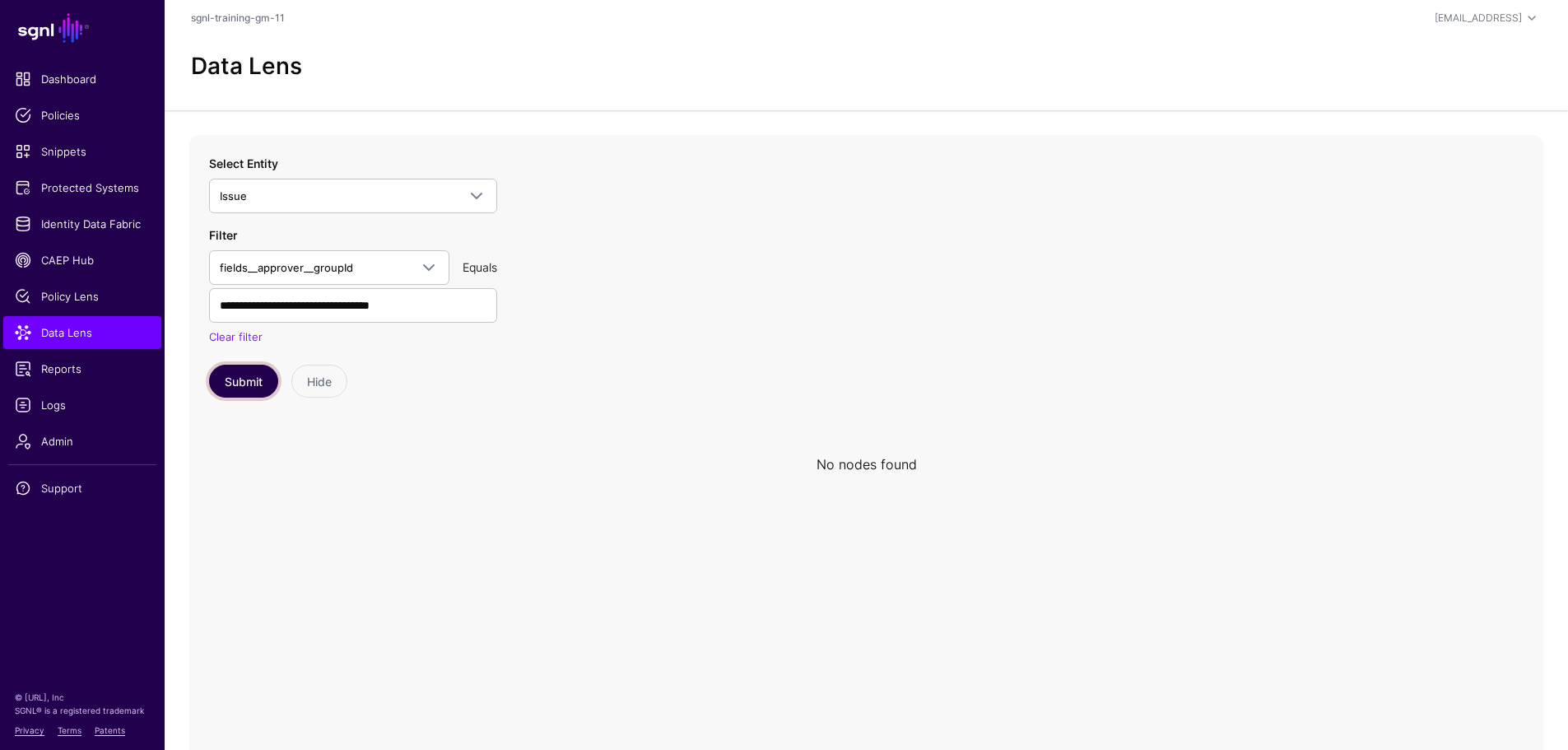
click at [250, 387] on button "Submit" at bounding box center [244, 381] width 69 height 33
click at [244, 317] on input "**********" at bounding box center [353, 305] width 288 height 34
click at [232, 379] on button "Submit" at bounding box center [244, 381] width 69 height 33
click at [474, 307] on input "**********" at bounding box center [353, 305] width 288 height 34
click at [214, 307] on input "**********" at bounding box center [353, 305] width 288 height 34
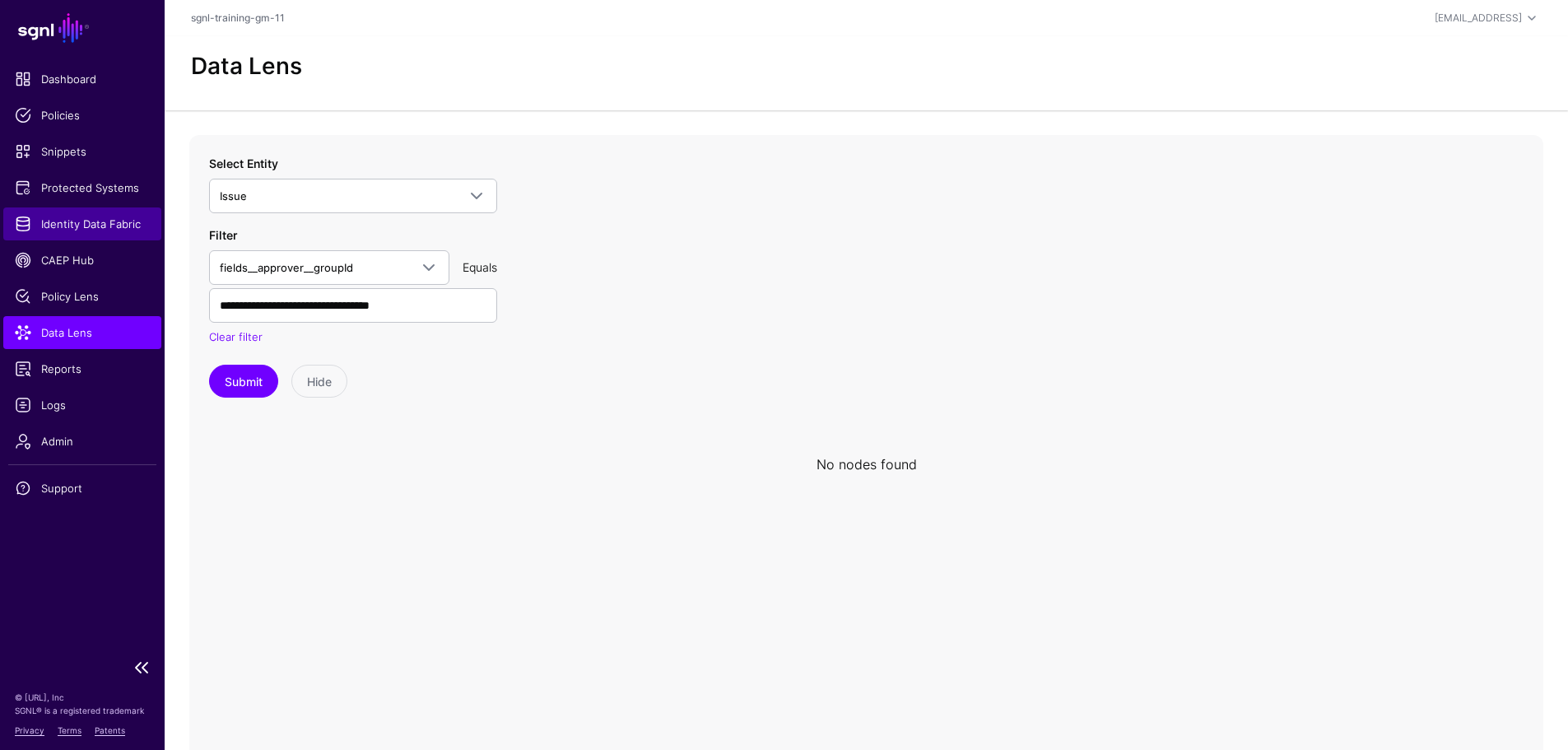
click at [114, 220] on span "Identity Data Fabric" at bounding box center [82, 223] width 135 height 16
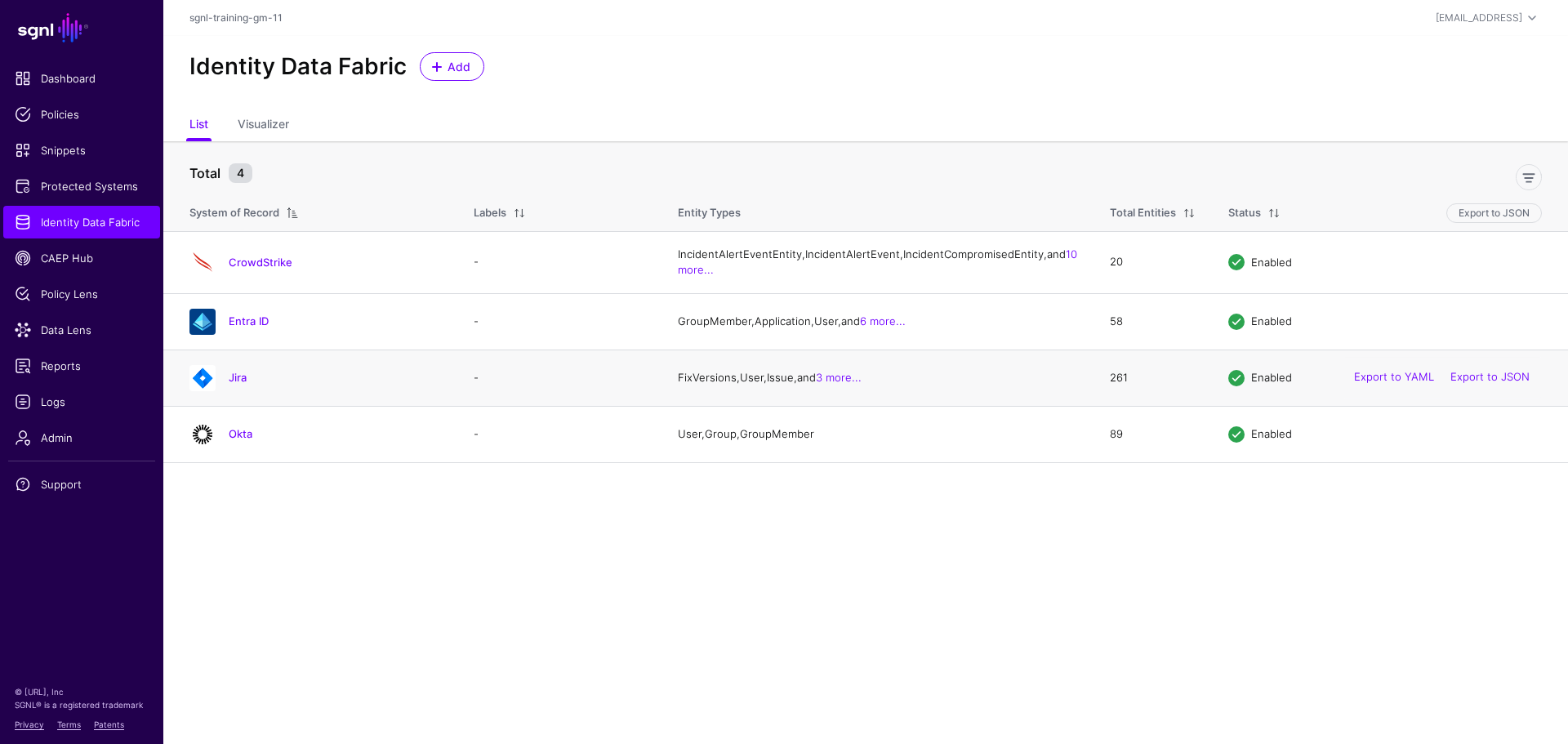
click at [225, 384] on div "Jira" at bounding box center [335, 377] width 226 height 15
click at [244, 384] on link "Jira" at bounding box center [238, 377] width 18 height 13
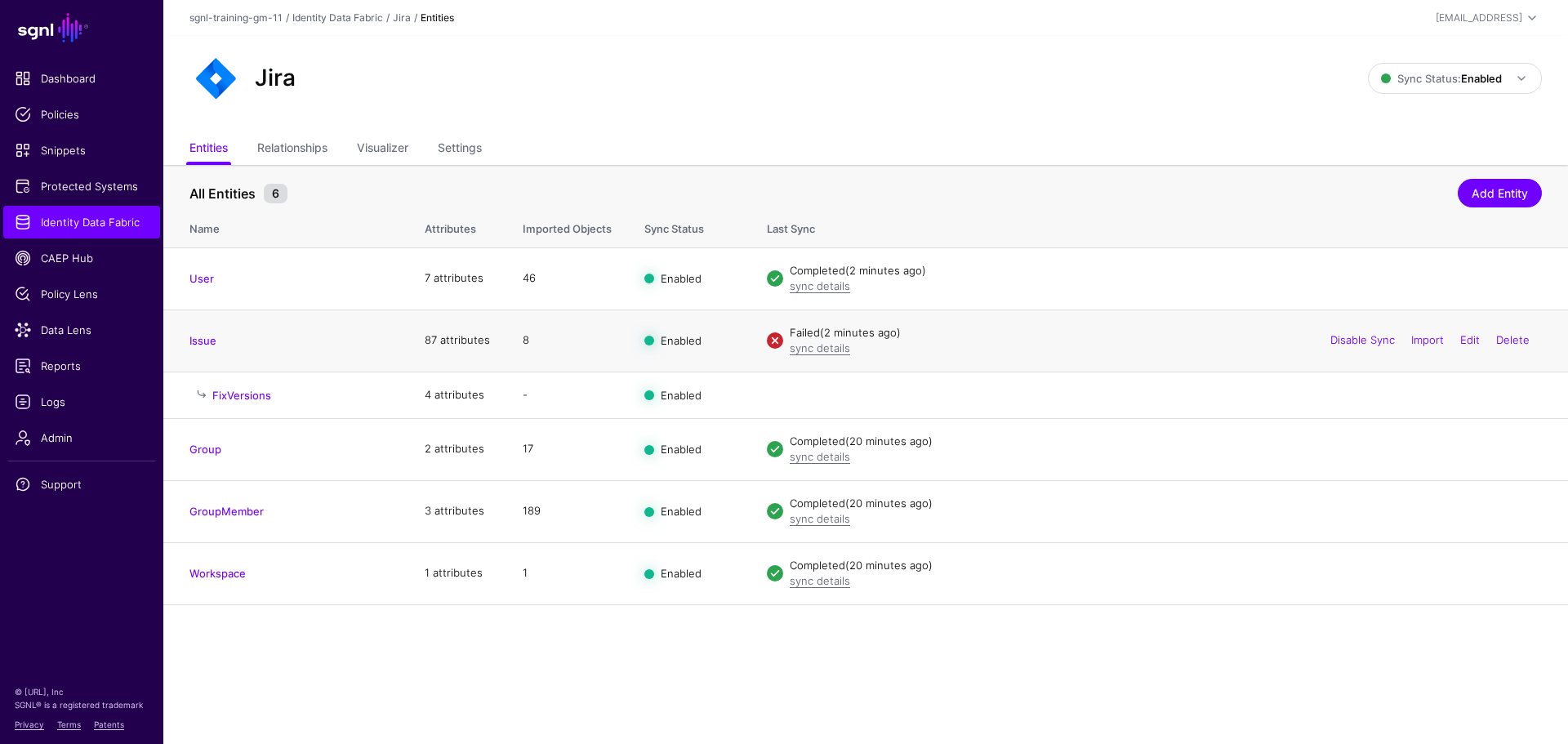
click at [208, 349] on td "Issue" at bounding box center [285, 340] width 245 height 62
click at [208, 341] on link "Issue" at bounding box center [203, 340] width 27 height 13
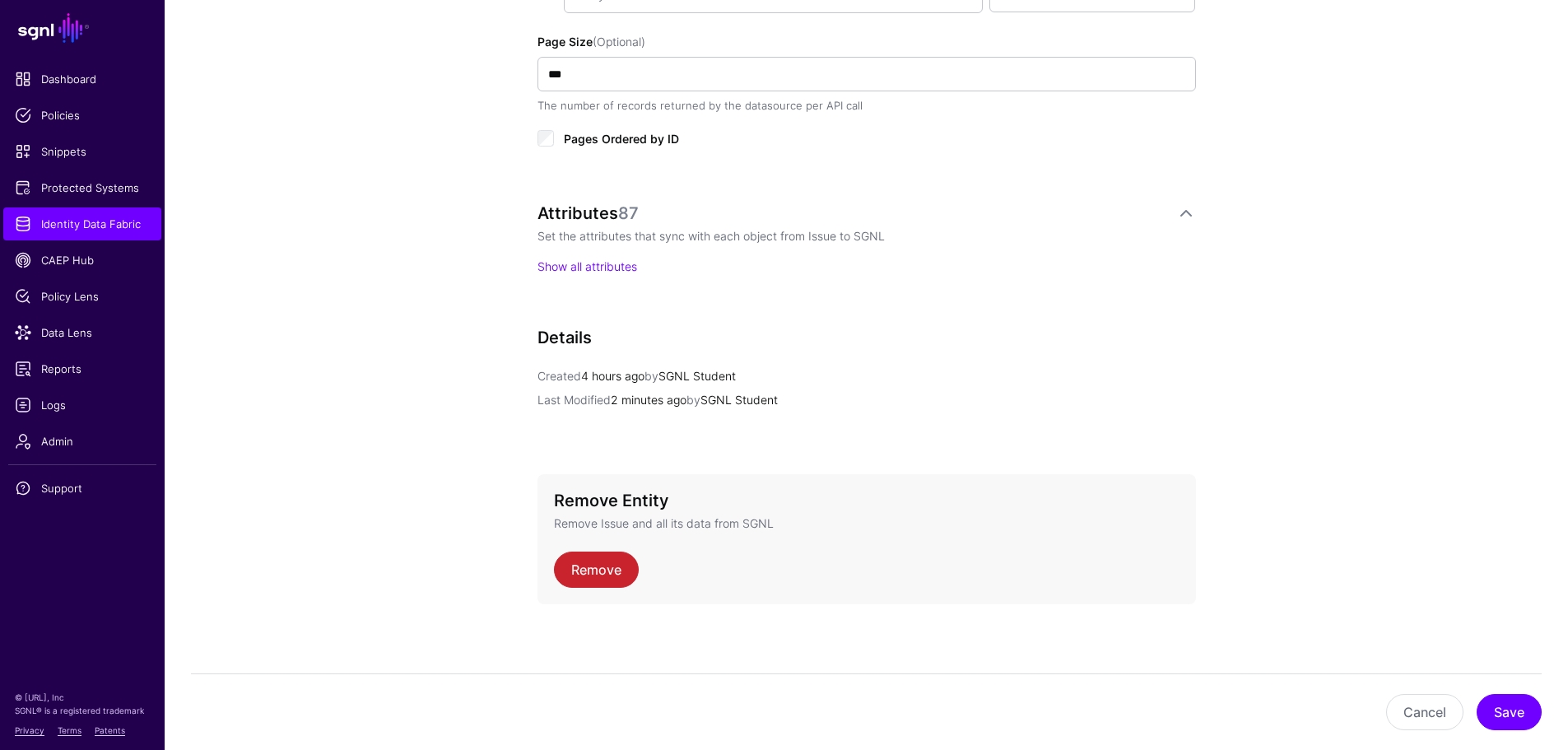
scroll to position [1065, 0]
click at [560, 257] on link "Show all attributes" at bounding box center [587, 262] width 100 height 14
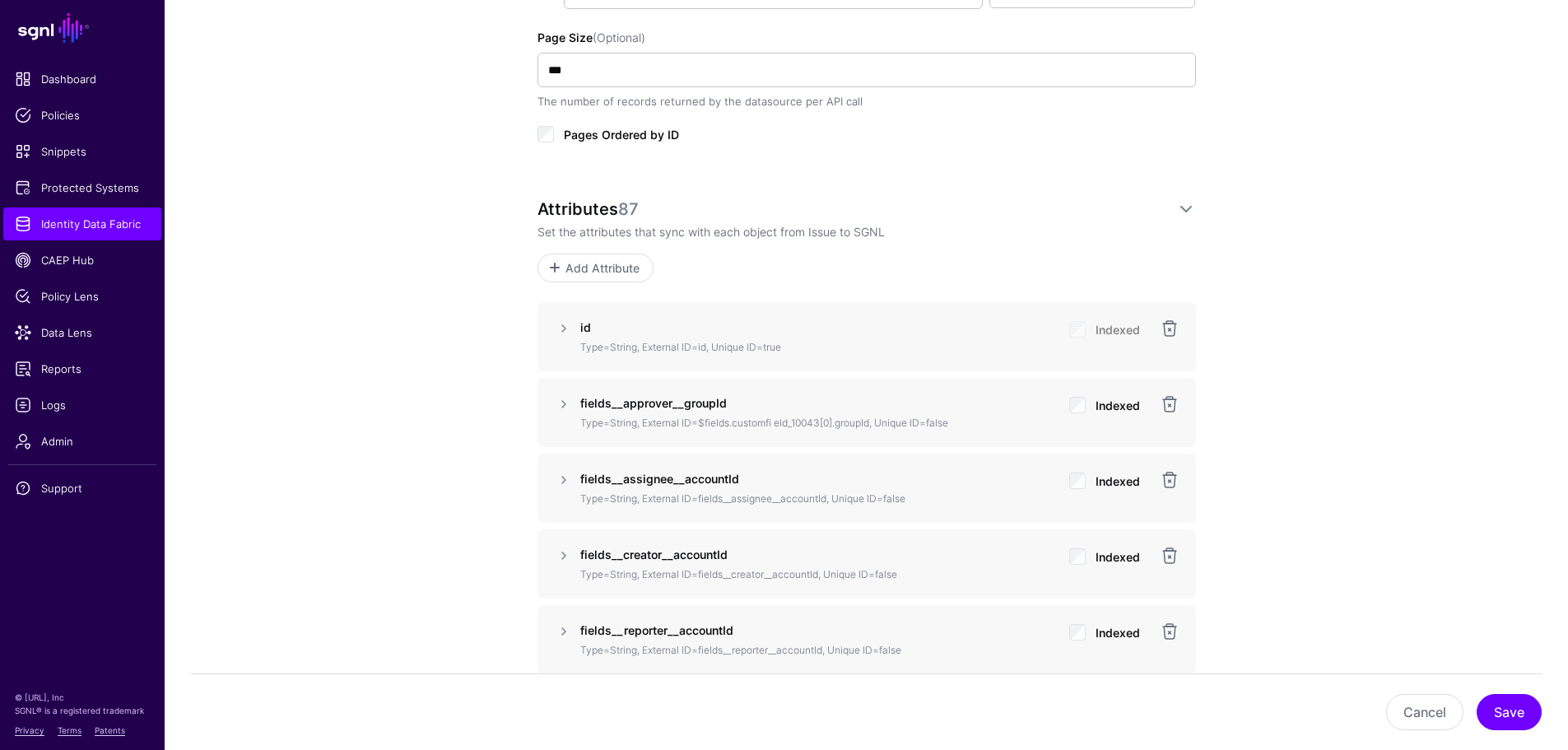
click at [691, 421] on p "Type=String, External ID=$fields.customfi eld_10043[0].groupId, Unique ID=false" at bounding box center [818, 423] width 475 height 15
click at [567, 403] on link at bounding box center [563, 404] width 20 height 20
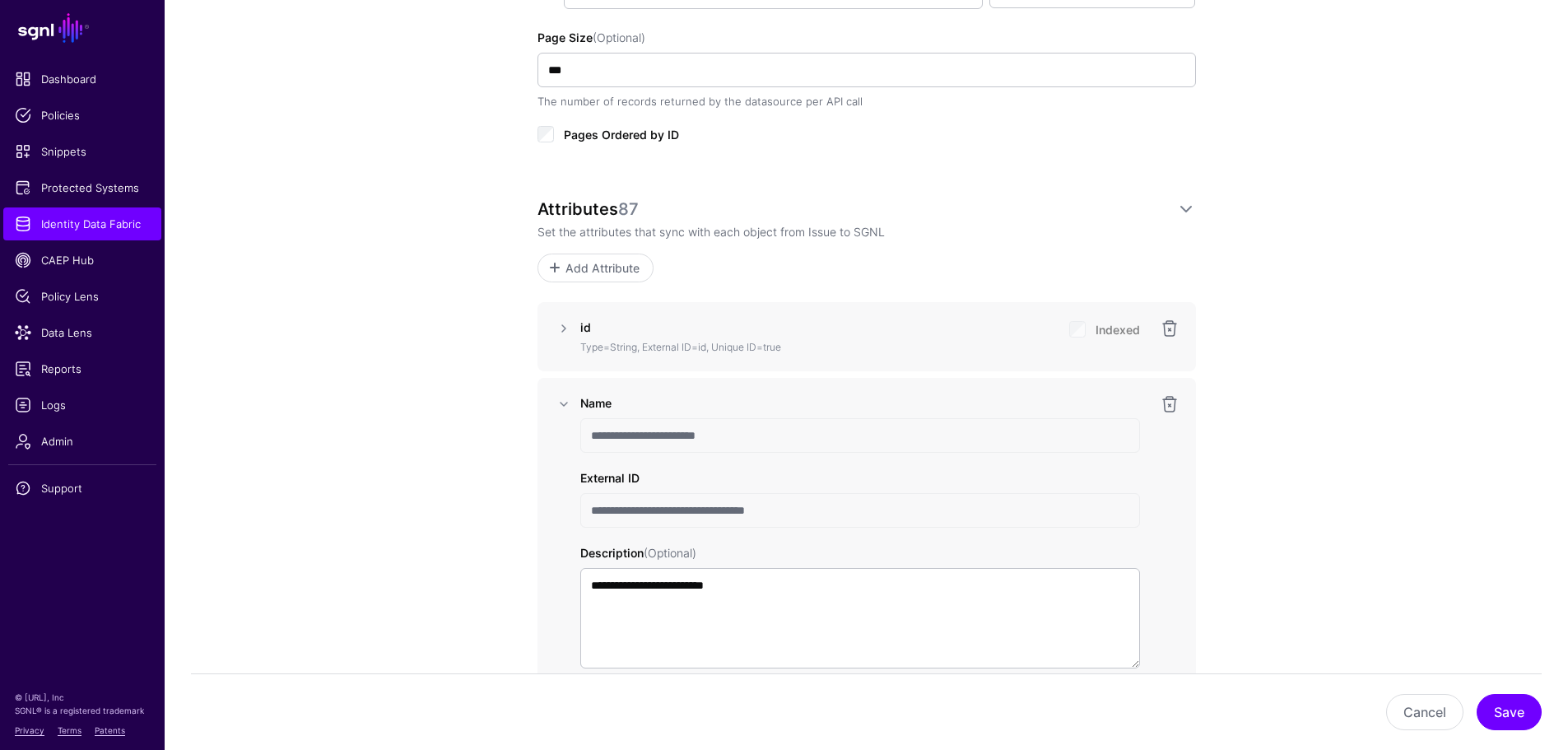
click at [748, 505] on input "**********" at bounding box center [860, 510] width 560 height 34
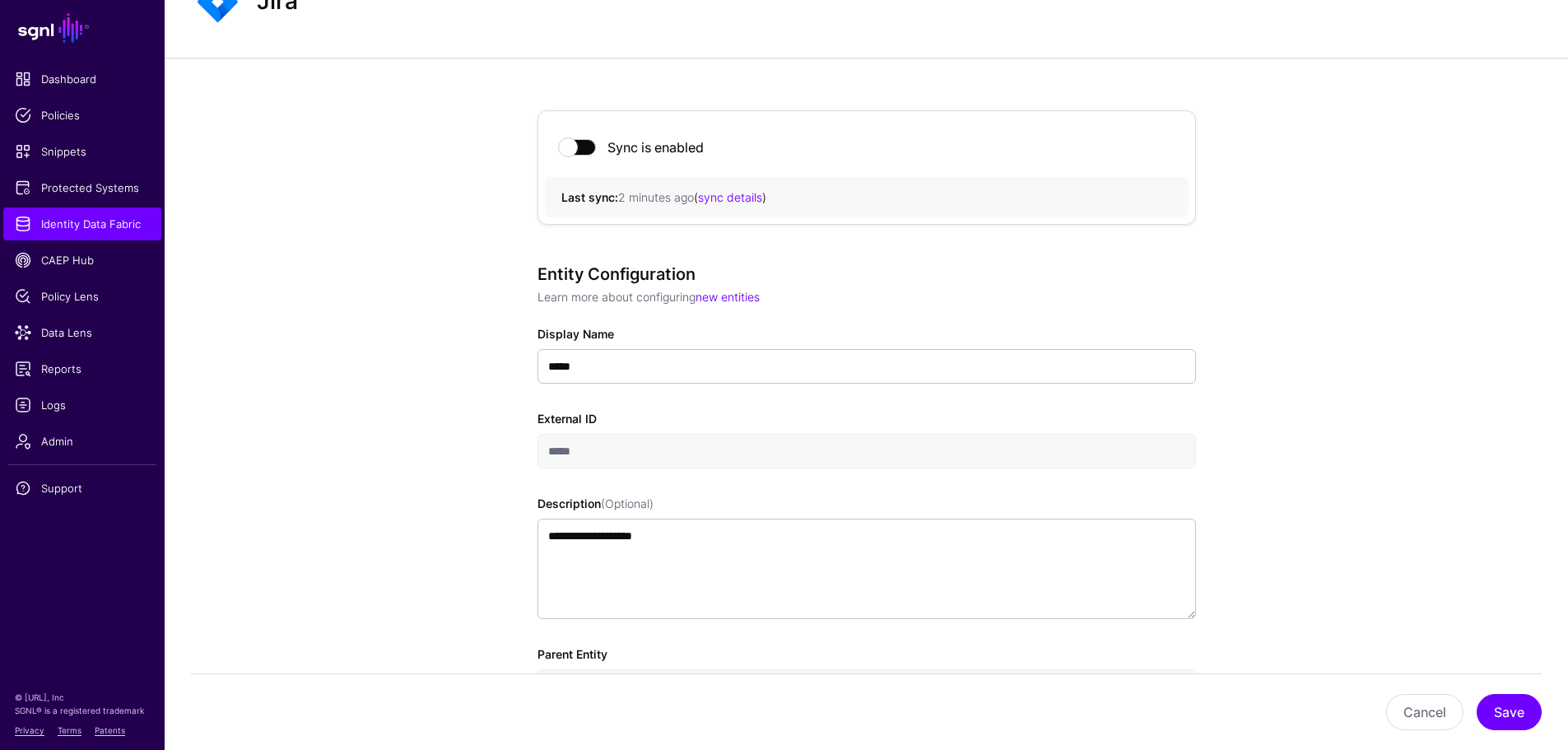
scroll to position [0, 0]
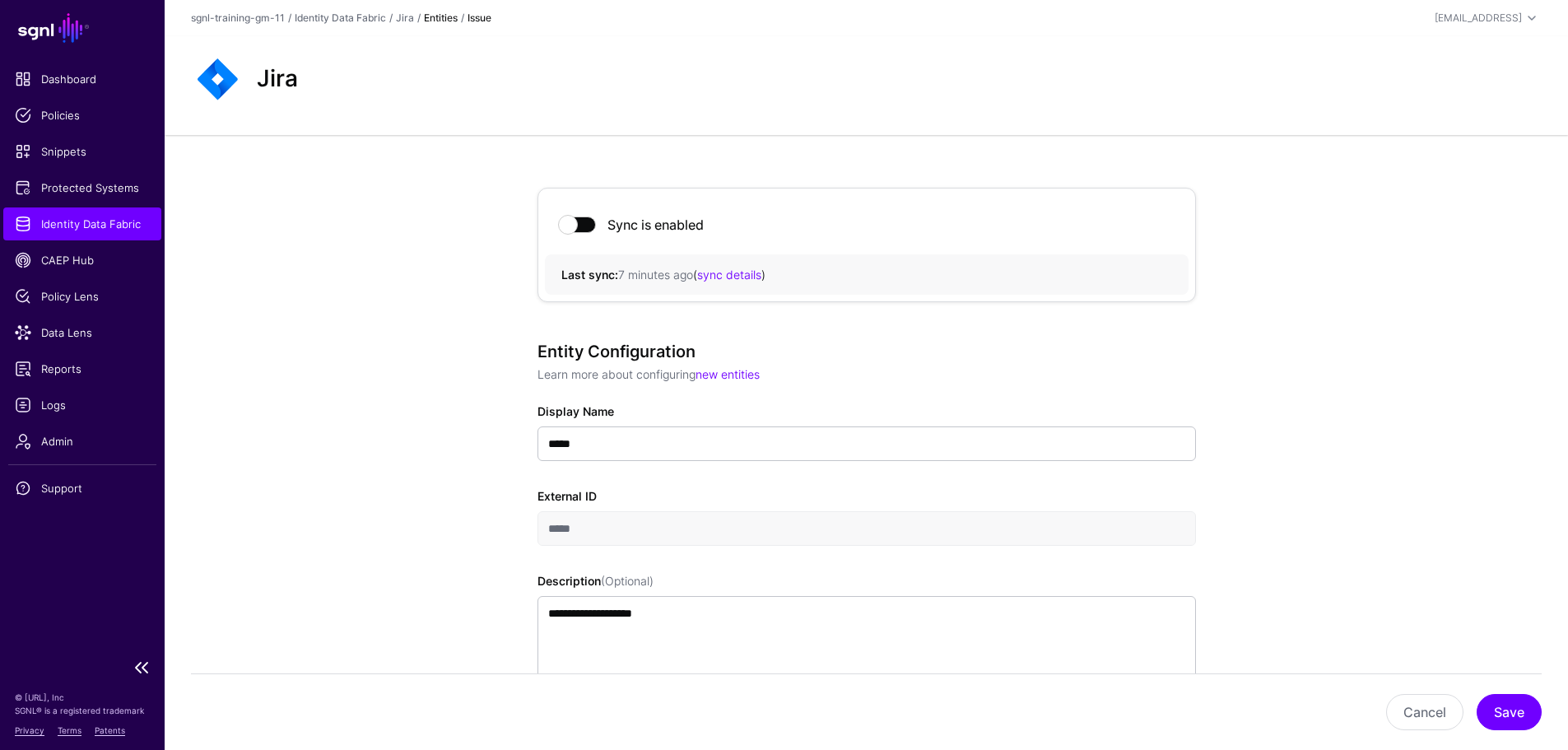
click at [92, 233] on link "Identity Data Fabric" at bounding box center [82, 224] width 158 height 33
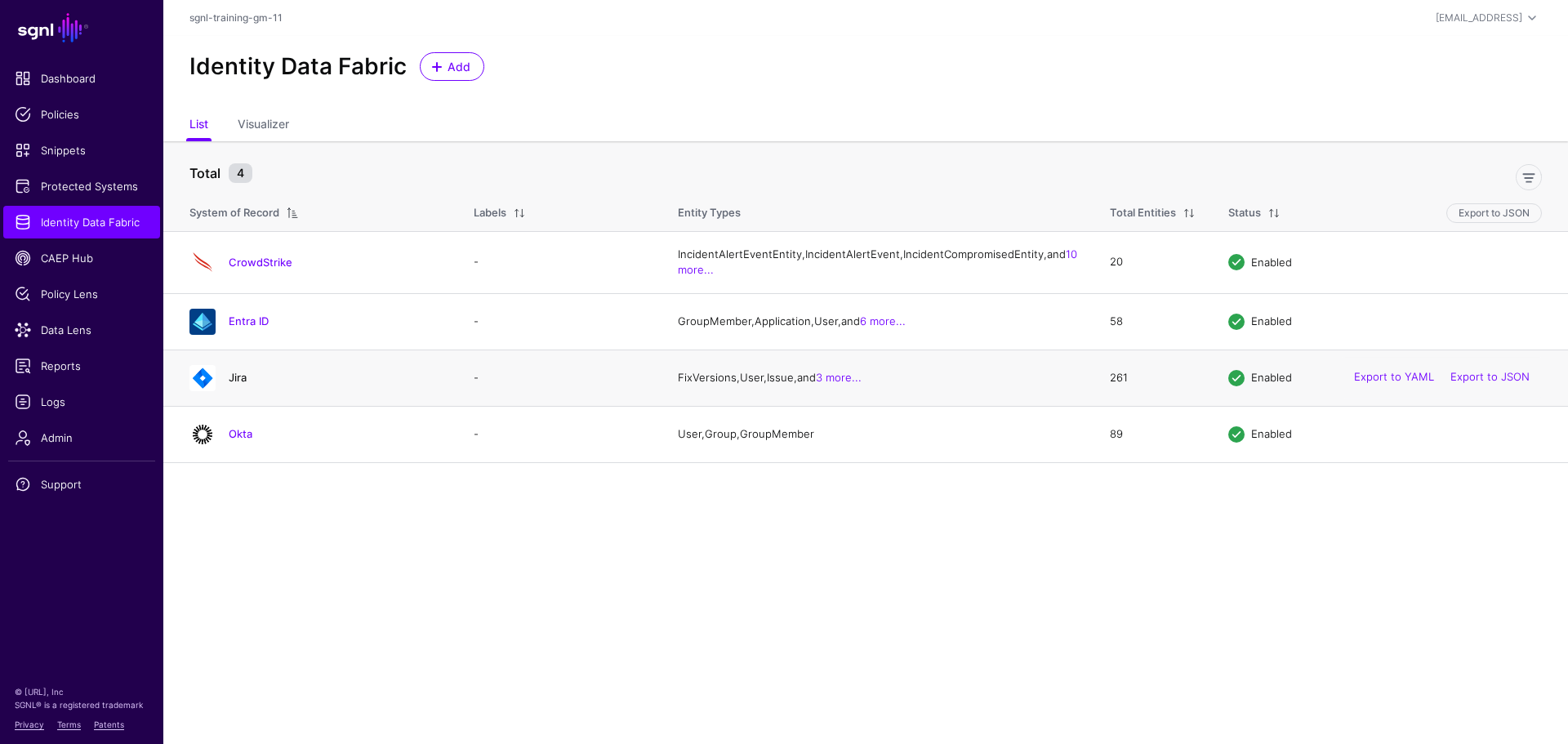
click at [238, 384] on link "Jira" at bounding box center [238, 377] width 18 height 13
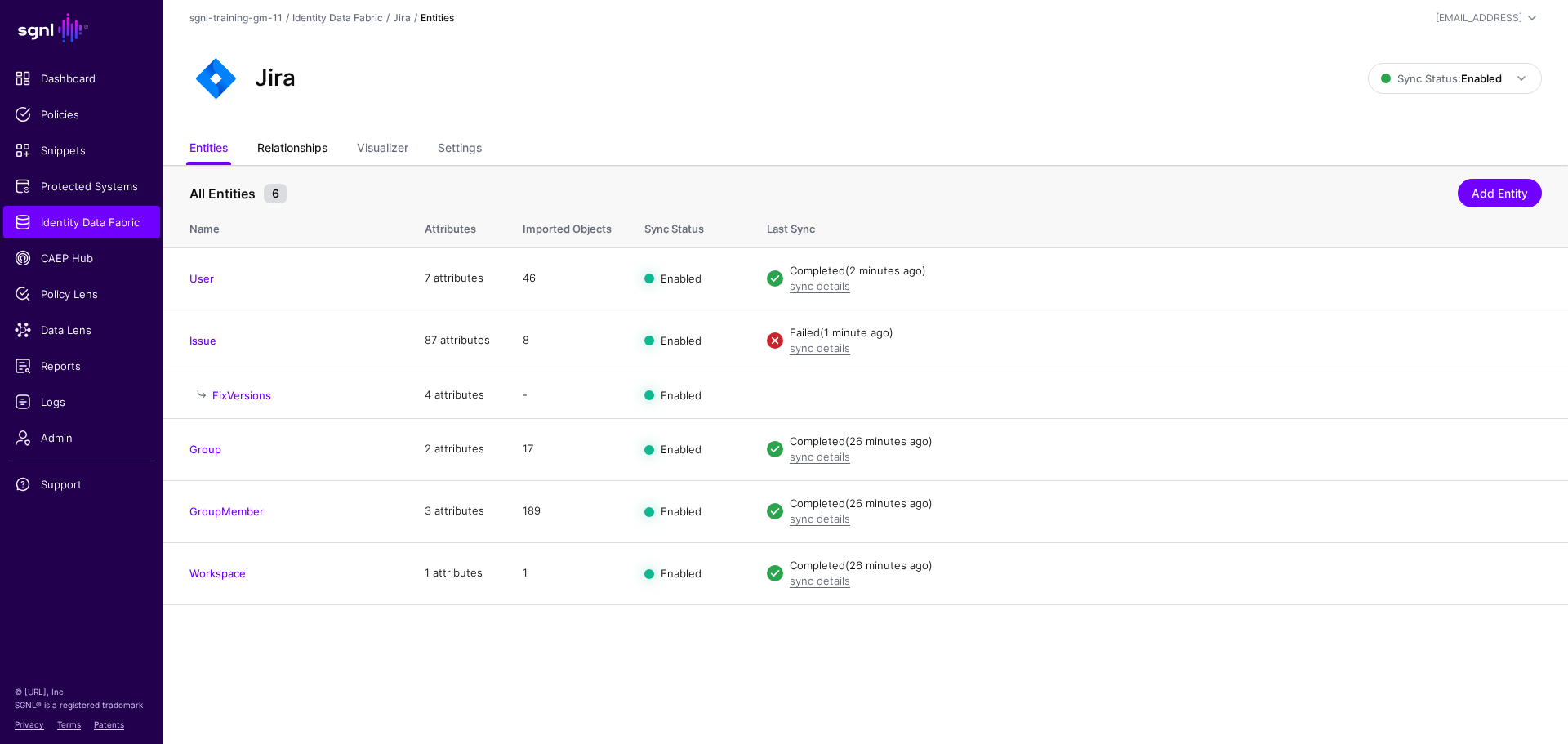
click at [300, 145] on link "Relationships" at bounding box center [292, 149] width 70 height 31
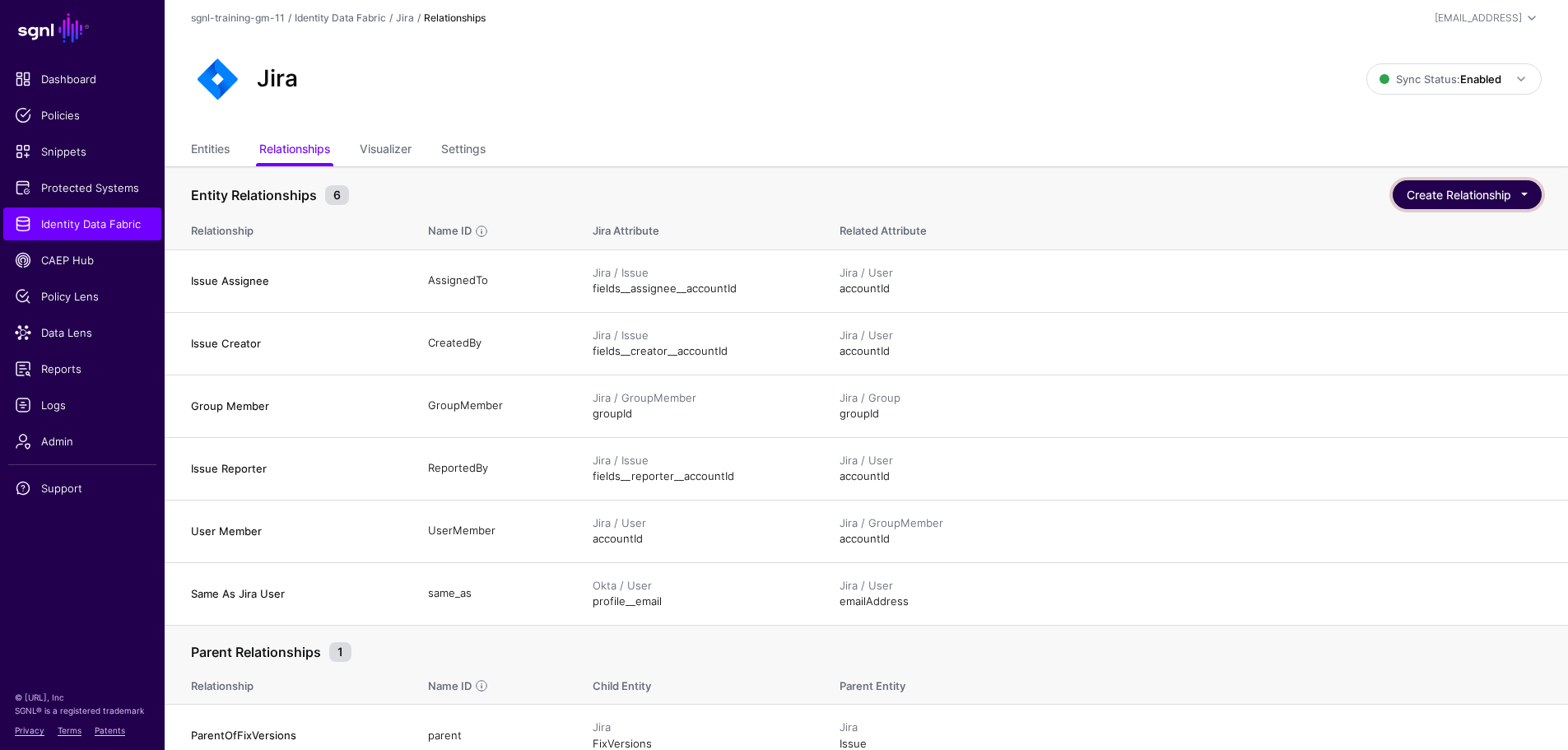
click at [1449, 197] on button "Create Relationship" at bounding box center [1466, 194] width 149 height 28
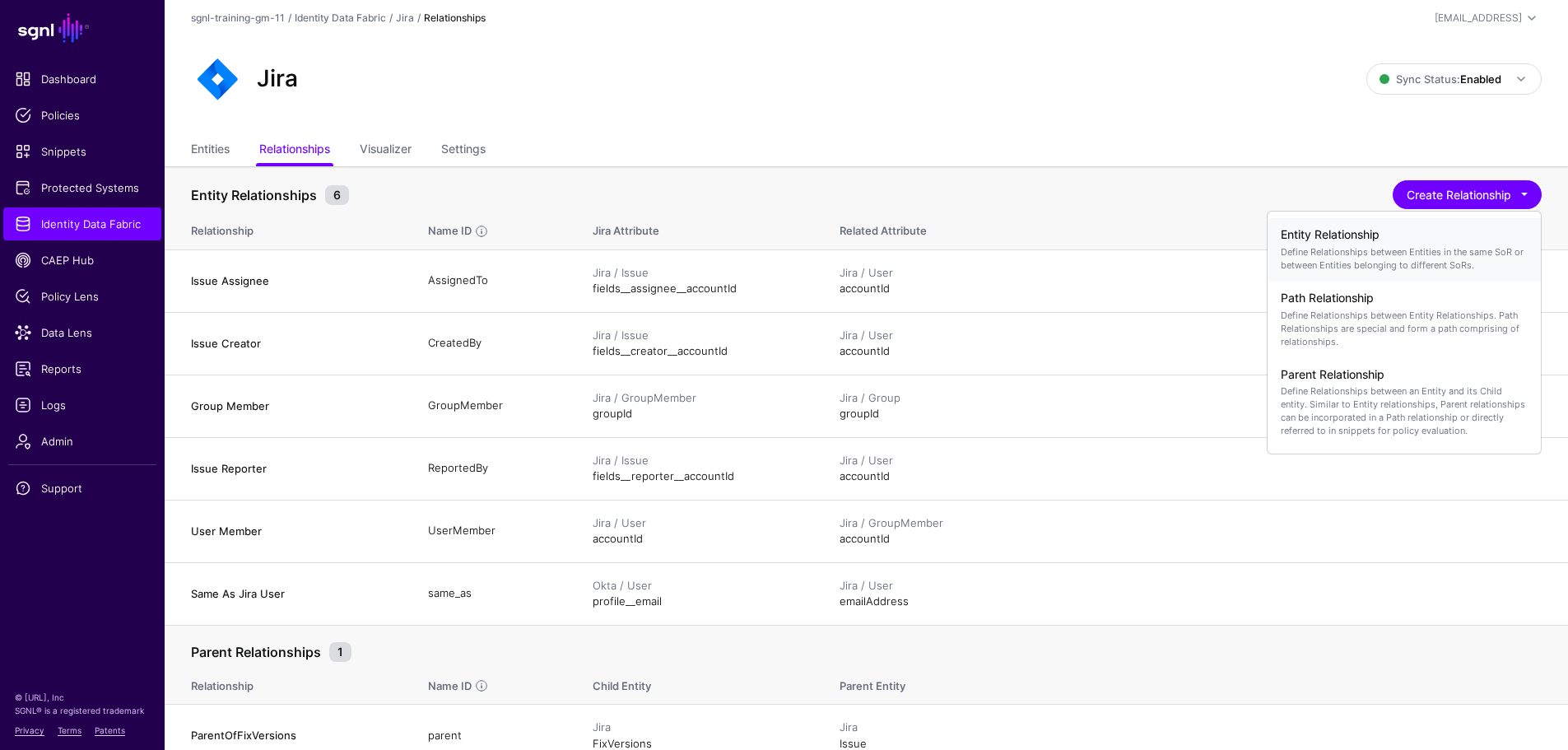
click at [1381, 249] on p "Define Relationships between Entities in the same SoR or between Entities belon…" at bounding box center [1404, 258] width 247 height 27
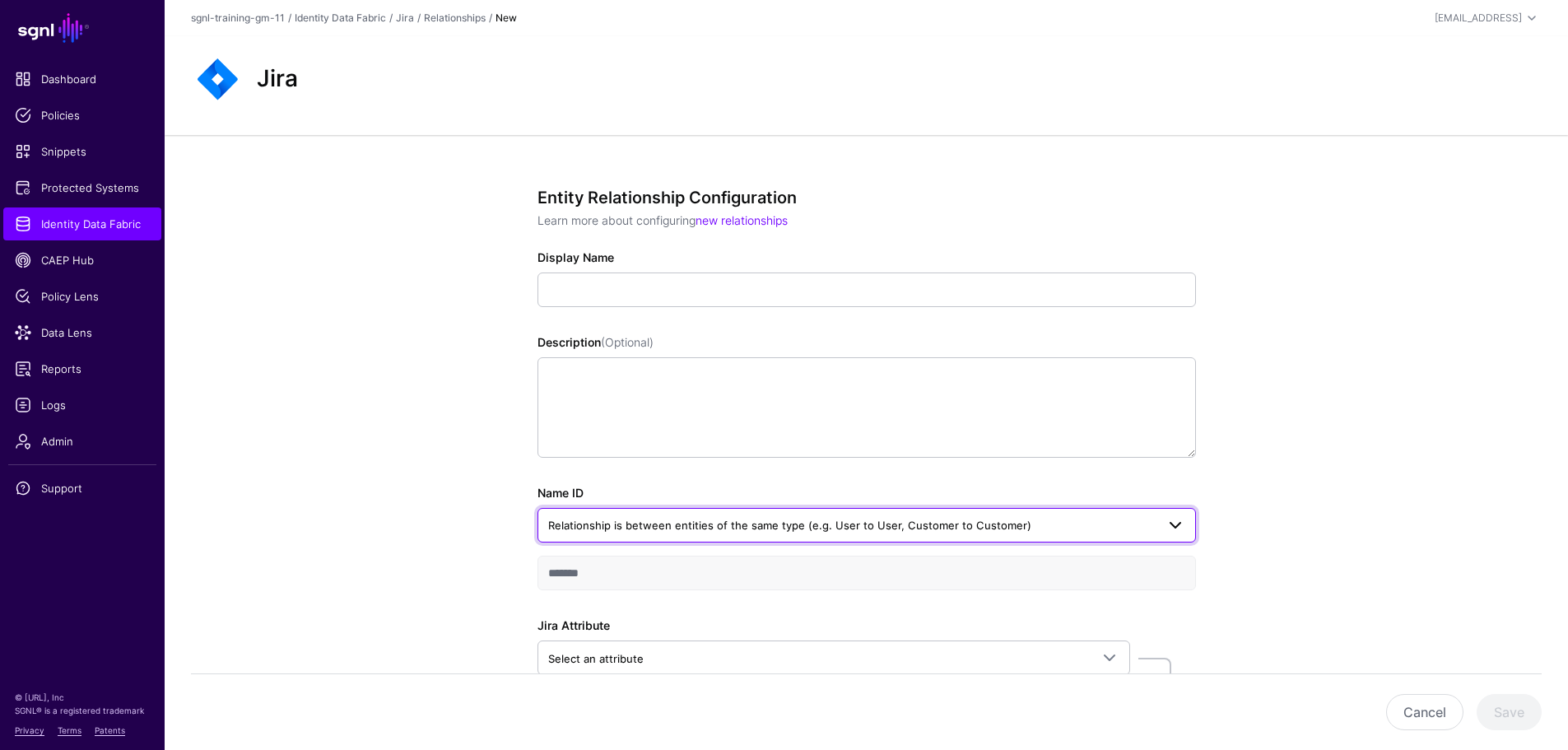
click at [647, 520] on span "Relationship is between entities of the same type (e.g. User to User, Customer …" at bounding box center [789, 524] width 483 height 13
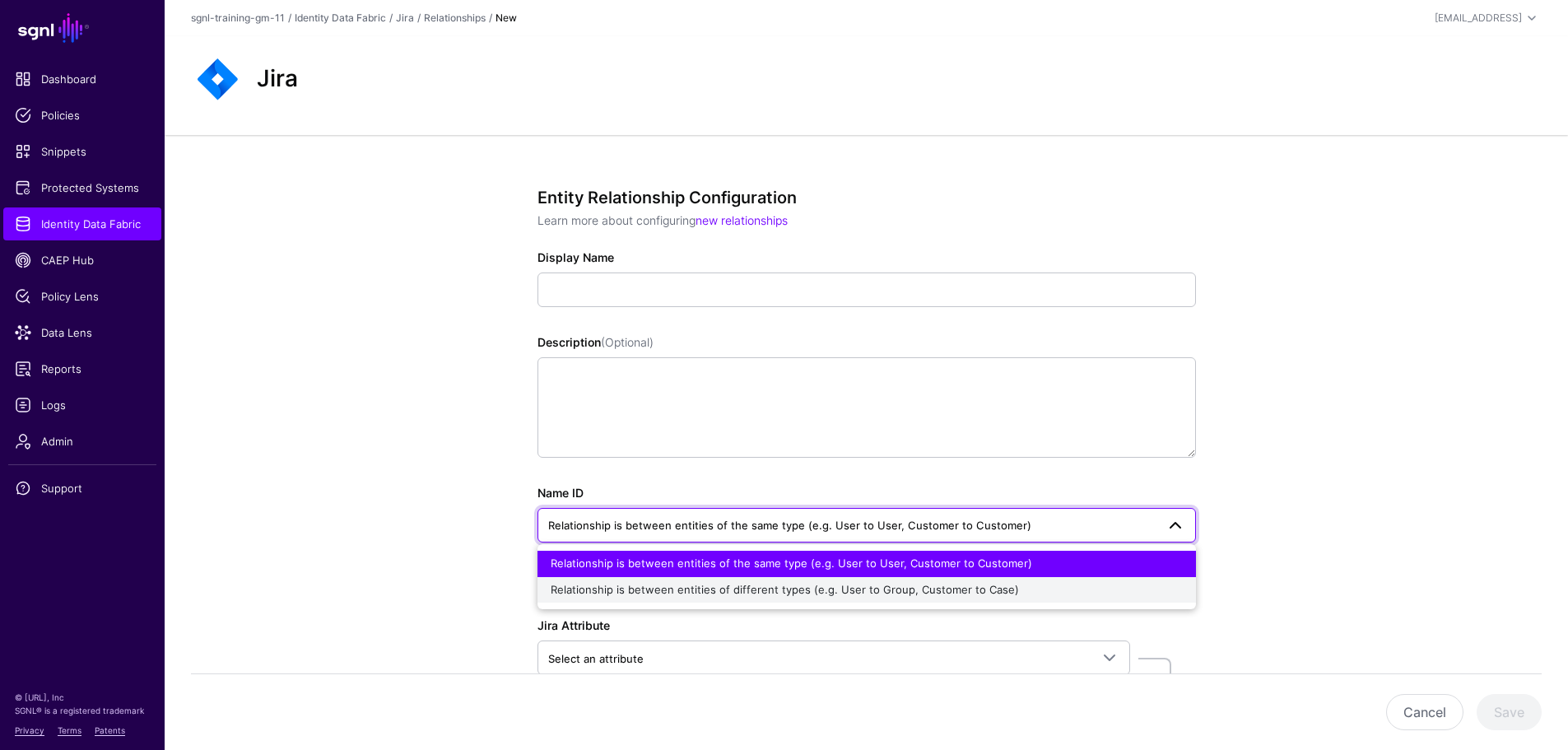
click at [636, 588] on span "Relationship is between entities of different types (e.g. User to Group, Custom…" at bounding box center [784, 589] width 468 height 13
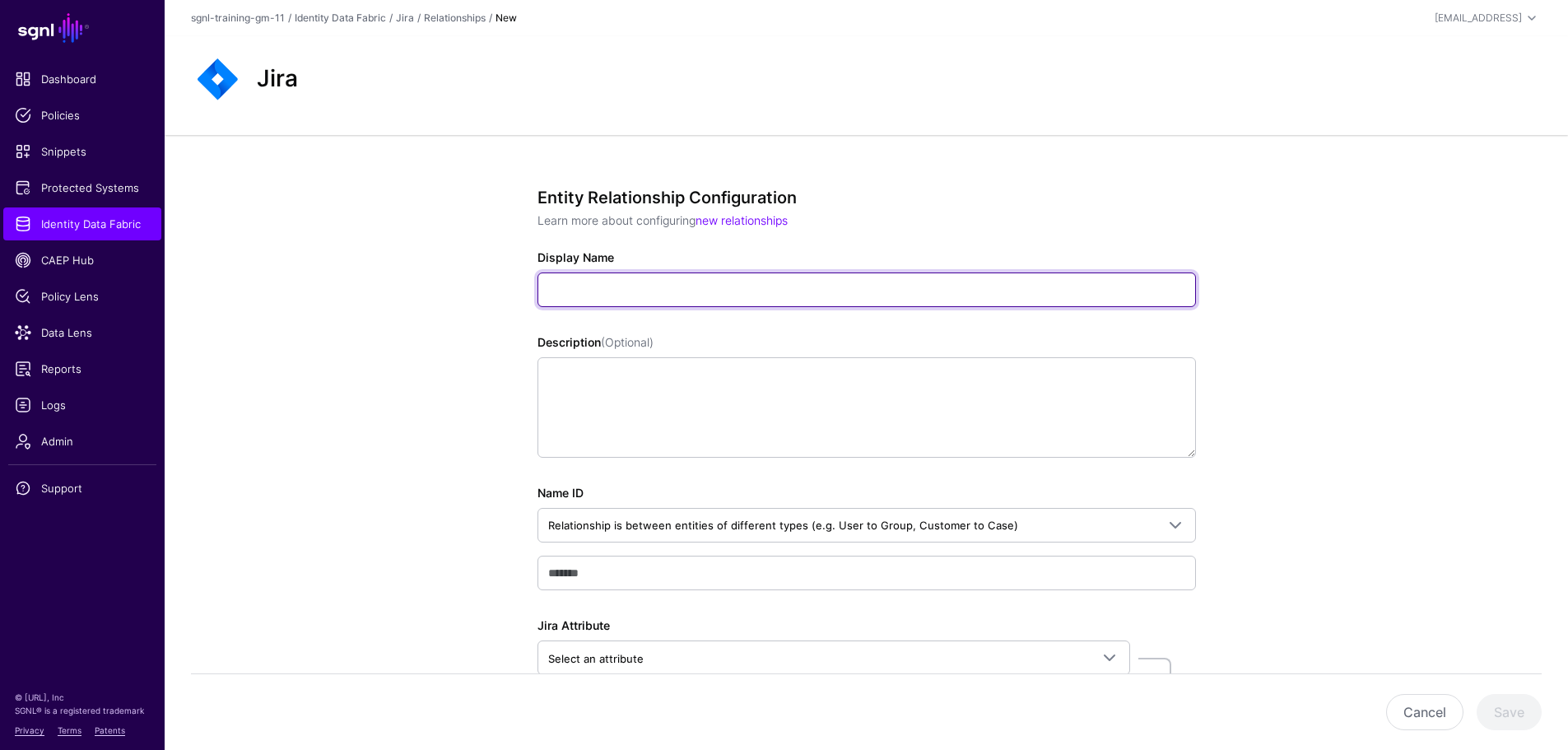
click at [621, 301] on input "Display Name" at bounding box center [866, 289] width 659 height 34
paste input "**********"
type input "**********"
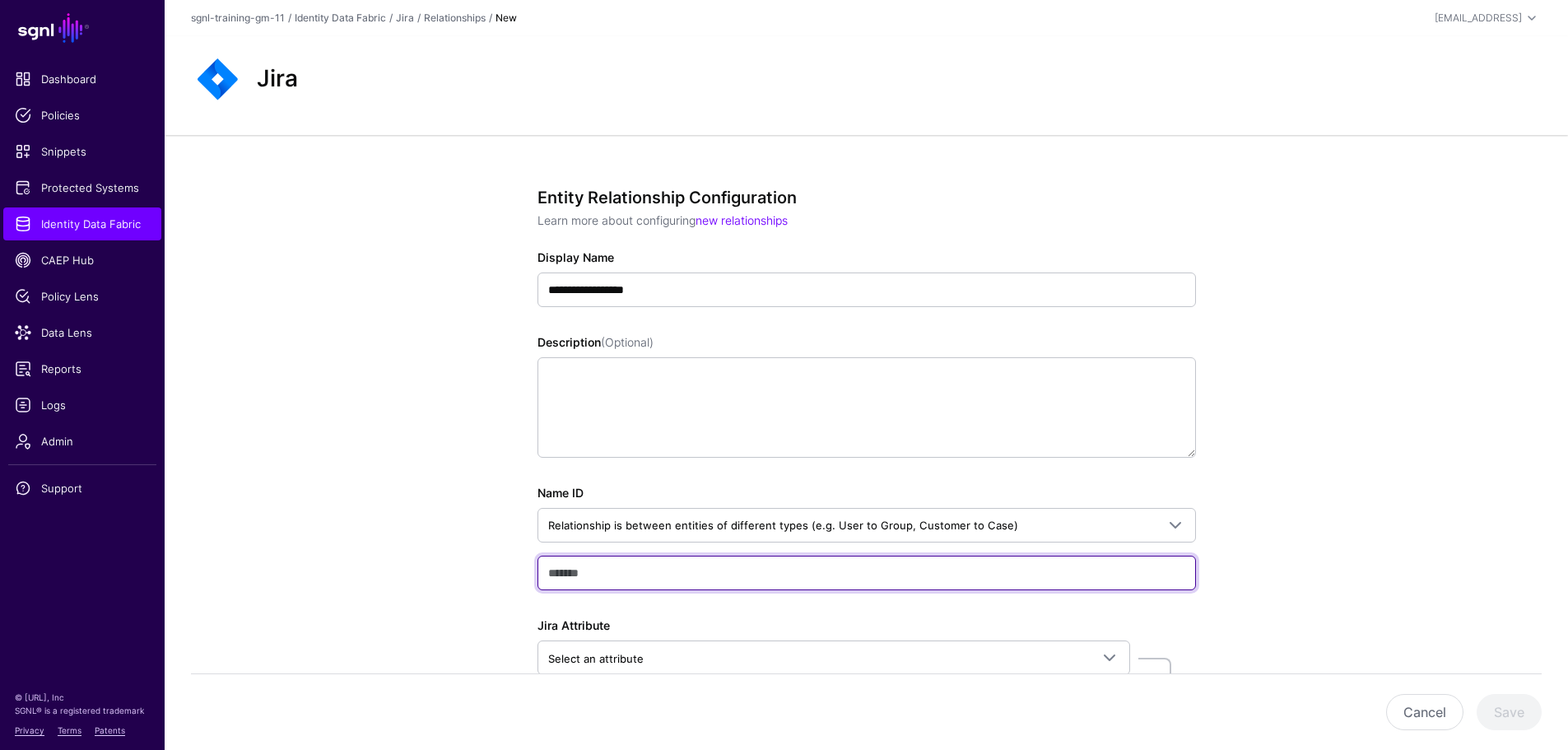
type input "**********"
click at [592, 564] on input "**********" at bounding box center [866, 573] width 659 height 34
click at [683, 571] on input "**********" at bounding box center [866, 573] width 659 height 34
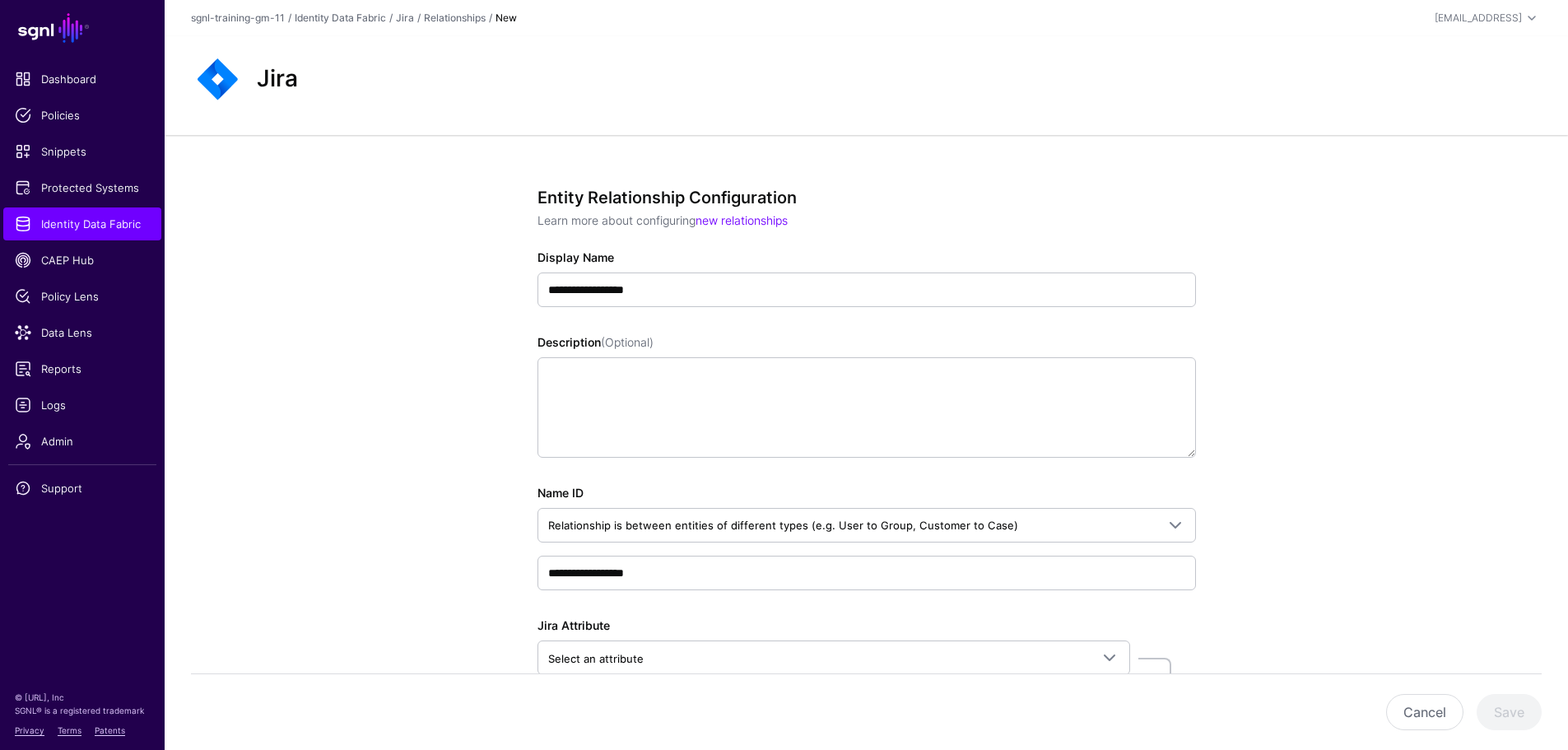
click at [412, 576] on div "**********" at bounding box center [865, 533] width 1403 height 796
click at [690, 658] on span "Select an attribute" at bounding box center [818, 658] width 542 height 18
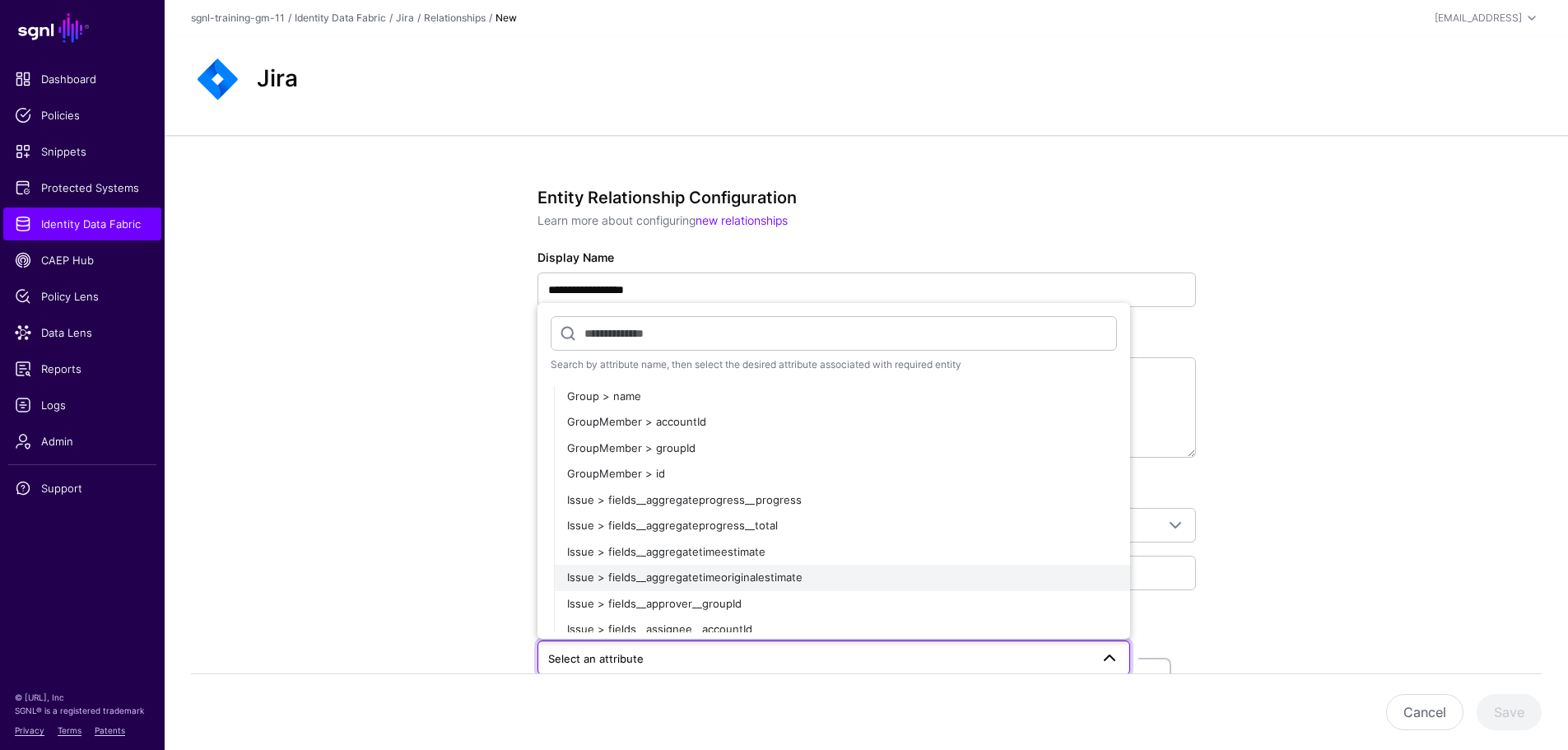
scroll to position [247, 0]
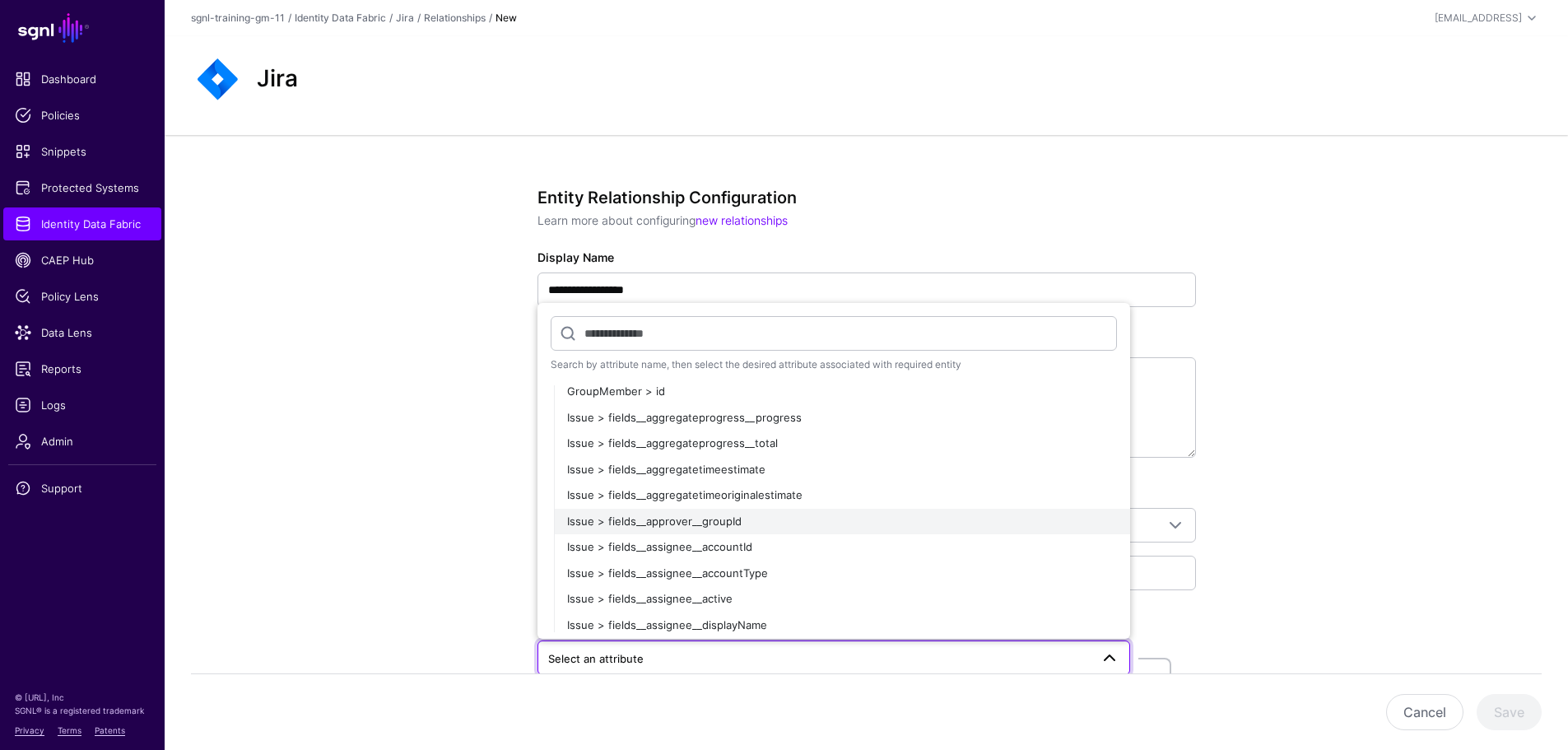
click at [697, 518] on span "Issue > fields__approver__groupId" at bounding box center [654, 520] width 175 height 13
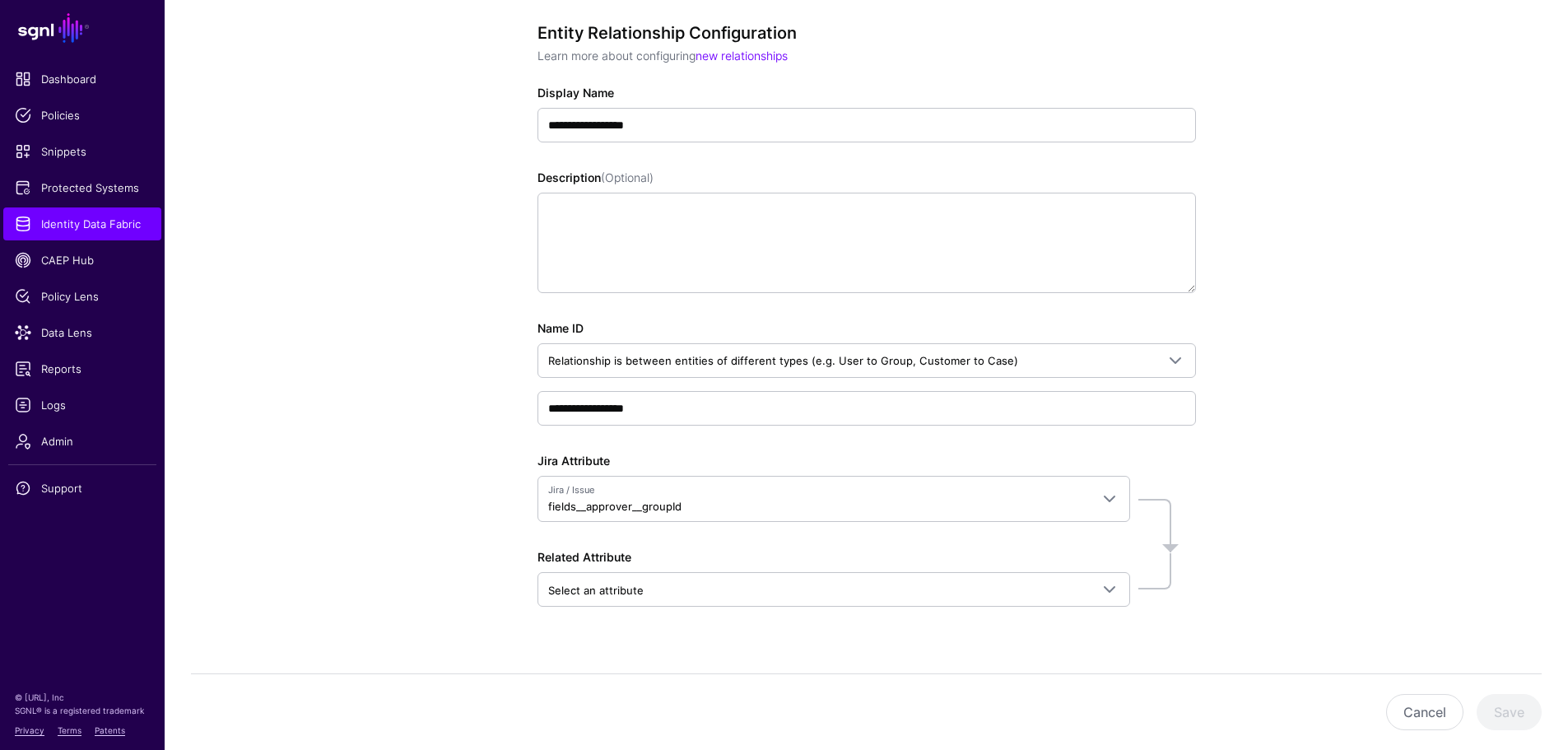
scroll to position [193, 0]
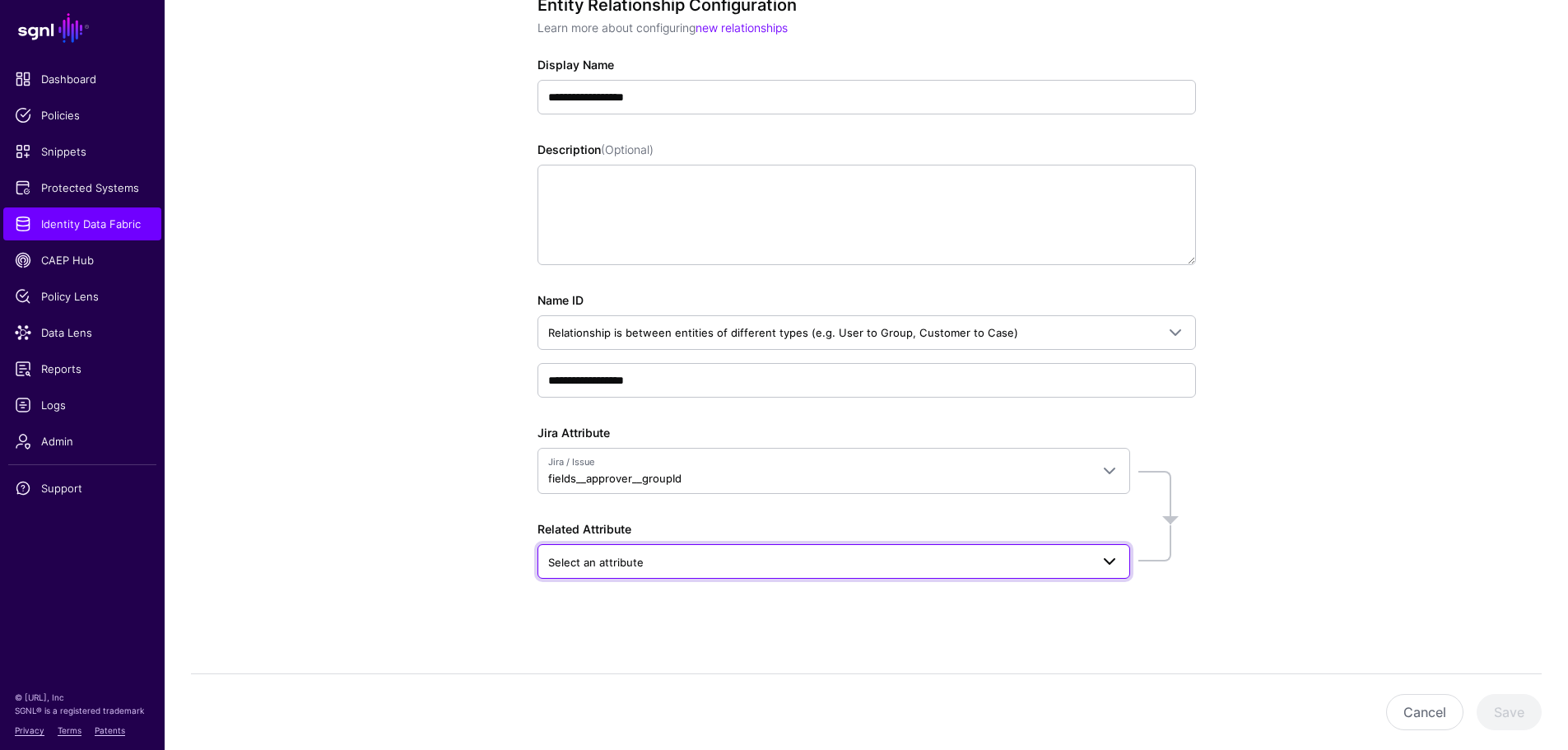
click at [939, 571] on span "Select an attribute" at bounding box center [833, 561] width 571 height 20
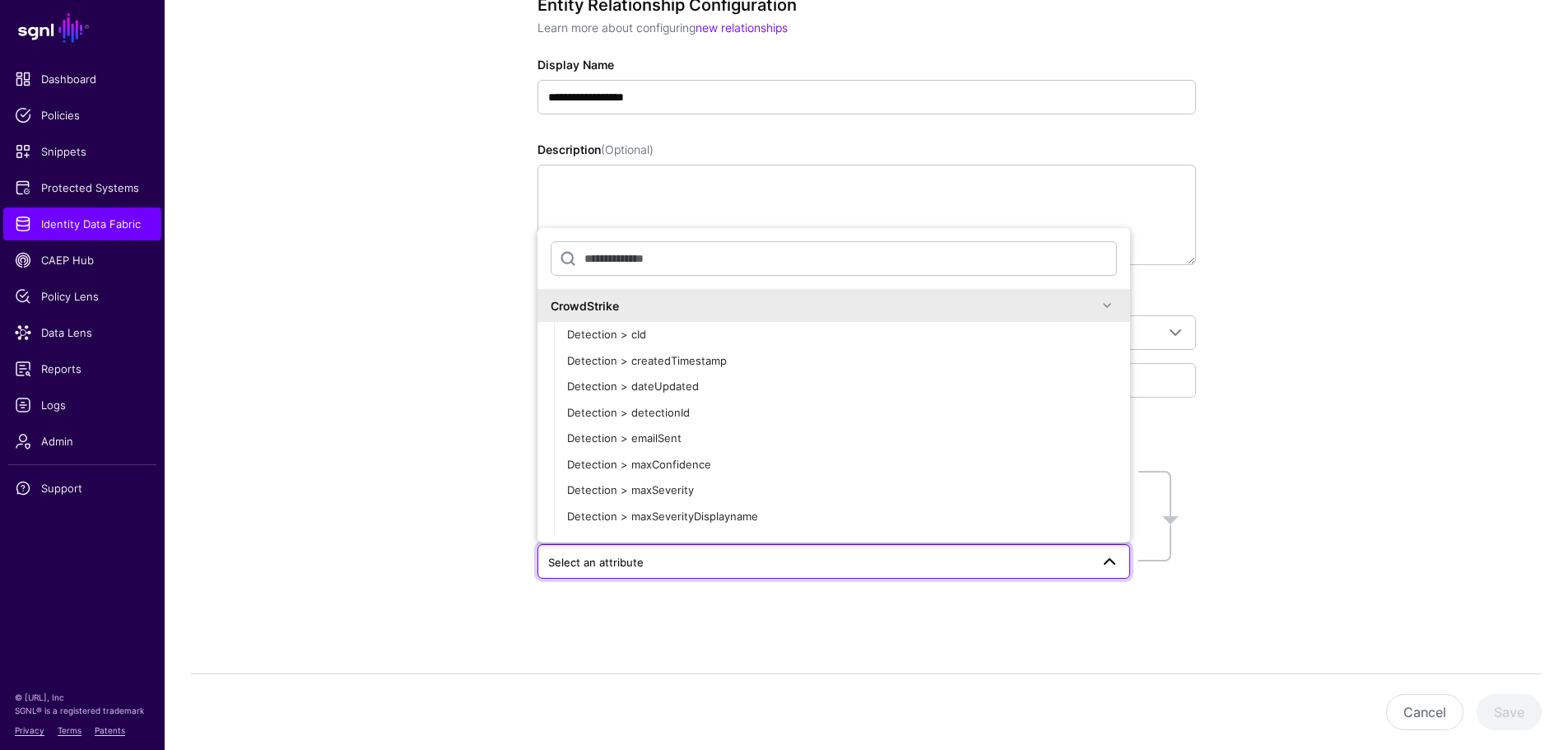
click at [1292, 376] on div "**********" at bounding box center [865, 346] width 1403 height 808
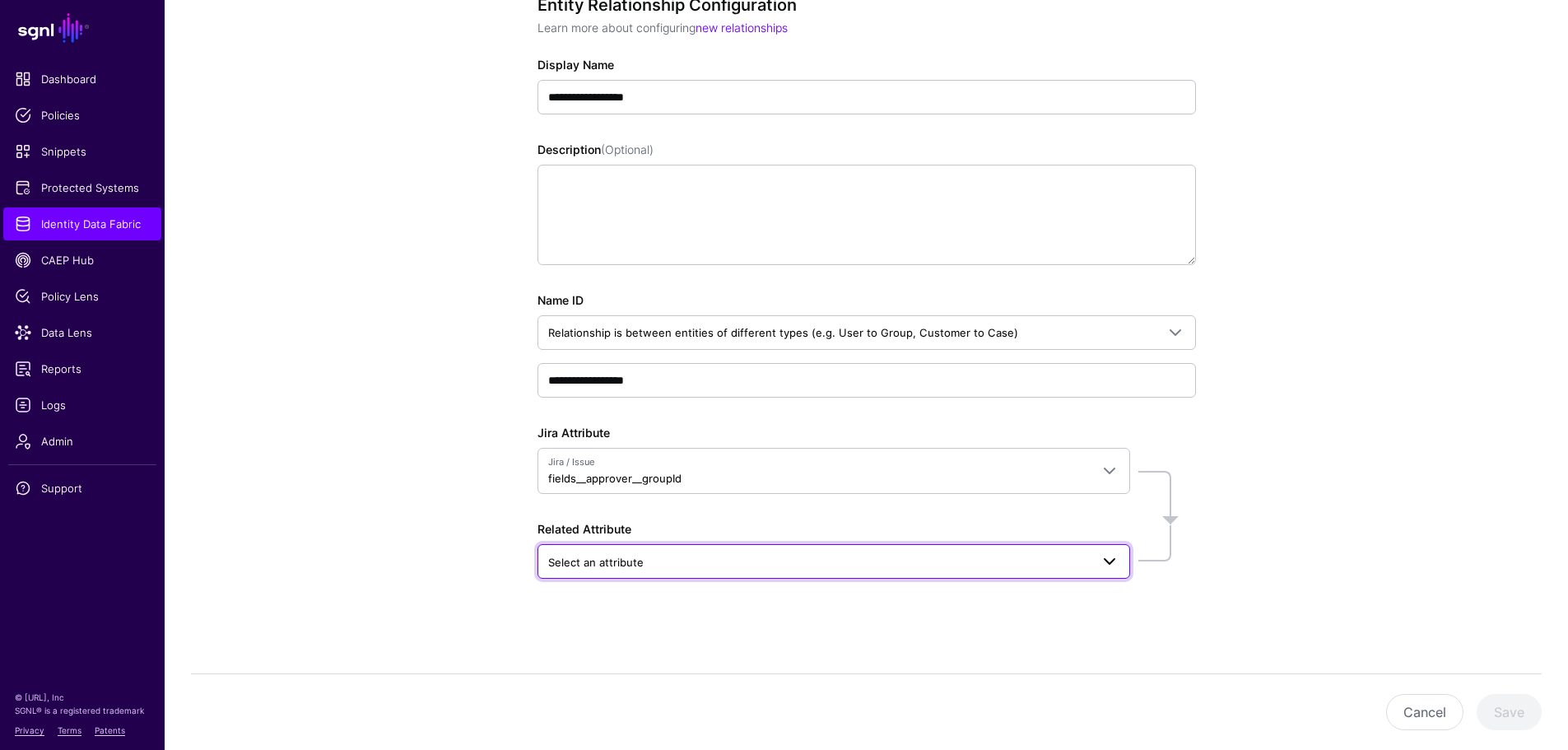
click at [651, 560] on span "Select an attribute" at bounding box center [818, 561] width 542 height 18
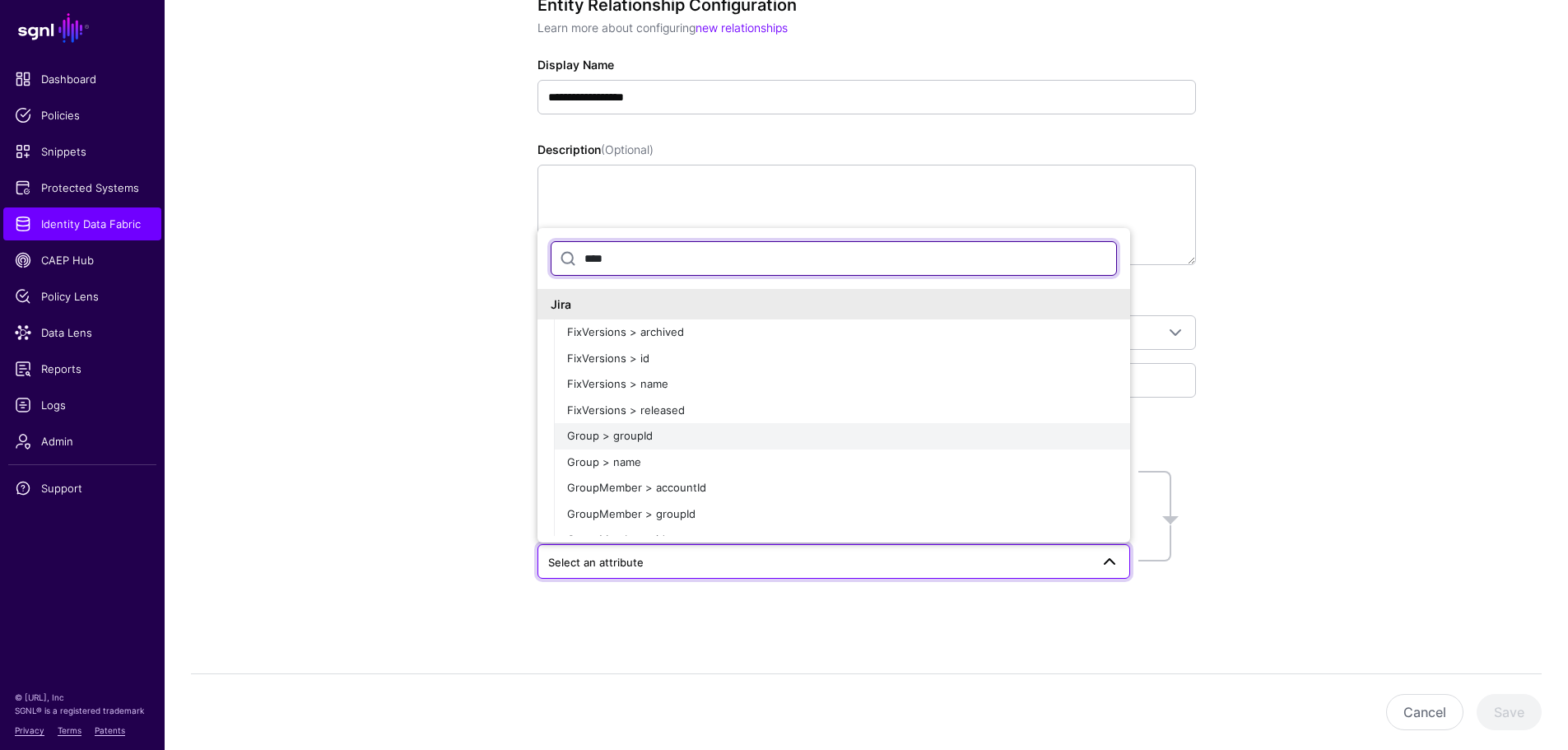
type input "****"
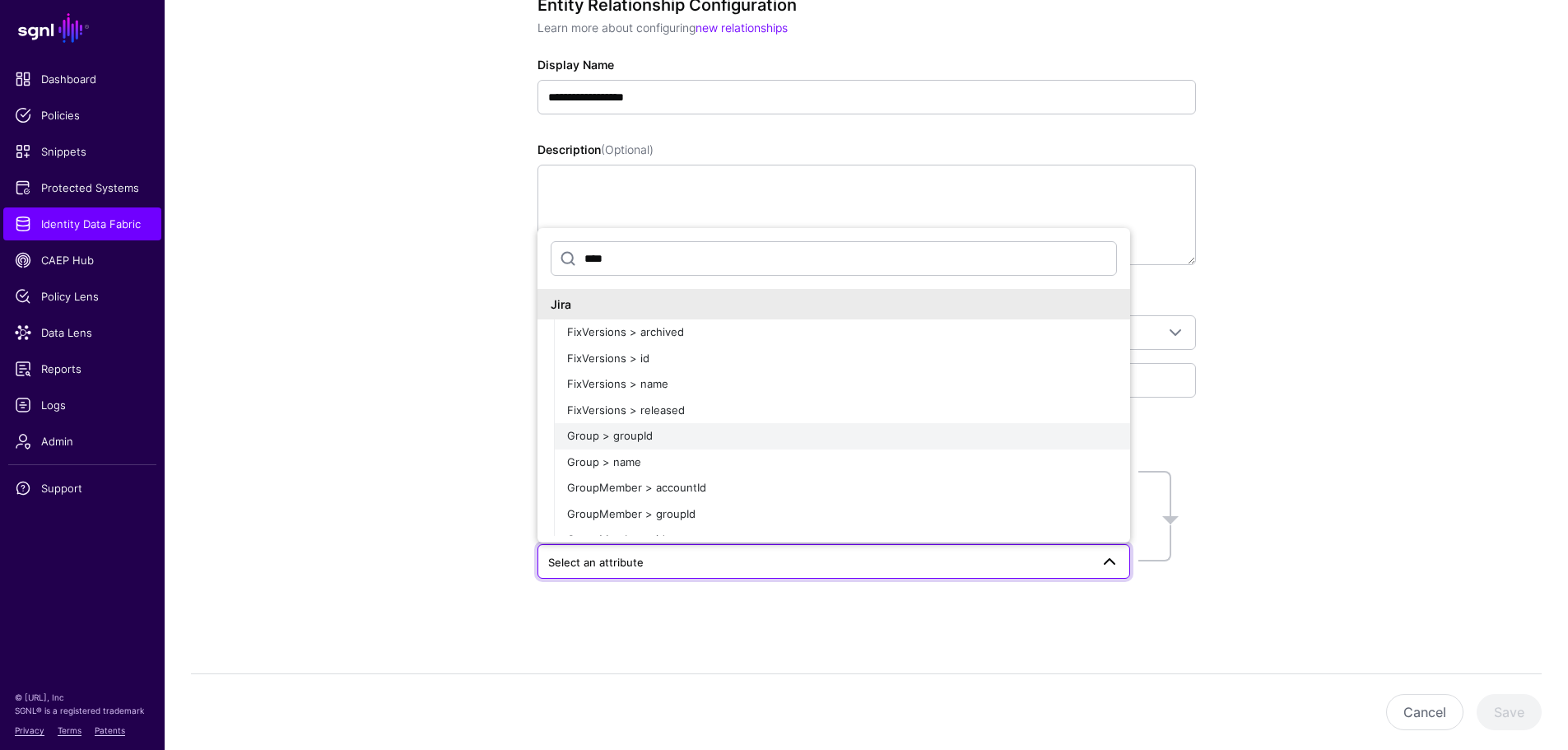
click at [611, 440] on span "Group > groupId" at bounding box center [609, 435] width 85 height 13
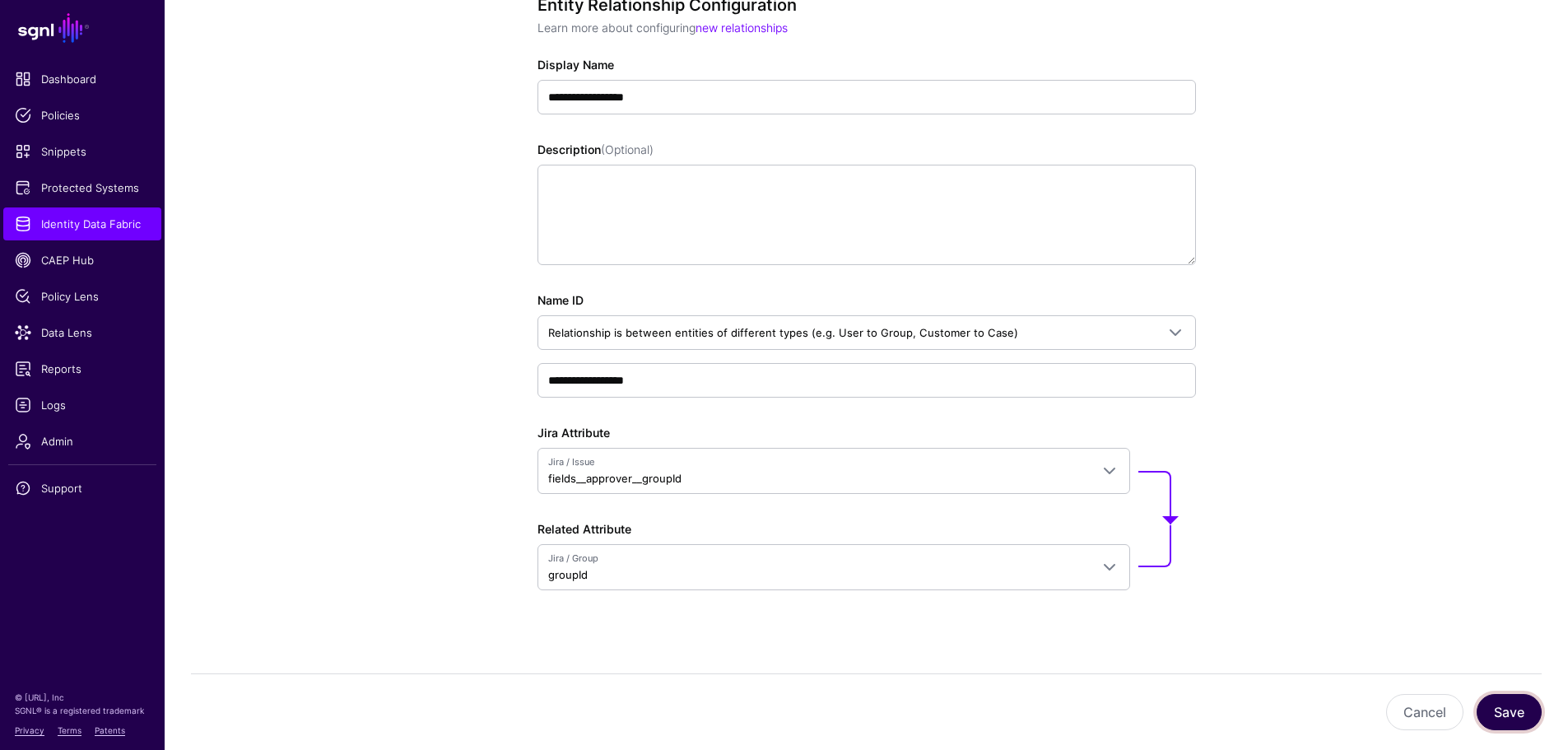
click at [1507, 709] on button "Save" at bounding box center [1508, 712] width 65 height 36
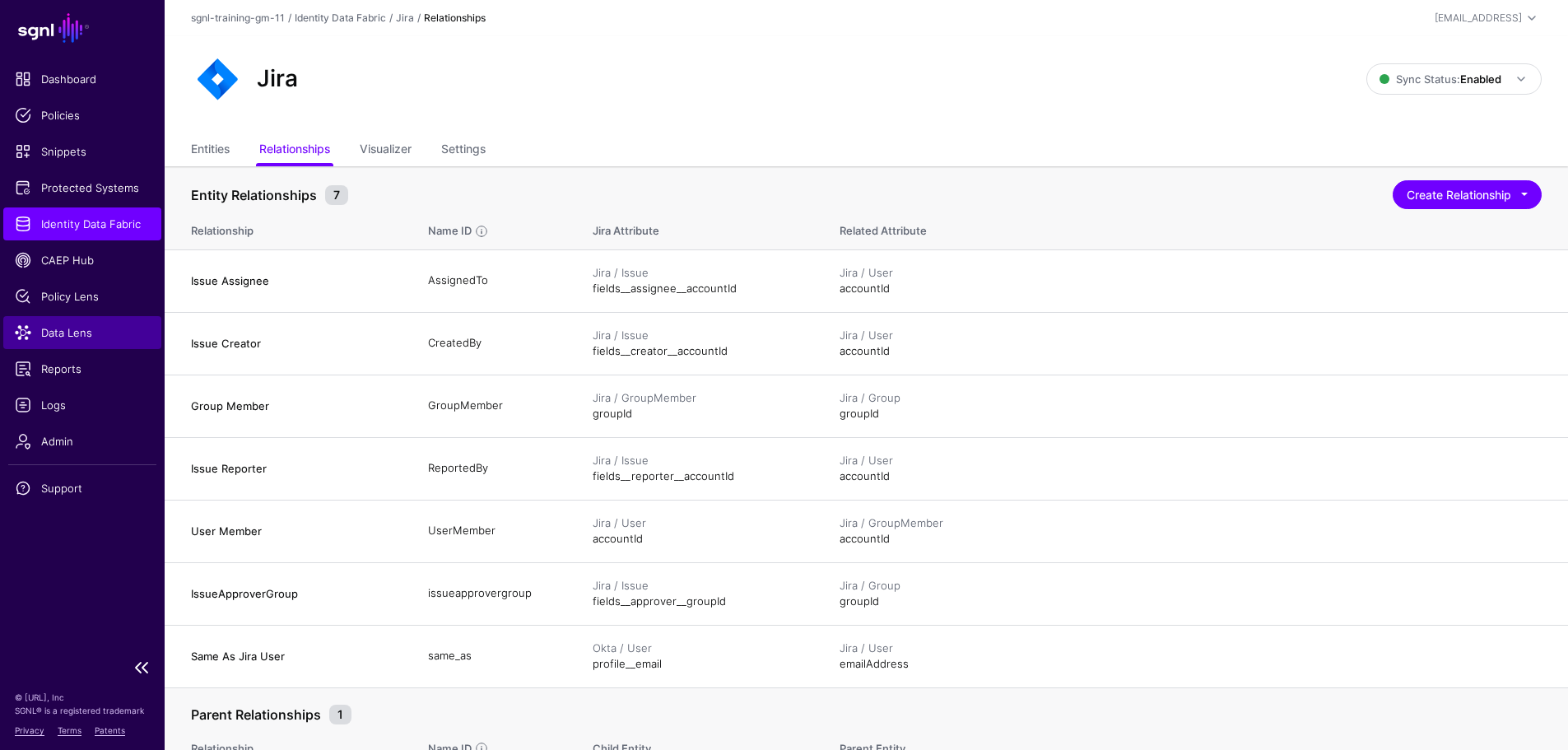
click at [75, 334] on span "Data Lens" at bounding box center [82, 332] width 135 height 16
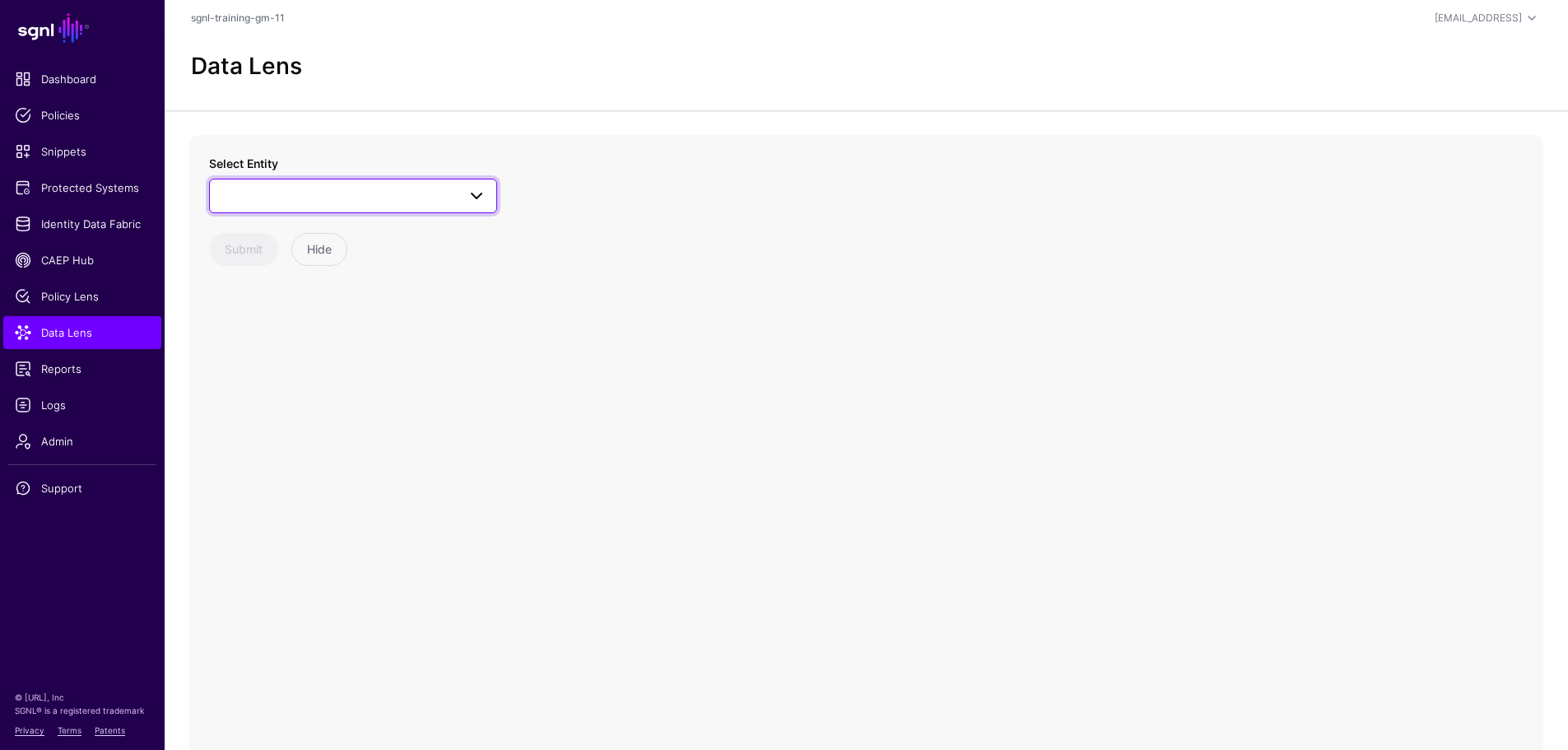
click at [309, 199] on span at bounding box center [353, 195] width 267 height 20
type input "****"
click at [276, 363] on div "User" at bounding box center [361, 370] width 245 height 16
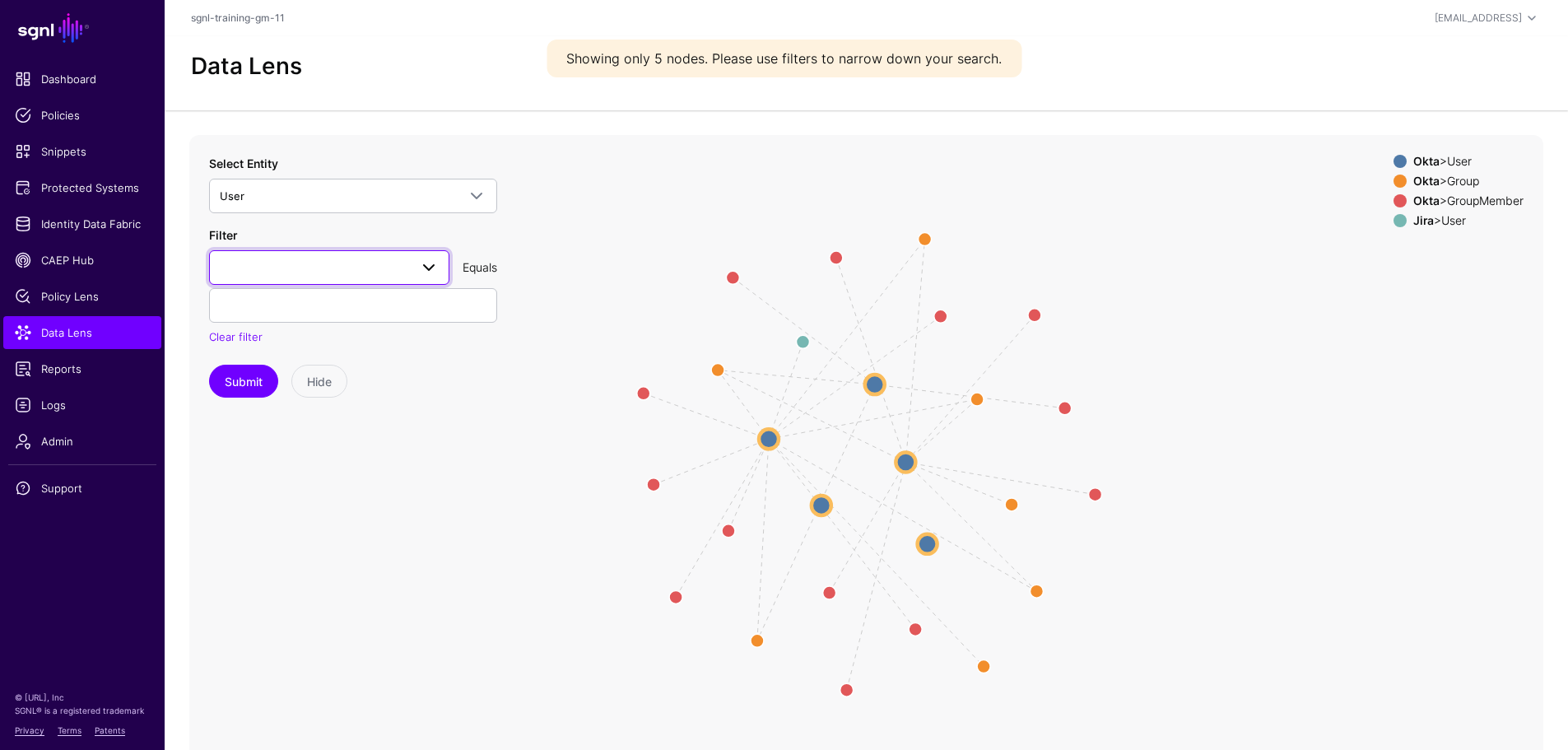
click at [278, 266] on span at bounding box center [329, 267] width 219 height 20
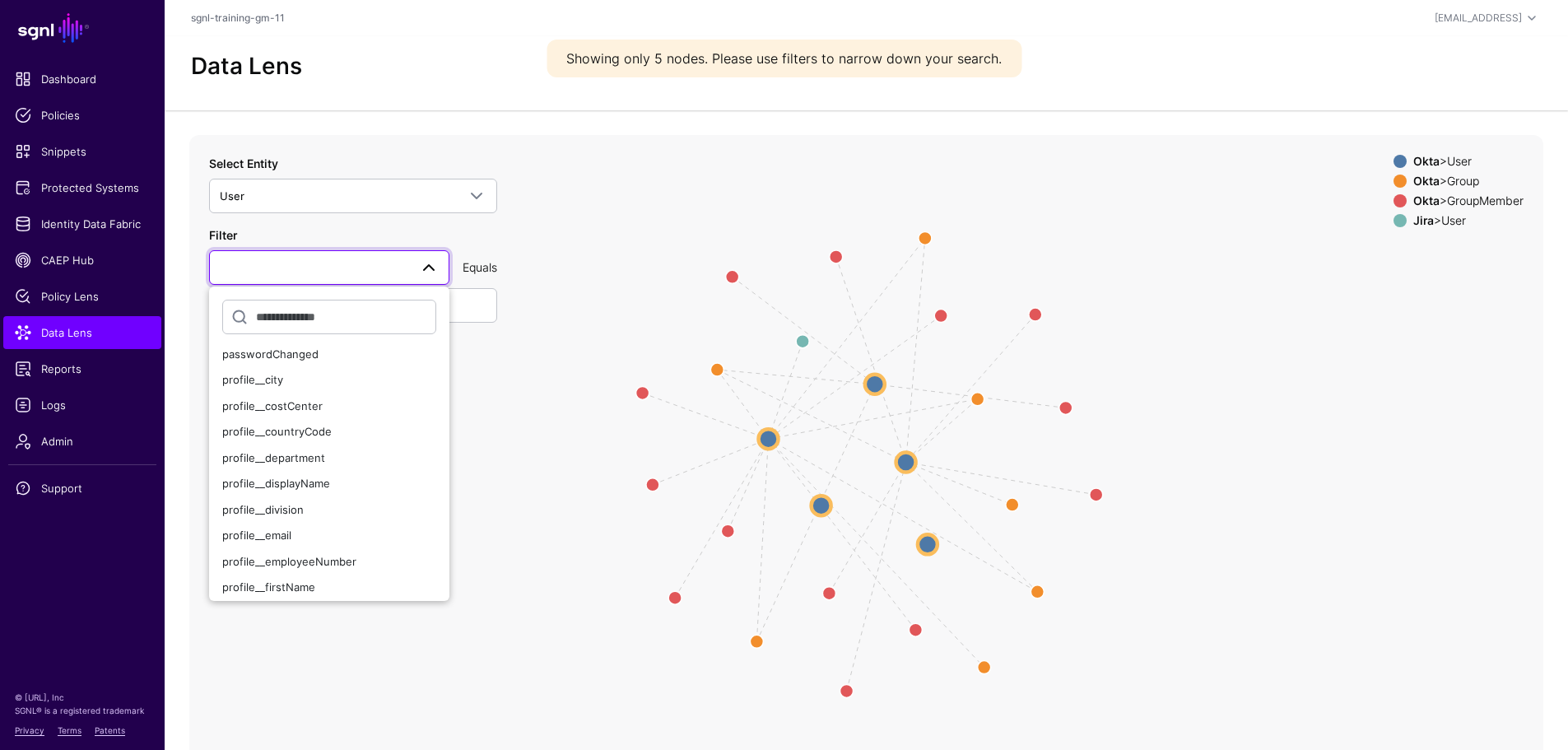
scroll to position [174, 0]
click at [397, 517] on div "profile__email" at bounding box center [329, 523] width 214 height 16
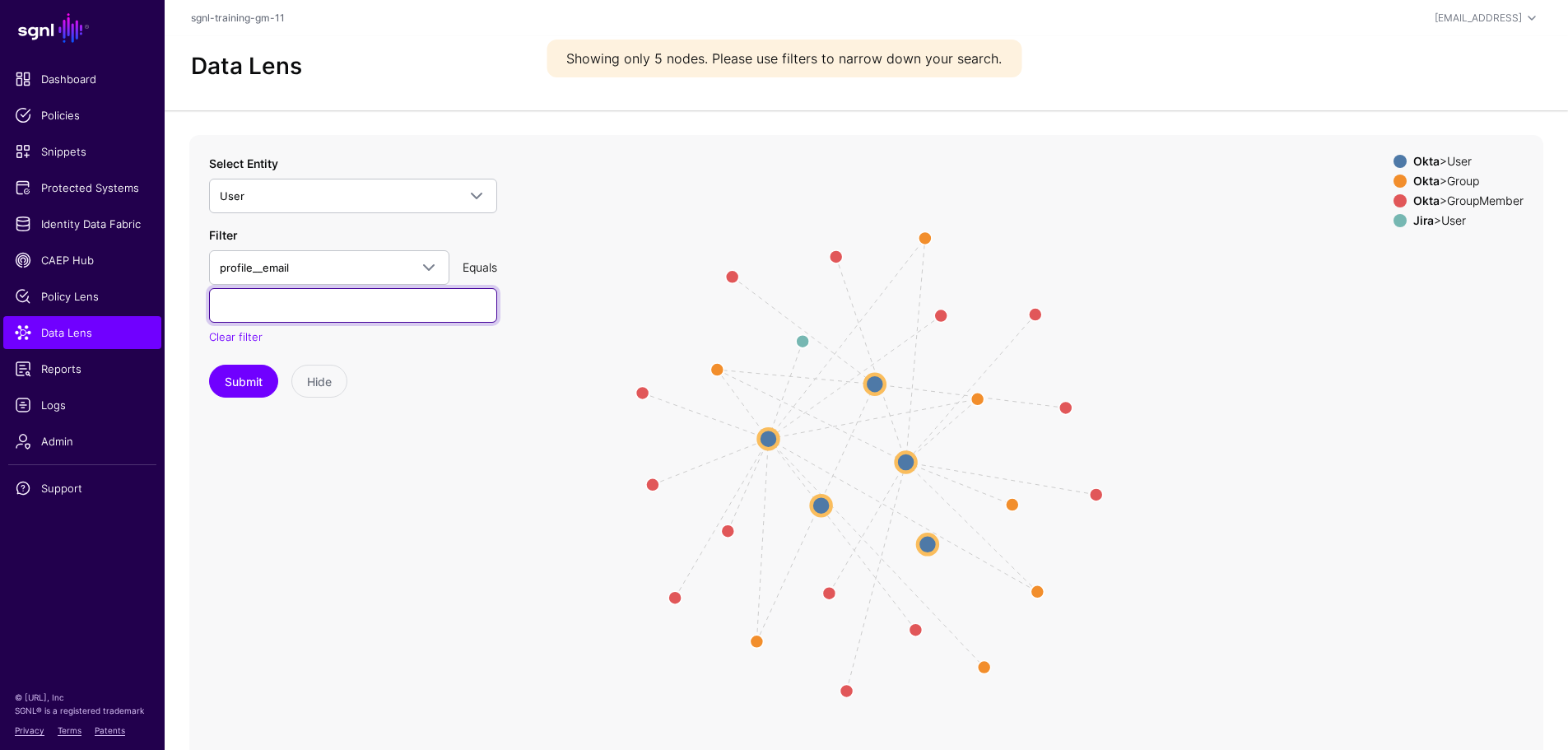
click at [292, 292] on input "text" at bounding box center [353, 305] width 288 height 34
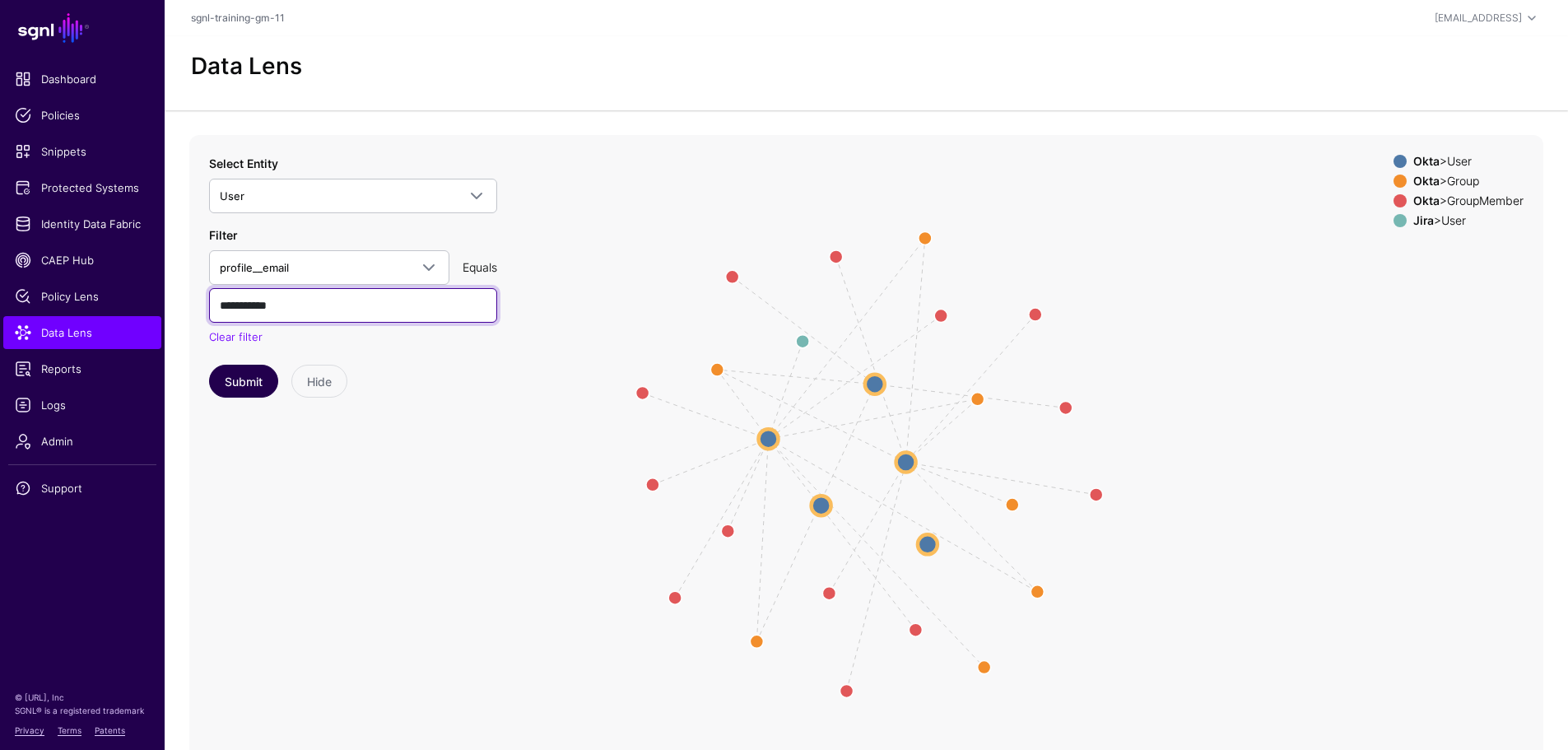
type input "**********"
click at [263, 374] on button "Submit" at bounding box center [244, 381] width 69 height 33
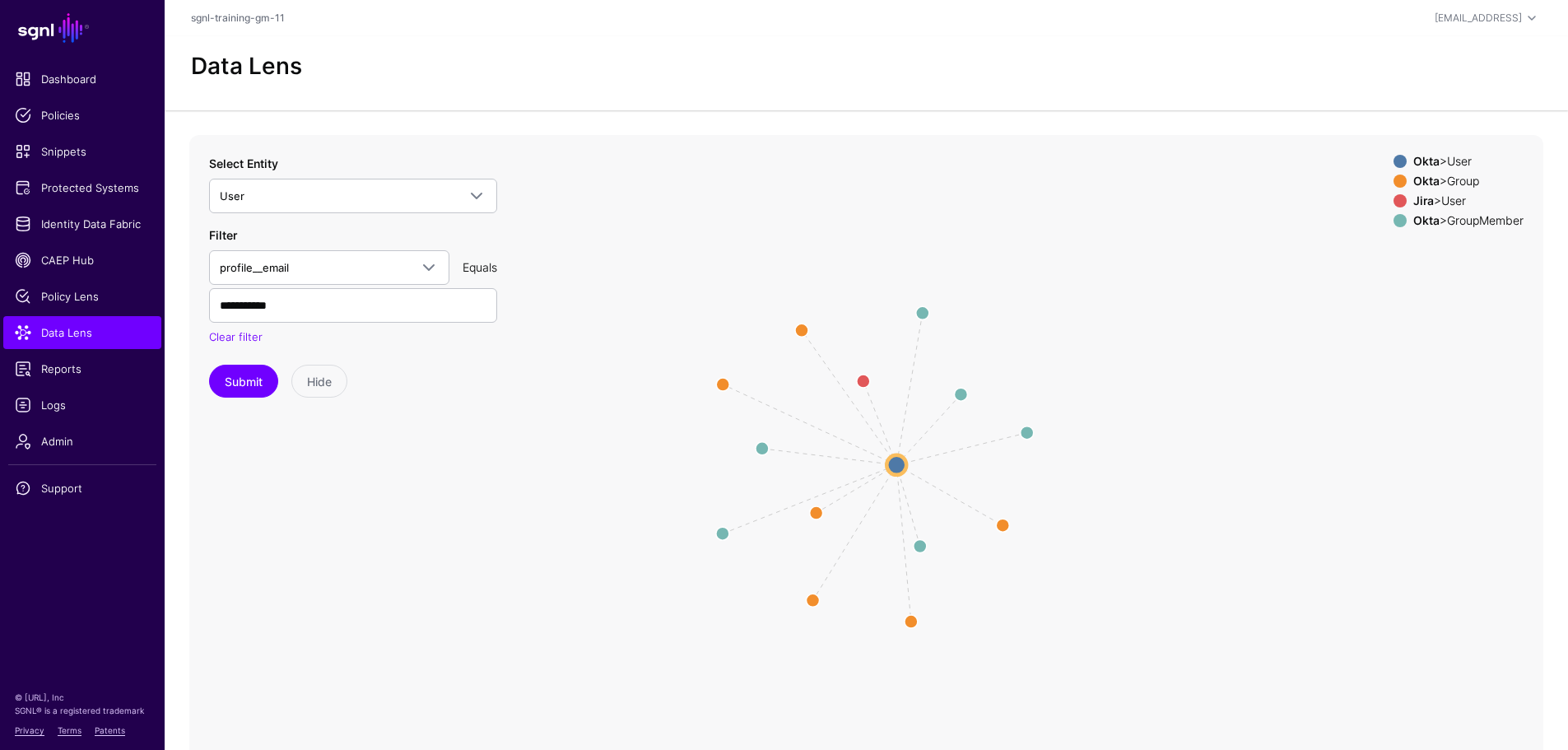
click at [882, 463] on icon "Member Member Member Member Member Member Group same_as Group Group Group Group…" at bounding box center [866, 464] width 1354 height 659
click at [898, 463] on circle at bounding box center [896, 464] width 20 height 20
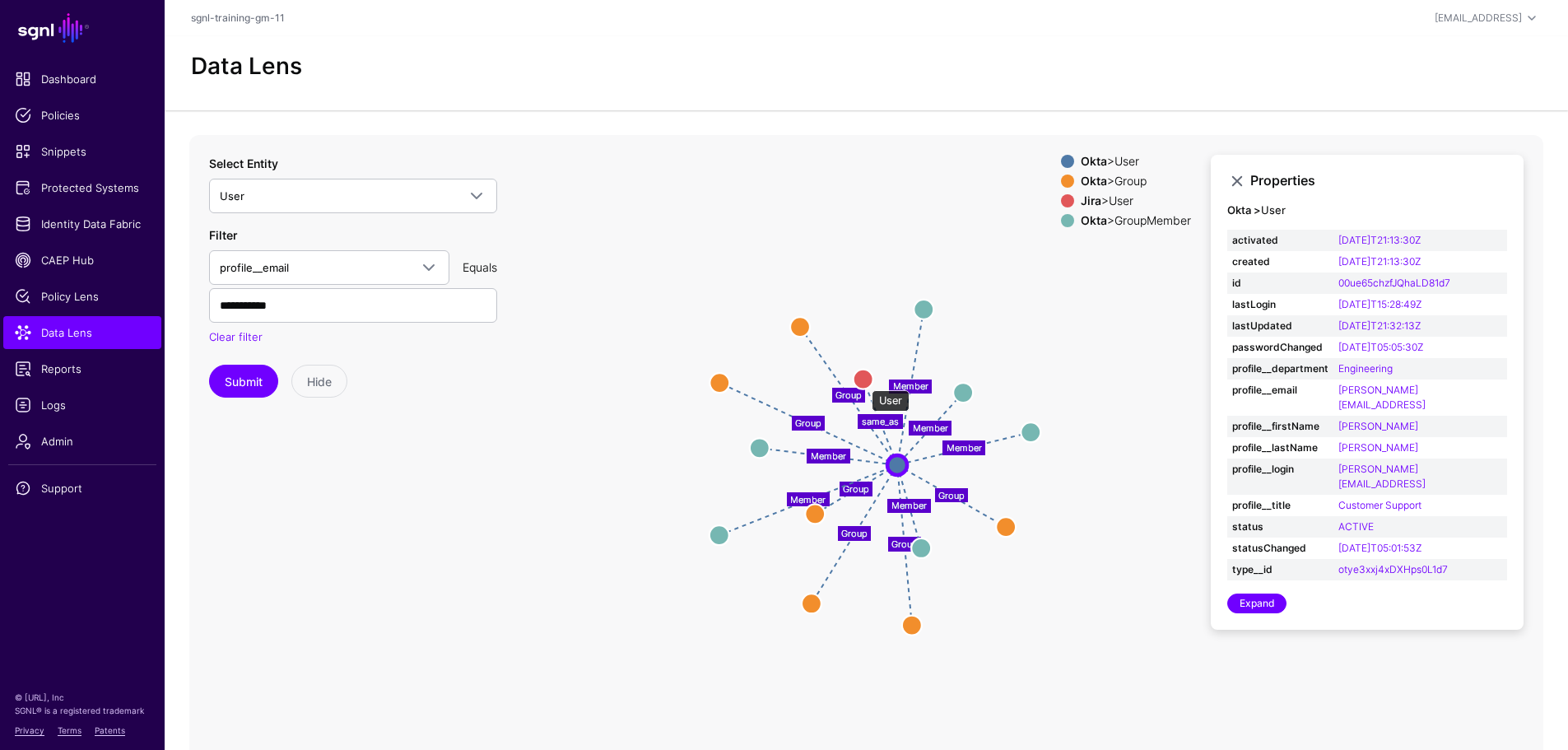
click at [863, 381] on circle at bounding box center [863, 378] width 20 height 20
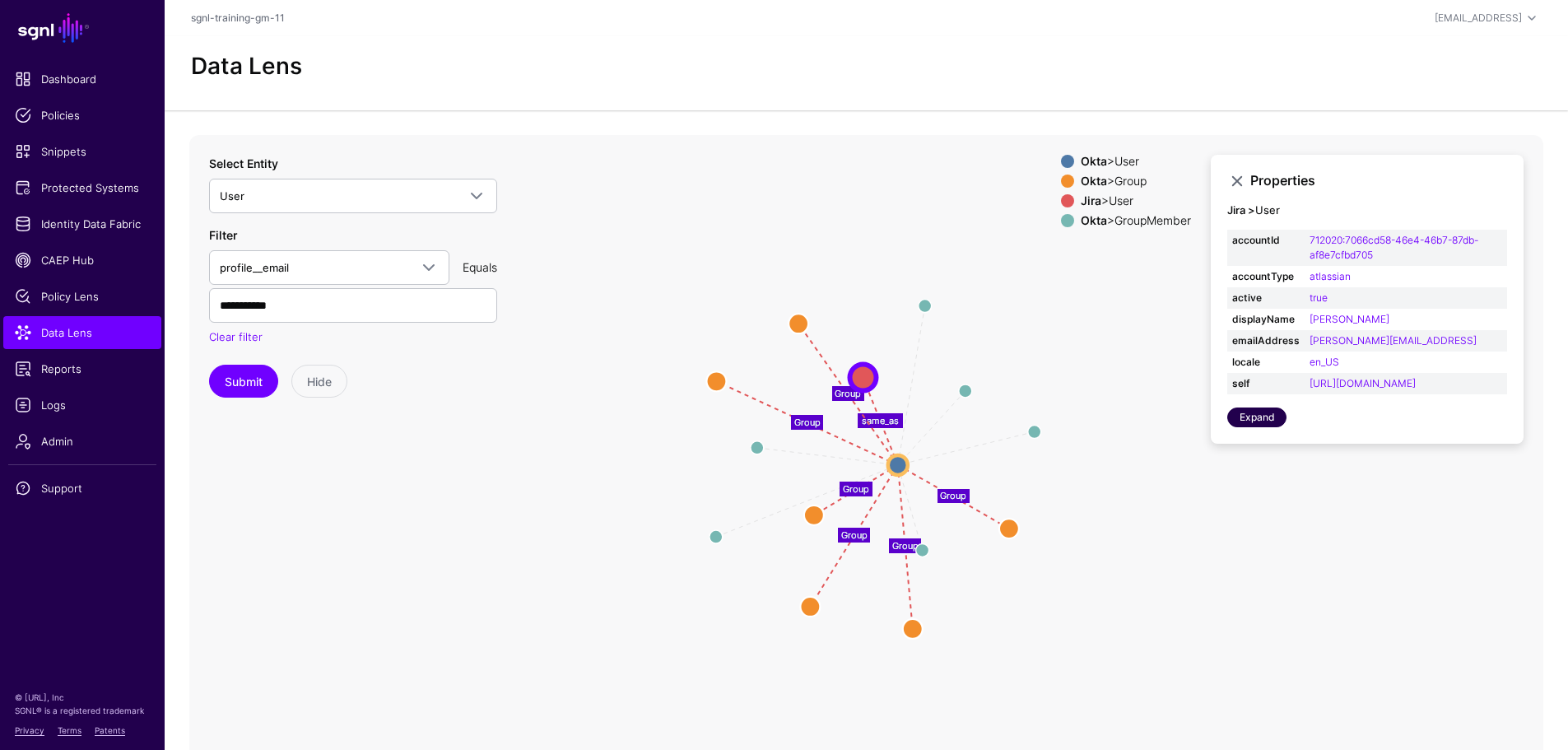
click at [1263, 427] on link "Expand" at bounding box center [1256, 417] width 59 height 20
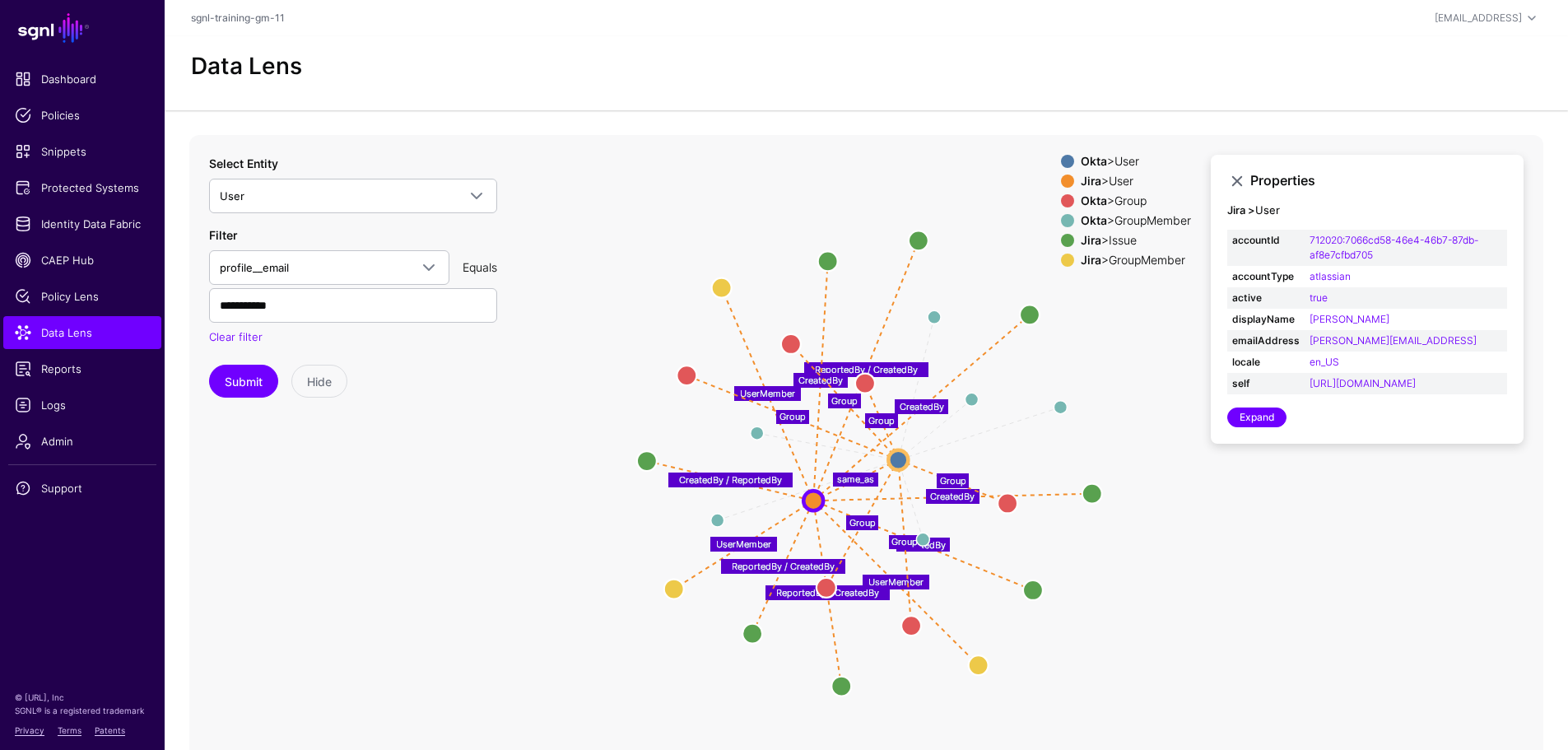
click at [1140, 253] on div "Jira > GroupMember" at bounding box center [1136, 259] width 117 height 13
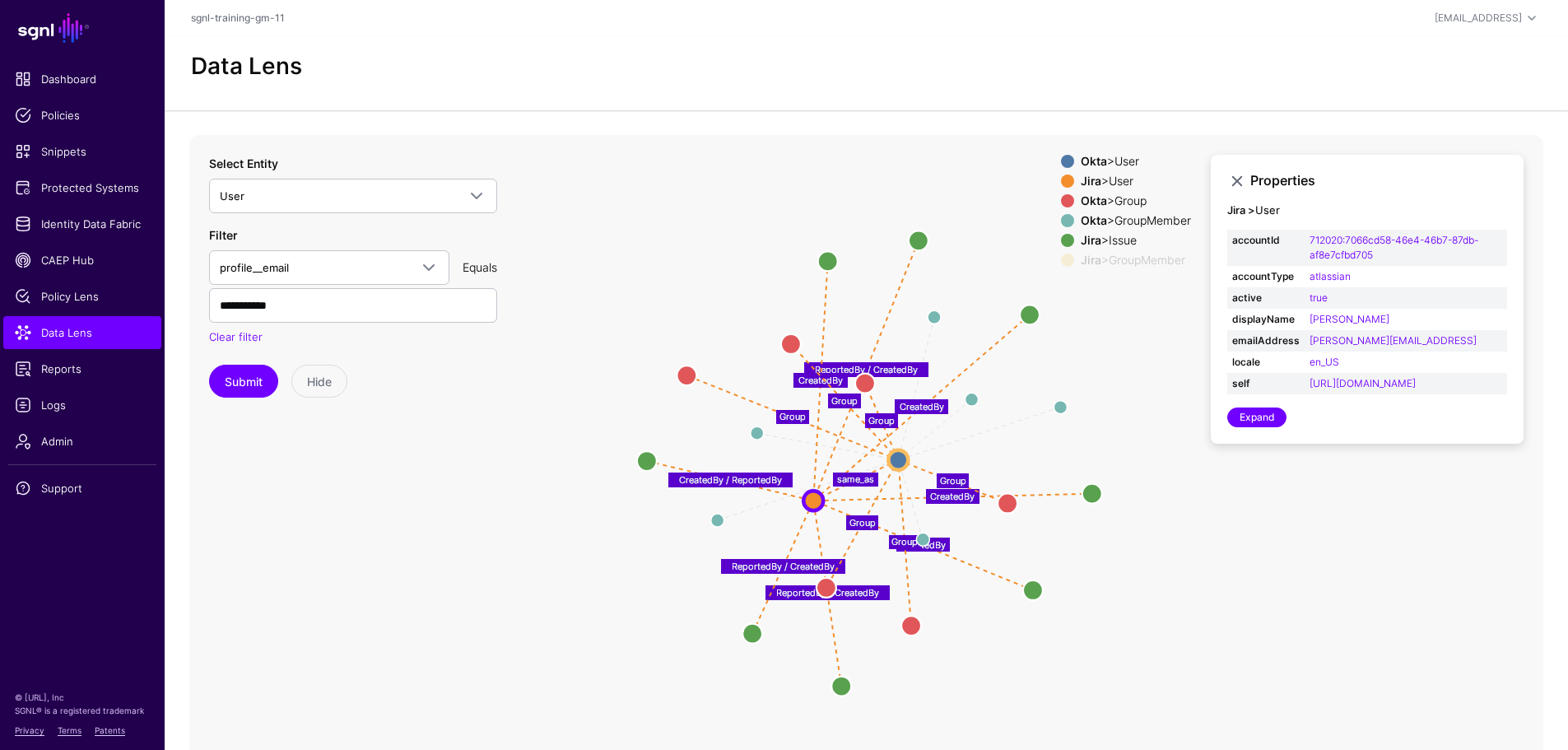
click at [1140, 224] on div "Okta > GroupMember" at bounding box center [1136, 220] width 117 height 13
click at [1139, 251] on div "Okta > User Jira > User Okta > Group Okta > GroupMember Jira > Issue Jira > Gro…" at bounding box center [1125, 214] width 130 height 119
click at [1137, 257] on div "Jira > GroupMember" at bounding box center [1136, 259] width 117 height 13
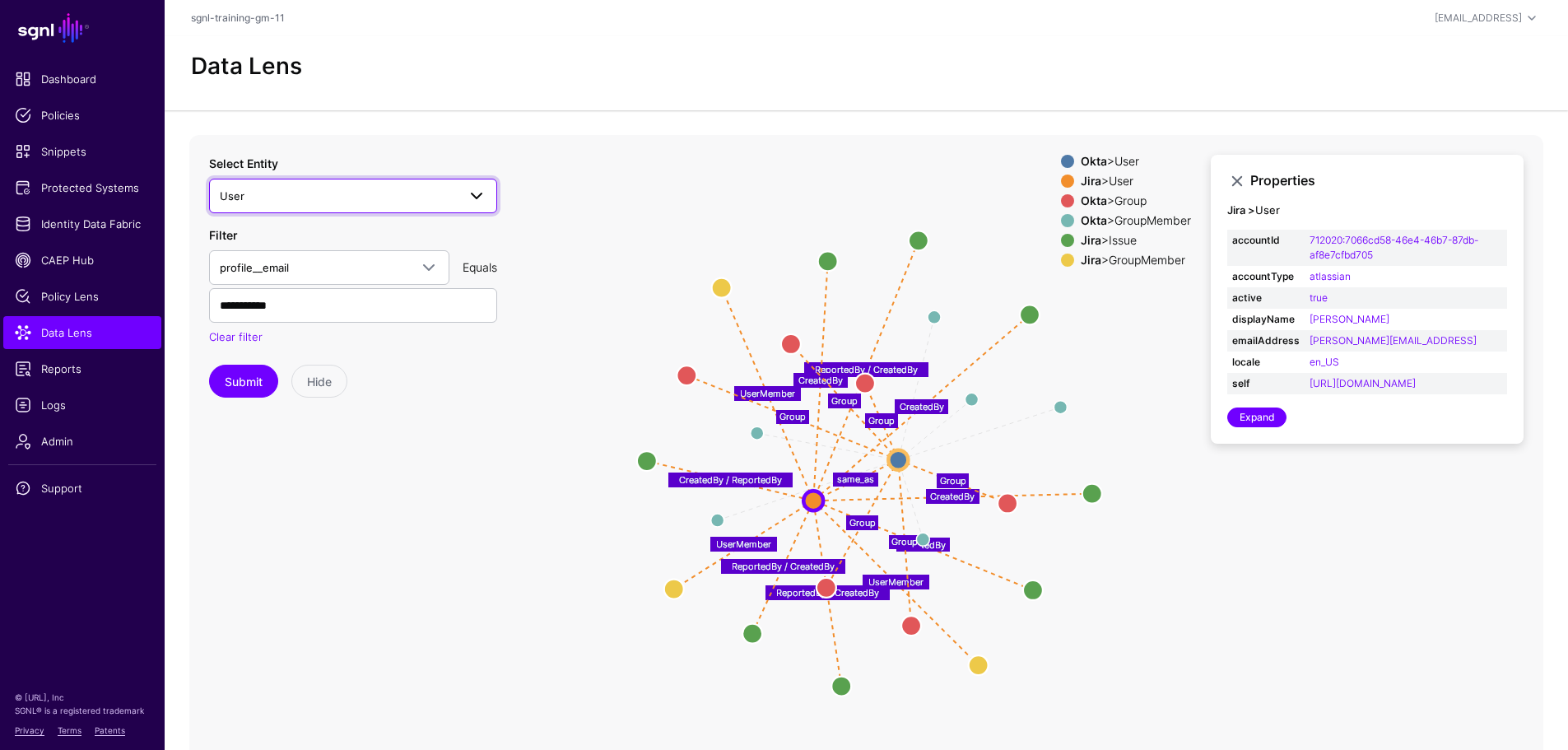
click at [296, 191] on span "User" at bounding box center [338, 195] width 237 height 18
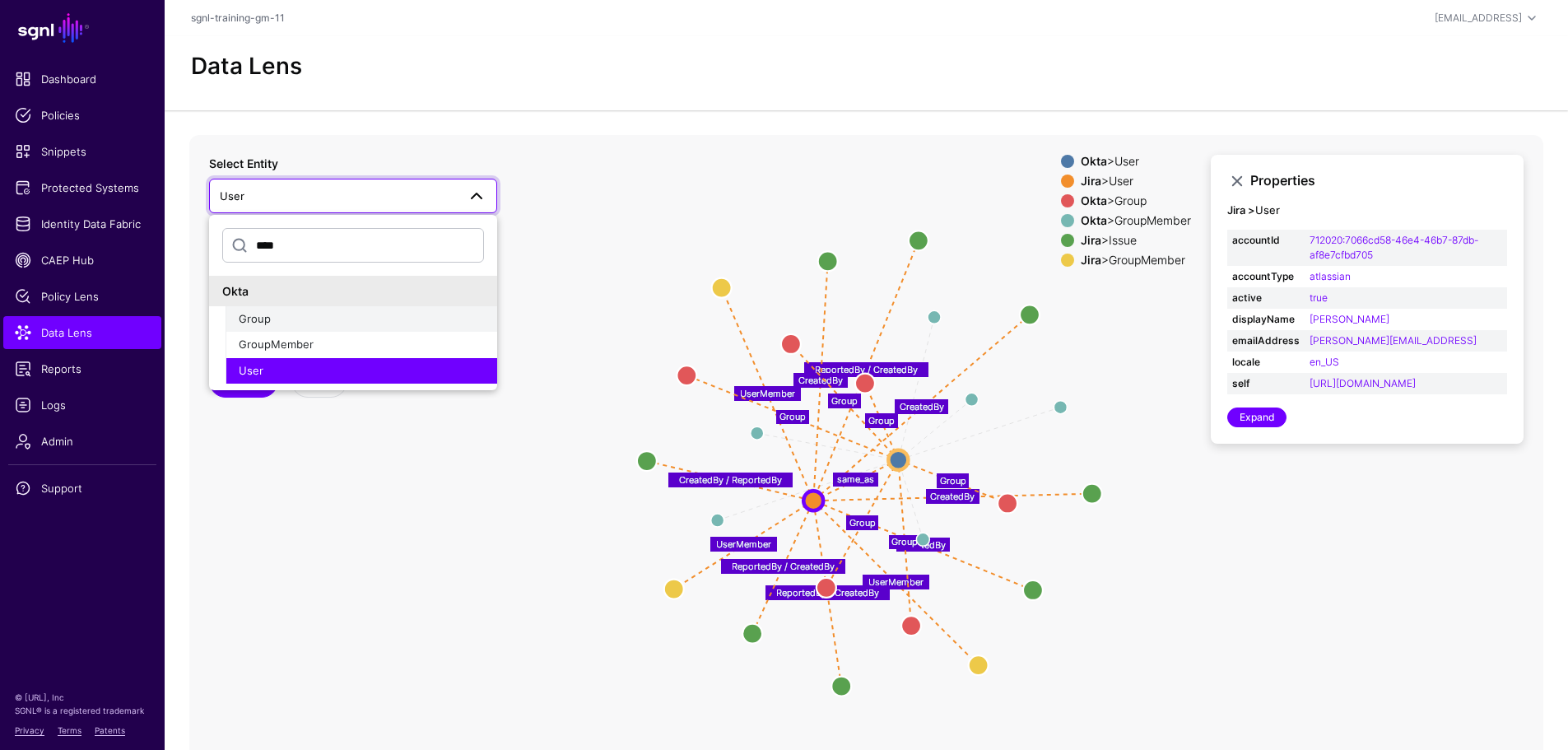
click at [273, 317] on div "Group" at bounding box center [361, 319] width 245 height 16
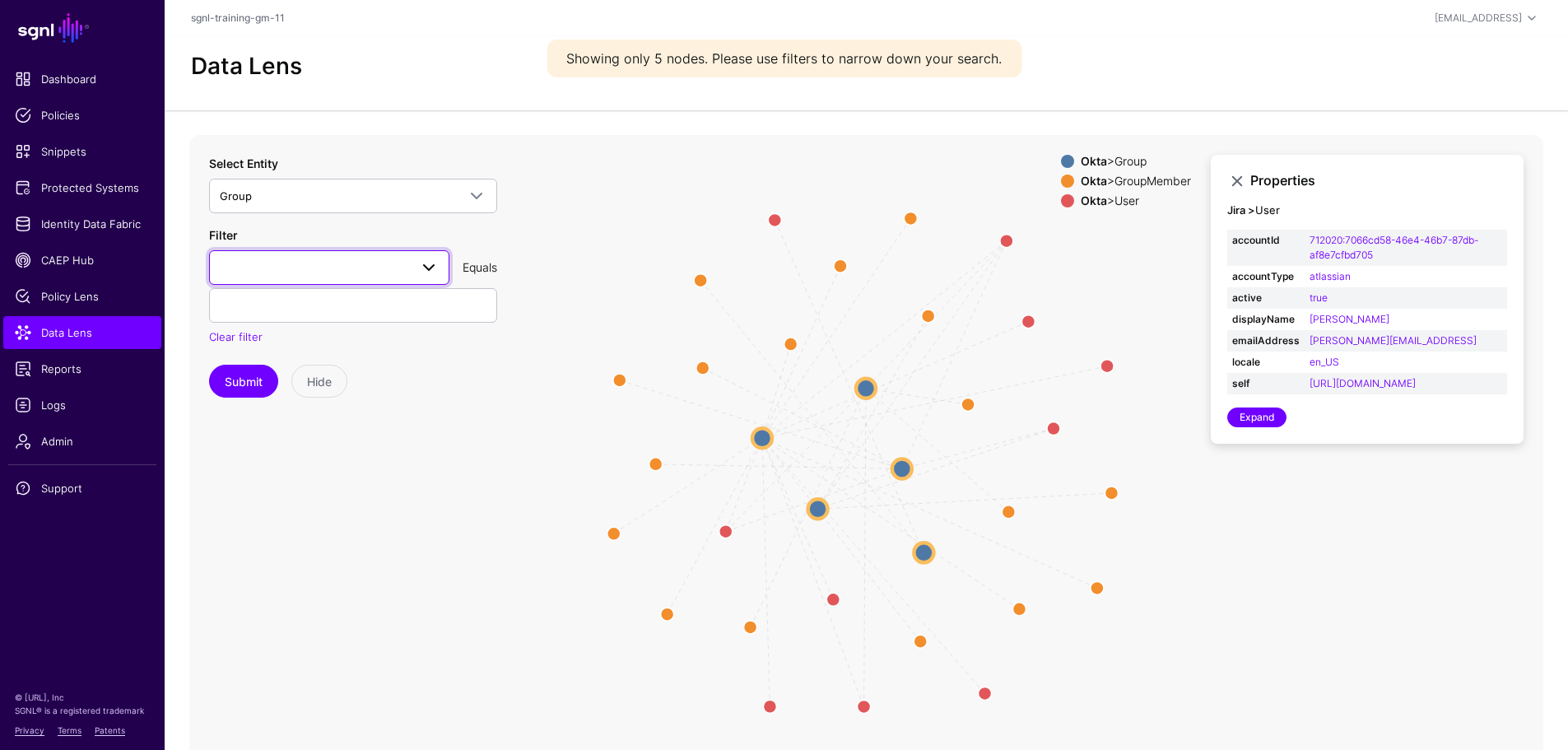
click at [239, 265] on span at bounding box center [329, 267] width 219 height 20
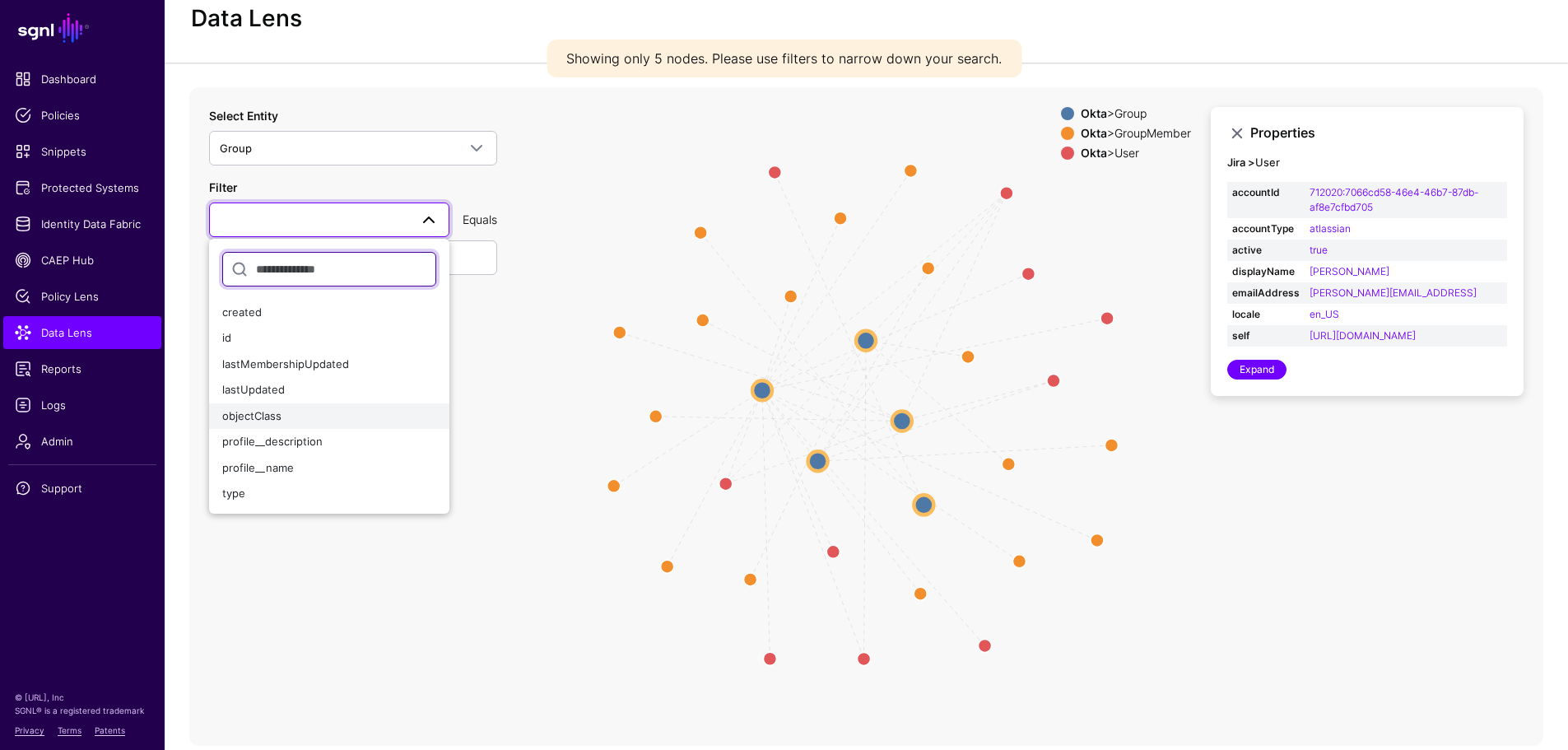
scroll to position [68, 0]
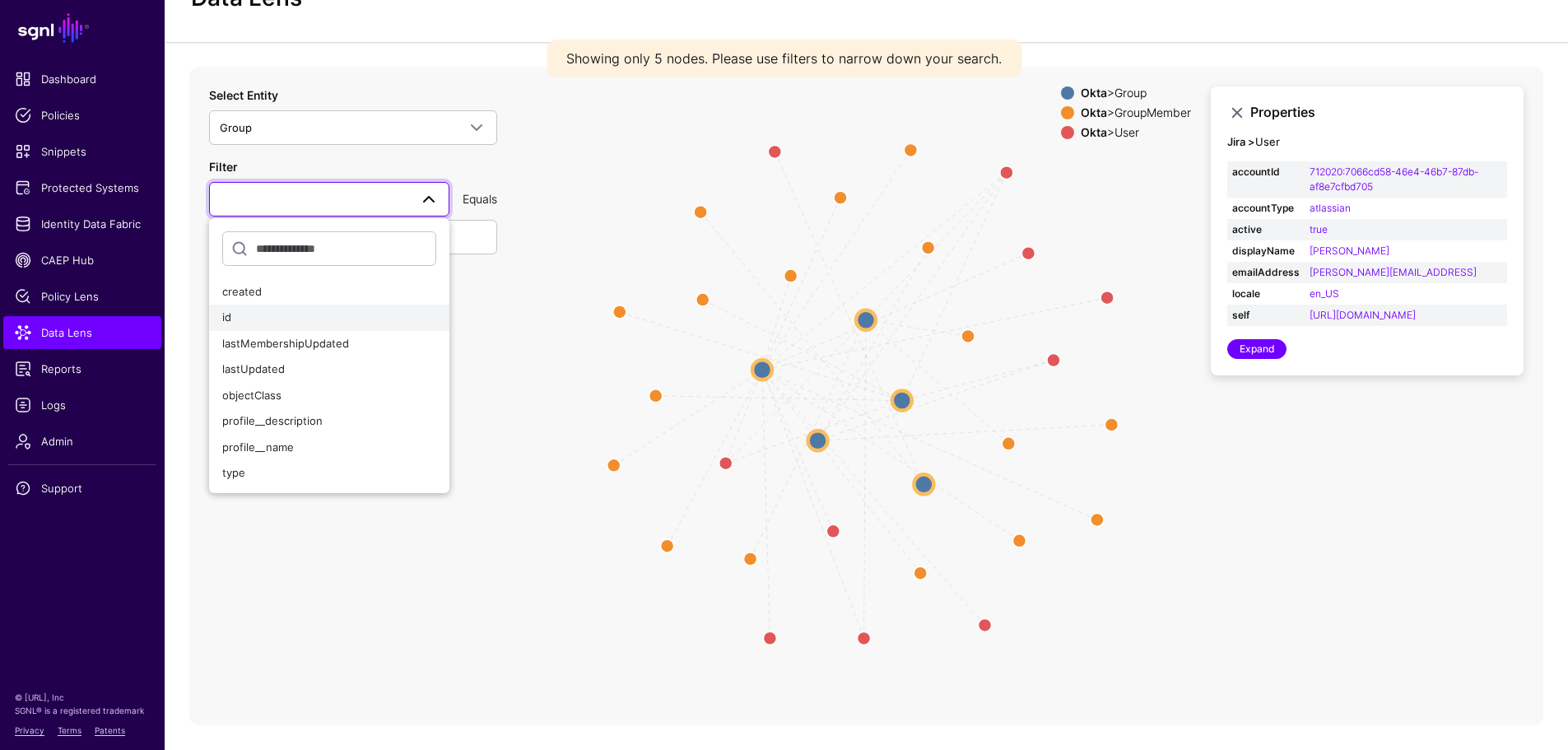
click at [240, 315] on div "id" at bounding box center [329, 317] width 214 height 16
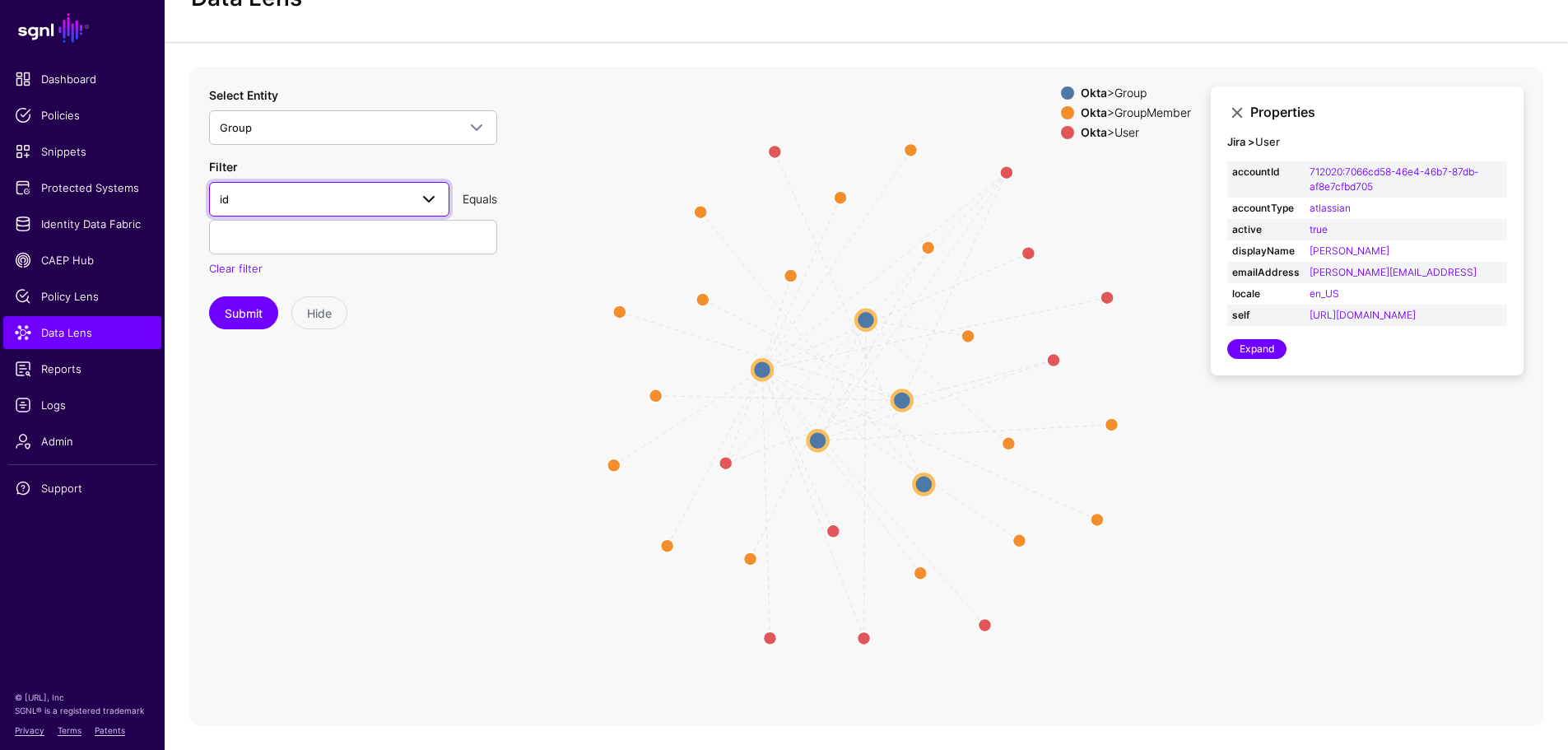
click at [409, 205] on span at bounding box center [424, 199] width 29 height 20
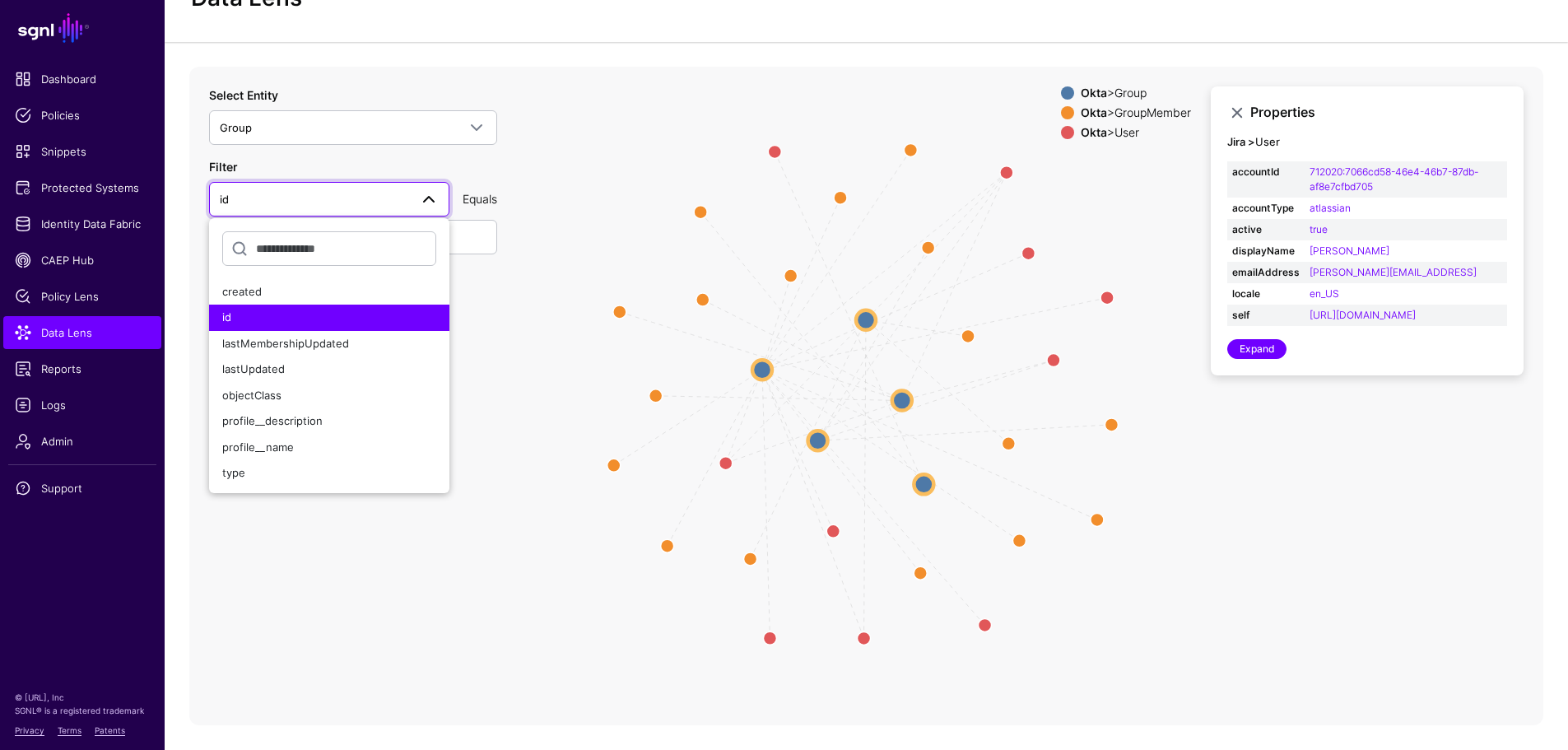
click at [409, 205] on span at bounding box center [424, 199] width 29 height 20
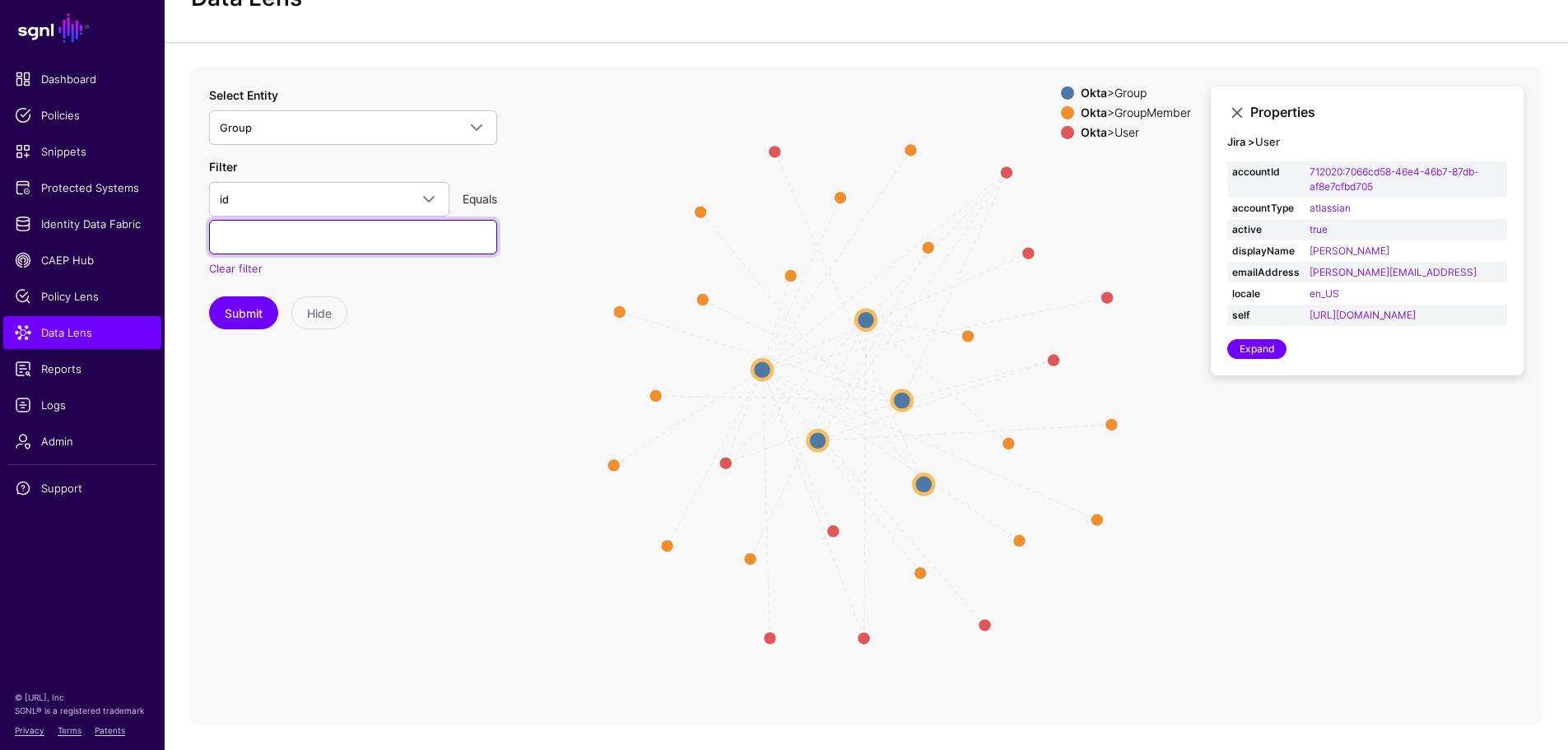
click at [319, 232] on input "text" at bounding box center [353, 237] width 288 height 34
paste input "**********"
type input "**********"
click at [246, 312] on button "Submit" at bounding box center [244, 313] width 69 height 33
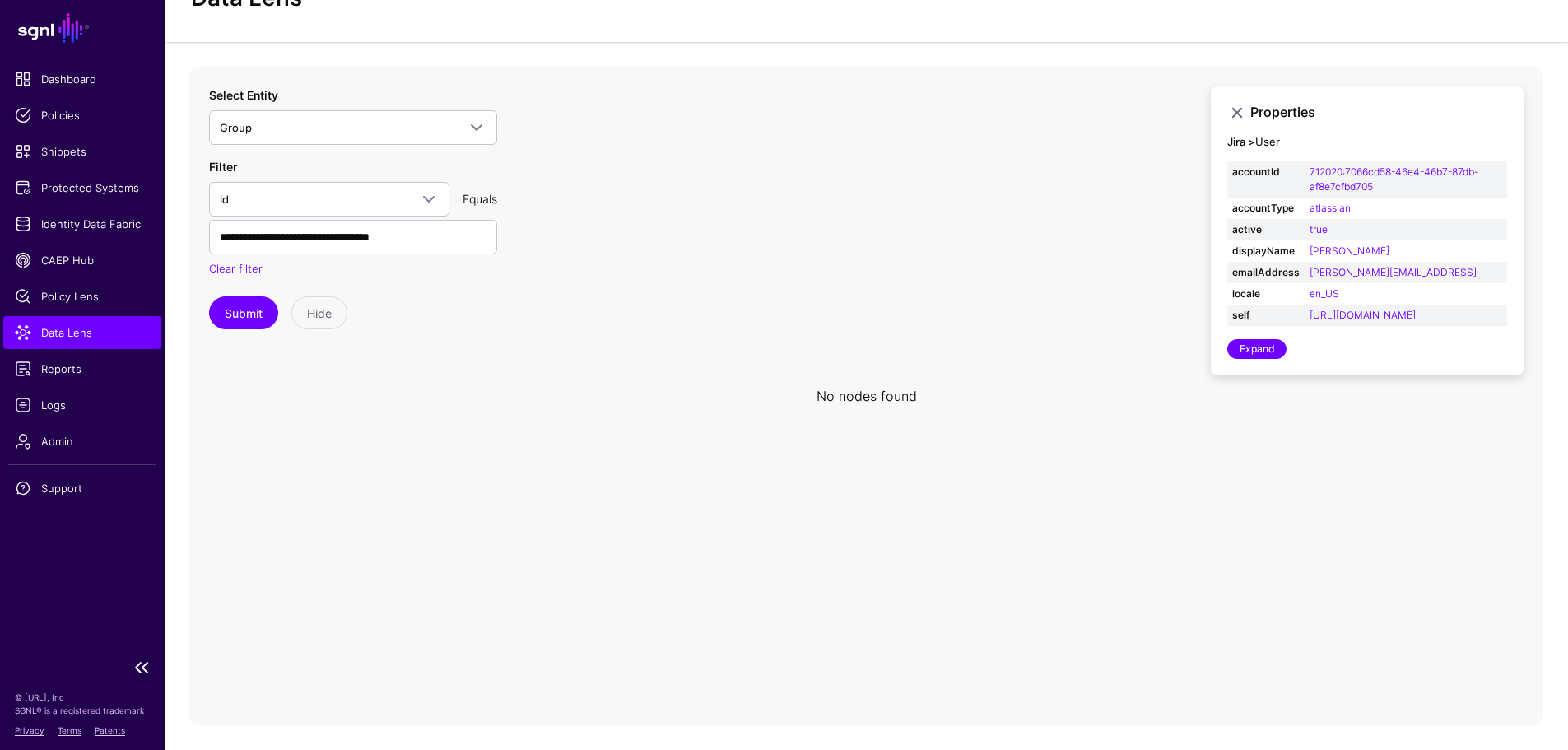
click at [89, 336] on span "Data Lens" at bounding box center [82, 332] width 135 height 16
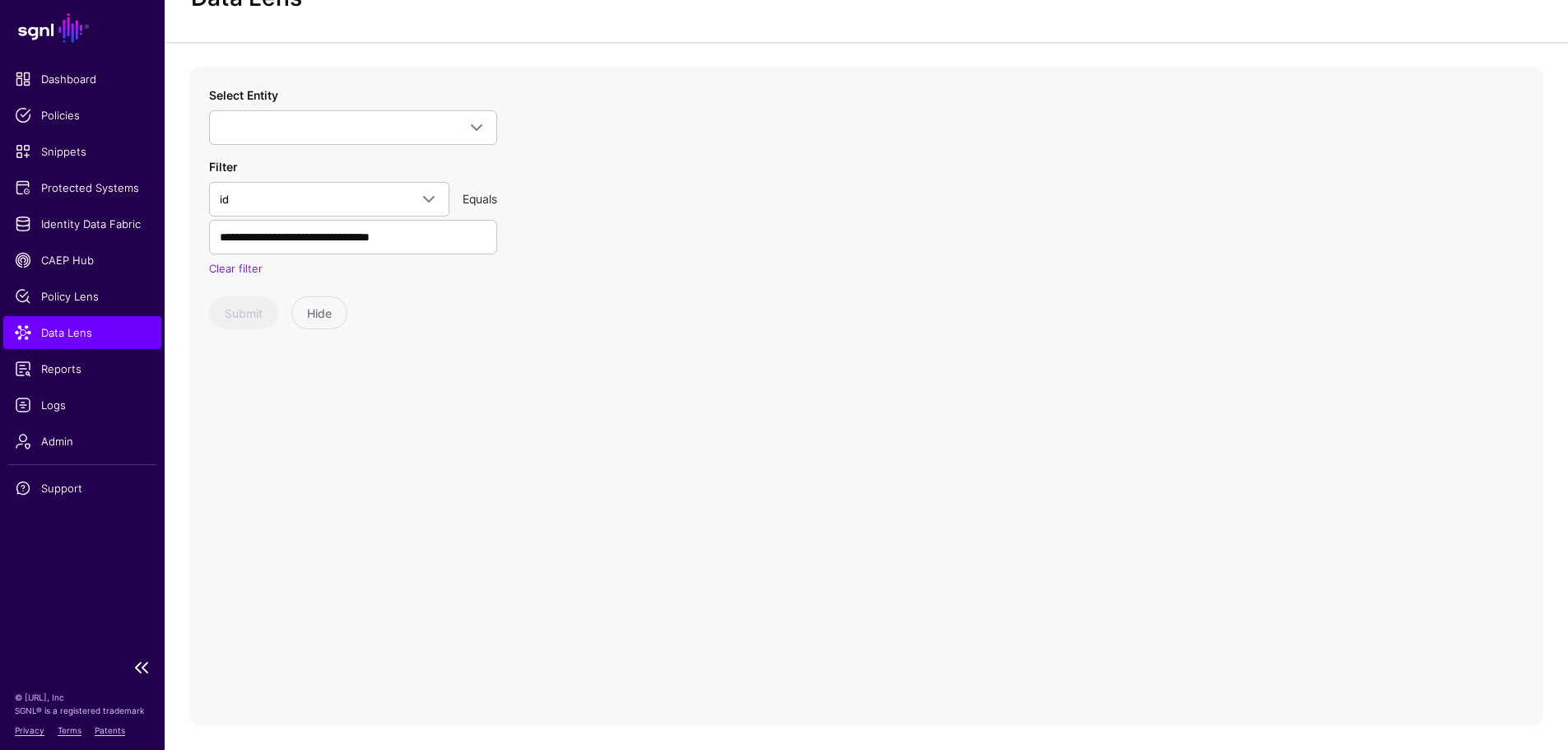
click at [94, 325] on span "Data Lens" at bounding box center [82, 332] width 135 height 16
click at [65, 337] on span "Data Lens" at bounding box center [82, 332] width 135 height 16
click at [337, 125] on span at bounding box center [353, 127] width 267 height 20
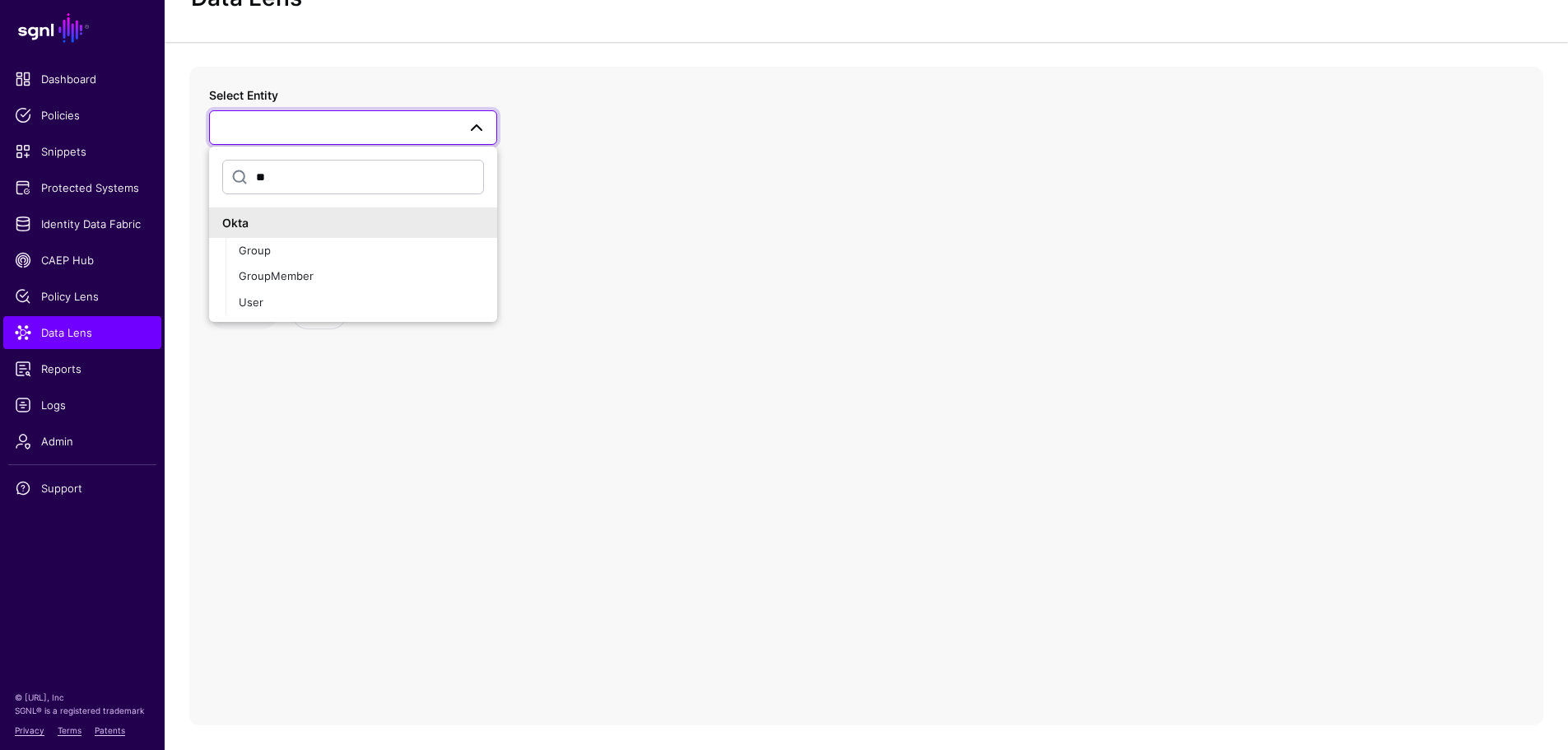
type input "*"
type input "****"
click at [255, 282] on span "Group" at bounding box center [254, 276] width 32 height 13
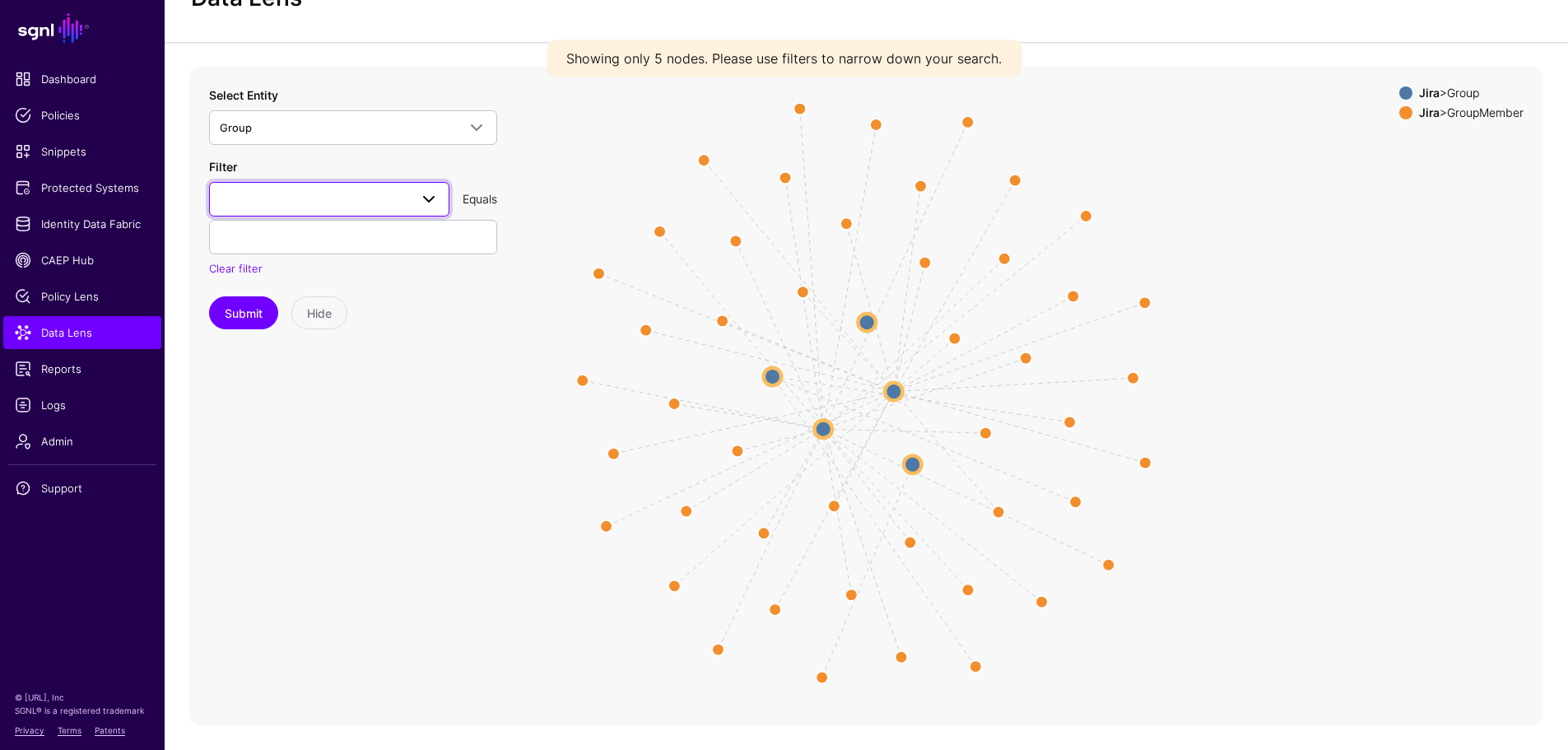
click at [256, 204] on span at bounding box center [329, 199] width 219 height 20
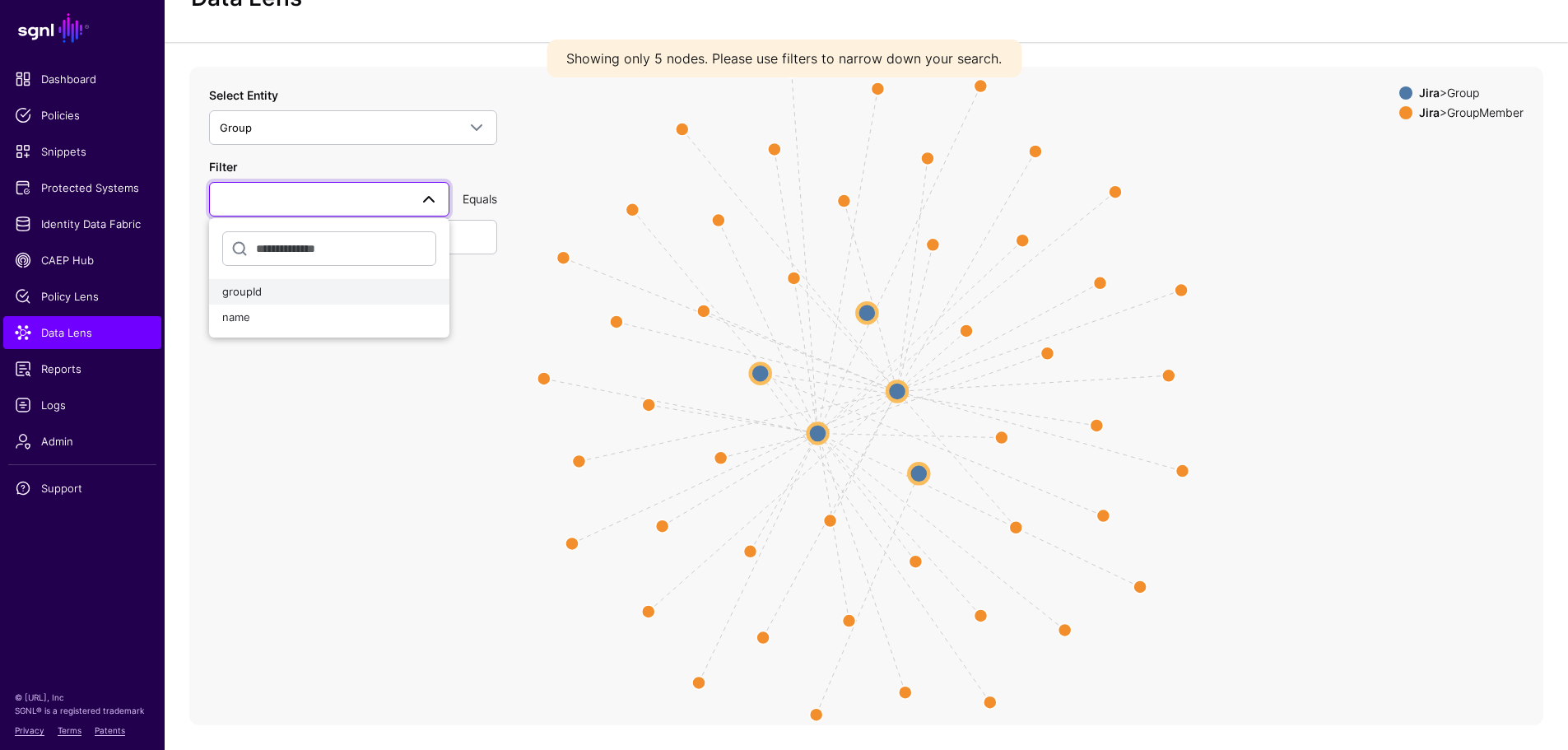
click at [251, 294] on span "groupId" at bounding box center [242, 291] width 40 height 13
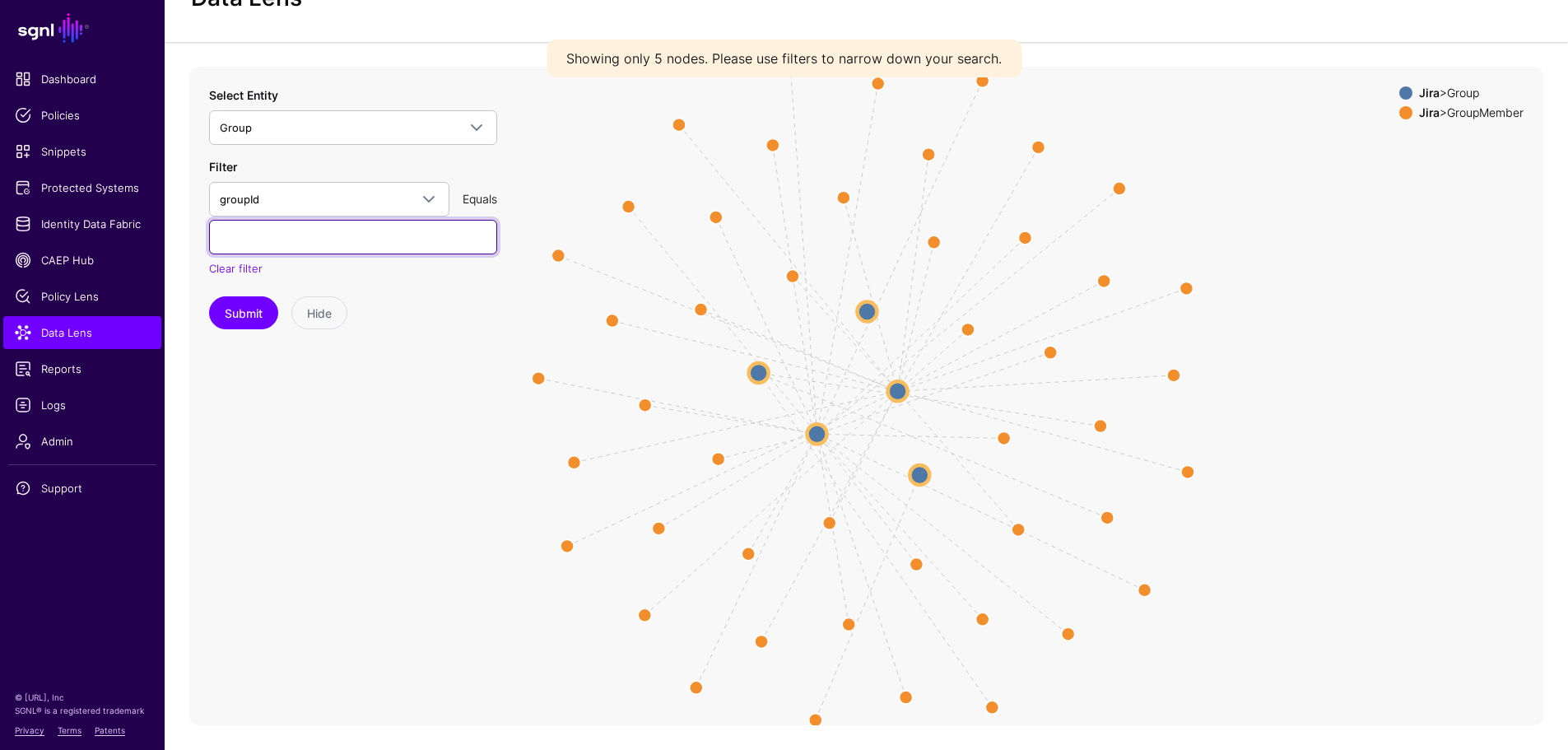
click at [249, 237] on input "text" at bounding box center [353, 237] width 288 height 34
paste input "**********"
type input "**********"
click at [238, 313] on button "Submit" at bounding box center [244, 313] width 69 height 33
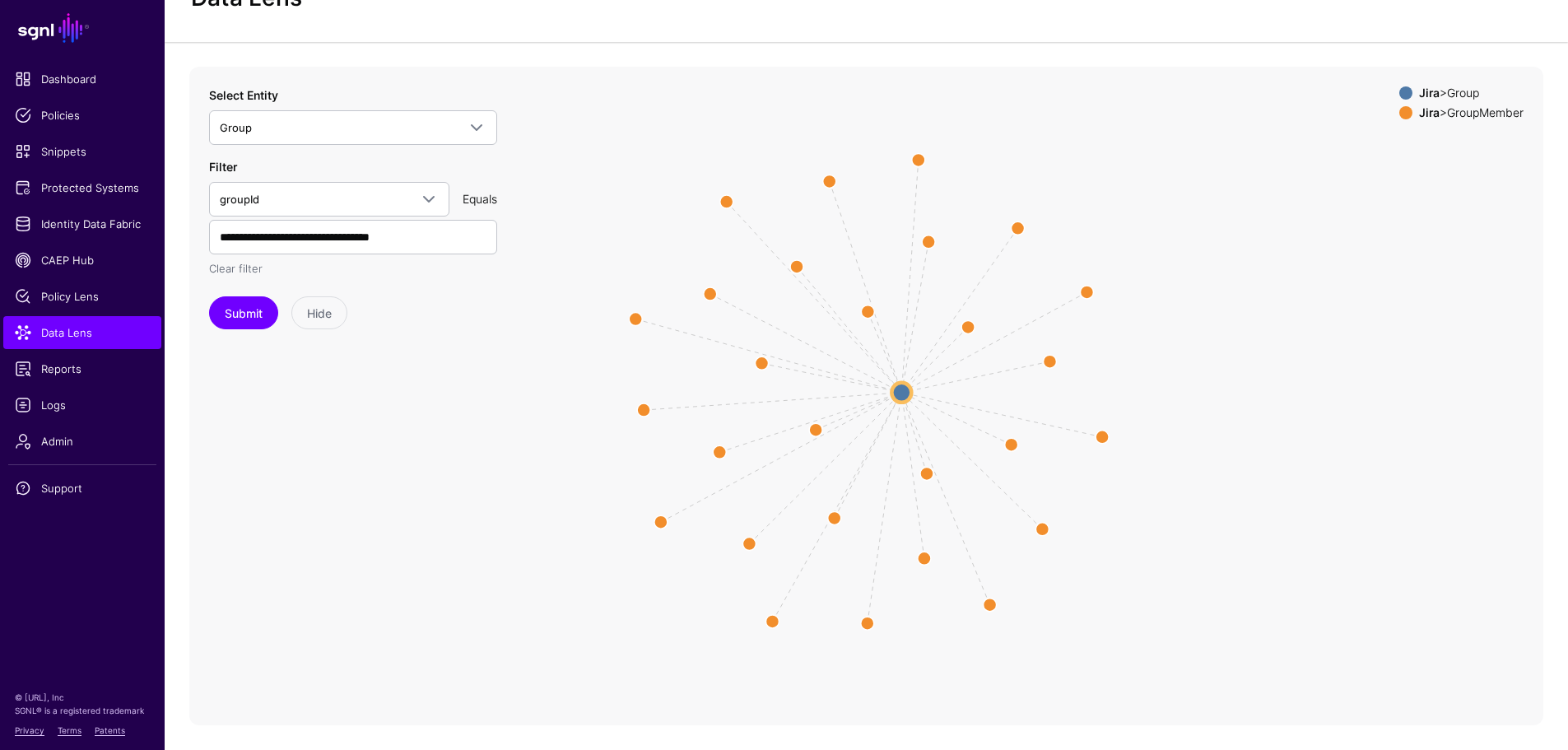
click at [251, 269] on link "Clear filter" at bounding box center [236, 268] width 53 height 13
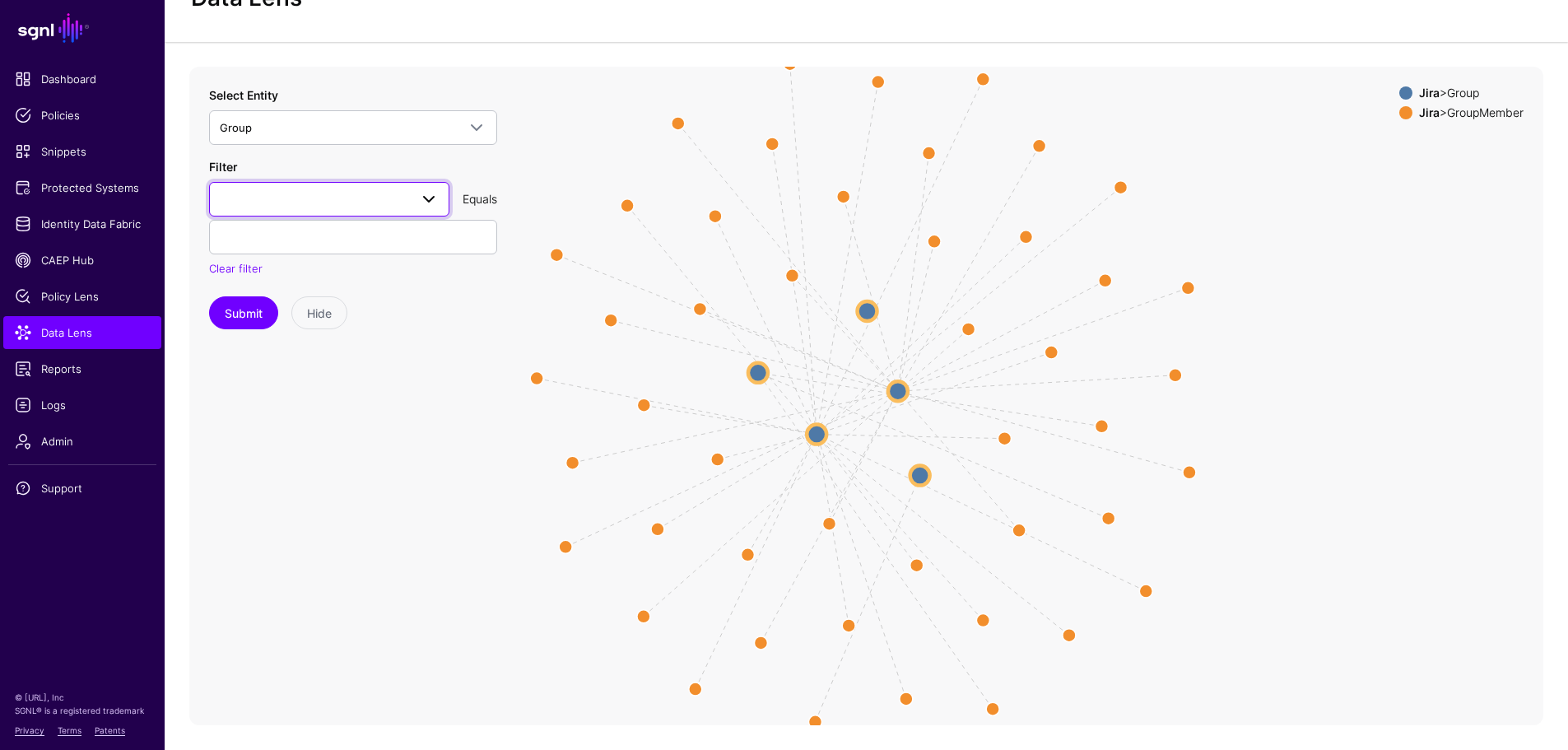
click at [304, 187] on link at bounding box center [329, 199] width 240 height 34
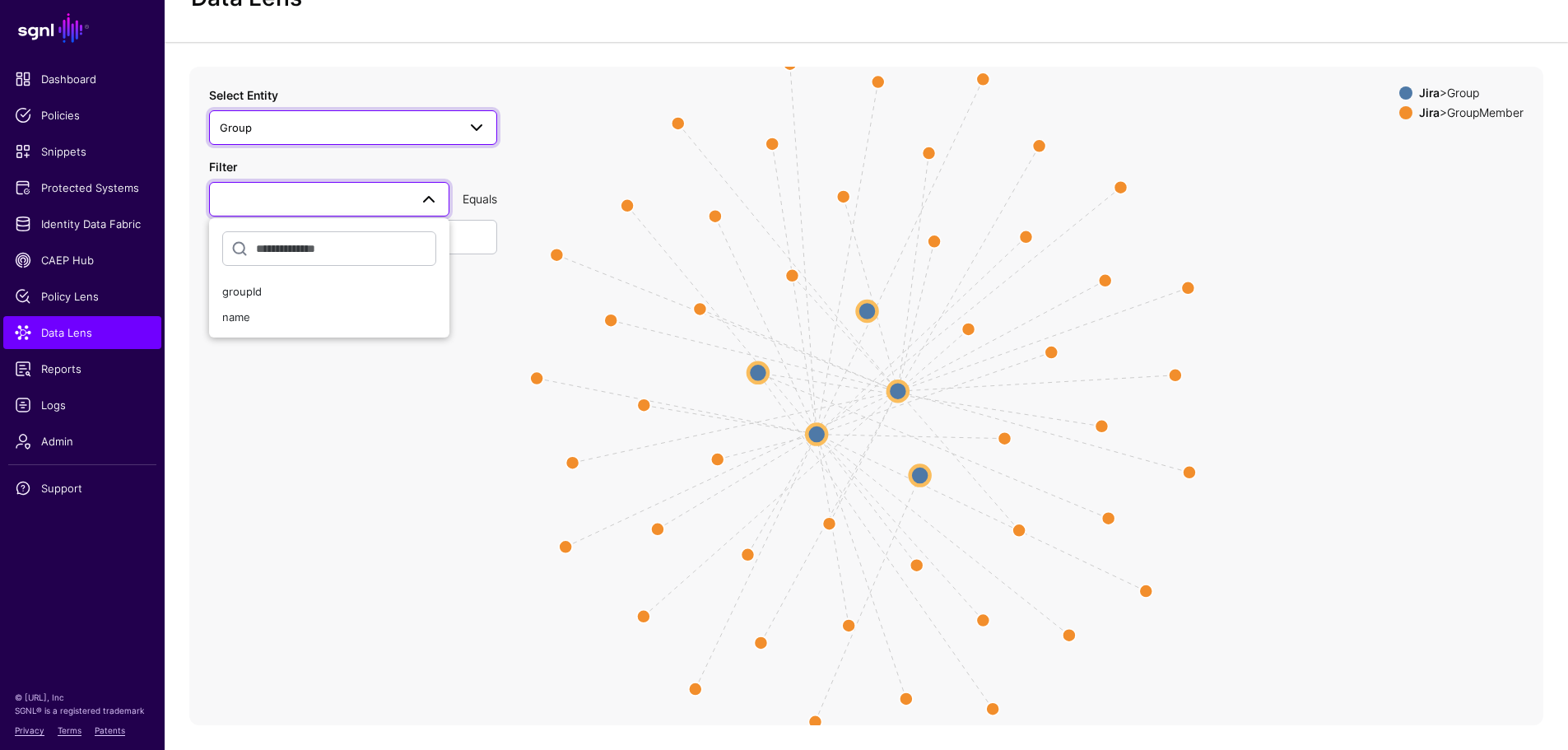
click at [275, 139] on link "Group" at bounding box center [353, 127] width 288 height 34
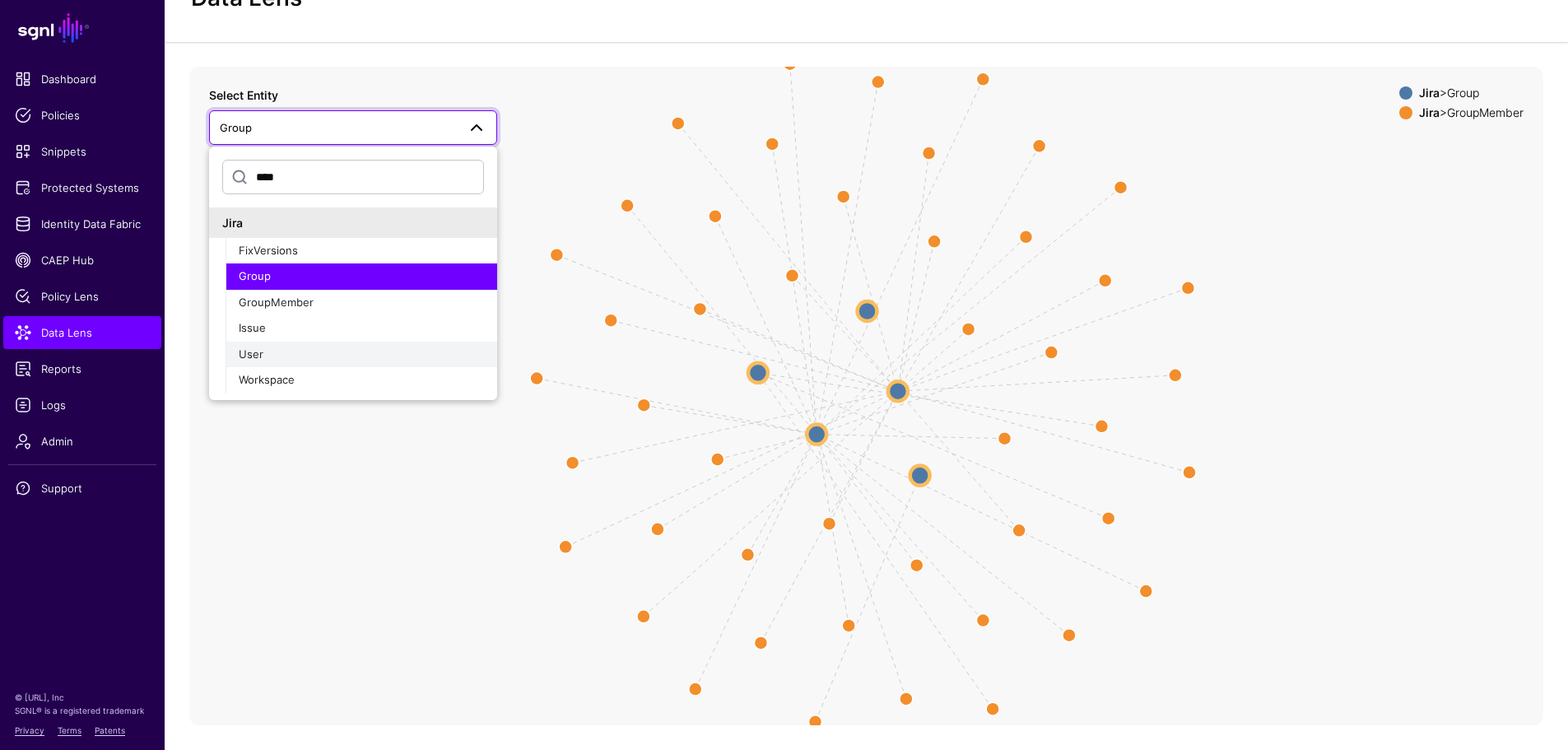
click at [263, 363] on button "User" at bounding box center [361, 355] width 271 height 27
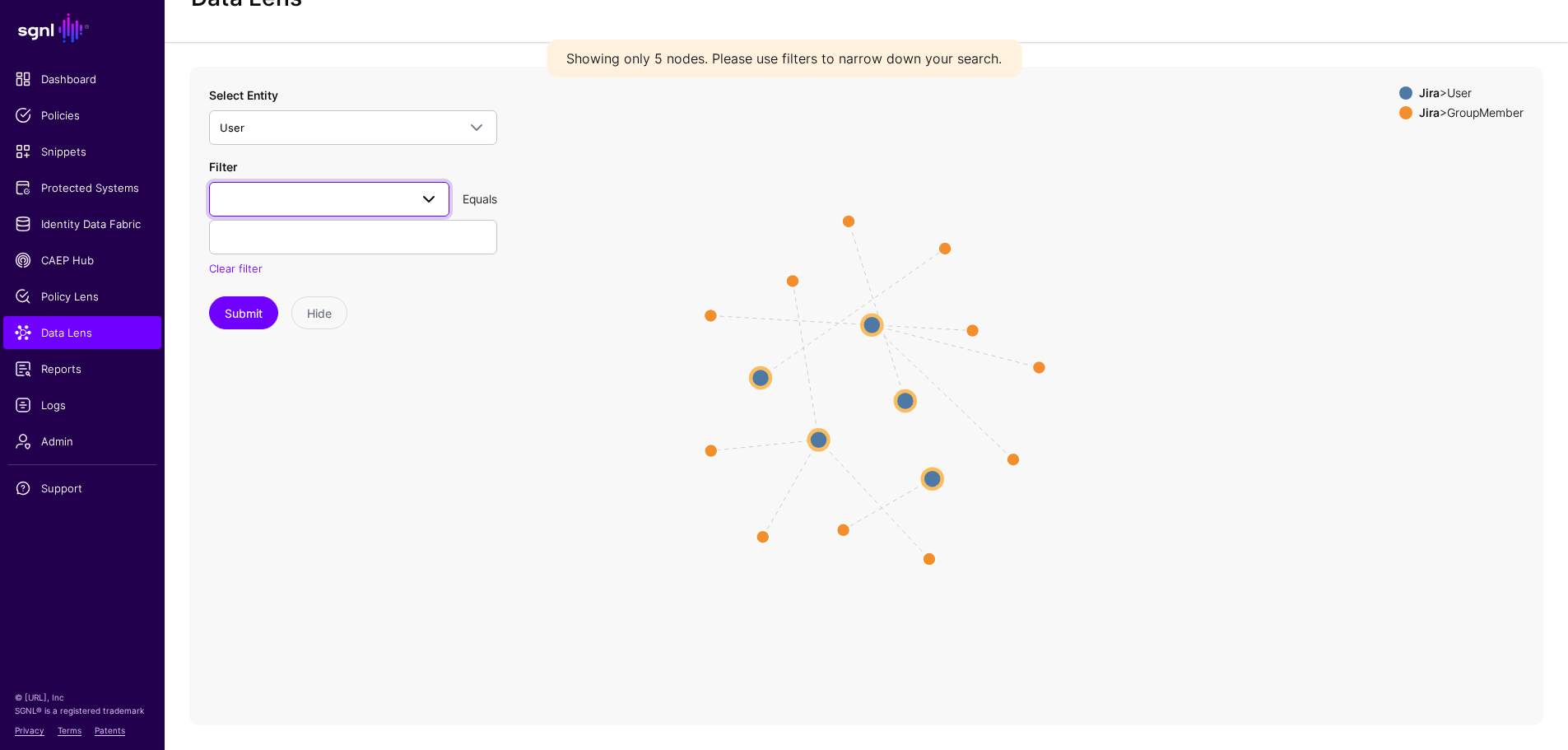
click at [263, 195] on span at bounding box center [329, 199] width 219 height 20
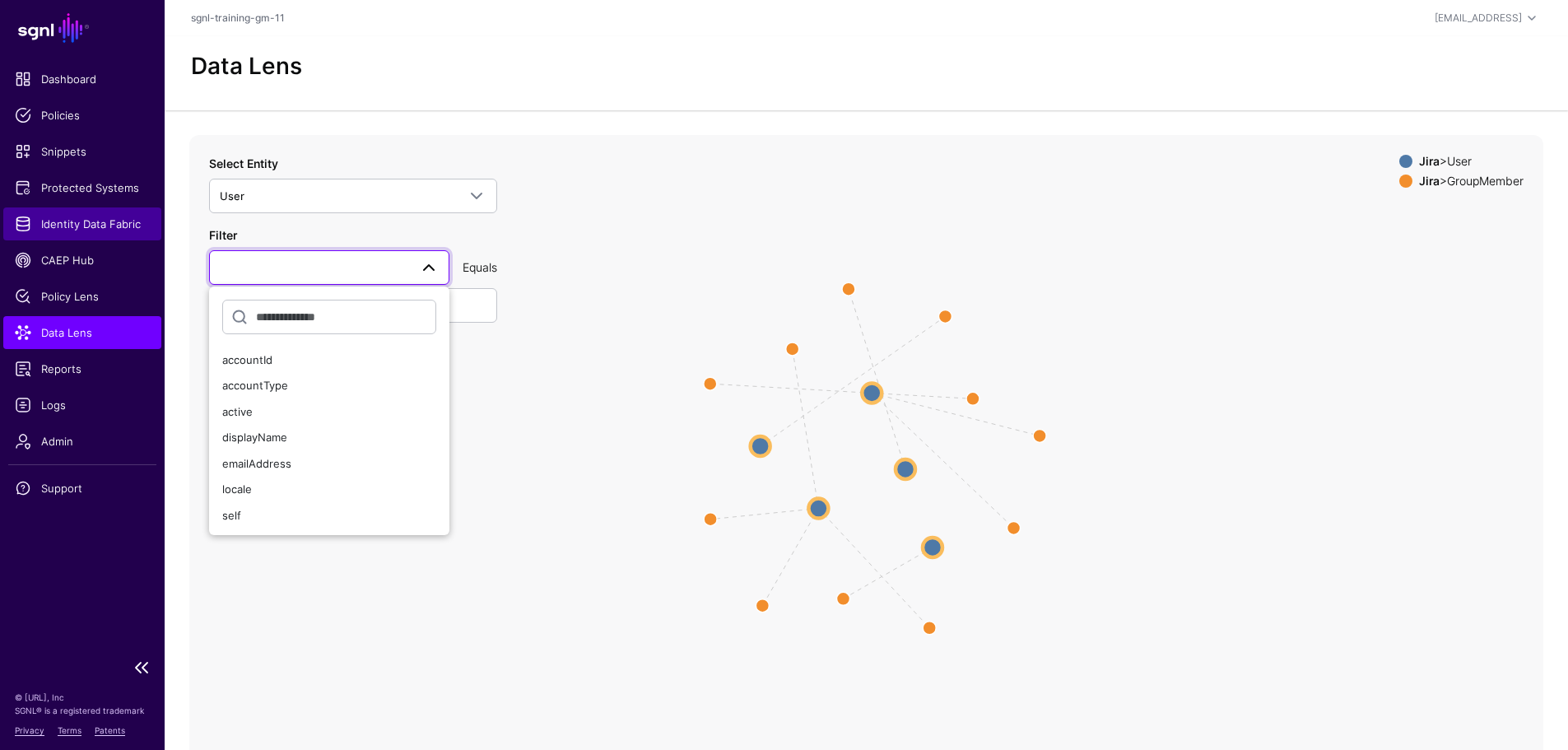
click at [82, 222] on span "Identity Data Fabric" at bounding box center [82, 223] width 135 height 16
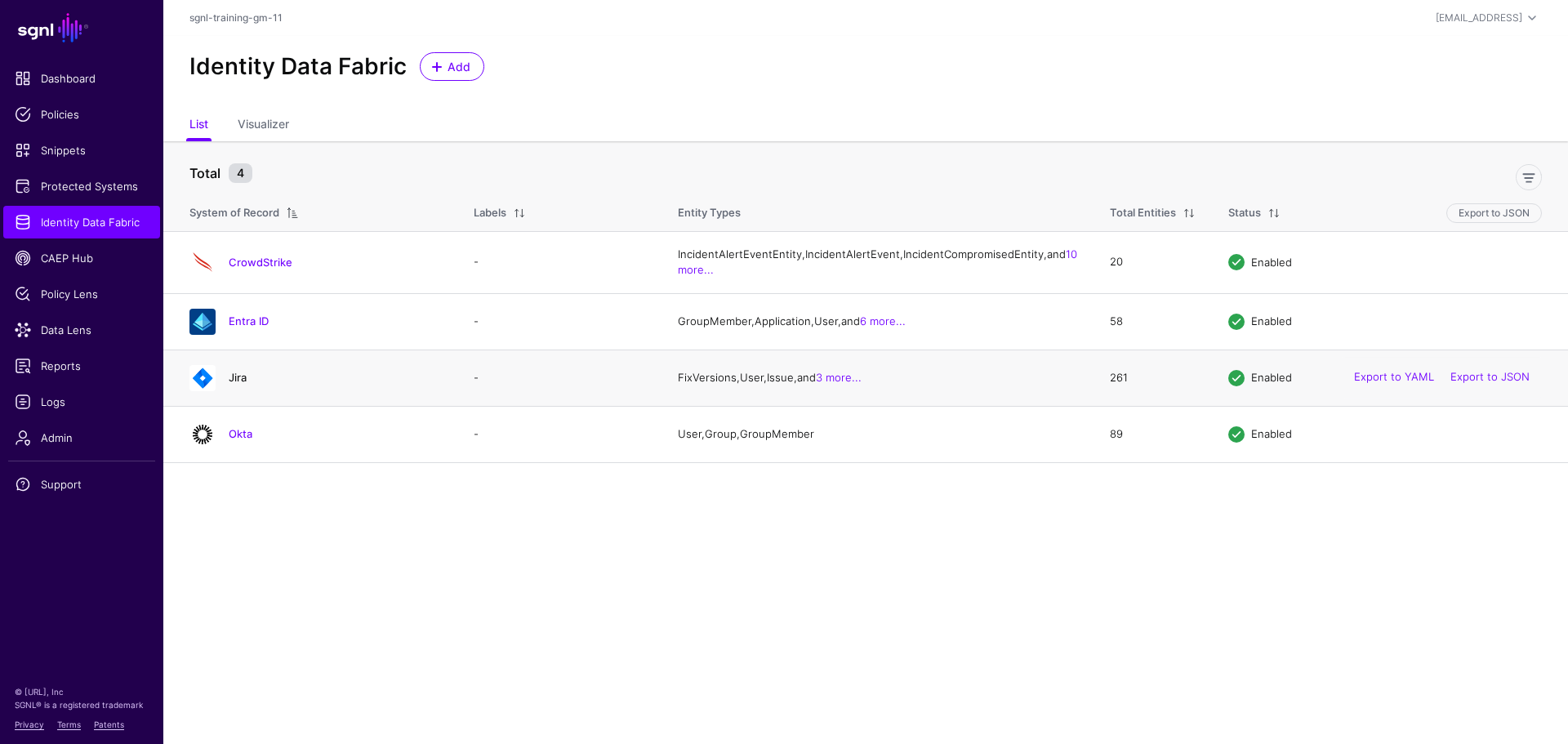
click at [246, 384] on link "Jira" at bounding box center [238, 377] width 18 height 13
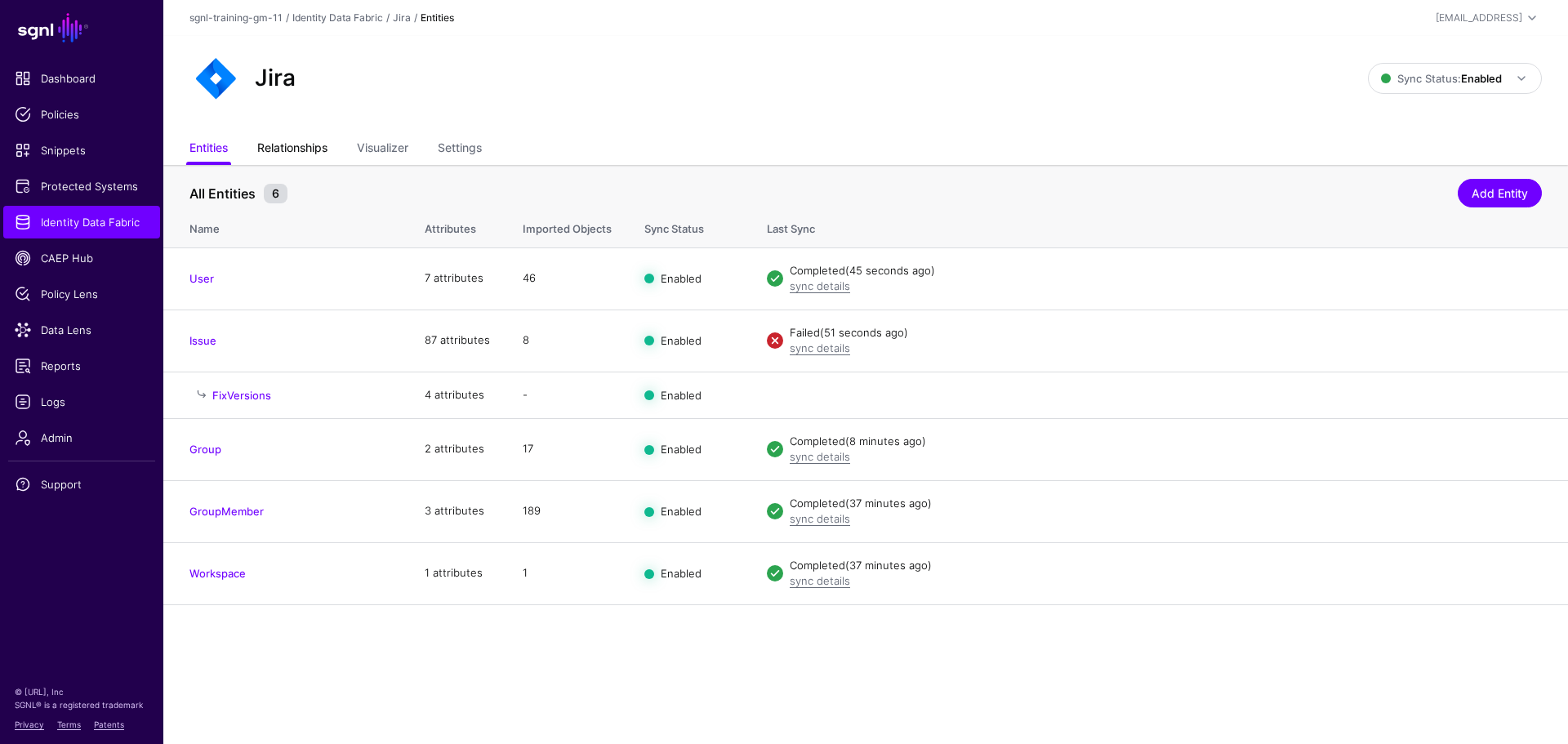
click at [309, 144] on link "Relationships" at bounding box center [292, 149] width 70 height 31
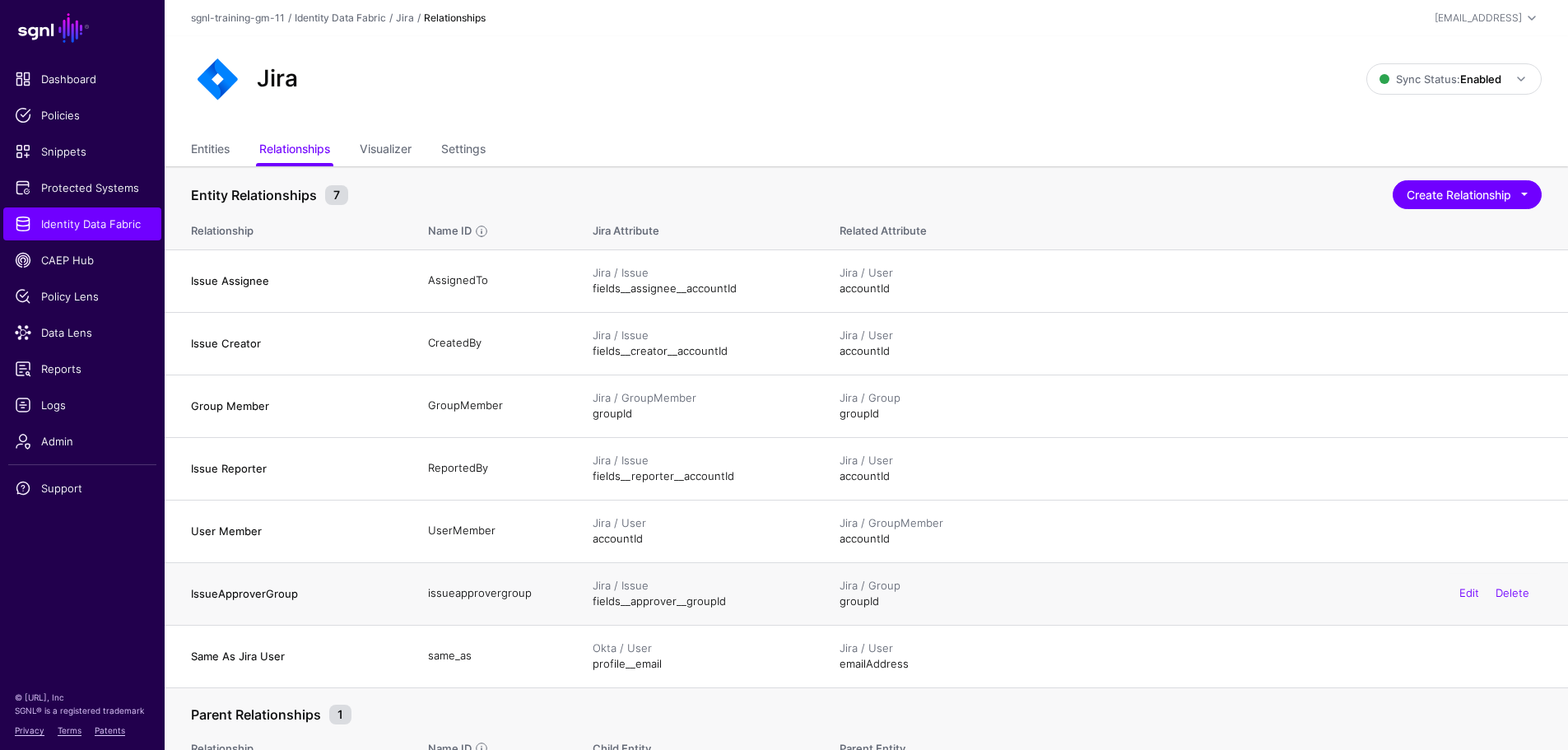
click at [245, 594] on h4 "IssueApproverGroup" at bounding box center [293, 592] width 204 height 15
click at [280, 592] on h4 "IssueApproverGroup" at bounding box center [293, 592] width 204 height 15
click at [71, 335] on span "Data Lens" at bounding box center [82, 332] width 135 height 16
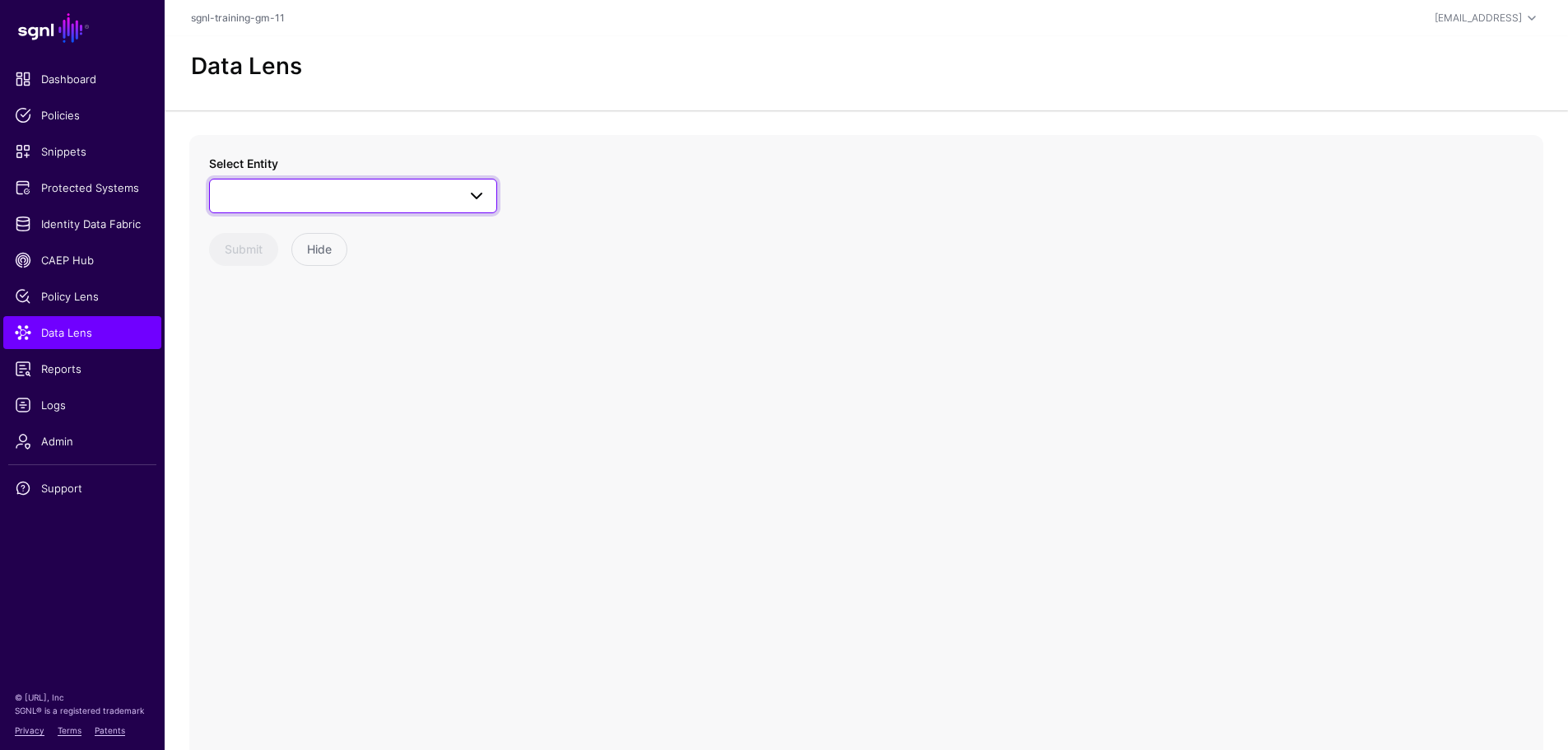
click at [278, 195] on span at bounding box center [353, 195] width 267 height 20
type input "****"
click at [272, 376] on div "User" at bounding box center [361, 370] width 245 height 16
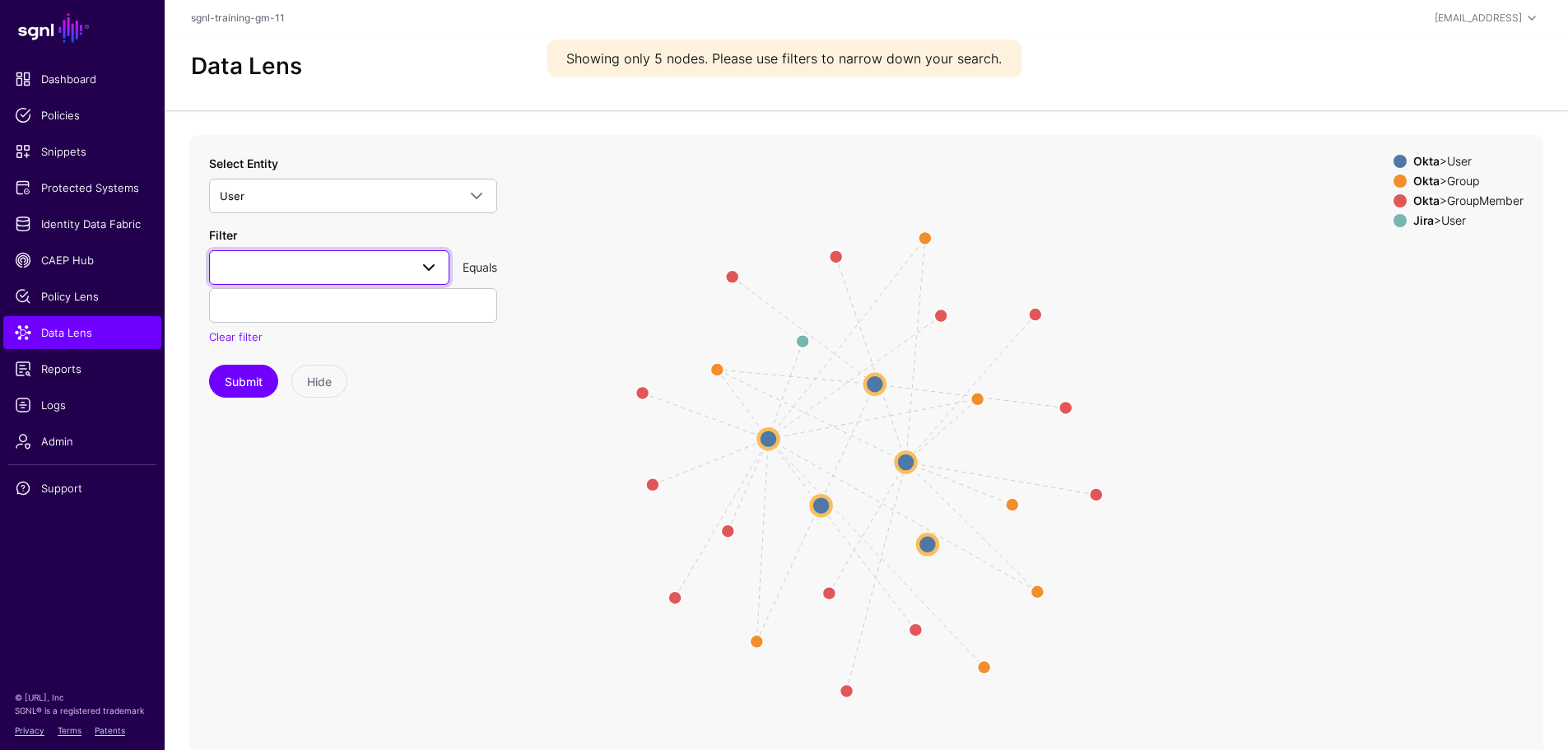
click at [241, 271] on span at bounding box center [329, 267] width 219 height 20
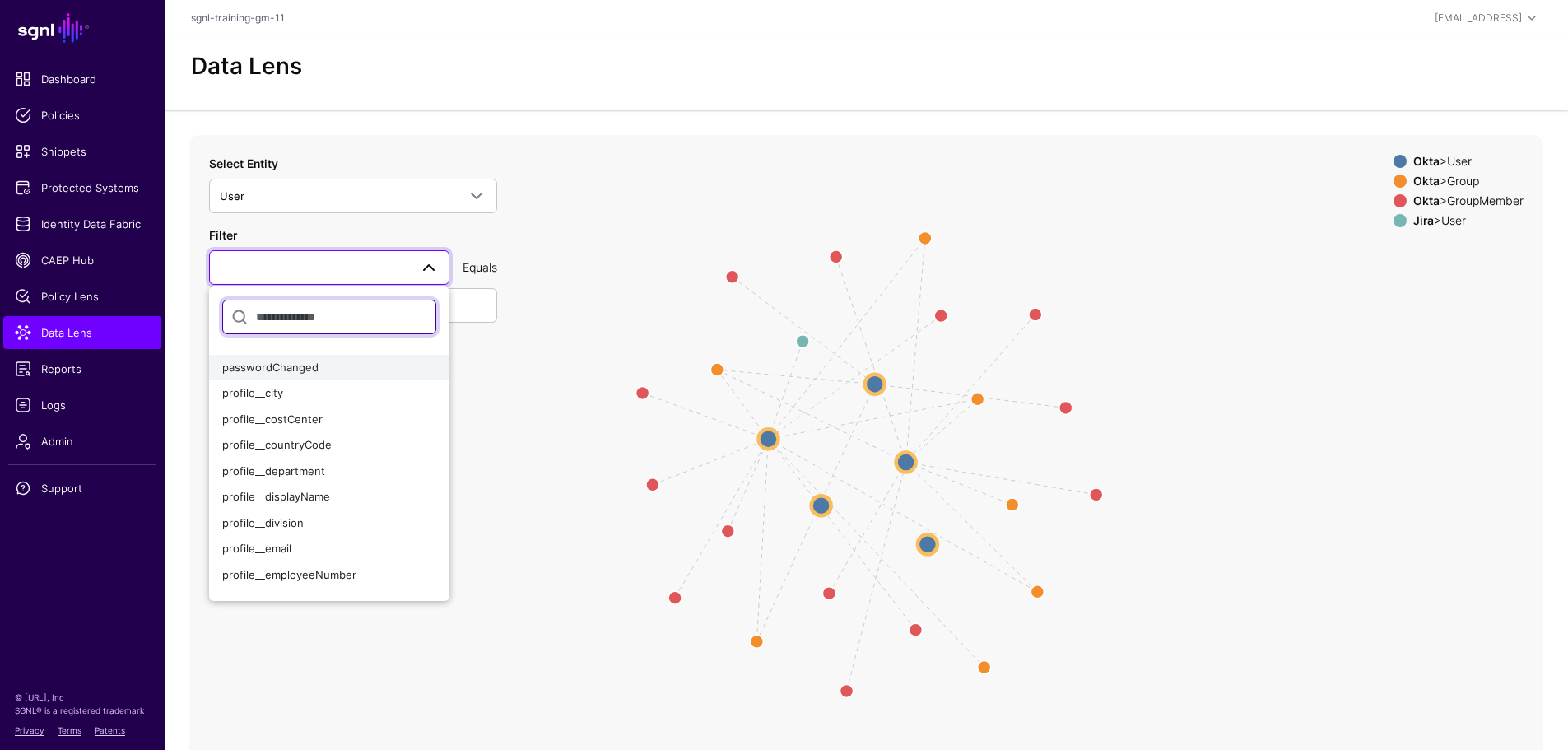
scroll to position [164, 0]
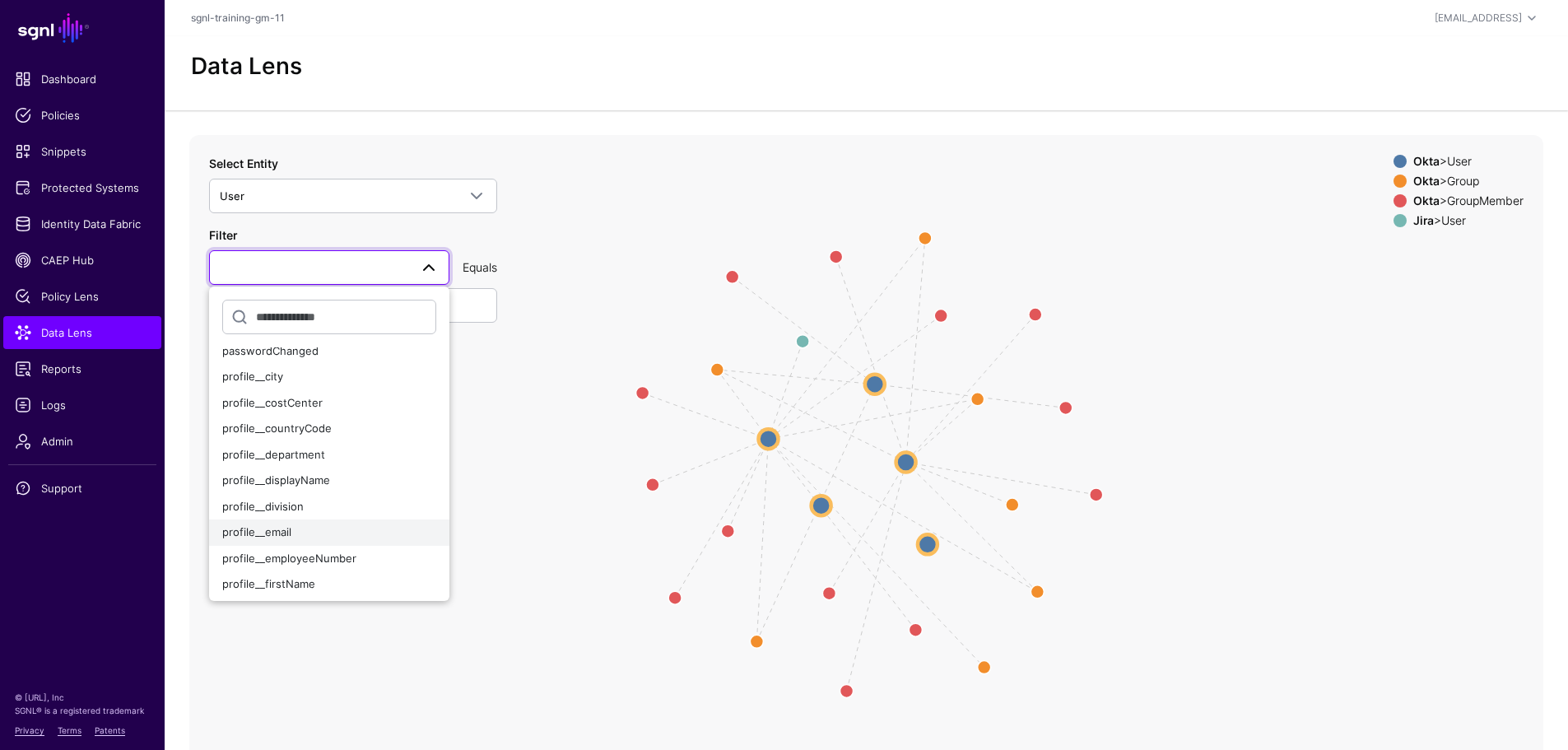
click at [279, 530] on span "profile__email" at bounding box center [257, 531] width 69 height 13
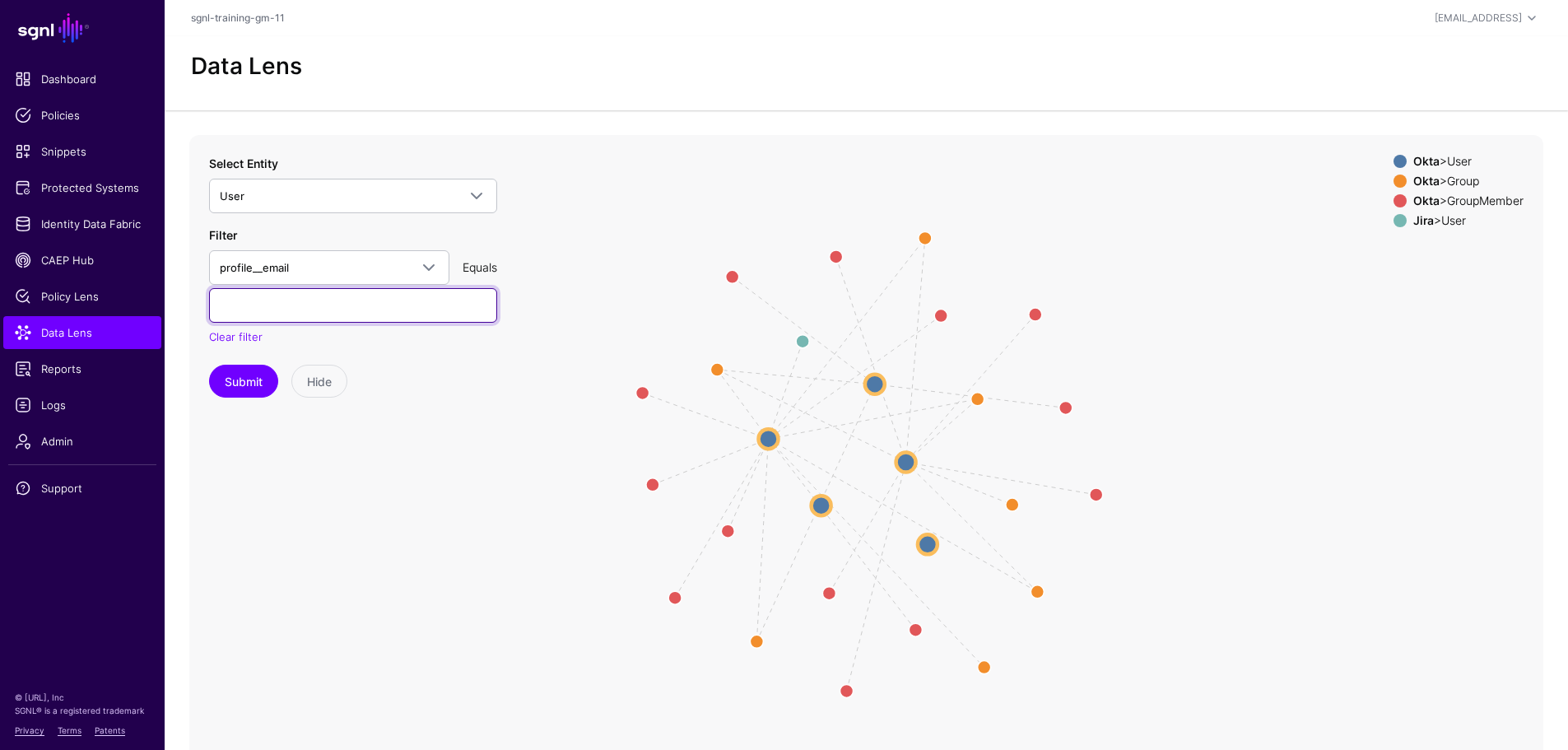
click at [224, 292] on input "text" at bounding box center [353, 305] width 288 height 34
type input "**********"
click at [226, 393] on button "Submit" at bounding box center [244, 381] width 69 height 33
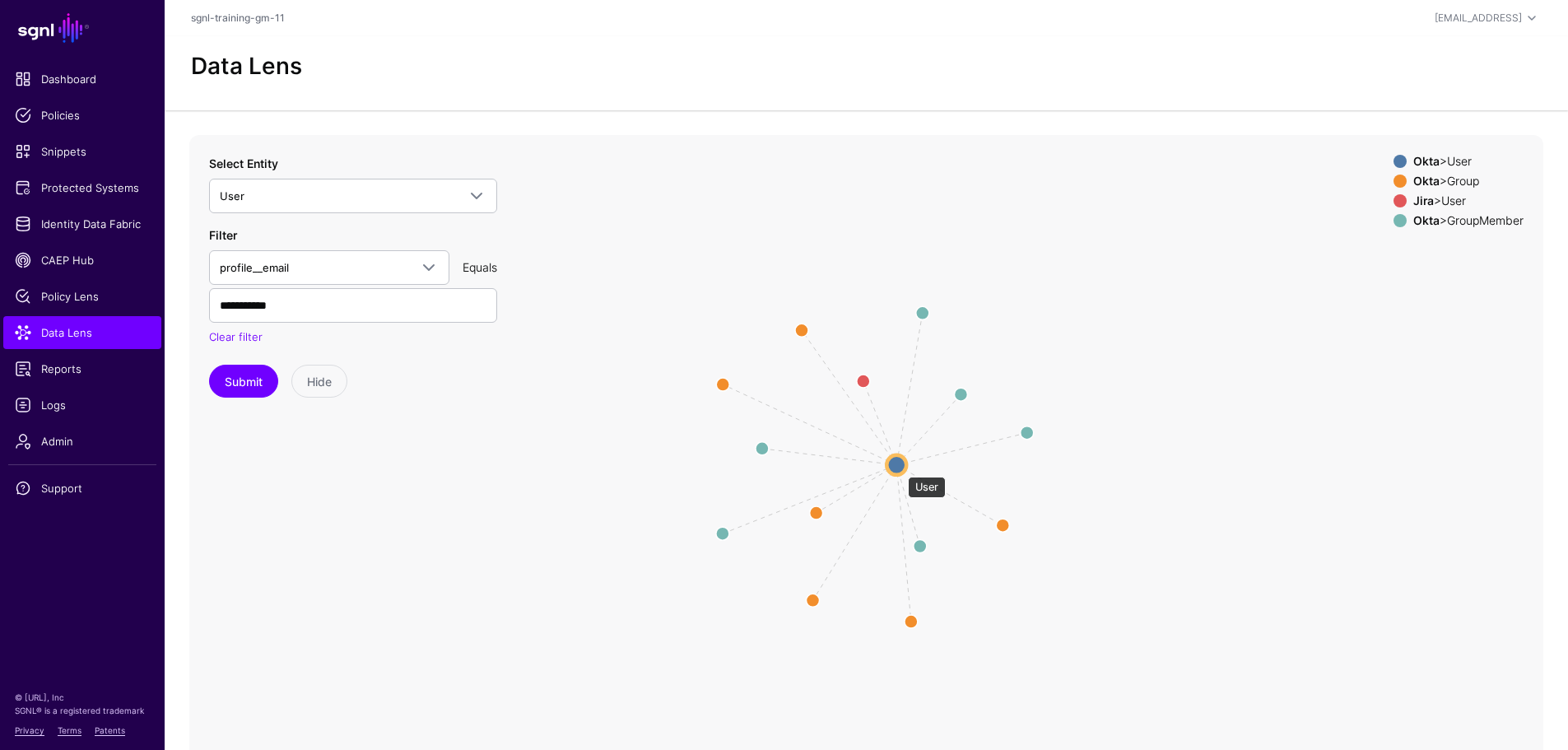
click at [900, 468] on circle at bounding box center [896, 464] width 20 height 20
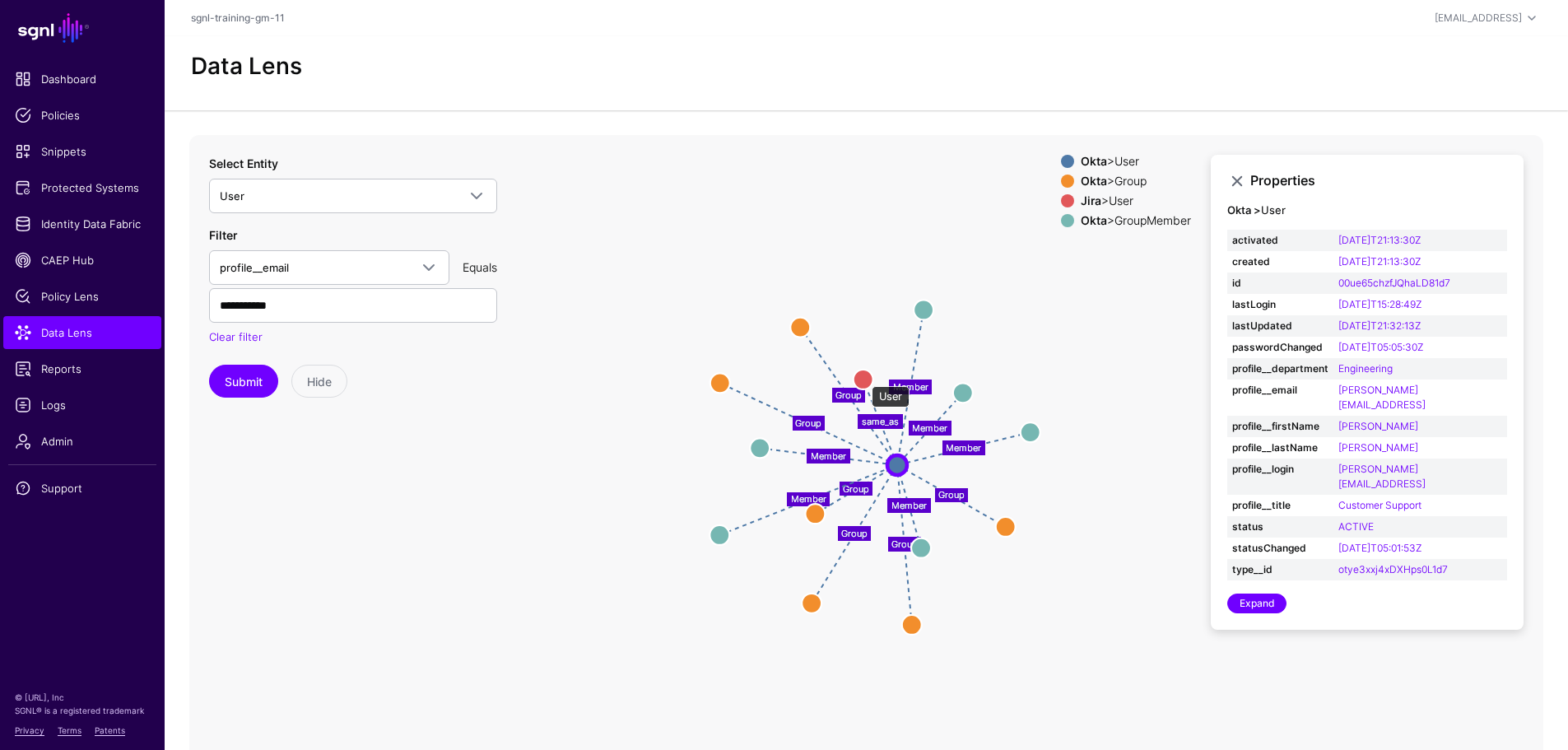
click at [863, 378] on circle at bounding box center [863, 379] width 20 height 20
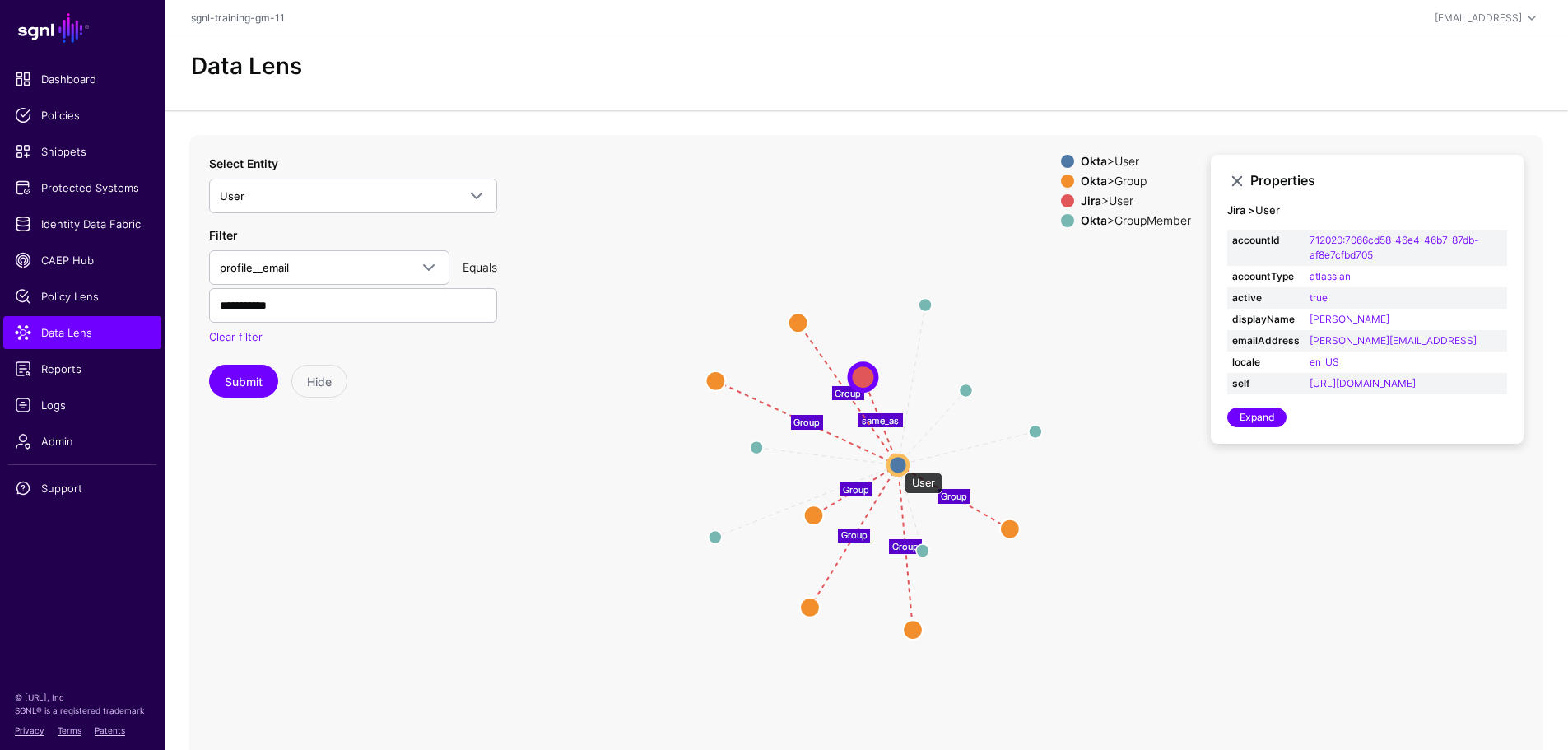
click at [896, 464] on circle at bounding box center [897, 464] width 20 height 20
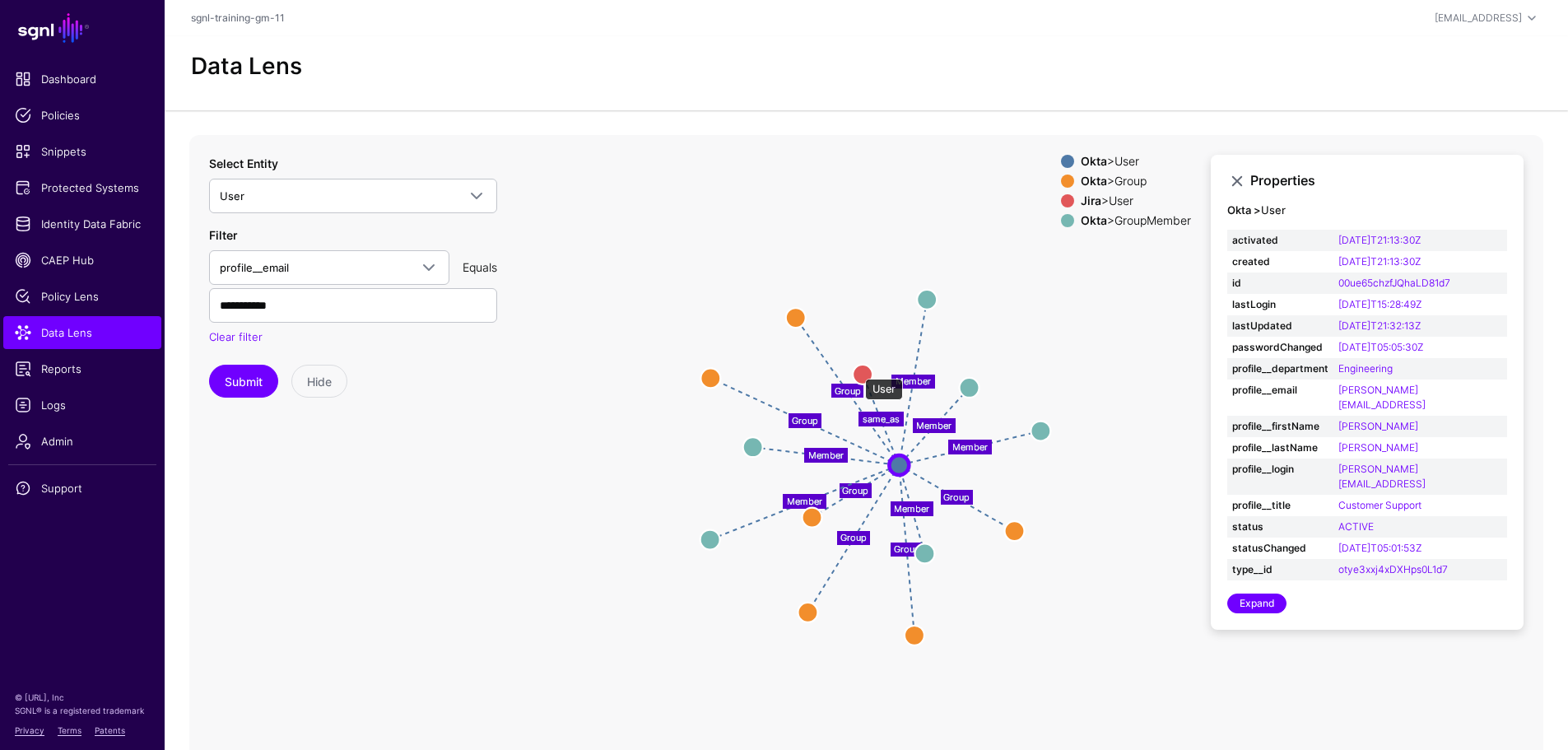
click at [857, 370] on circle at bounding box center [862, 373] width 20 height 20
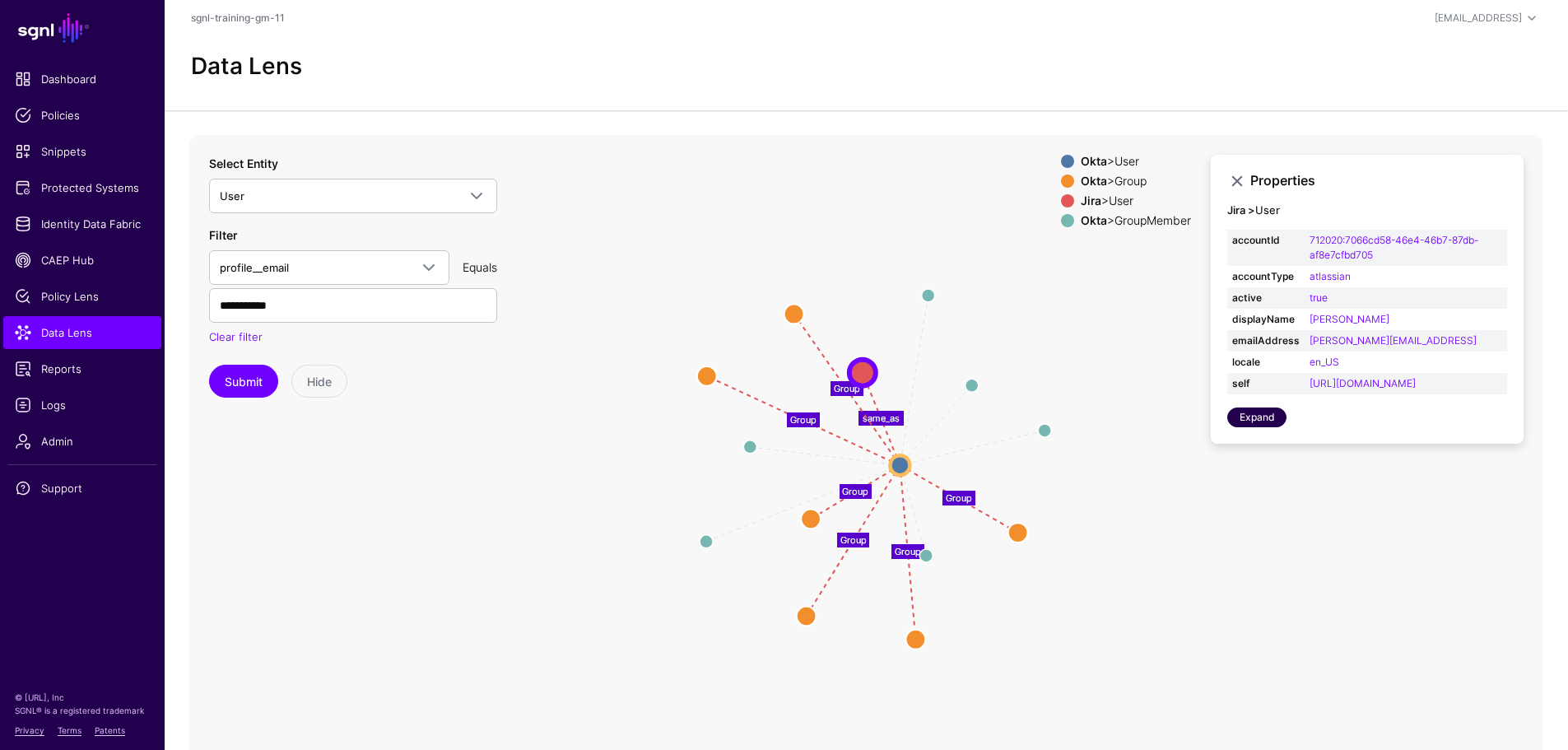
click at [1241, 427] on link "Expand" at bounding box center [1256, 417] width 59 height 20
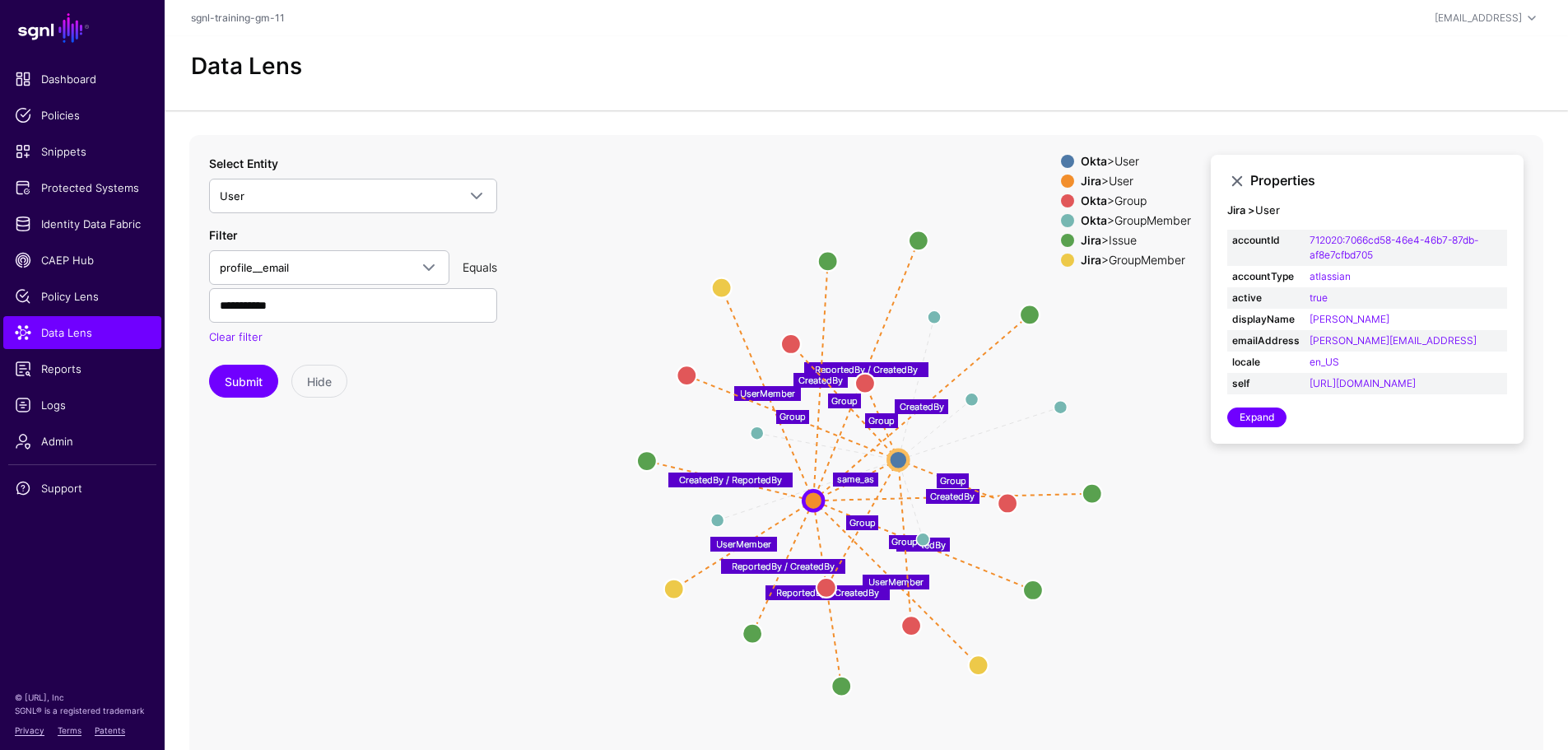
click at [1143, 261] on div "Jira > GroupMember" at bounding box center [1136, 259] width 117 height 13
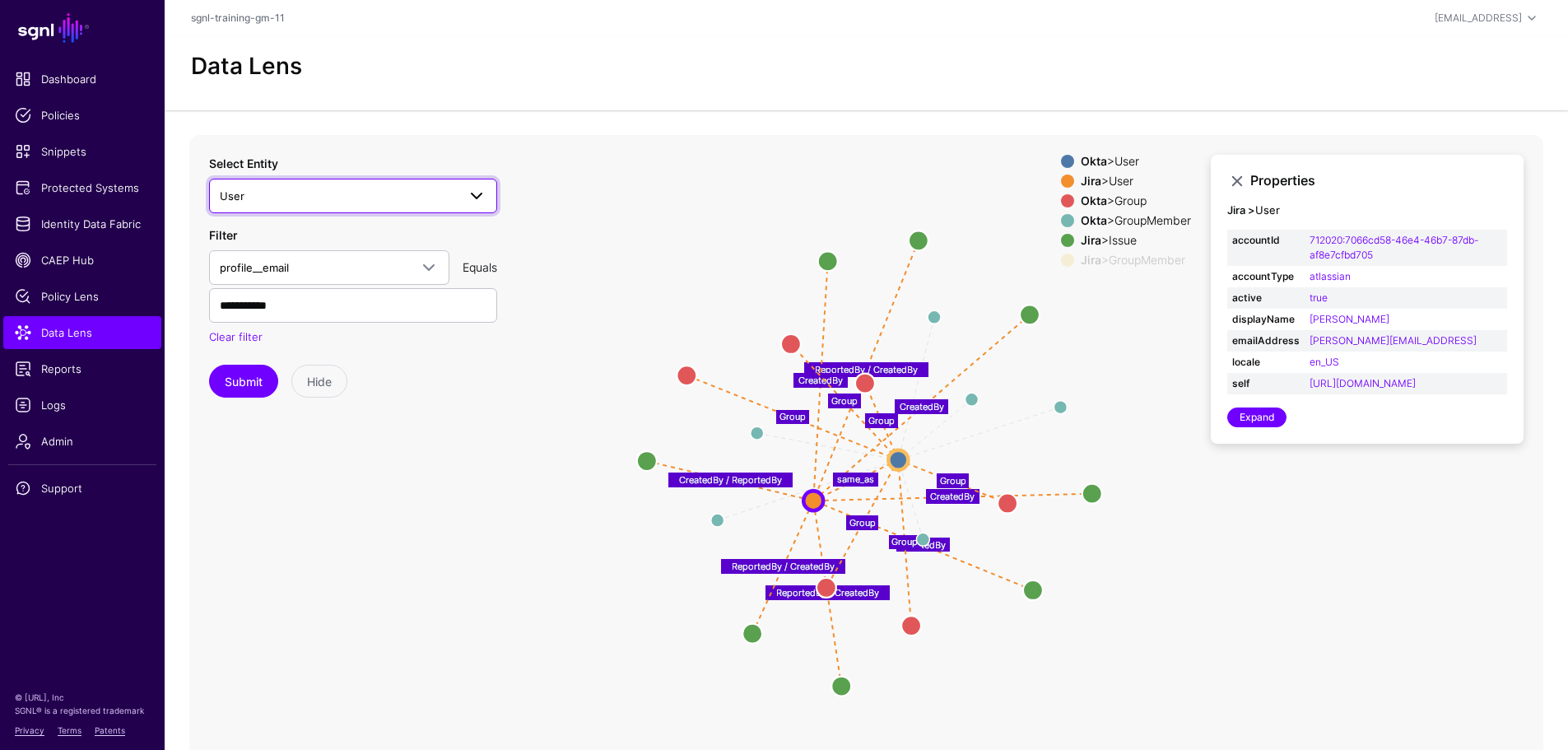
click at [273, 193] on span "User" at bounding box center [338, 195] width 237 height 18
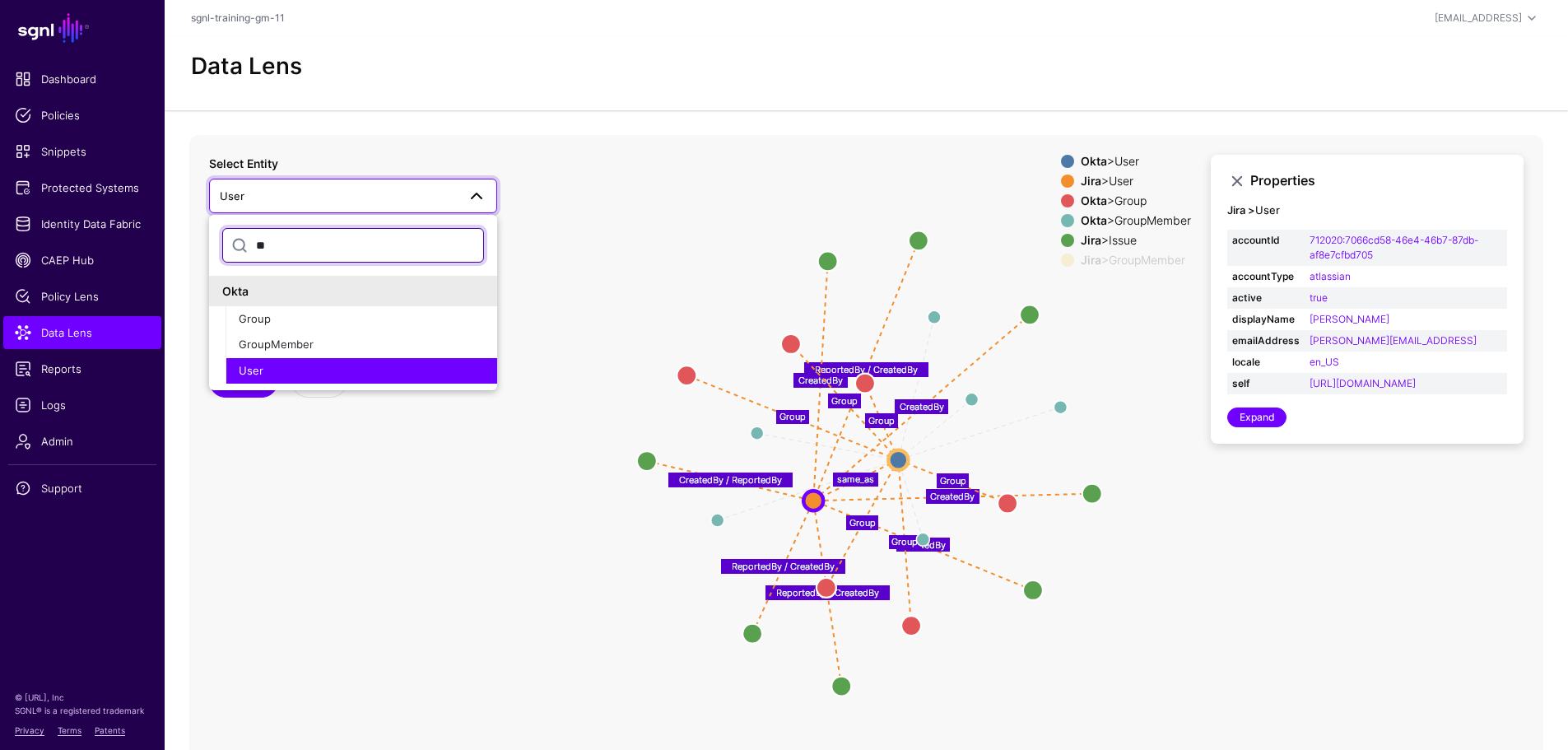
type input "*"
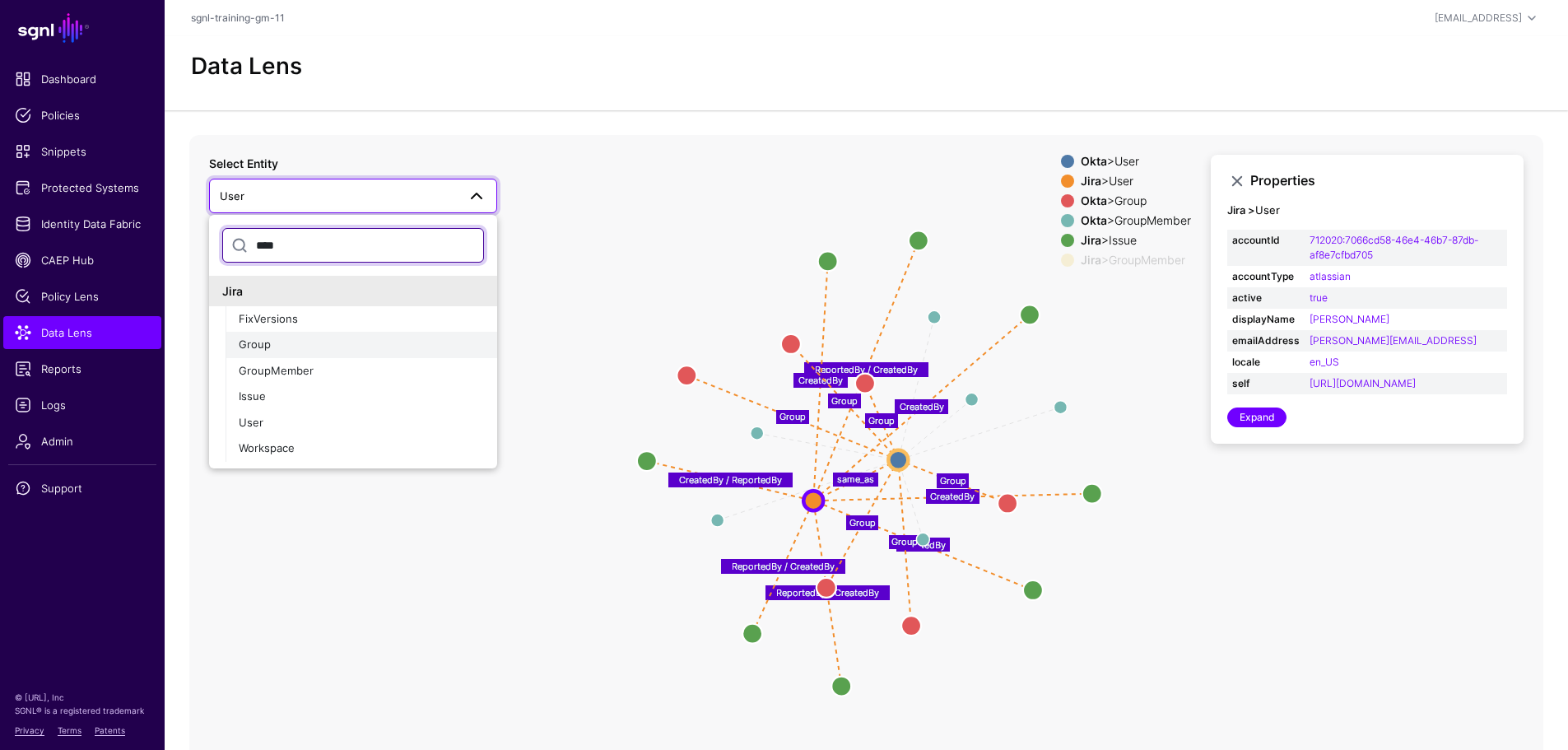
type input "****"
click at [286, 341] on div "Group" at bounding box center [361, 344] width 245 height 16
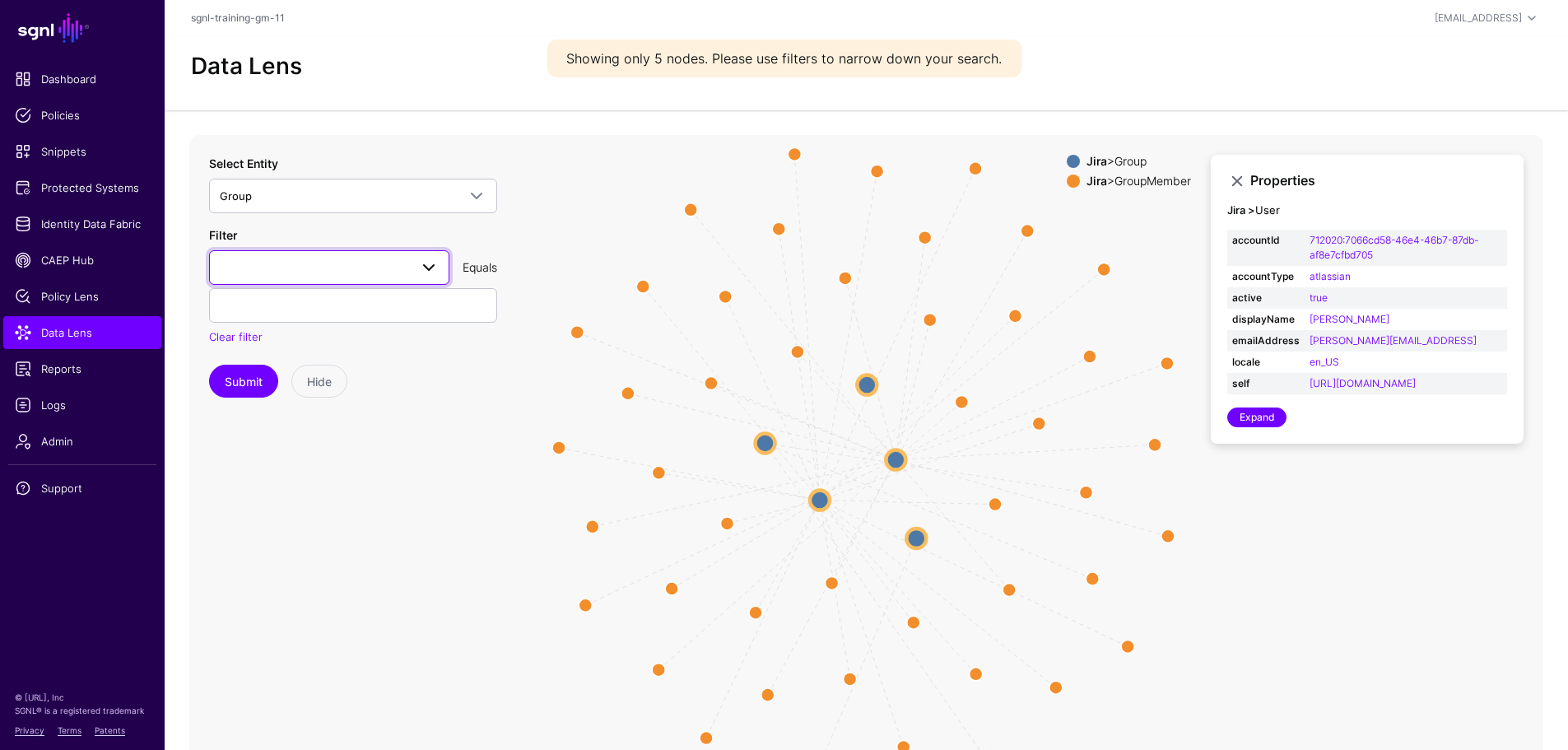
click at [289, 282] on link at bounding box center [329, 268] width 240 height 34
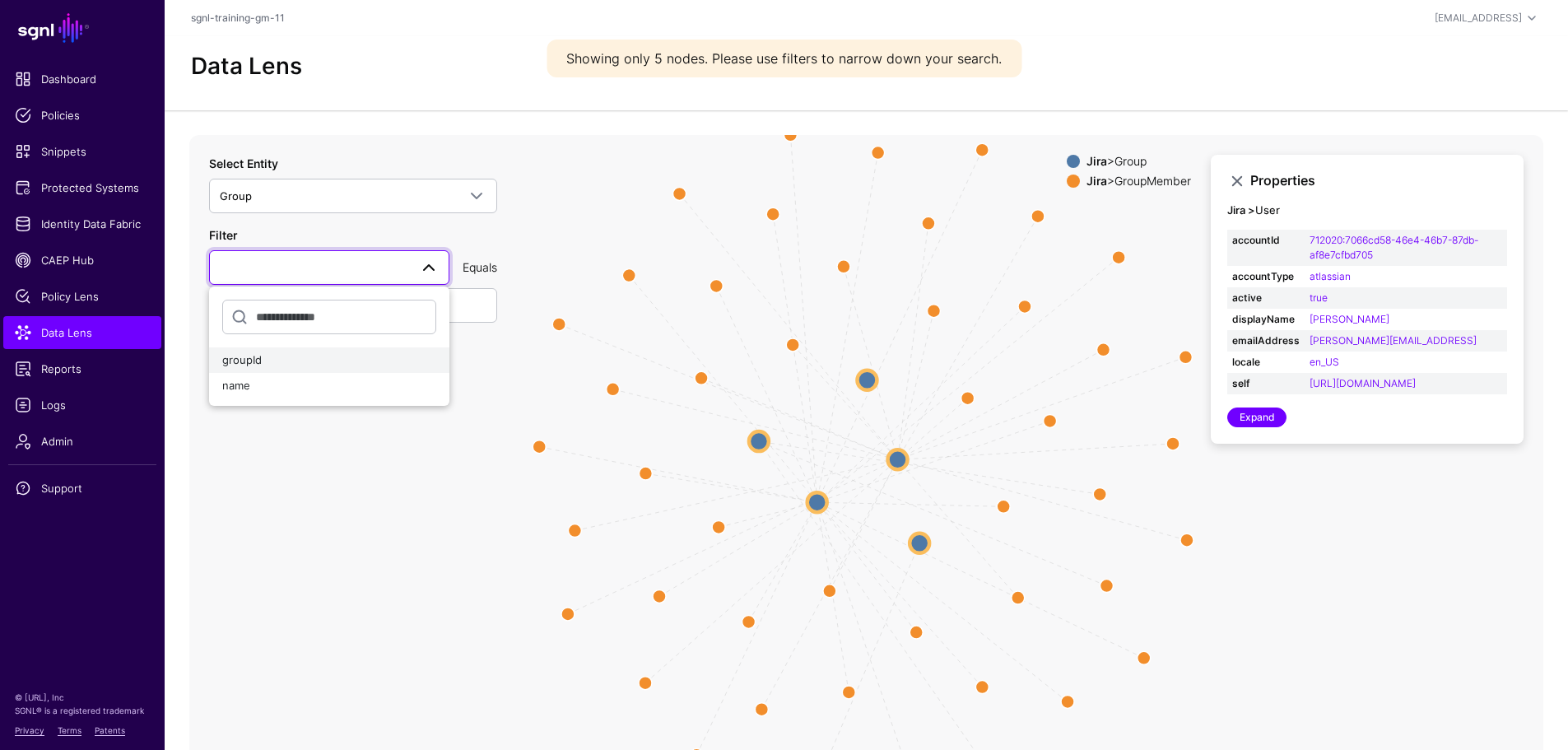
click at [270, 369] on button "groupId" at bounding box center [329, 360] width 240 height 27
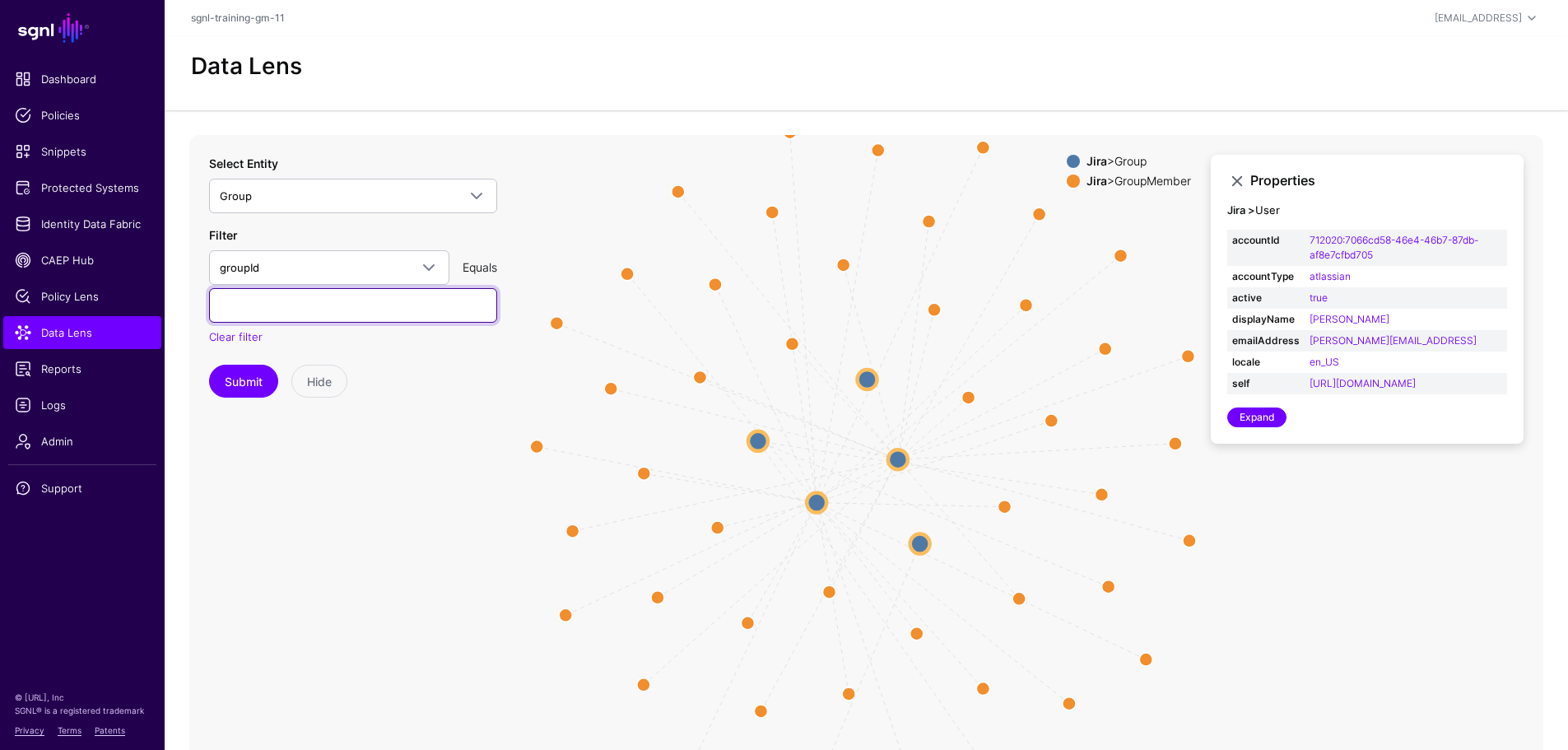
click at [257, 300] on input "text" at bounding box center [353, 305] width 288 height 34
paste input "**********"
type input "**********"
click at [270, 381] on button "Submit" at bounding box center [244, 381] width 69 height 33
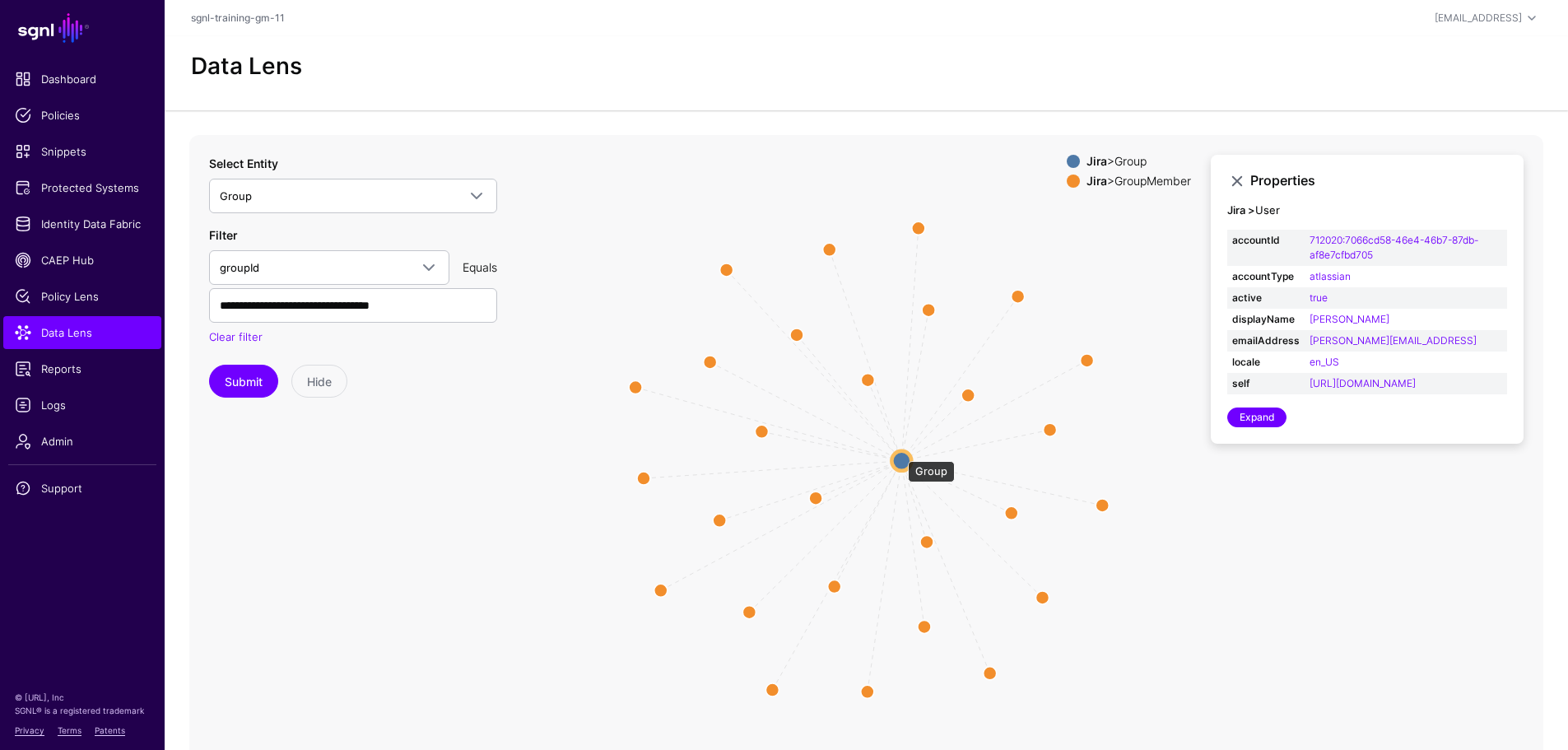
click at [900, 453] on circle at bounding box center [901, 460] width 20 height 20
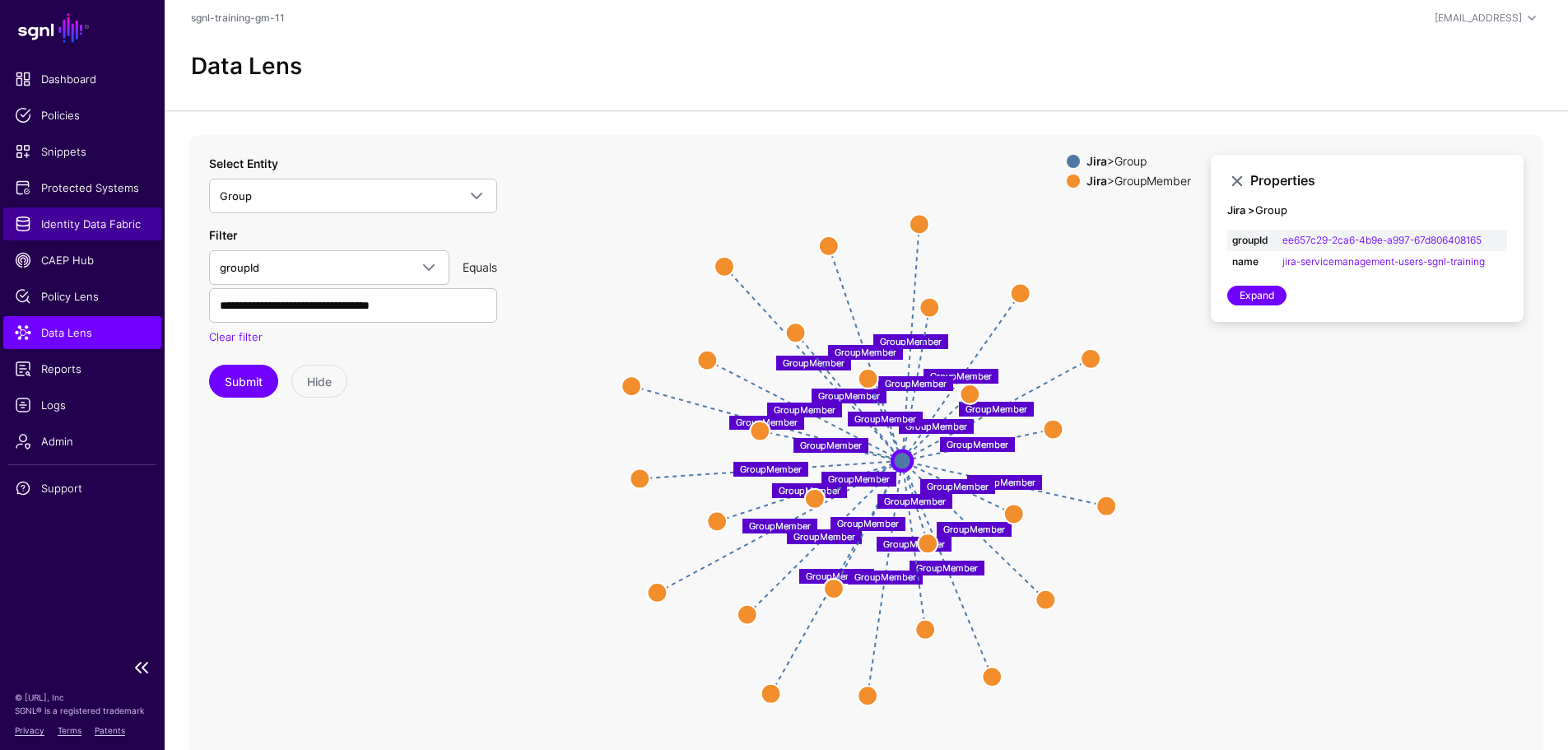
click at [90, 225] on span "Identity Data Fabric" at bounding box center [82, 223] width 135 height 16
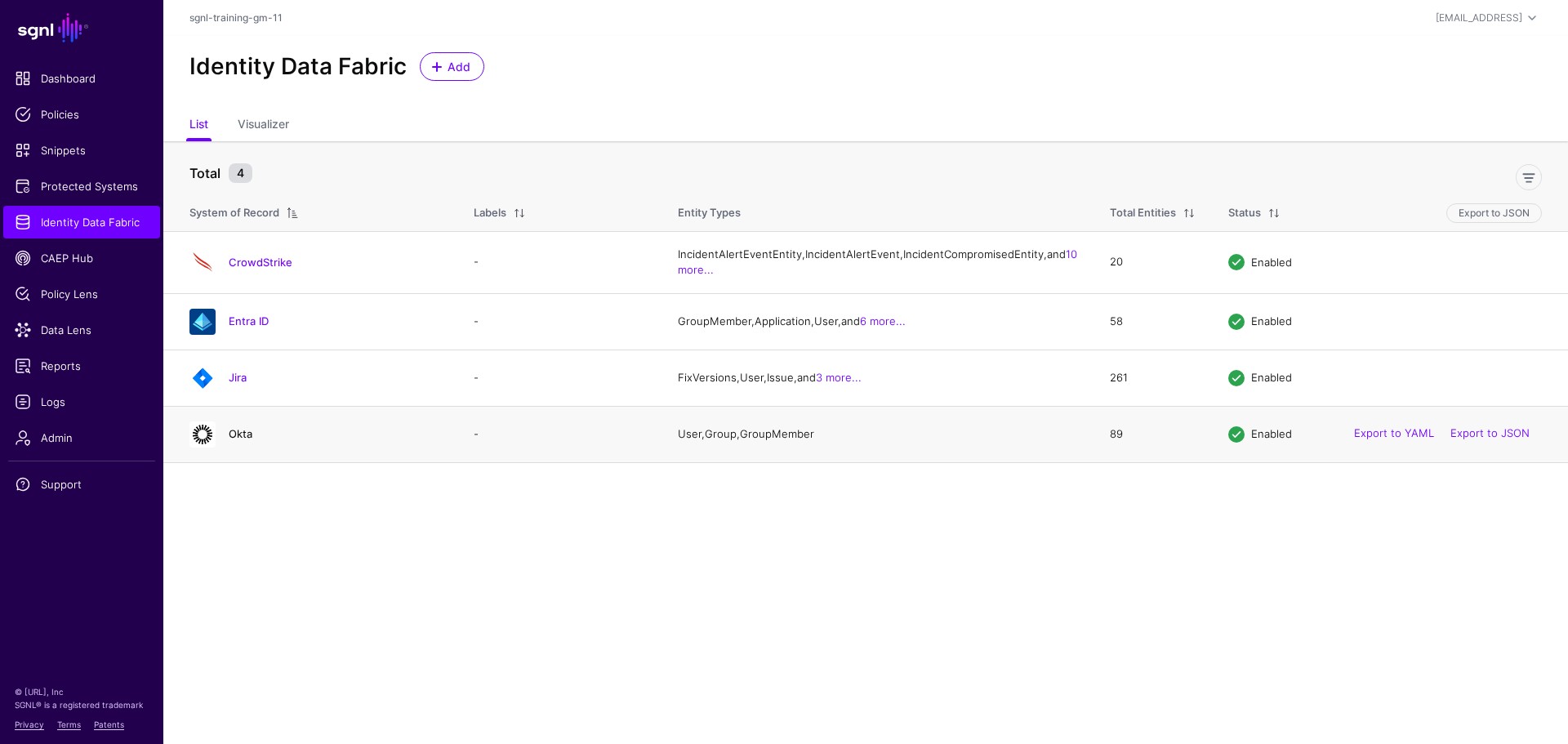
click at [244, 440] on link "Okta" at bounding box center [241, 433] width 24 height 13
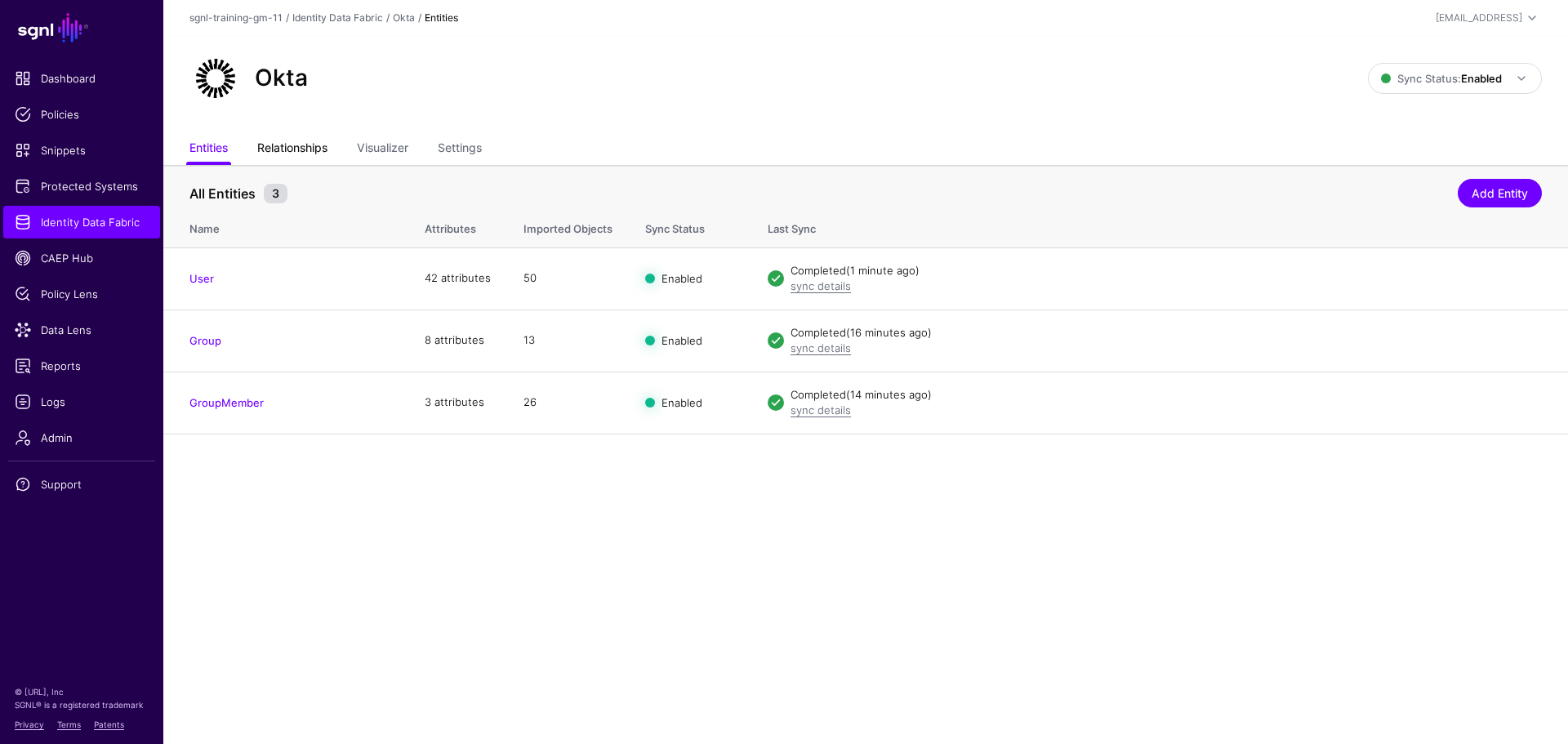
click at [288, 144] on link "Relationships" at bounding box center [292, 149] width 70 height 31
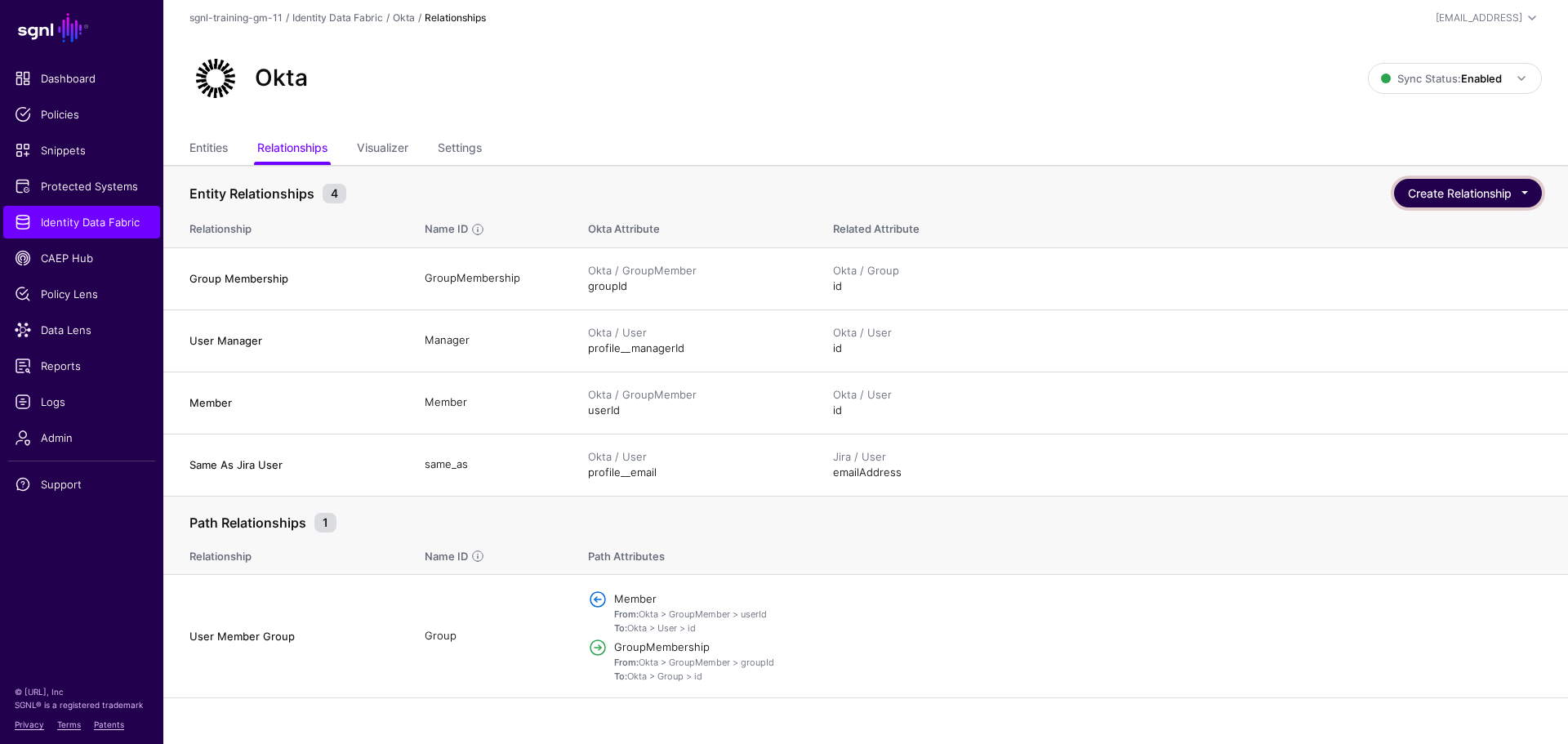
click at [1446, 193] on button "Create Relationship" at bounding box center [1467, 192] width 148 height 28
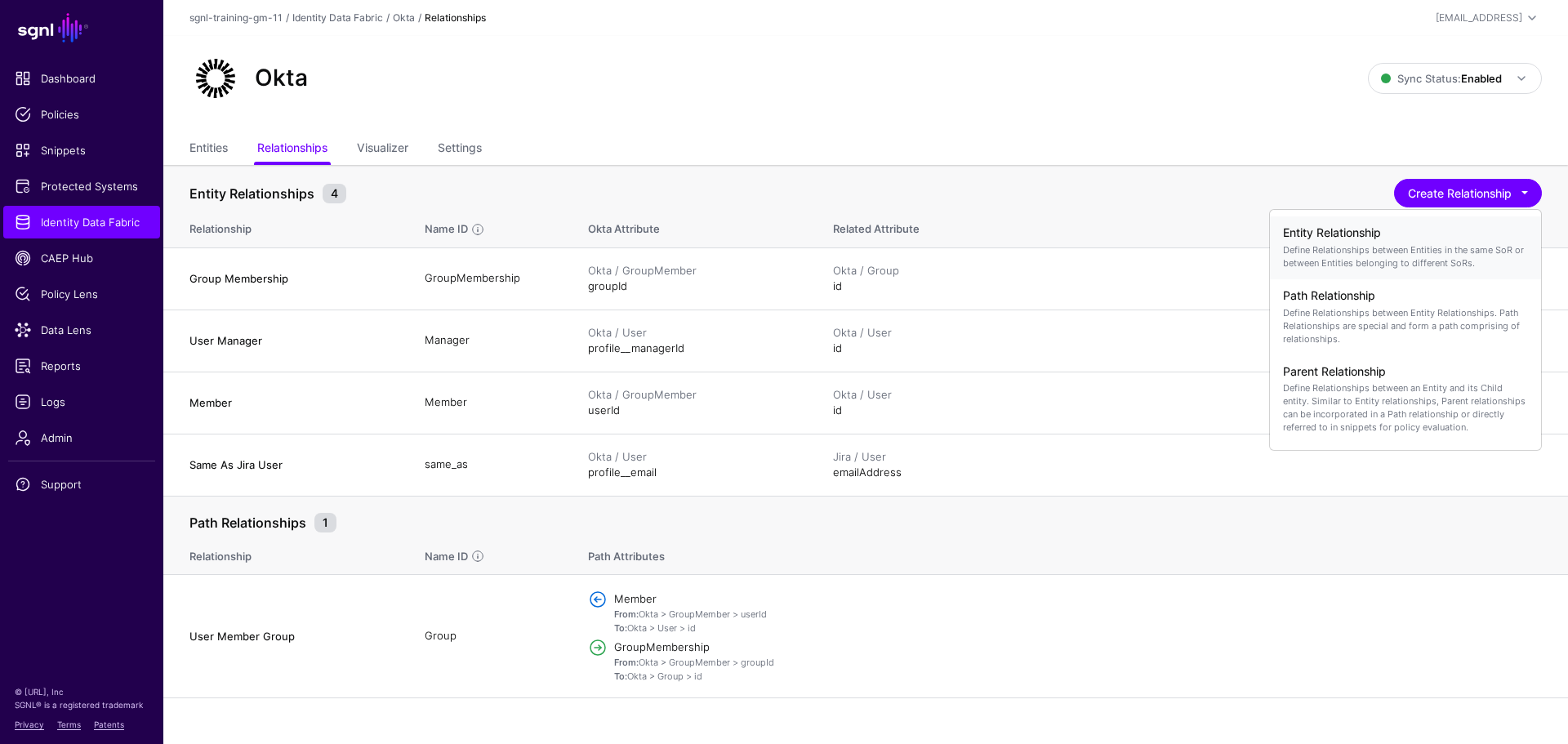
click at [1339, 237] on h4 "Entity Relationship" at bounding box center [1405, 233] width 245 height 14
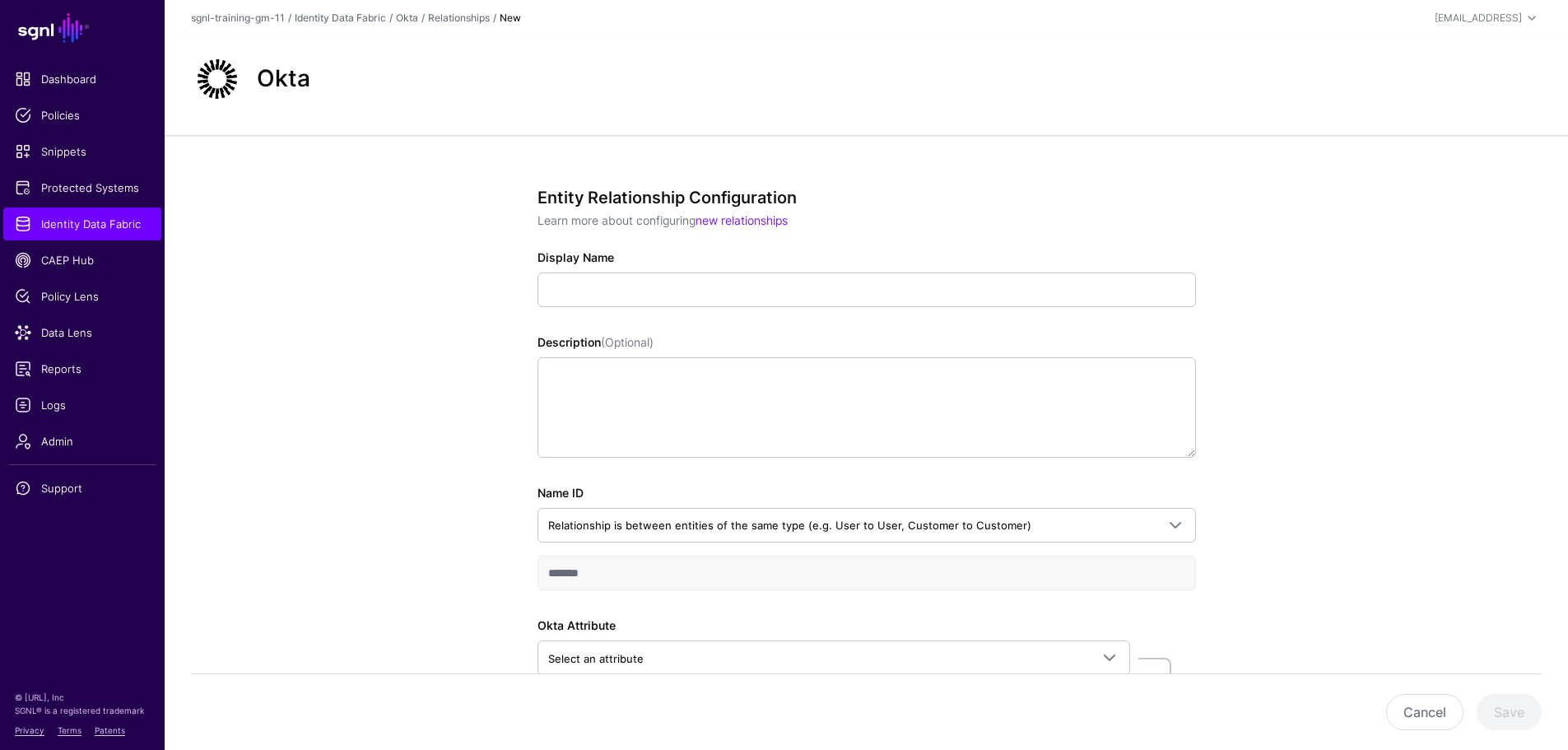
click at [535, 284] on div "Entity Relationship Configuration Learn more about configuring new relationship…" at bounding box center [866, 533] width 764 height 796
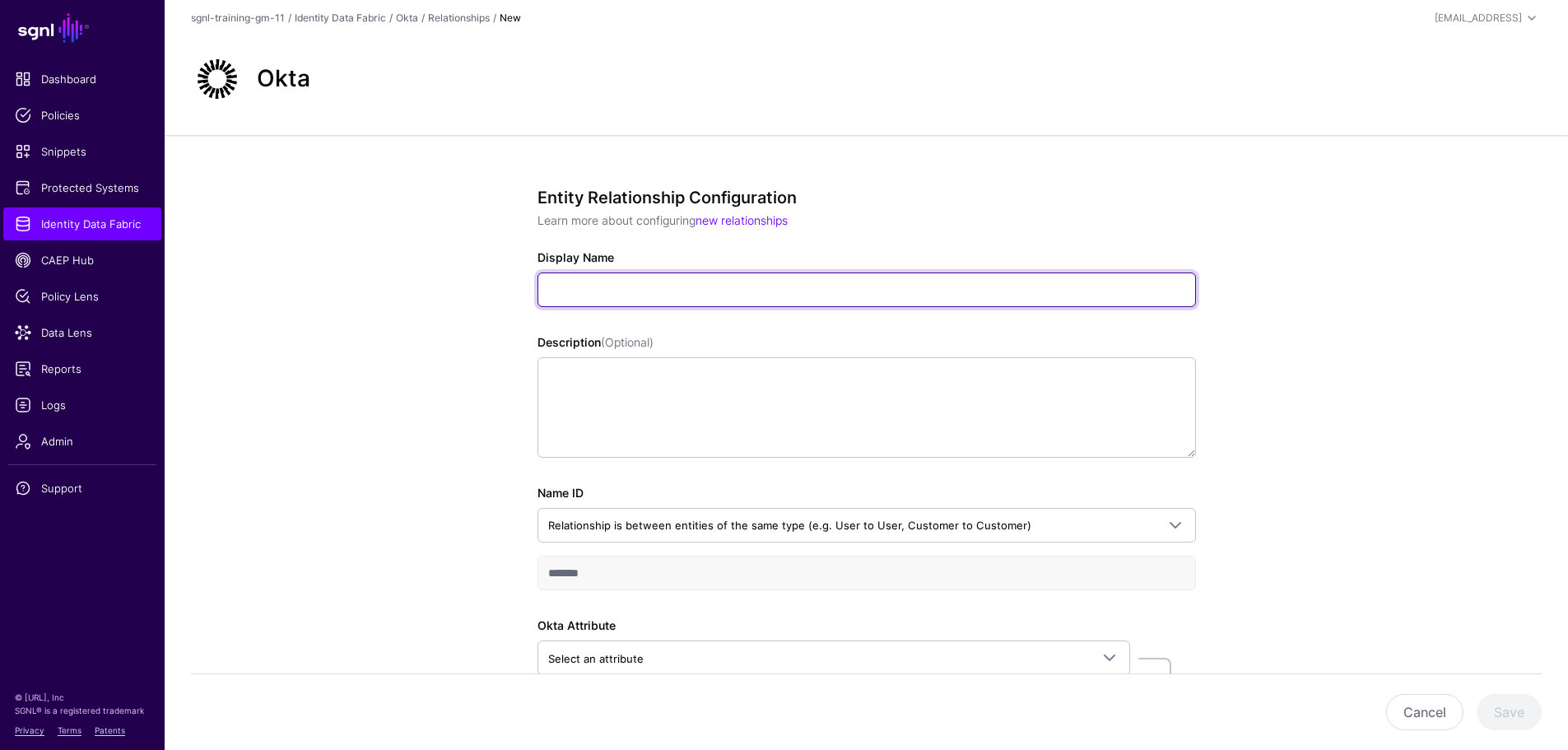
click at [556, 288] on input "Display Name" at bounding box center [866, 289] width 659 height 34
paste input "**********"
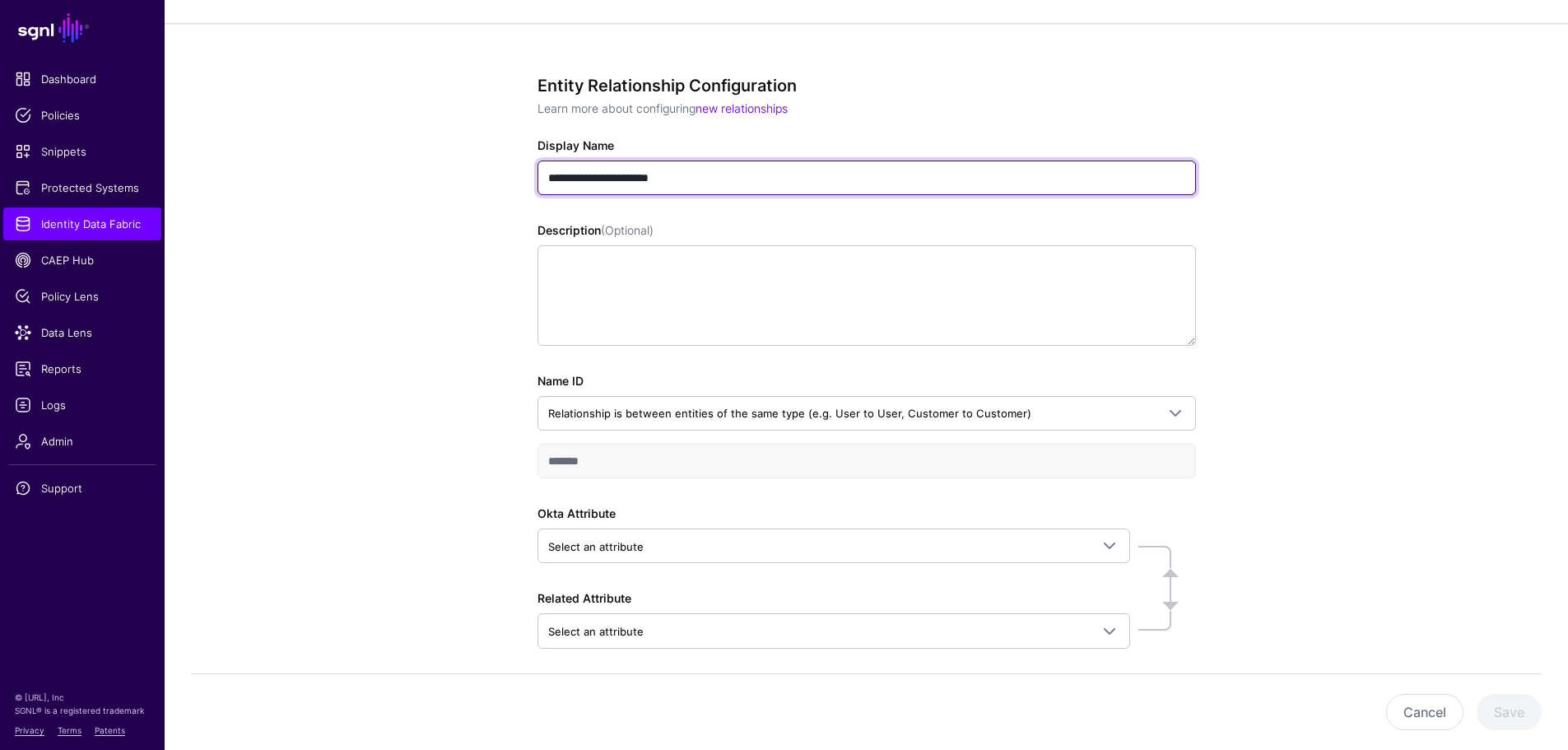
scroll to position [164, 0]
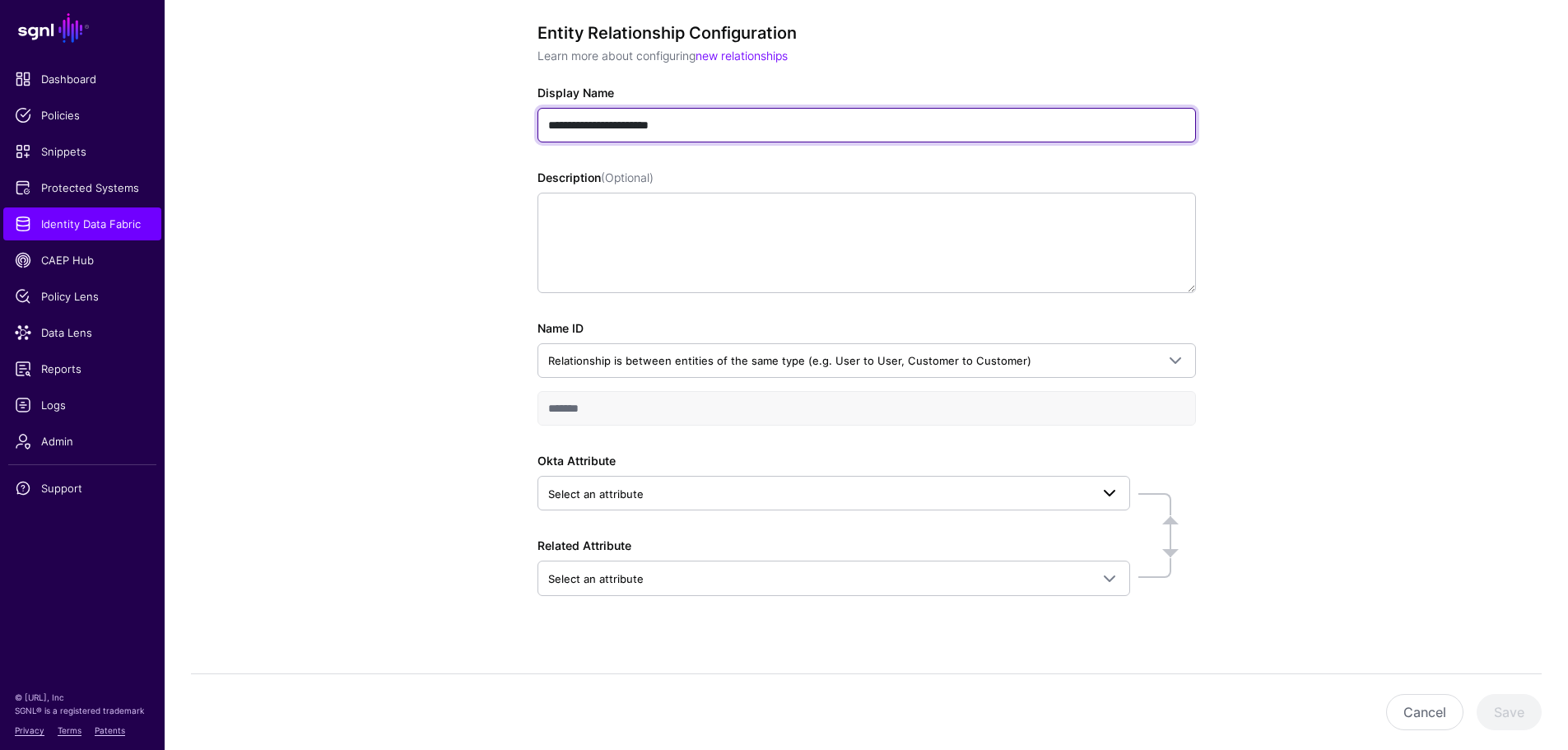
type input "**********"
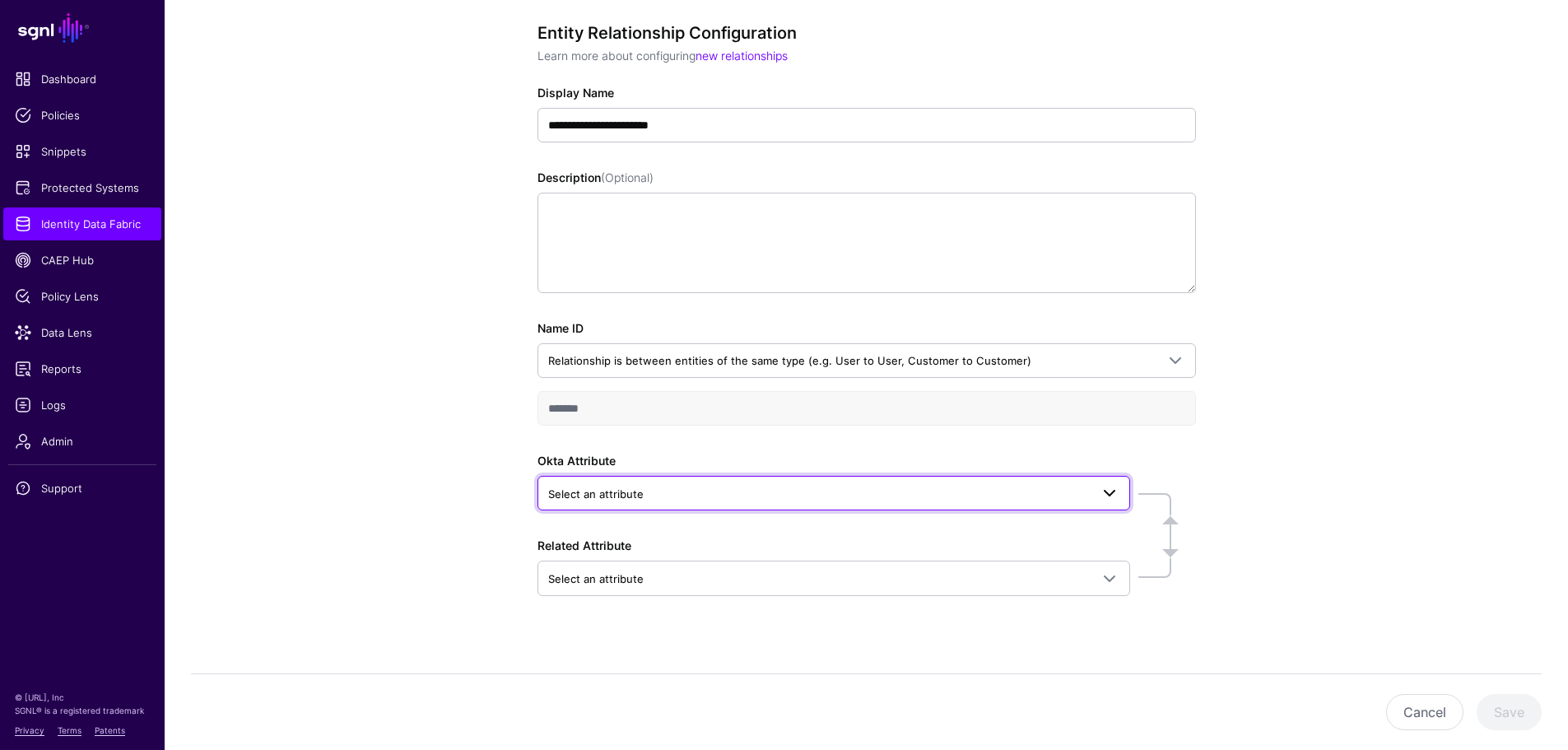
click at [654, 492] on span "Select an attribute" at bounding box center [818, 493] width 542 height 18
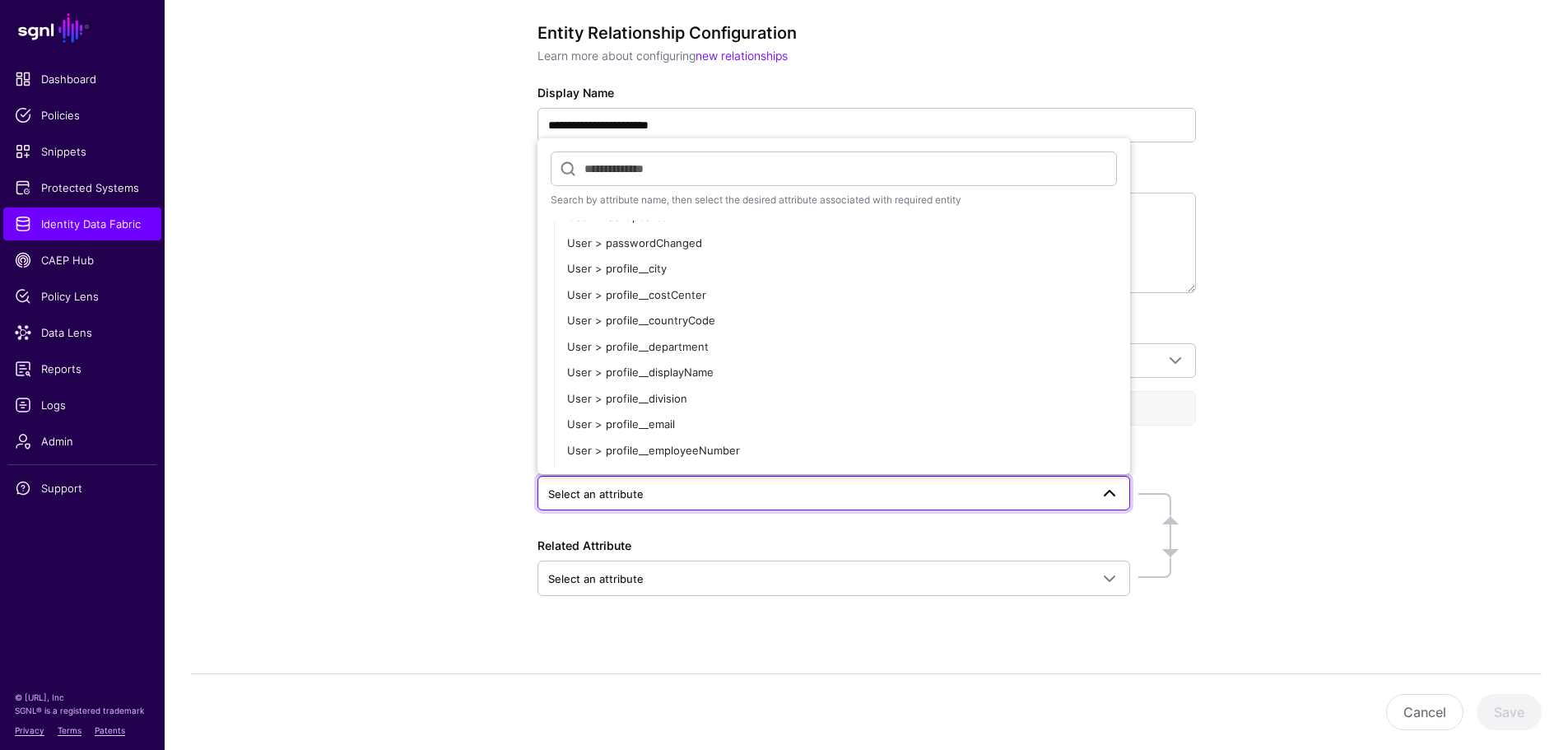
scroll to position [493, 0]
click at [648, 395] on span "User > profile__email" at bounding box center [620, 394] width 108 height 13
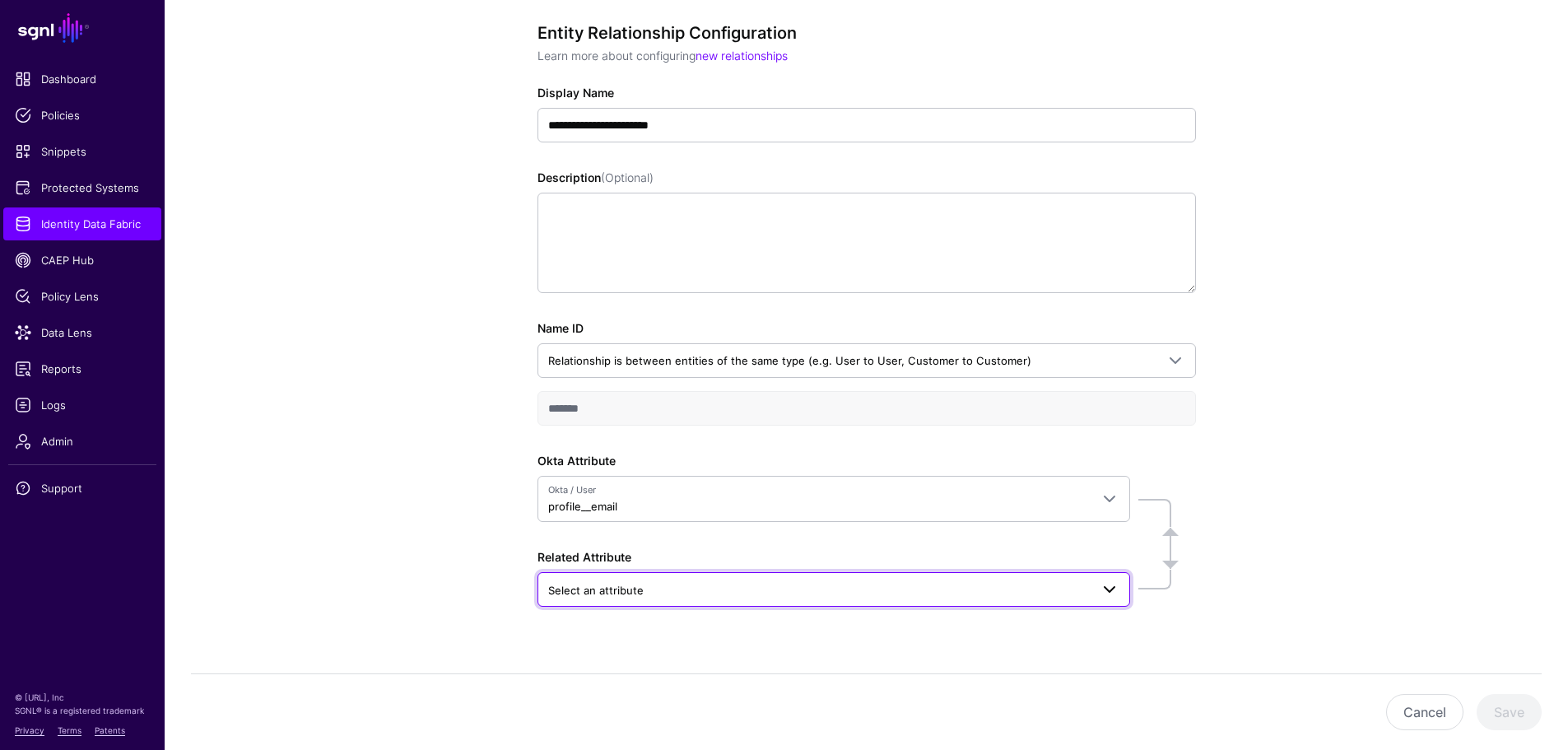
click at [594, 596] on span "Select an attribute" at bounding box center [595, 590] width 96 height 13
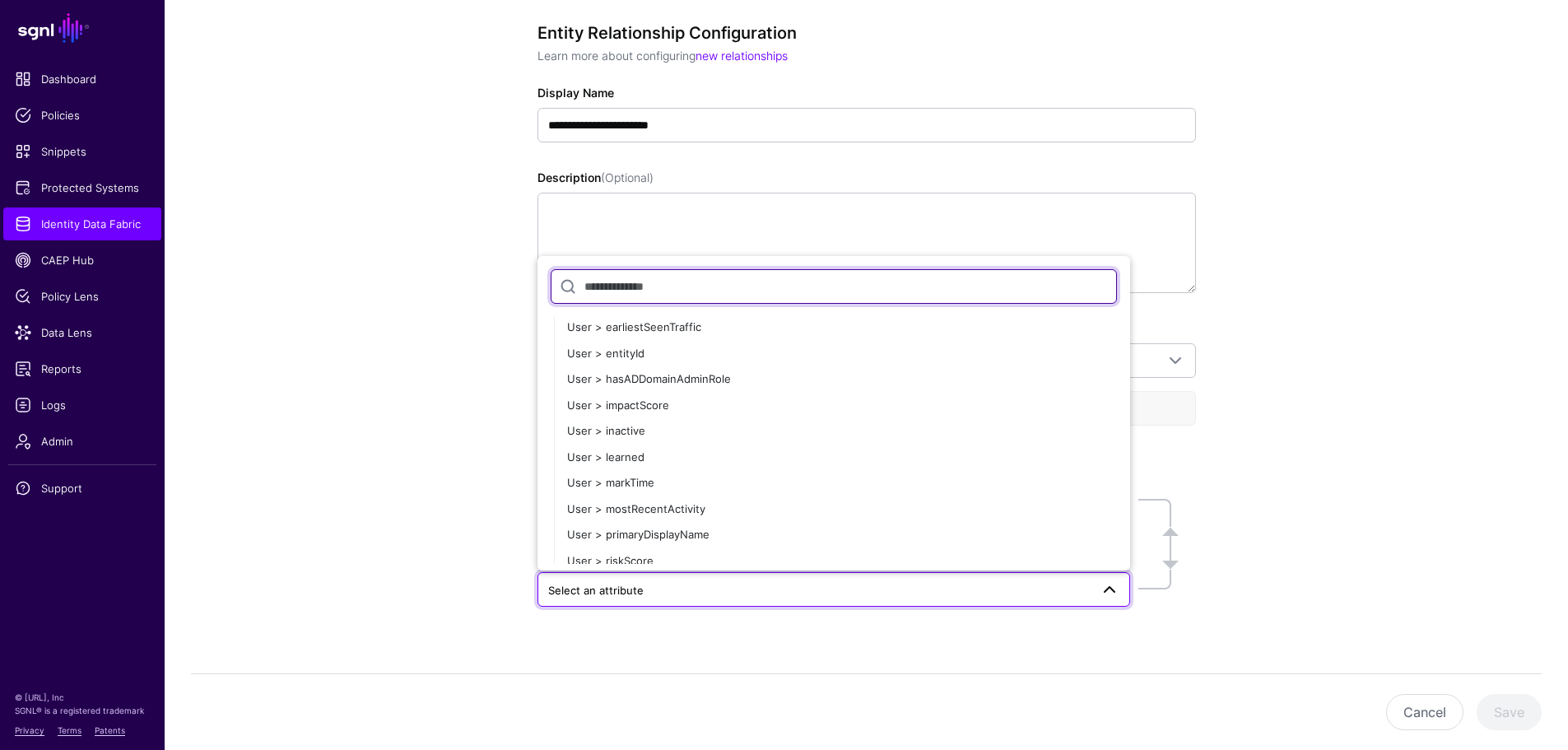
scroll to position [3724, 0]
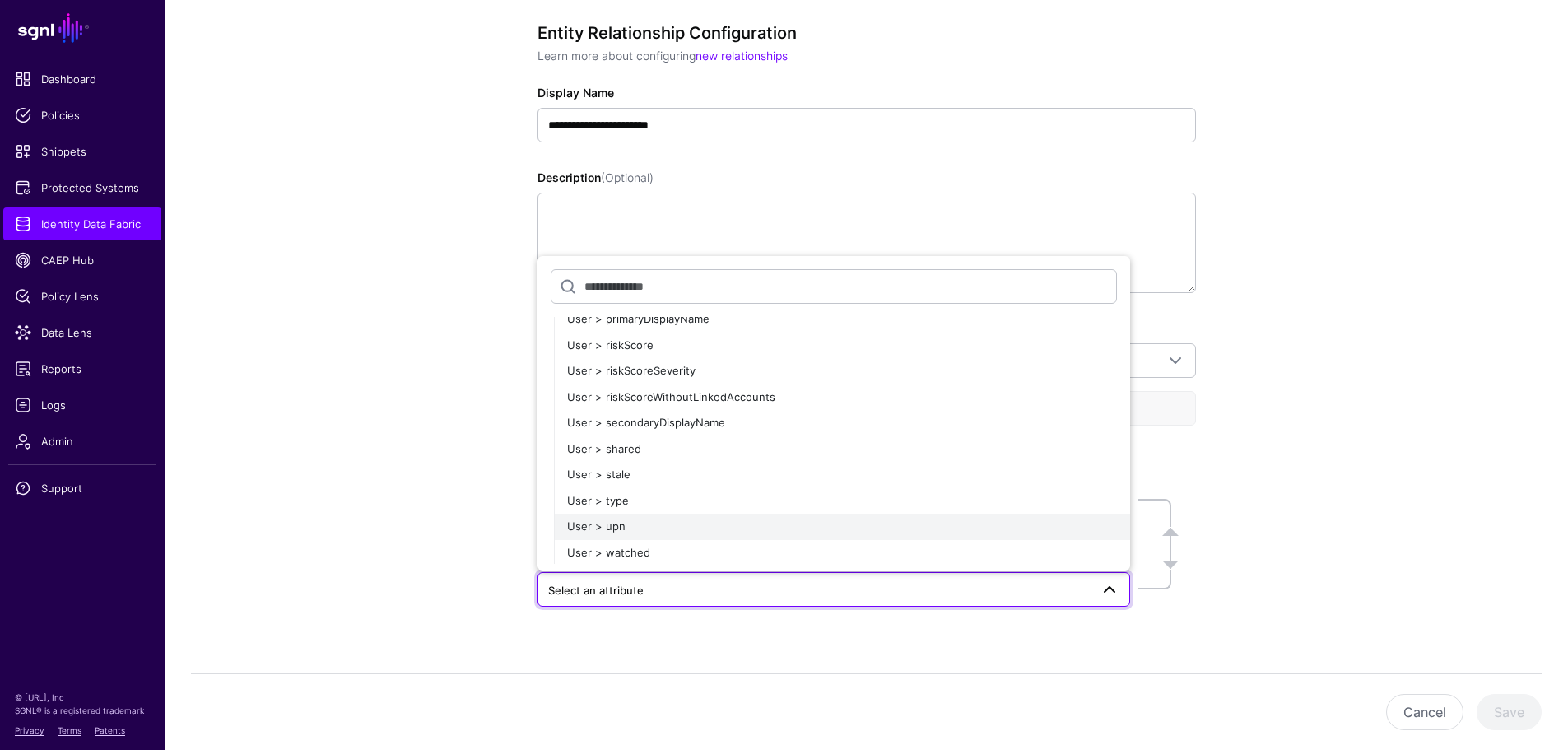
click at [605, 523] on span "User > upn" at bounding box center [596, 525] width 59 height 13
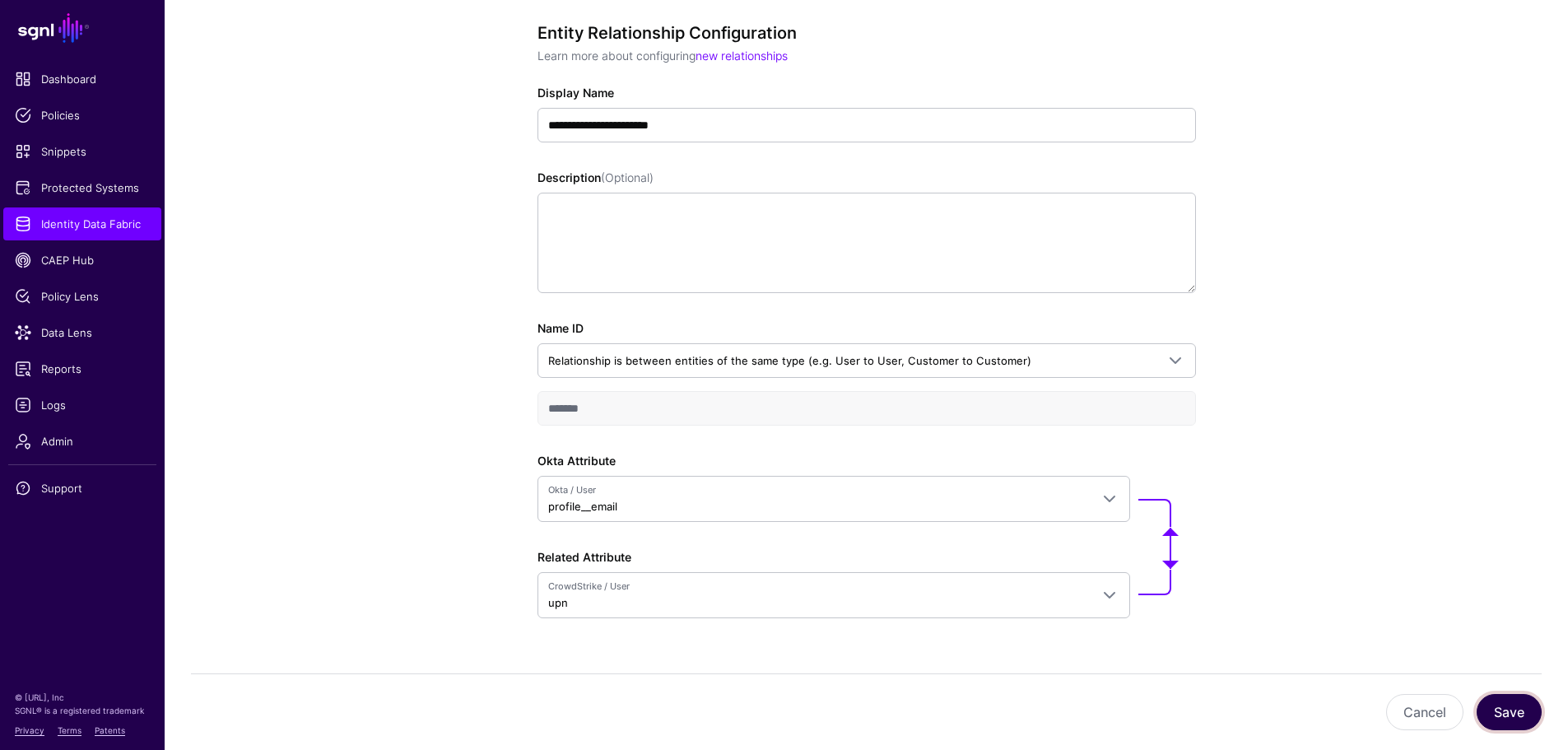
click at [1534, 698] on button "Save" at bounding box center [1508, 712] width 65 height 36
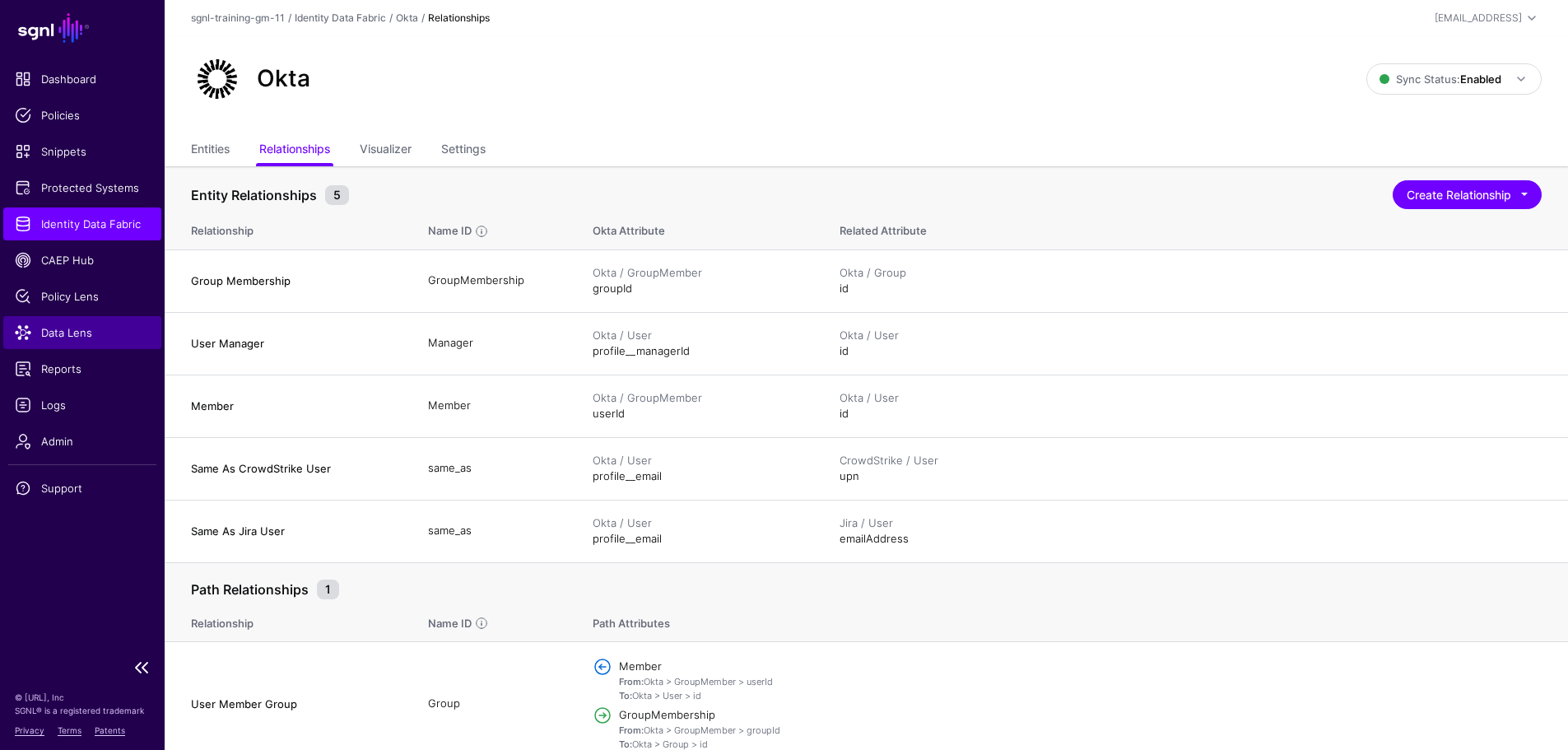
click at [67, 328] on span "Data Lens" at bounding box center [82, 332] width 135 height 16
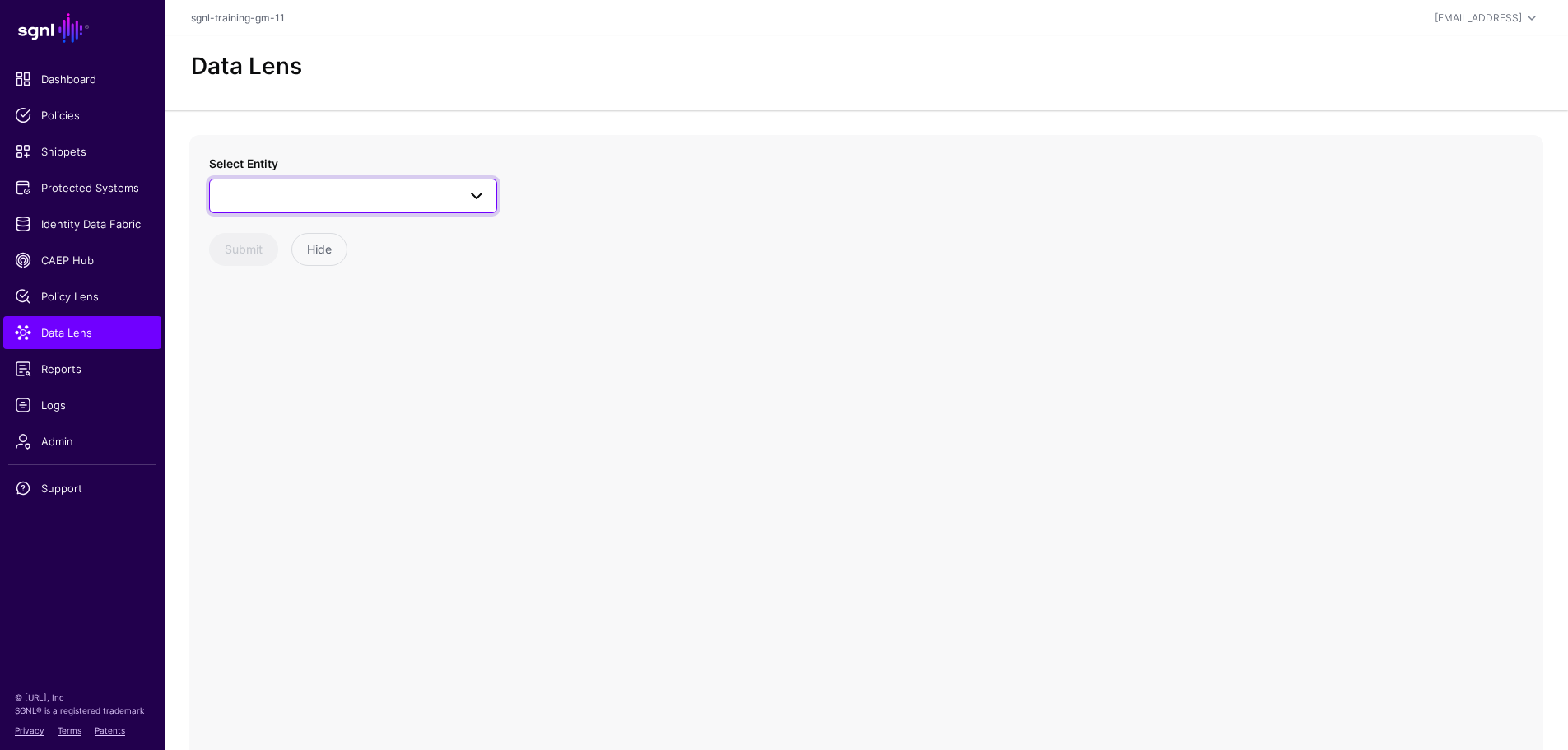
click at [261, 178] on link at bounding box center [353, 195] width 288 height 34
type input "****"
click at [270, 373] on div "User" at bounding box center [361, 370] width 245 height 16
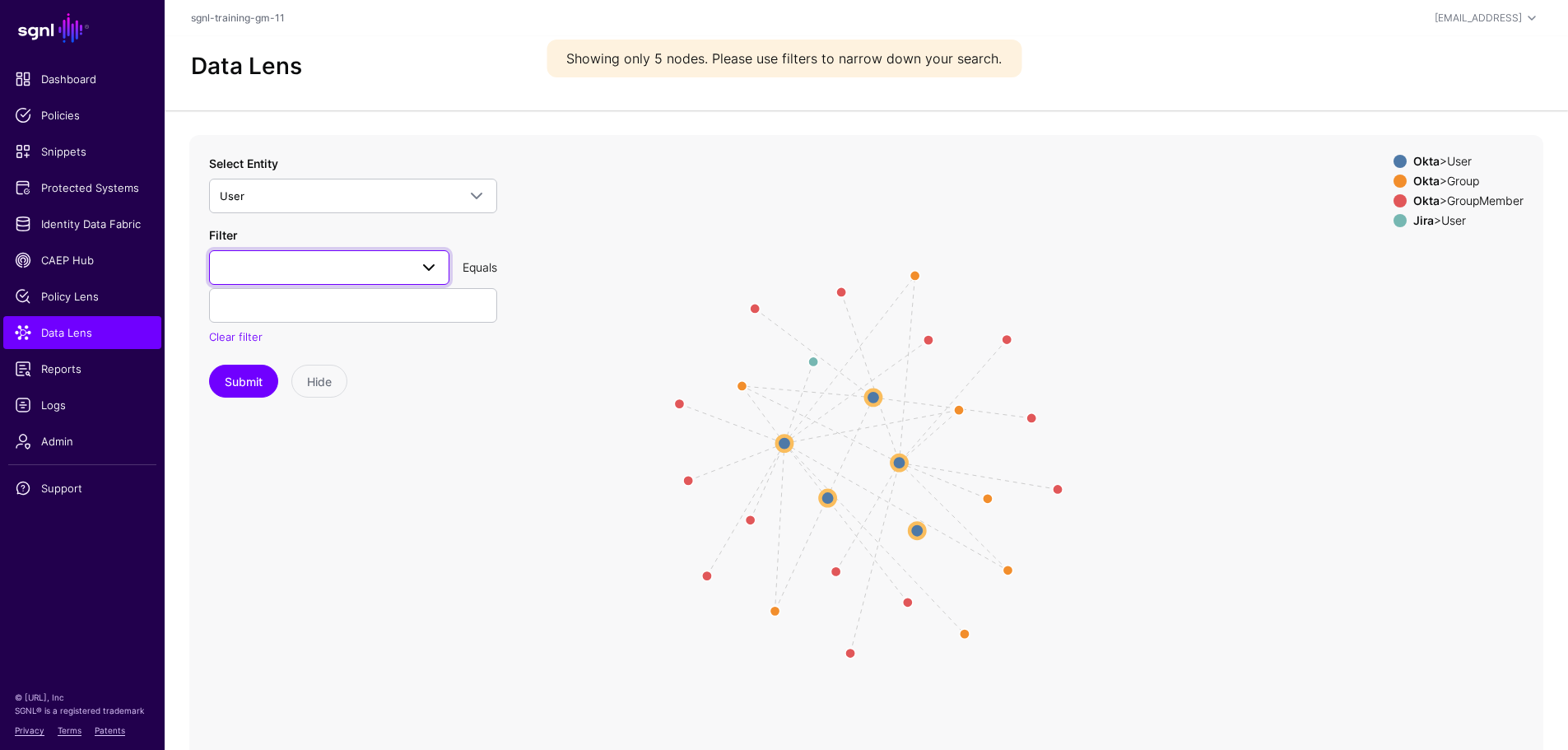
click at [270, 276] on span at bounding box center [329, 267] width 219 height 20
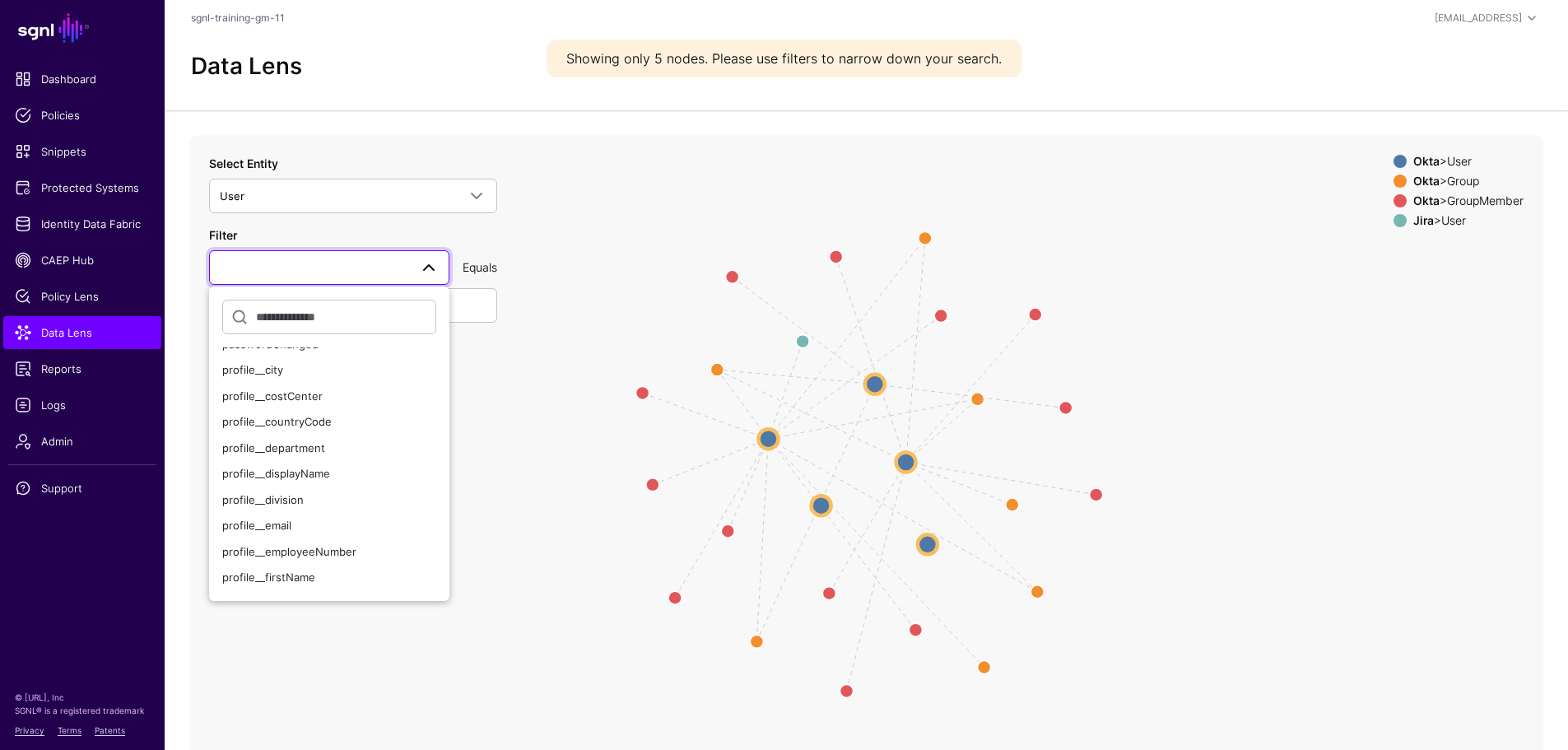
scroll to position [215, 0]
click at [213, 475] on button "profile__email" at bounding box center [329, 481] width 240 height 27
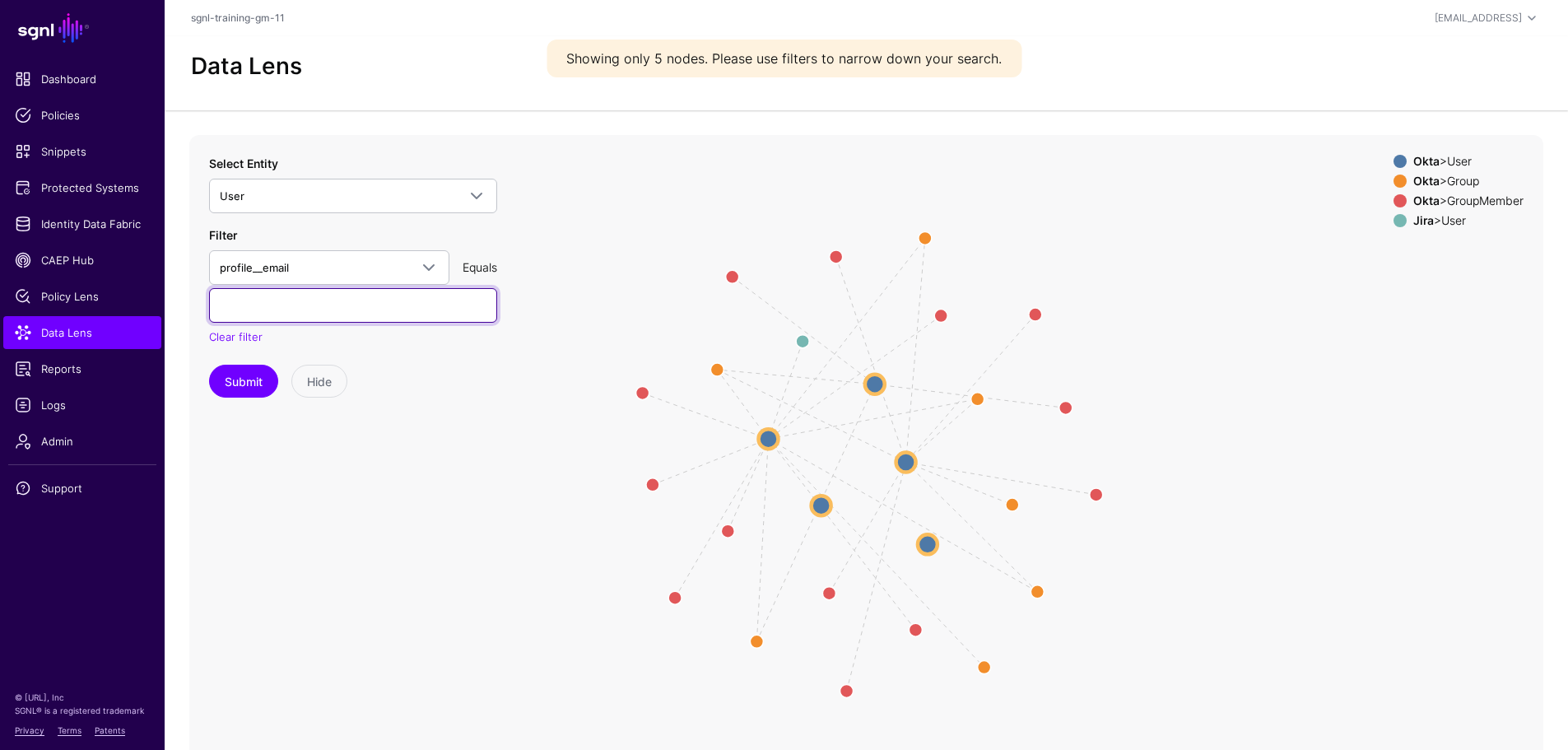
click at [257, 308] on input "text" at bounding box center [353, 305] width 288 height 34
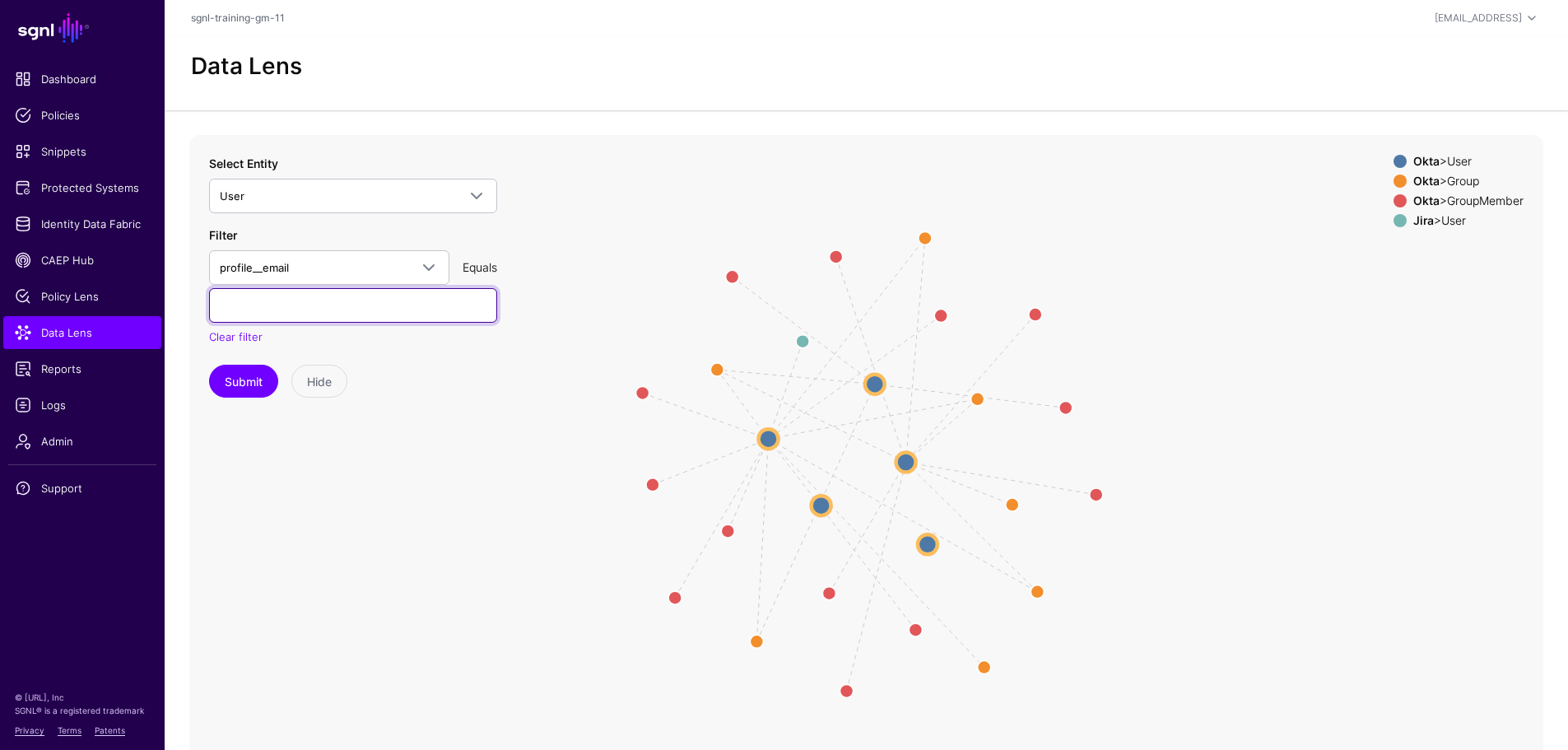
click at [318, 306] on input "text" at bounding box center [353, 305] width 288 height 34
paste input "**********"
click at [301, 310] on input "**********" at bounding box center [353, 305] width 288 height 34
type input "**********"
click at [268, 382] on button "Submit" at bounding box center [244, 381] width 69 height 33
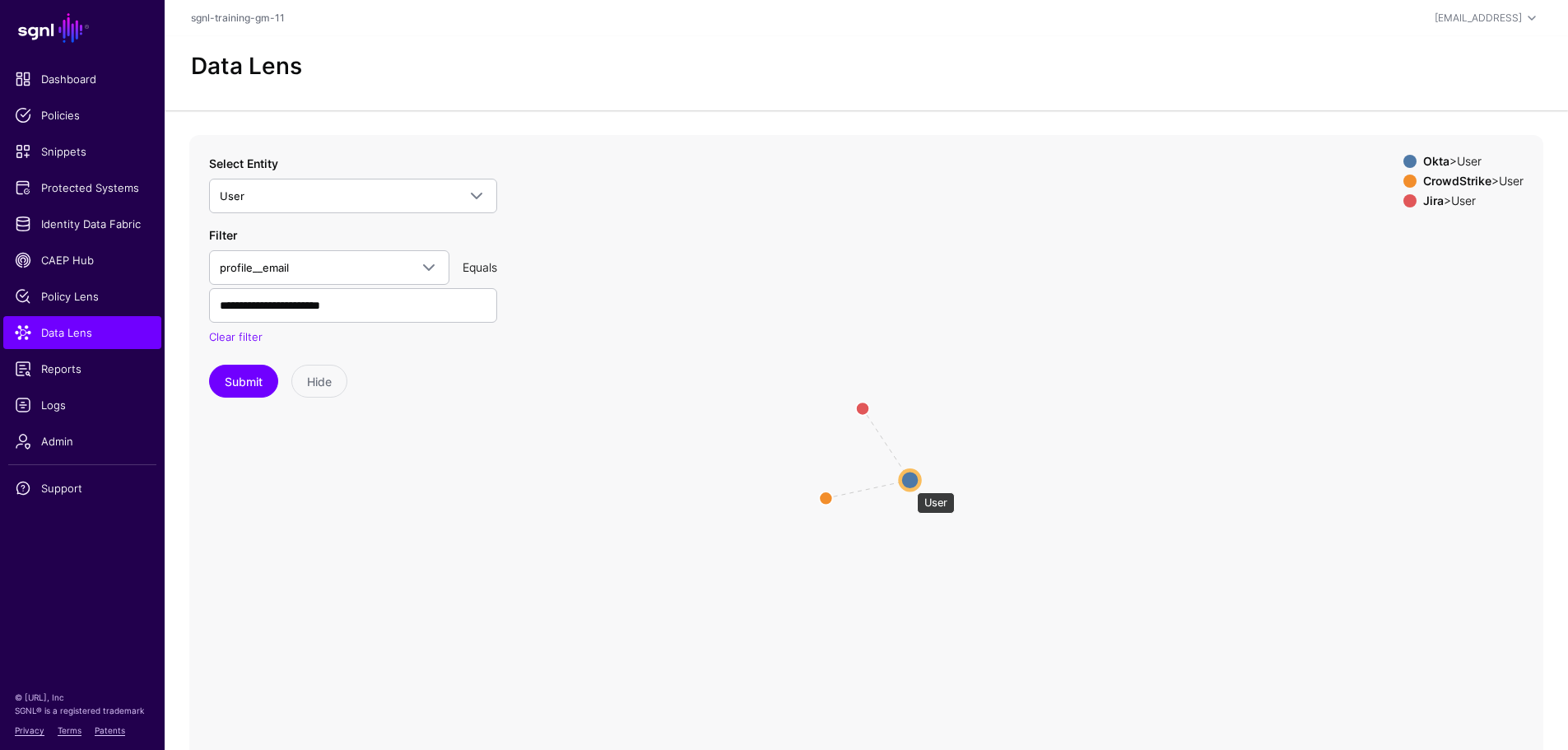
click at [908, 484] on circle at bounding box center [910, 480] width 20 height 20
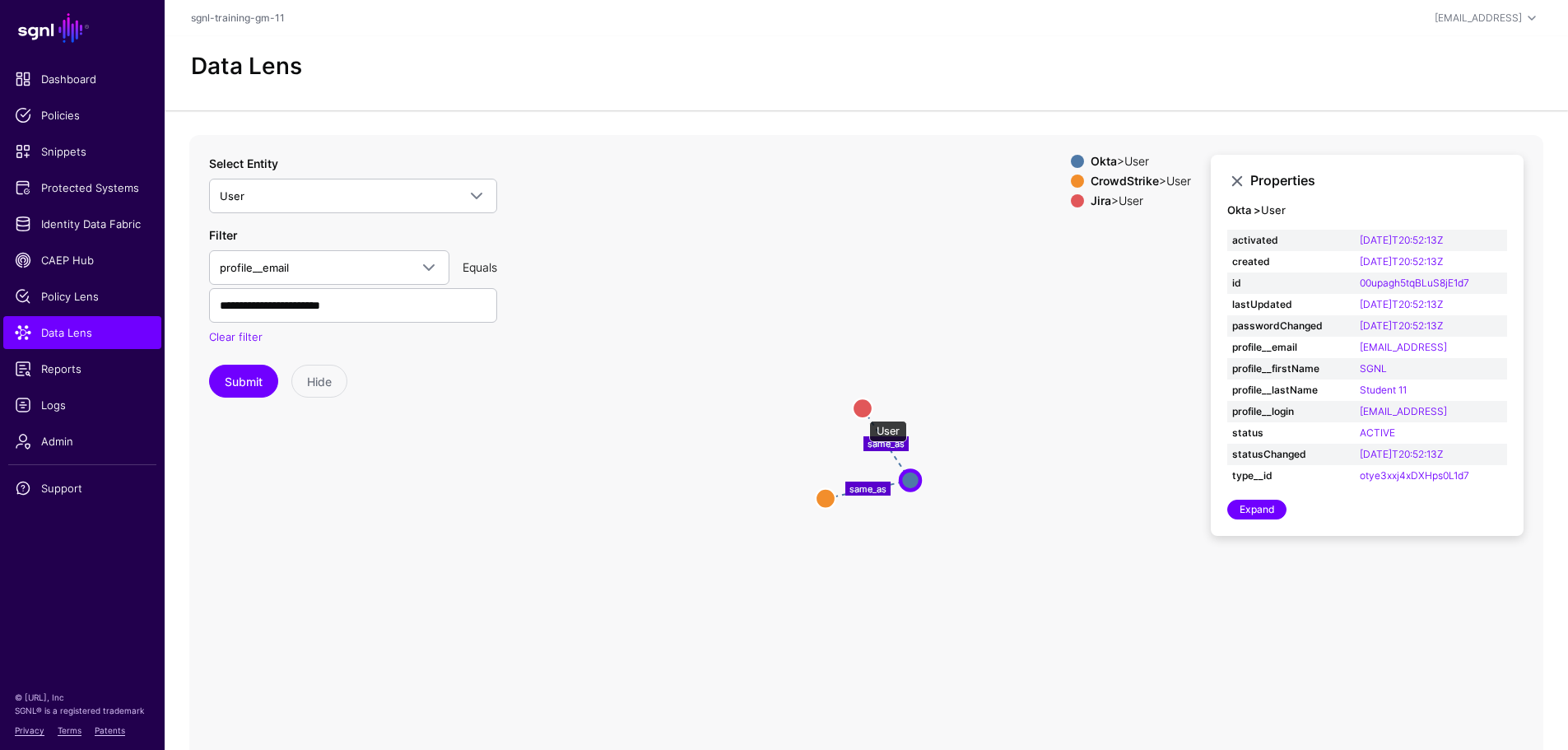
click at [861, 412] on circle at bounding box center [862, 408] width 20 height 20
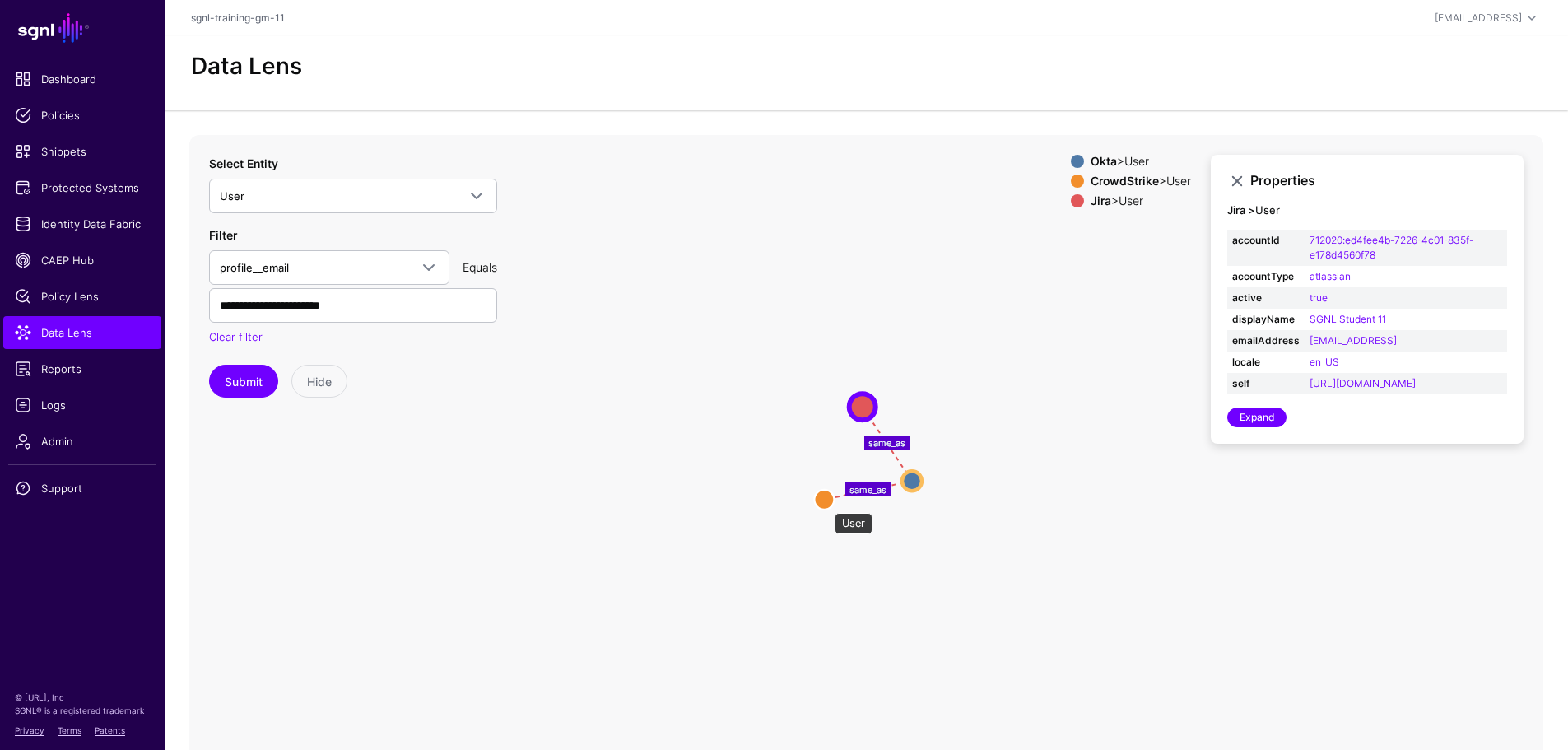
click at [826, 505] on circle at bounding box center [823, 499] width 20 height 20
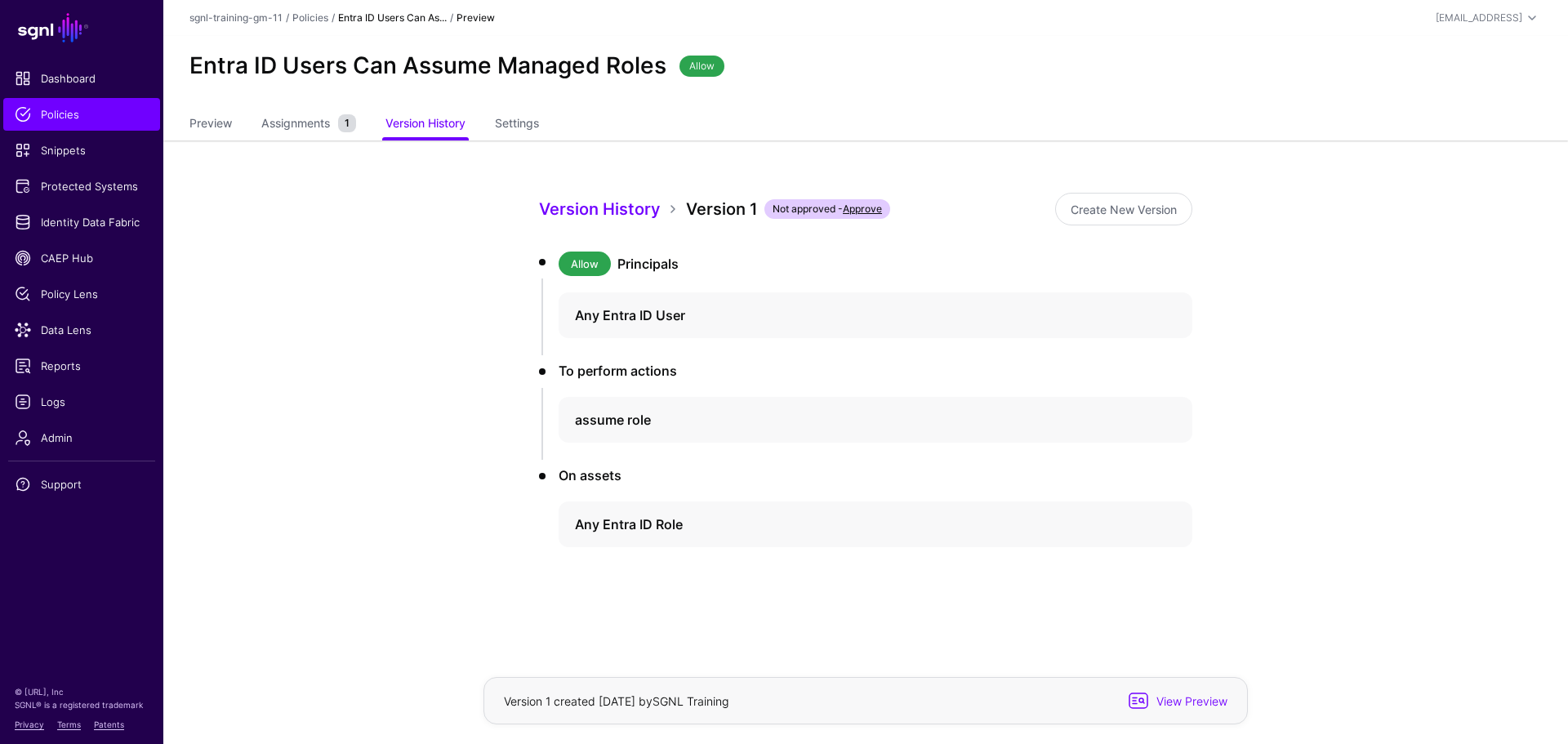
click at [186, 120] on div "Preview Assignments 1 Version History Settings" at bounding box center [866, 125] width 1405 height 32
click at [193, 121] on link "Preview" at bounding box center [211, 125] width 43 height 31
click at [307, 126] on span "Assignments" at bounding box center [296, 123] width 77 height 17
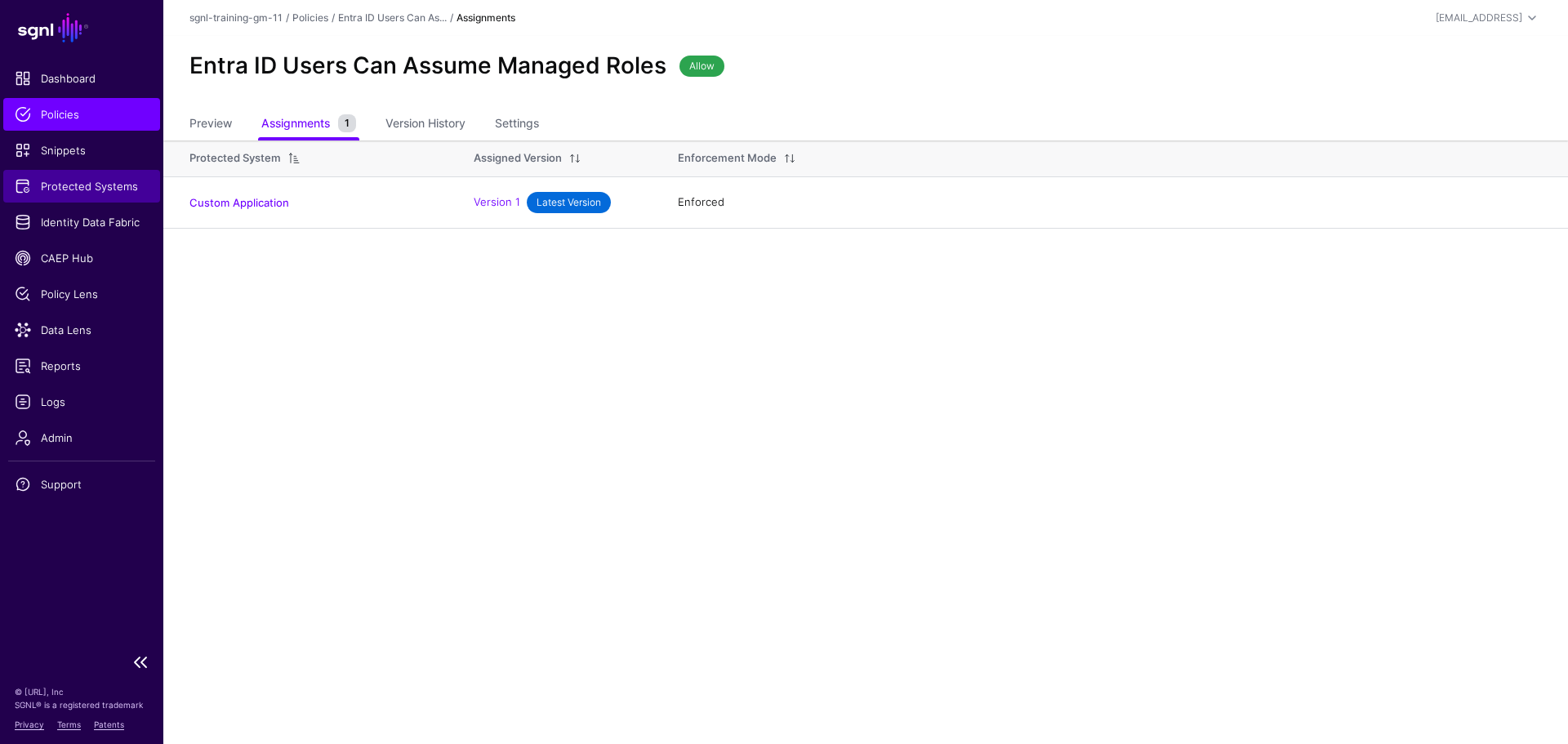
click at [113, 185] on span "Protected Systems" at bounding box center [81, 185] width 134 height 16
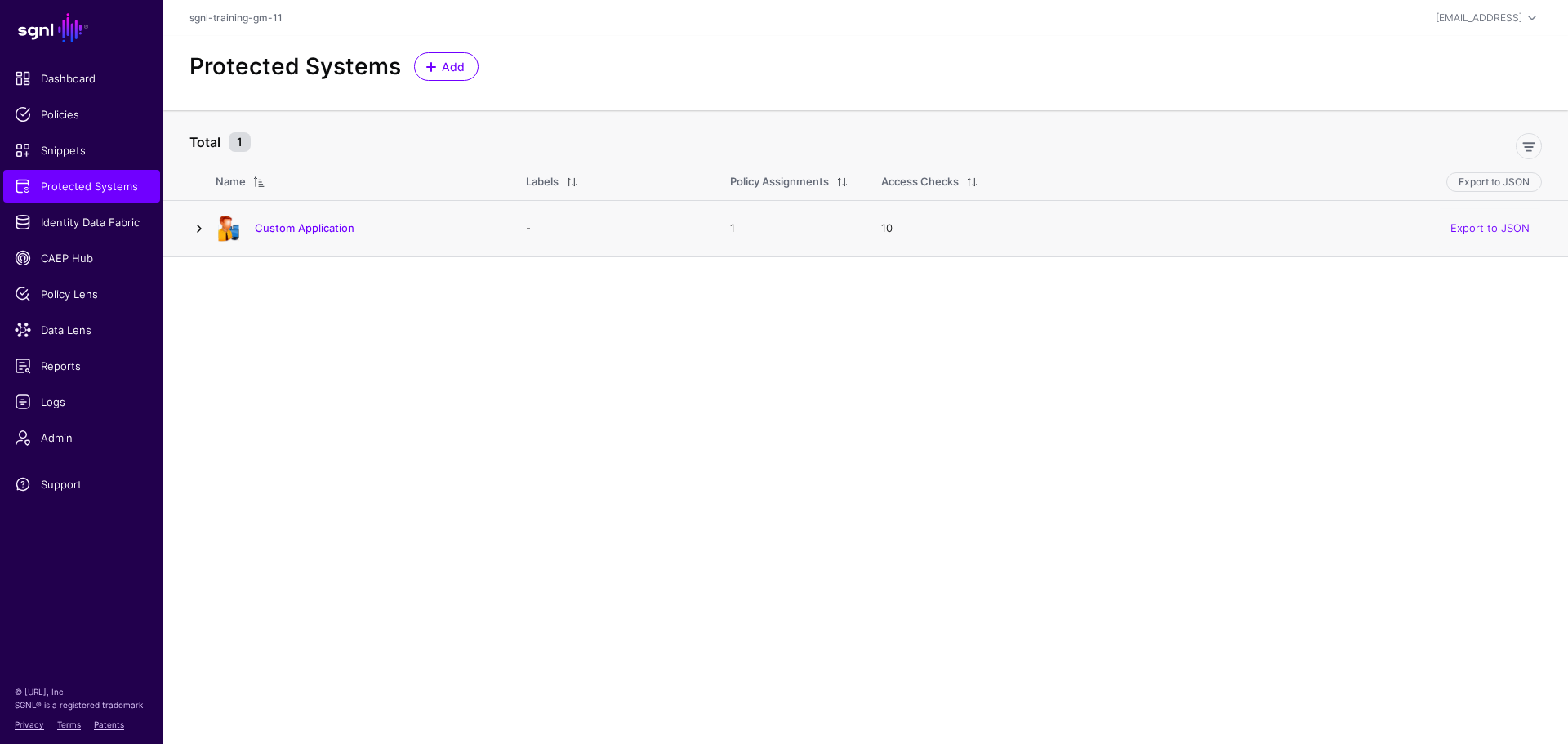
click at [198, 224] on link at bounding box center [199, 228] width 20 height 20
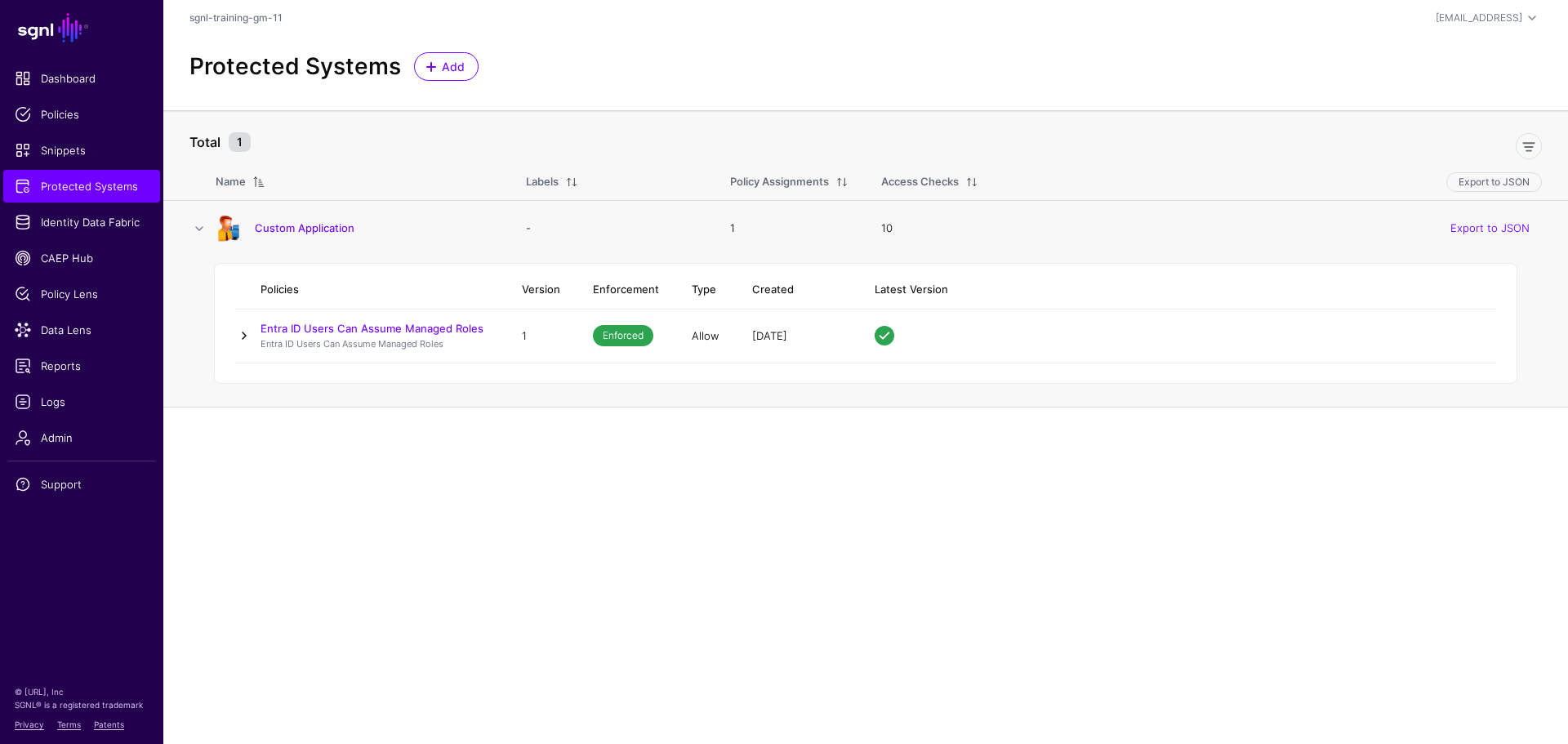
click at [249, 333] on link at bounding box center [244, 335] width 20 height 20
